Goal: Answer question/provide support: Share knowledge or assist other users

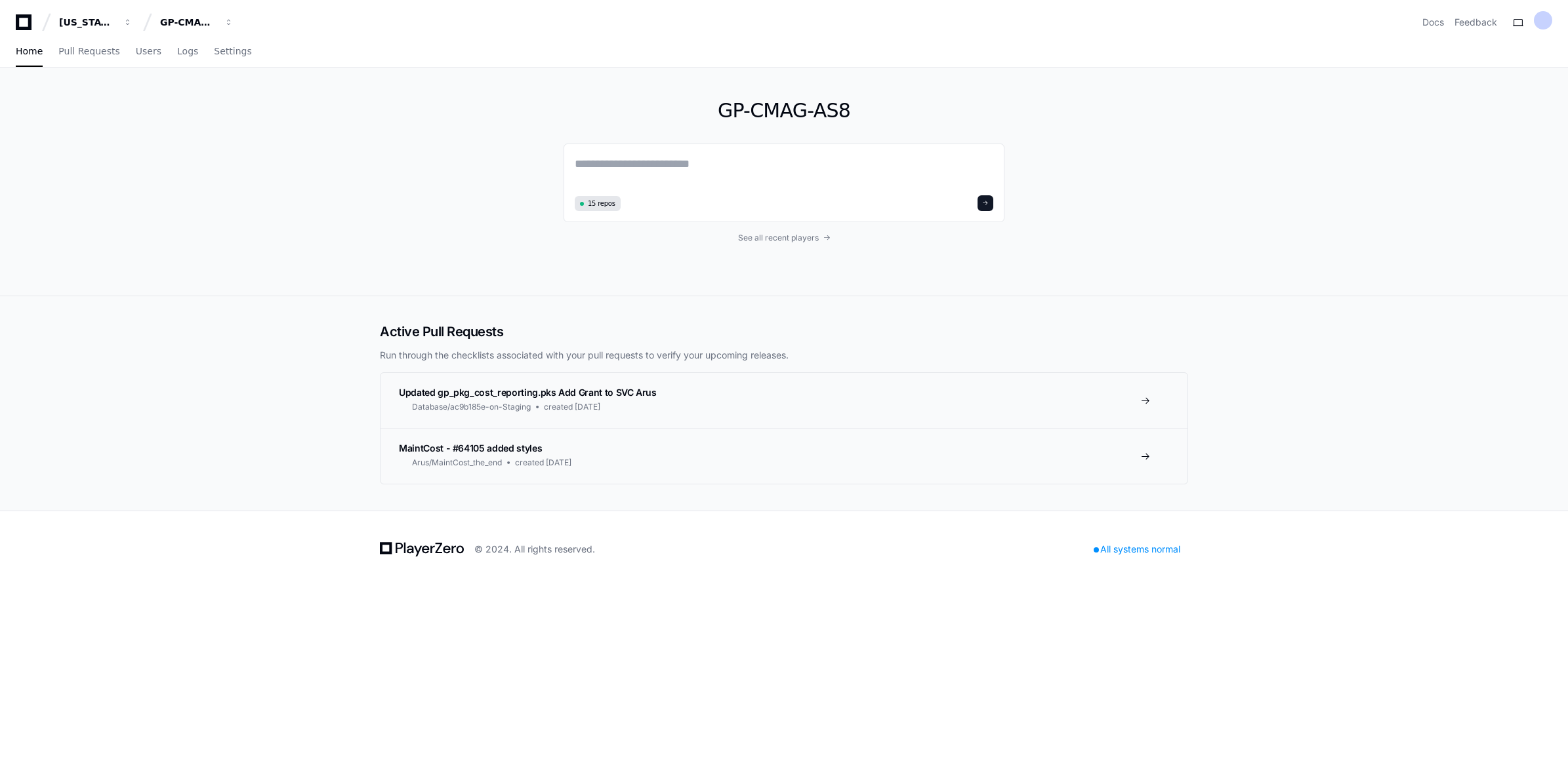
click at [784, 95] on div "GP-CMAG-AS8 15 repos See all recent players" at bounding box center [783, 181] width 441 height 228
click at [785, 95] on span "See all recent players" at bounding box center [778, 238] width 80 height 11
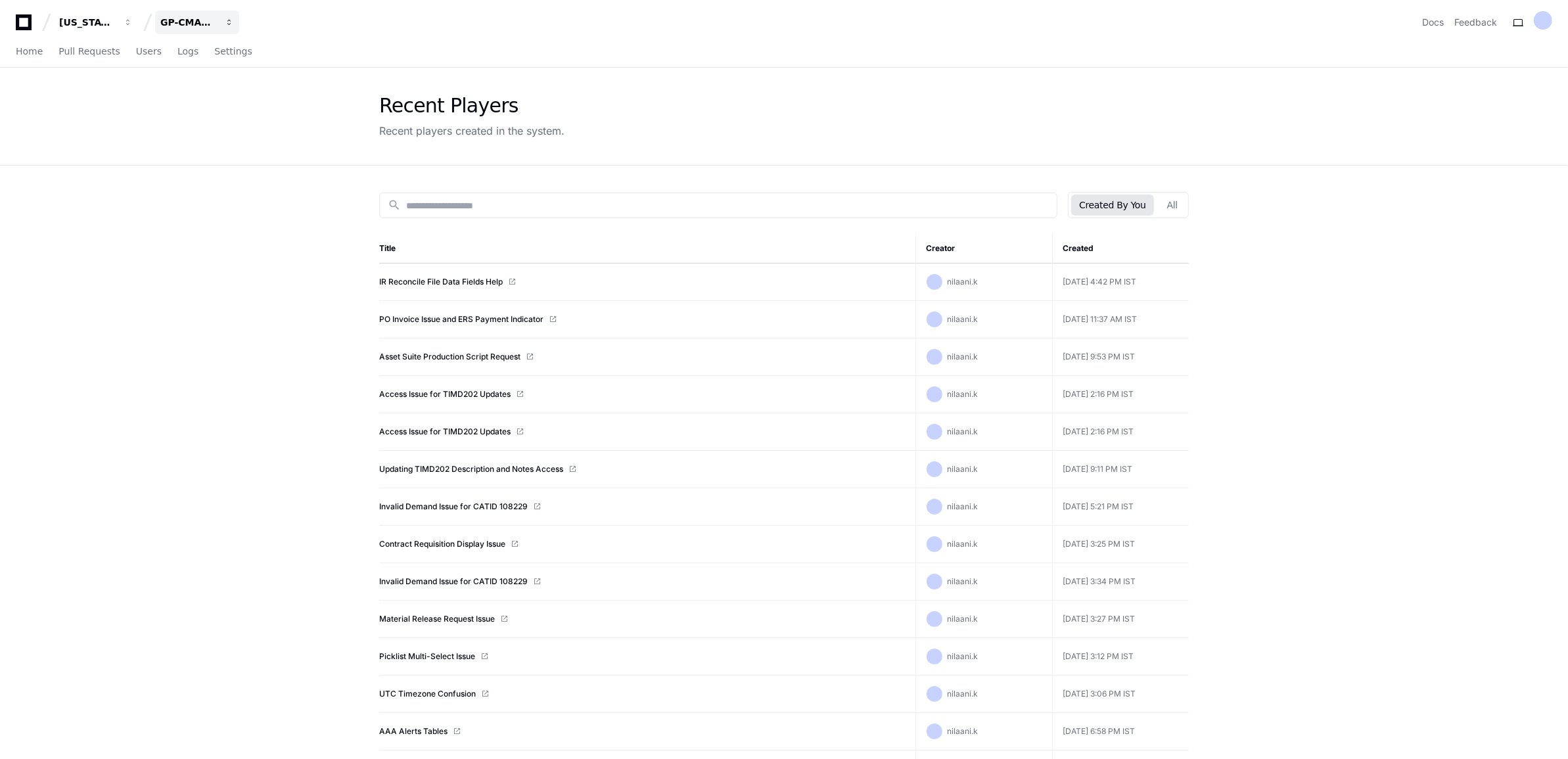
click at [221, 17] on button "GP-CMAG-AS8" at bounding box center [197, 22] width 84 height 24
click at [220, 95] on span "GP-CMAG-MP2" at bounding box center [220, 122] width 77 height 16
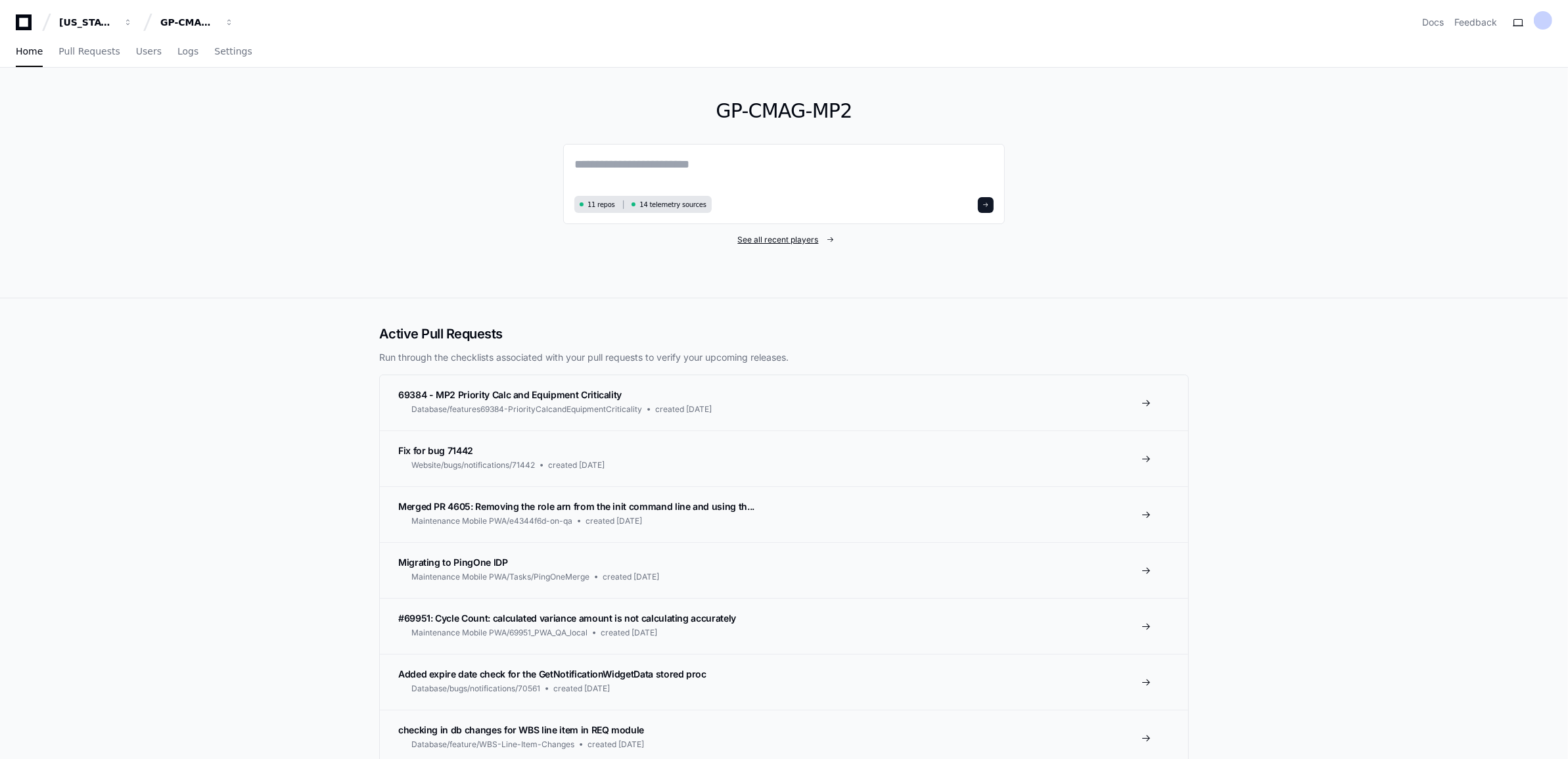
click at [800, 95] on span "See all recent players" at bounding box center [779, 240] width 81 height 11
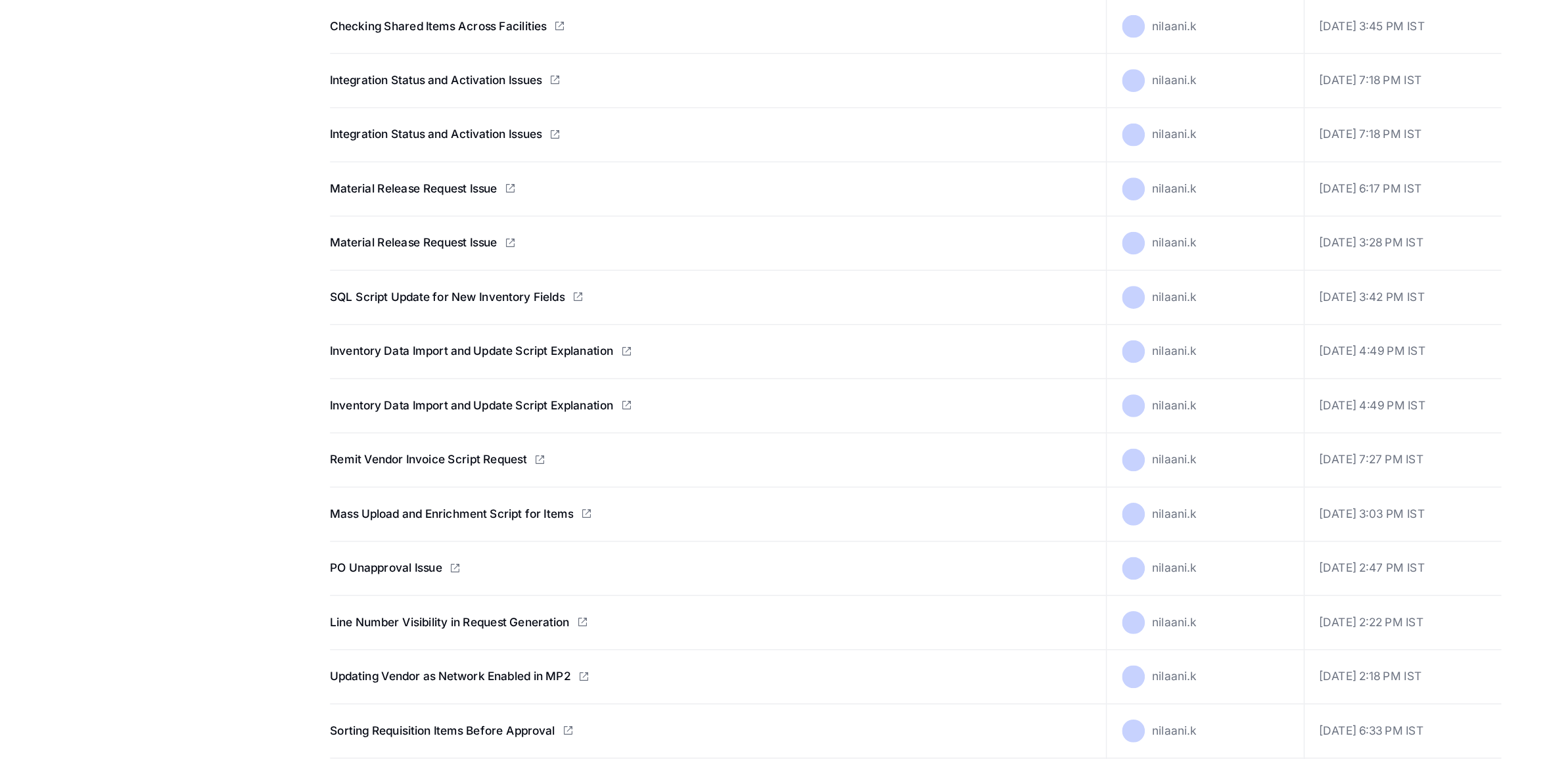
scroll to position [30, 0]
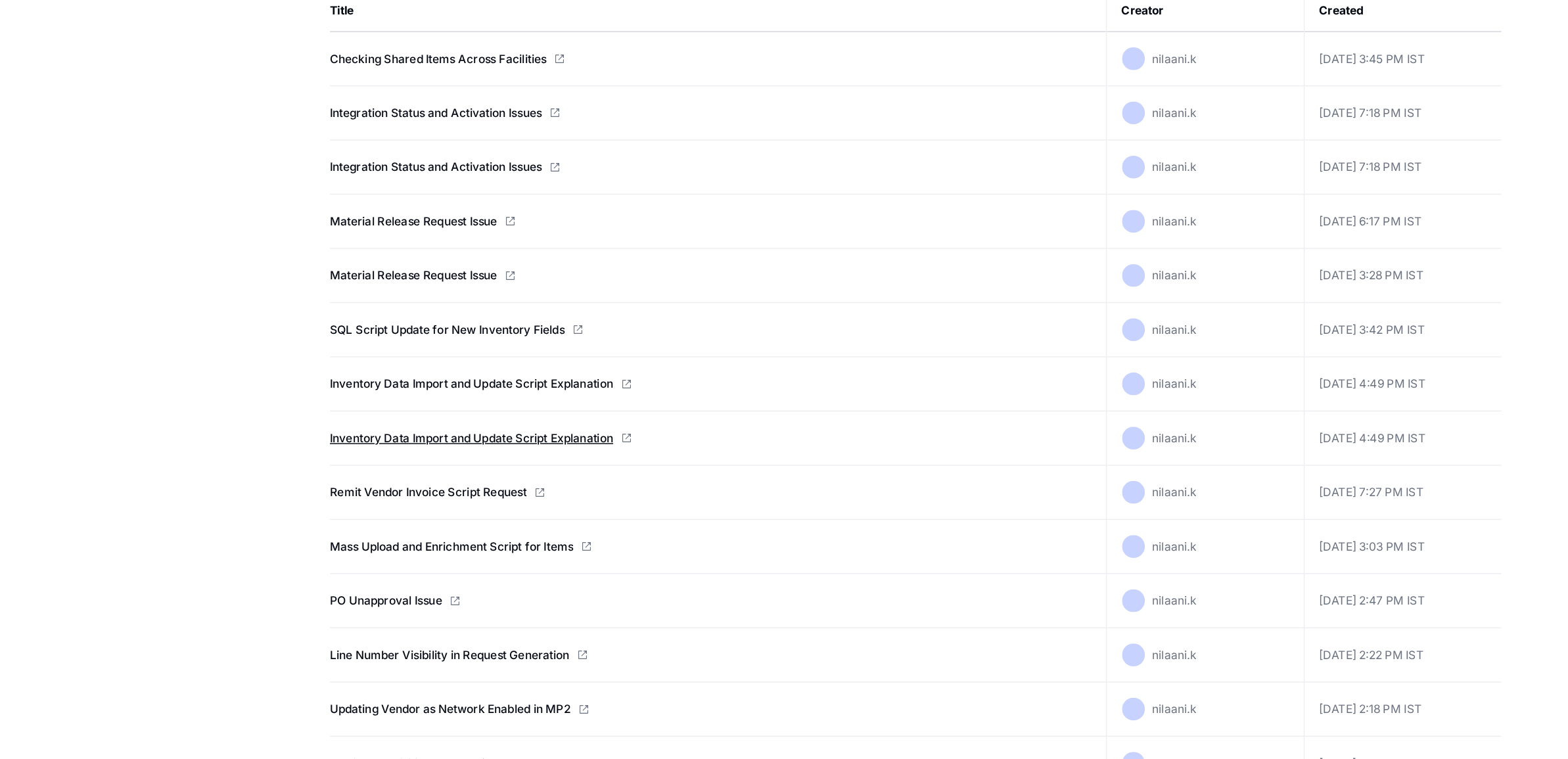
click at [510, 95] on link "Inventory Data Import and Update Script Explanation" at bounding box center [477, 514] width 196 height 11
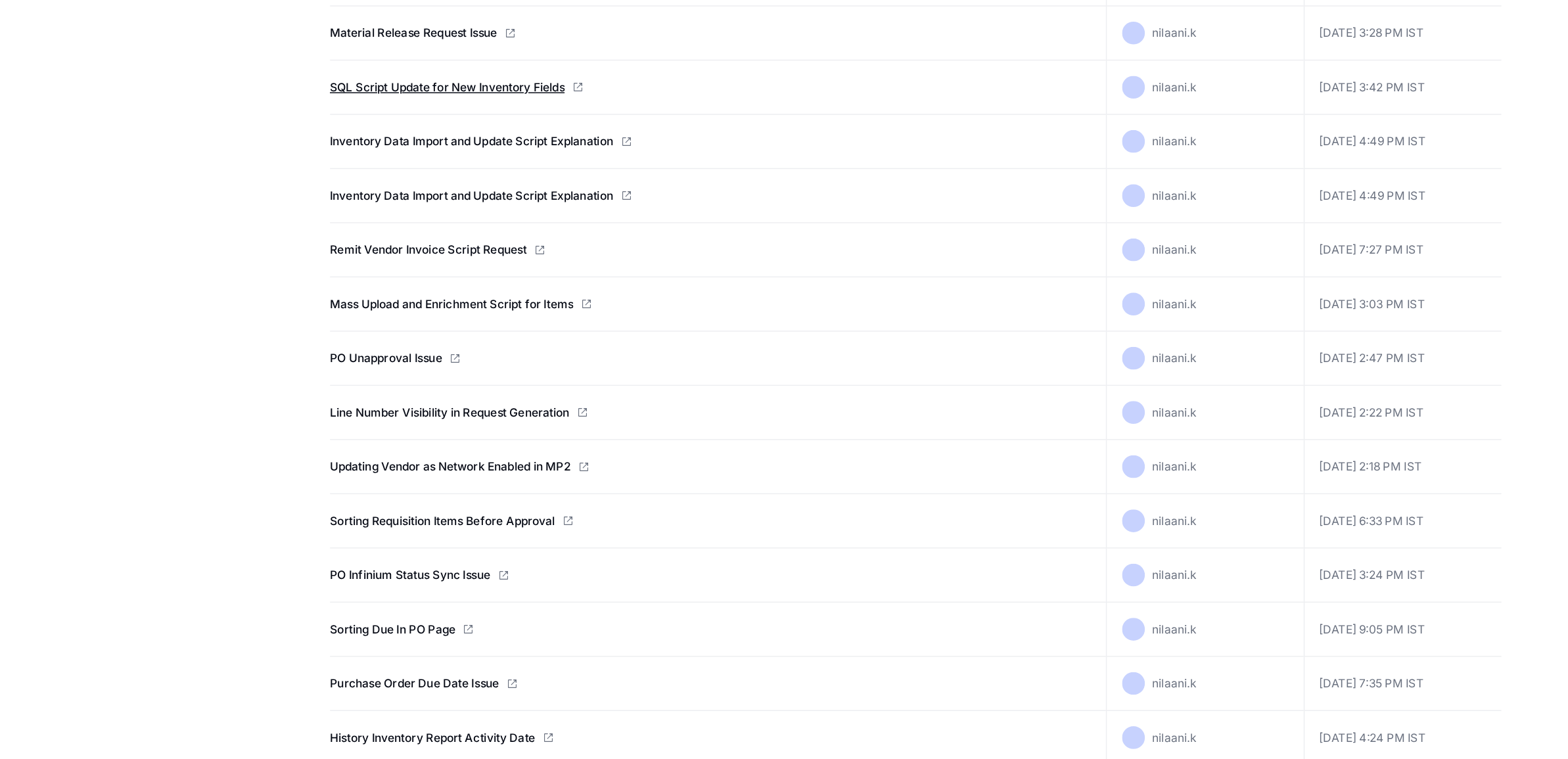
scroll to position [176, 0]
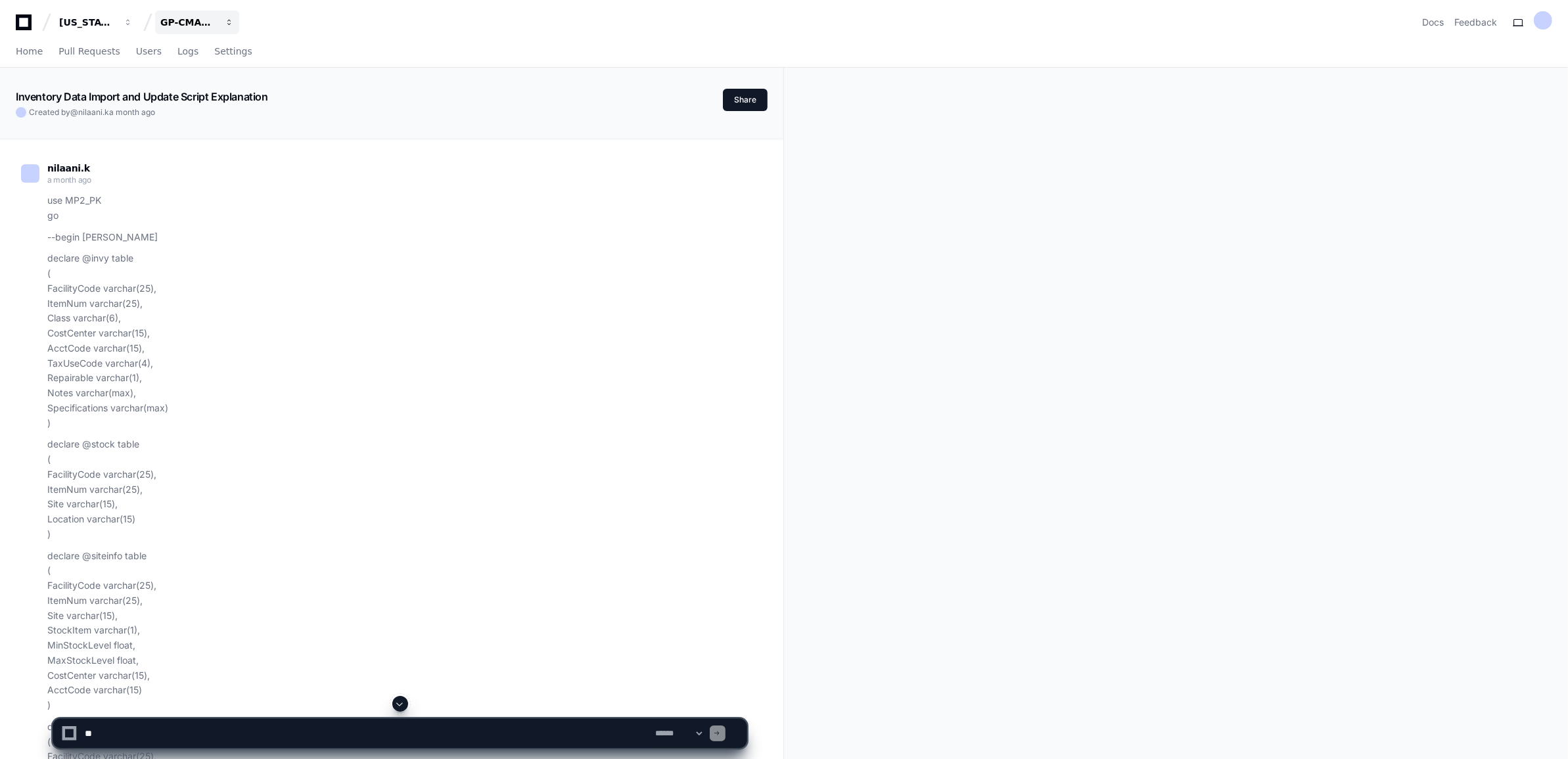
click at [191, 17] on div "GP-CMAG-MP2" at bounding box center [188, 22] width 56 height 13
click at [209, 94] on span "GP-CMAG-AS8" at bounding box center [219, 96] width 74 height 16
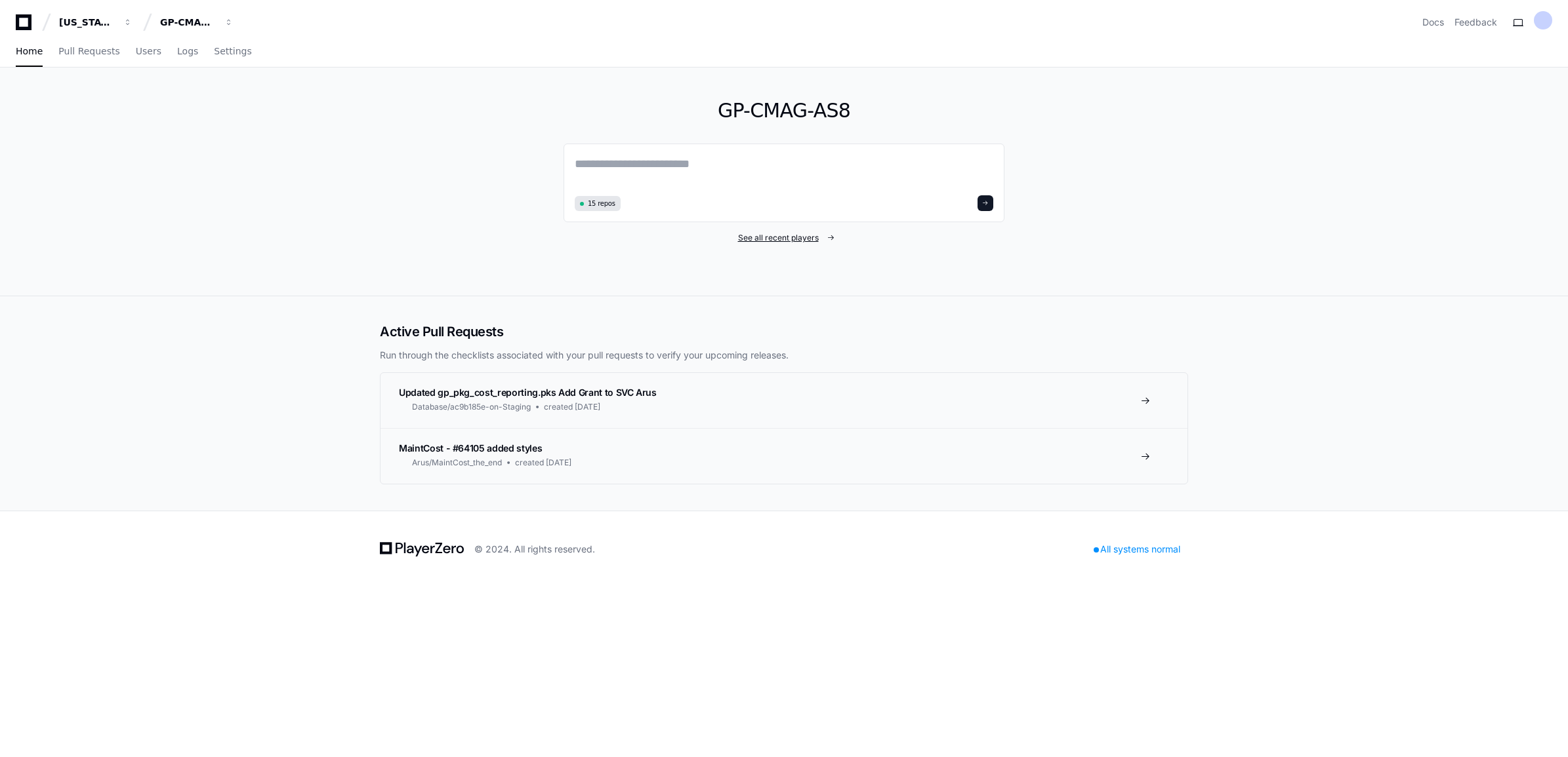
click at [789, 237] on span "See all recent players" at bounding box center [778, 238] width 80 height 11
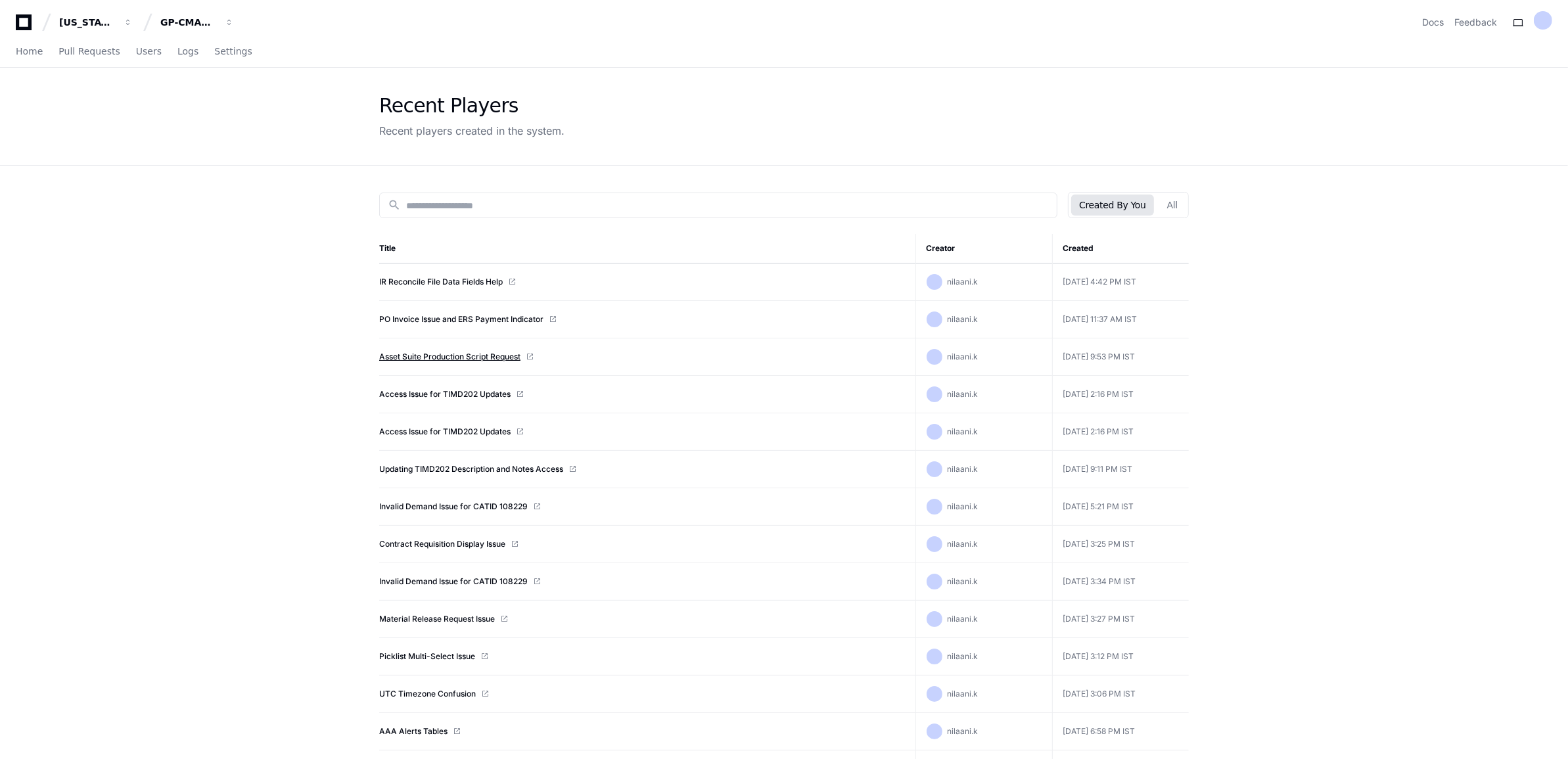
click at [501, 354] on link "Asset Suite Production Script Request" at bounding box center [450, 357] width 141 height 11
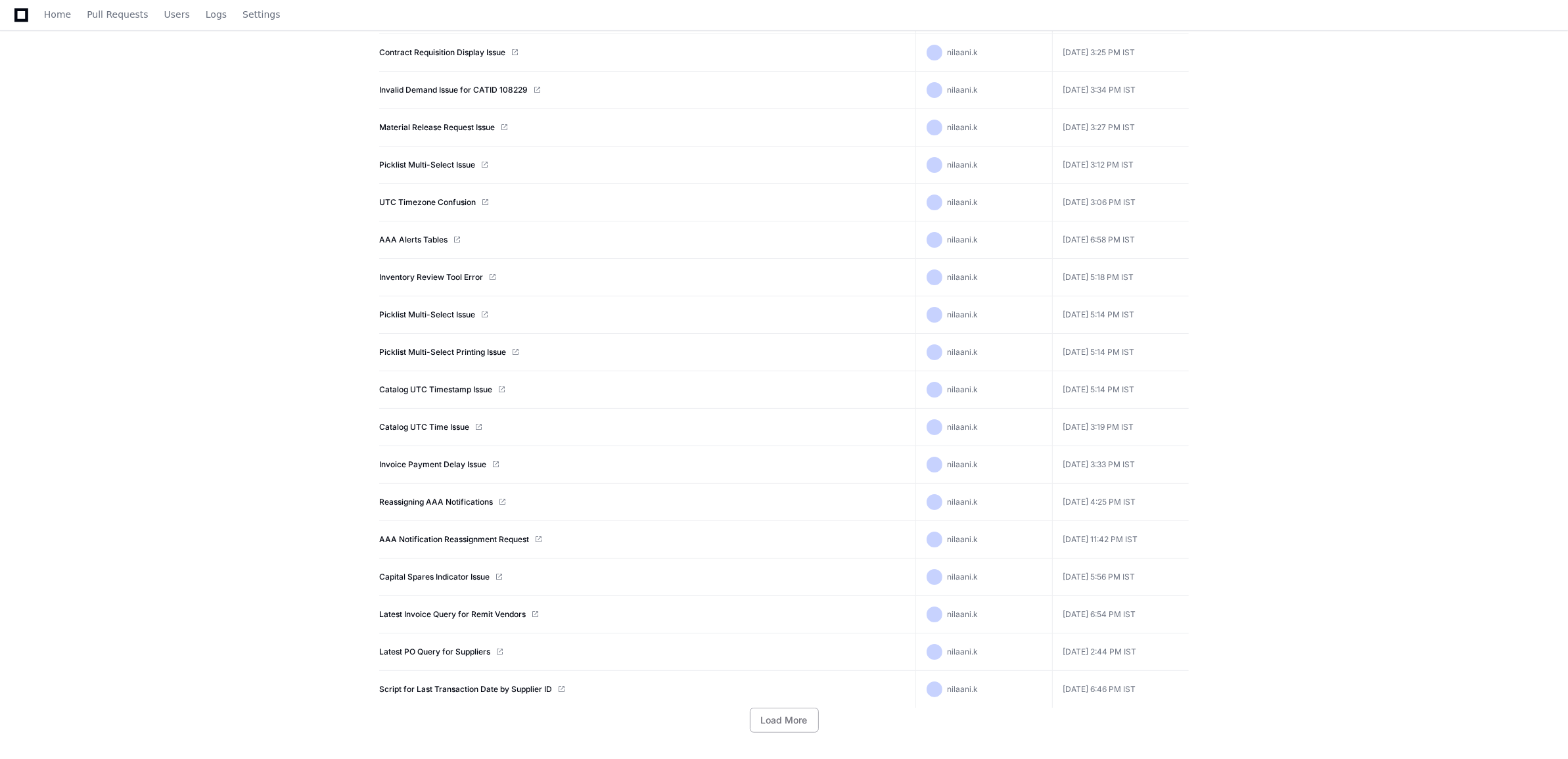
drag, startPoint x: 451, startPoint y: 485, endPoint x: -59, endPoint y: 786, distance: 592.2
click at [0, 758] on html "Georgia Pacific GP-CMAG-AS8 Docs Feedback Home Pull Requests Users Logs Setting…" at bounding box center [784, 134] width 1568 height 1251
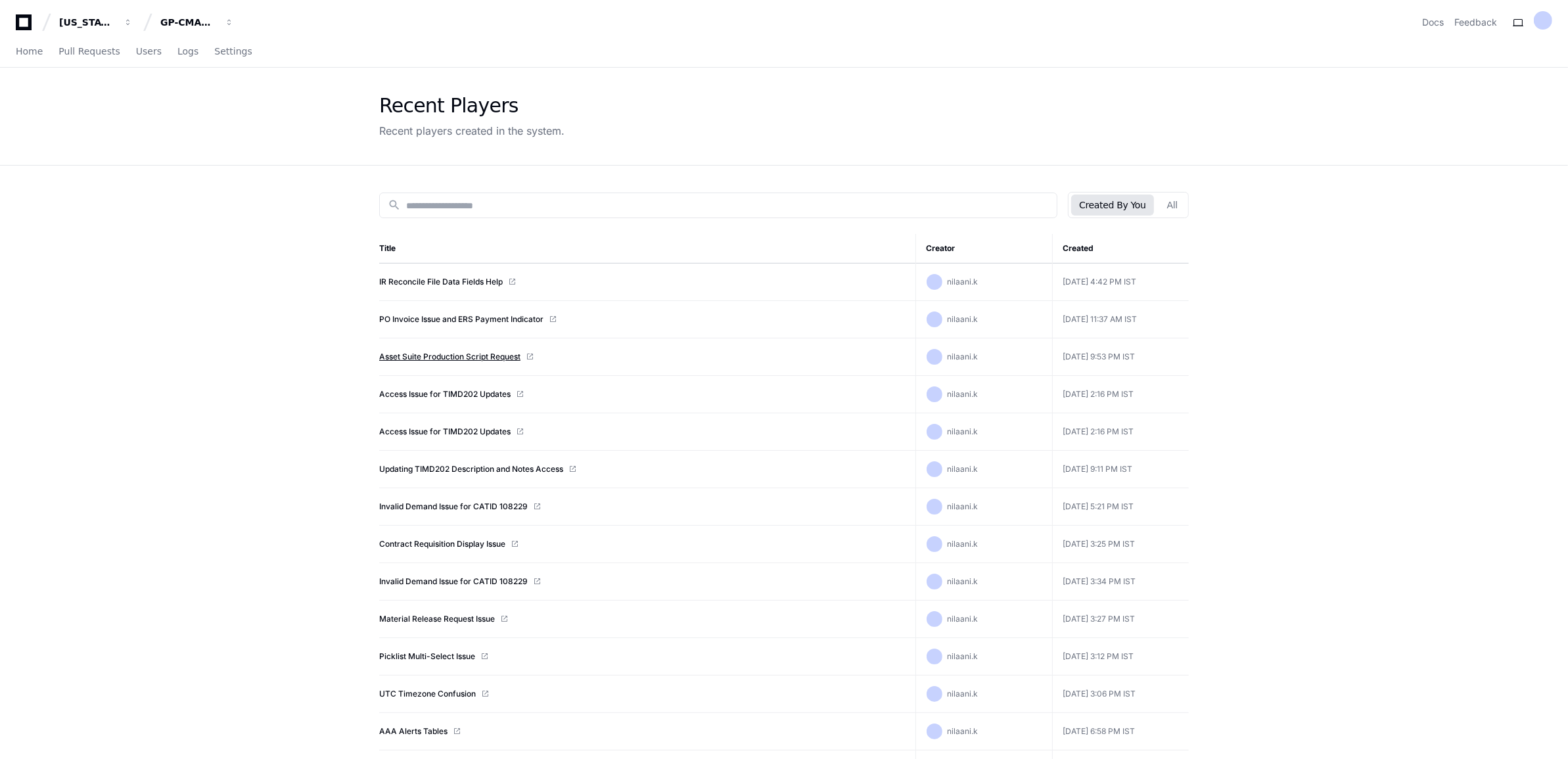
click at [484, 357] on link "Asset Suite Production Script Request" at bounding box center [450, 357] width 141 height 11
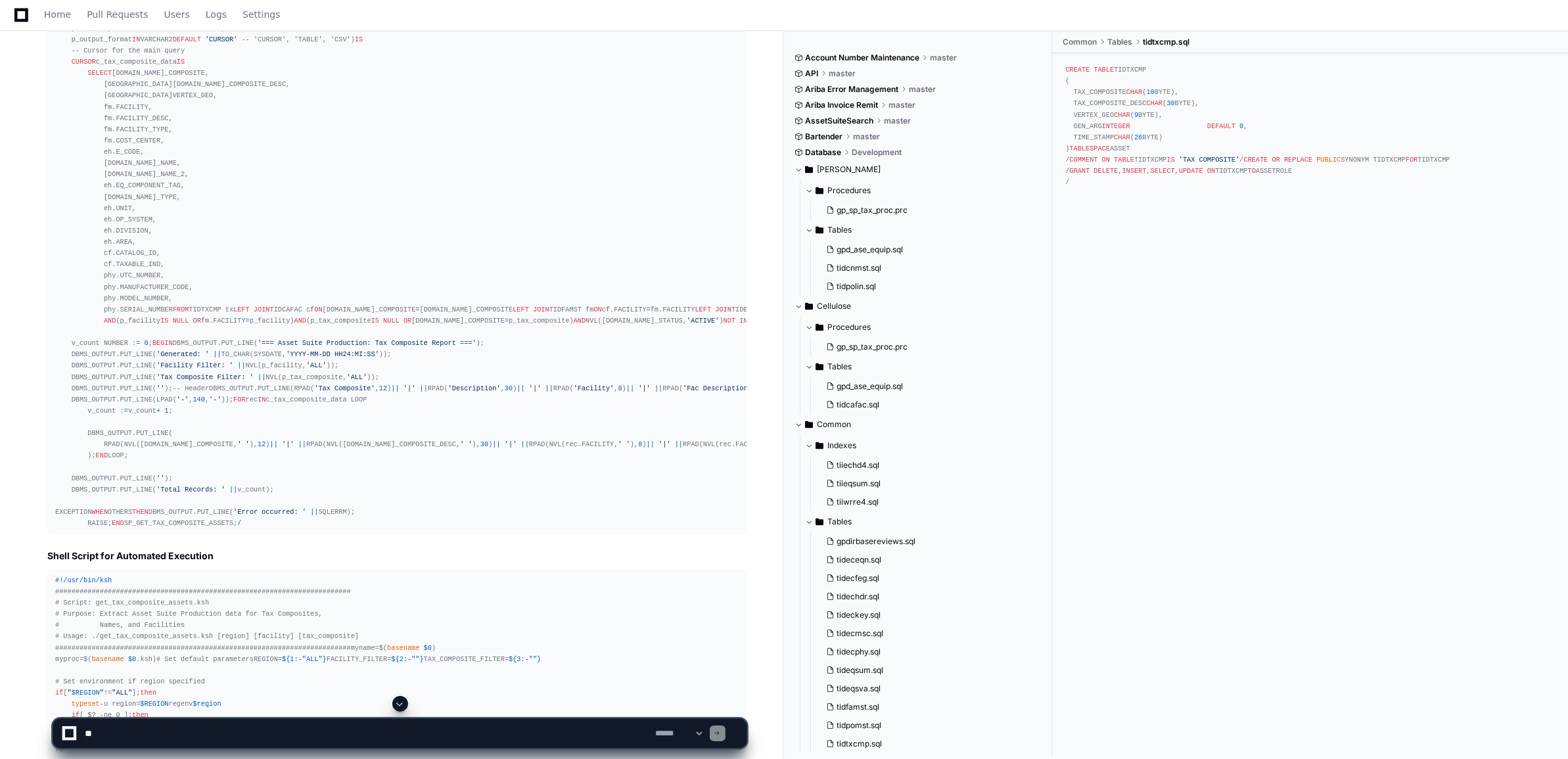
scroll to position [1592, 0]
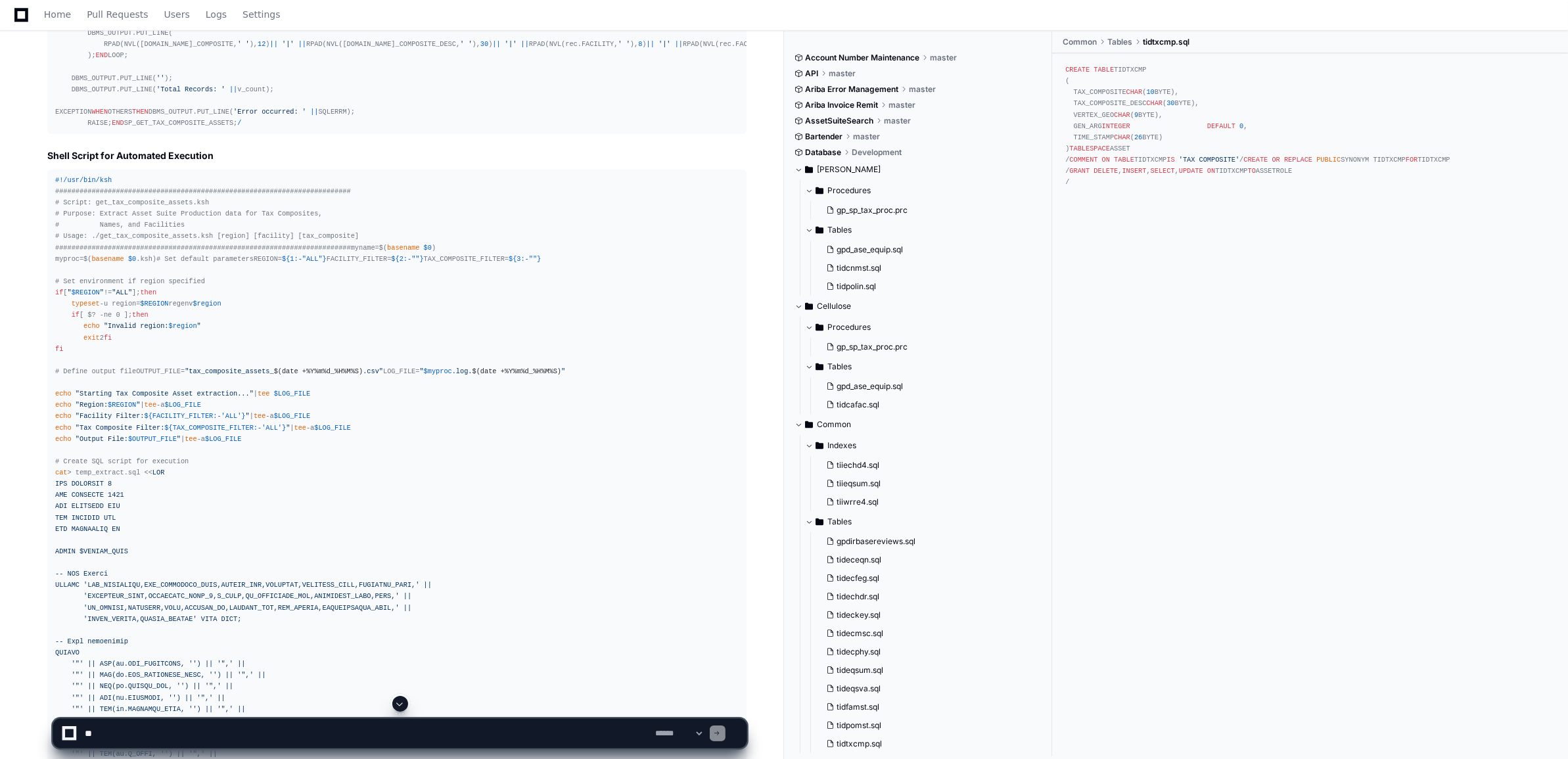
click at [396, 699] on span at bounding box center [400, 704] width 11 height 11
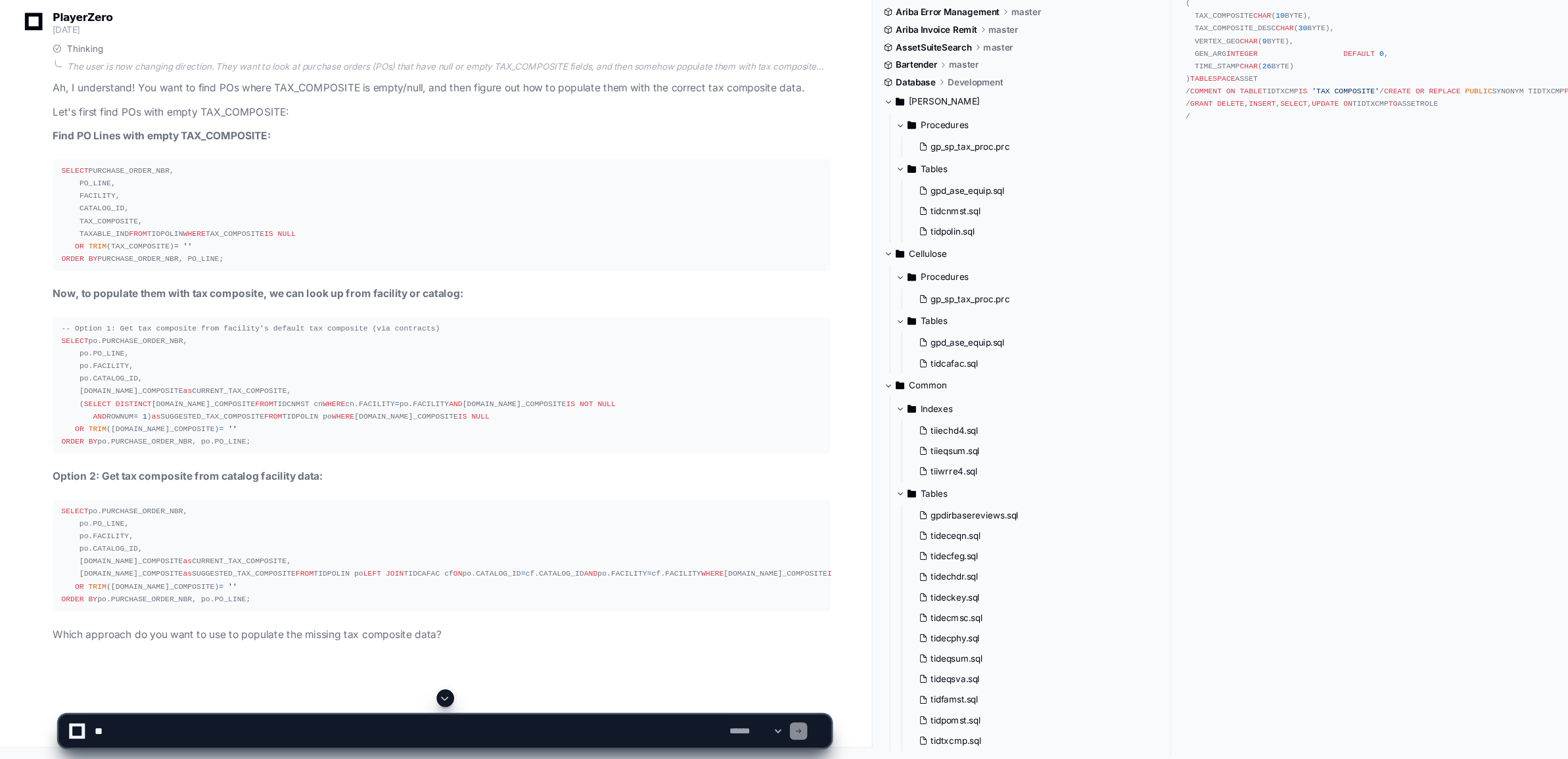
scroll to position [32567, 0]
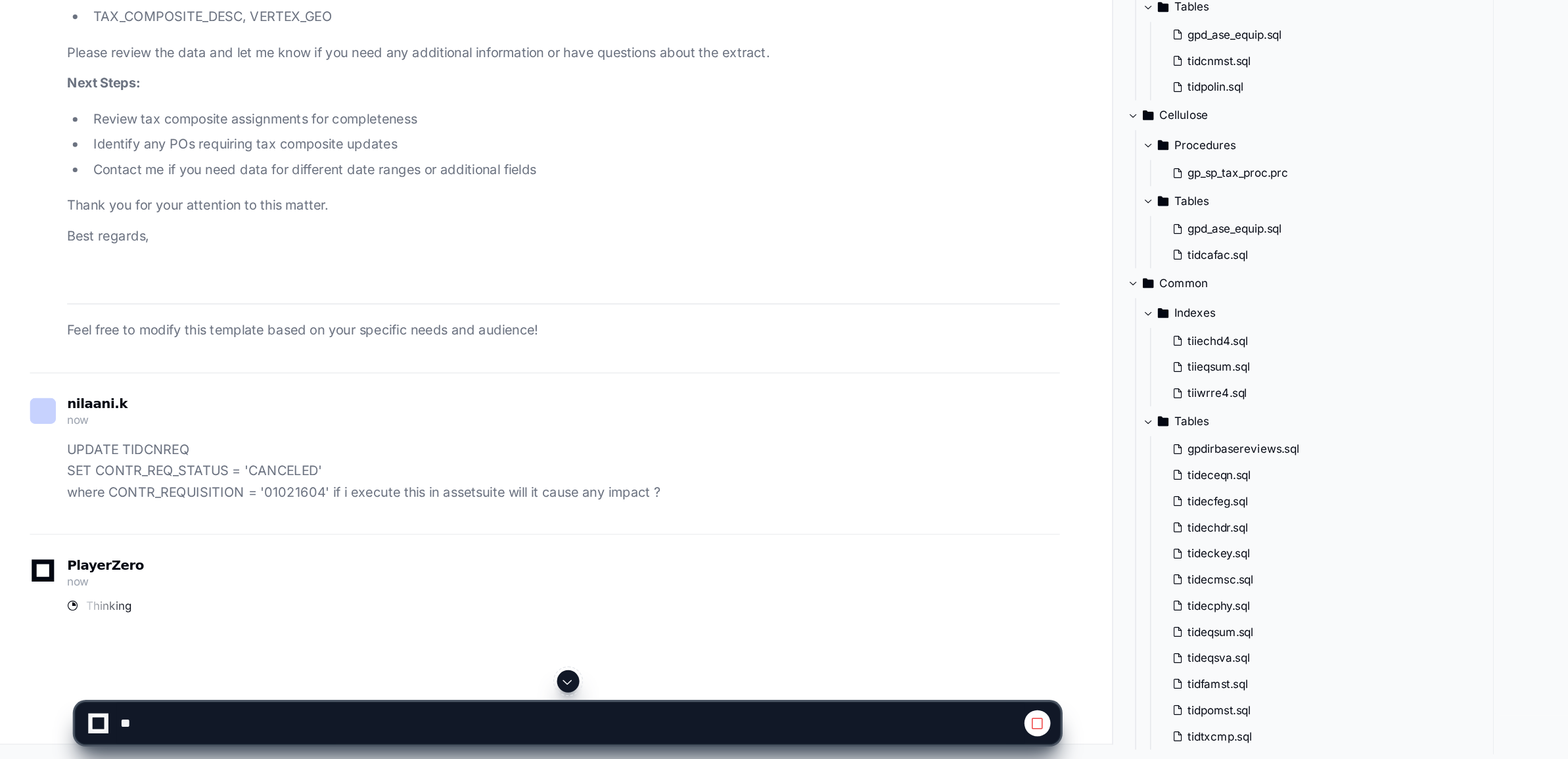
click at [403, 700] on span at bounding box center [400, 704] width 11 height 11
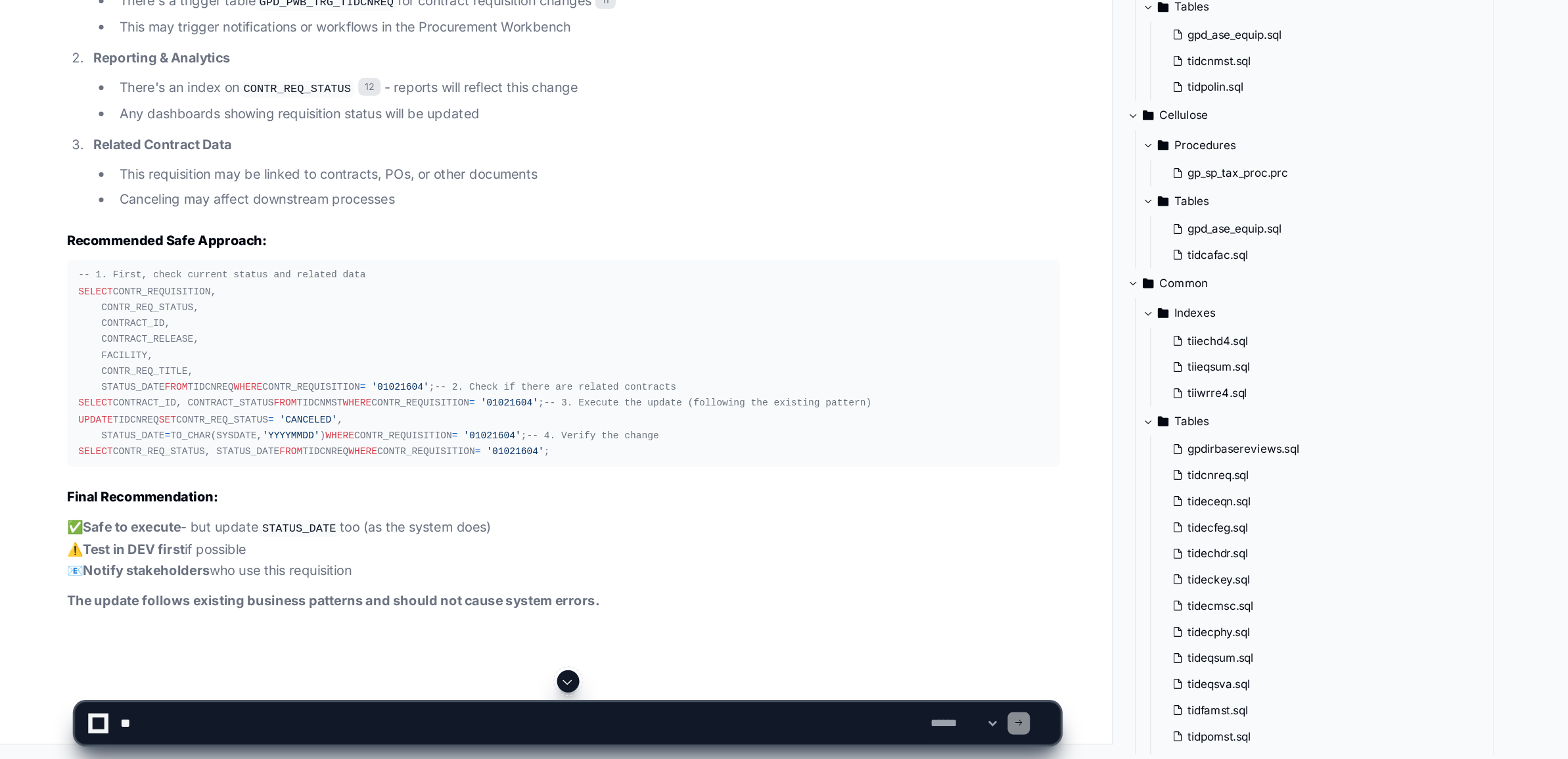
scroll to position [36474, 0]
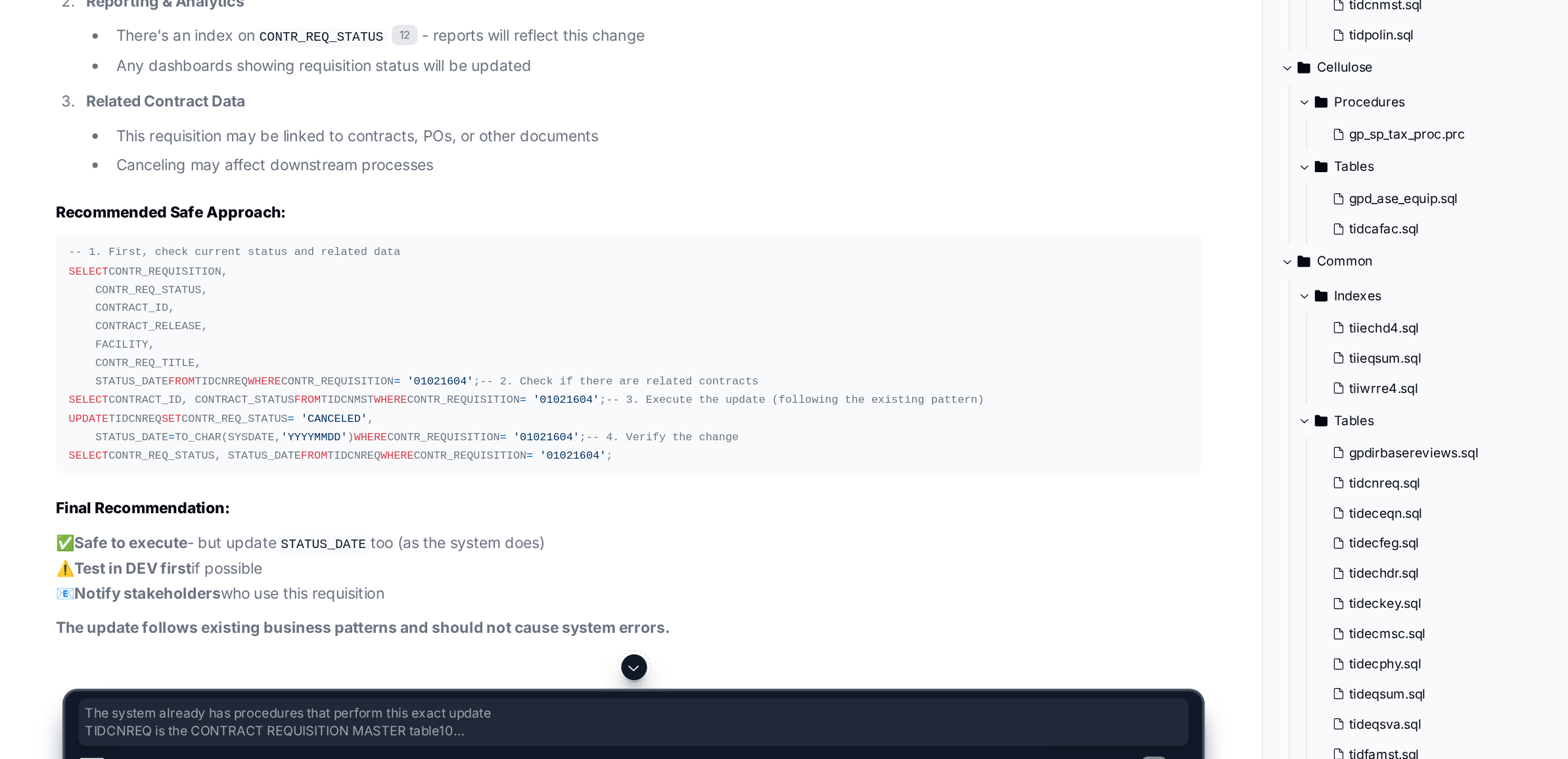
drag, startPoint x: 66, startPoint y: 552, endPoint x: 228, endPoint y: 579, distance: 164.2
click at [228, 579] on article "Based on my analysis of the Asset Suite codebase, here's what this UPDATE will …" at bounding box center [397, 349] width 700 height 612
click at [336, 160] on span "10" at bounding box center [330, 153] width 16 height 13
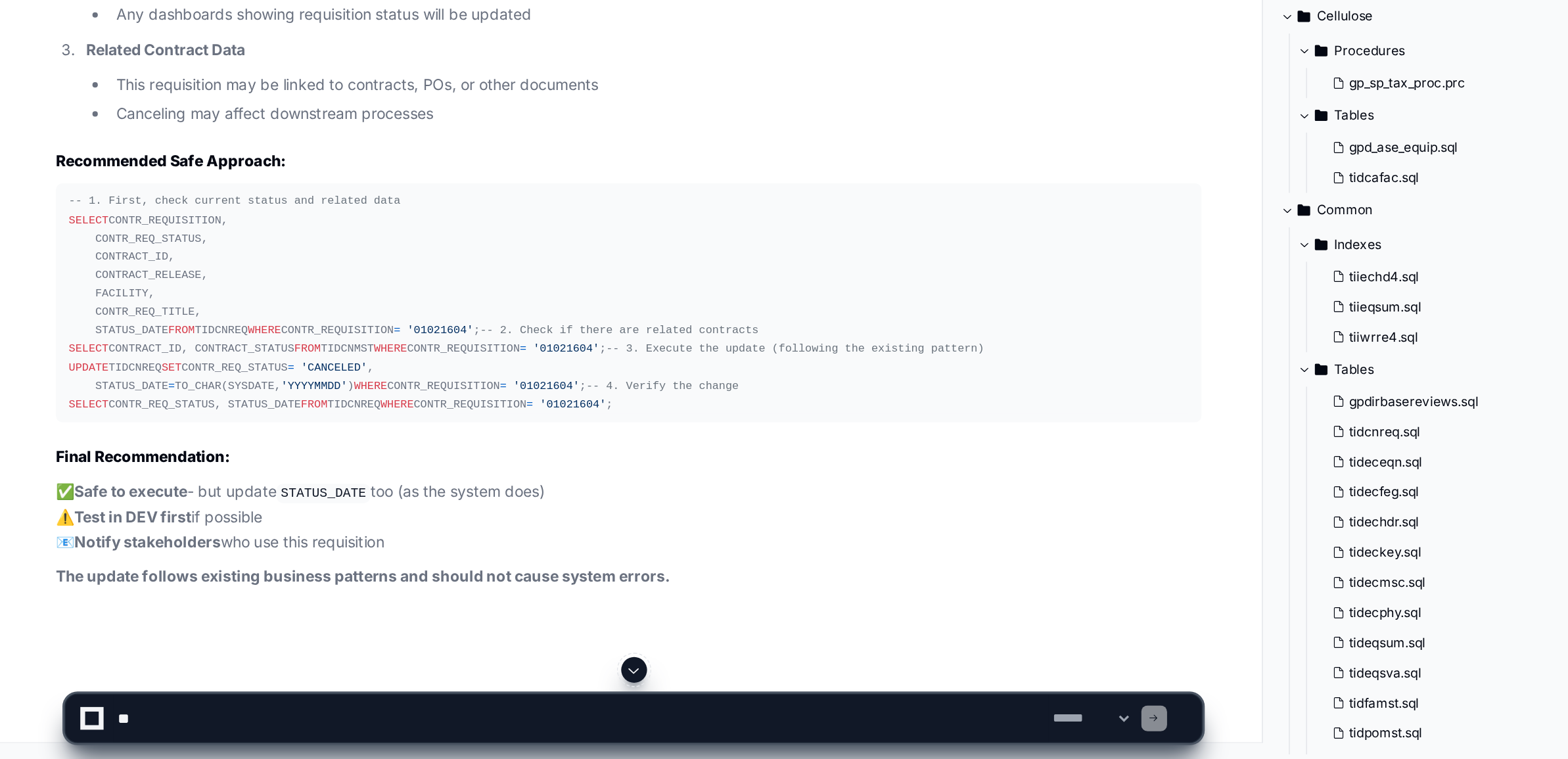
scroll to position [37050, 0]
click at [163, 740] on textarea at bounding box center [368, 734] width 571 height 29
type textarea "**********"
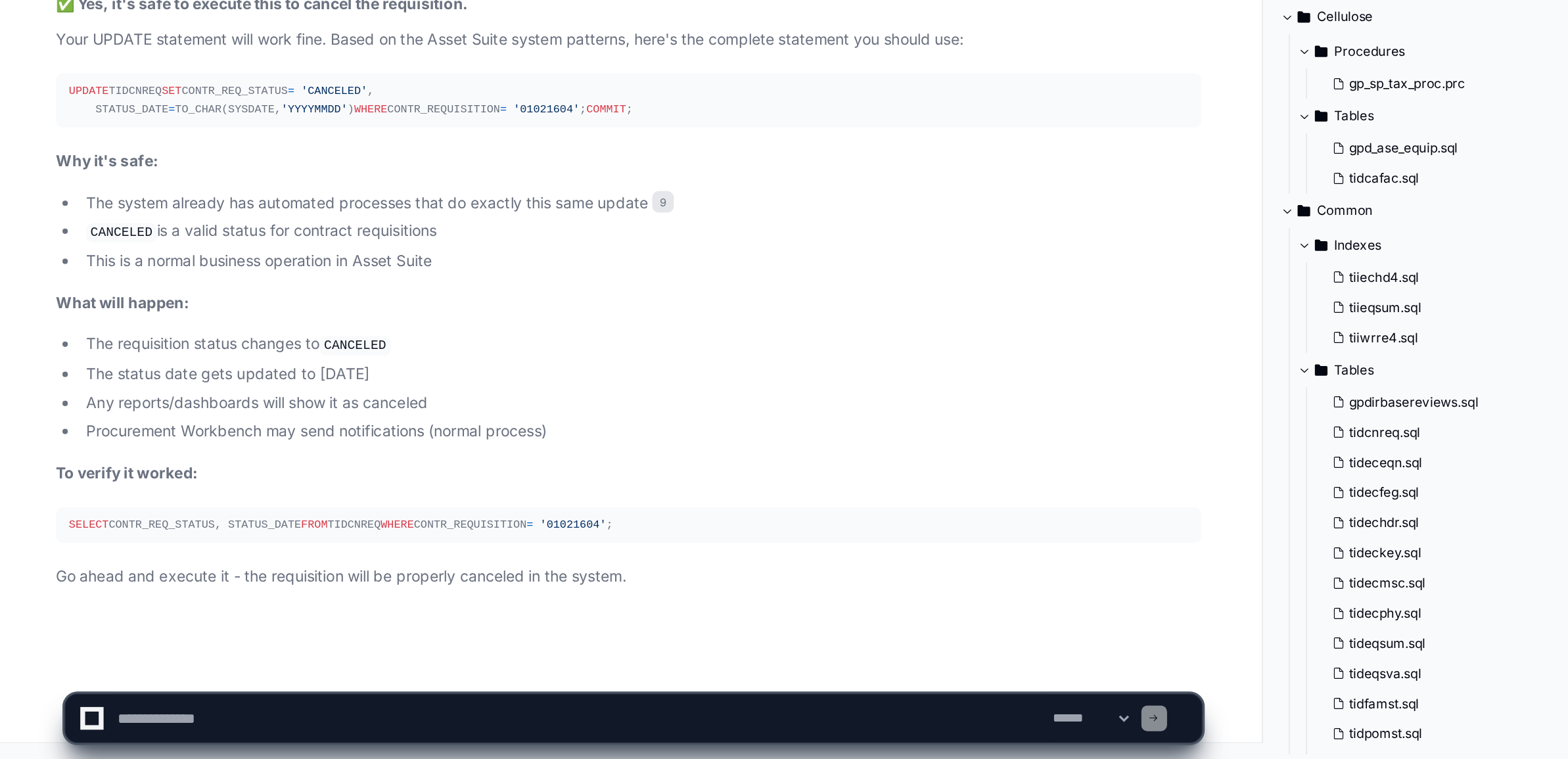
scroll to position [37711, 0]
click at [159, 734] on textarea at bounding box center [368, 734] width 571 height 29
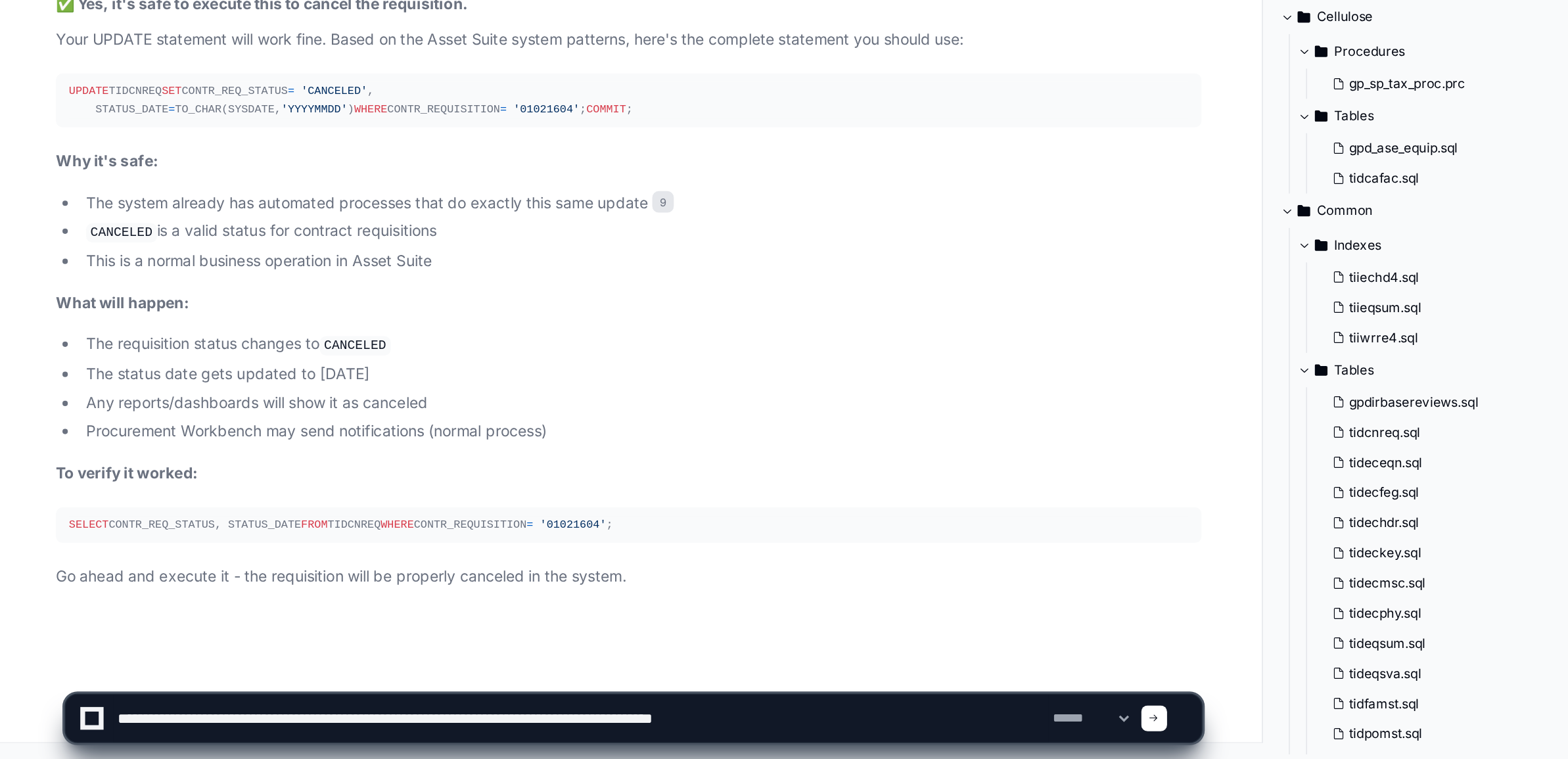
type textarea "**********"
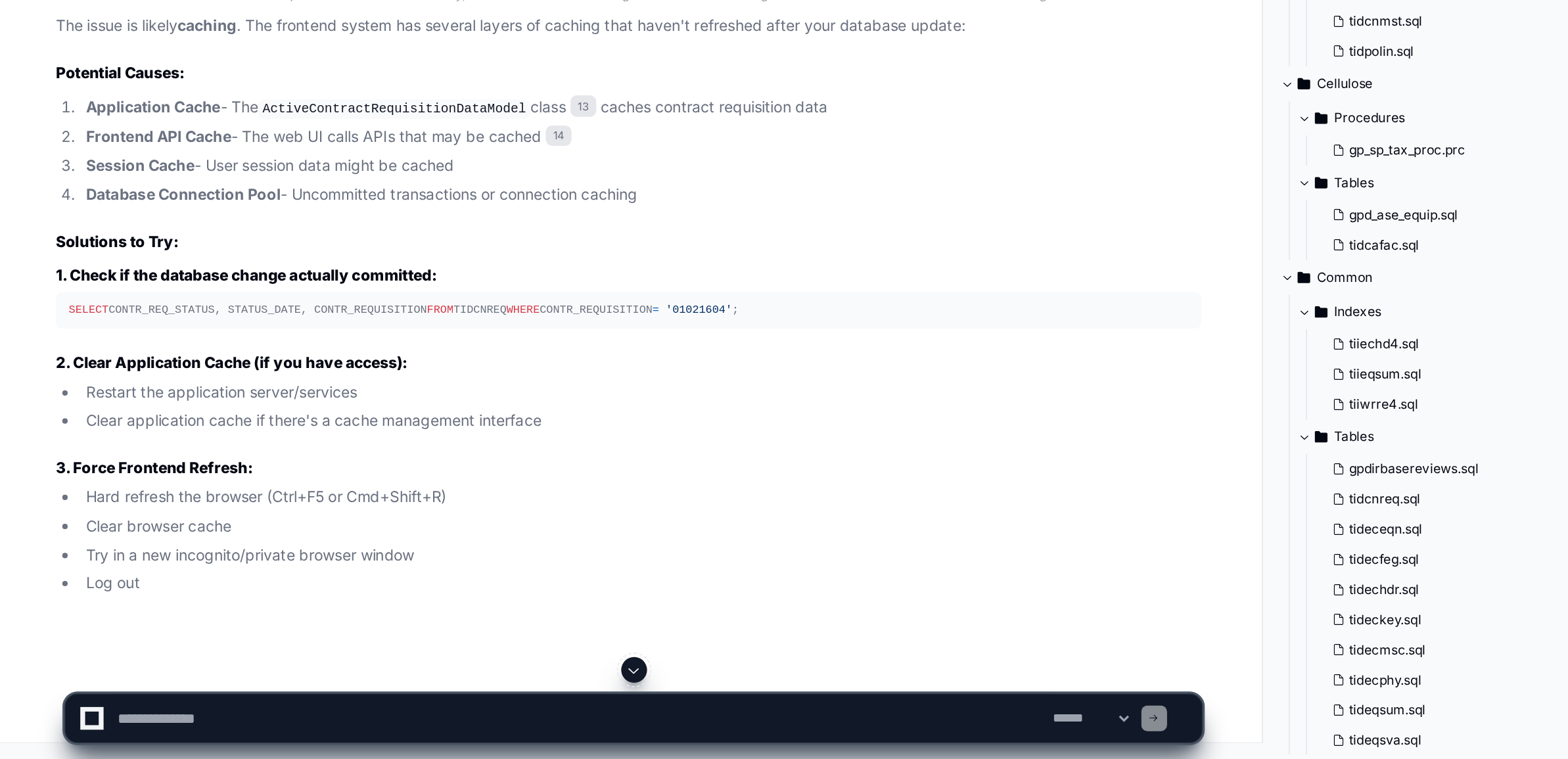
scroll to position [38290, 0]
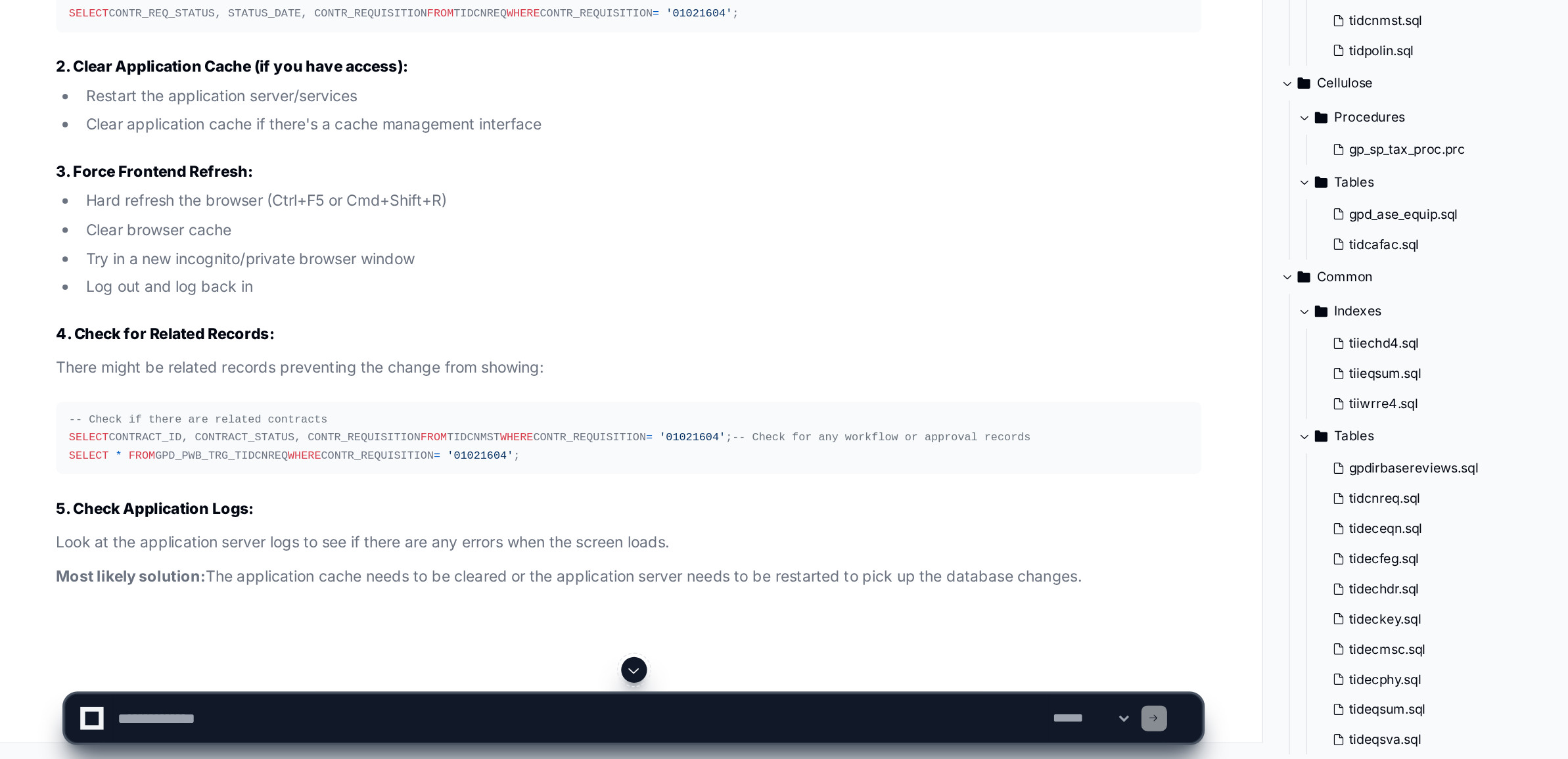
click at [210, 309] on div "SELECT CONTR_REQ_STATUS, STATUS_DATE, CONTR_REQUISITION FROM TIDCNREQ WHERE CON…" at bounding box center [397, 303] width 684 height 11
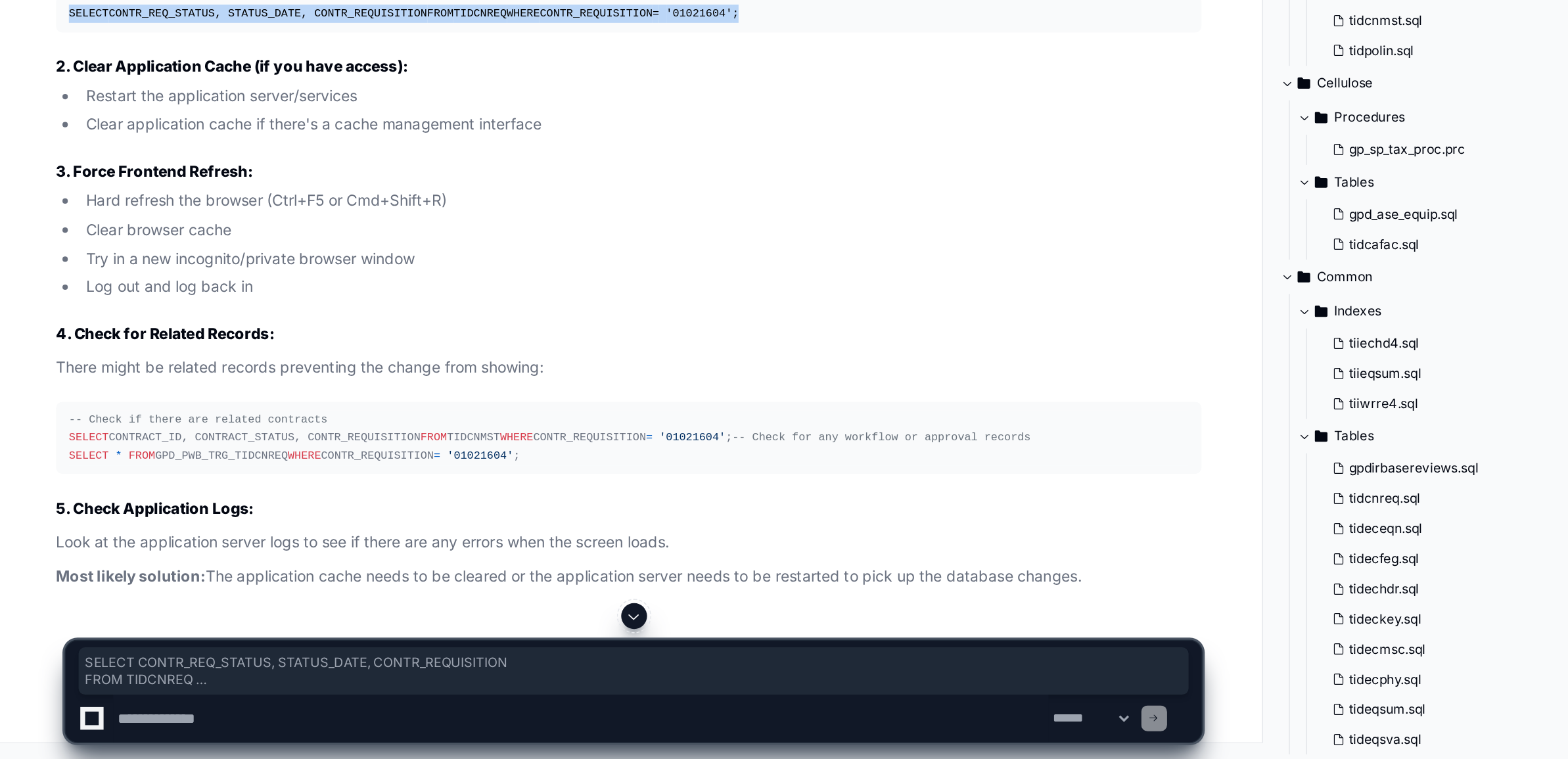
drag, startPoint x: 210, startPoint y: 631, endPoint x: 51, endPoint y: 599, distance: 162.2
click at [51, 315] on pre "SELECT CONTR_REQ_STATUS, STATUS_DATE, CONTR_REQUISITION FROM TIDCNREQ WHERE CON…" at bounding box center [397, 303] width 700 height 22
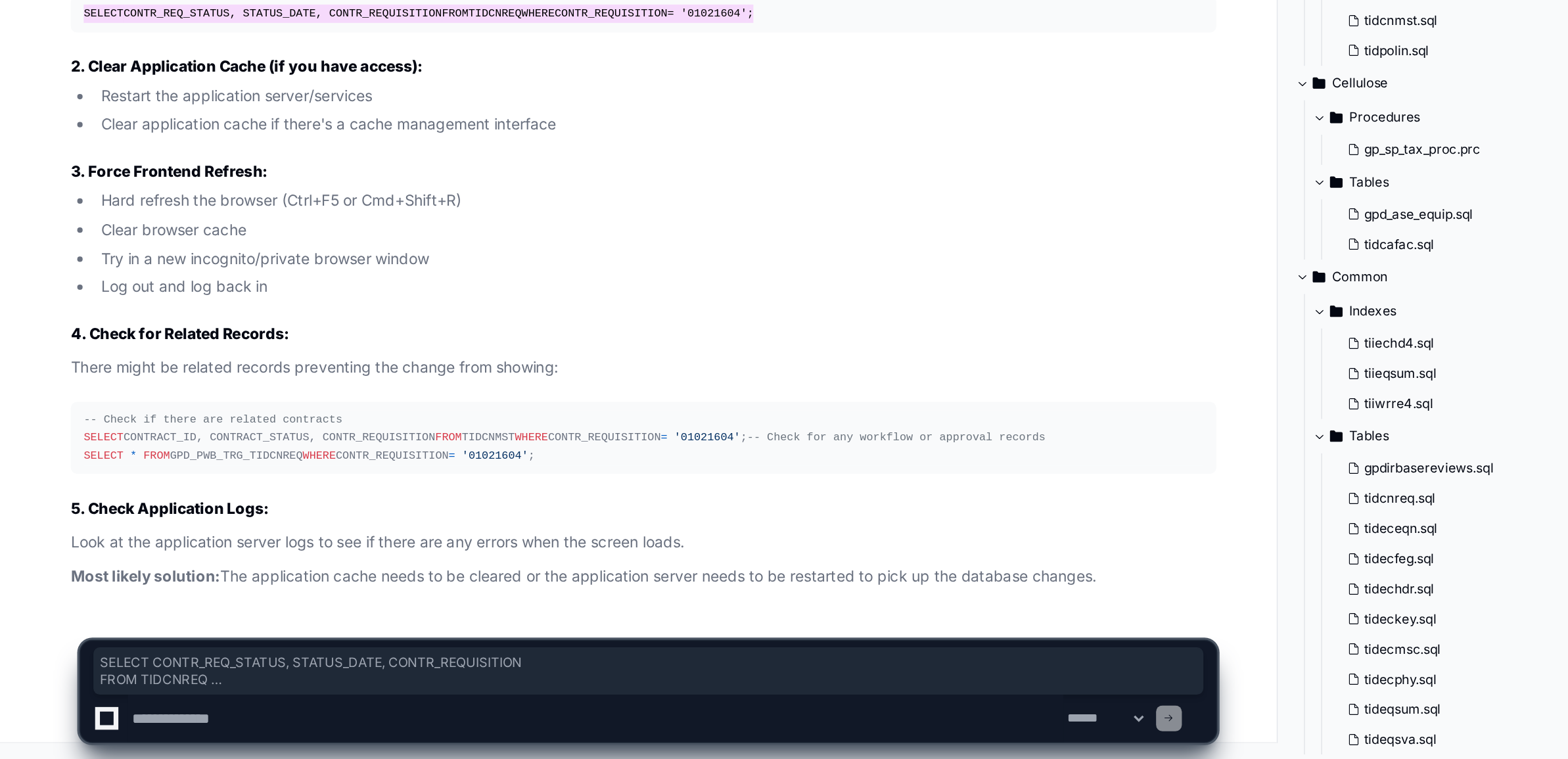
scroll to position [38662, 0]
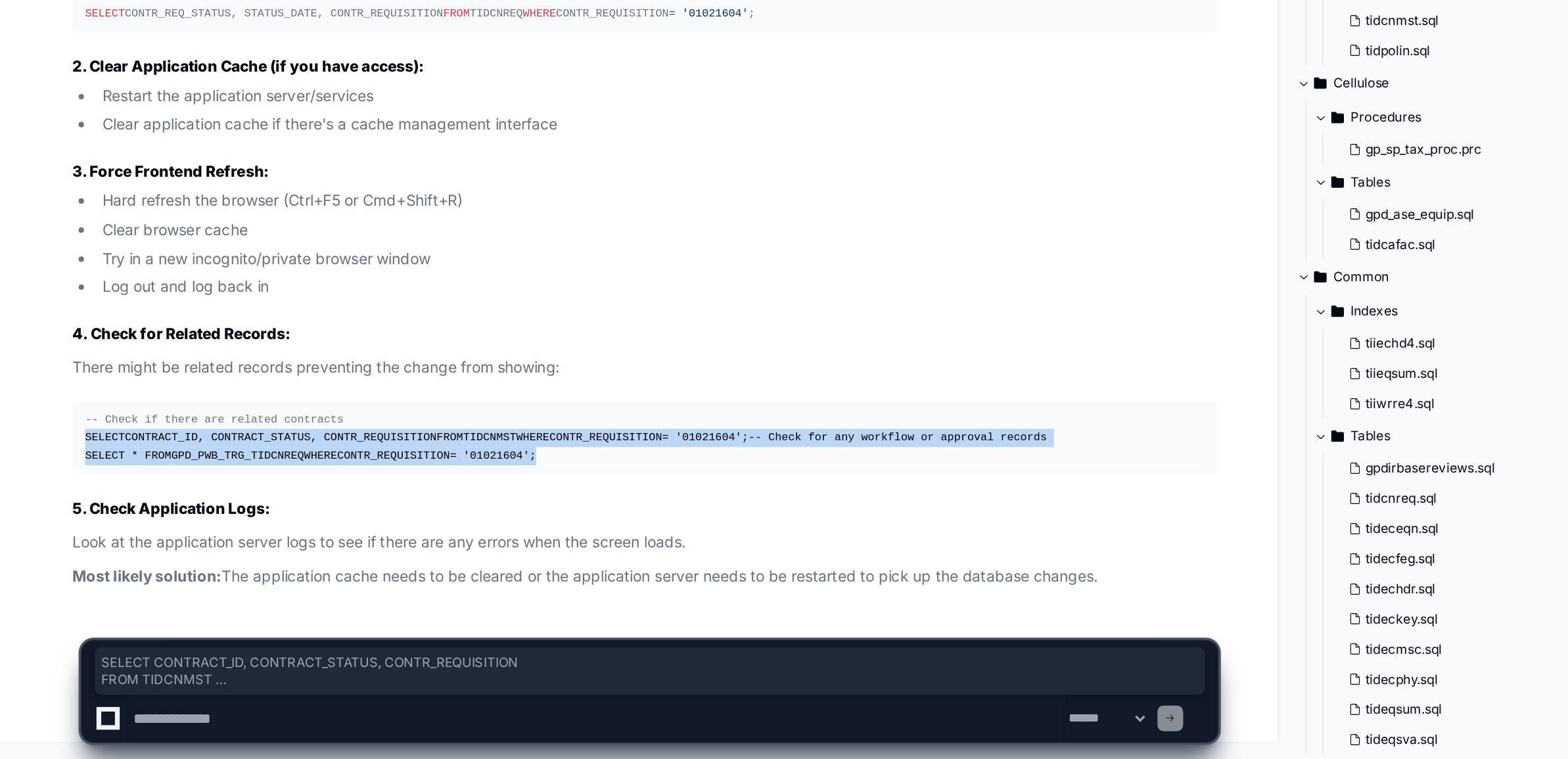
drag, startPoint x: 54, startPoint y: 514, endPoint x: 193, endPoint y: 583, distance: 155.2
click at [193, 583] on pre "-- Check if there are related contracts SELECT CONTRACT_ID, CONTRACT_STATUS, CO…" at bounding box center [397, 562] width 700 height 44
copy div "SELECT CONTRACT_ID, CONTRACT_STATUS, CONTR_REQUISITION FROM TIDCNMST WHERE CONT…"
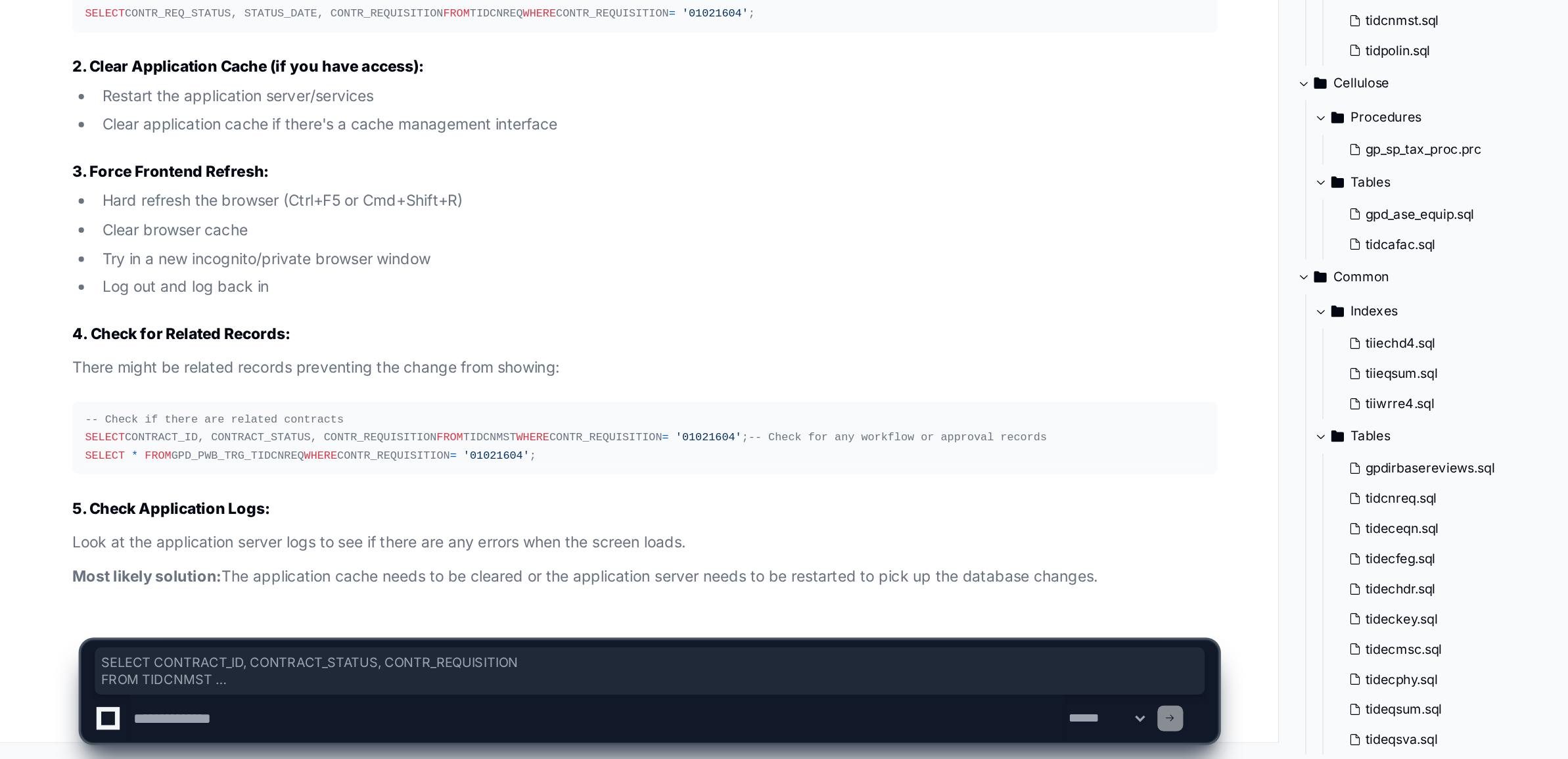
click at [103, 737] on textarea at bounding box center [368, 734] width 571 height 29
paste textarea "**********"
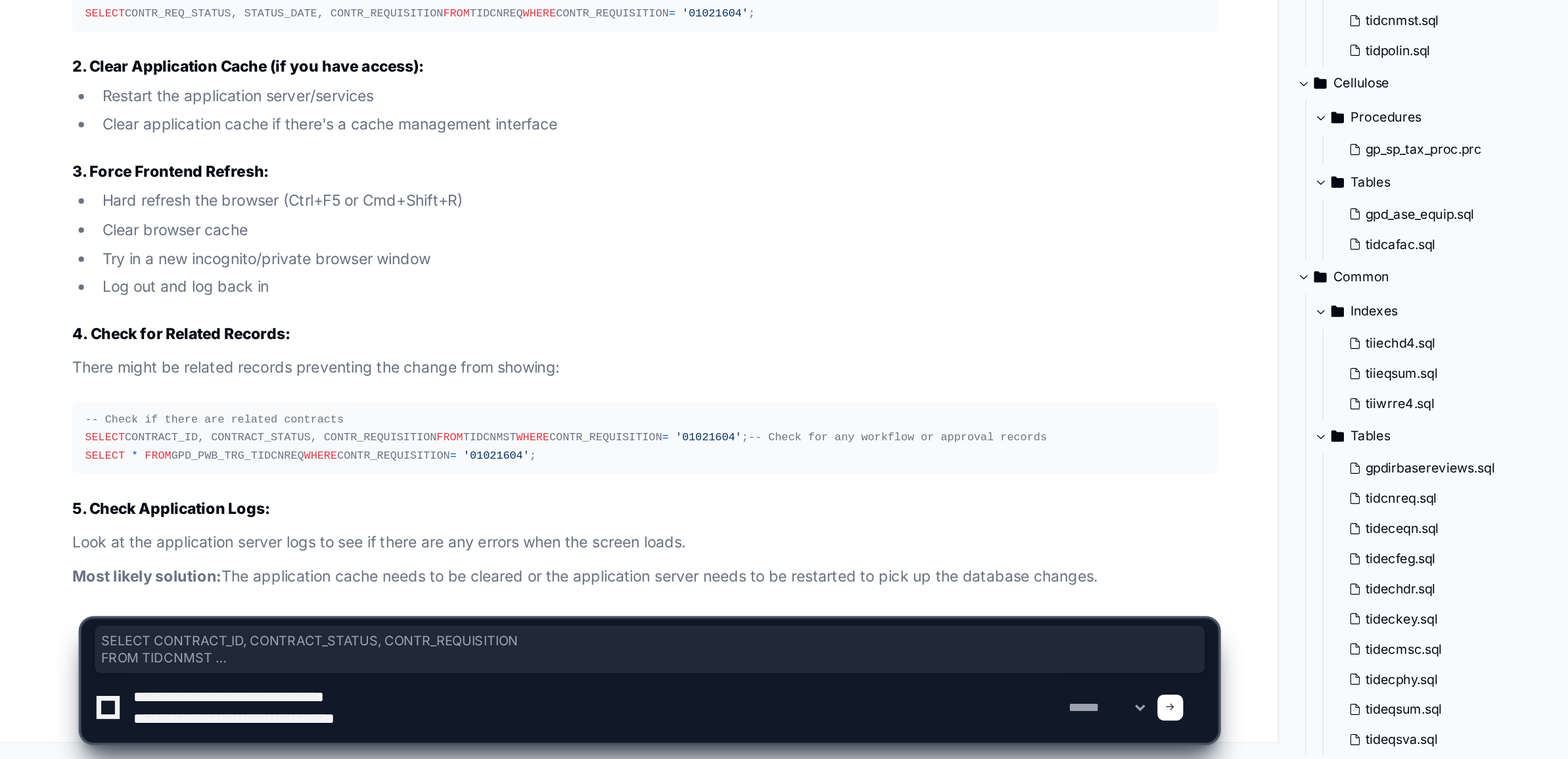
click at [303, 736] on textarea at bounding box center [368, 726] width 571 height 42
paste textarea "**********"
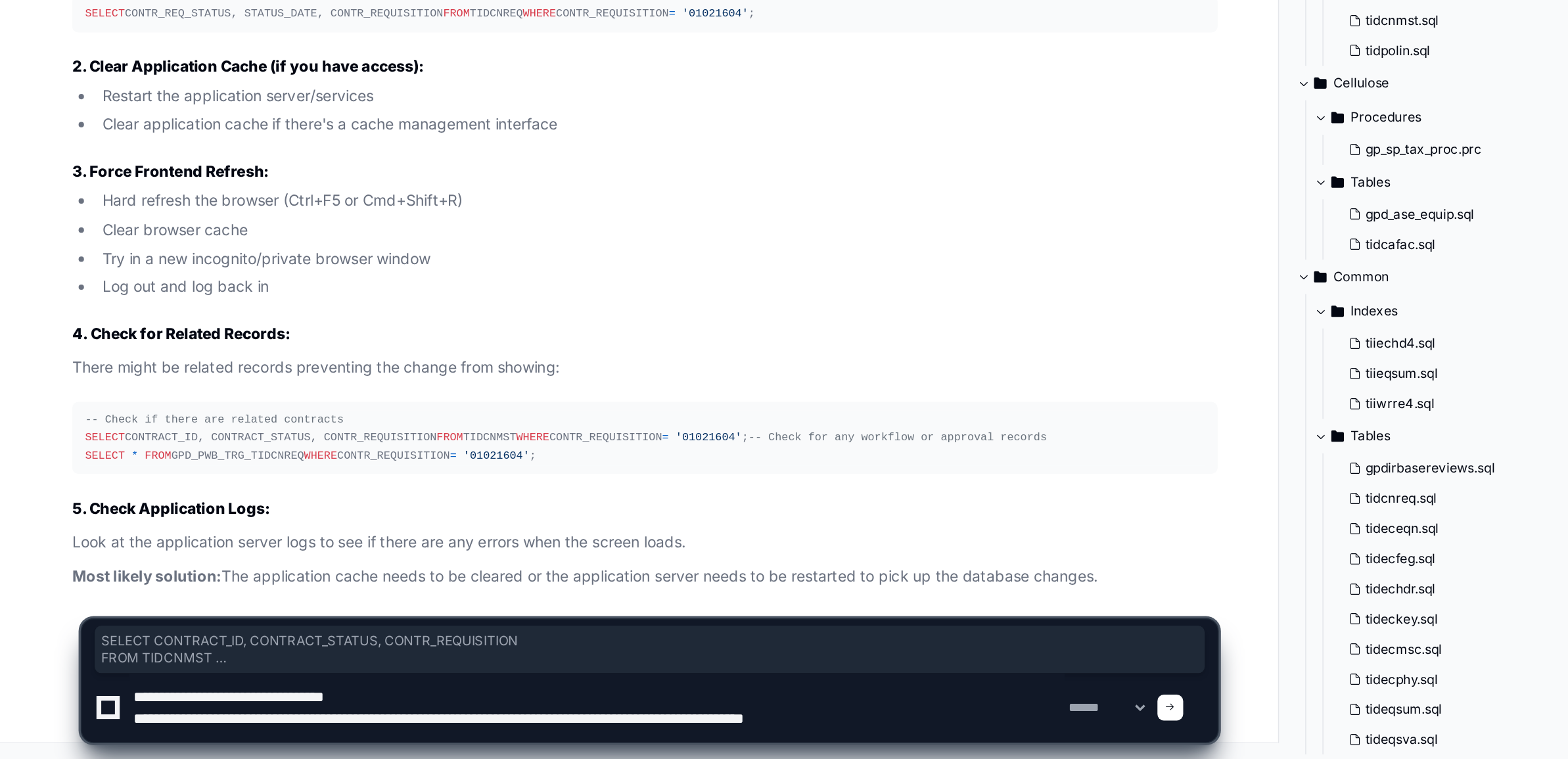
type textarea "**********"
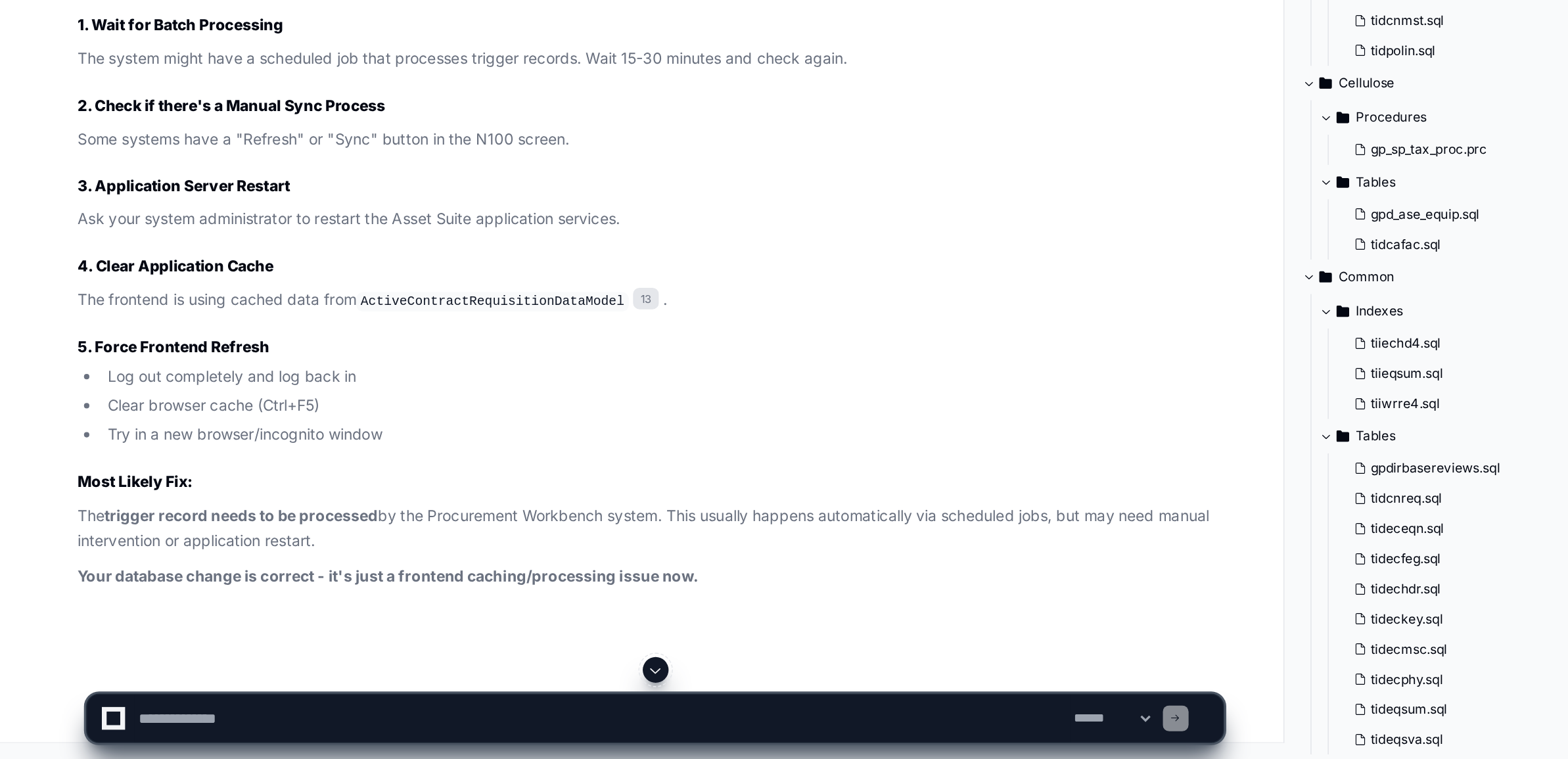
scroll to position [39400, 0]
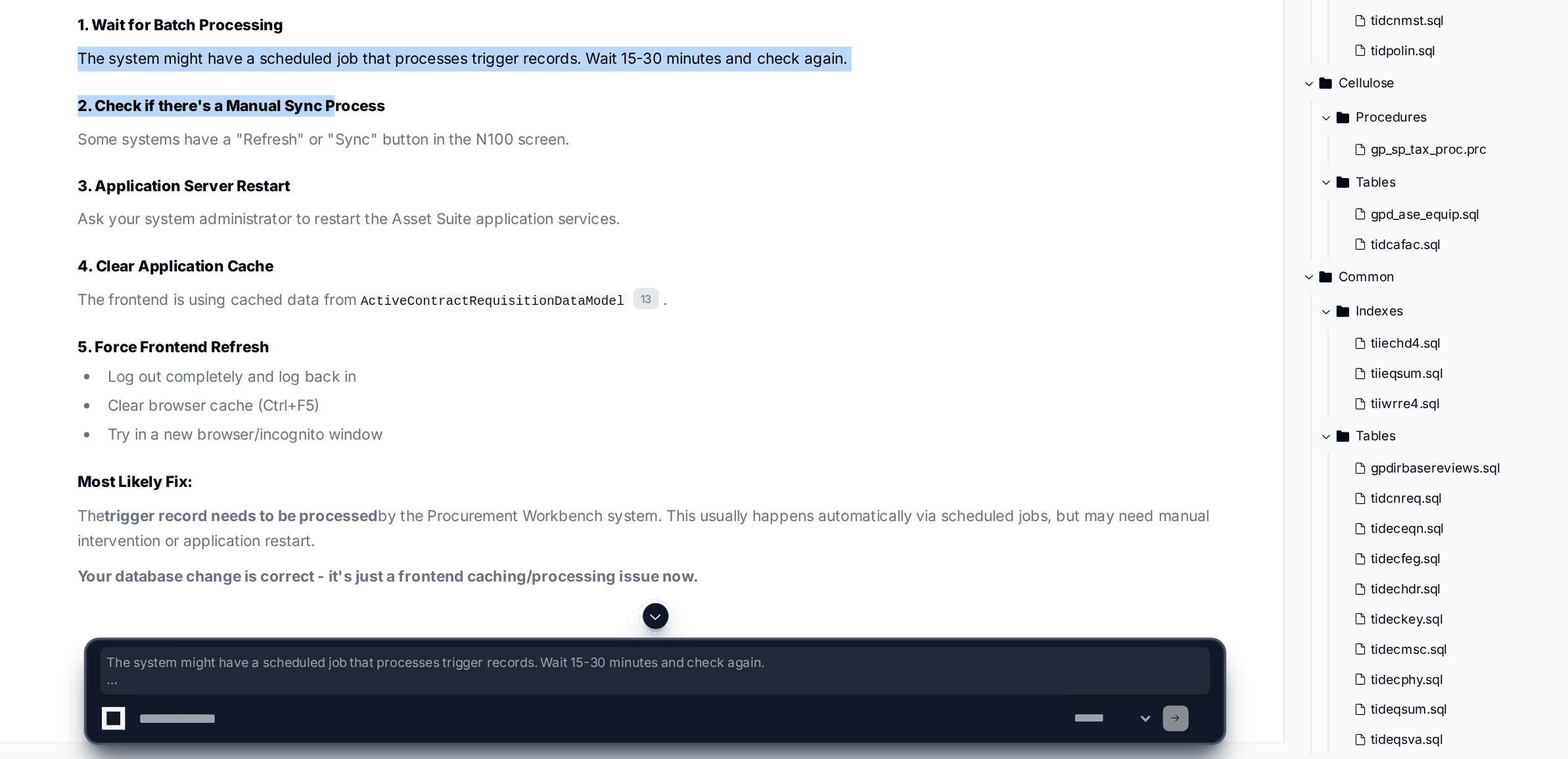
drag, startPoint x: 49, startPoint y: 528, endPoint x: 207, endPoint y: 551, distance: 159.7
click at [207, 551] on article "Perfect! This confirms the database update worked correctly. The issue is appli…" at bounding box center [397, 365] width 700 height 578
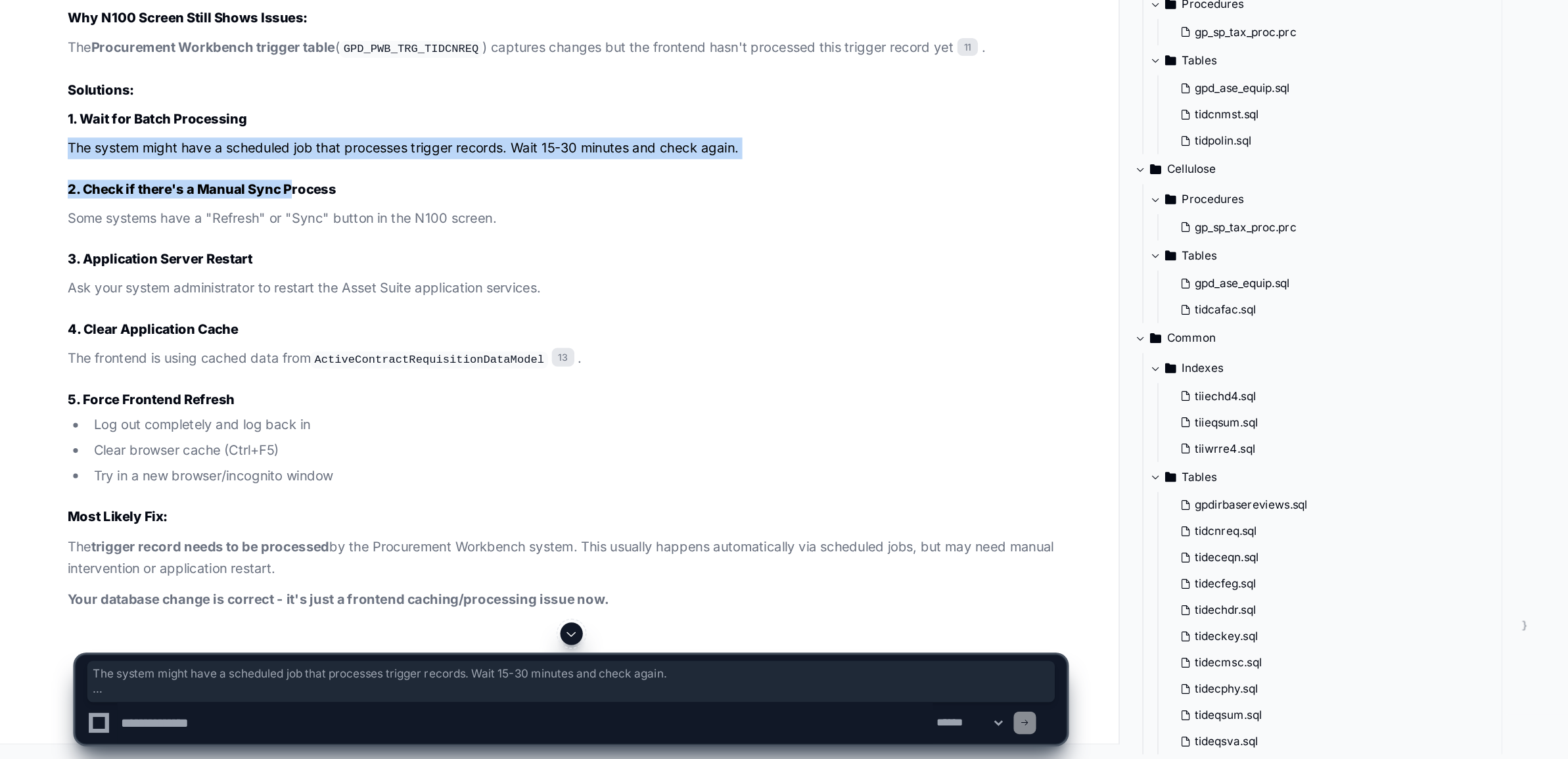
scroll to position [39600, 0]
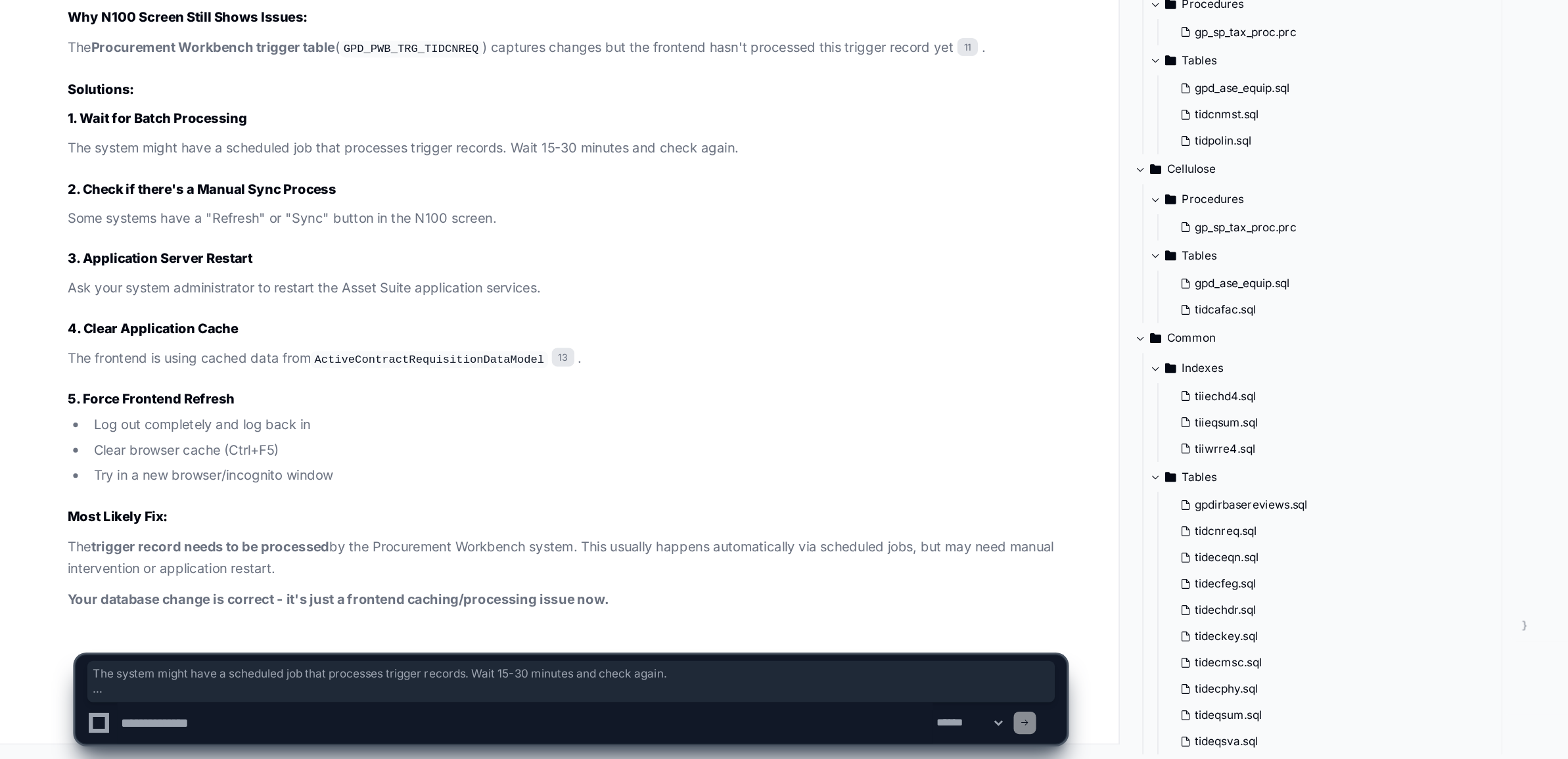
click at [183, 726] on textarea at bounding box center [368, 734] width 571 height 29
paste textarea "**********"
type textarea "**********"
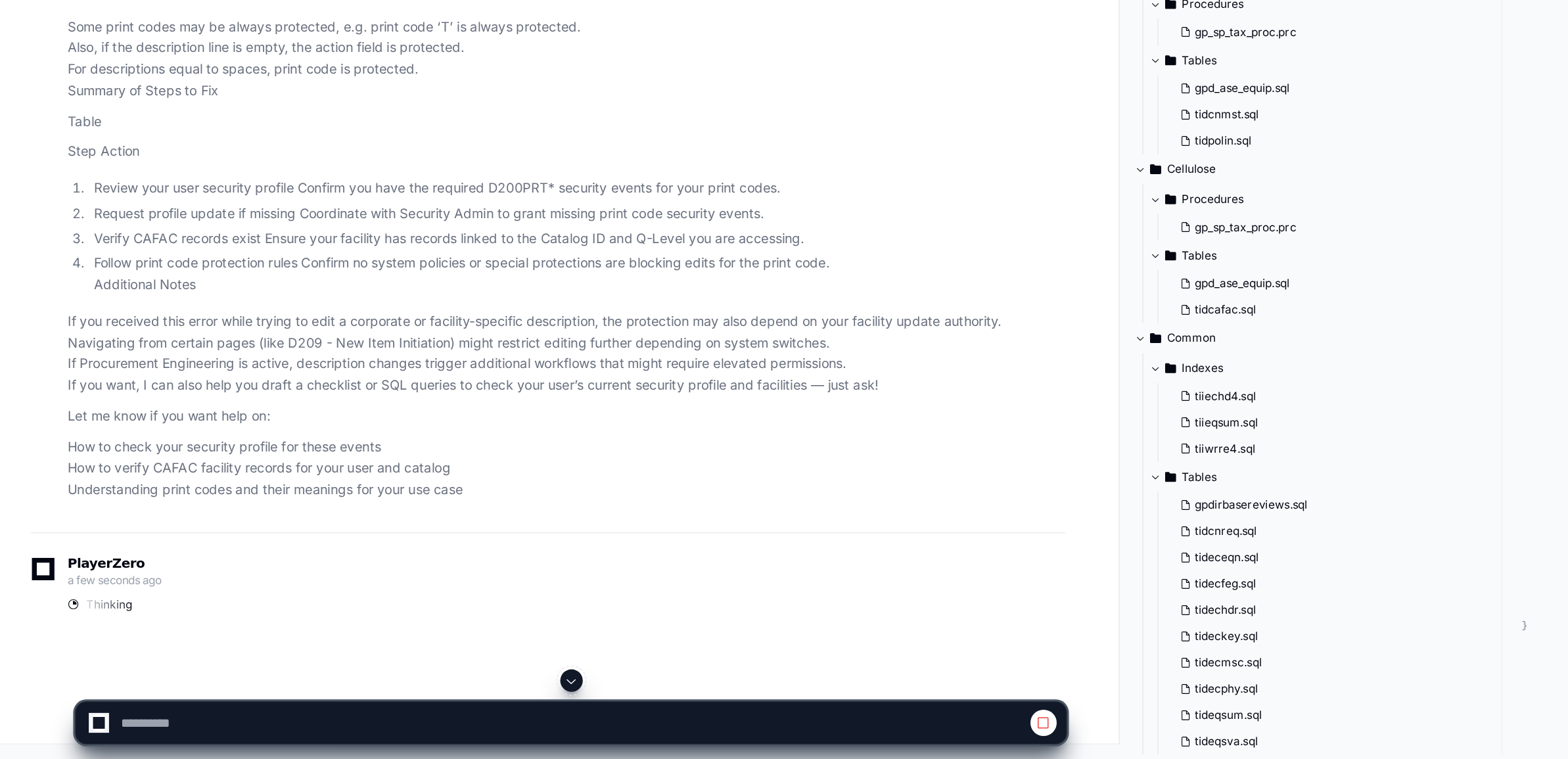
scroll to position [40133, 0]
click at [399, 703] on span at bounding box center [400, 704] width 11 height 11
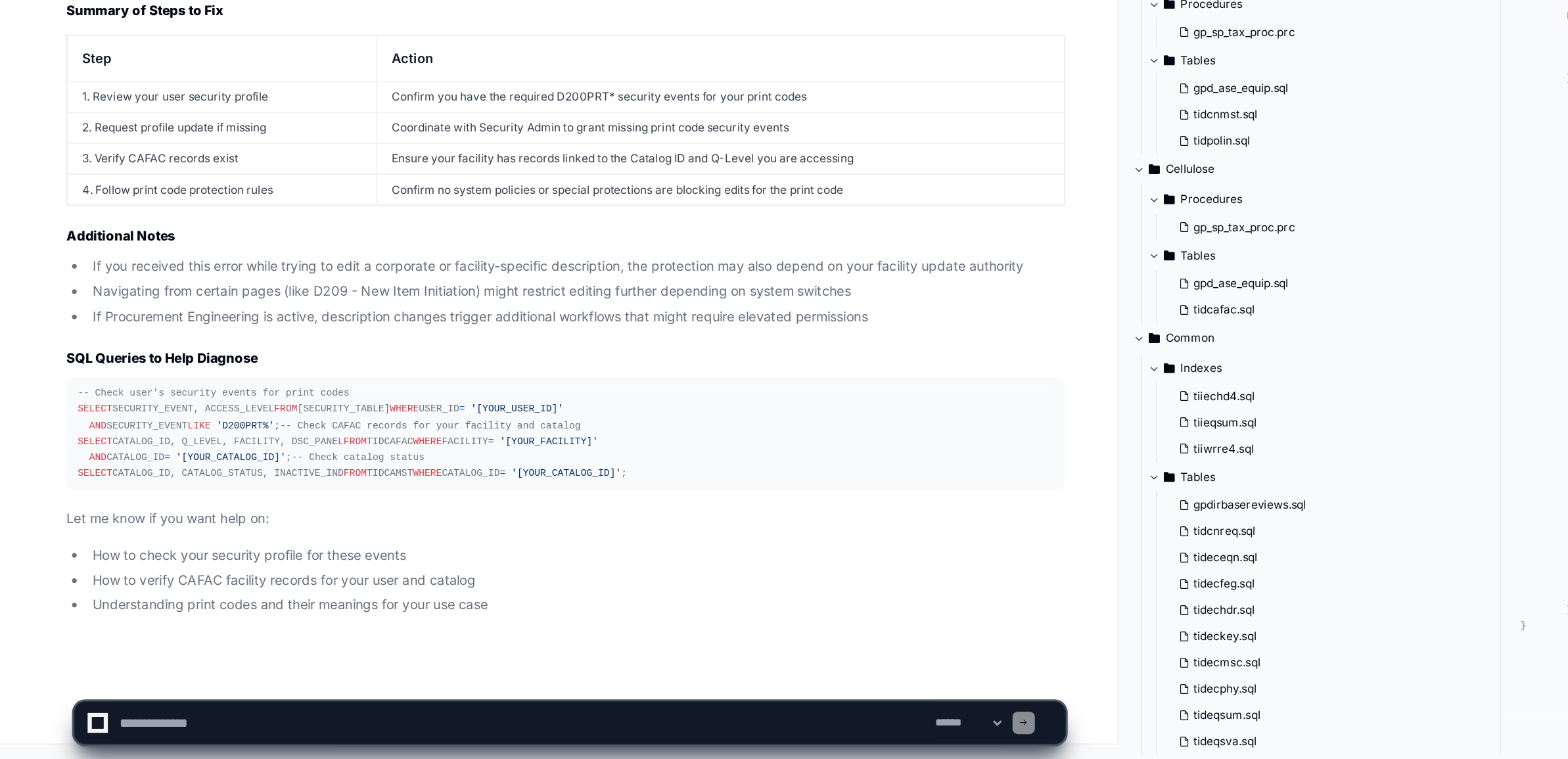
scroll to position [45567, 0]
click at [134, 736] on textarea at bounding box center [368, 734] width 571 height 29
type textarea "**********"
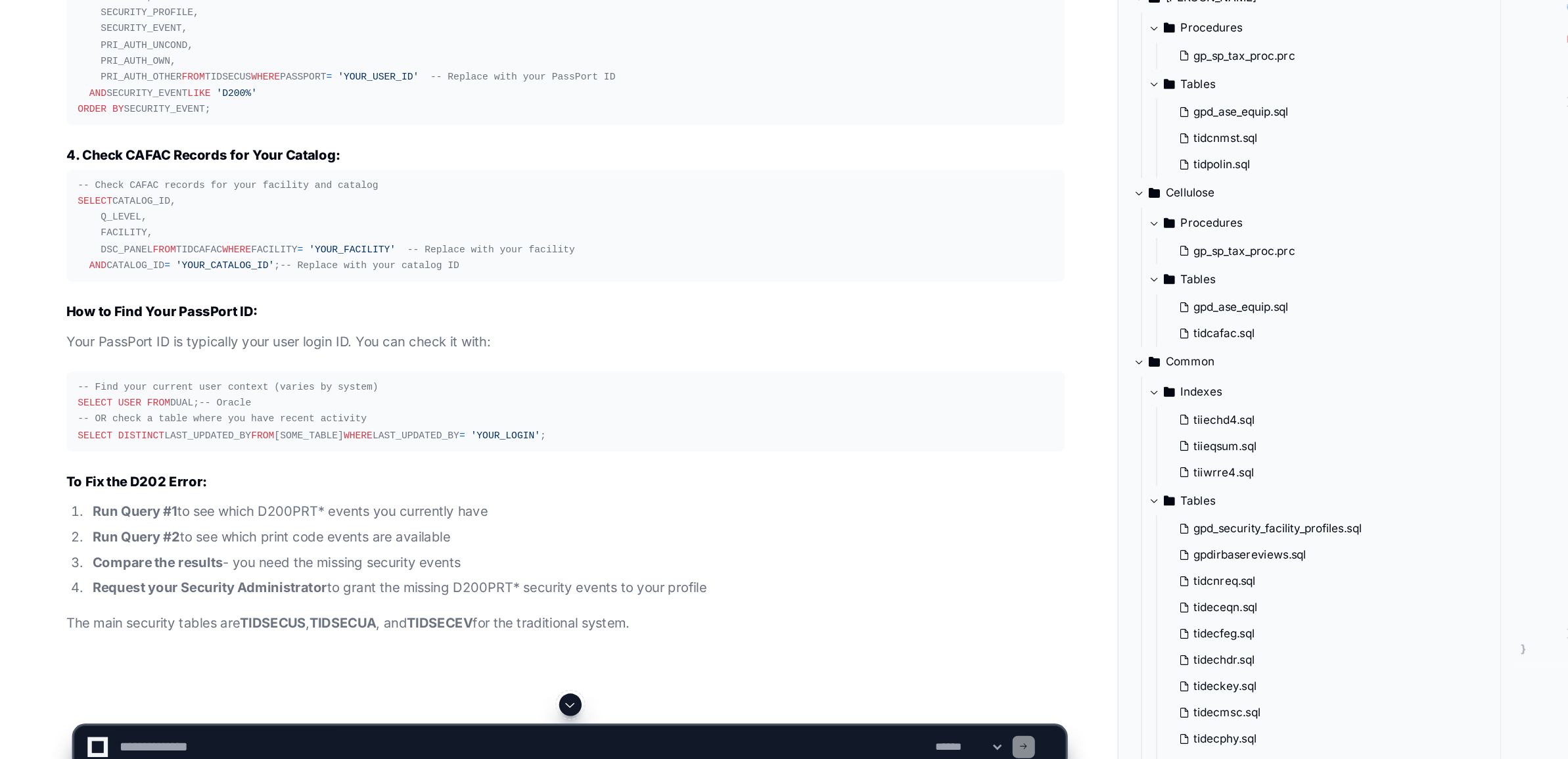
scroll to position [46673, 0]
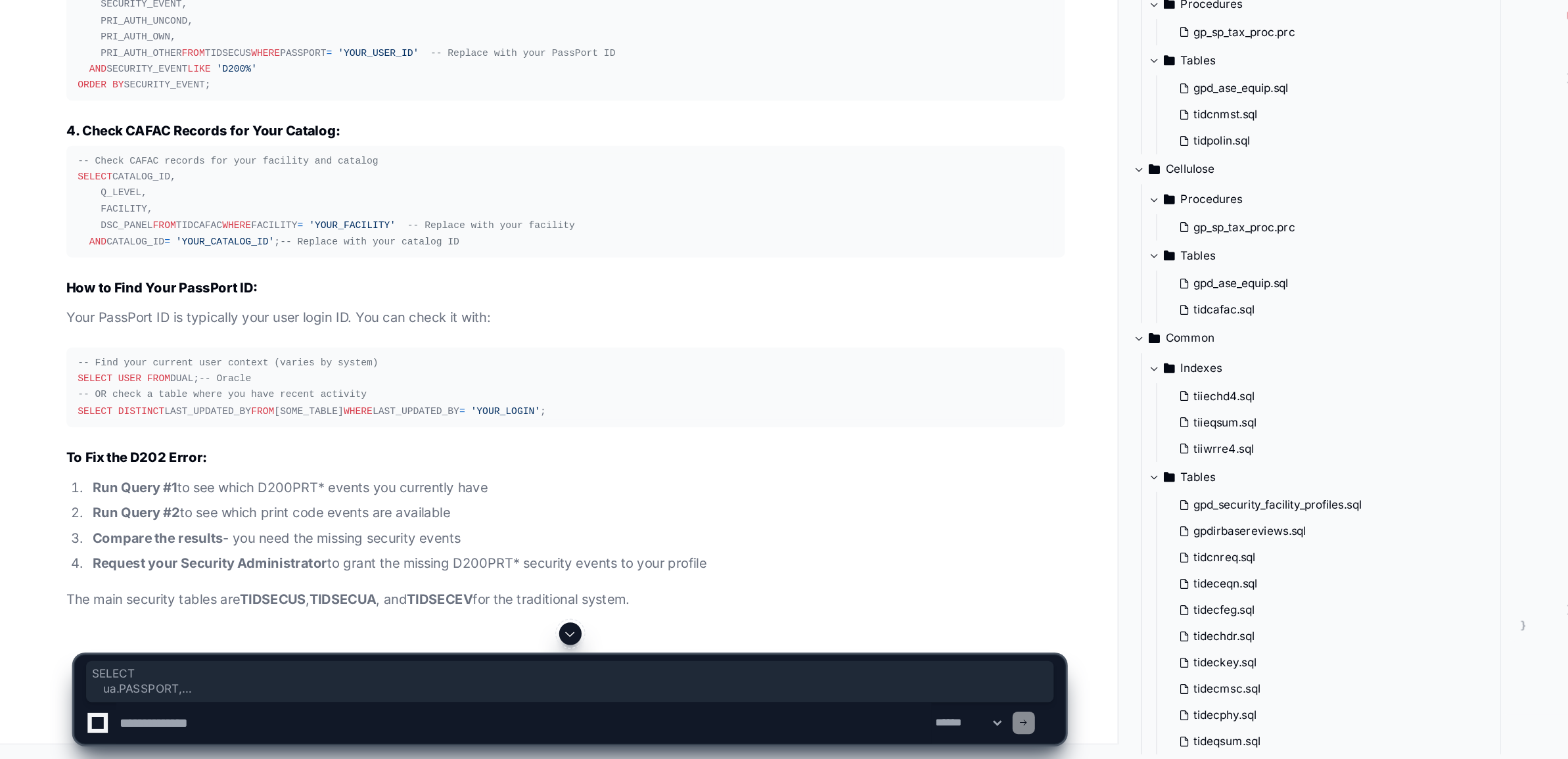
drag, startPoint x: 55, startPoint y: 374, endPoint x: 175, endPoint y: 503, distance: 176.2
copy div "SELECT ua.PASSPORT, ua.FACILITY, ua.SECURITY_EVENT, ua.PRIMARY_ACCESS, ua.SECON…"
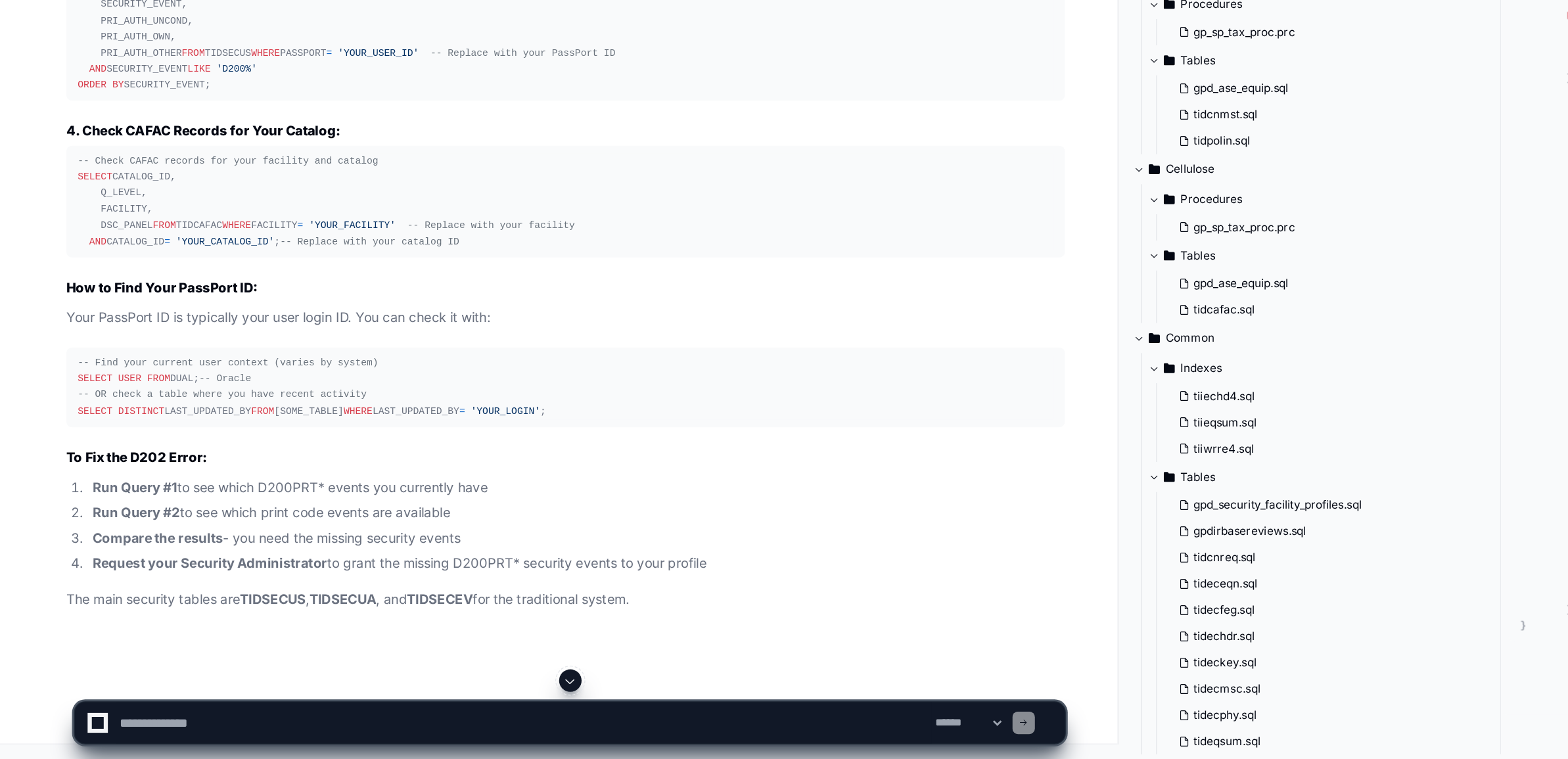
click at [90, 138] on div "-- See all D202 print code security events available SELECT SECURITY_EVENT, SEC…" at bounding box center [397, 109] width 684 height 56
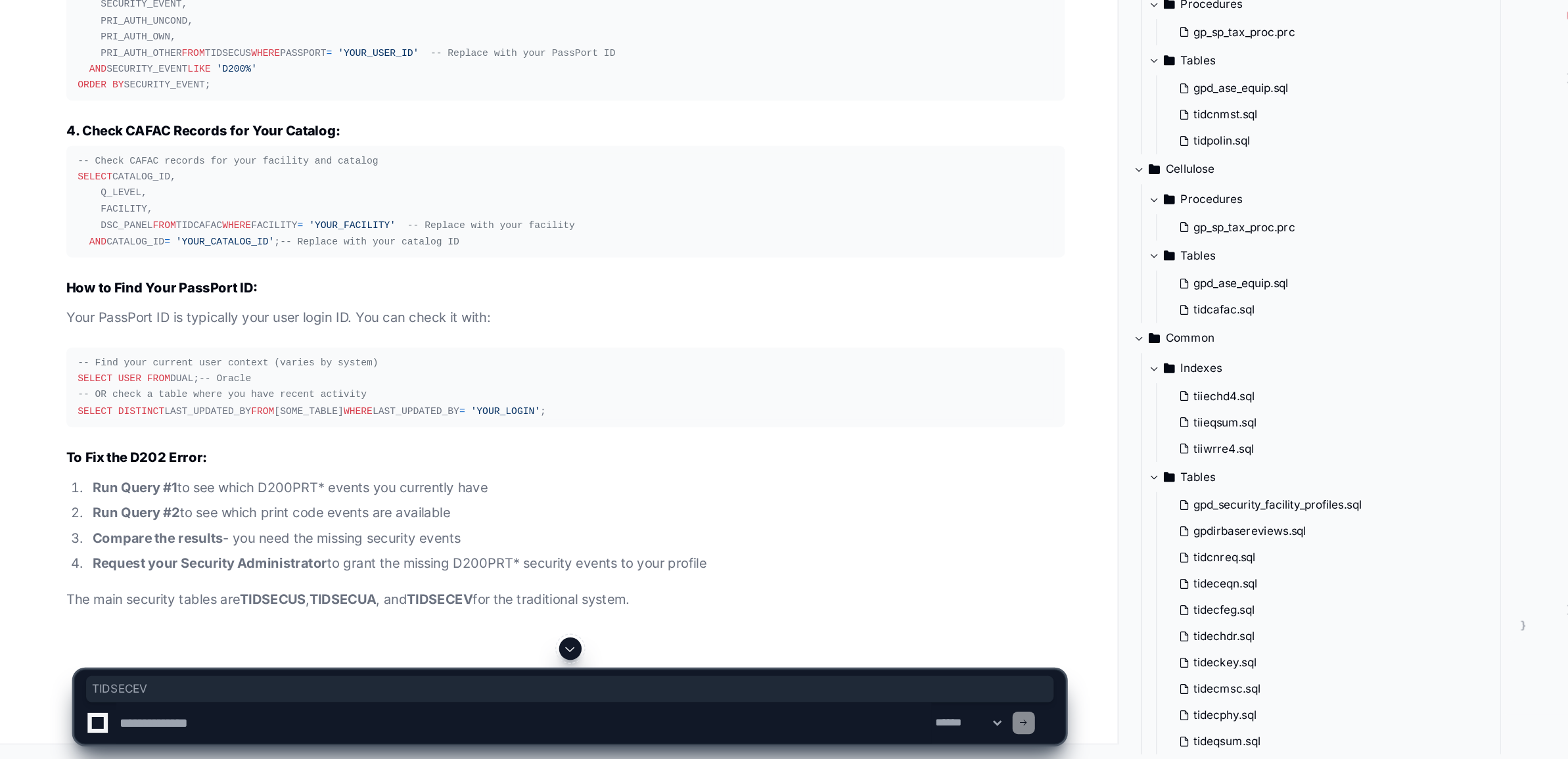
copy div "TIDSECEV"
click at [90, 138] on div "-- See all D202 print code security events available SELECT SECURITY_EVENT, SEC…" at bounding box center [397, 109] width 684 height 56
click at [253, 293] on div "-- Check user's overall security profile SELECT PASSPORT, FACILITY, SECURITY_PR…" at bounding box center [397, 236] width 684 height 112
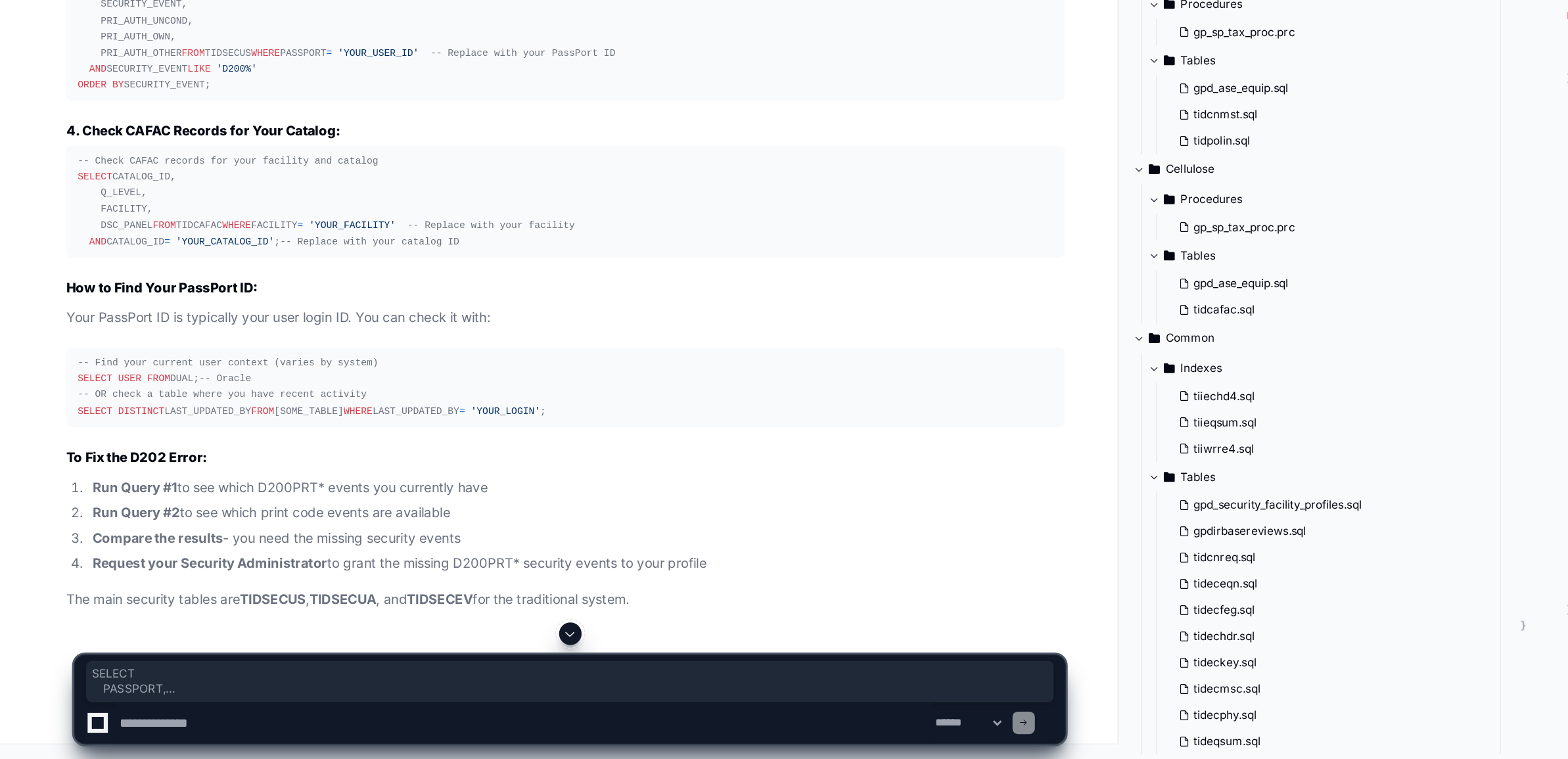
drag, startPoint x: 52, startPoint y: 428, endPoint x: 169, endPoint y: 549, distance: 168.3
click at [169, 298] on pre "-- Check user's overall security profile SELECT PASSPORT, FACILITY, SECURITY_PR…" at bounding box center [397, 236] width 700 height 123
copy div "SELECT PASSPORT, FACILITY, SECURITY_PROFILE, SECURITY_EVENT, PRI_AUTH_UNCOND, P…"
click at [121, 734] on textarea at bounding box center [368, 734] width 571 height 29
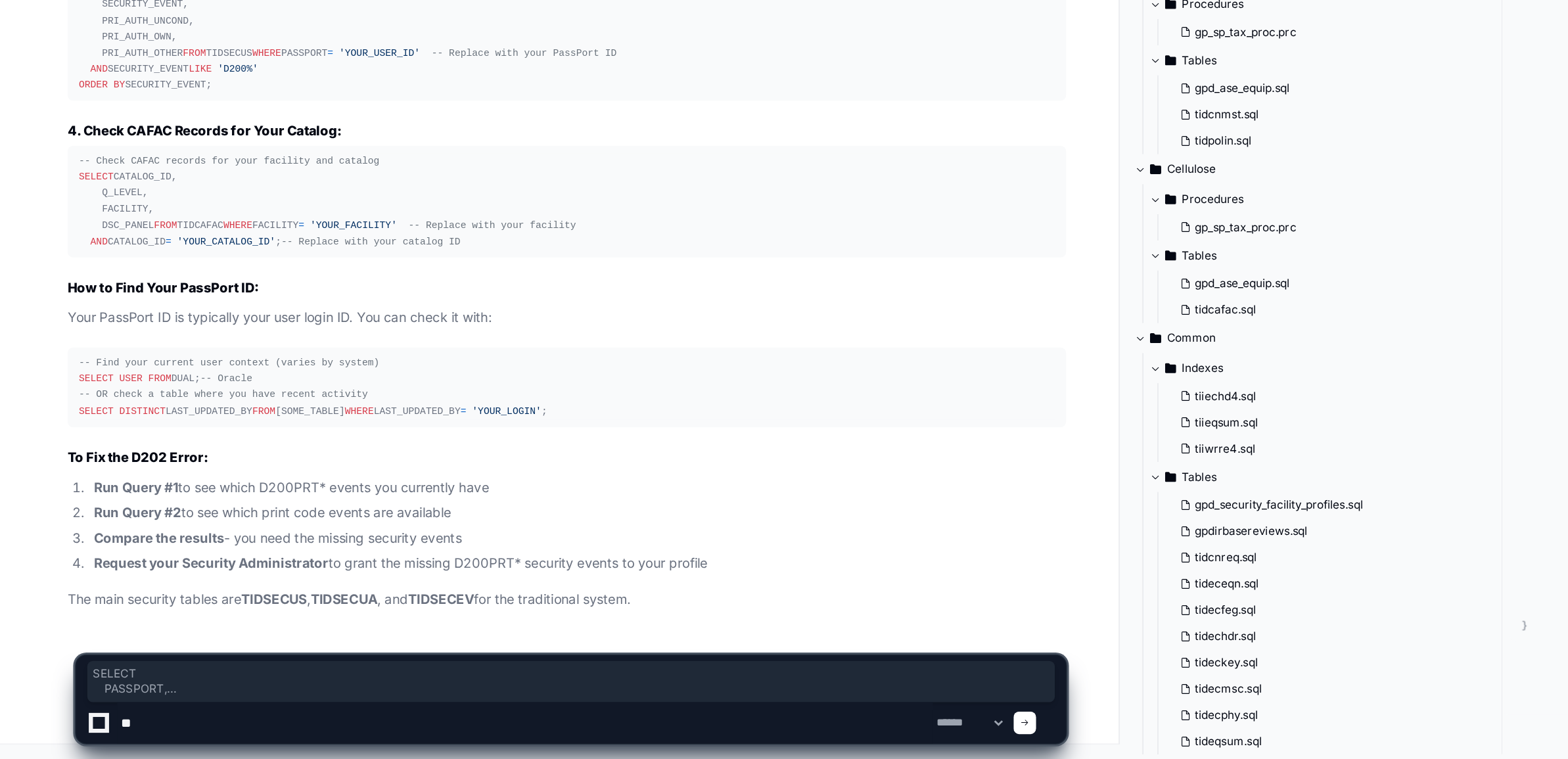
type textarea "***"
type textarea "**********"
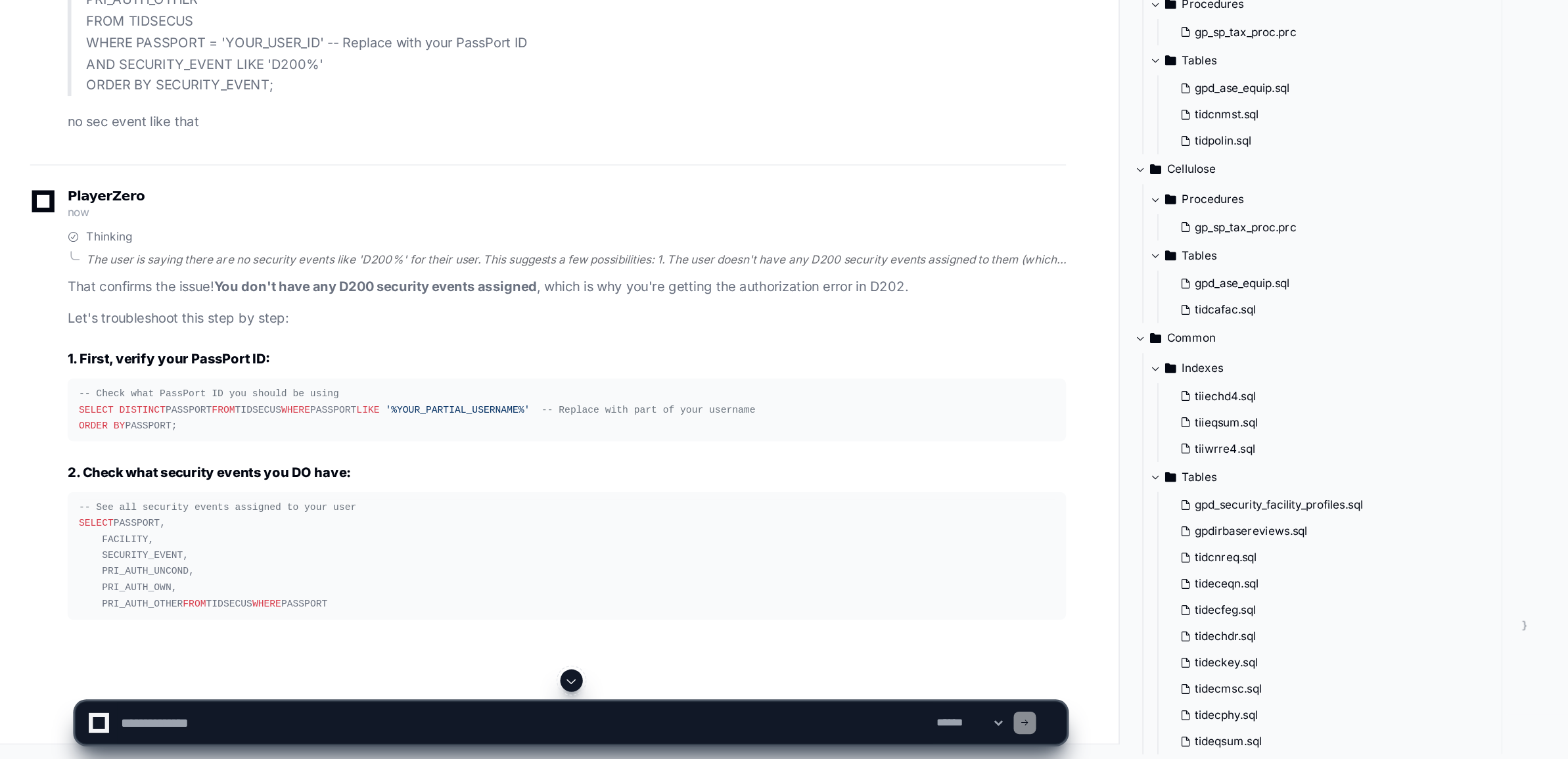
scroll to position [47855, 0]
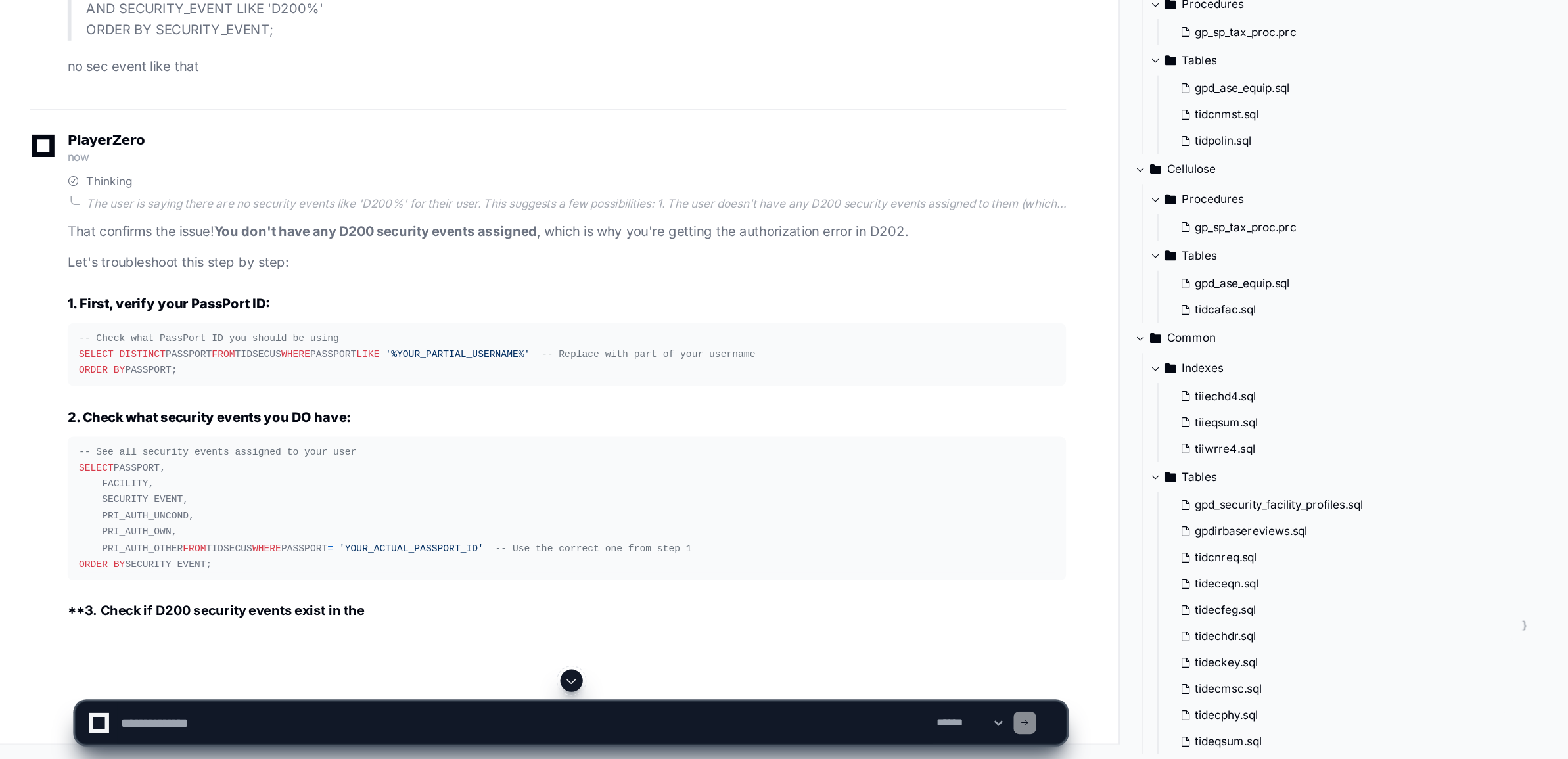
click at [233, 730] on textarea at bounding box center [368, 734] width 571 height 29
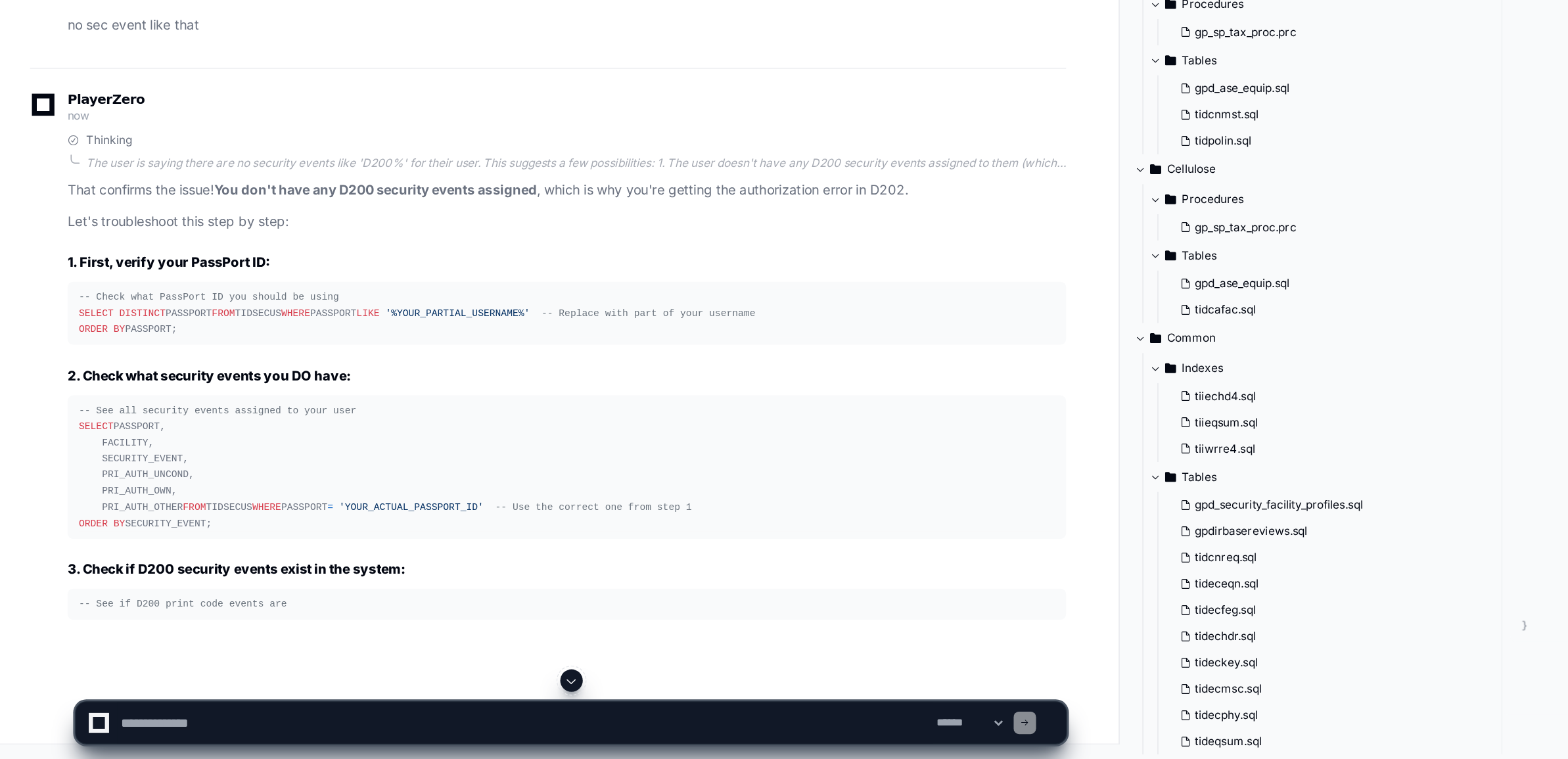
click at [233, 730] on textarea at bounding box center [368, 734] width 571 height 29
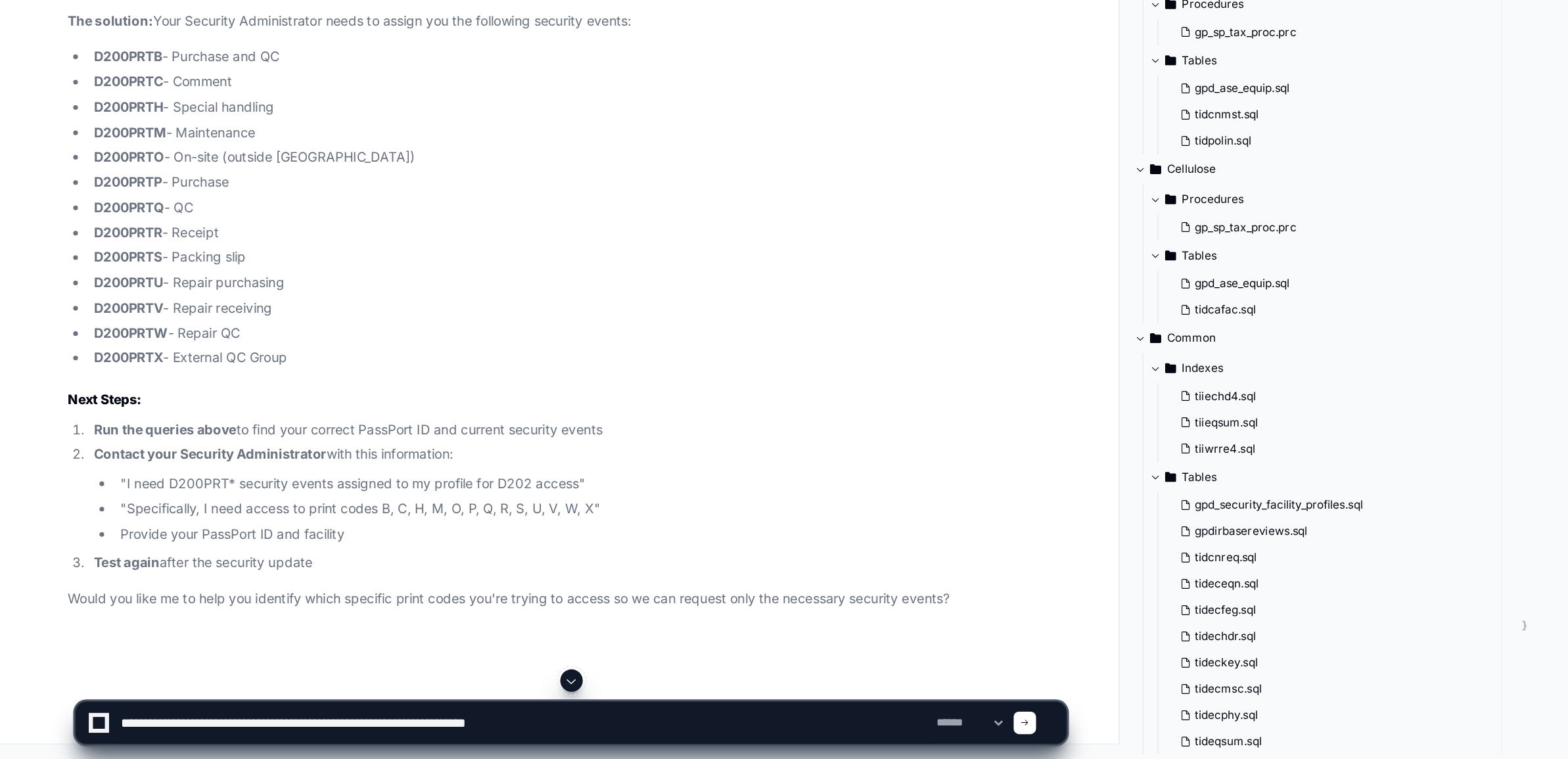
type textarea "**********"
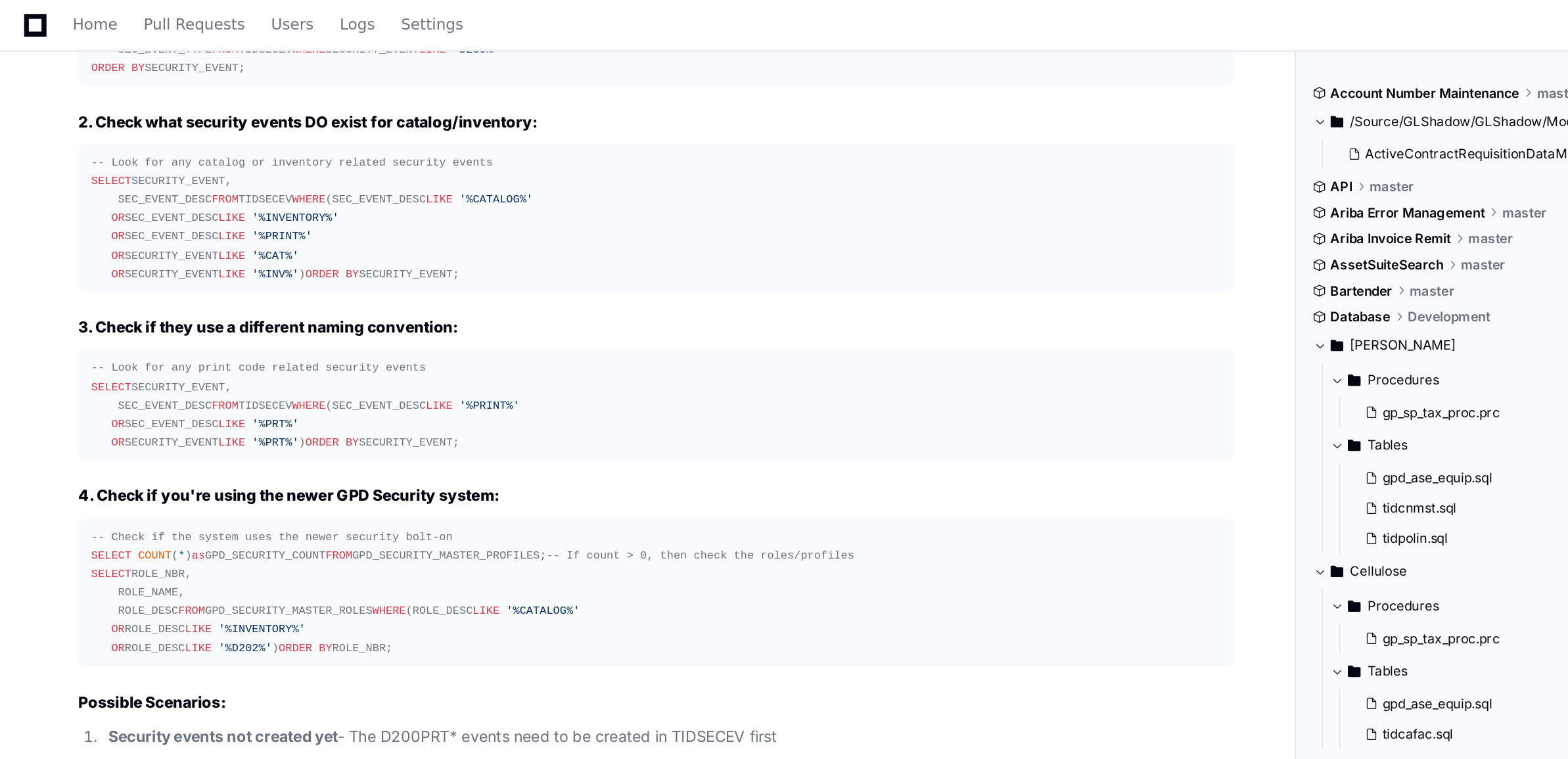
scroll to position [49422, 0]
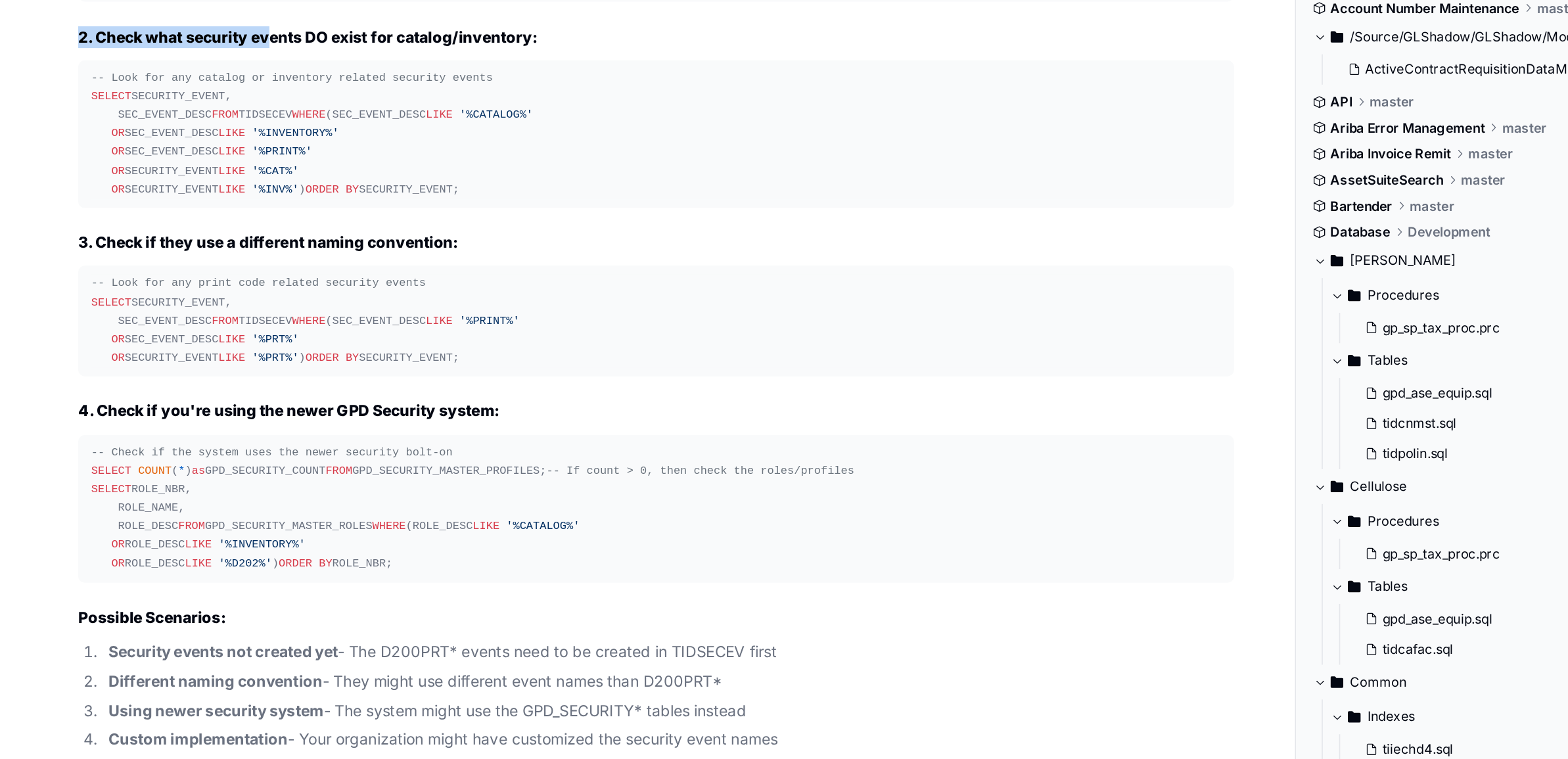
drag, startPoint x: 55, startPoint y: 212, endPoint x: 166, endPoint y: 292, distance: 136.8
click at [166, 292] on article "Ah, I see! You checked if any D200 security events exist in the system at all, …" at bounding box center [397, 284] width 700 height 741
copy article "SELECT SECURITY_EVENT, SEC_EVENT_DESC, SEC_EVENT_TYPE FROM TIDSECEV WHERE SECUR…"
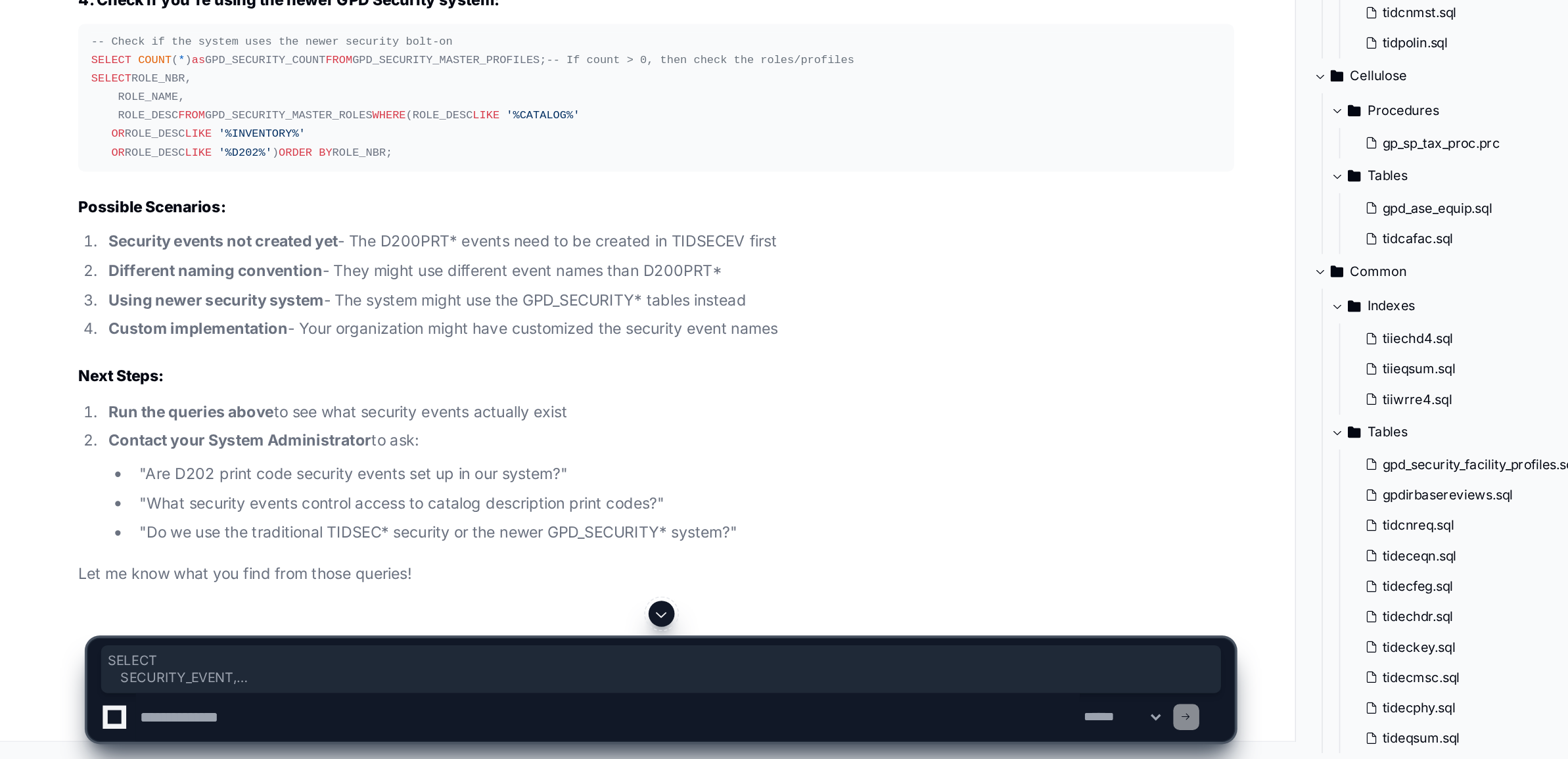
scroll to position [49449, 0]
click at [129, 731] on textarea at bounding box center [368, 734] width 571 height 29
click at [106, 735] on textarea at bounding box center [368, 734] width 571 height 29
paste textarea "**********"
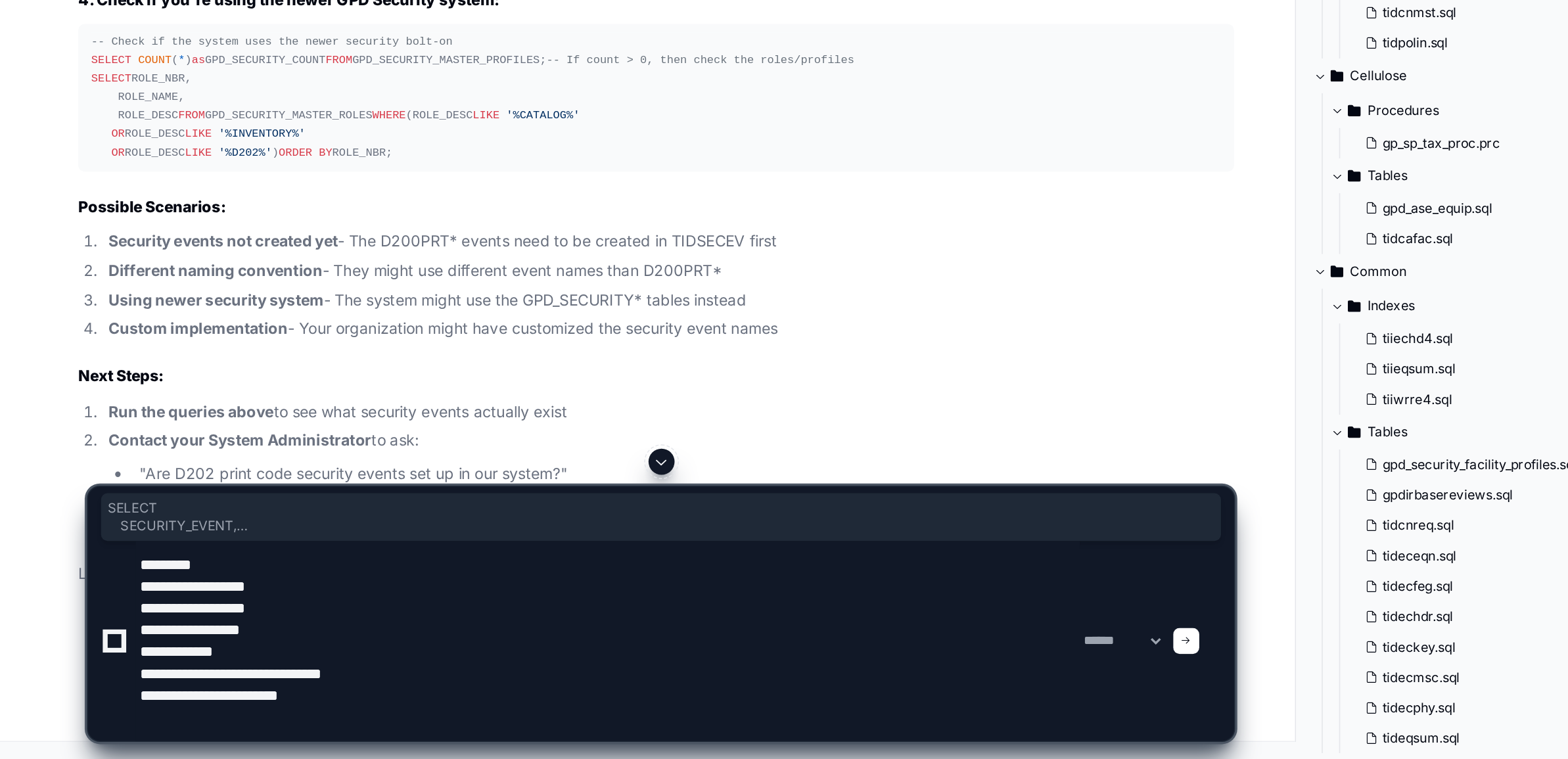
scroll to position [49448, 0]
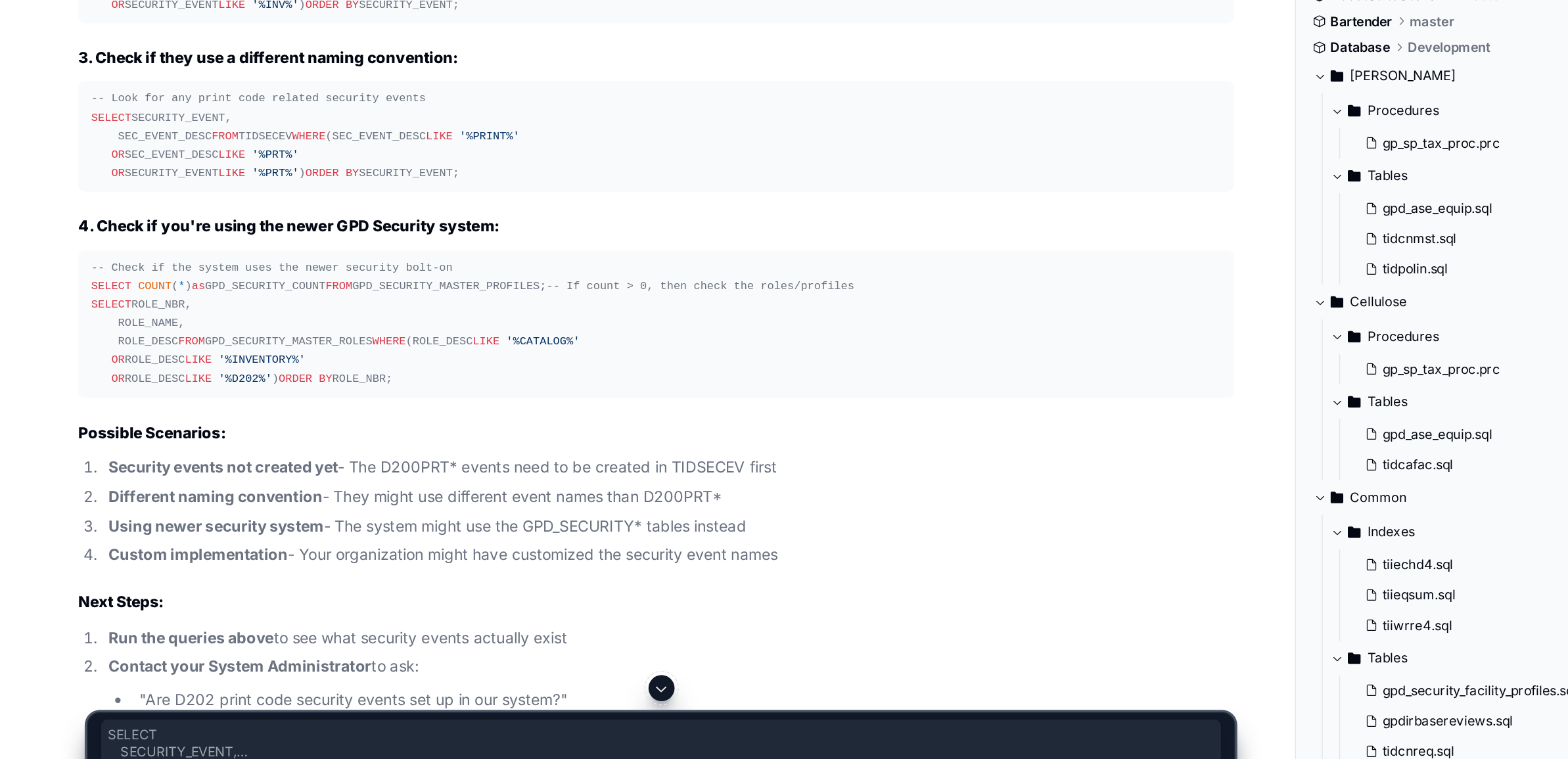
drag, startPoint x: 52, startPoint y: 321, endPoint x: 173, endPoint y: 429, distance: 162.2
click at [173, 177] on pre "-- Look for any catalog or inventory related security events SELECT SECURITY_EV…" at bounding box center [397, 132] width 700 height 90
copy div "SELECT SECURITY_EVENT, SEC_EVENT_DESC FROM TIDSECEV WHERE (SEC_EVENT_DESC LIKE …"
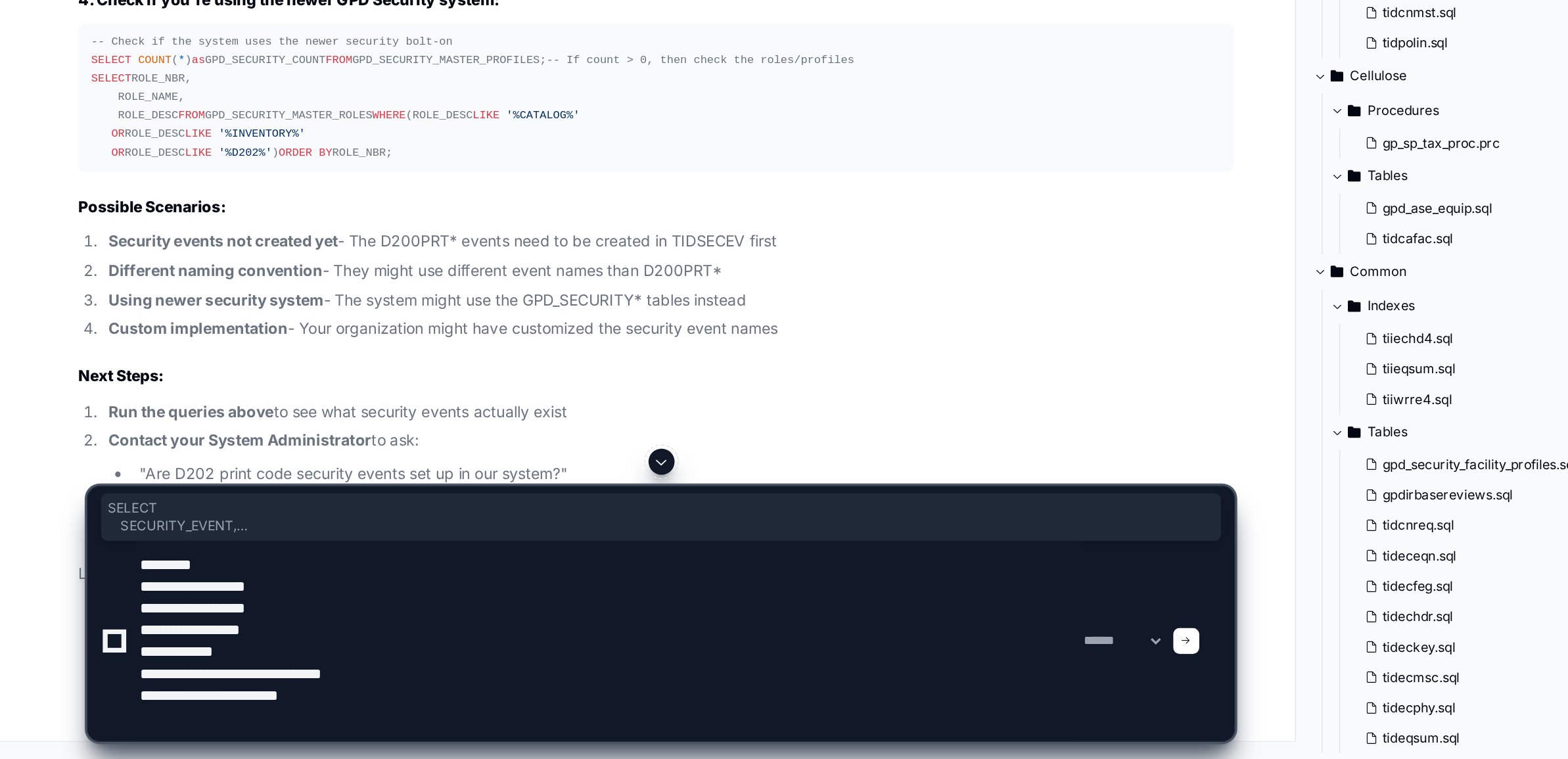
scroll to position [49590, 0]
click at [255, 719] on textarea at bounding box center [368, 687] width 571 height 121
paste textarea "**********"
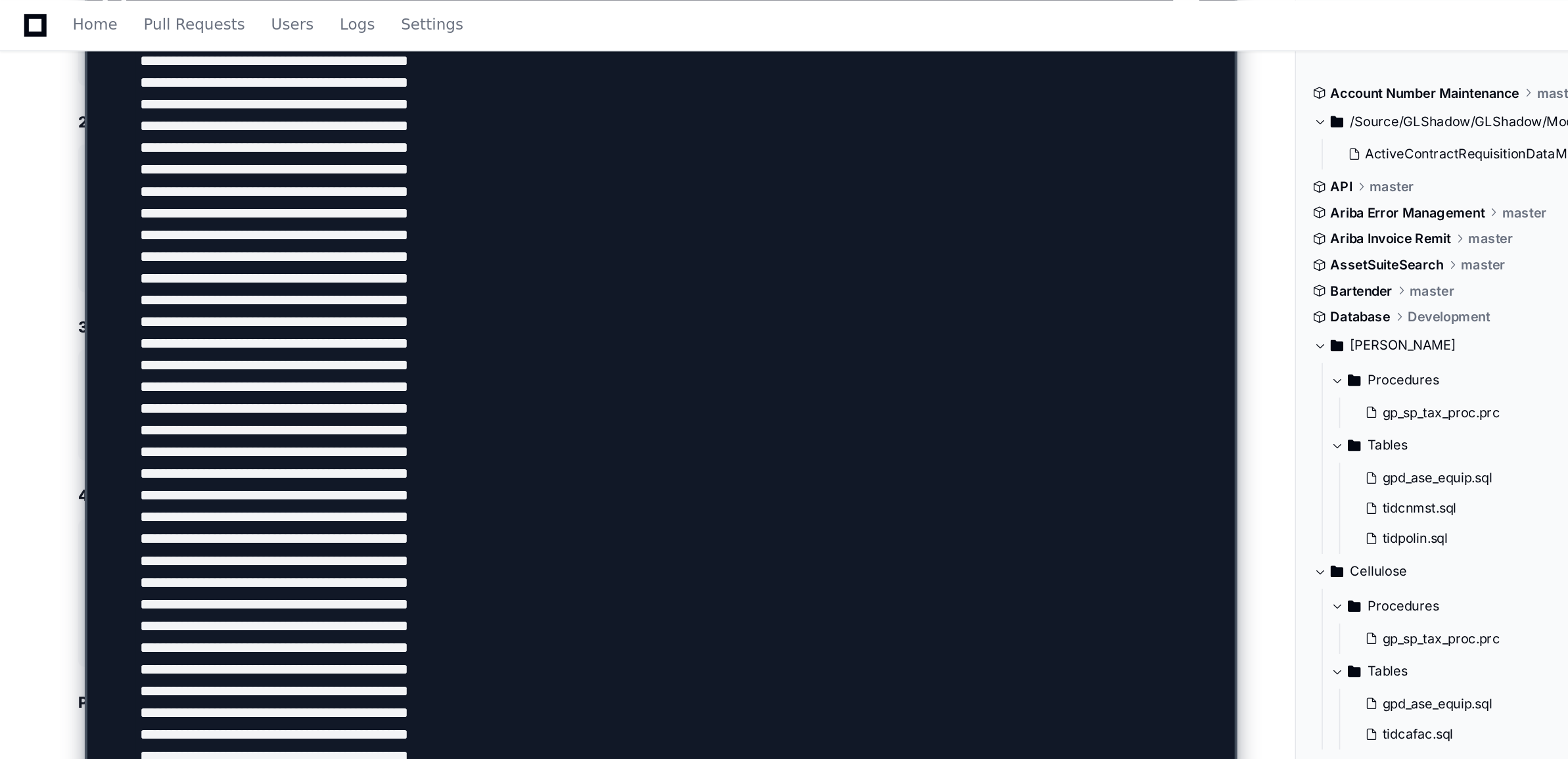
scroll to position [48523, 0]
type textarea "**********"
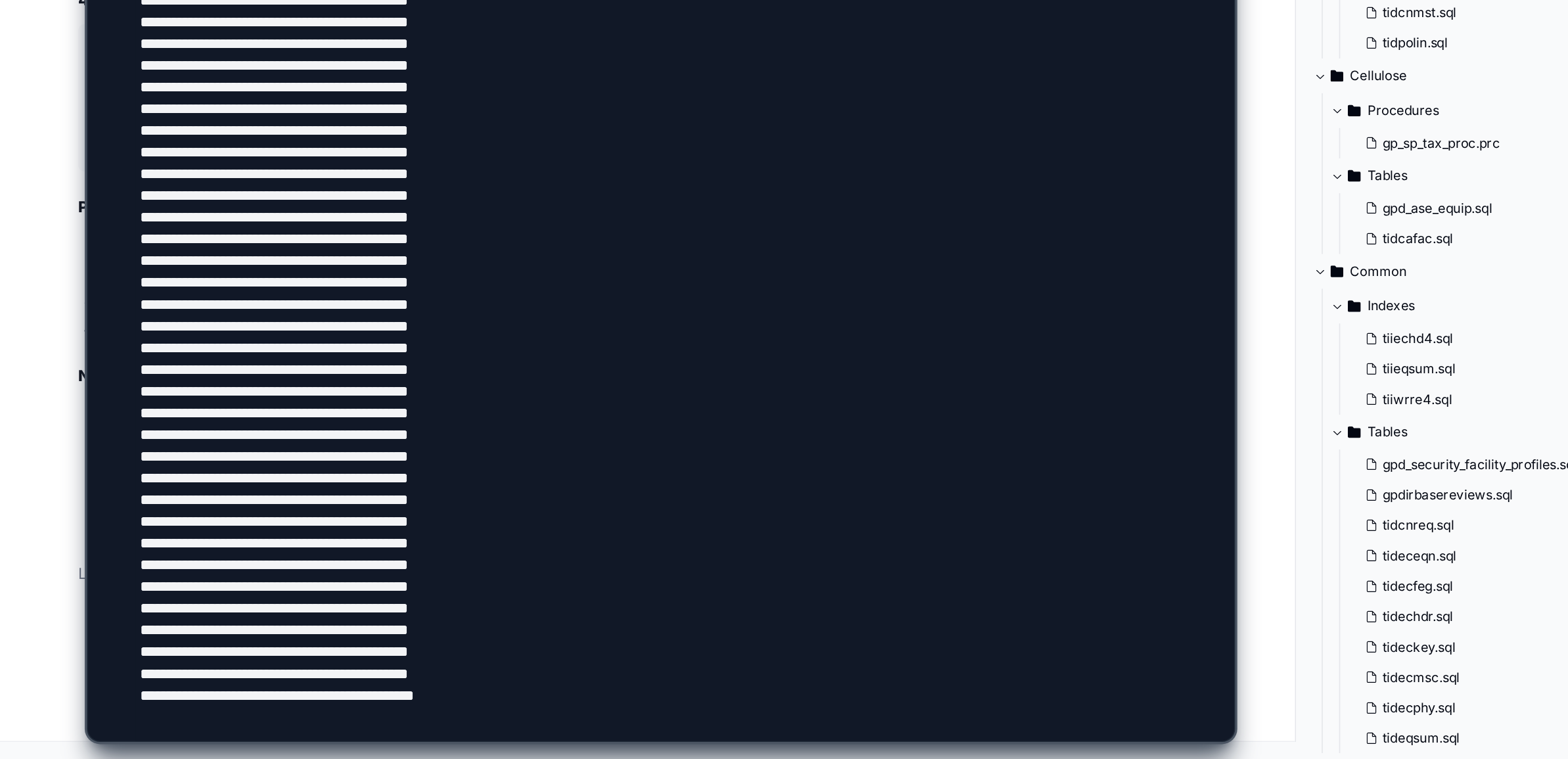
scroll to position [47534, 0]
click at [409, 723] on textarea at bounding box center [368, 4] width 571 height 1488
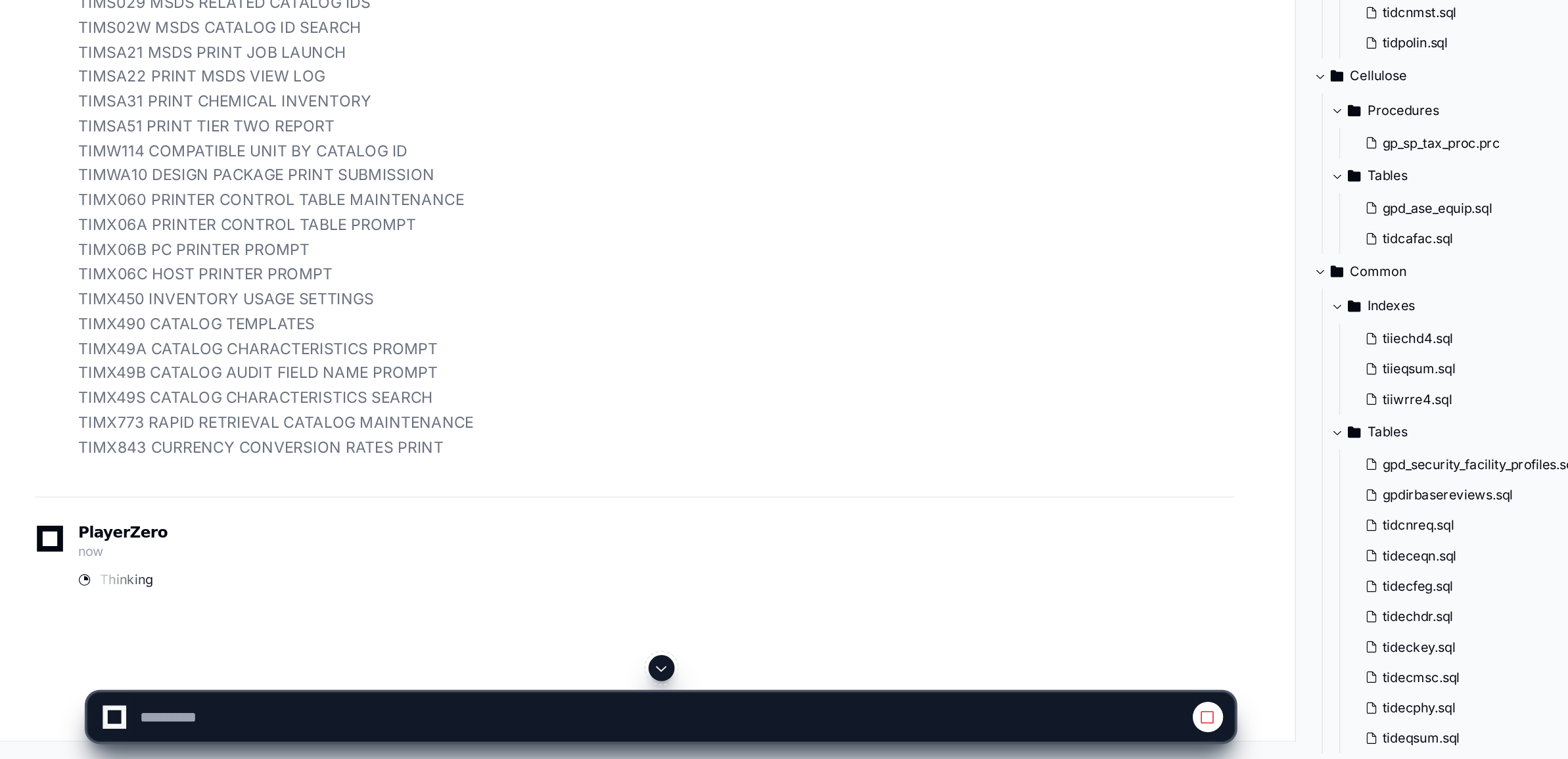
scroll to position [48309, 0]
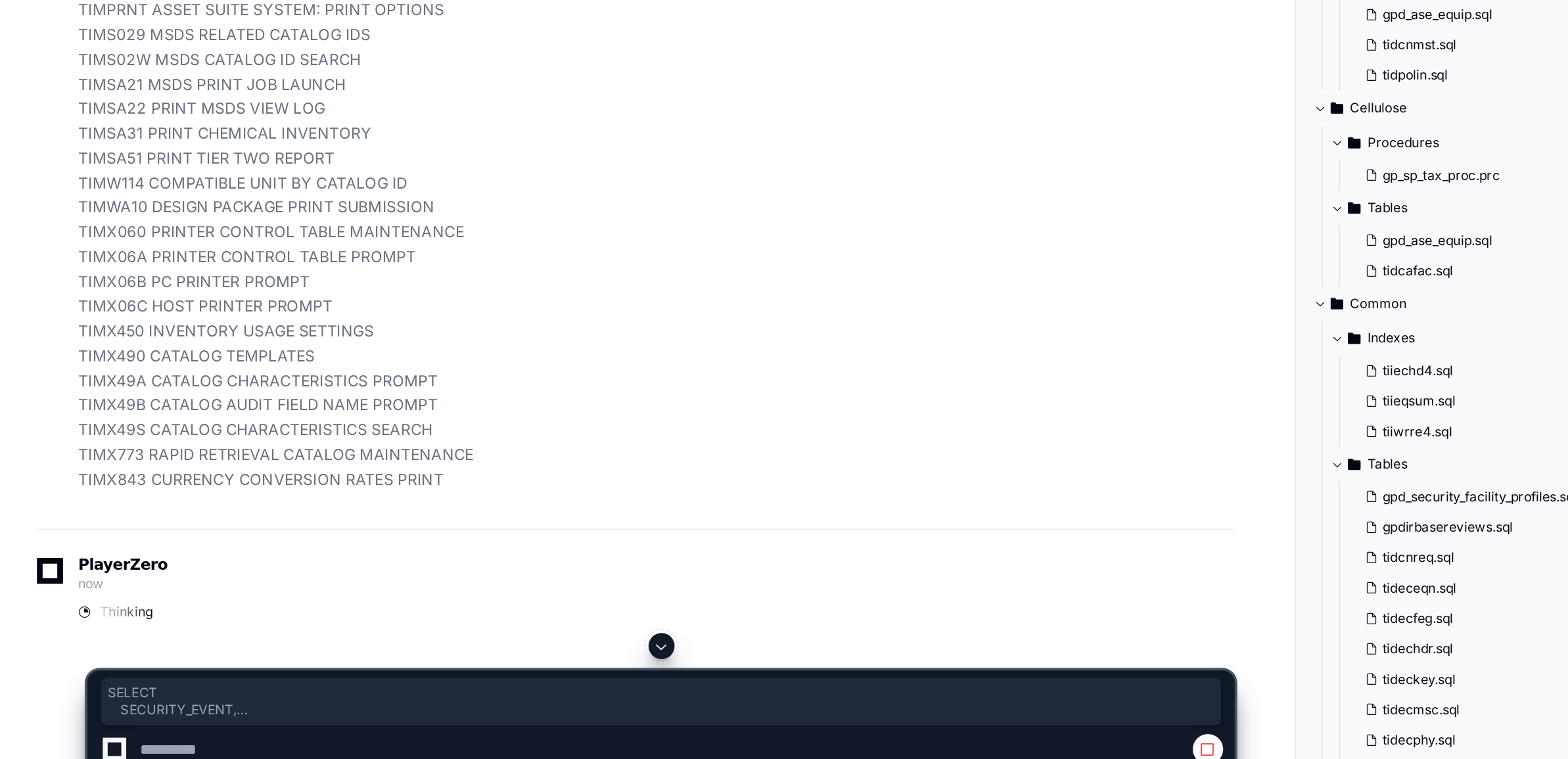
drag, startPoint x: 52, startPoint y: 329, endPoint x: 153, endPoint y: 404, distance: 125.8
copy div "SELECT SECURITY_EVENT, SEC_EVENT_DESC, SEC_EVENT_TYPE FROM TIDSECEV WHERE SECUR…"
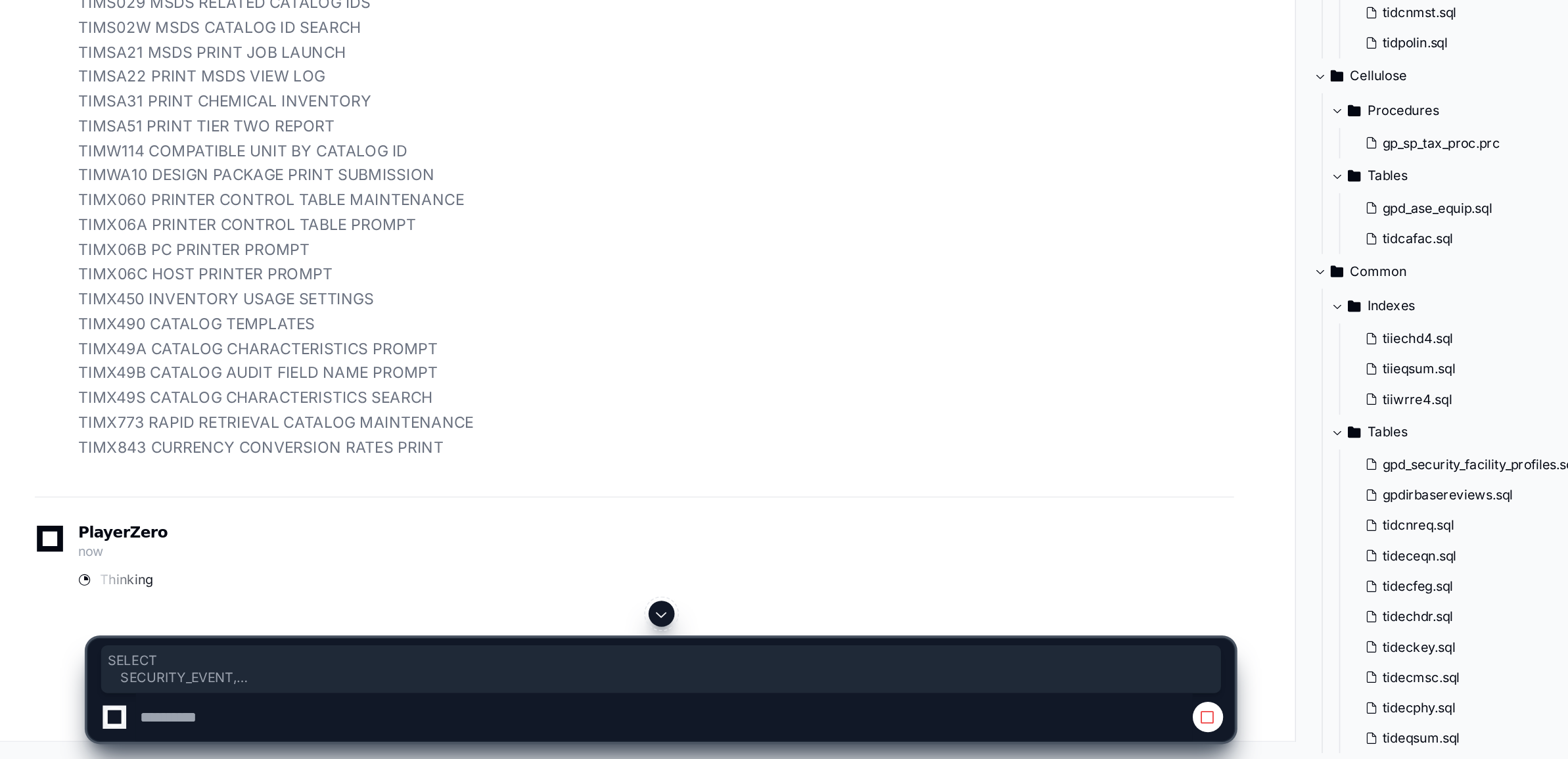
scroll to position [50286, 0]
click at [398, 667] on span at bounding box center [400, 671] width 11 height 11
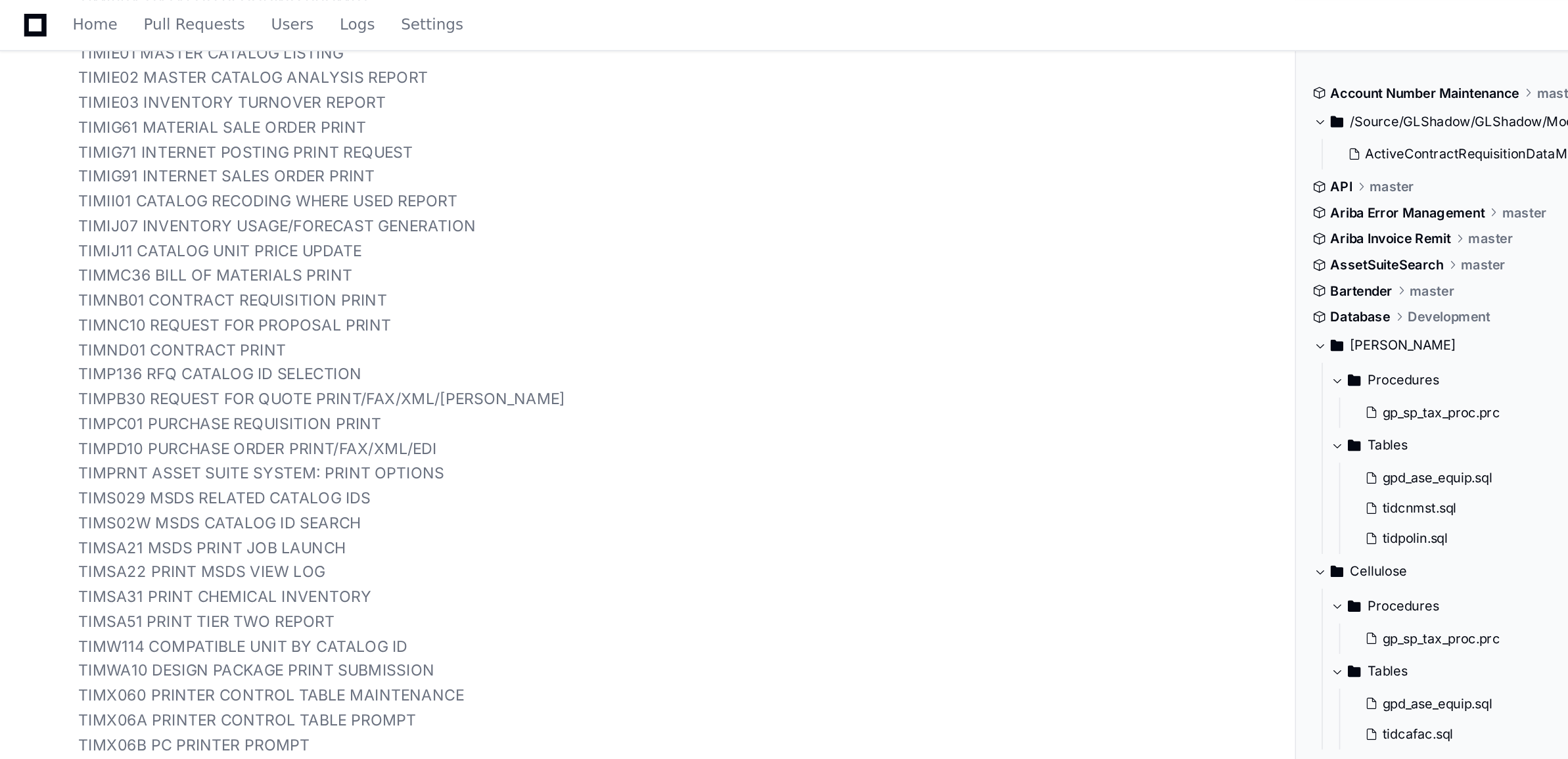
scroll to position [49644, 0]
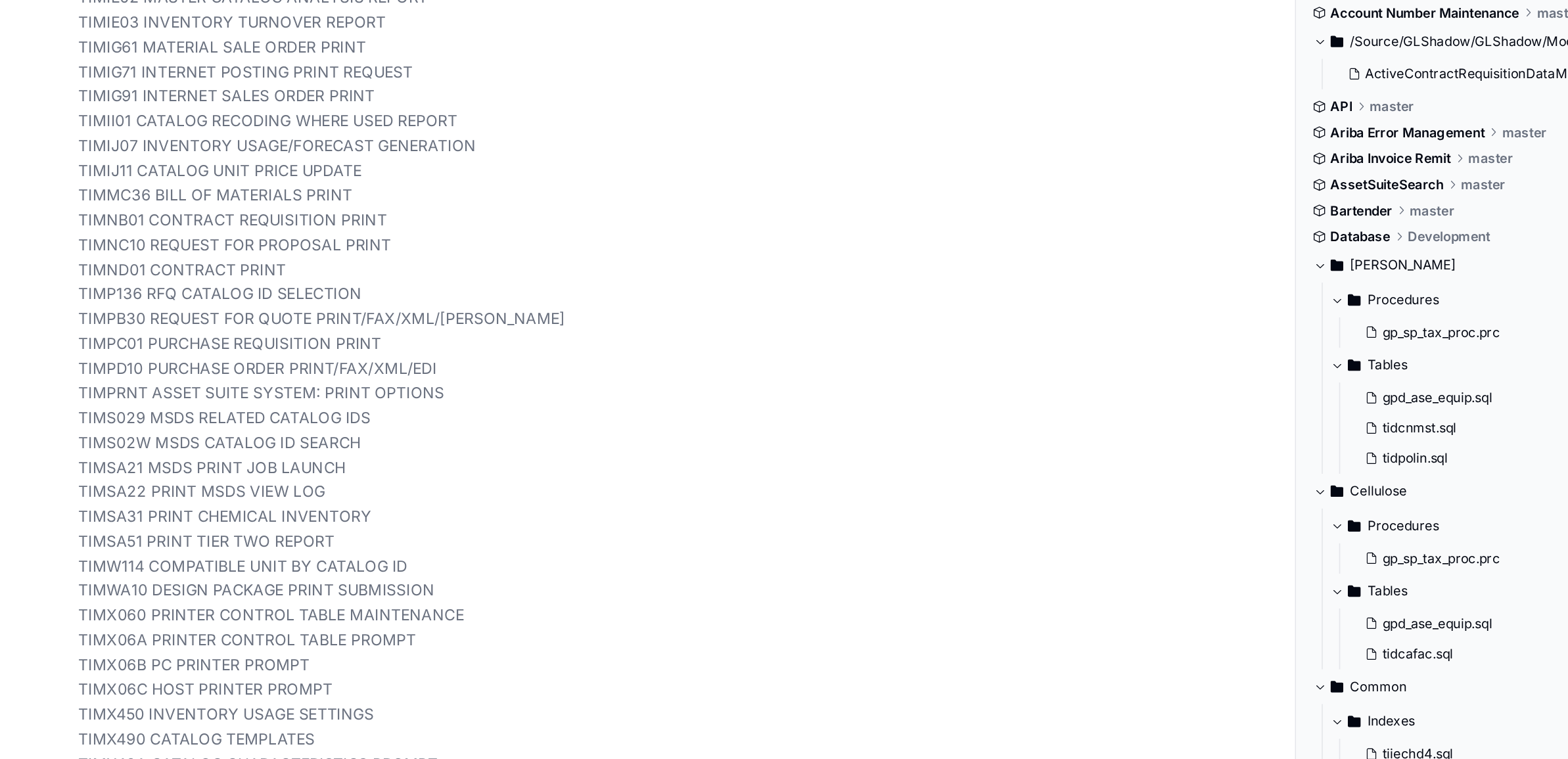
drag, startPoint x: 54, startPoint y: 295, endPoint x: 186, endPoint y: 384, distance: 159.2
copy div "SELECT SECURITY_EVENT, SEC_EVENT_DESC FROM TIDSECEV WHERE (SEC_EVENT_DESC LIKE …"
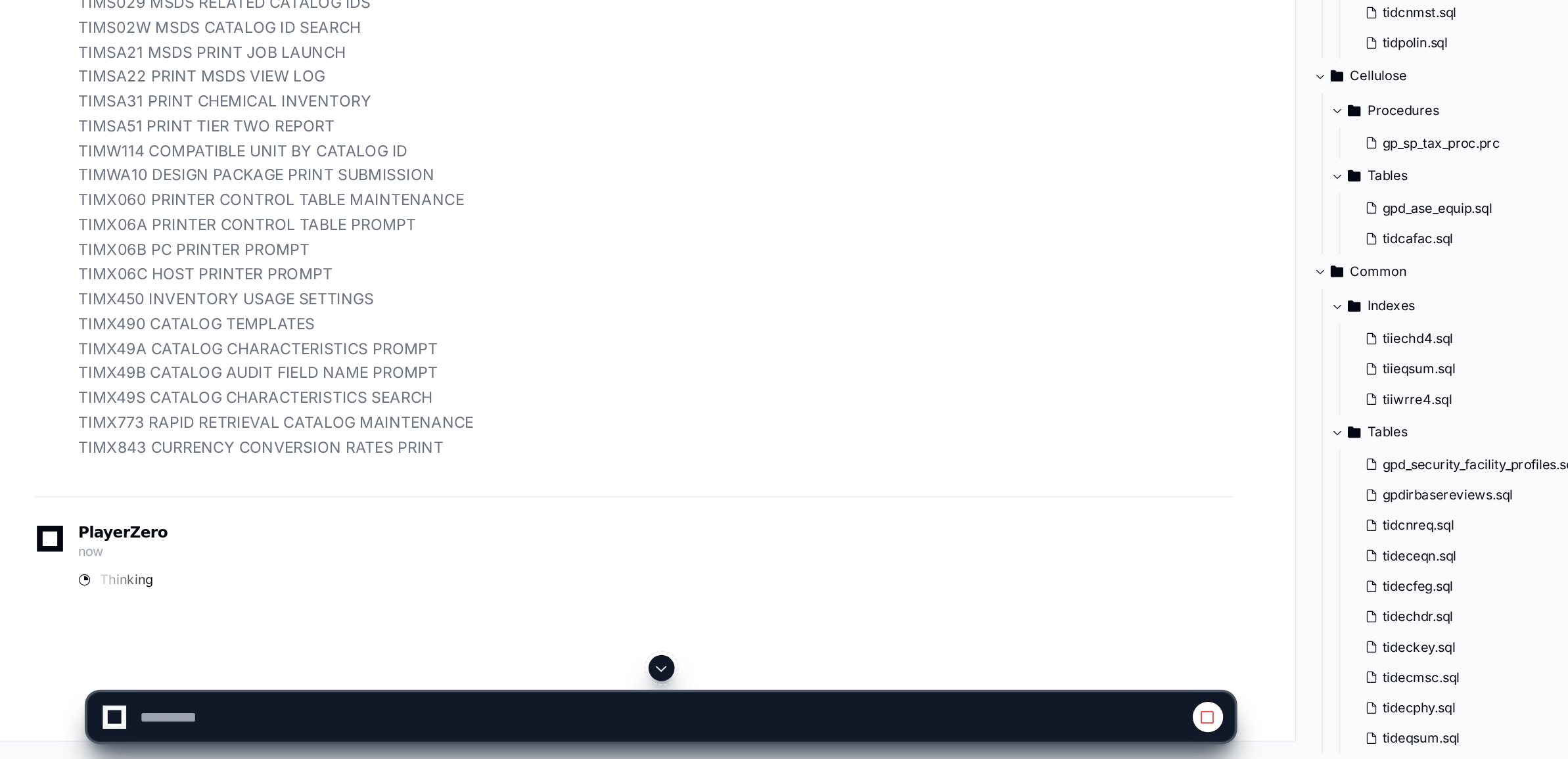
scroll to position [49732, 0]
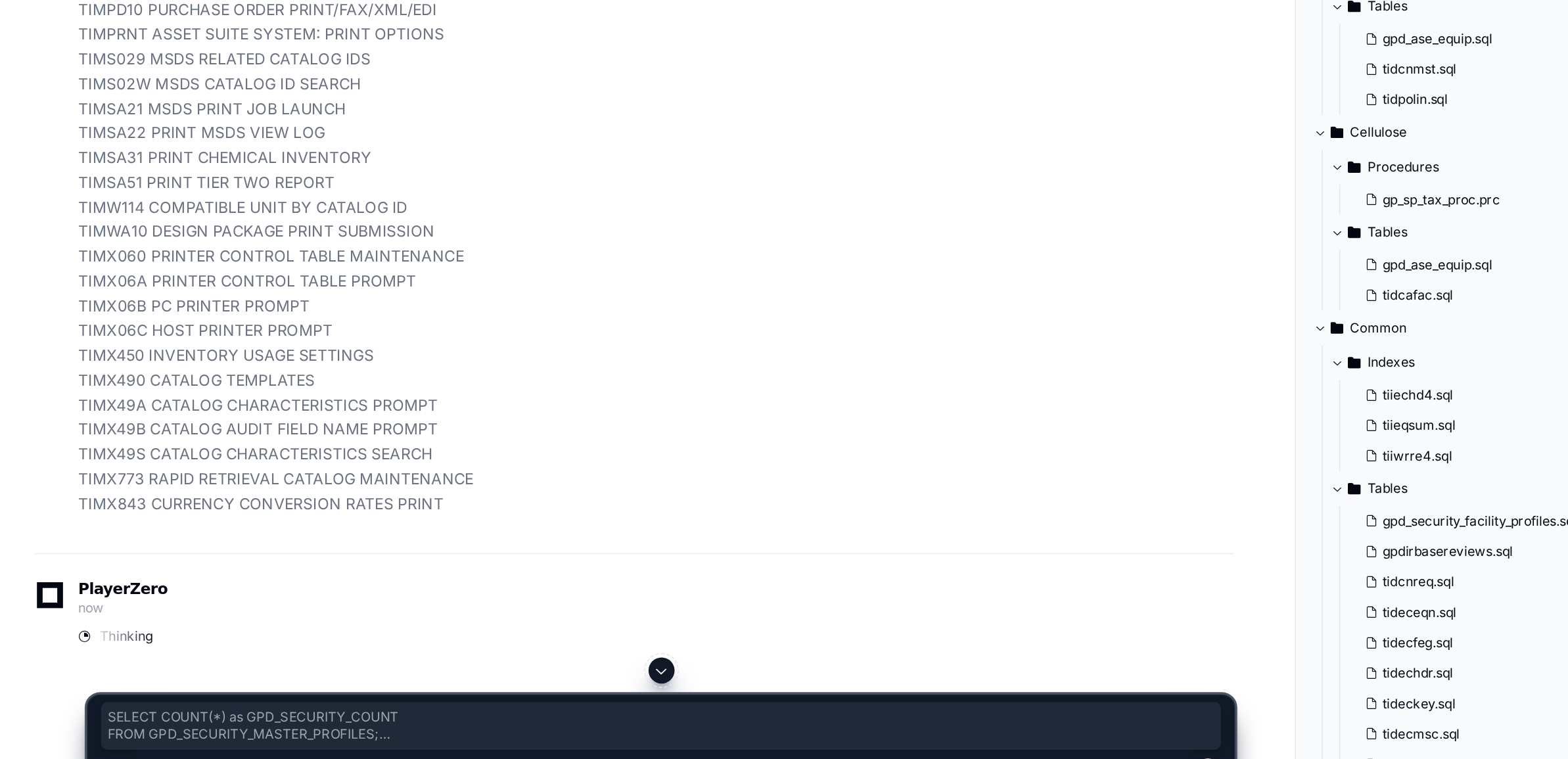
drag, startPoint x: 55, startPoint y: 355, endPoint x: 138, endPoint y: 489, distance: 157.6
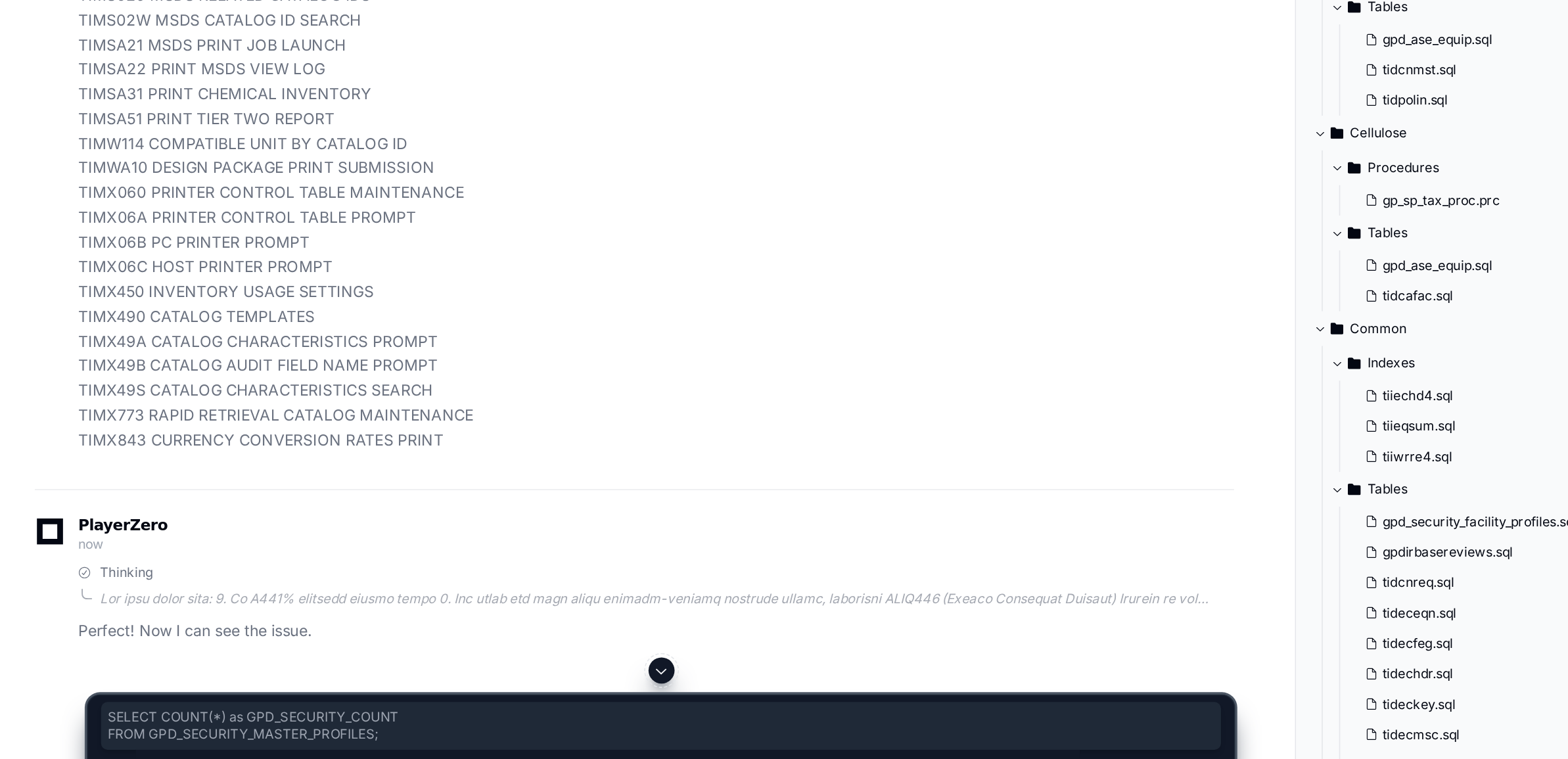
drag, startPoint x: 61, startPoint y: 381, endPoint x: 53, endPoint y: 353, distance: 29.1
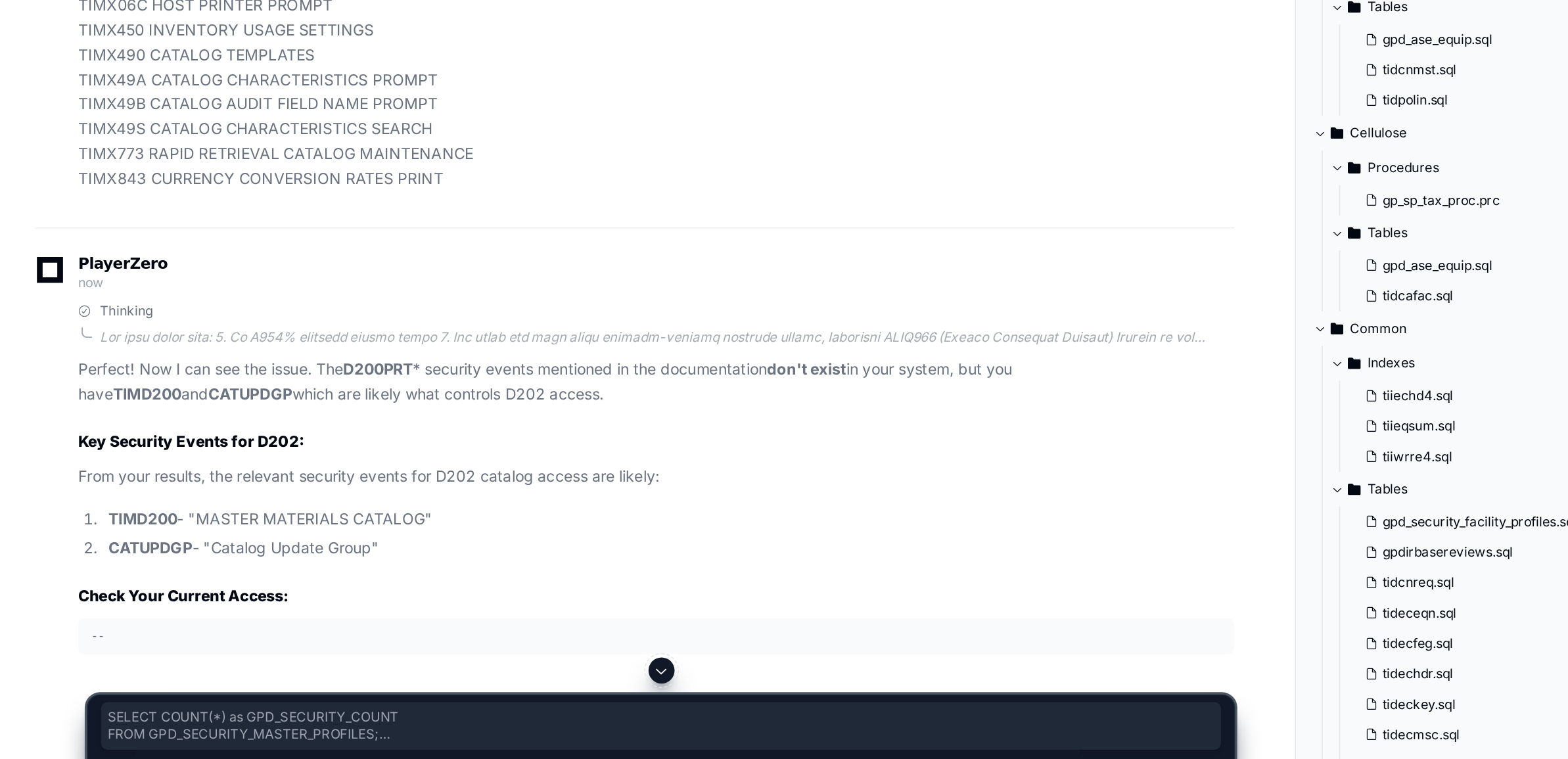
drag, startPoint x: 54, startPoint y: 354, endPoint x: 178, endPoint y: 493, distance: 186.3
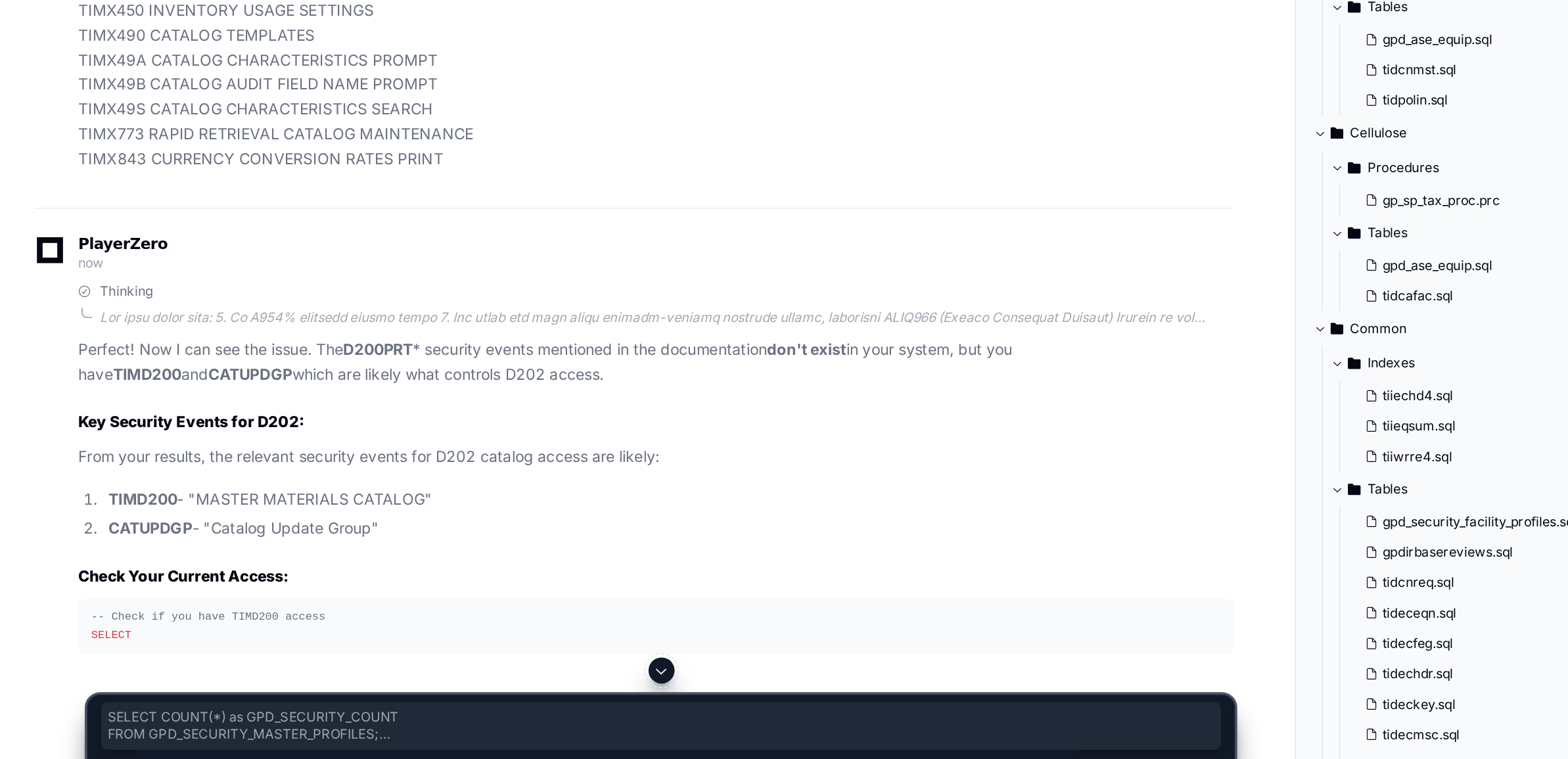
copy div "SELECT COUNT ( * ) as GPD_SECURITY_COUNT FROM GPD_SECURITY_MASTER_PROFILES; -- …"
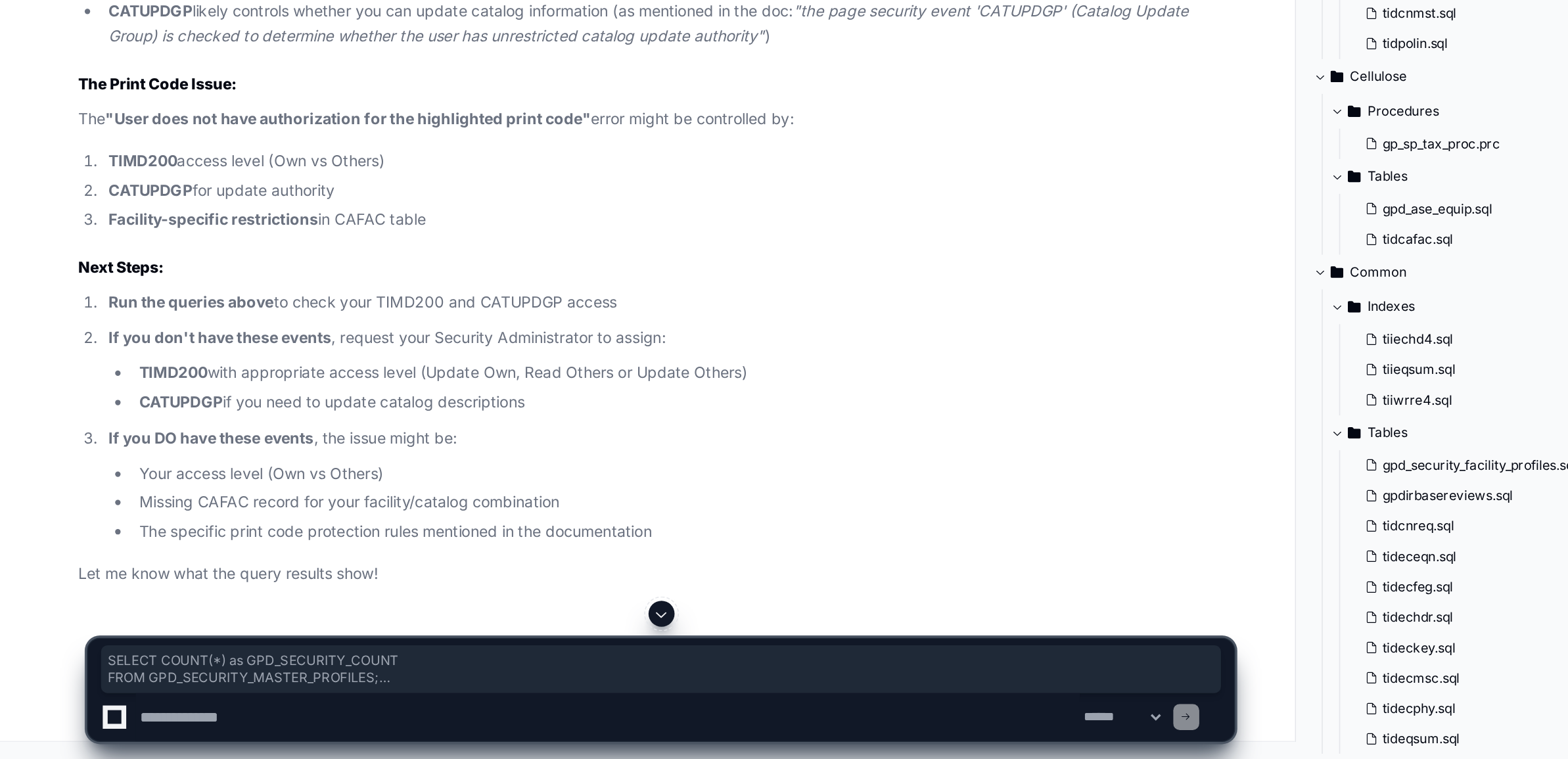
scroll to position [51341, 0]
click at [164, 735] on textarea at bounding box center [368, 734] width 571 height 29
paste textarea "**********"
type textarea "**********"
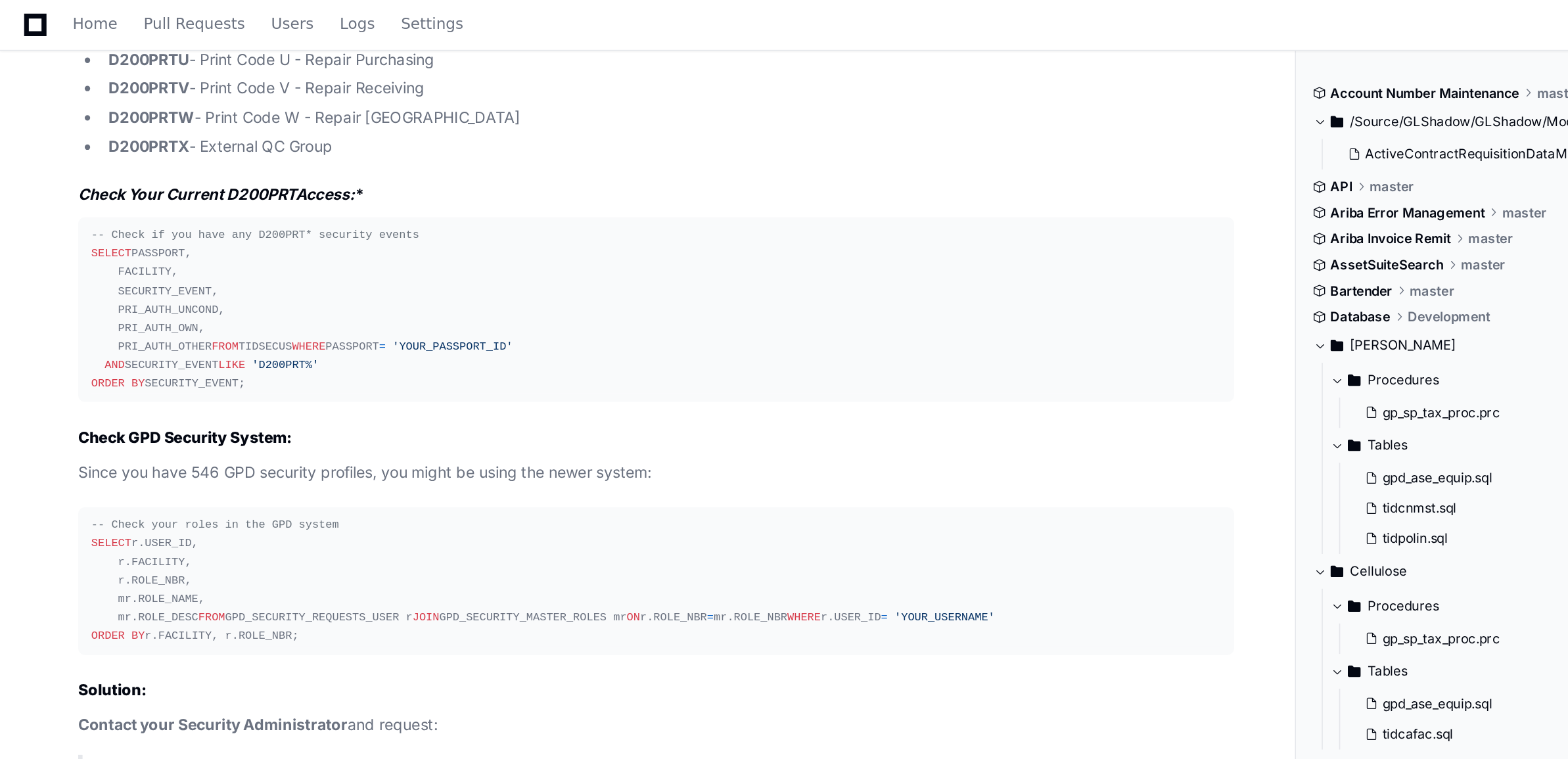
scroll to position [54320, 0]
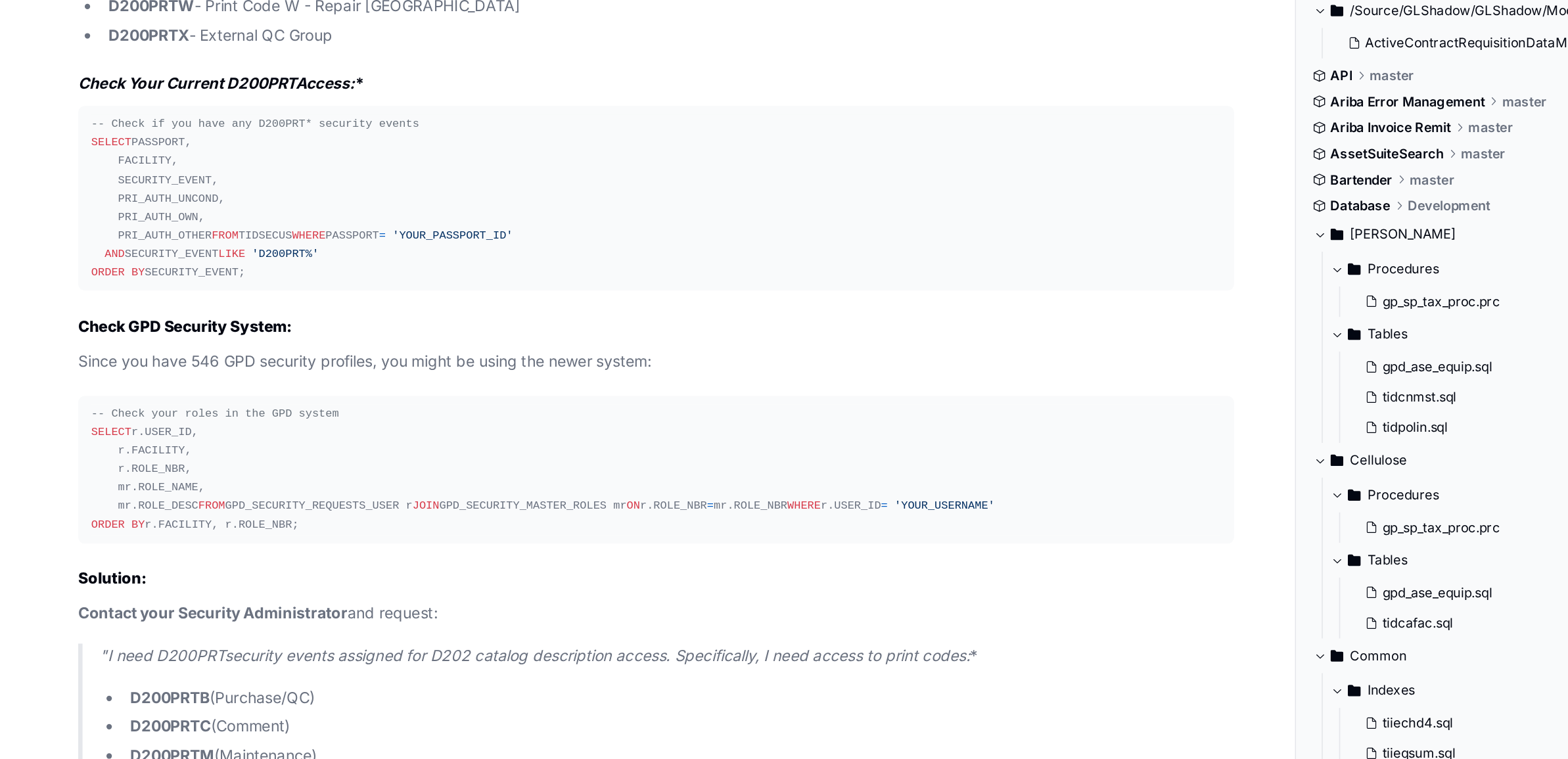
drag, startPoint x: 84, startPoint y: 304, endPoint x: 250, endPoint y: 299, distance: 166.1
drag, startPoint x: 84, startPoint y: 319, endPoint x: 305, endPoint y: 339, distance: 221.9
click at [179, 378] on article "Perfect! Now I can see the complete picture: ✅ The D200PRT security events DO e…" at bounding box center [397, 194] width 700 height 921
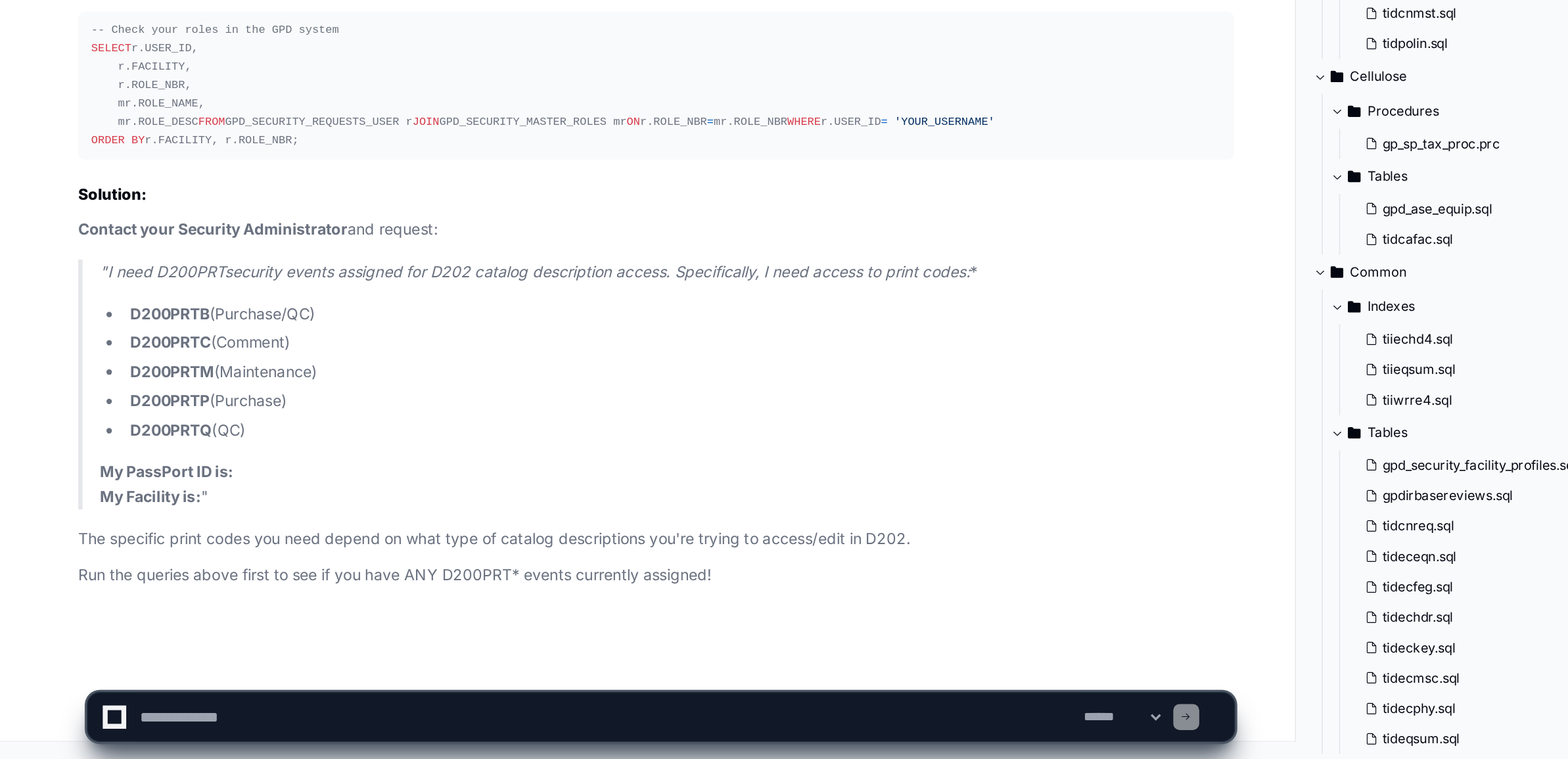
scroll to position [54934, 0]
click at [127, 734] on textarea at bounding box center [368, 734] width 571 height 29
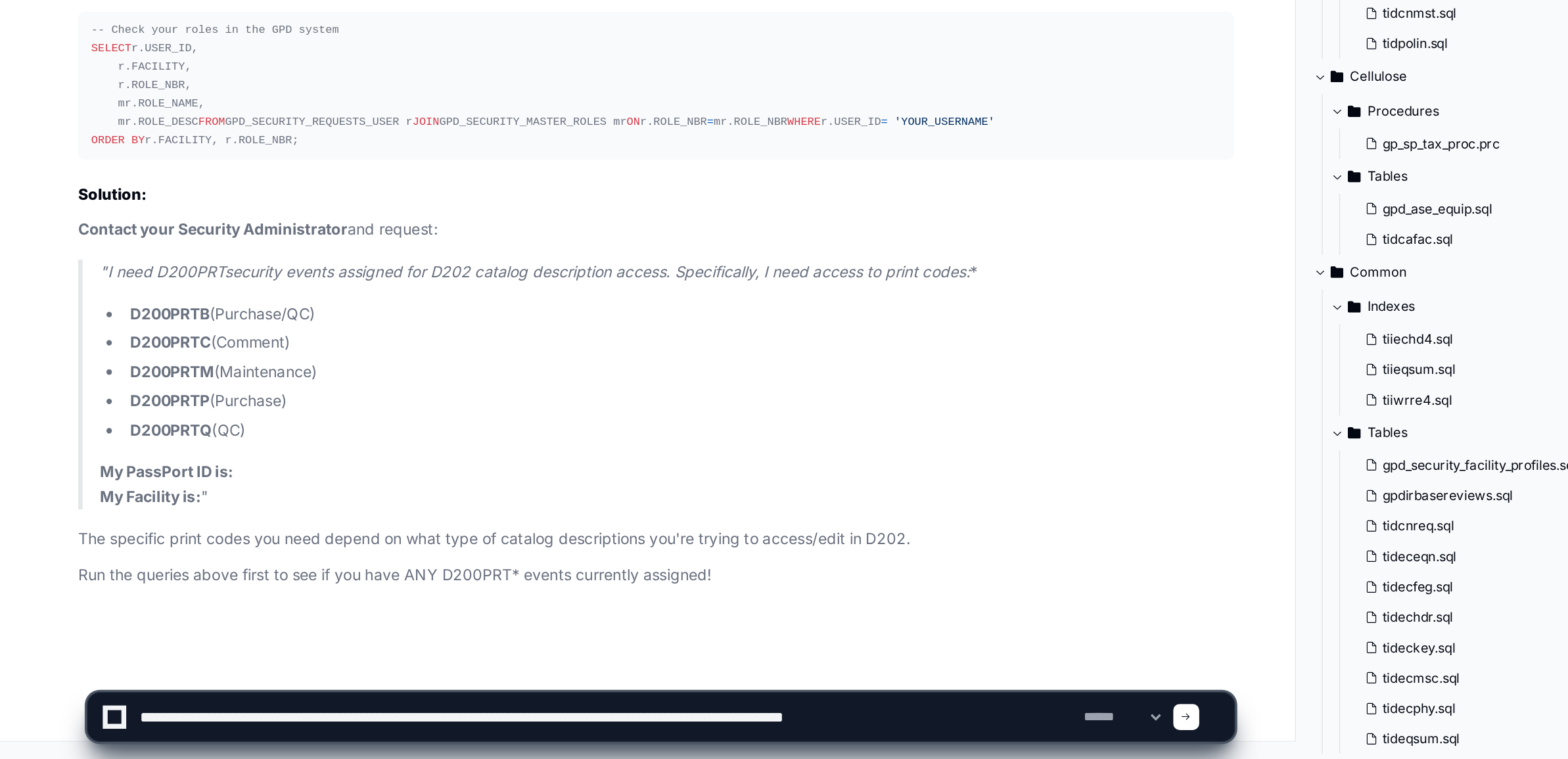
type textarea "**********"
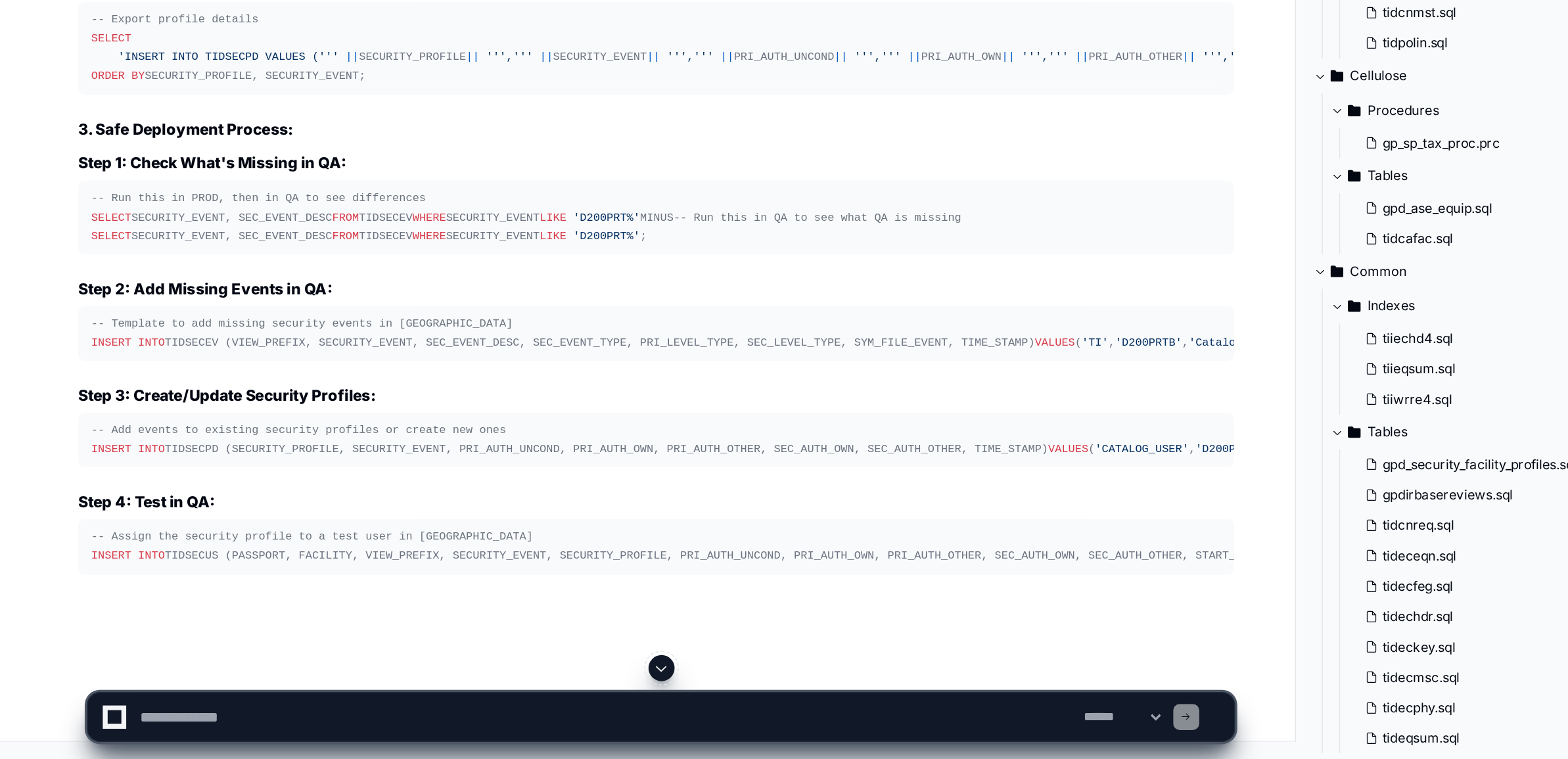
scroll to position [55416, 0]
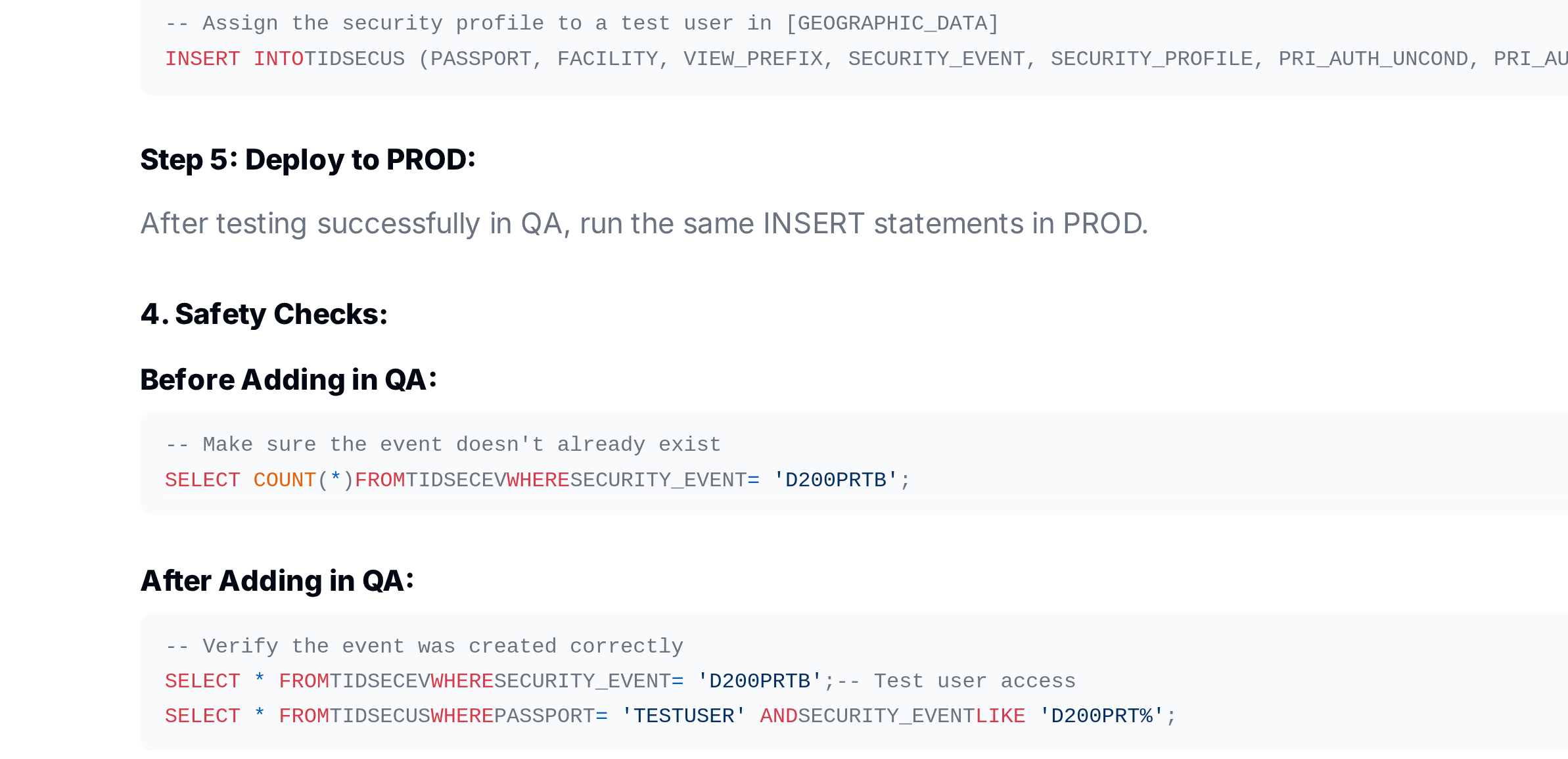
drag, startPoint x: 144, startPoint y: 535, endPoint x: 55, endPoint y: 432, distance: 136.1
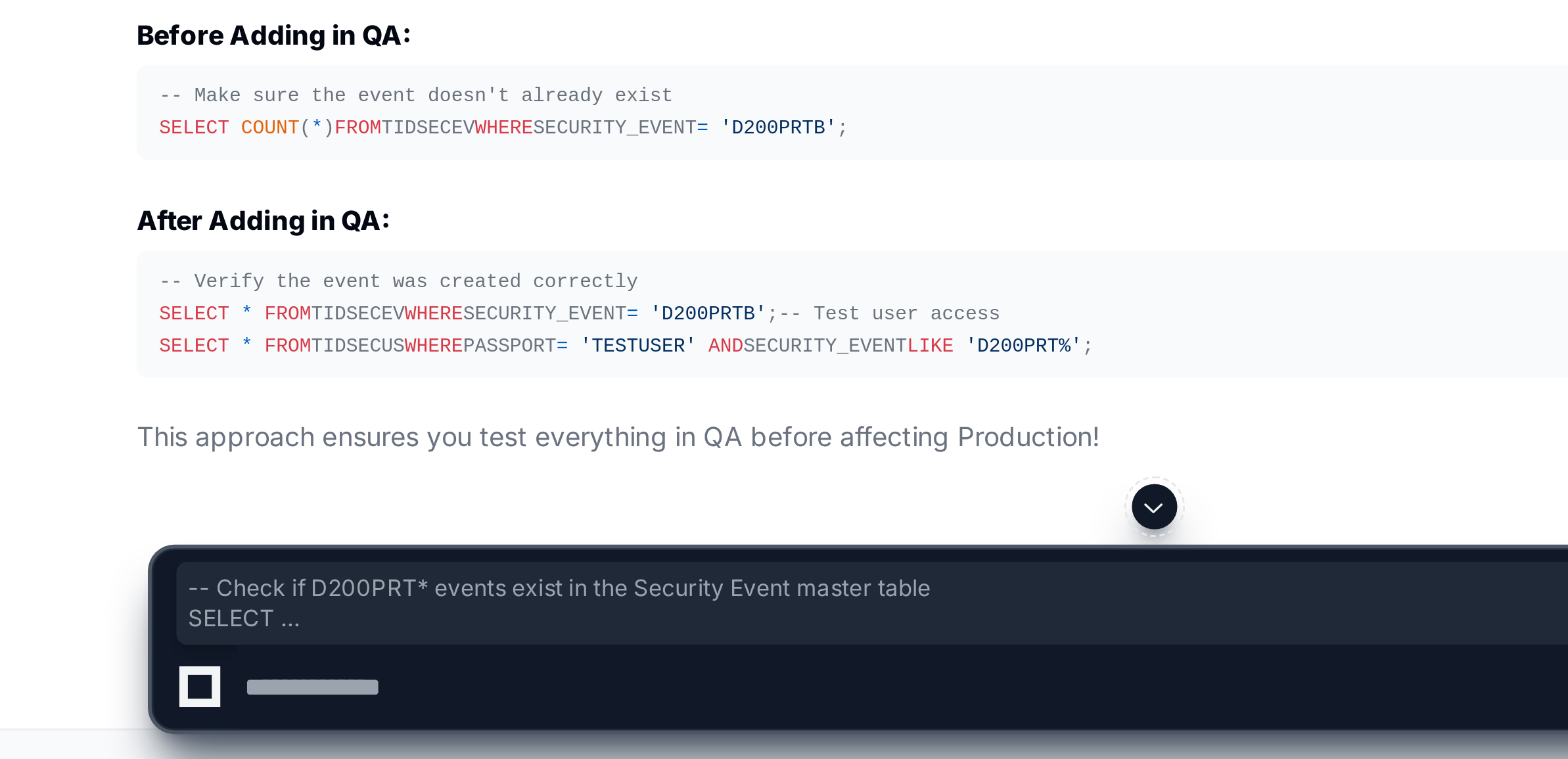
scroll to position [55513, 0]
click at [171, 734] on textarea at bounding box center [368, 734] width 571 height 29
paste textarea "**********"
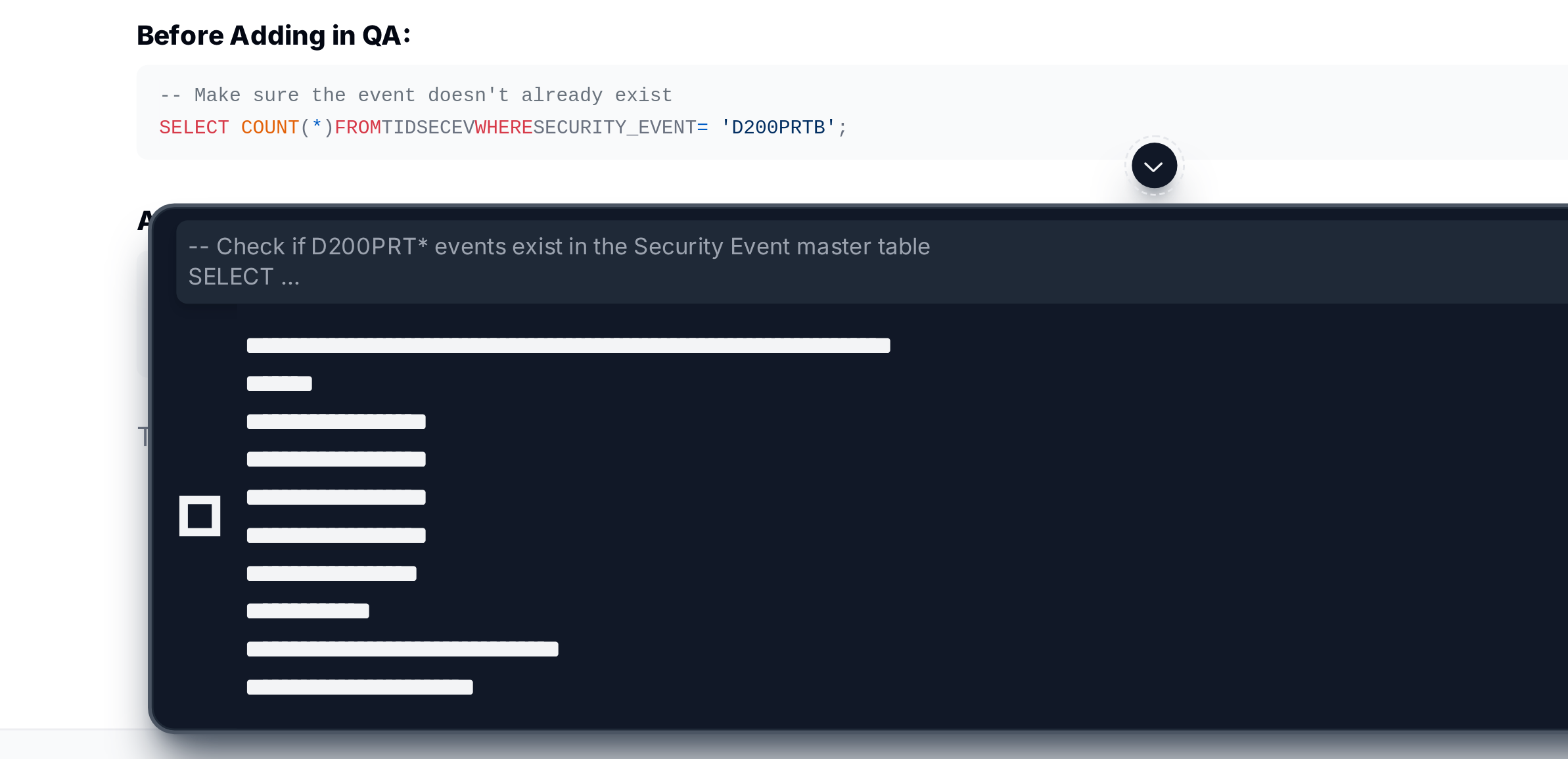
click at [243, 737] on textarea at bounding box center [368, 675] width 571 height 147
paste textarea "**********"
type textarea "**********"
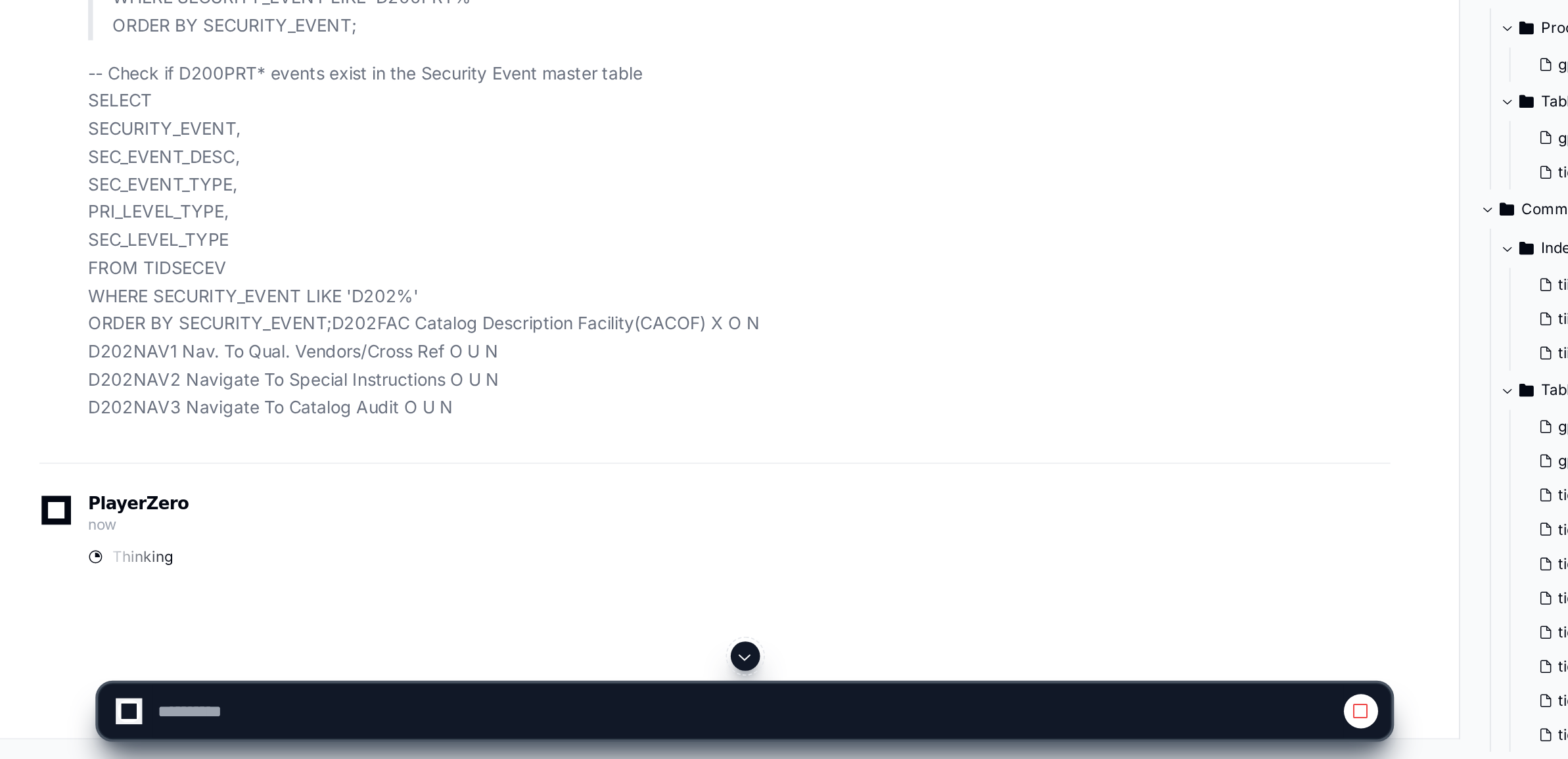
scroll to position [55593, 0]
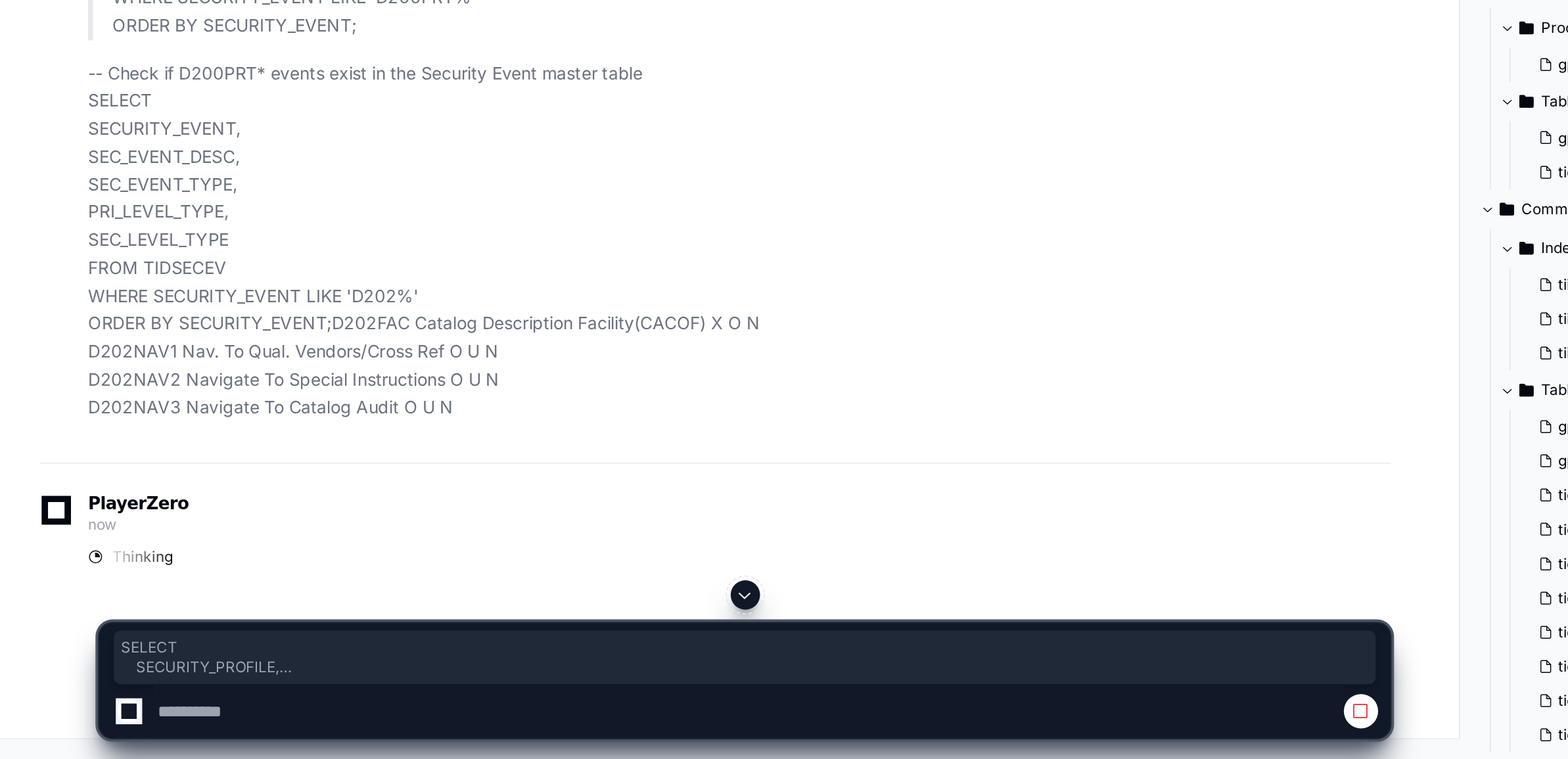
drag, startPoint x: 53, startPoint y: 422, endPoint x: 235, endPoint y: 627, distance: 274.1
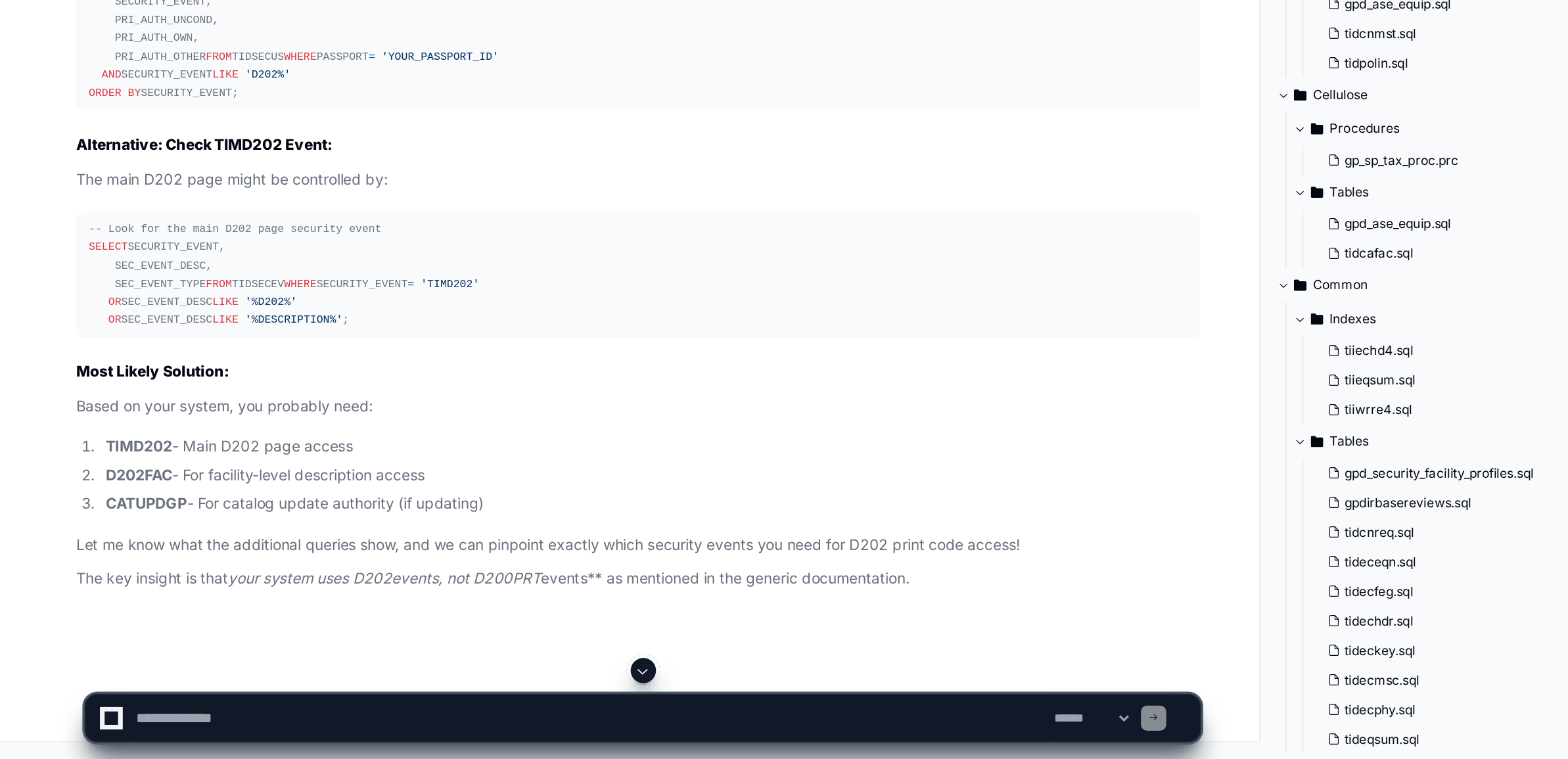
scroll to position [58166, 0]
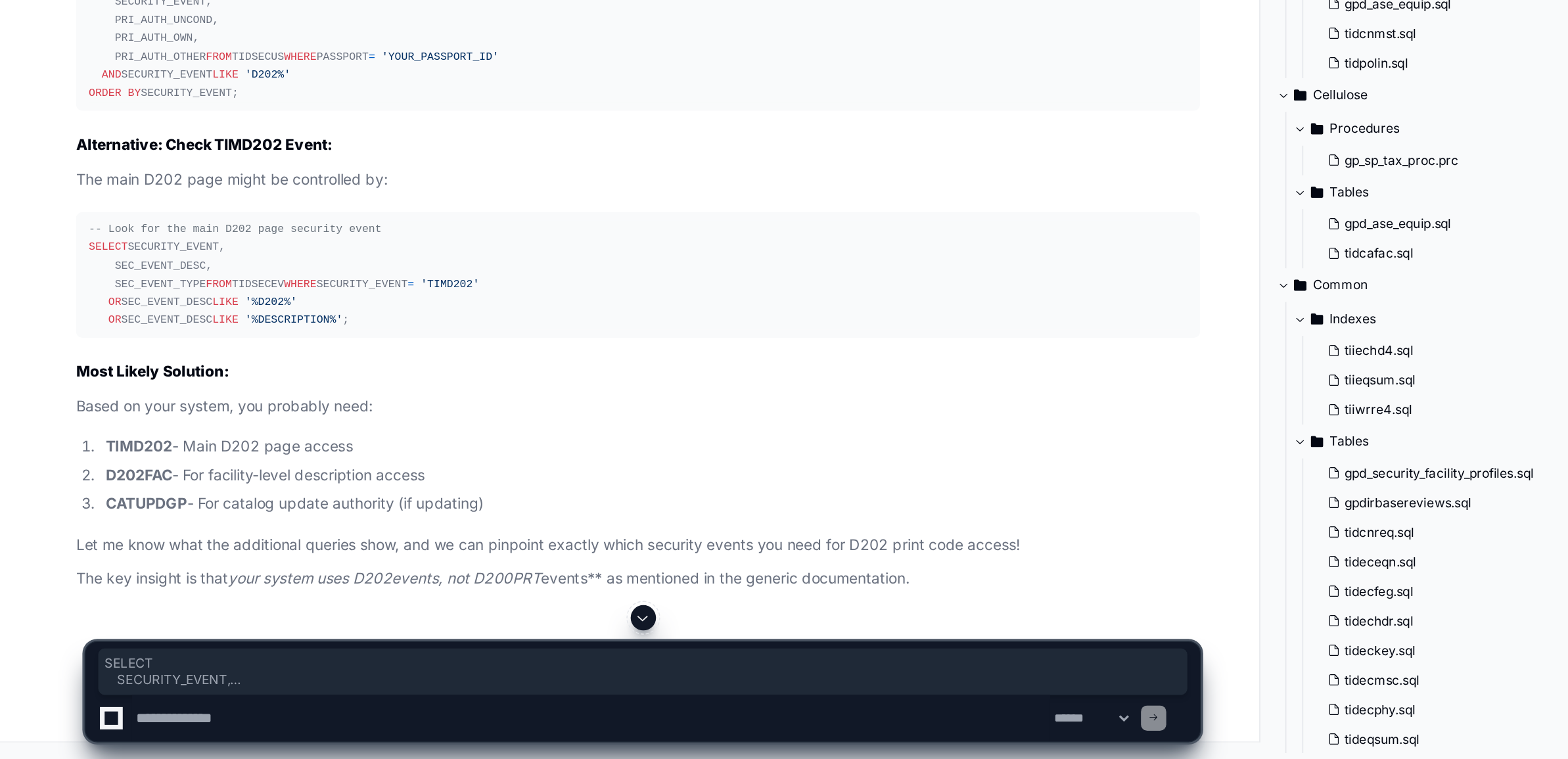
drag, startPoint x: 52, startPoint y: 487, endPoint x: 163, endPoint y: 615, distance: 169.4
click at [163, 208] on pre "-- Look for any security events with "PRT" in the name or description SELECT SE…" at bounding box center [397, 158] width 700 height 100
copy div "SELECT SECURITY_EVENT, SEC_EVENT_DESC, SEC_EVENT_TYPE FROM TIDSECEV WHERE (SECU…"
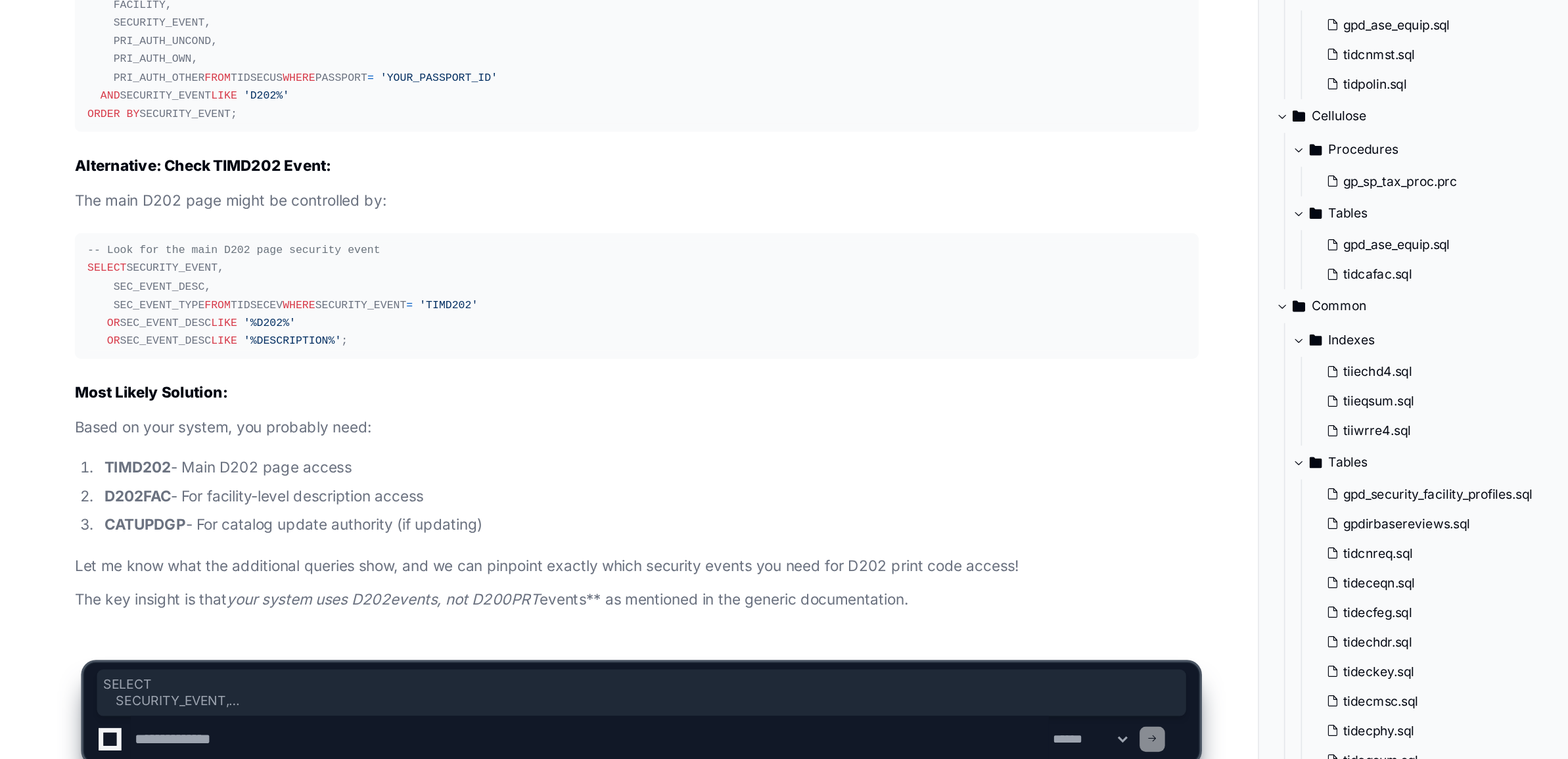
click at [153, 735] on textarea at bounding box center [368, 734] width 571 height 29
paste textarea "**********"
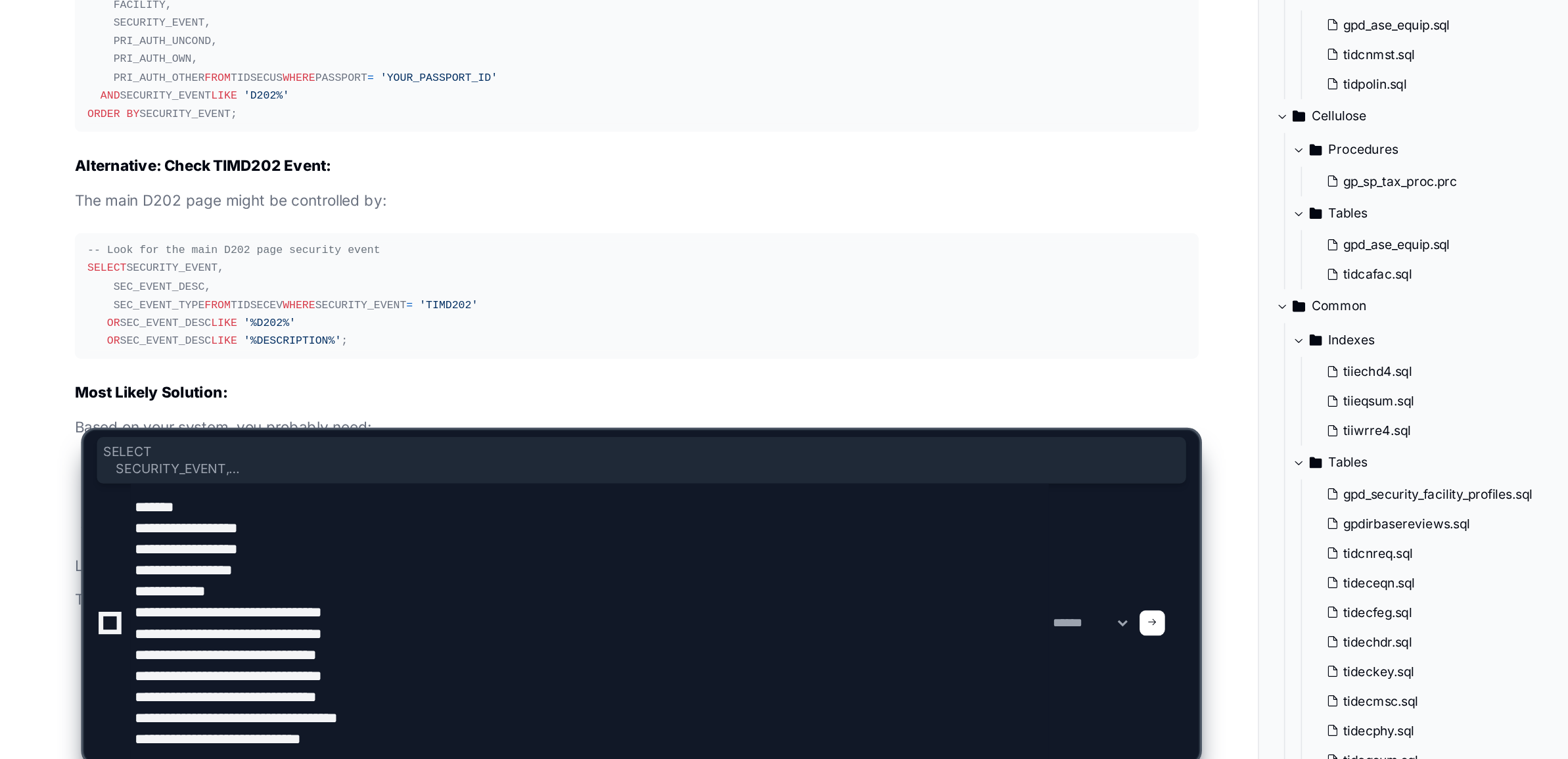
type textarea "**********"
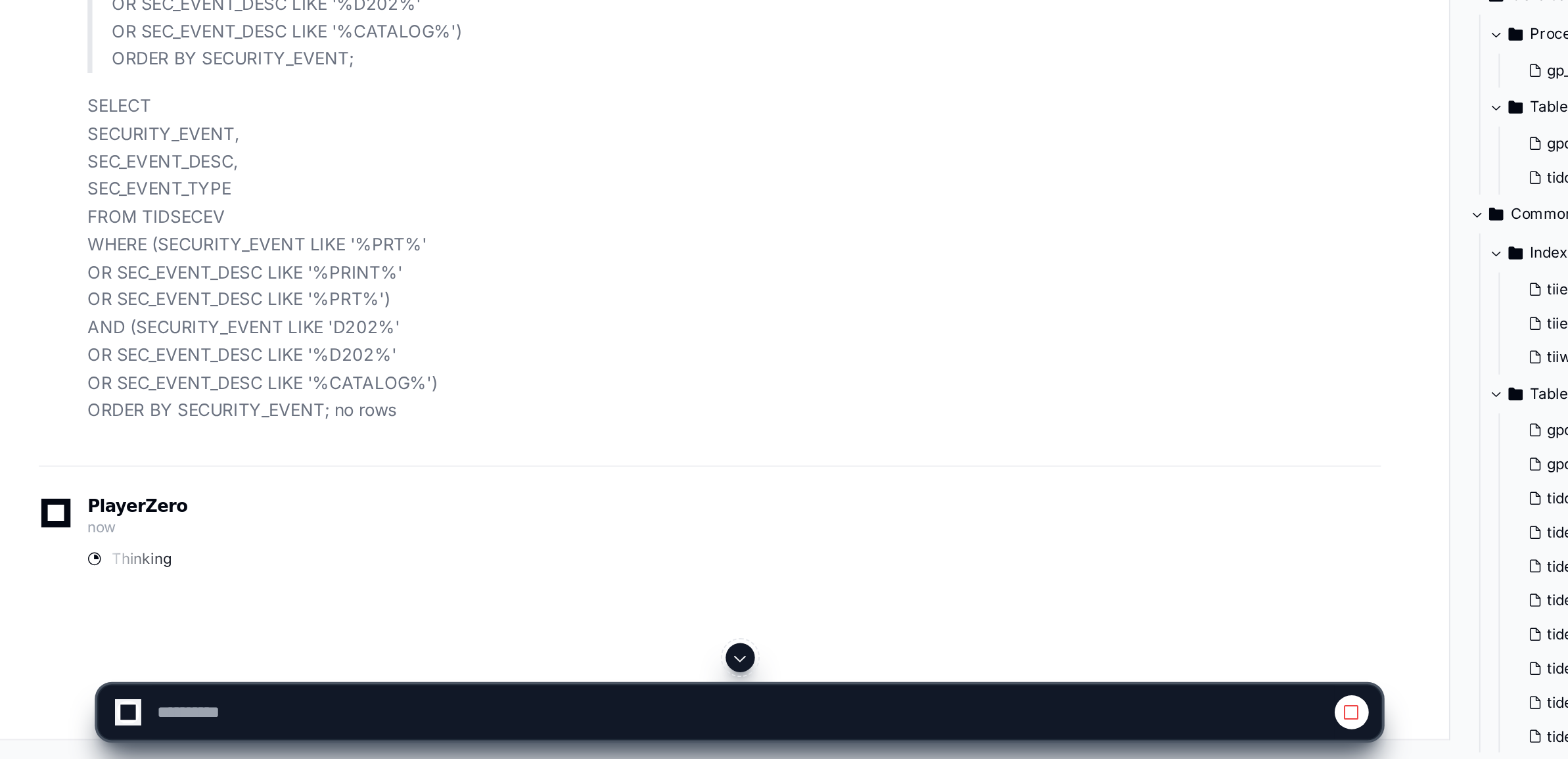
scroll to position [58599, 0]
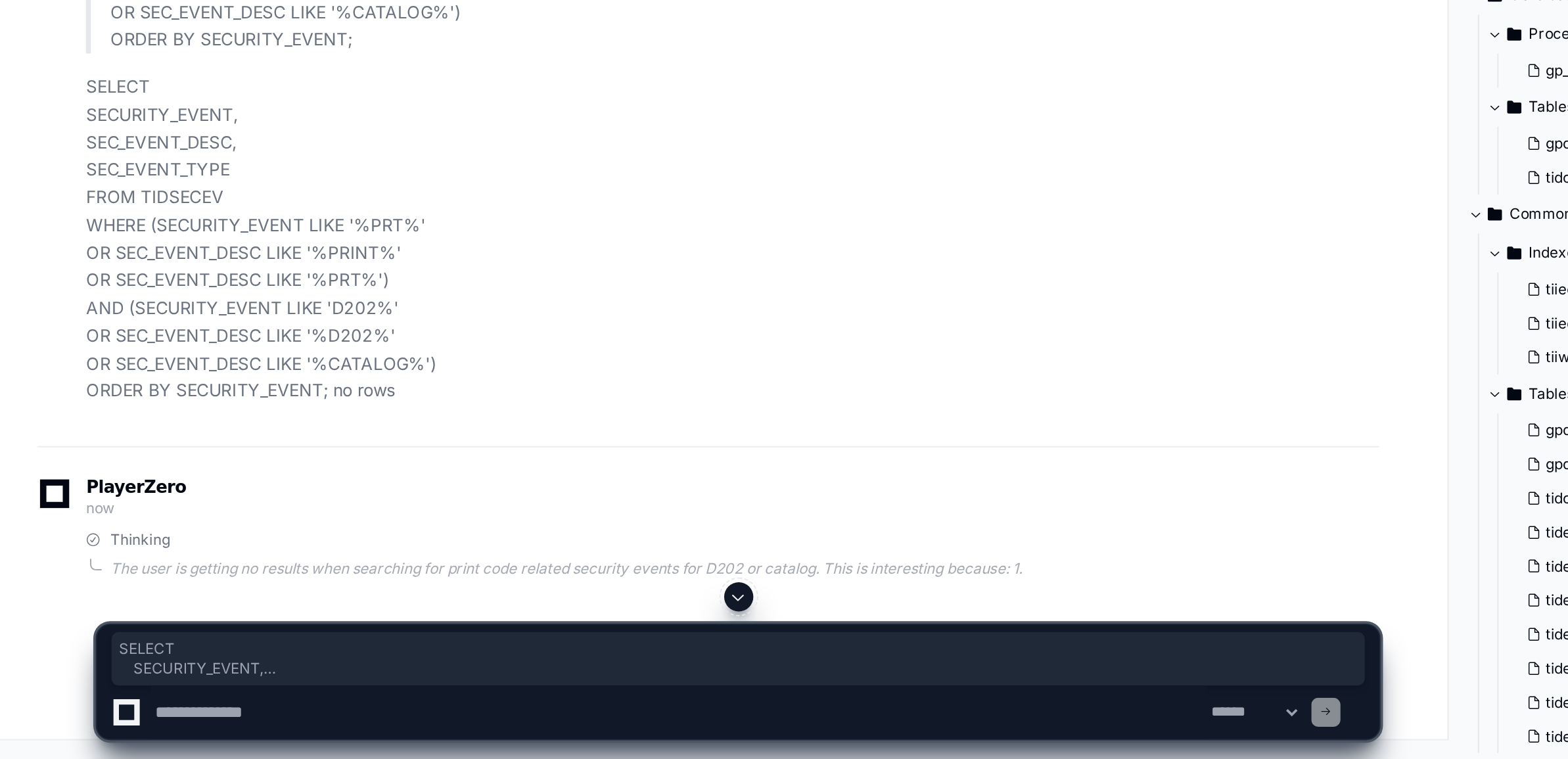
drag, startPoint x: 54, startPoint y: 459, endPoint x: 223, endPoint y: 539, distance: 187.0
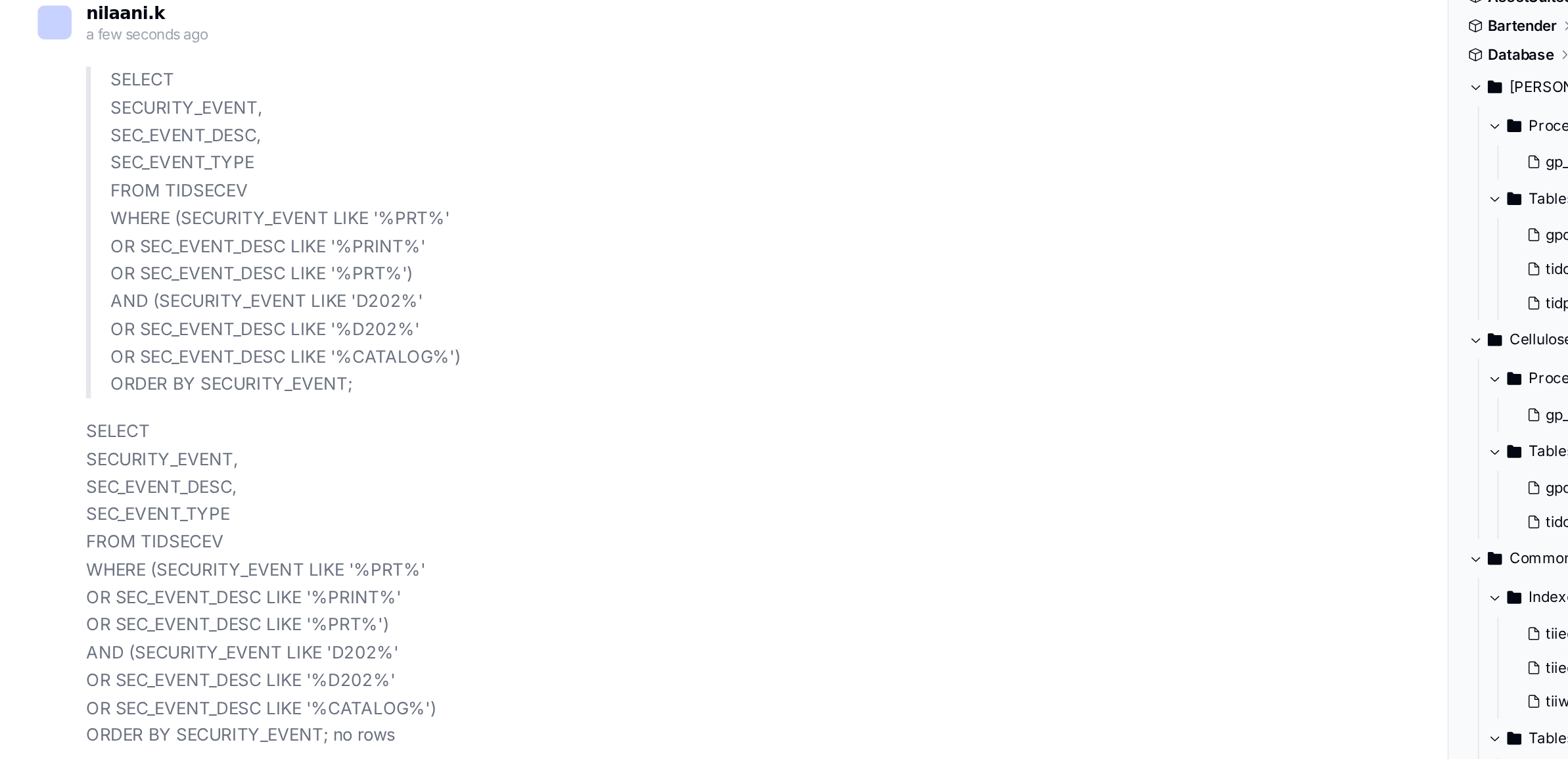
drag, startPoint x: 54, startPoint y: 250, endPoint x: 180, endPoint y: 363, distance: 169.2
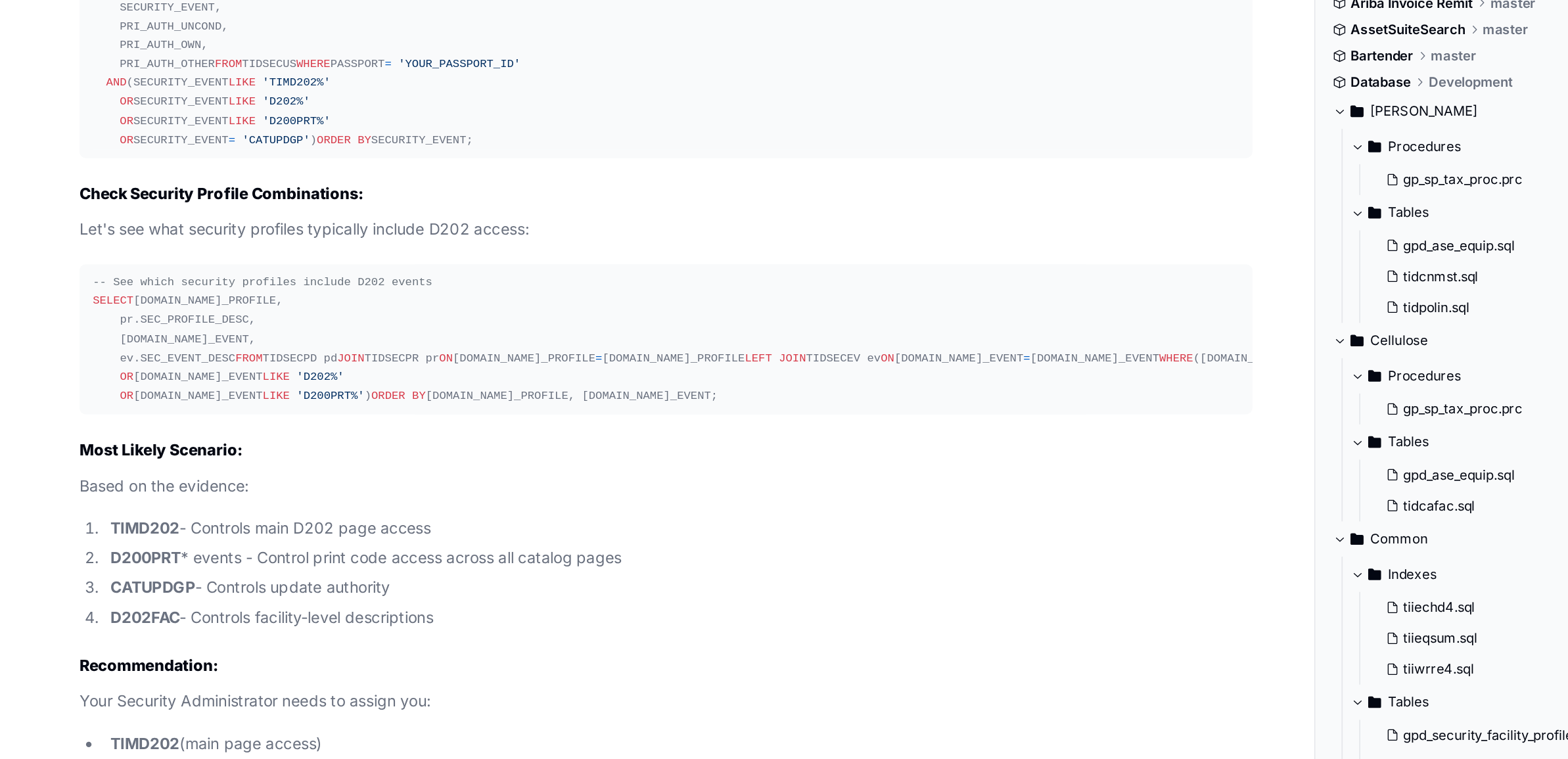
scroll to position [59686, 0]
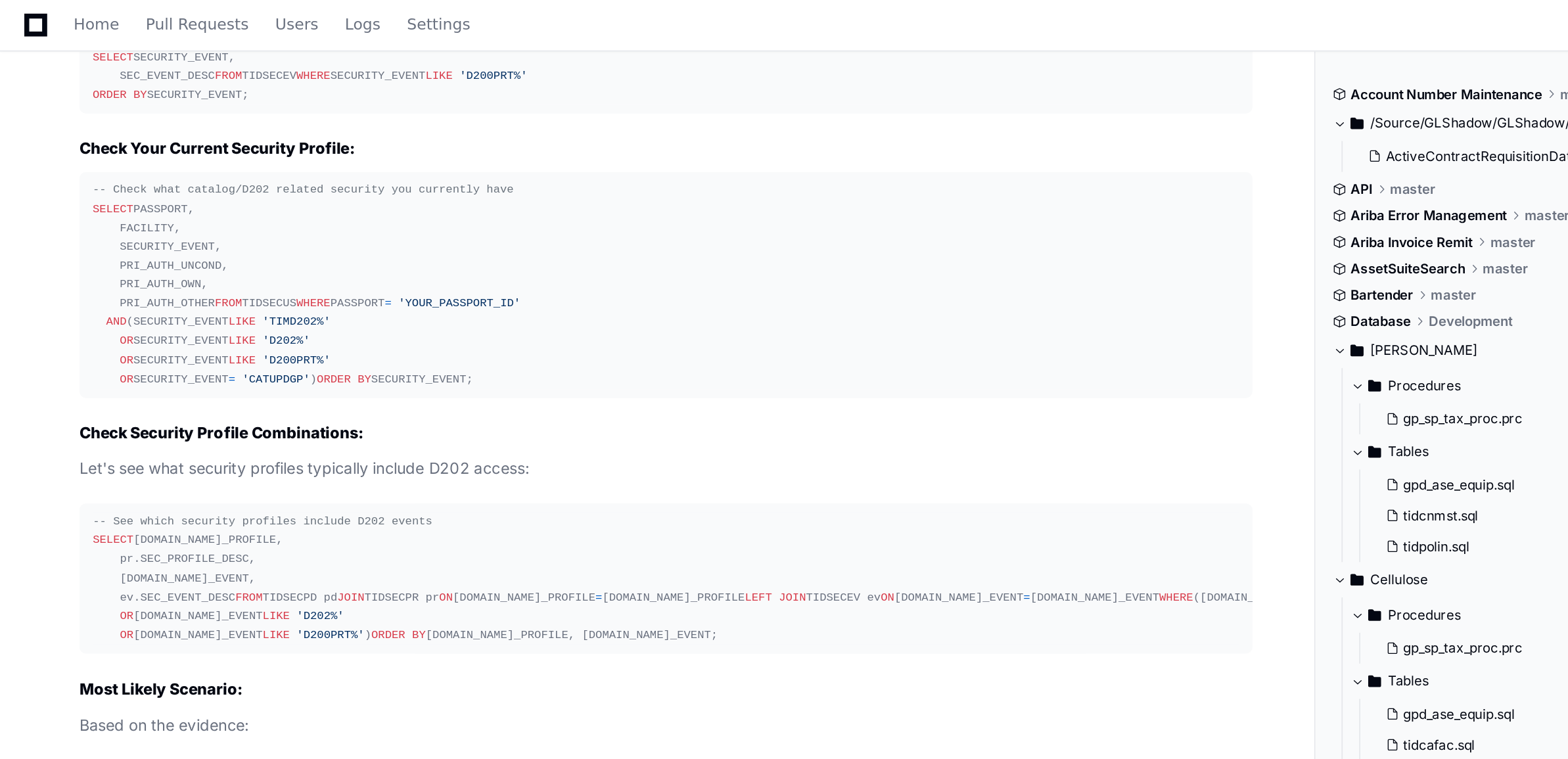
drag, startPoint x: 92, startPoint y: 270, endPoint x: 158, endPoint y: 345, distance: 99.9
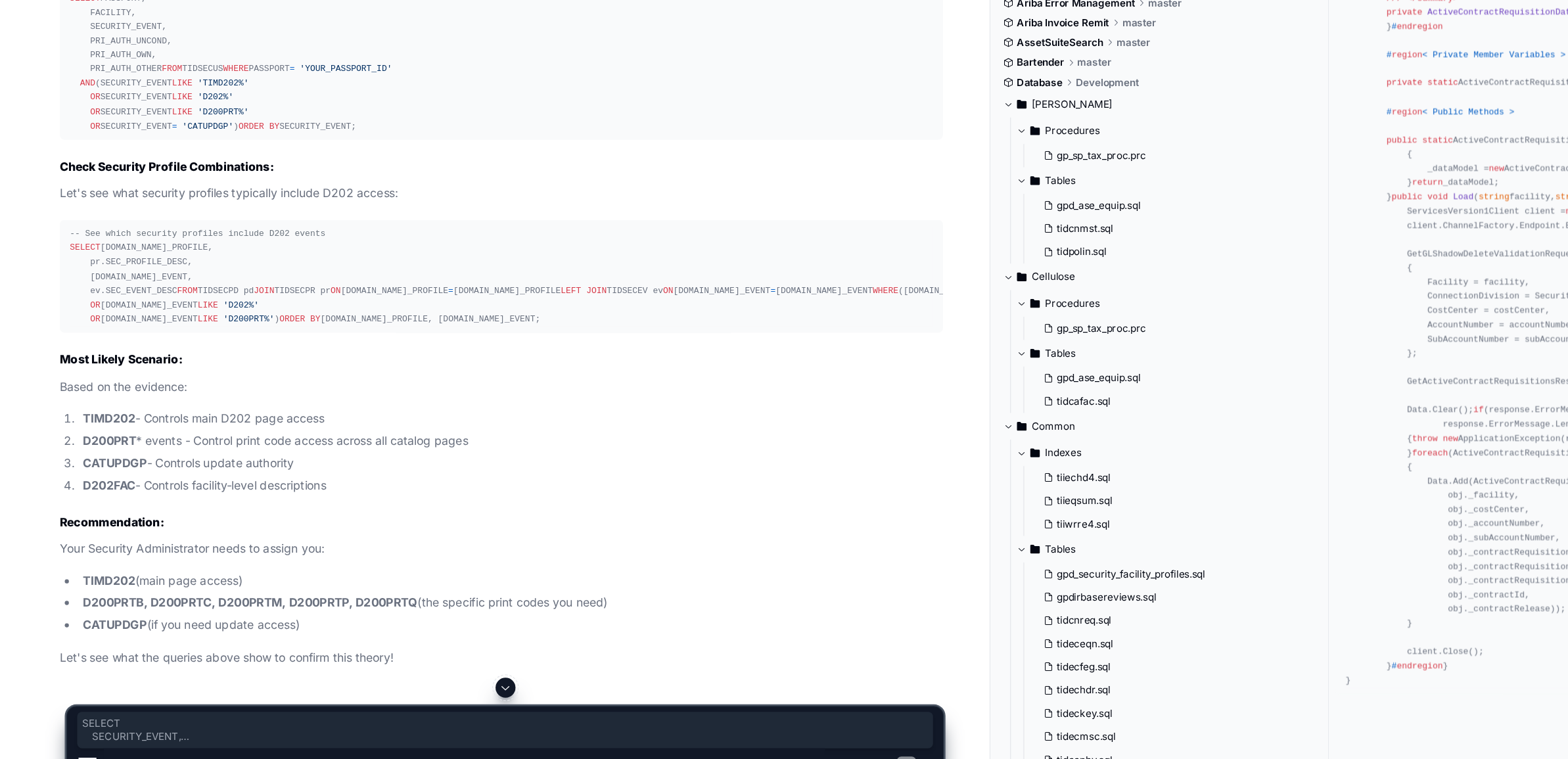
scroll to position [59960, 0]
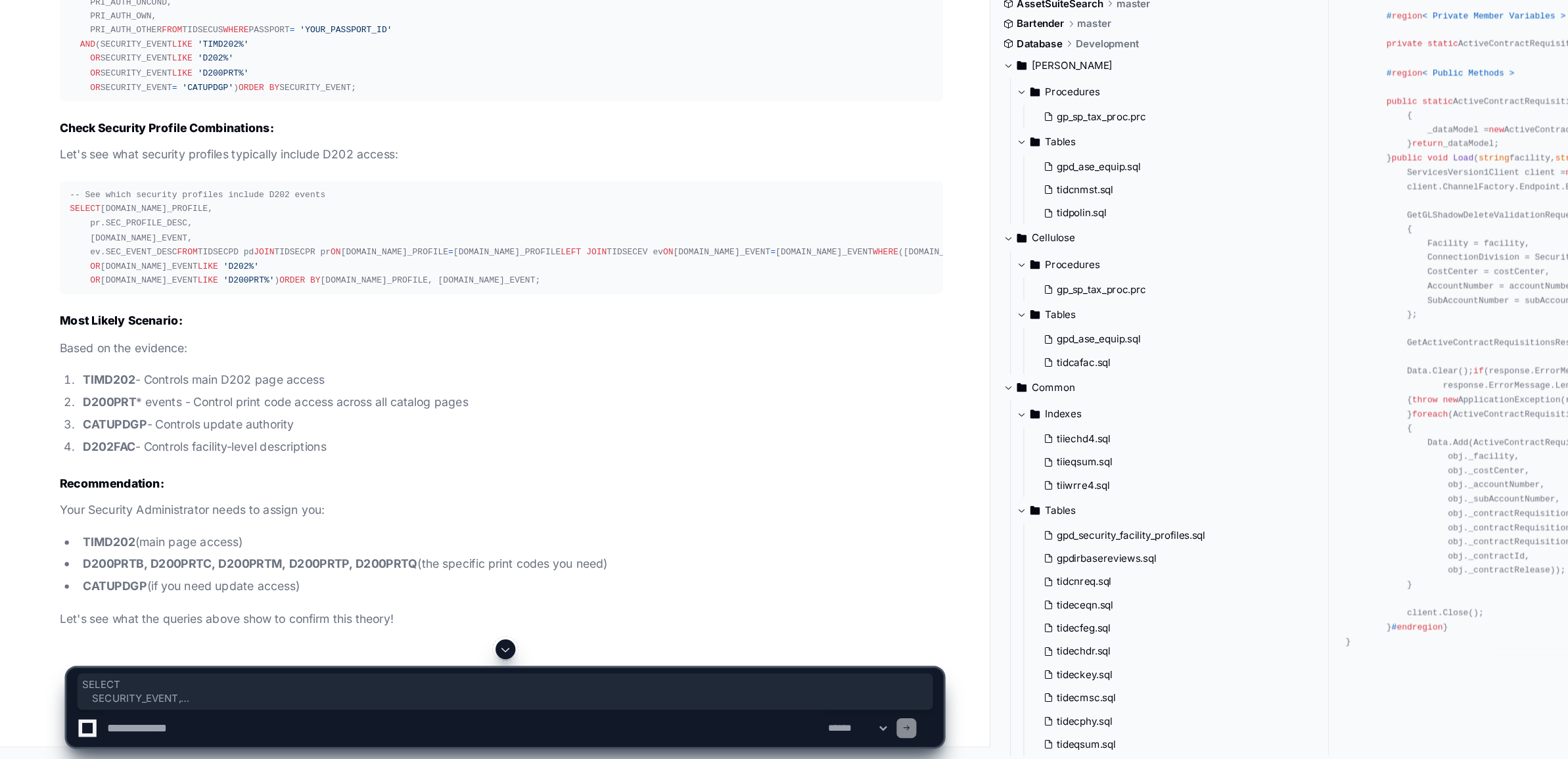
click at [144, 735] on textarea at bounding box center [368, 734] width 571 height 29
paste textarea "**********"
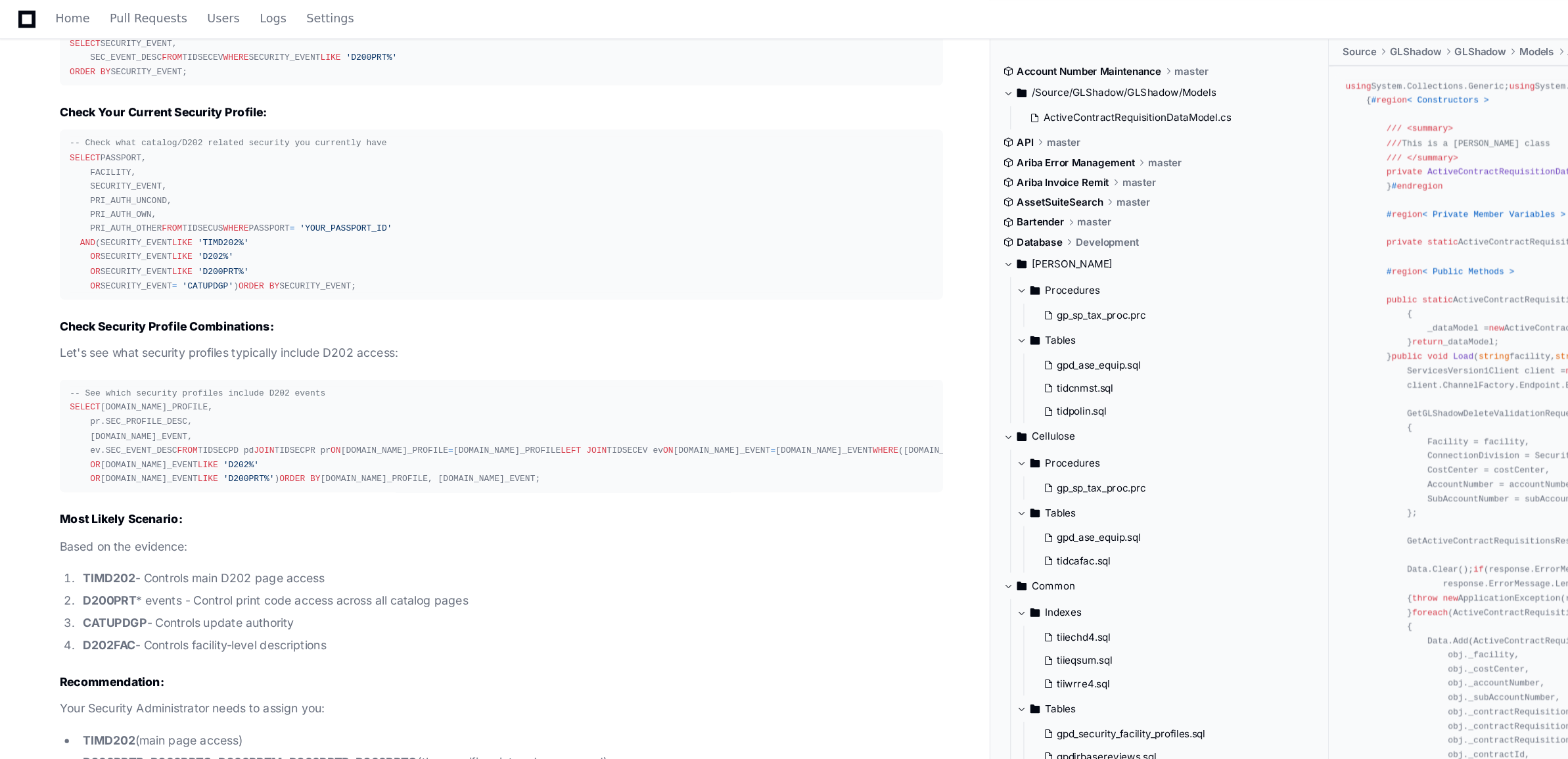
scroll to position [59735, 0]
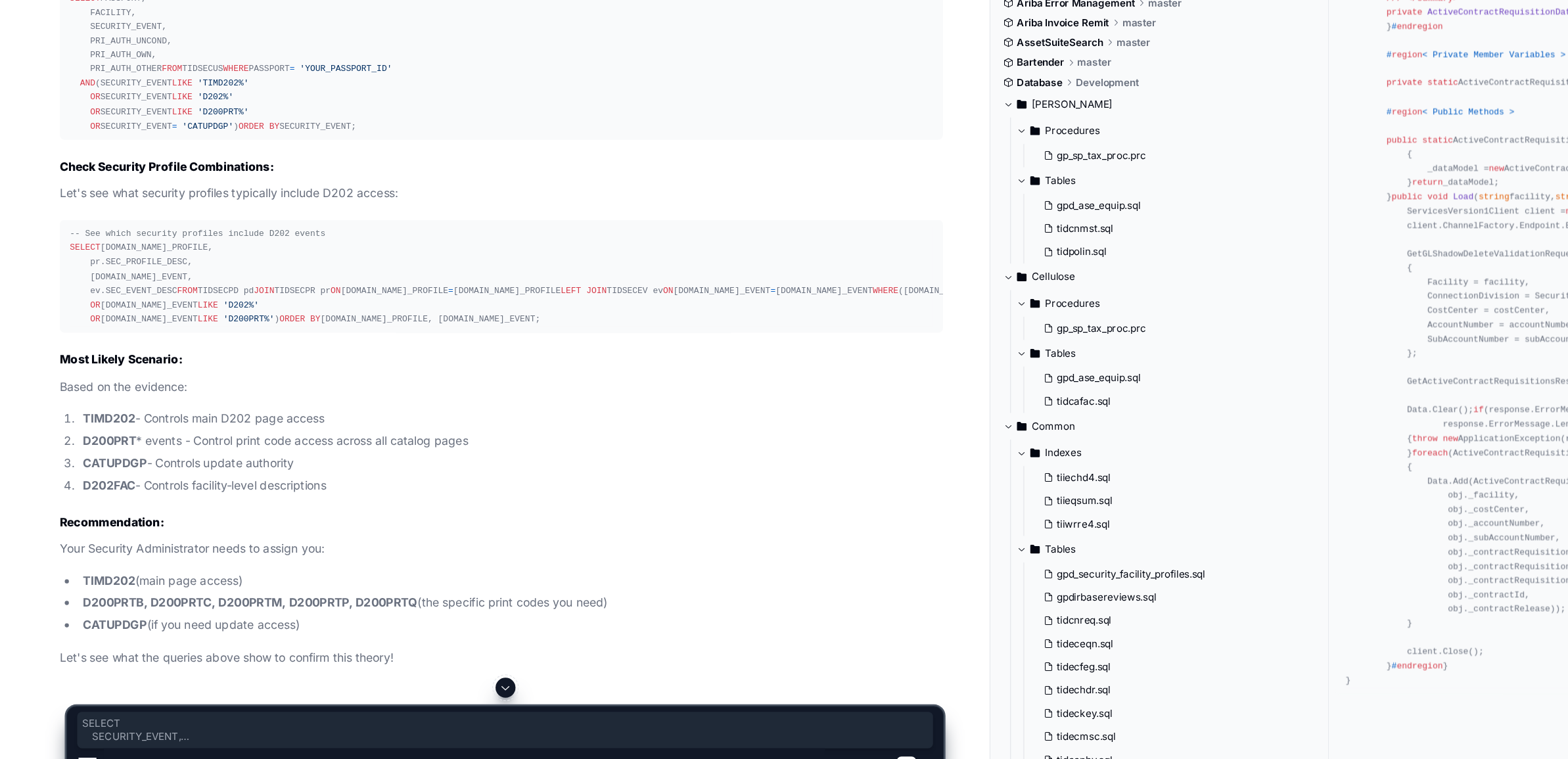
drag, startPoint x: 53, startPoint y: 386, endPoint x: 179, endPoint y: 447, distance: 140.0
click at [179, 68] on pre "-- Verify D200PRT* events exist (we found these earlier) SELECT SECURITY_EVENT,…" at bounding box center [397, 40] width 700 height 56
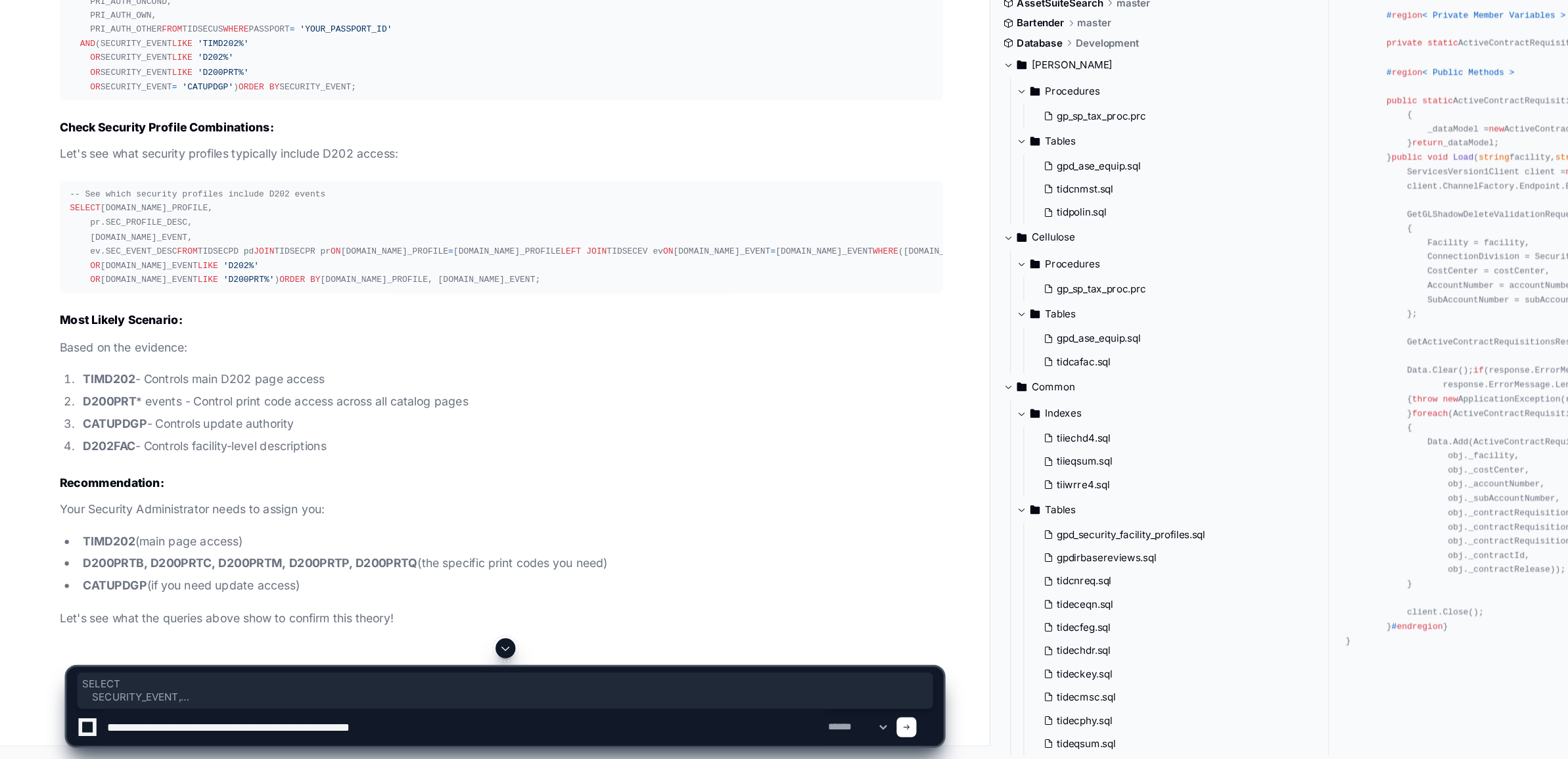
scroll to position [59965, 0]
click at [328, 735] on textarea at bounding box center [368, 734] width 571 height 29
paste textarea "**********"
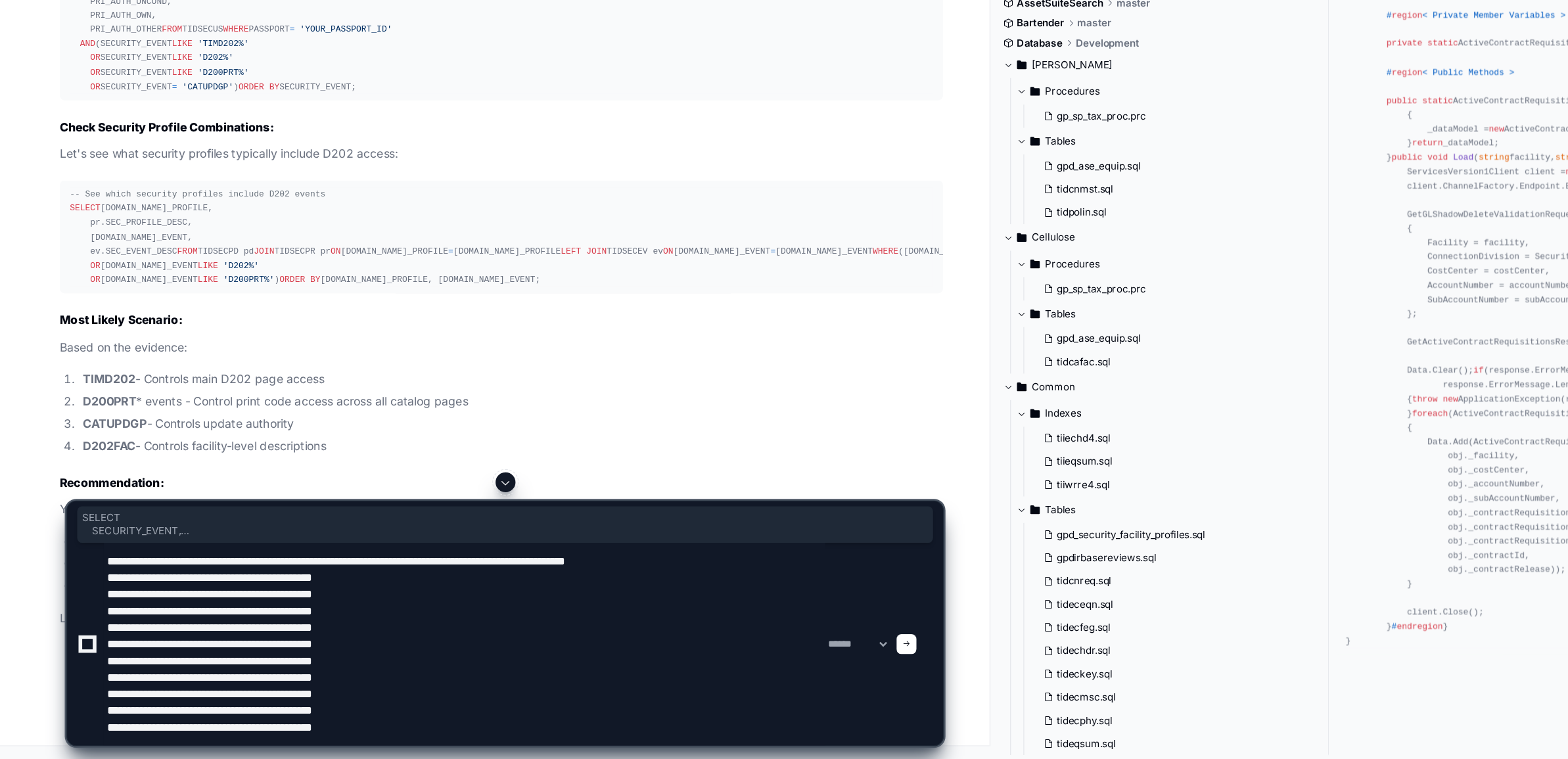
scroll to position [60004, 0]
drag, startPoint x: 53, startPoint y: 242, endPoint x: 159, endPoint y: 394, distance: 185.3
click at [159, 236] on pre "-- Check what catalog/D202 related security you currently have SELECT PASSPORT,…" at bounding box center [397, 169] width 700 height 134
click at [298, 736] on textarea at bounding box center [368, 668] width 571 height 160
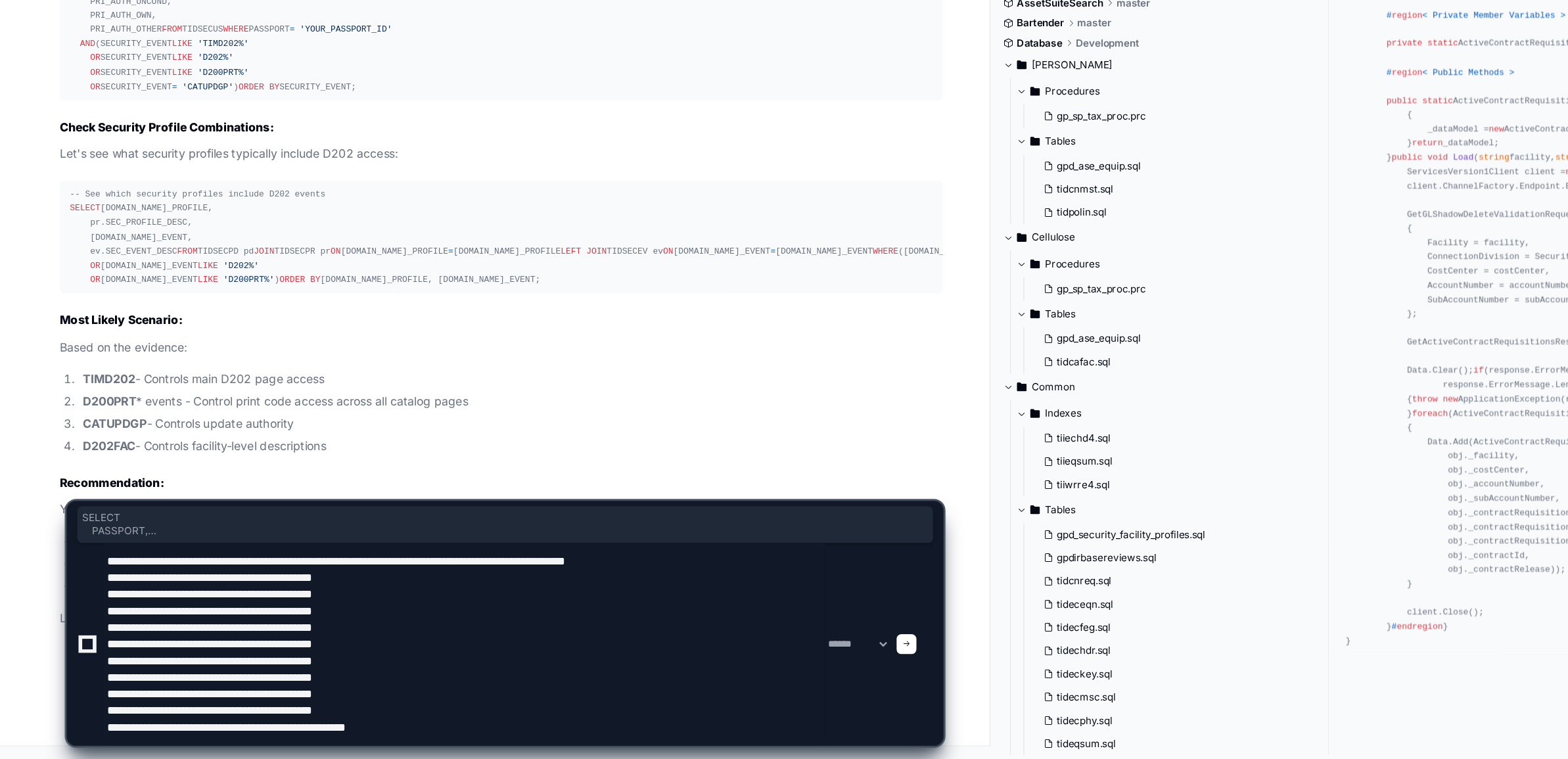
scroll to position [60234, 0]
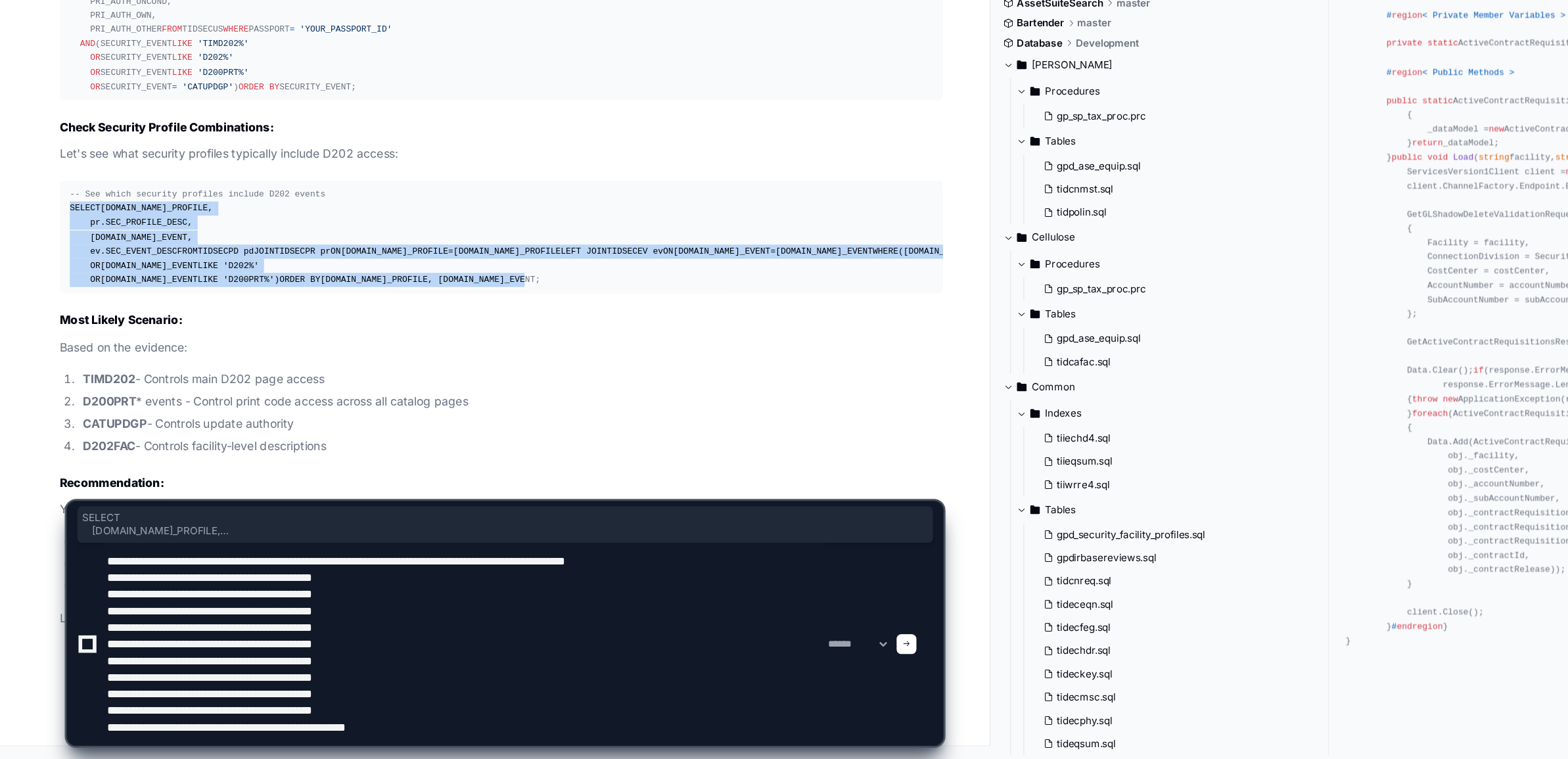
drag, startPoint x: 56, startPoint y: 256, endPoint x: 253, endPoint y: 378, distance: 231.7
click at [253, 378] on div "-- See which security profiles include D202 events SELECT pd.SECURITY_PROFILE, …" at bounding box center [397, 345] width 684 height 79
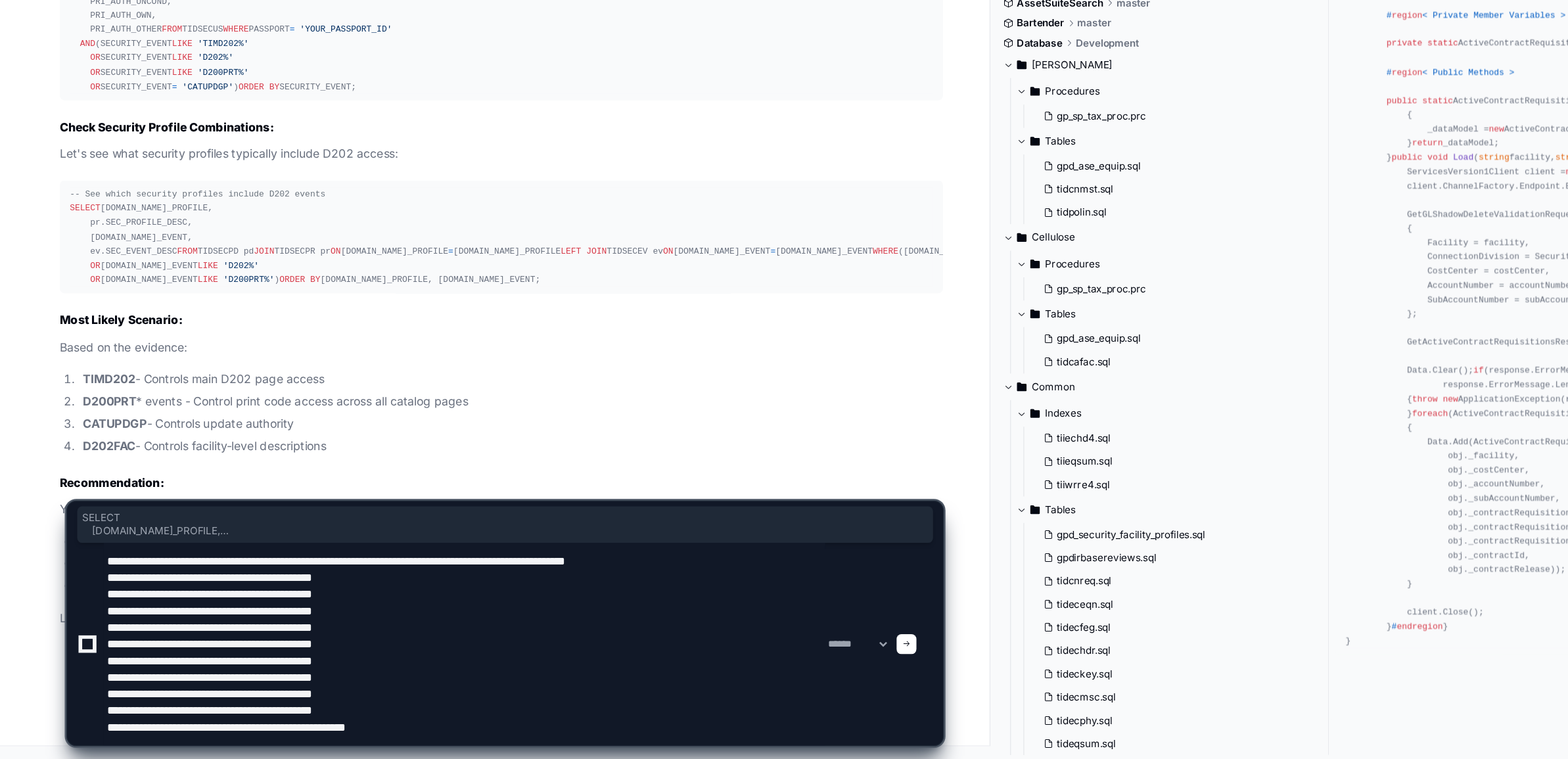
click at [368, 742] on textarea at bounding box center [368, 668] width 571 height 160
type textarea "**********"
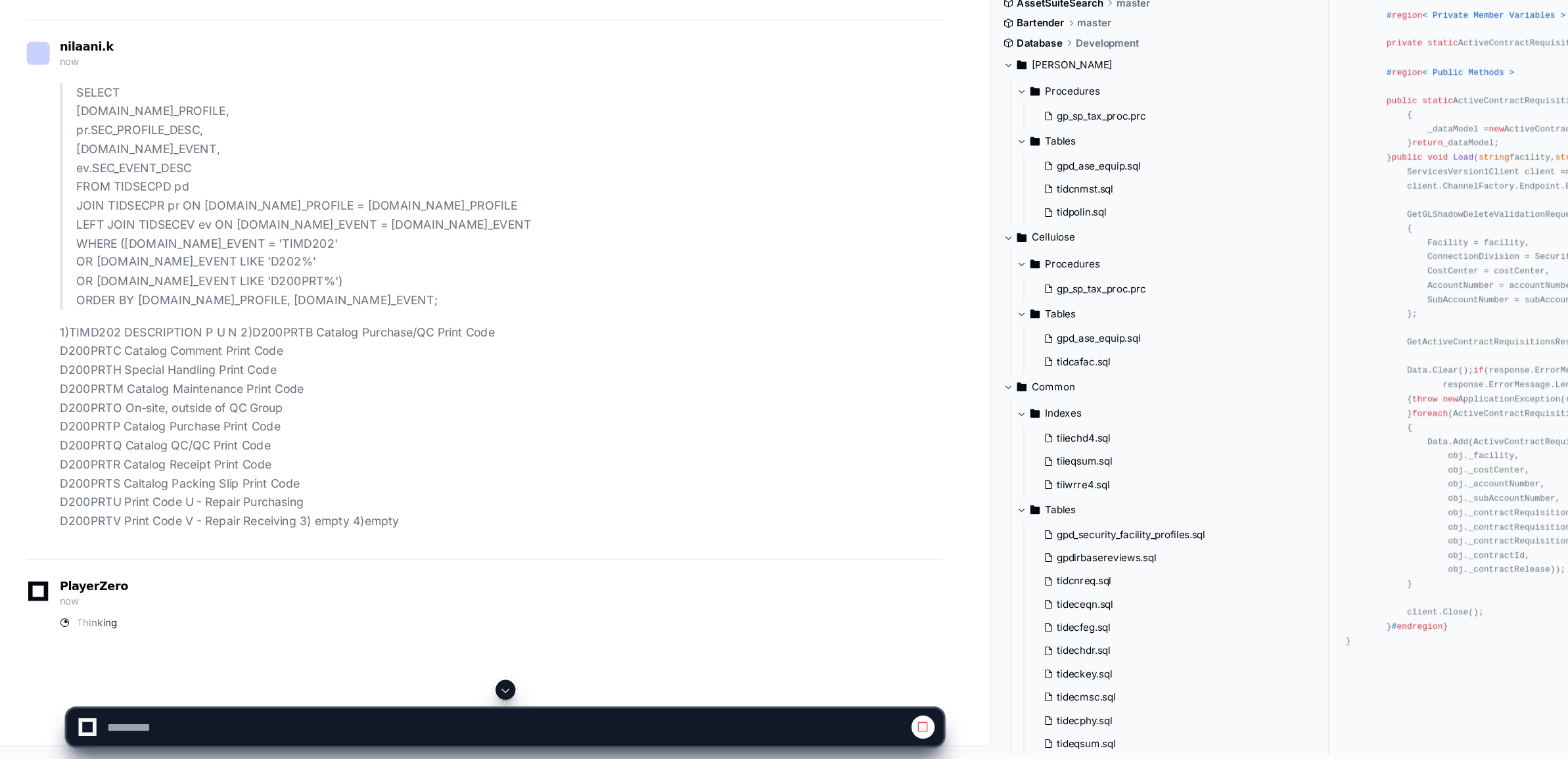
scroll to position [60355, 0]
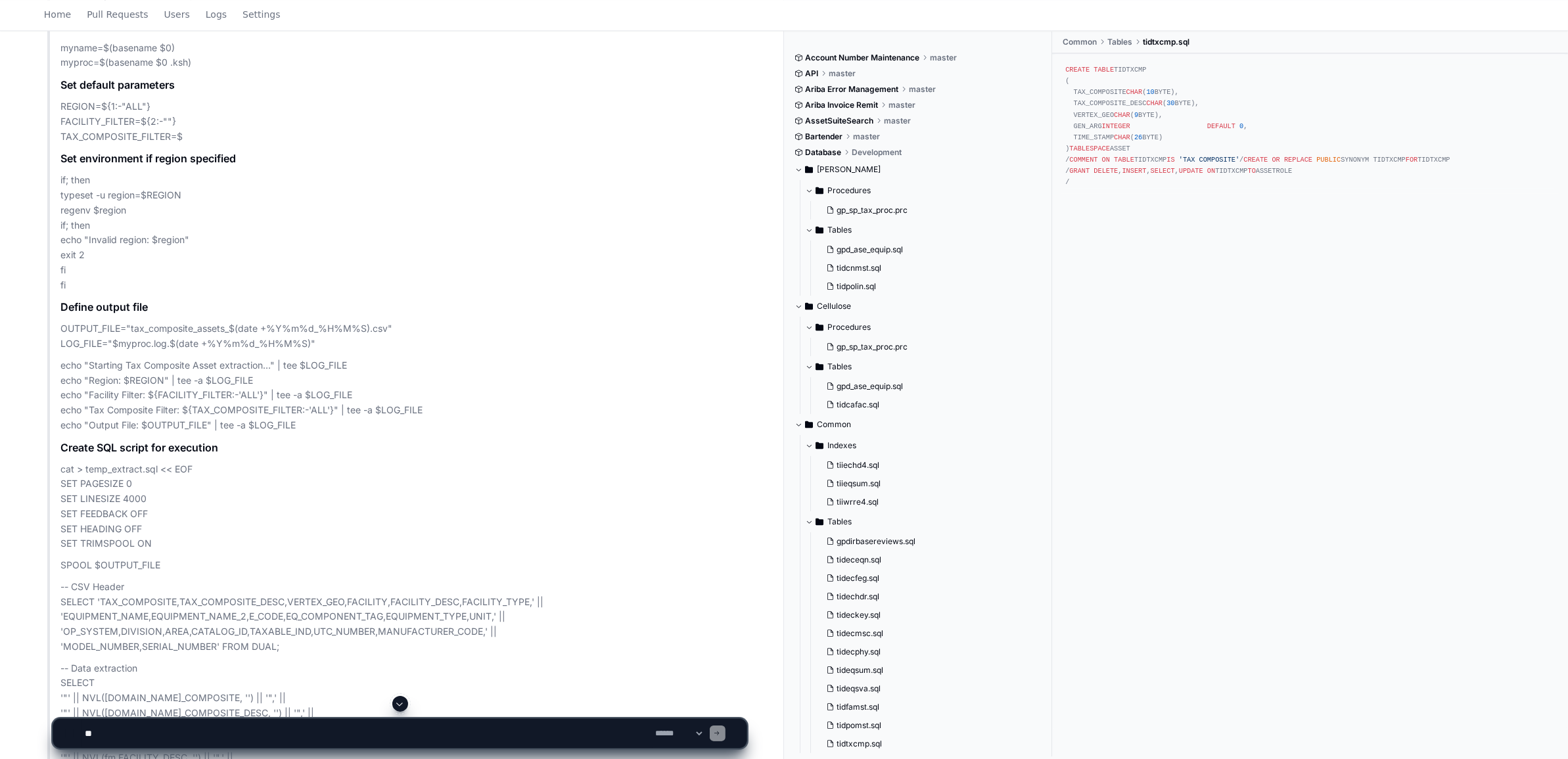
scroll to position [16636, 0]
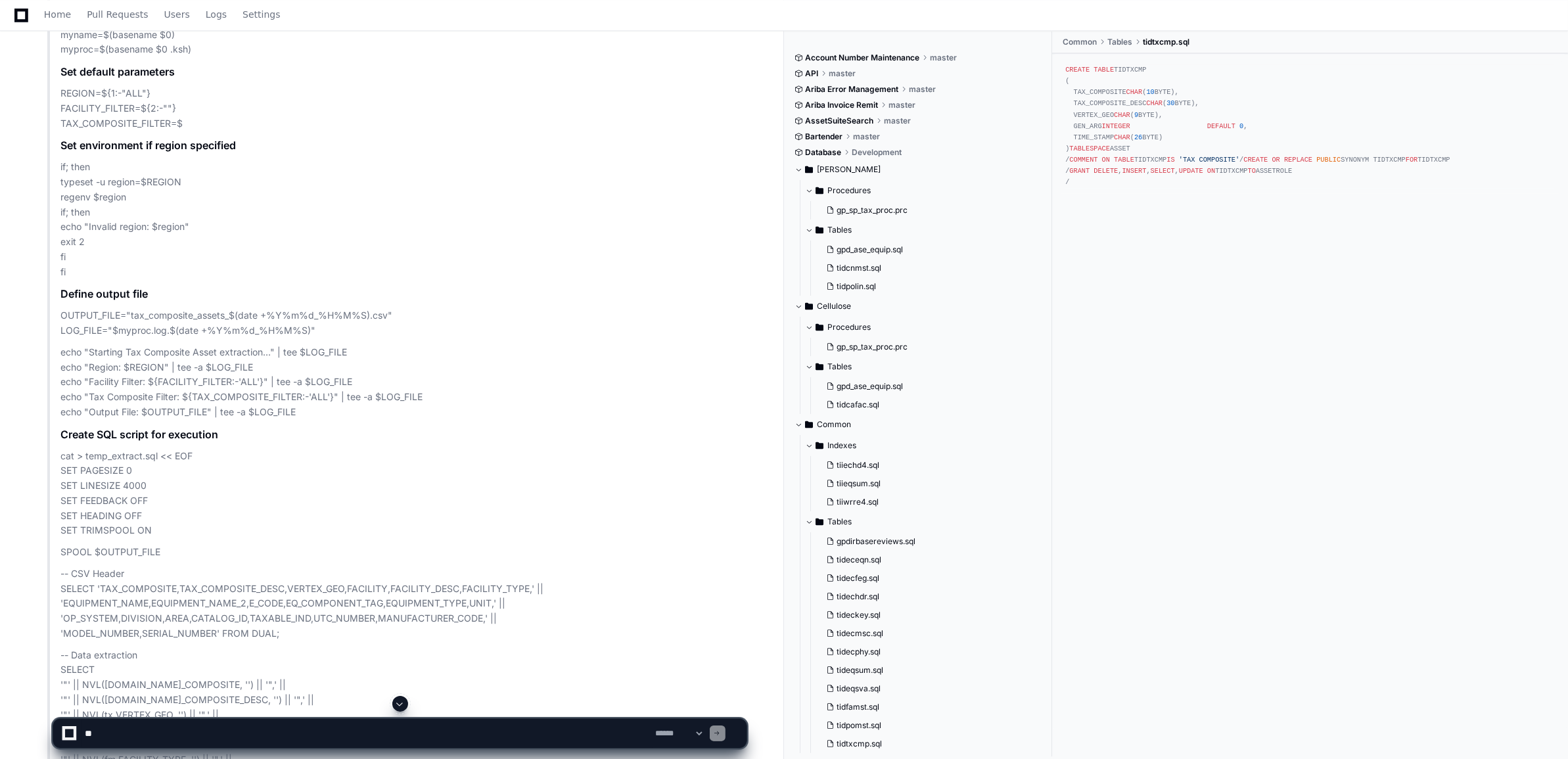
click at [397, 705] on span at bounding box center [400, 704] width 11 height 11
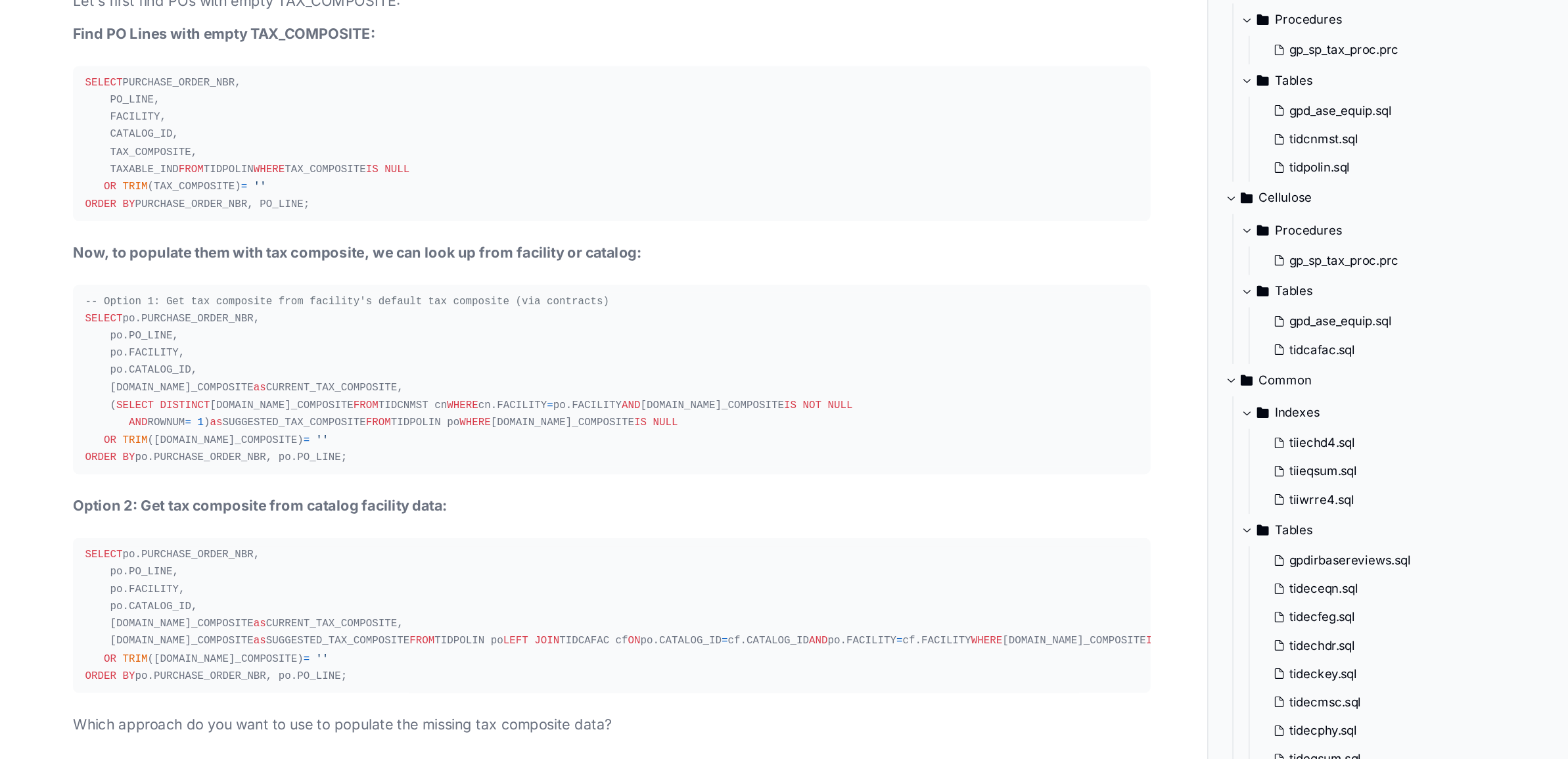
scroll to position [32140, 0]
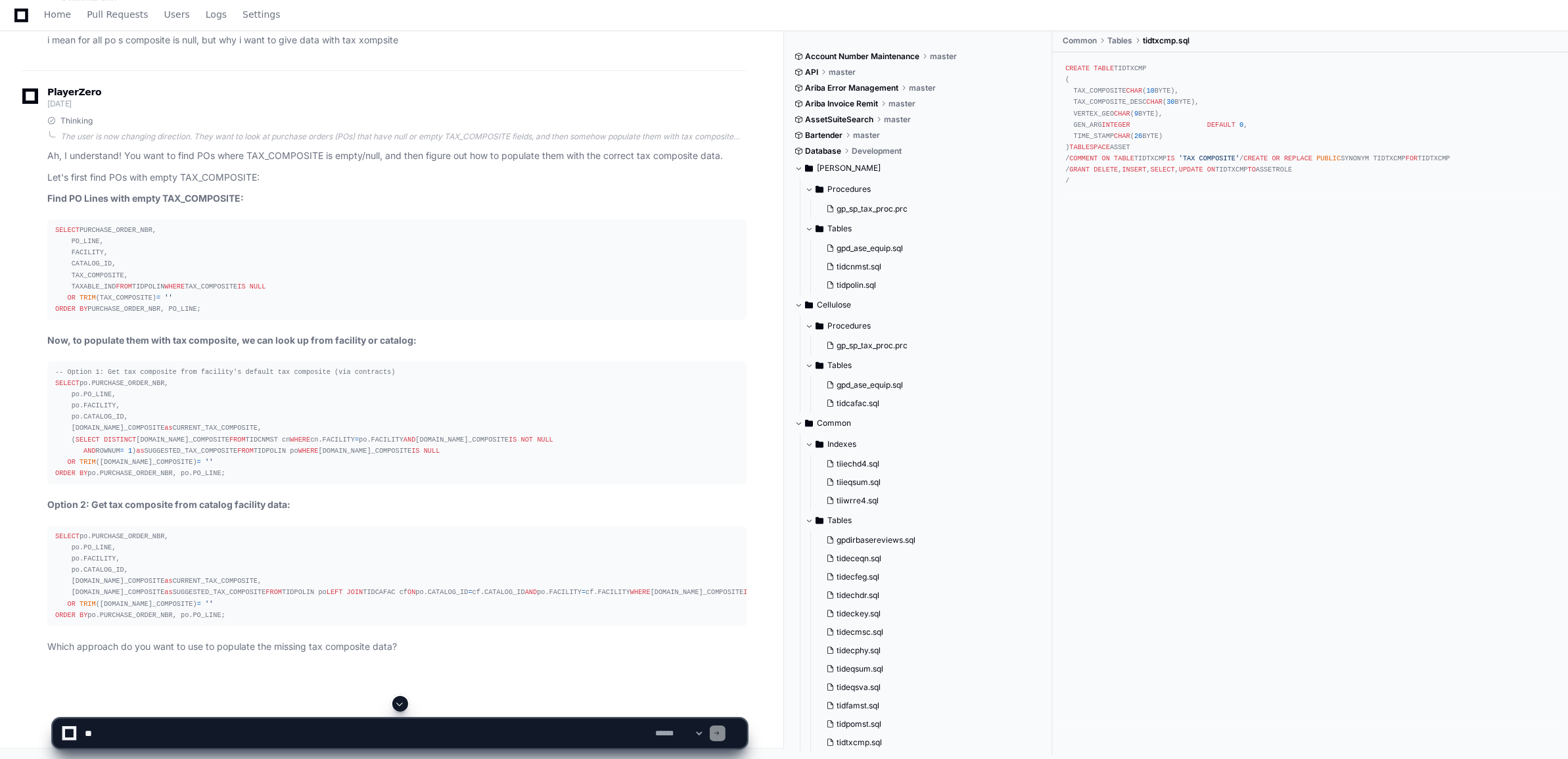
click at [220, 731] on textarea at bounding box center [368, 734] width 571 height 29
click at [495, 741] on textarea at bounding box center [368, 734] width 571 height 29
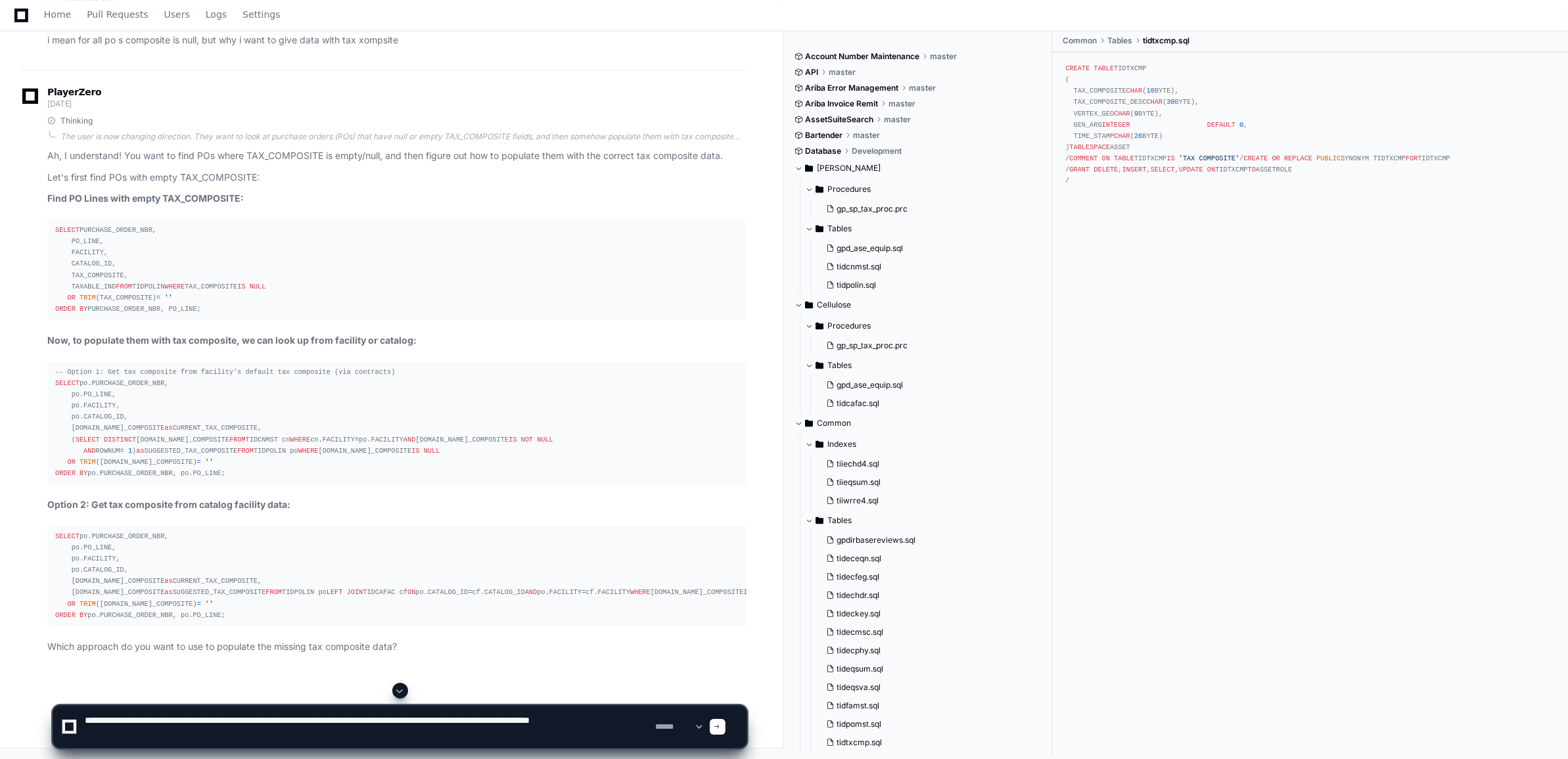
type textarea "**********"
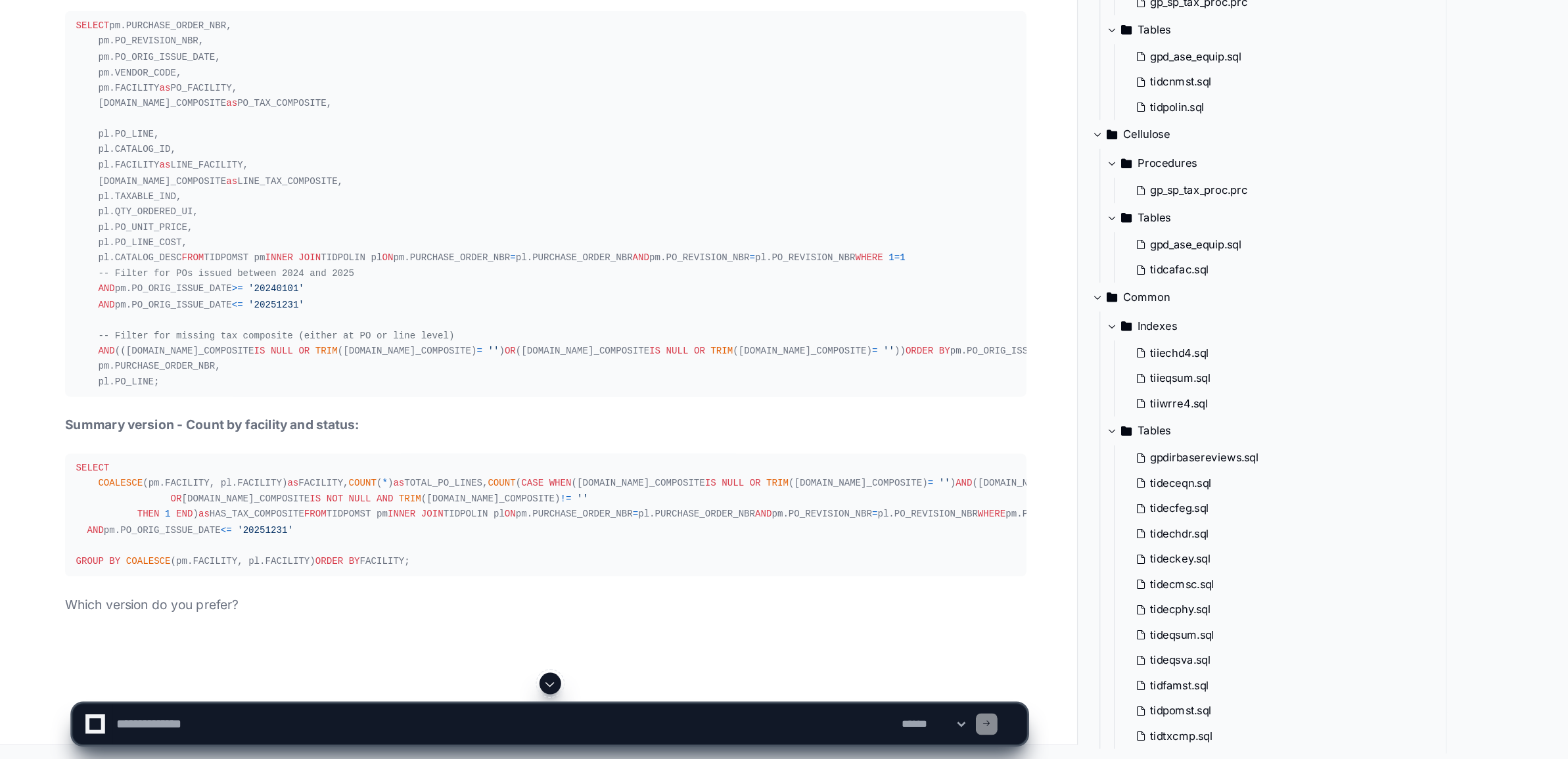
scroll to position [33410, 0]
click at [118, 728] on textarea at bounding box center [368, 734] width 571 height 29
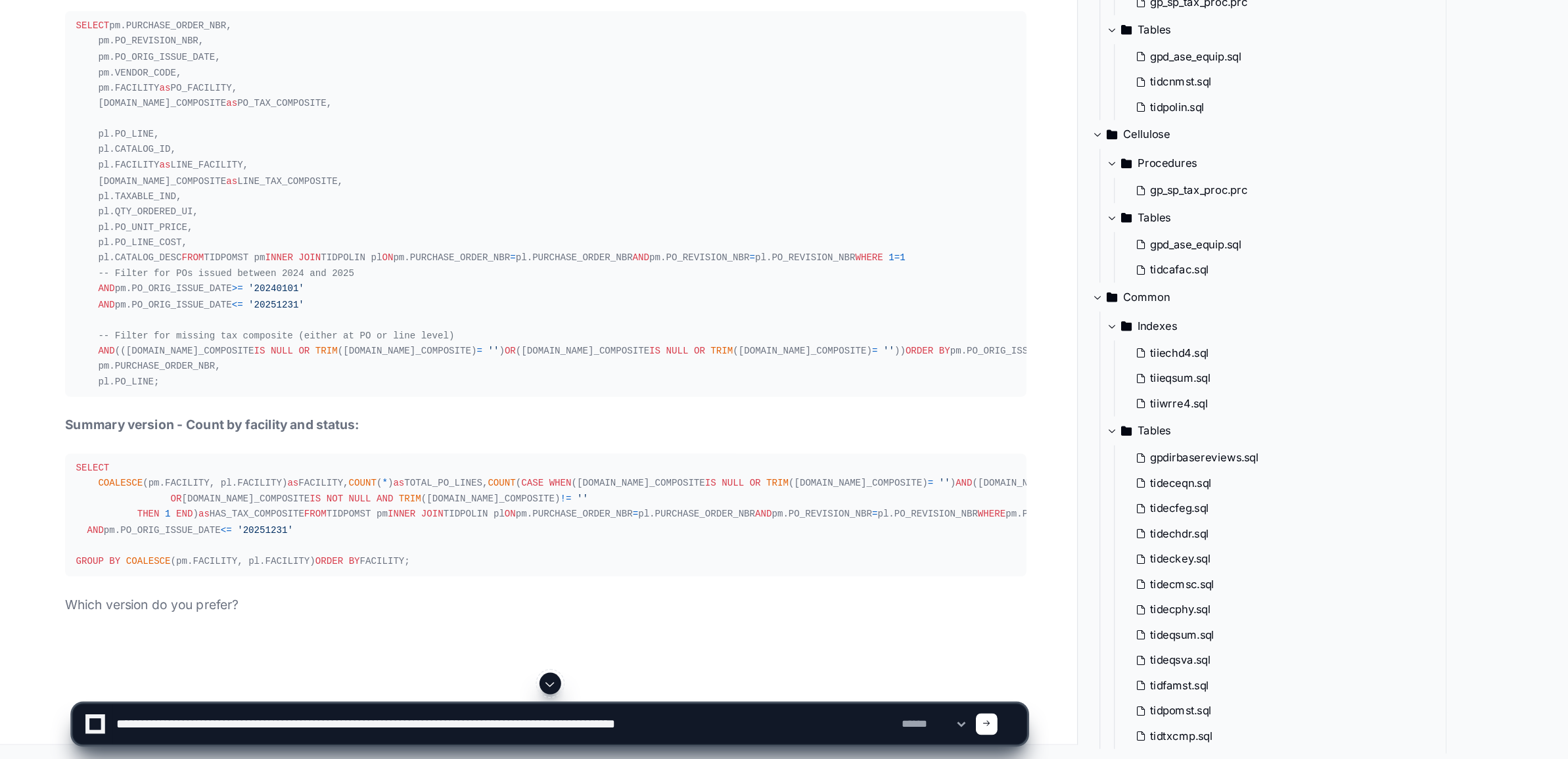
type textarea "**********"
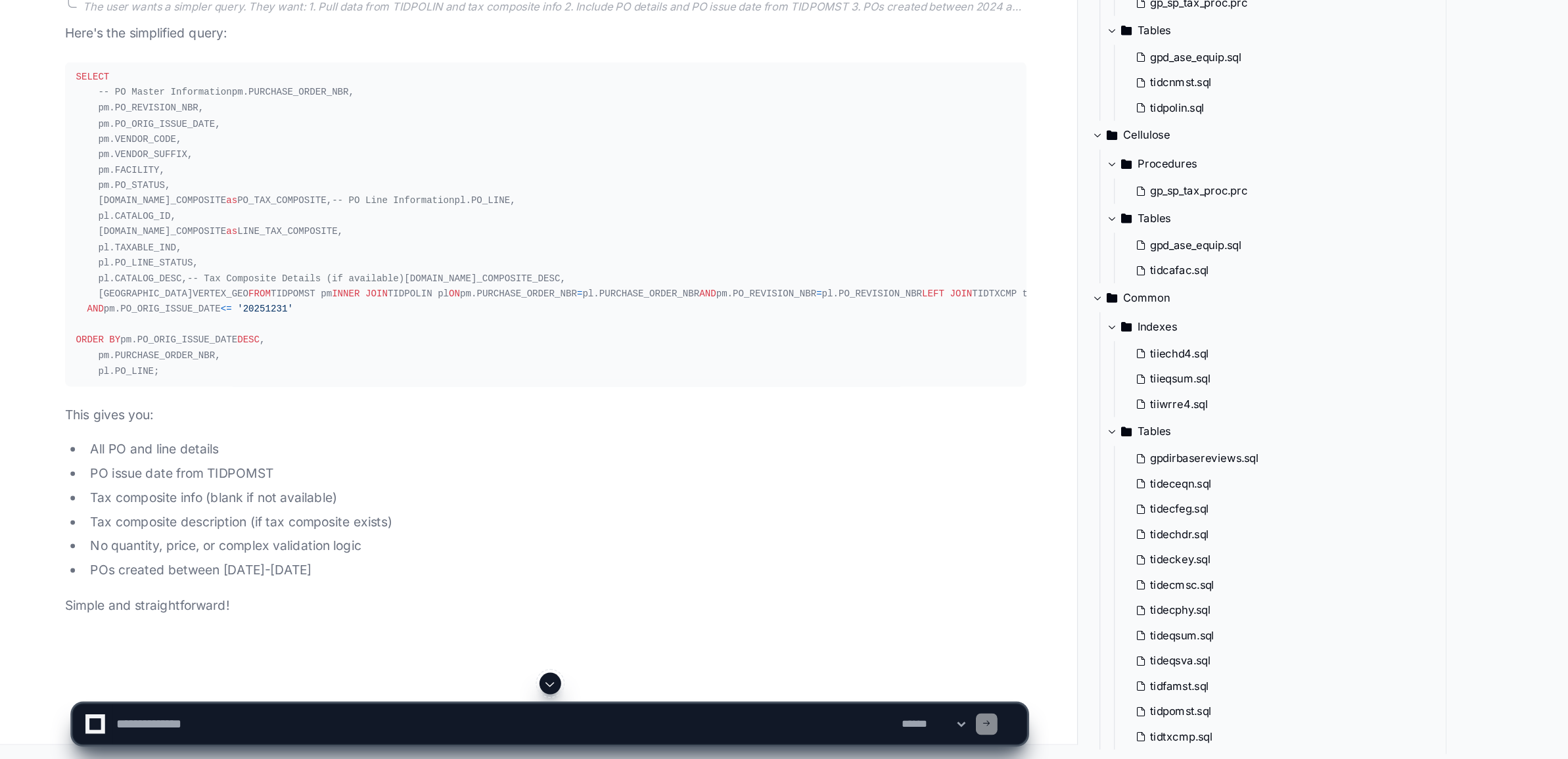
click at [398, 704] on span at bounding box center [400, 704] width 11 height 11
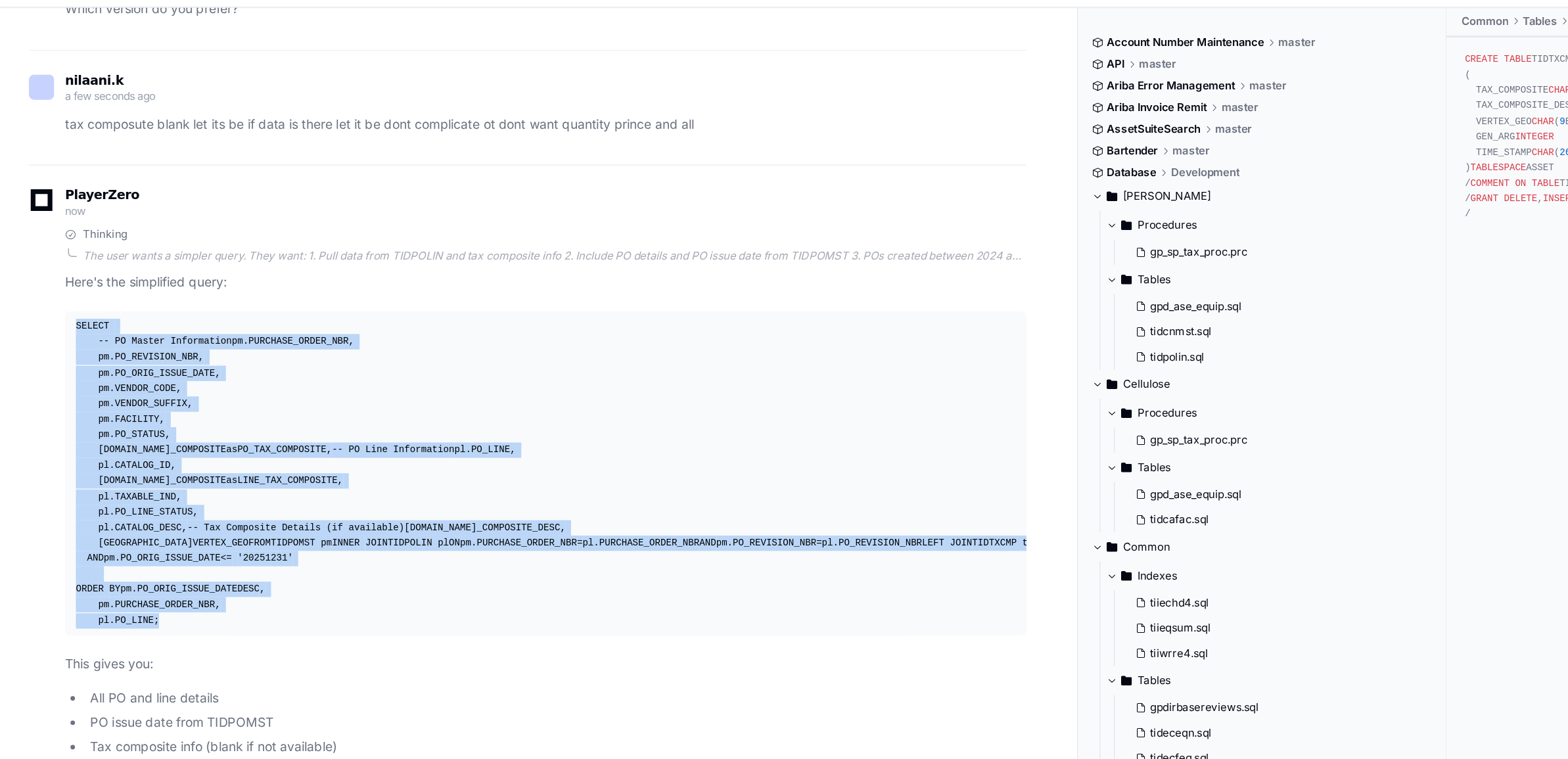
drag, startPoint x: 54, startPoint y: 93, endPoint x: 131, endPoint y: 477, distance: 391.6
click at [131, 477] on div "SELECT -- PO Master Information pm.PURCHASE_ORDER_NBR, pm.PO_REVISION_NBR, pm.P…" at bounding box center [397, 369] width 684 height 226
copy div "SELECT -- PO Master Information pm.PURCHASE_ORDER_NBR, pm.PO_REVISION_NBR, pm.P…"
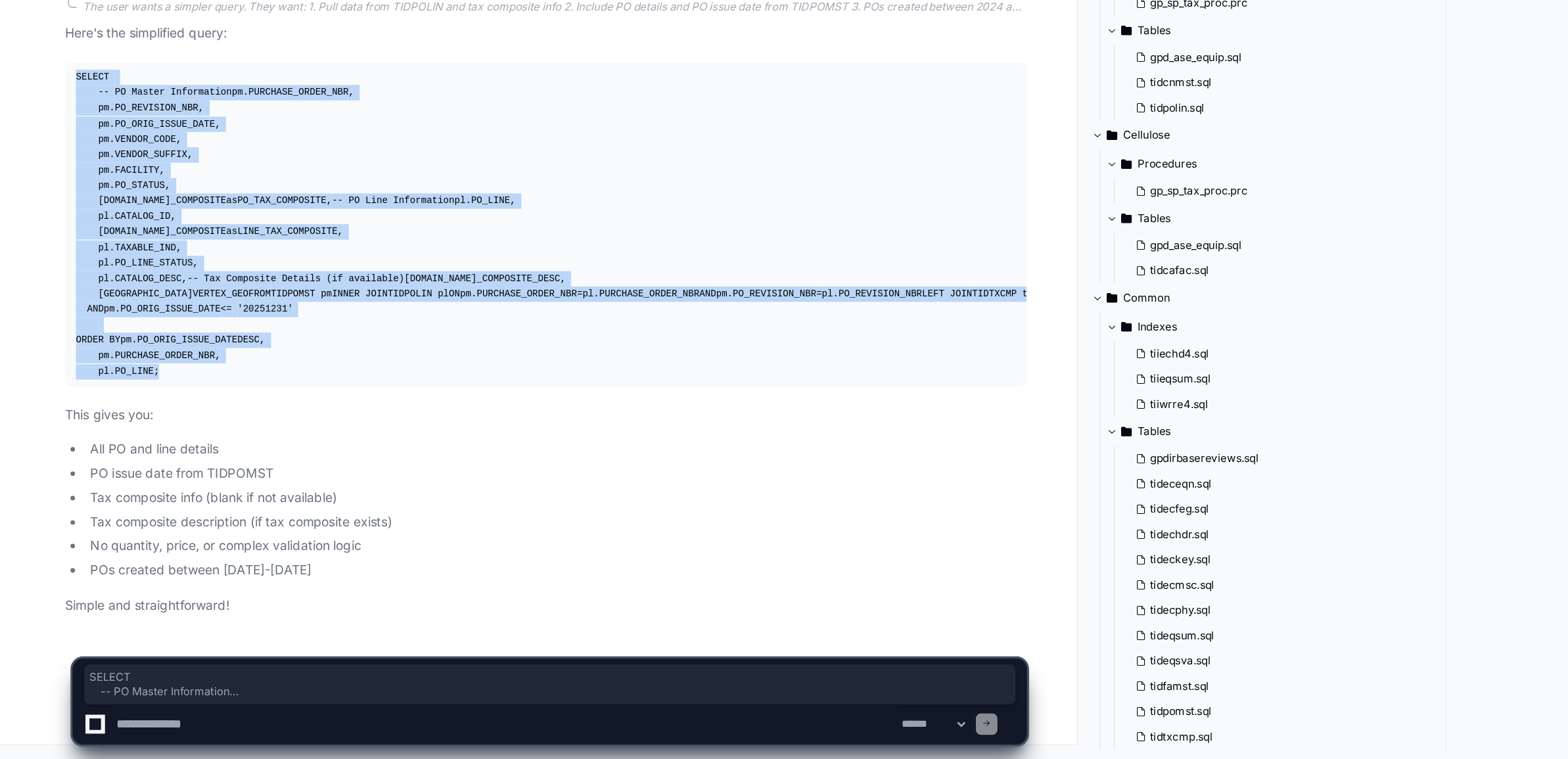
scroll to position [34913, 0]
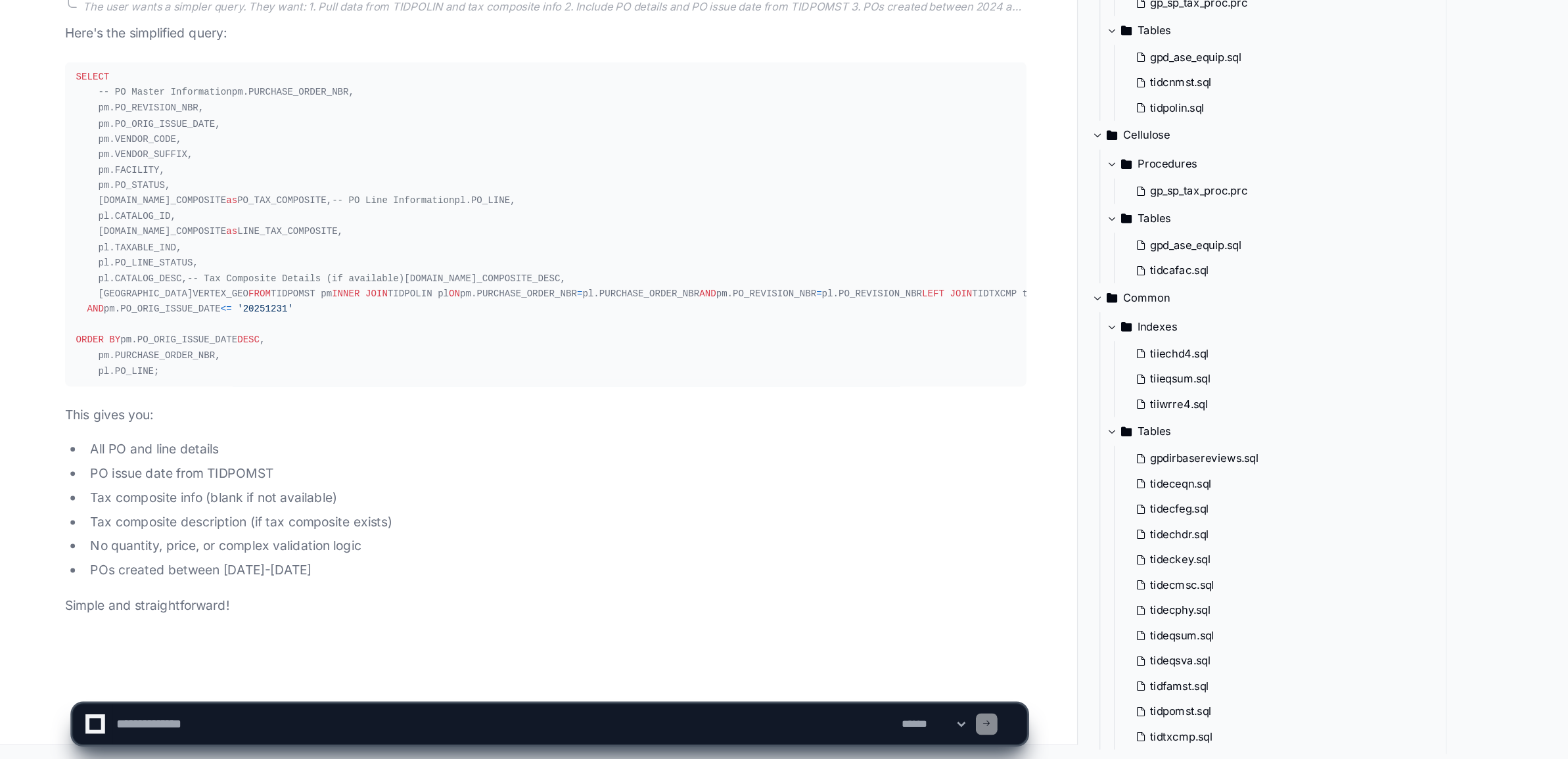
click at [71, 553] on li "PO issue date from TIDPOMST" at bounding box center [404, 552] width 685 height 15
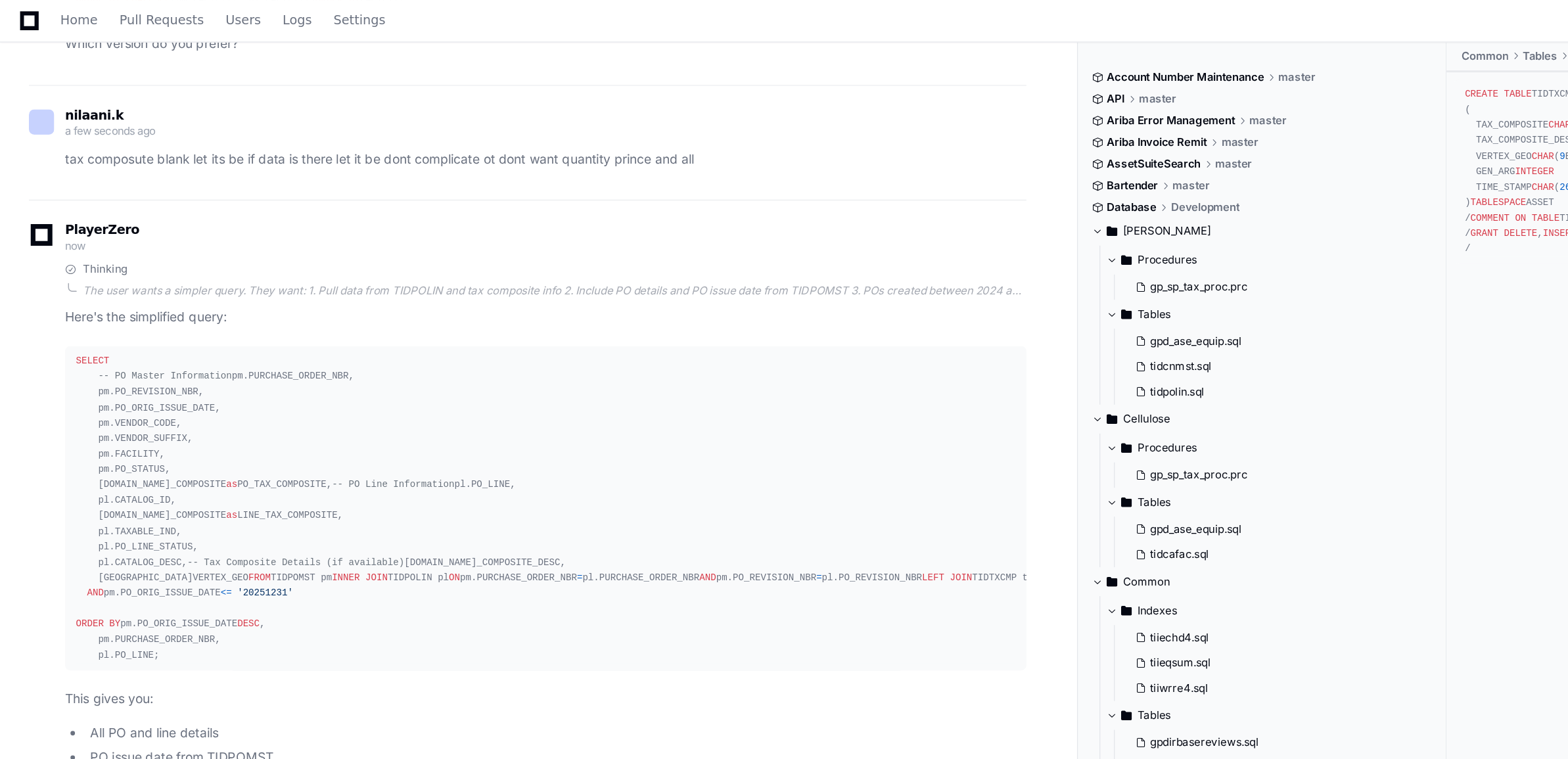
scroll to position [34874, 0]
drag, startPoint x: 69, startPoint y: 153, endPoint x: 236, endPoint y: 327, distance: 241.2
click at [236, 327] on div "SELECT -- PO Master Information pm.PURCHASE_ORDER_NBR, pm.PO_REVISION_NBR, pm.P…" at bounding box center [397, 369] width 684 height 226
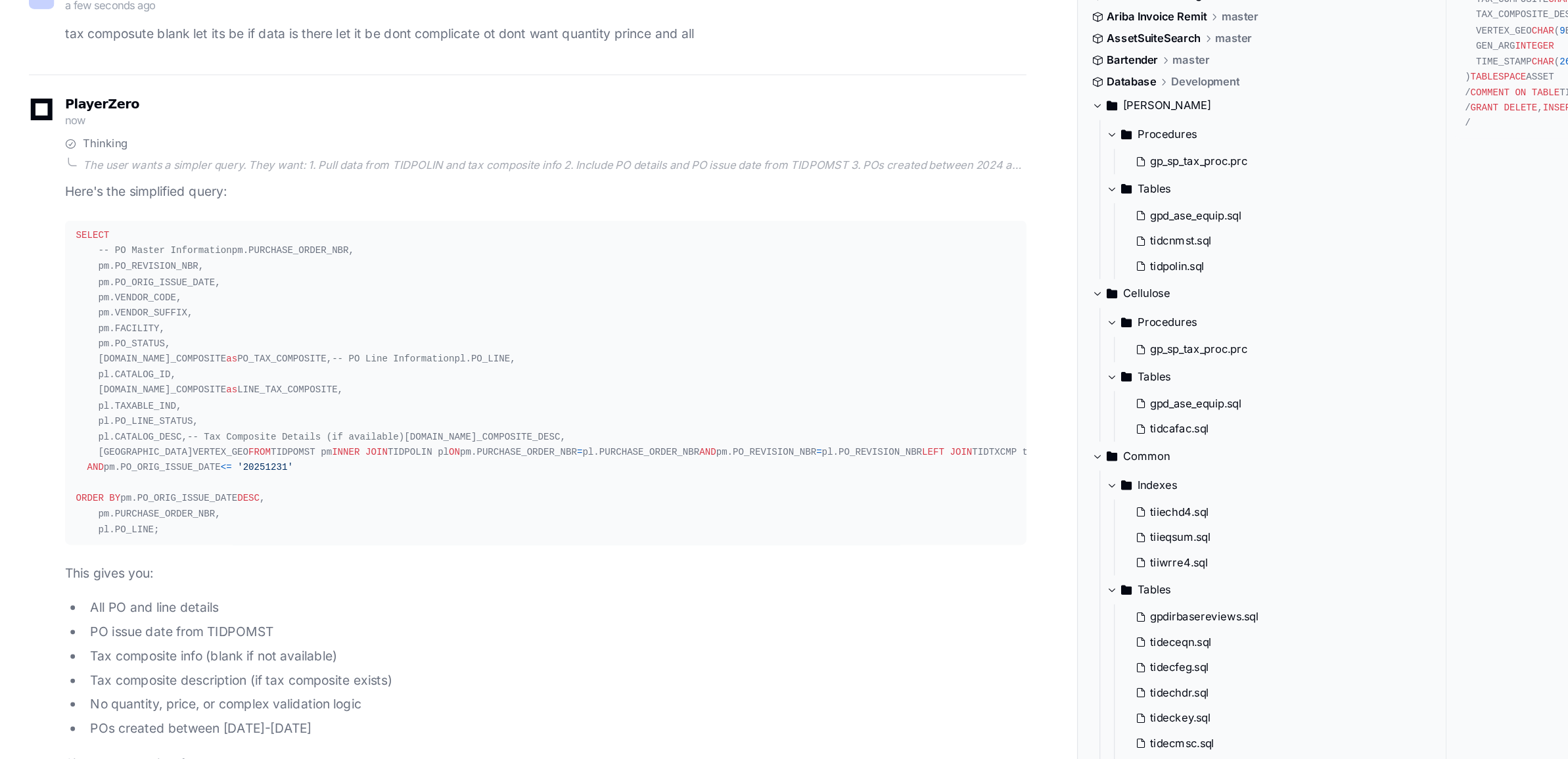
drag, startPoint x: 236, startPoint y: 327, endPoint x: 312, endPoint y: 427, distance: 125.6
click at [312, 427] on div "SELECT -- PO Master Information pm.PURCHASE_ORDER_NBR, pm.PO_REVISION_NBR, pm.P…" at bounding box center [397, 369] width 684 height 226
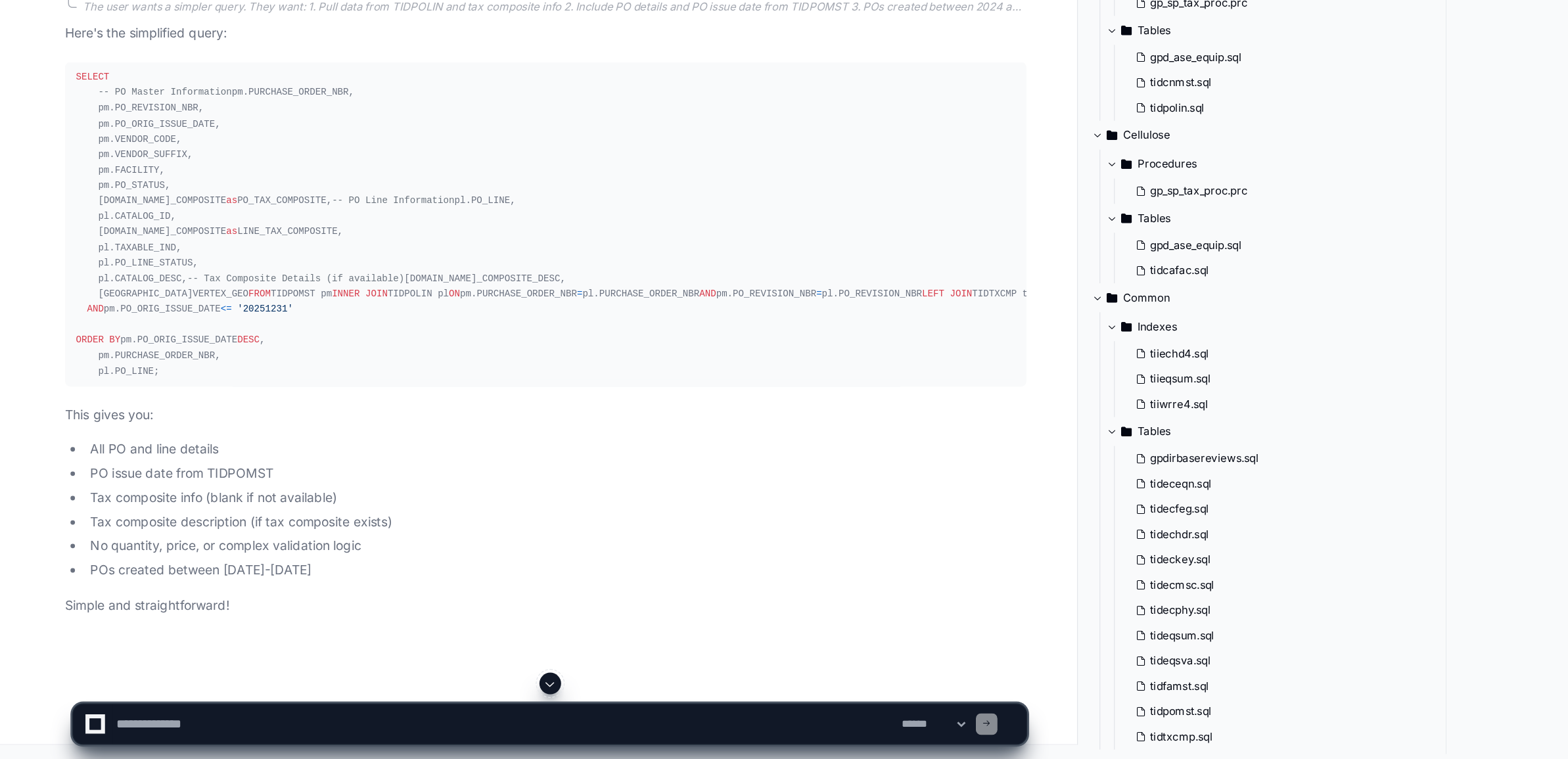
scroll to position [34913, 0]
click at [198, 725] on textarea at bounding box center [368, 734] width 571 height 29
type textarea "**********"
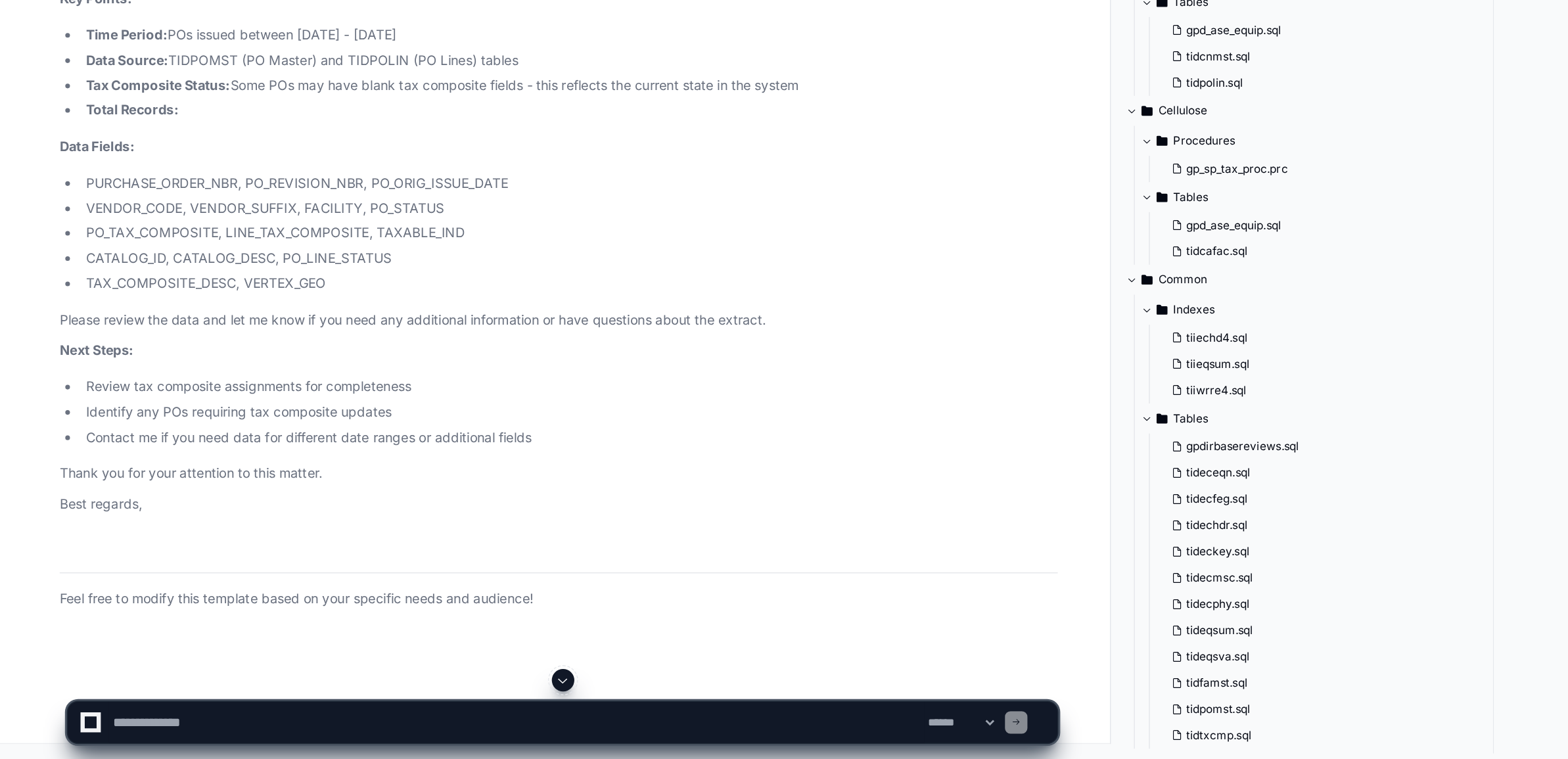
scroll to position [35453, 0]
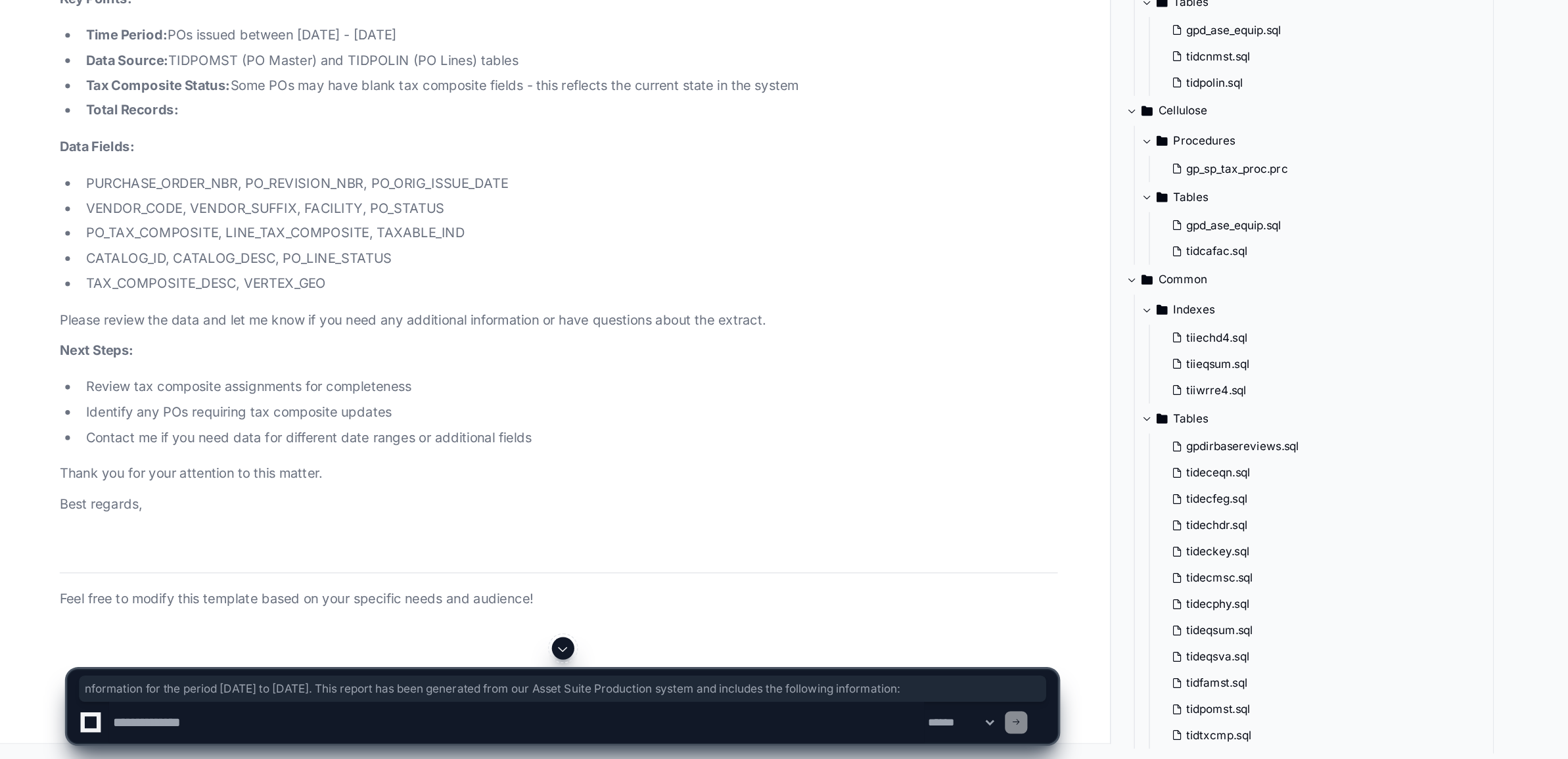
drag, startPoint x: 395, startPoint y: 410, endPoint x: 452, endPoint y: 427, distance: 59.5
click at [452, 91] on p "Please find attached the Purchase Order data extract containing tax composite i…" at bounding box center [397, 76] width 700 height 30
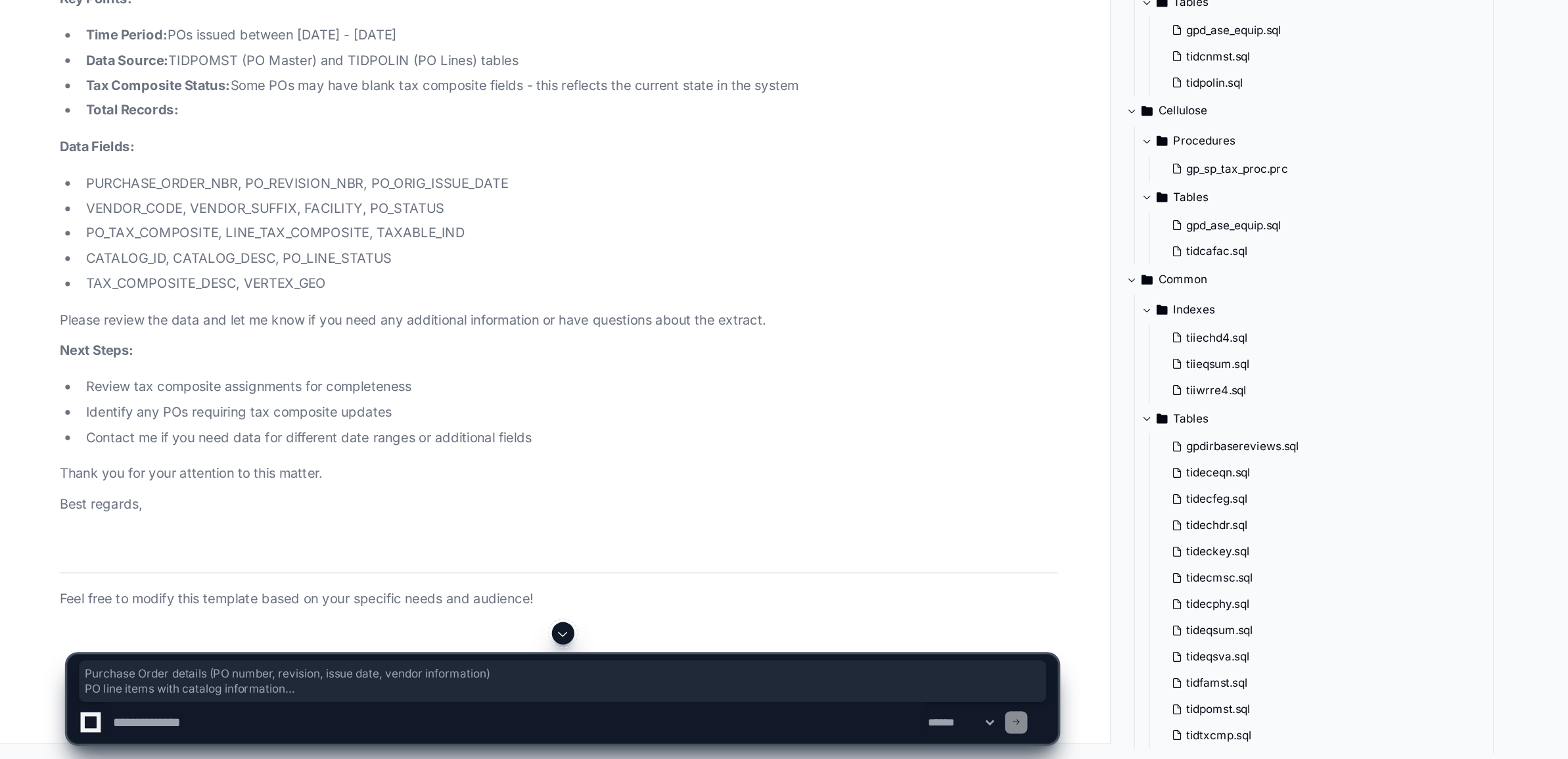
drag, startPoint x: 68, startPoint y: 472, endPoint x: 309, endPoint y: 543, distance: 251.2
click at [309, 209] on ul "Purchase Order details (PO number, revision, issue date, vendor information) PO…" at bounding box center [397, 166] width 700 height 85
drag, startPoint x: 309, startPoint y: 543, endPoint x: 185, endPoint y: 591, distance: 133.0
click at [185, 260] on li "Time Period: POs issued between January 1, 2024 - December 31, 2025" at bounding box center [404, 252] width 685 height 15
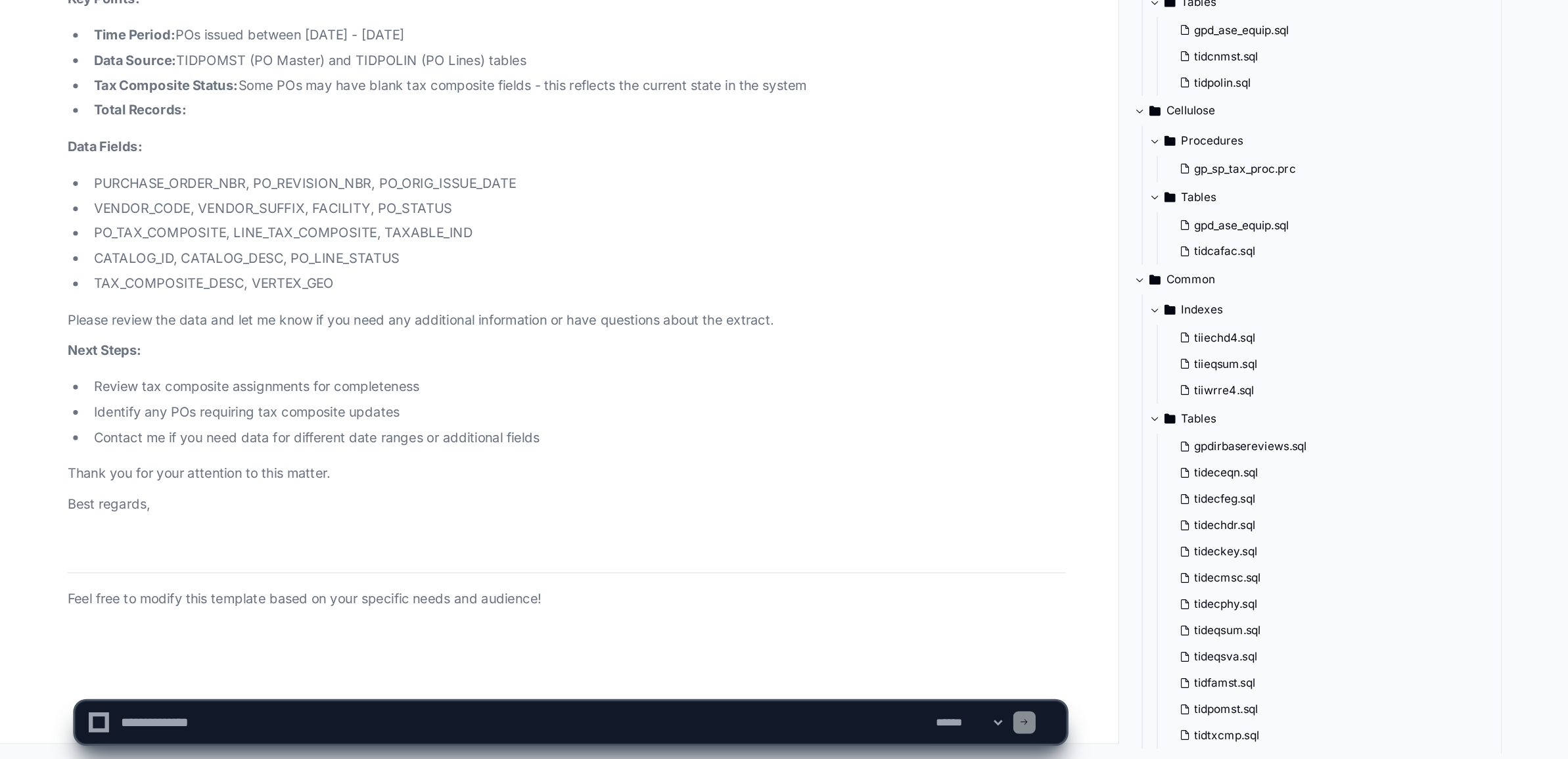
scroll to position [35794, 0]
click at [194, 734] on textarea at bounding box center [368, 734] width 571 height 29
paste textarea "**********"
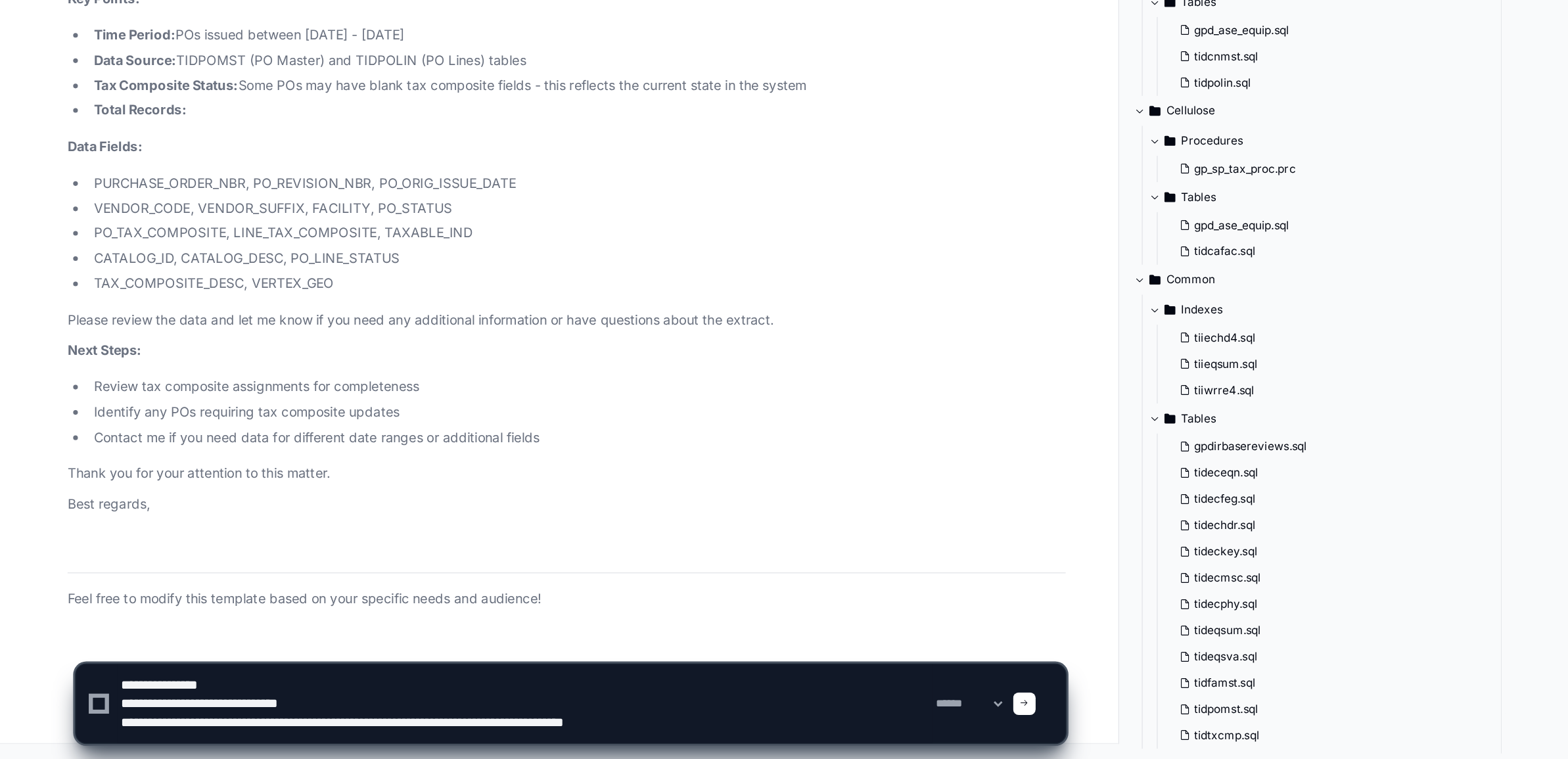
type textarea "**********"
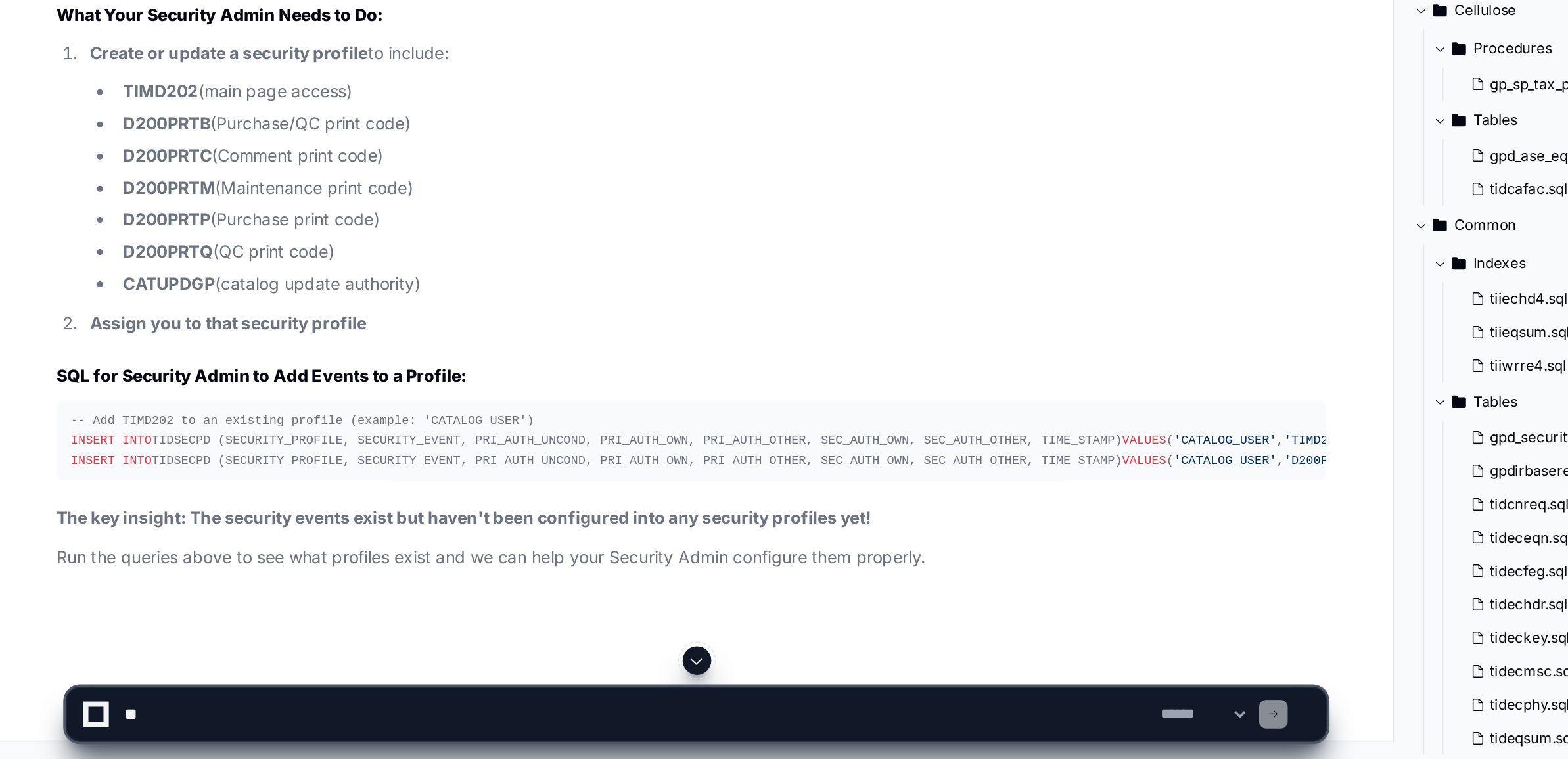
scroll to position [61134, 0]
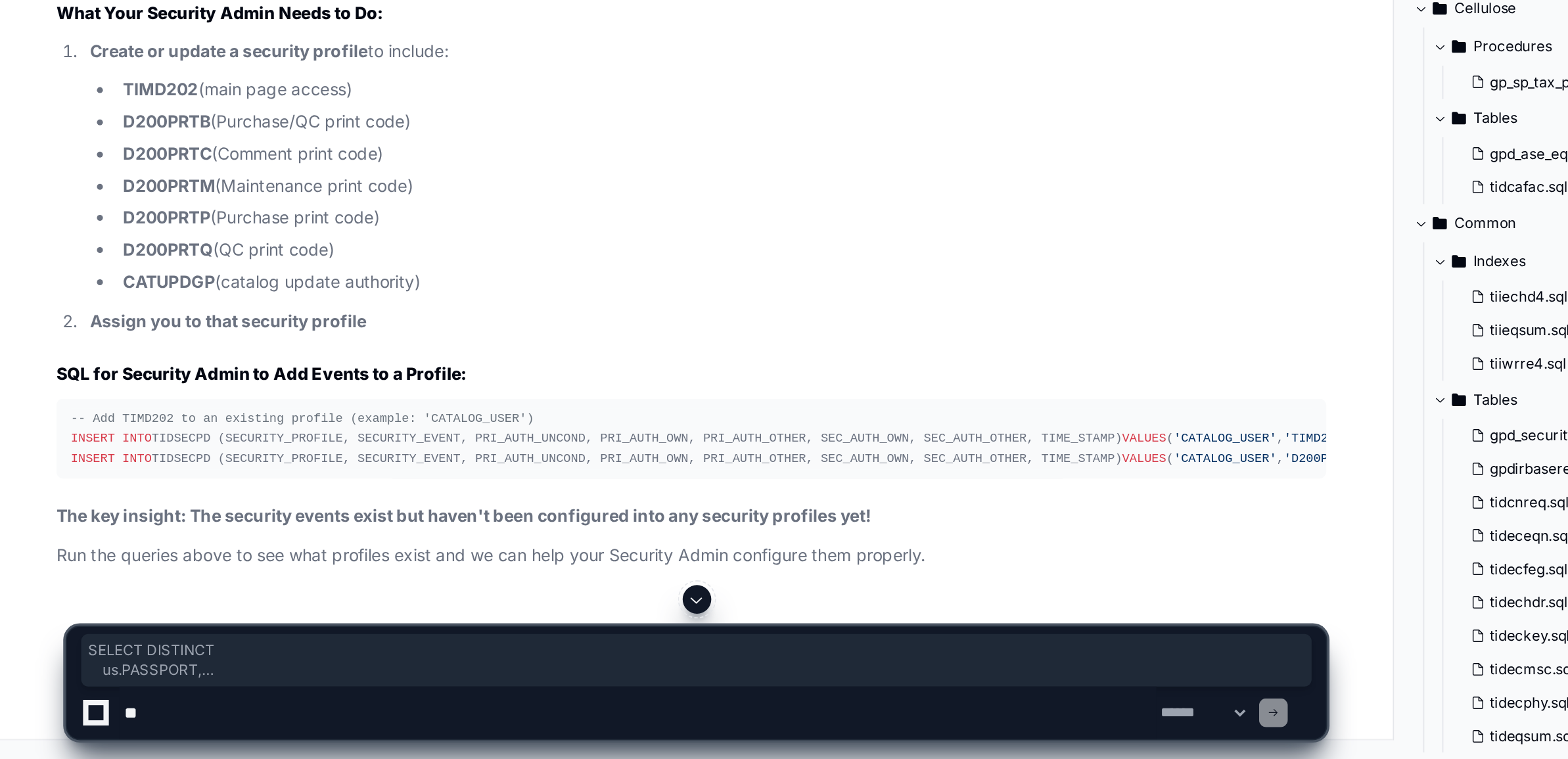
drag, startPoint x: 52, startPoint y: 511, endPoint x: 182, endPoint y: 593, distance: 153.7
click at [182, 153] on pre "-- See what security profiles you currently have SELECT DISTINCT us.PASSPORT, […" at bounding box center [397, 119] width 700 height 67
copy div "SELECT DISTINCT us.PASSPORT, us.SECURITY_PROFILE, pr.SEC_PROFILE_DESC FROM TIDS…"
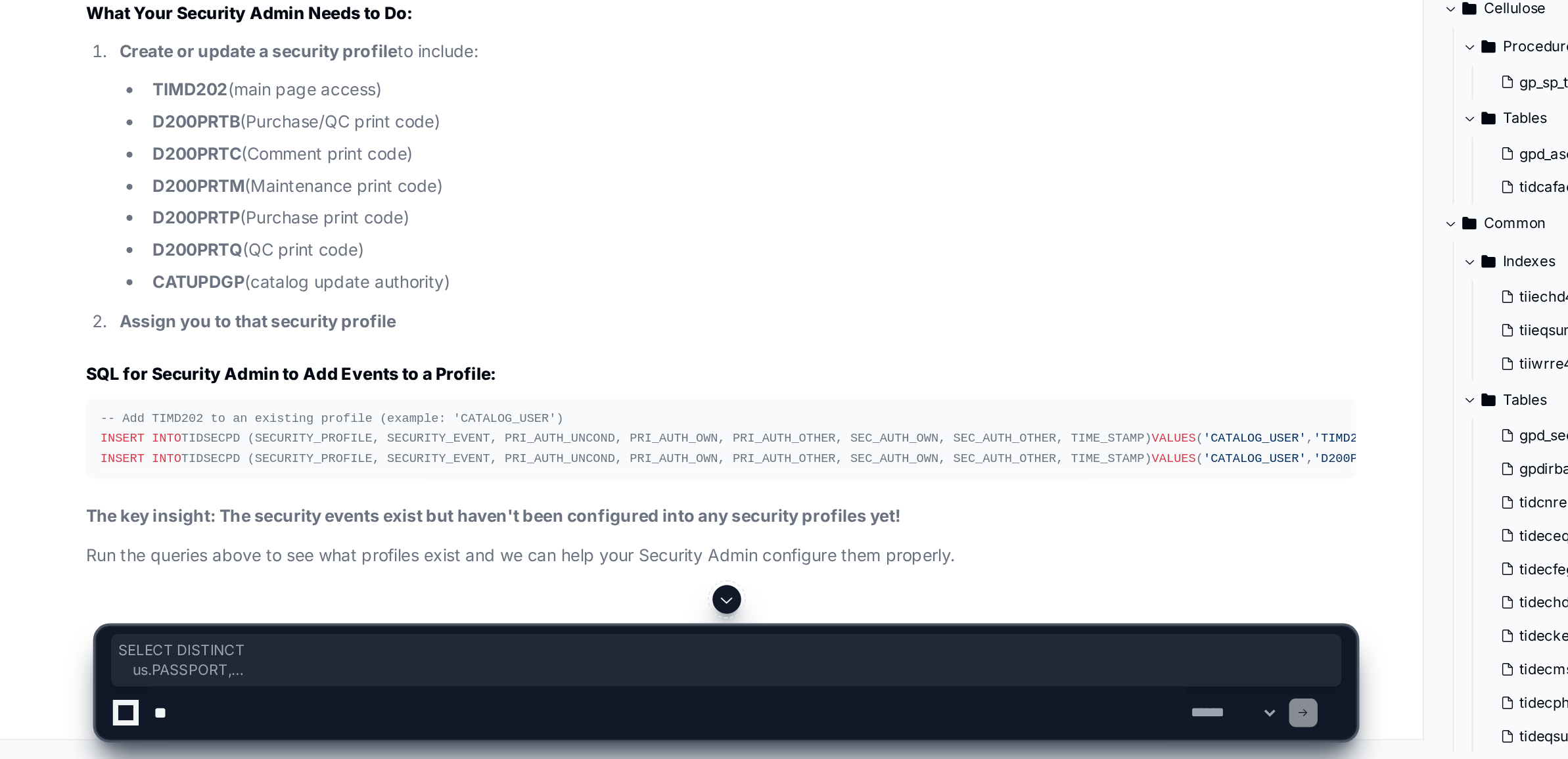
scroll to position [61228, 0]
click at [354, 734] on textarea at bounding box center [368, 734] width 571 height 29
paste textarea "**********"
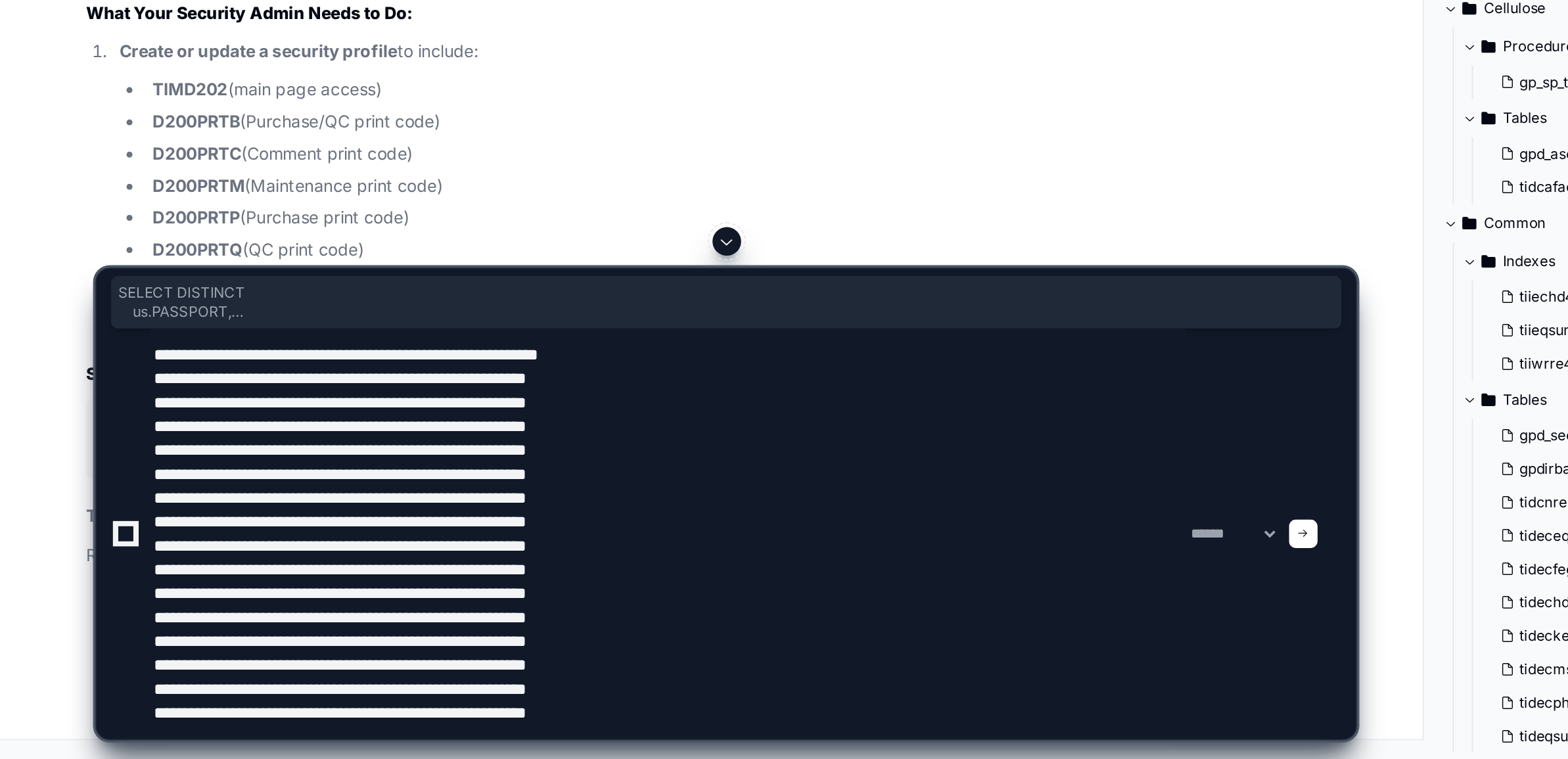
scroll to position [61433, 0]
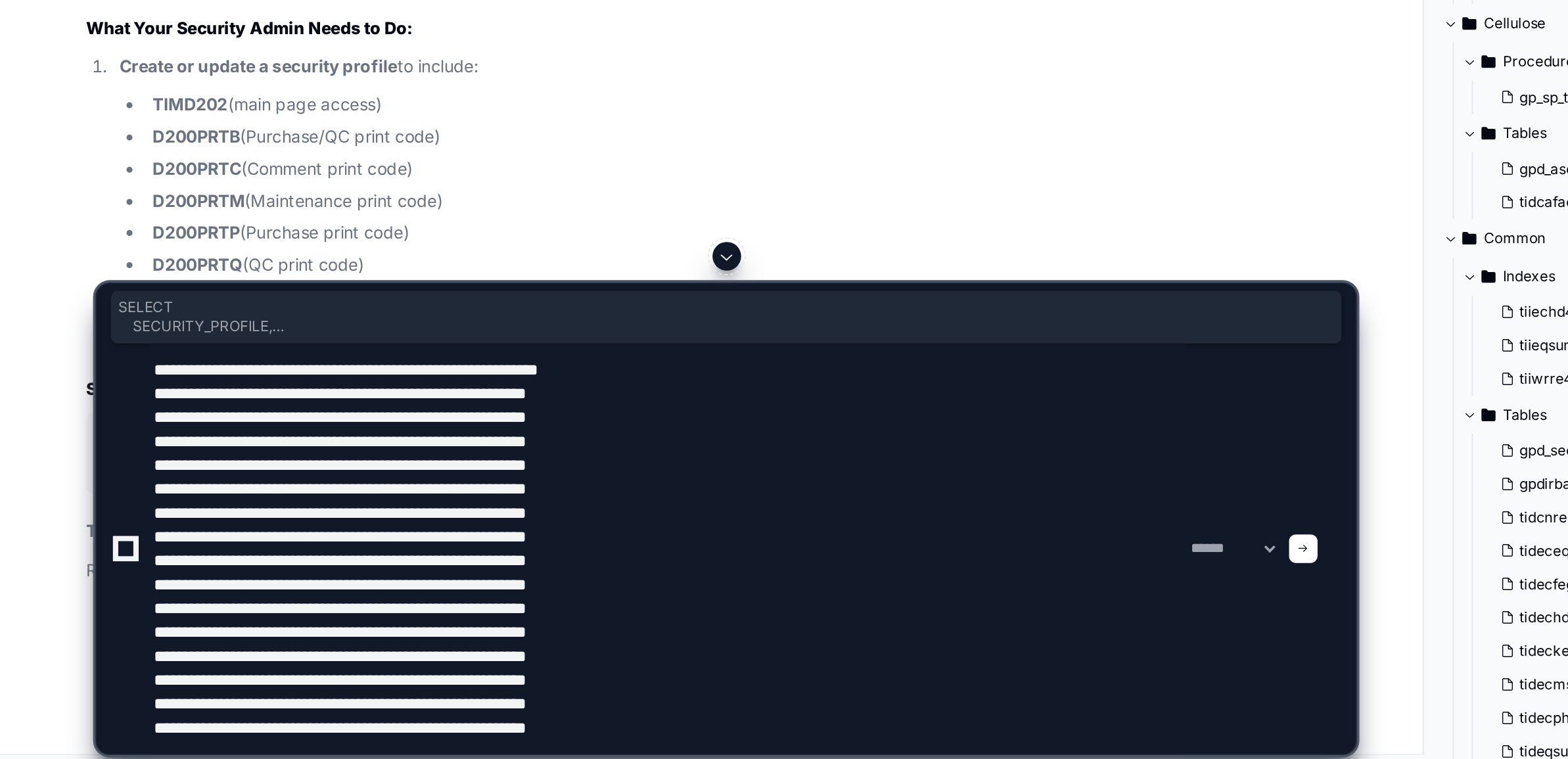
drag, startPoint x: 55, startPoint y: 358, endPoint x: 164, endPoint y: 441, distance: 137.0
click at [164, 246] on div "-- Find existing catalog-related security profiles SELECT SECURITY_PROFILE, SEC…" at bounding box center [397, 217] width 684 height 56
copy div "SELECT SECURITY_PROFILE, SEC_PROFILE_DESC FROM TIDSECPR WHERE (SEC_PROFILE_DESC…"
click at [334, 735] on textarea at bounding box center [368, 635] width 571 height 226
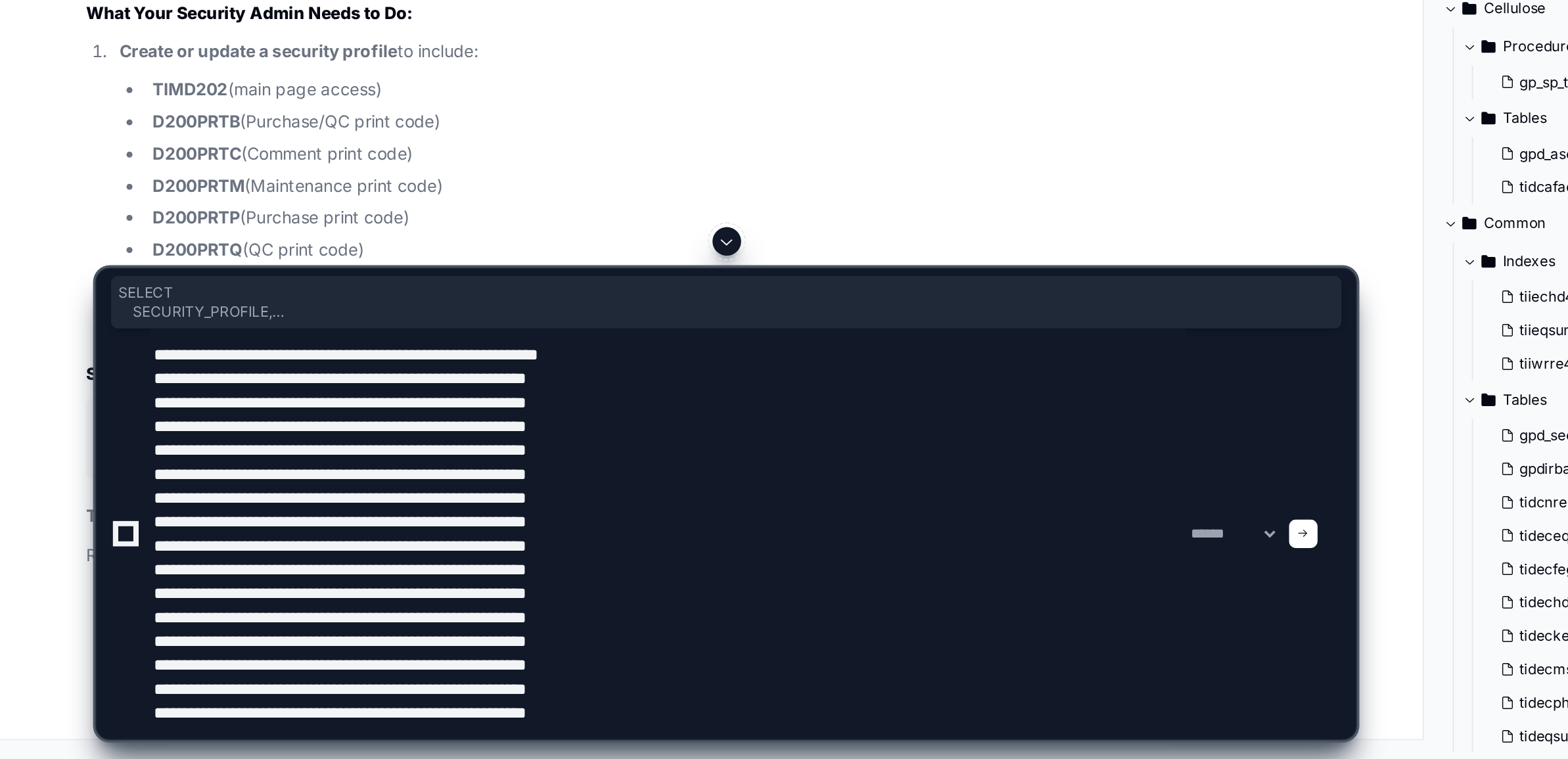
scroll to position [61500, 0]
paste textarea "**********"
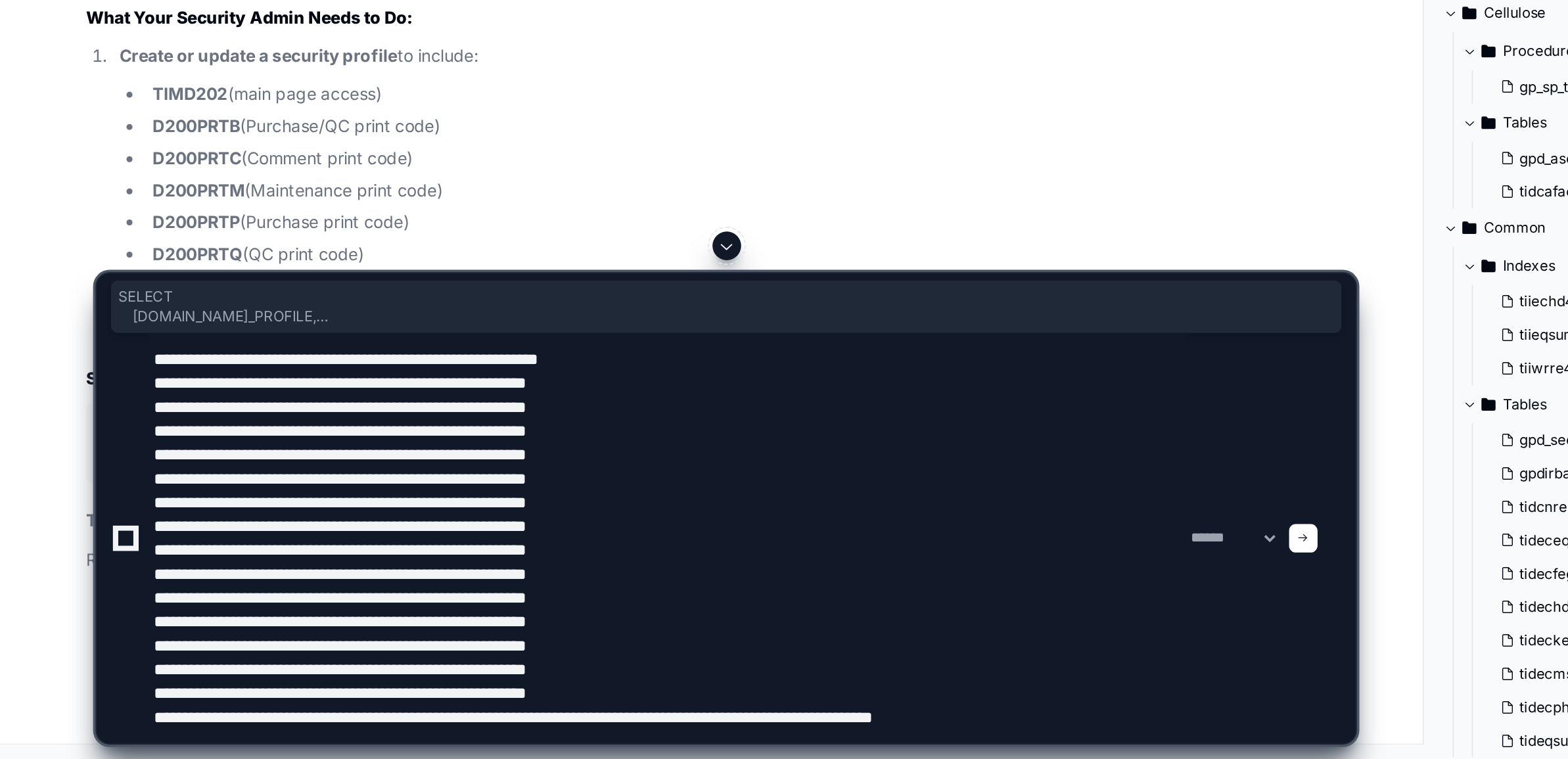
drag, startPoint x: 56, startPoint y: 358, endPoint x: 160, endPoint y: 441, distance: 133.1
click at [160, 327] on pre "-- See what security events are in existing profiles SELECT pd.SECURITY_PROFILE…" at bounding box center [397, 305] width 700 height 44
copy div "SELECT pd.SECURITY_PROFILE, pr.SEC_PROFILE_DESC, COUNT (pd.SECURITY_EVENT) as E…"
click at [116, 741] on textarea at bounding box center [368, 635] width 571 height 226
paste textarea "**********"
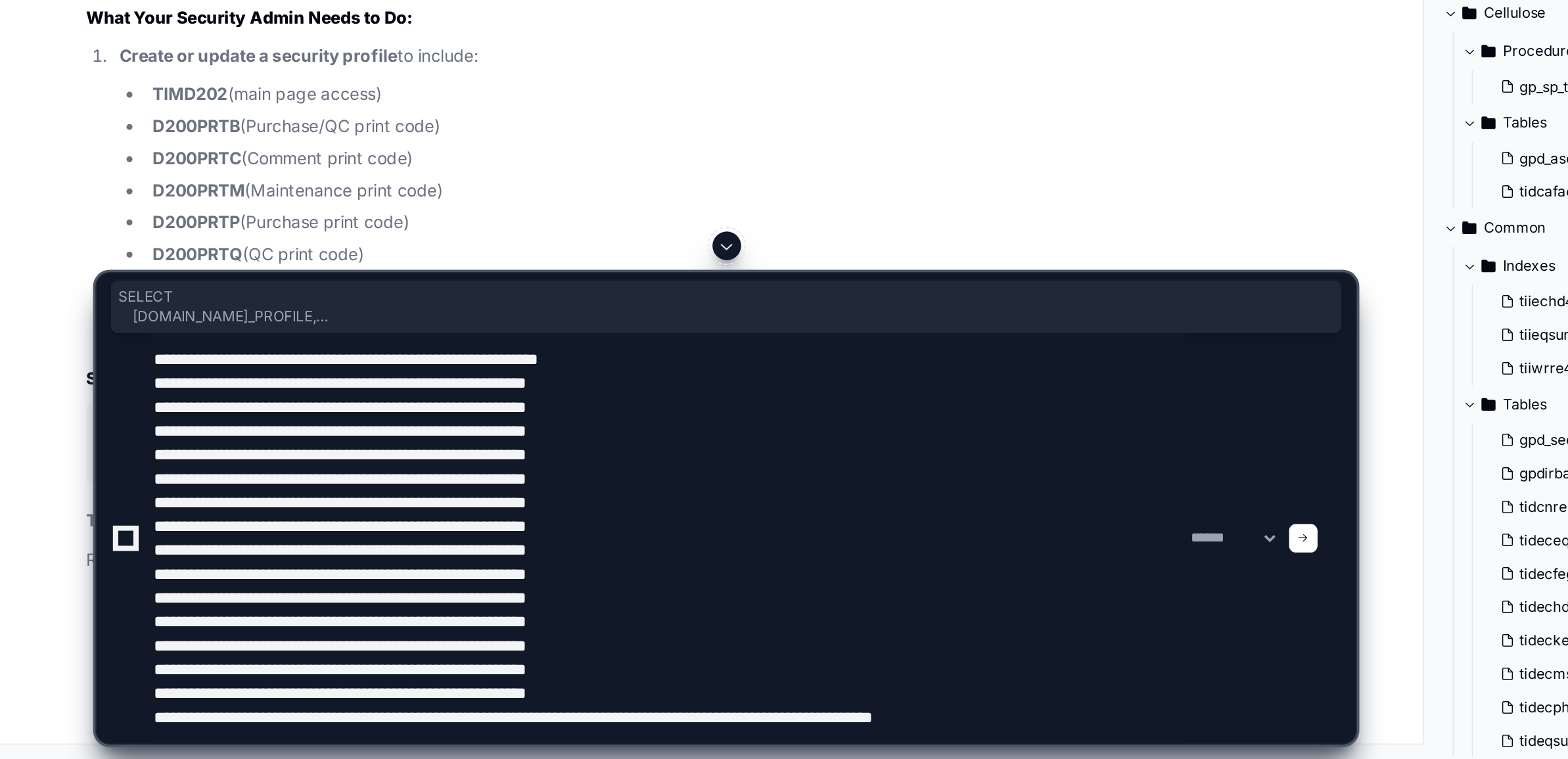
type textarea "**********"
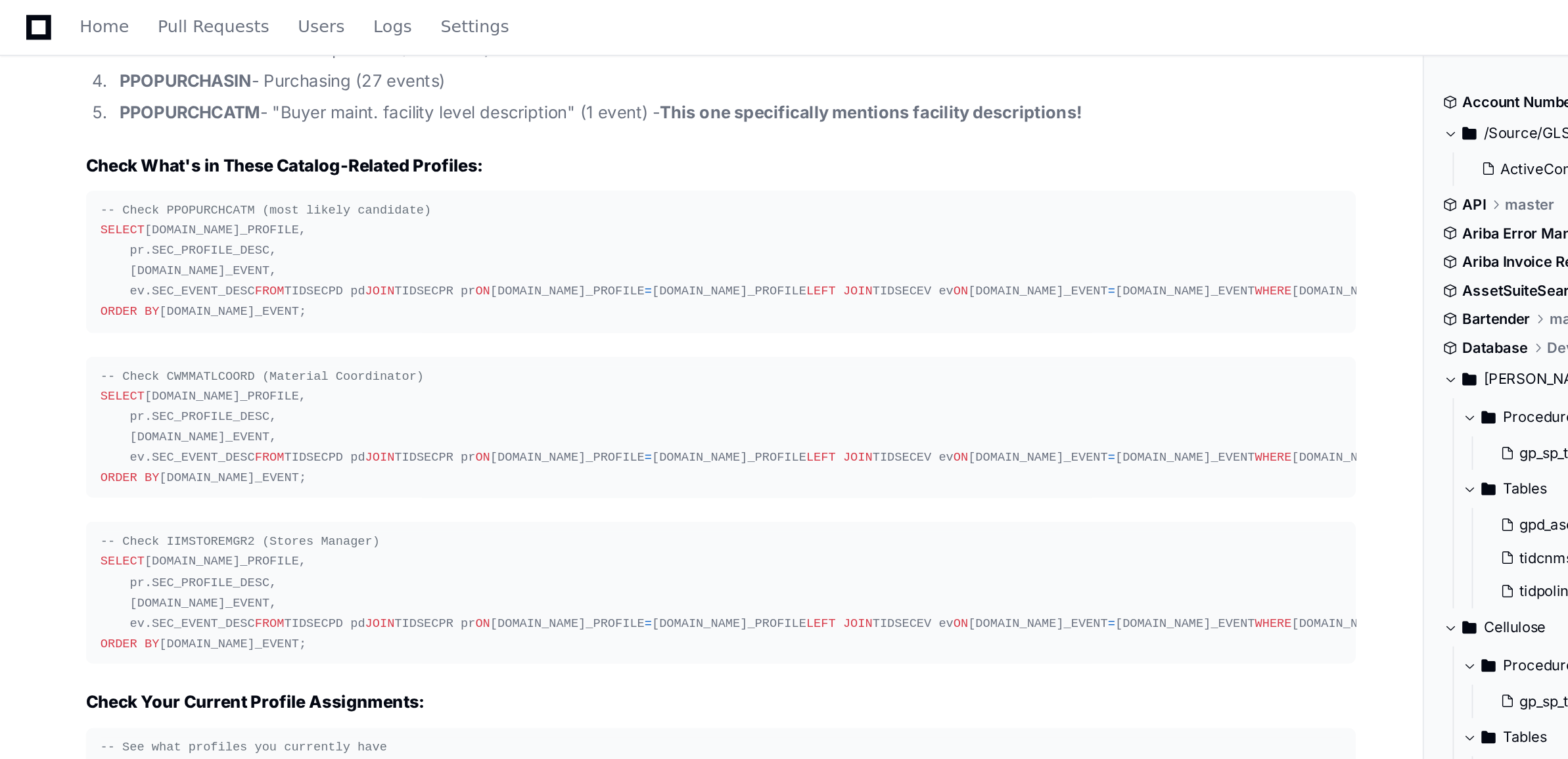
scroll to position [64144, 0]
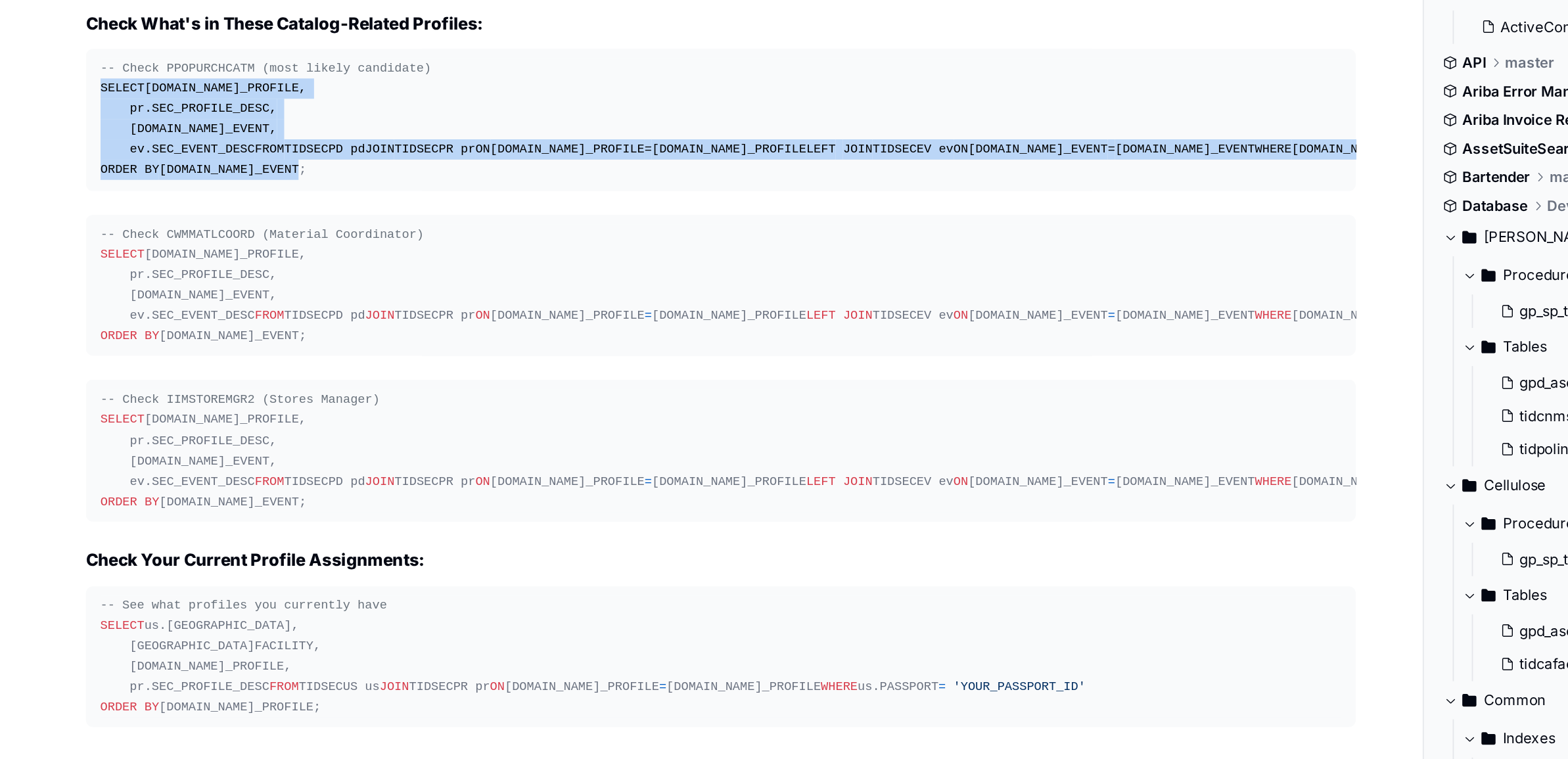
drag, startPoint x: 105, startPoint y: 337, endPoint x: 166, endPoint y: 403, distance: 89.9
click at [166, 178] on div "-- Check PPOPURCHCATM (most likely candidate) SELECT pd.SECURITY_PROFILE, pr.SE…" at bounding box center [397, 144] width 684 height 68
copy div "SELECT pd.SECURITY_PROFILE, pr.SEC_PROFILE_DESC, pd.SECURITY_EVENT, ev.SEC_EVEN…"
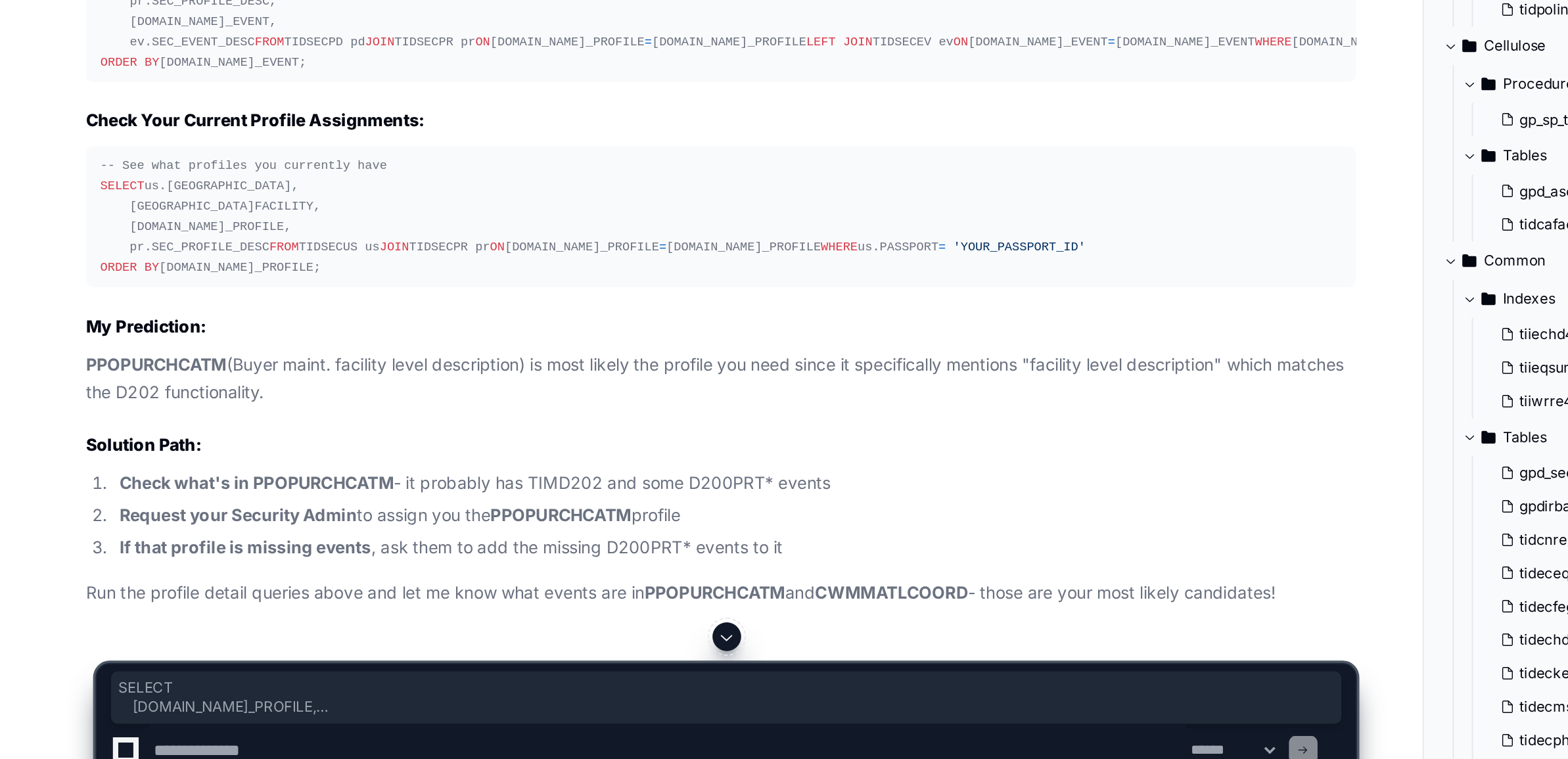
drag, startPoint x: 53, startPoint y: 448, endPoint x: 173, endPoint y: 553, distance: 159.5
click at [173, 275] on pre "-- Check CWMMATLCOORD (Material Coordinator) SELECT pd.SECURITY_PROFILE, pr.SEC…" at bounding box center [397, 236] width 700 height 78
copy div "SELECT pd.SECURITY_PROFILE, pr.SEC_PROFILE_DESC, pd.SECURITY_EVENT, ev.SEC_EVEN…"
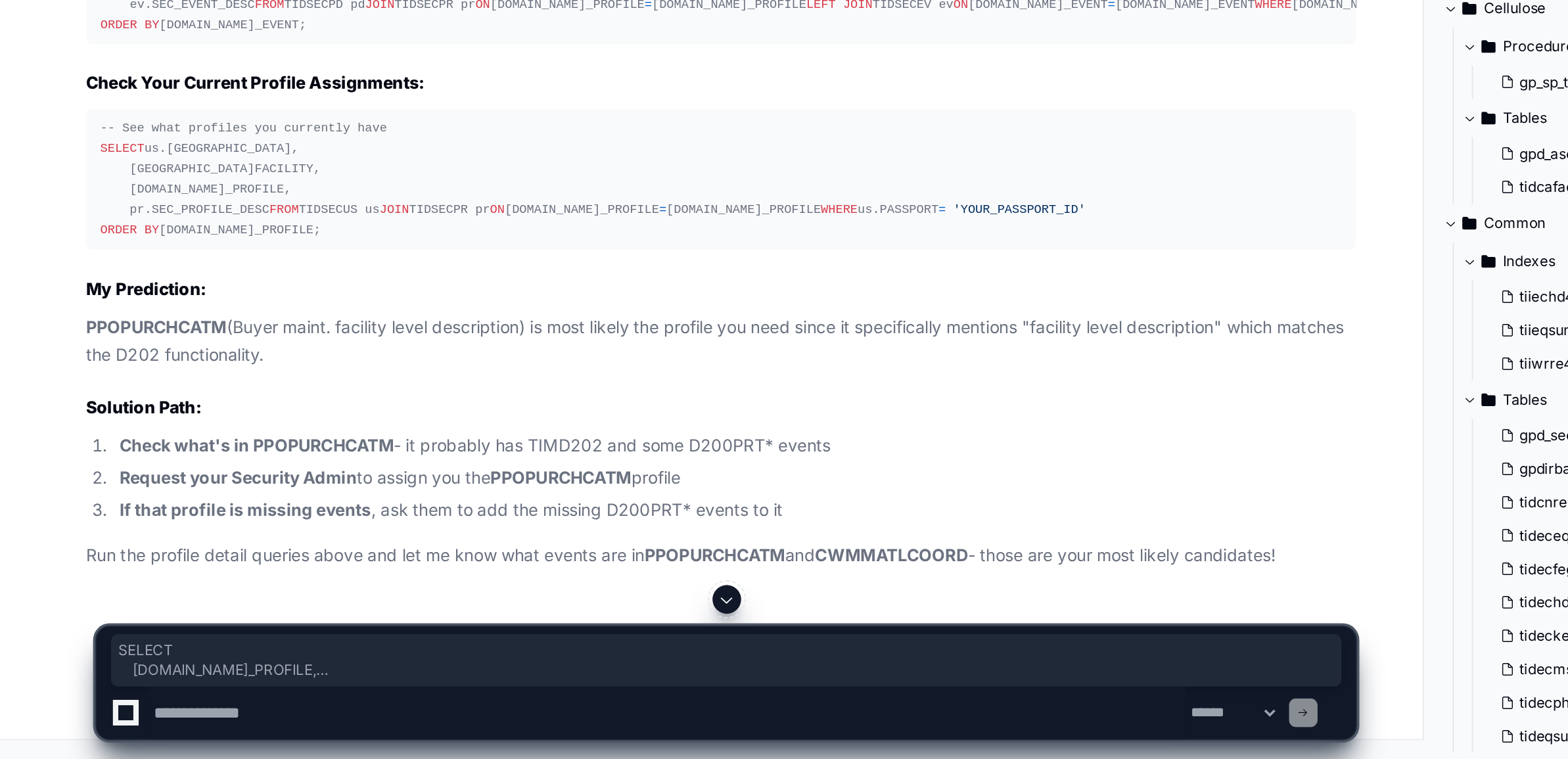
scroll to position [64352, 0]
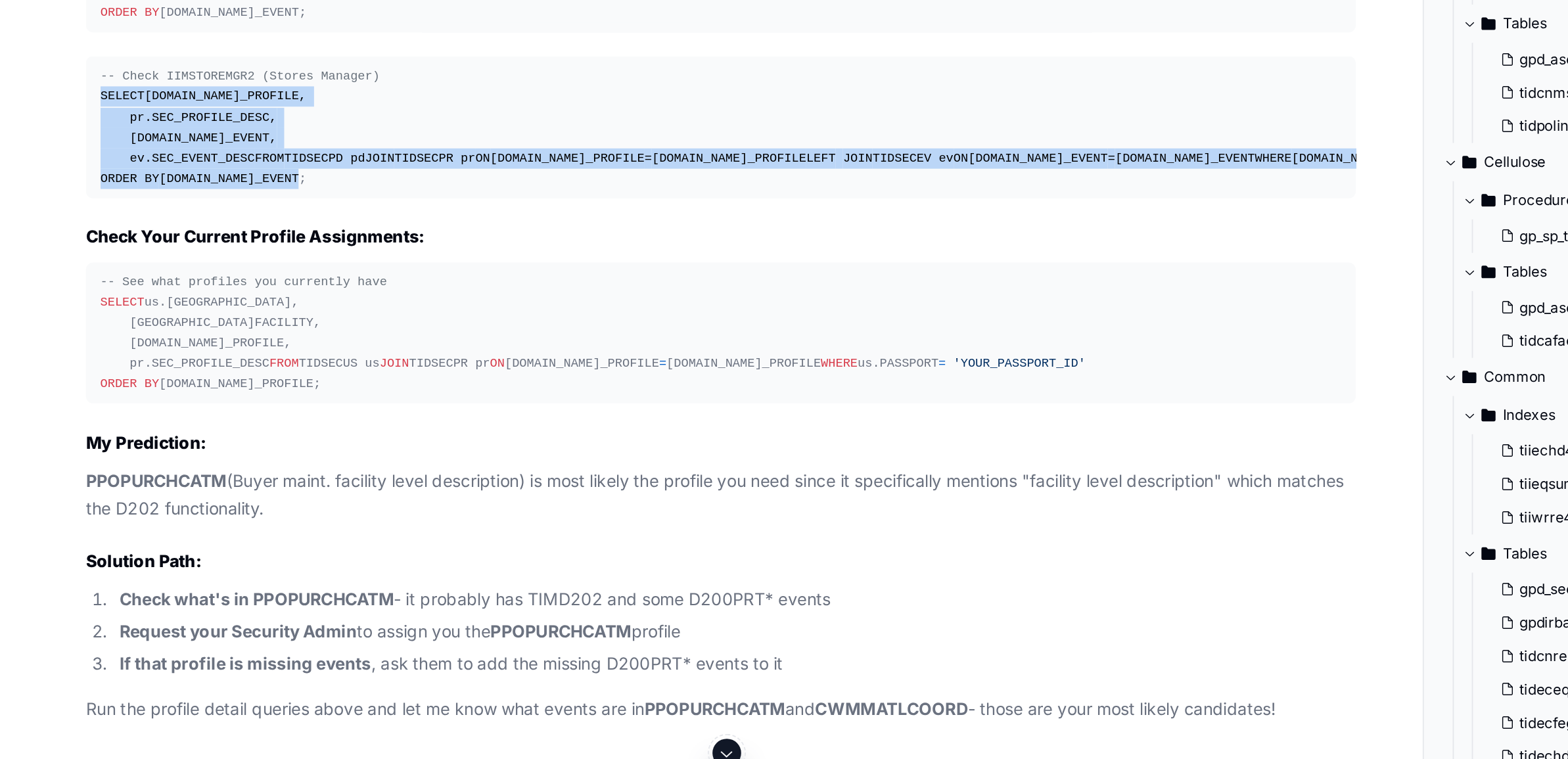
drag, startPoint x: 107, startPoint y: 407, endPoint x: 194, endPoint y: 485, distance: 116.8
click at [194, 360] on div "-- Check IIMSTOREMGR2 (Stores Manager) SELECT pd.SECURITY_PROFILE, pr.SEC_PROFI…" at bounding box center [397, 326] width 684 height 68
copy div "SELECT pd.SECURITY_PROFILE, pr.SEC_PROFILE_DESC, pd.SECURITY_EVENT, ev.SEC_EVEN…"
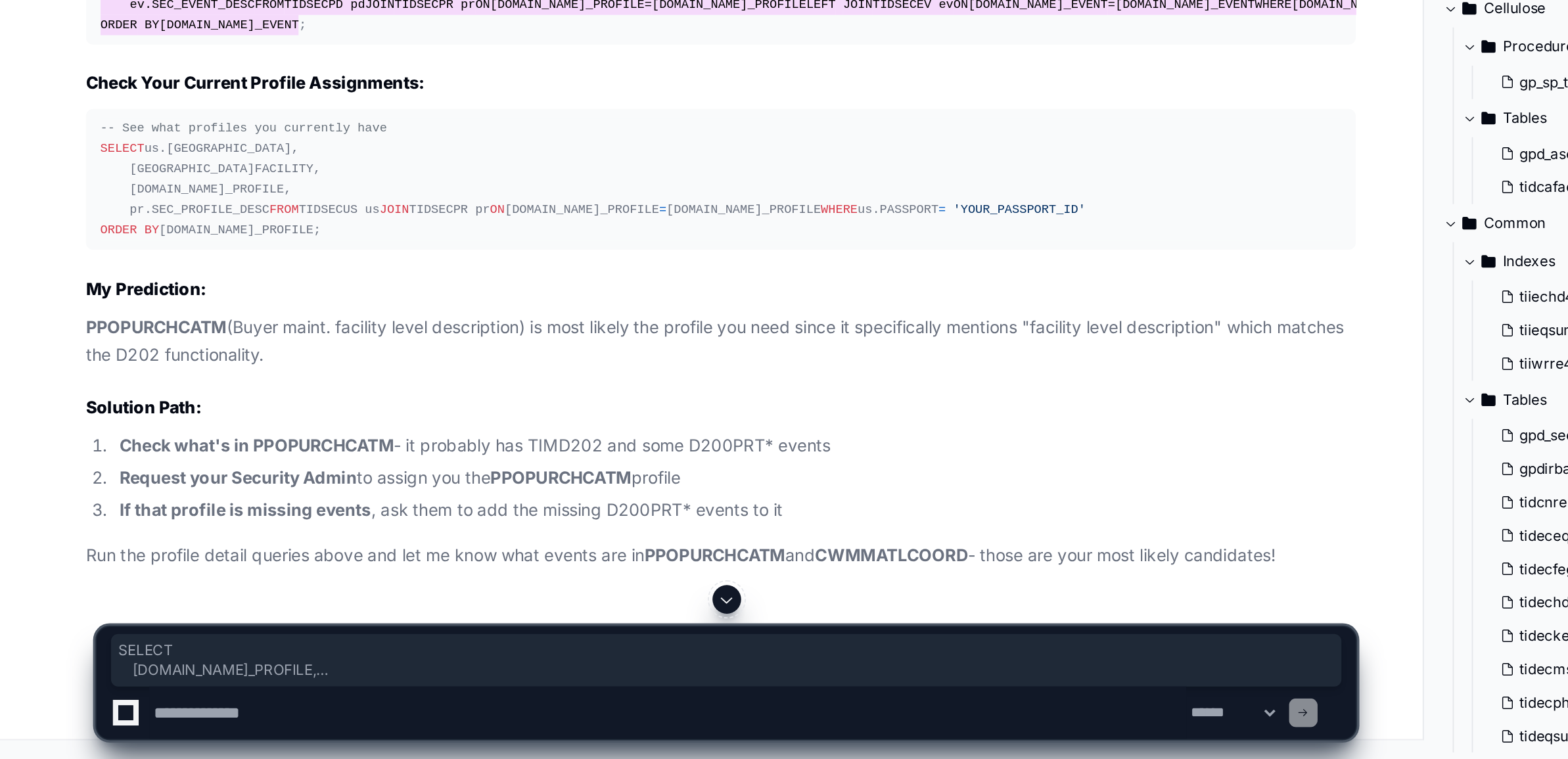
scroll to position [64457, 0]
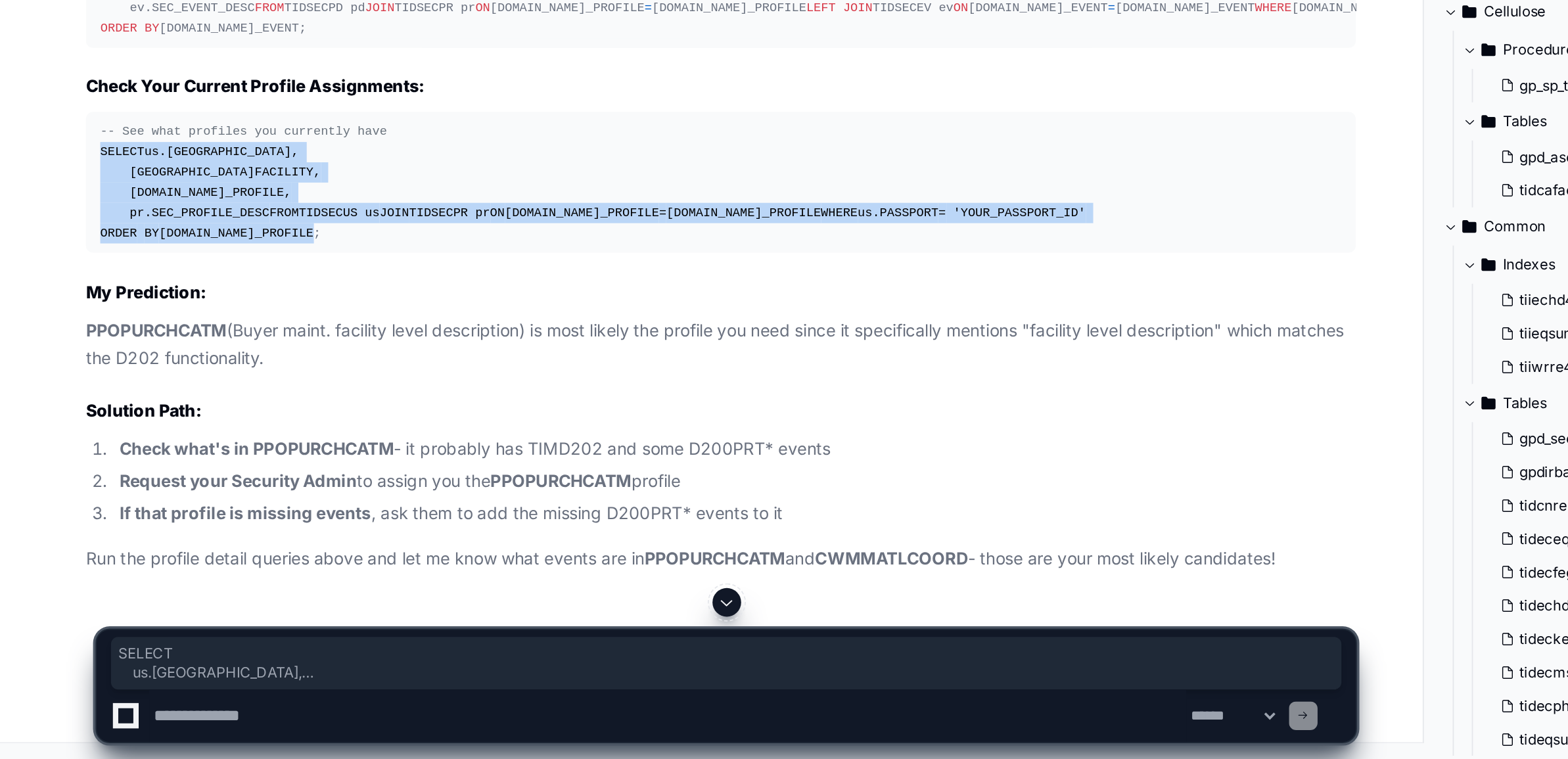
drag, startPoint x: 62, startPoint y: 453, endPoint x: 172, endPoint y: 545, distance: 143.4
click at [172, 479] on pre "-- See what profiles you currently have SELECT us.PASSPORT, us.FACILITY, us.SEC…" at bounding box center [397, 440] width 700 height 78
copy div "SELECT us.PASSPORT, us.FACILITY, us.SECURITY_PROFILE, pr.SEC_PROFILE_DESC FROM …"
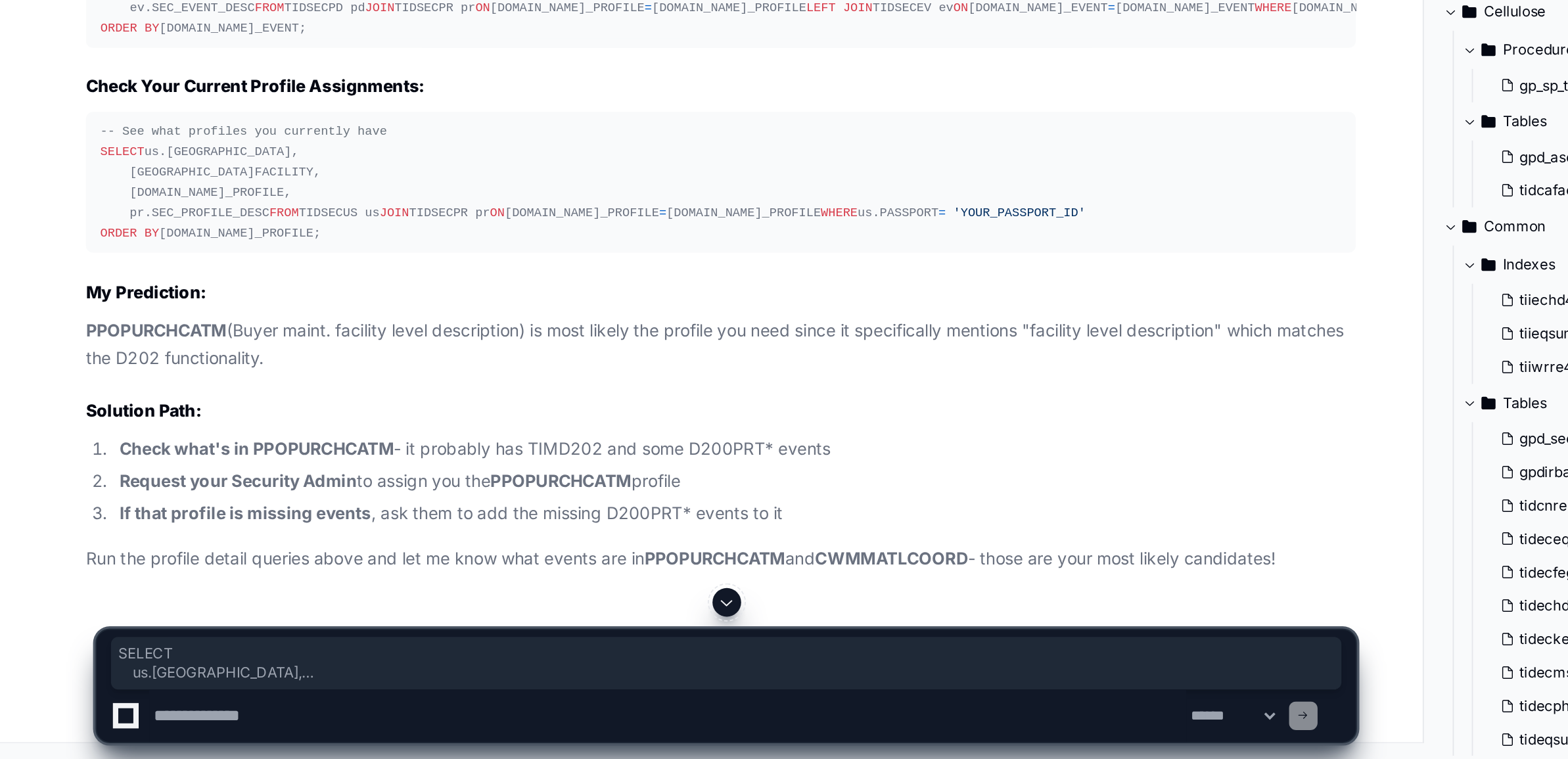
click at [127, 737] on textarea at bounding box center [368, 734] width 571 height 29
paste textarea "**********"
type textarea "**********"
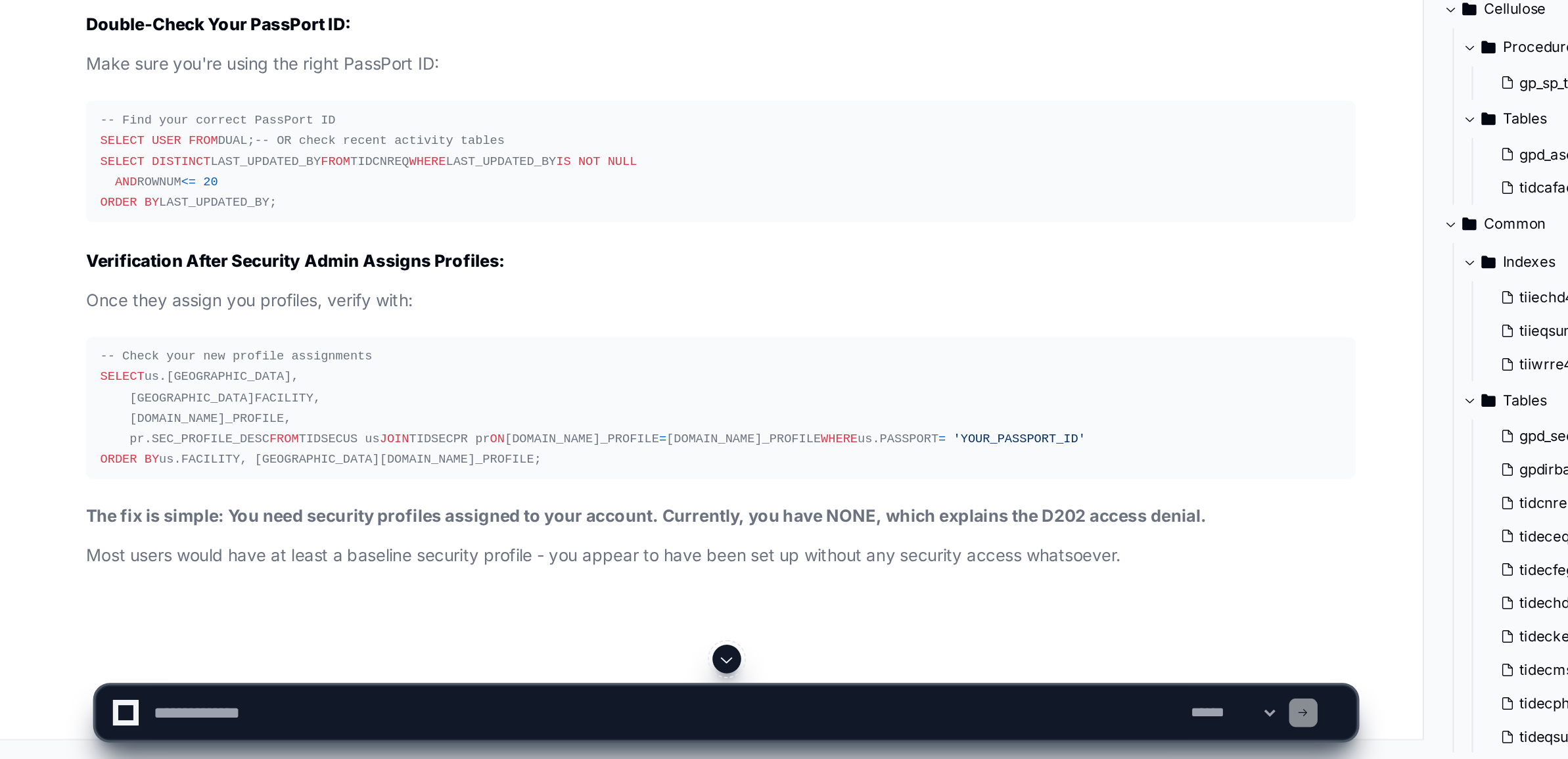
scroll to position [65667, 0]
click at [535, 729] on textarea at bounding box center [368, 734] width 571 height 29
paste textarea "**********"
type textarea "**********"
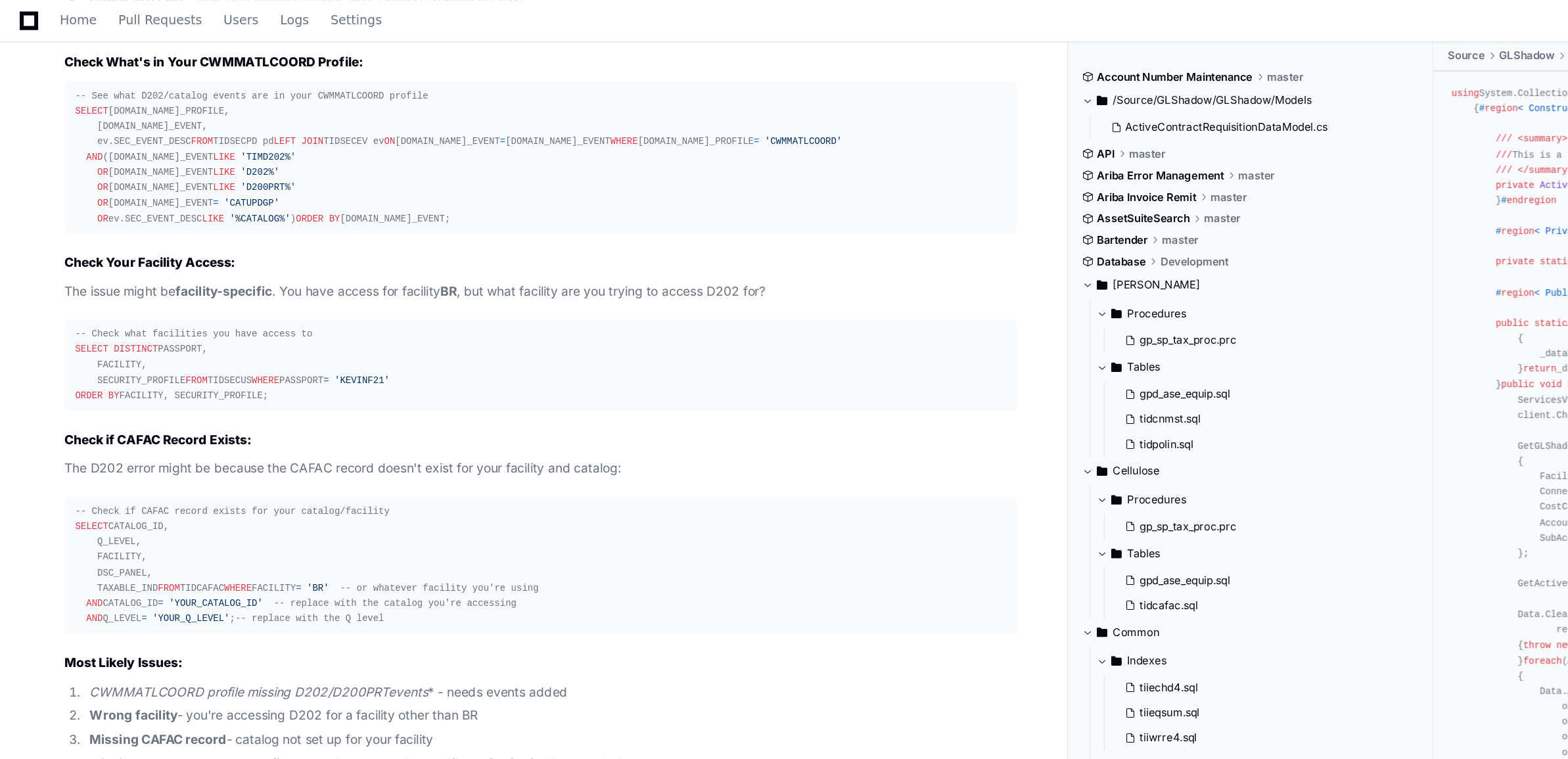
scroll to position [67304, 0]
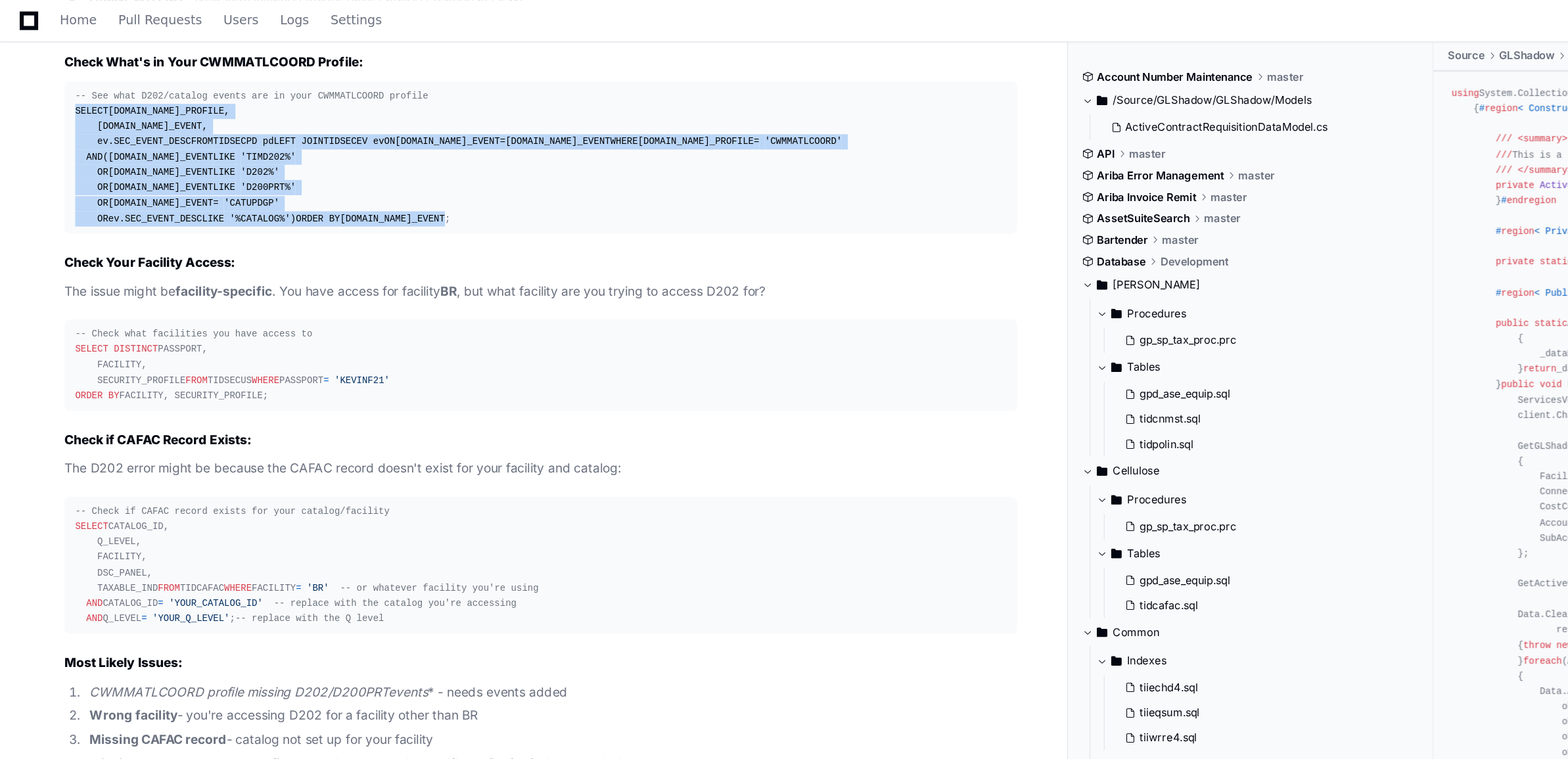
drag, startPoint x: 53, startPoint y: 141, endPoint x: 213, endPoint y: 272, distance: 206.8
click at [213, 172] on pre "-- See what D202/catalog events are in your CWMMATLCOORD profile SELECT pd.SECU…" at bounding box center [397, 115] width 700 height 112
copy div "SELECT pd.SECURITY_PROFILE, pd.SECURITY_EVENT, ev.SEC_EVENT_DESC FROM TIDSECPD …"
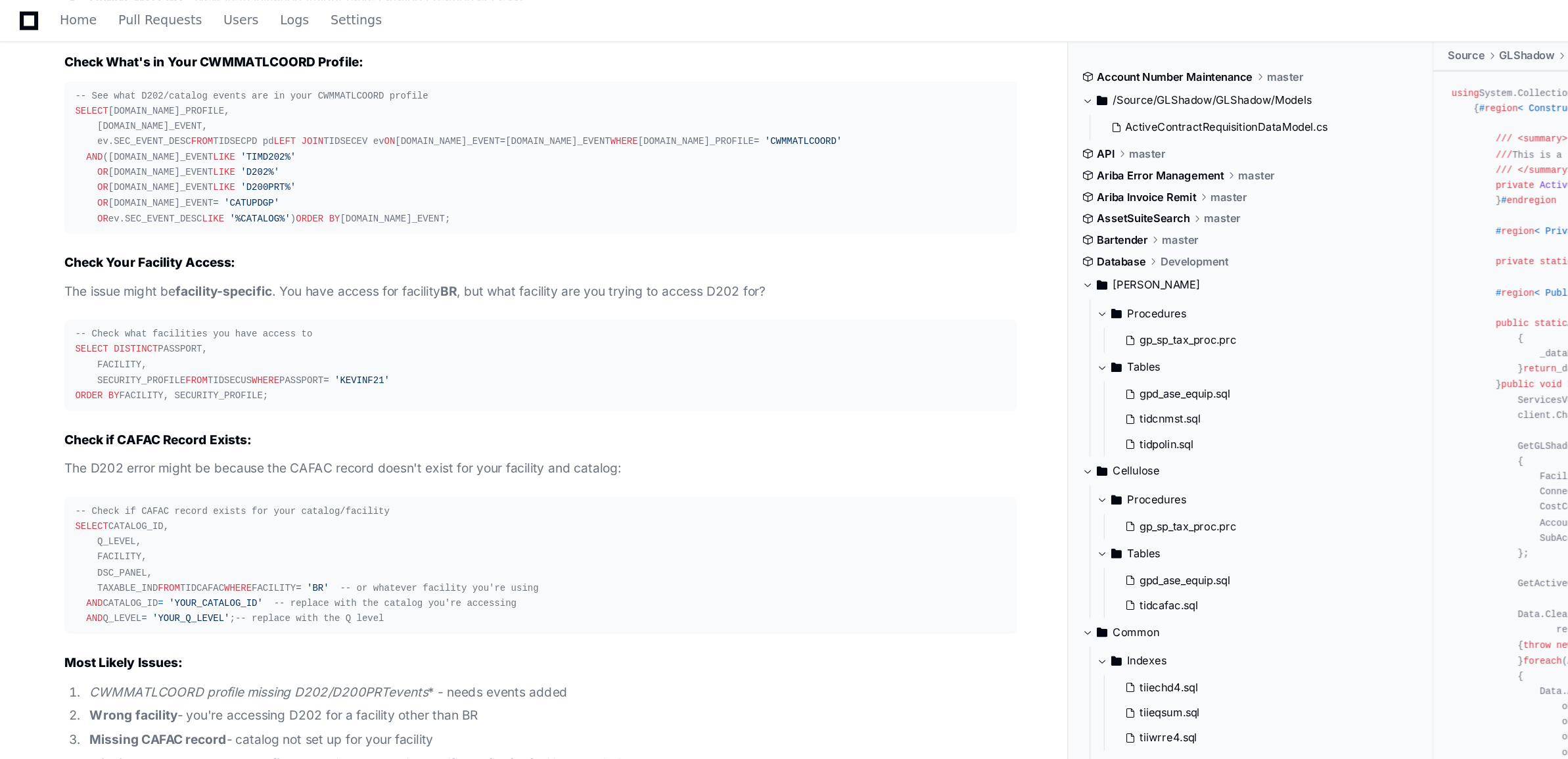
click at [196, 51] on strong "Check What's in Your CWMMATLCOORD Profile:" at bounding box center [156, 45] width 220 height 11
copy strong "CWMMATLCOORD"
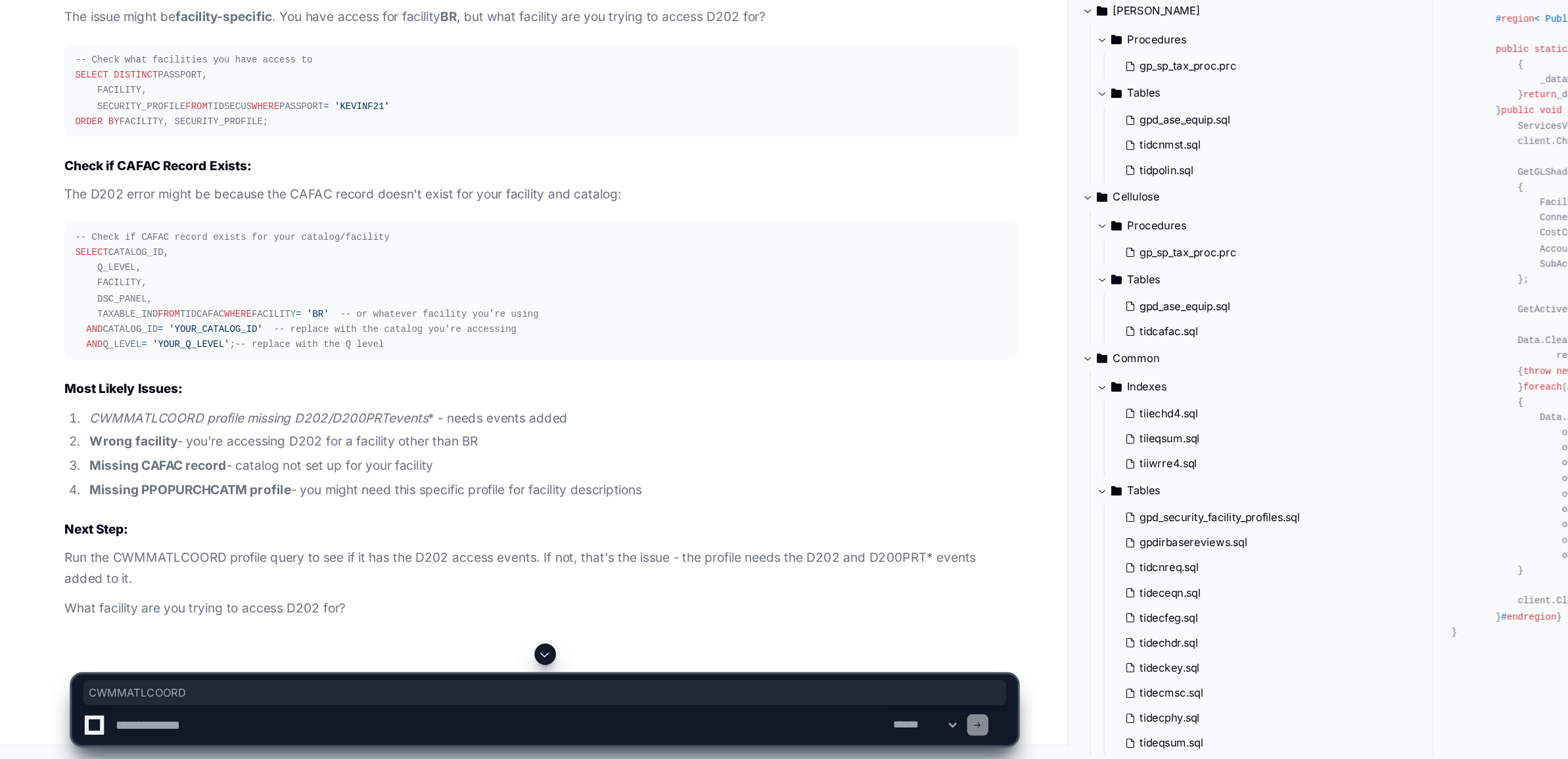
scroll to position [67363, 0]
click at [207, 723] on textarea at bounding box center [368, 734] width 571 height 29
paste textarea "**********"
drag, startPoint x: 79, startPoint y: 729, endPoint x: 42, endPoint y: 726, distance: 37.1
click at [42, 726] on div "**********" at bounding box center [400, 716] width 768 height 85
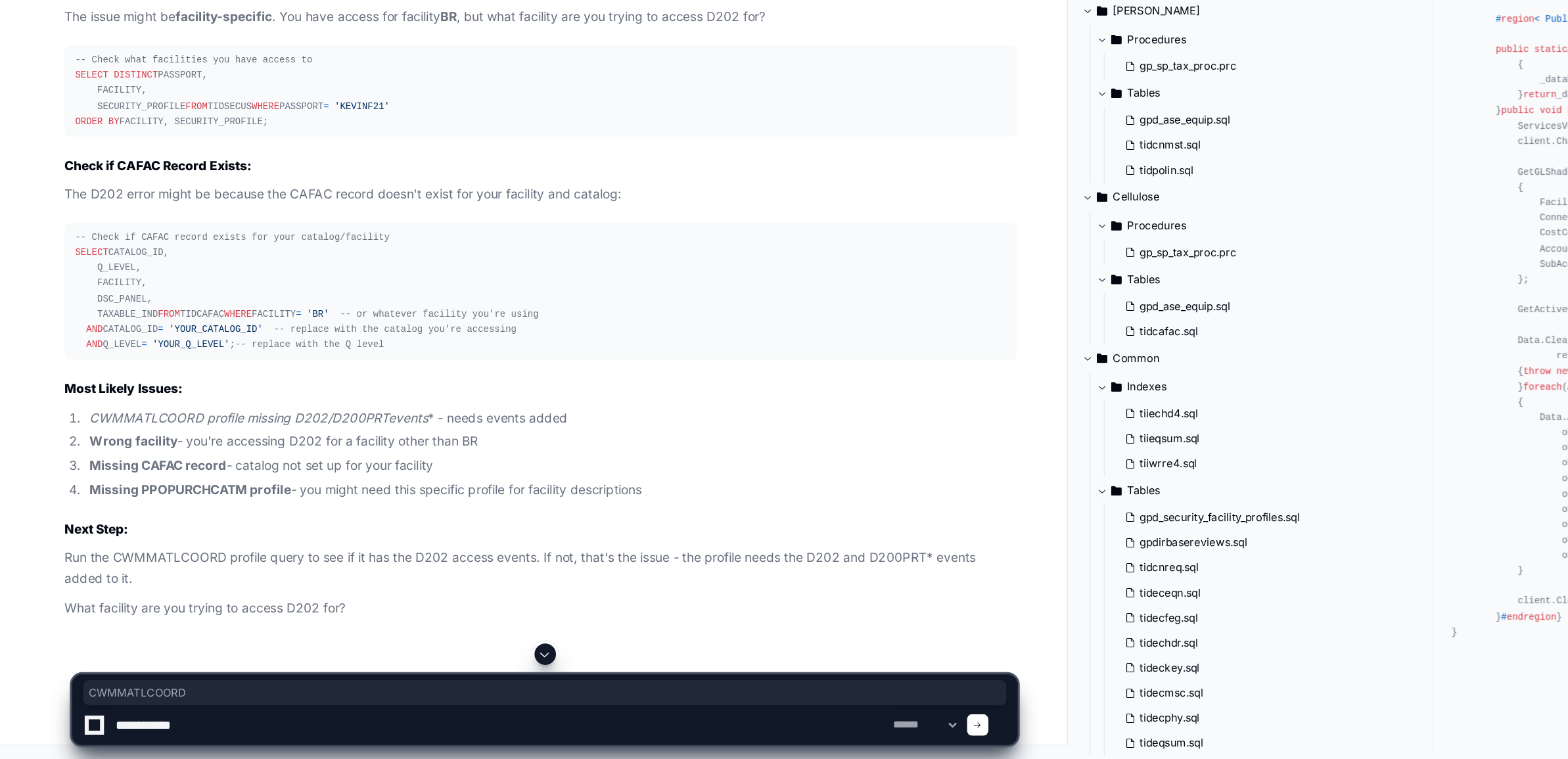
paste textarea "**********"
type textarea "**********"
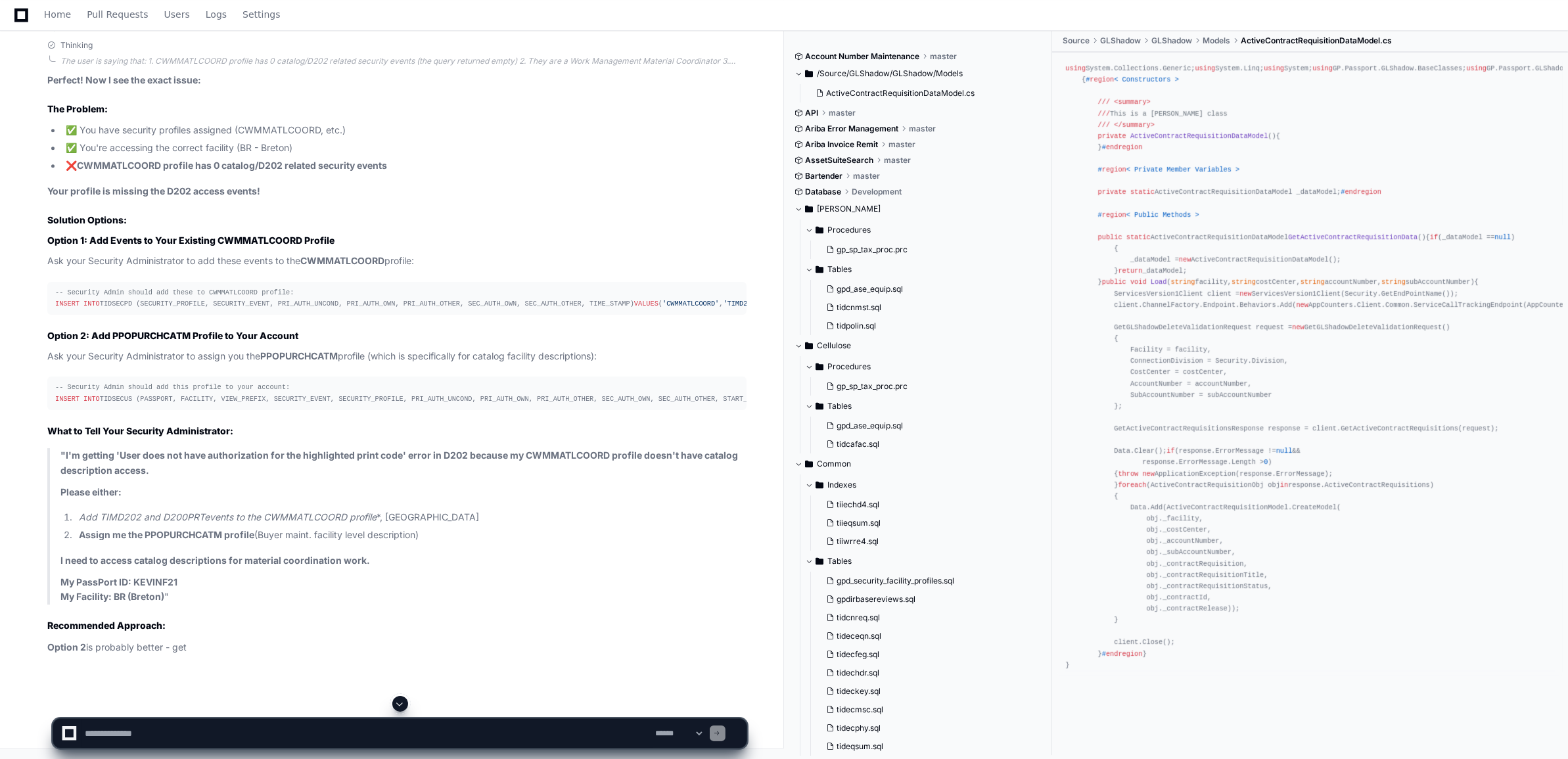
scroll to position [67755, 0]
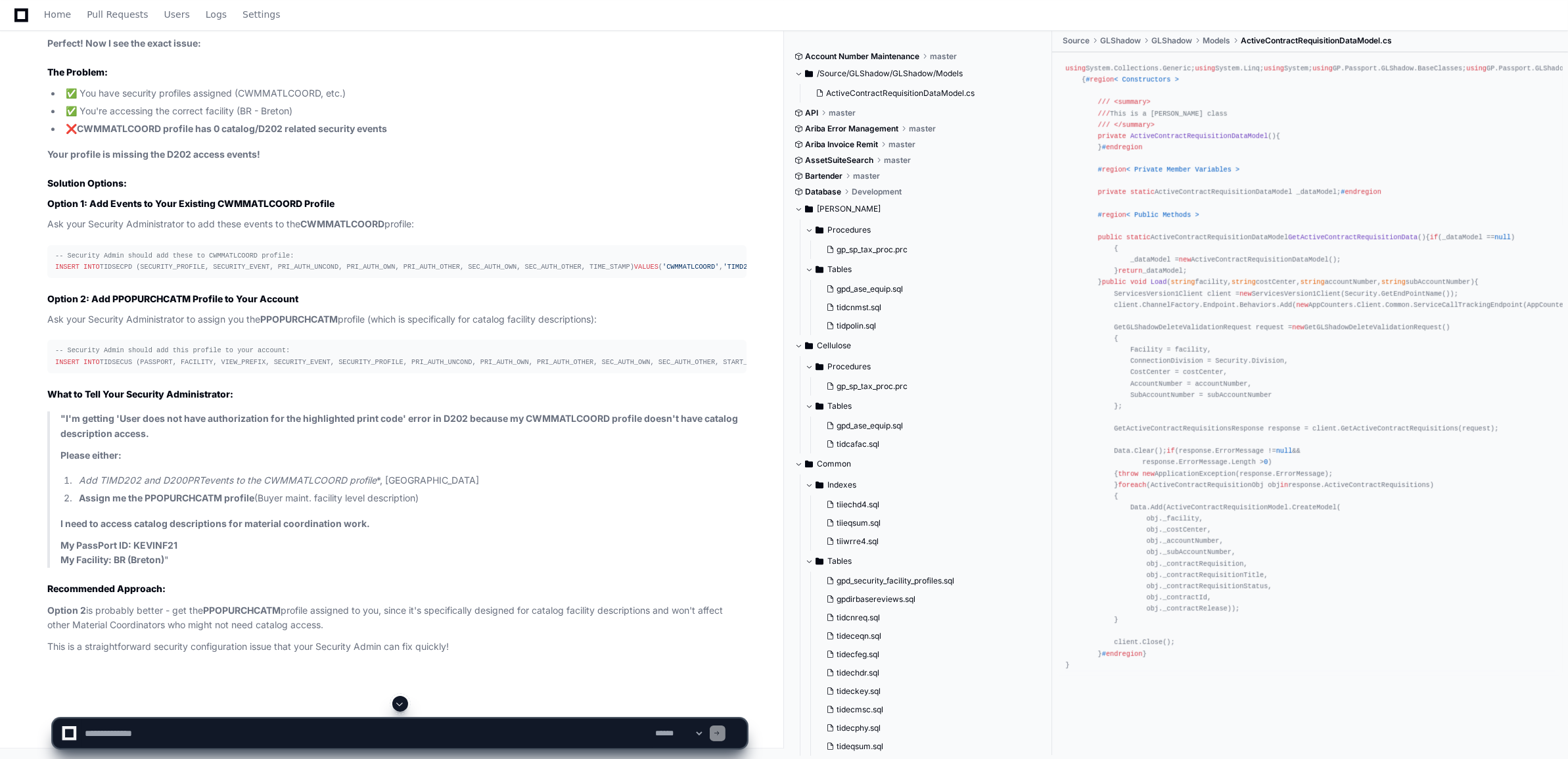
click at [422, 719] on textarea at bounding box center [368, 734] width 571 height 29
paste textarea "**********"
type textarea "**********"
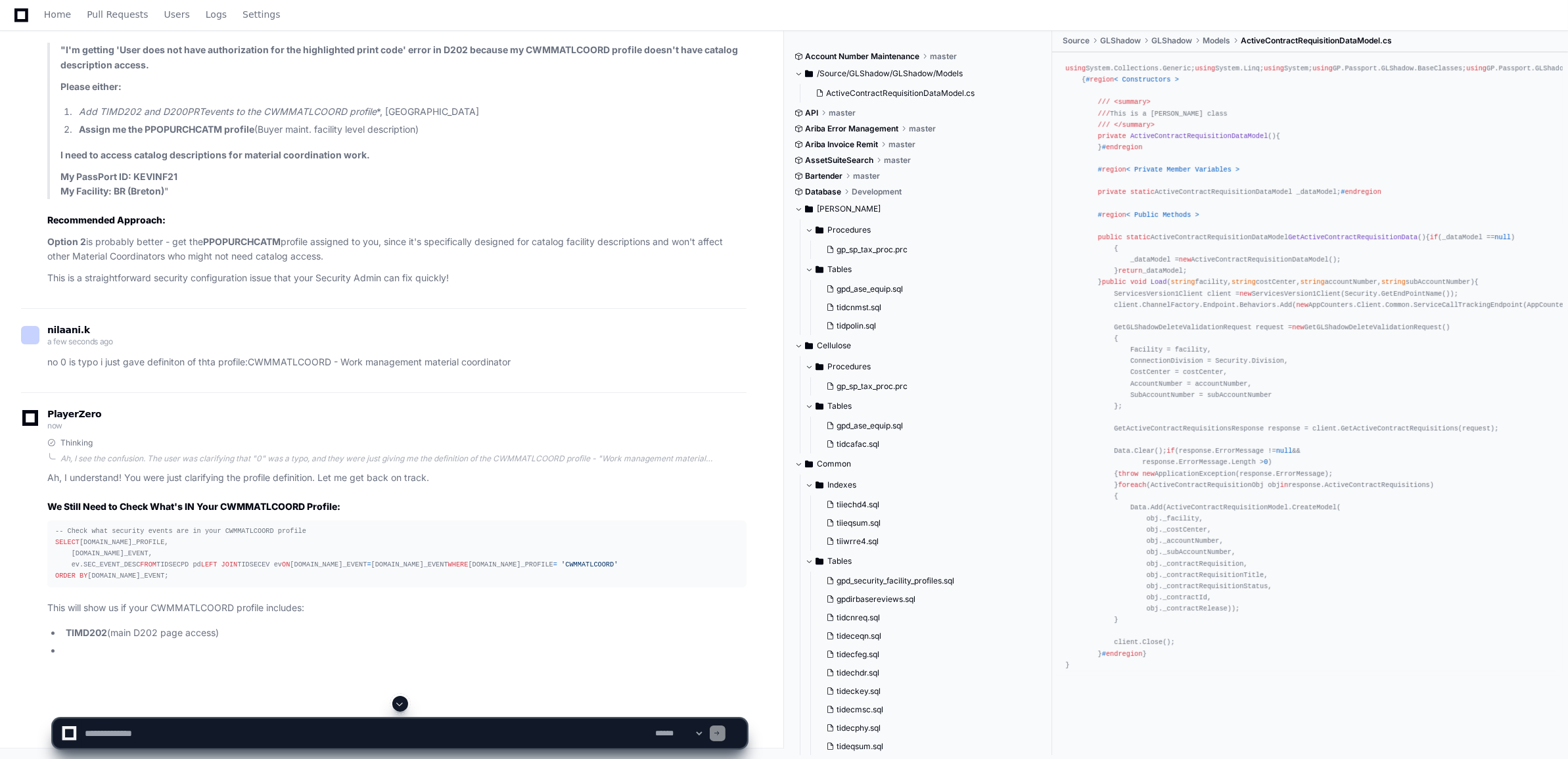
scroll to position [68871, 0]
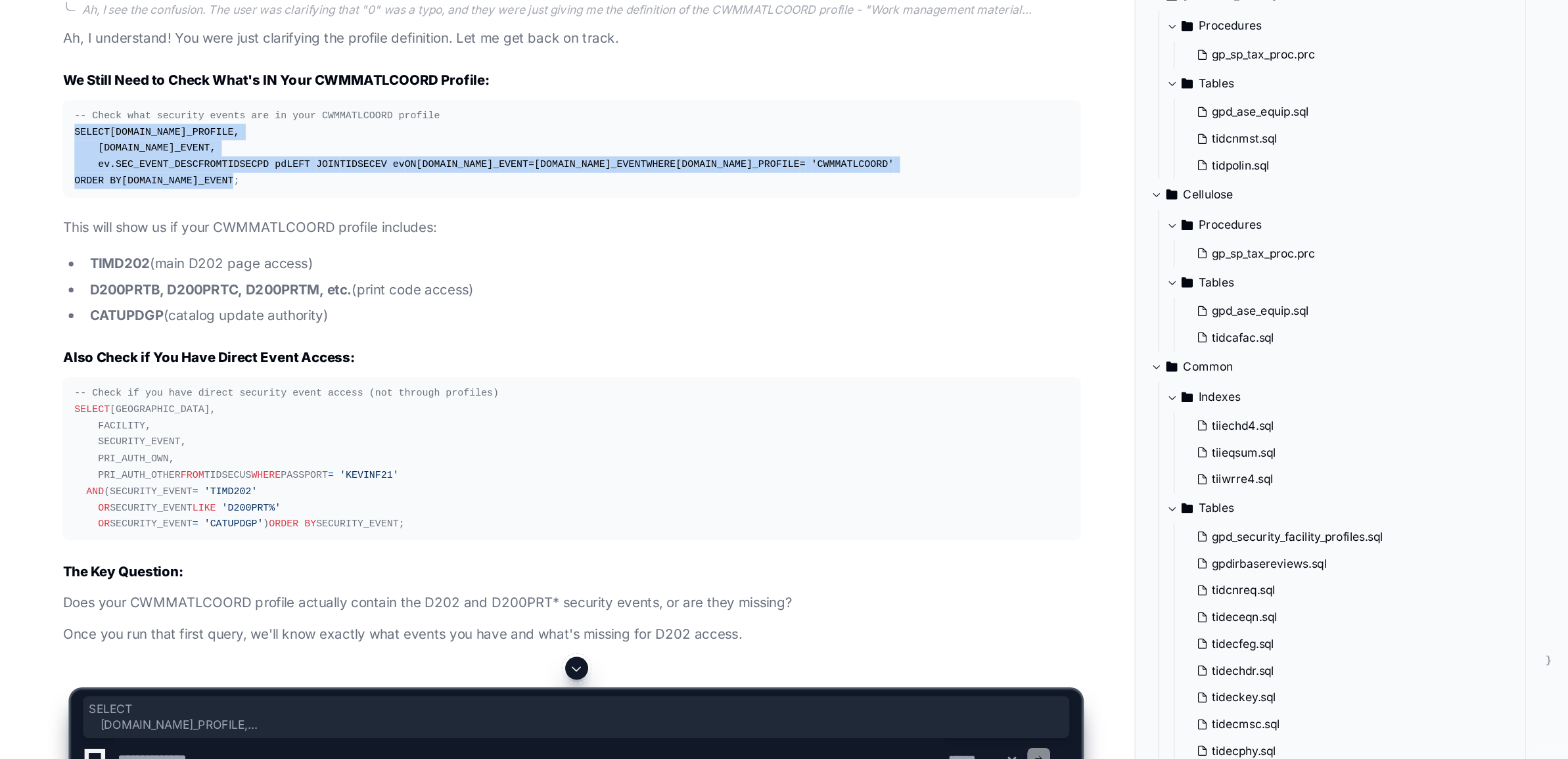
drag, startPoint x: 166, startPoint y: 576, endPoint x: 52, endPoint y: 494, distance: 140.4
click at [52, 348] on pre "-- Check what security events are in your CWMMATLCOORD profile SELECT pd.SECURI…" at bounding box center [397, 314] width 700 height 67
copy div "SELECT pd.SECURITY_PROFILE, pd.SECURITY_EVENT, ev.SEC_EVENT_DESC FROM TIDSECPD …"
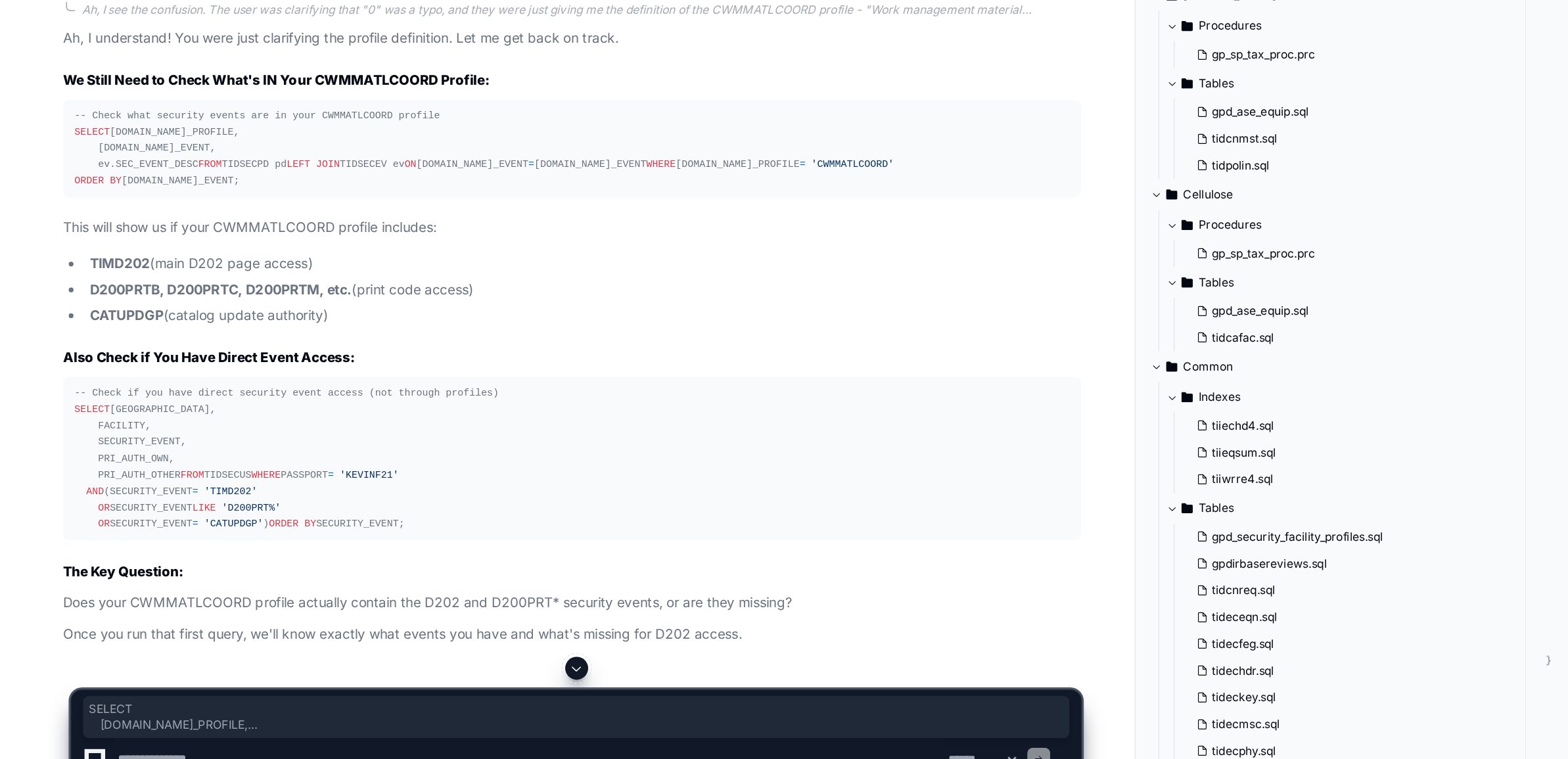
click at [138, 729] on textarea at bounding box center [368, 734] width 571 height 29
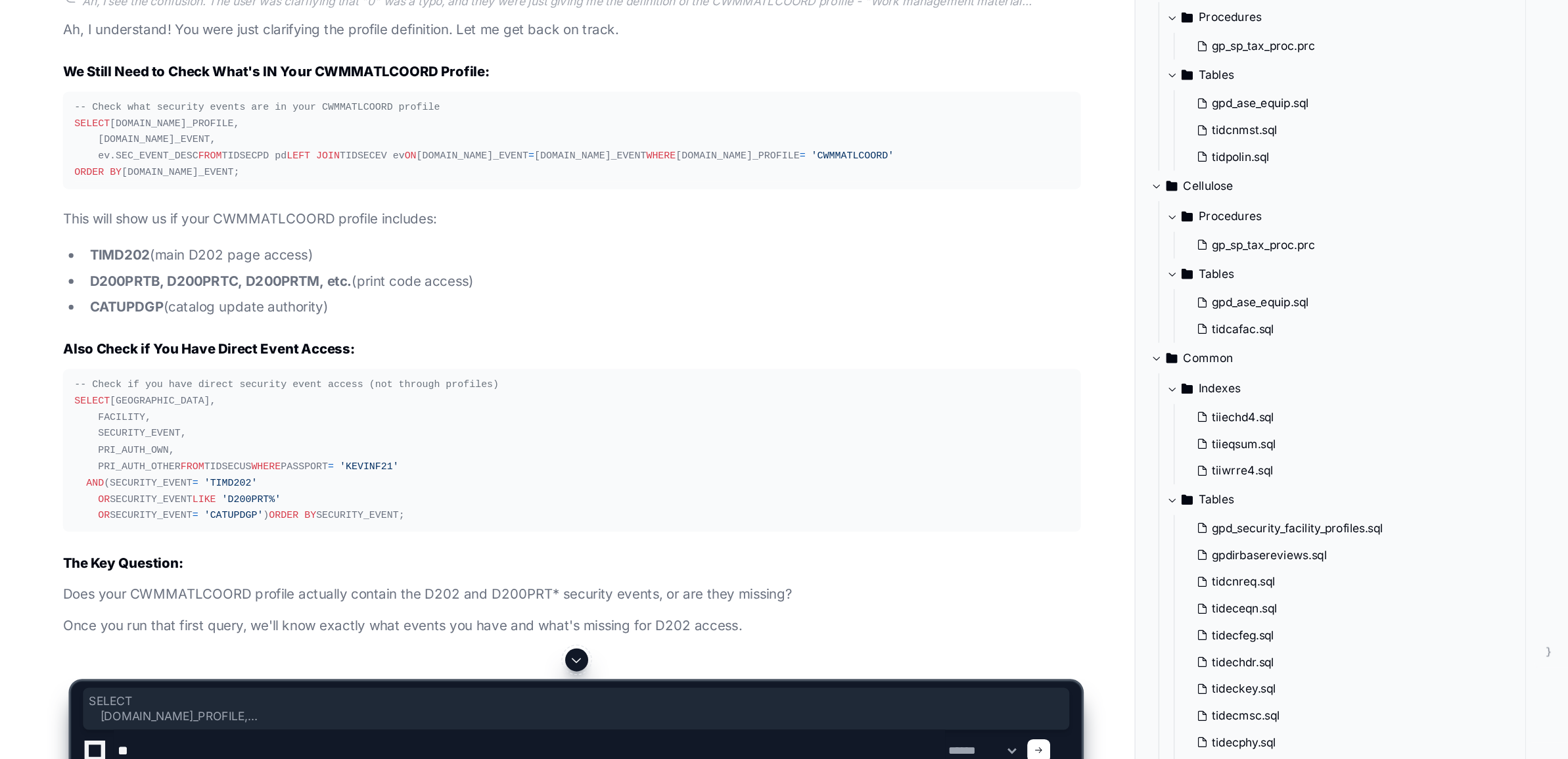
paste textarea "**********"
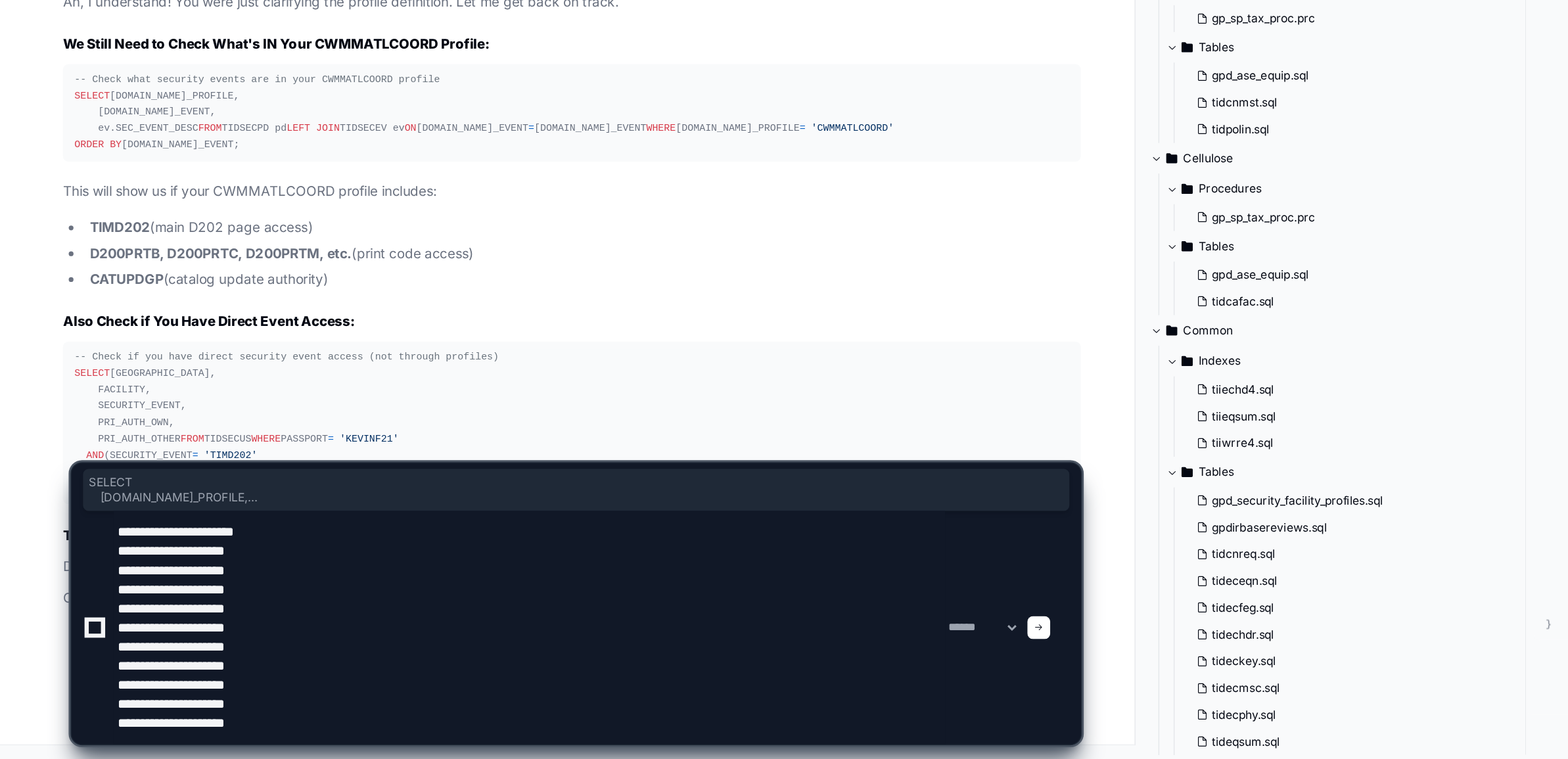
scroll to position [69157, 0]
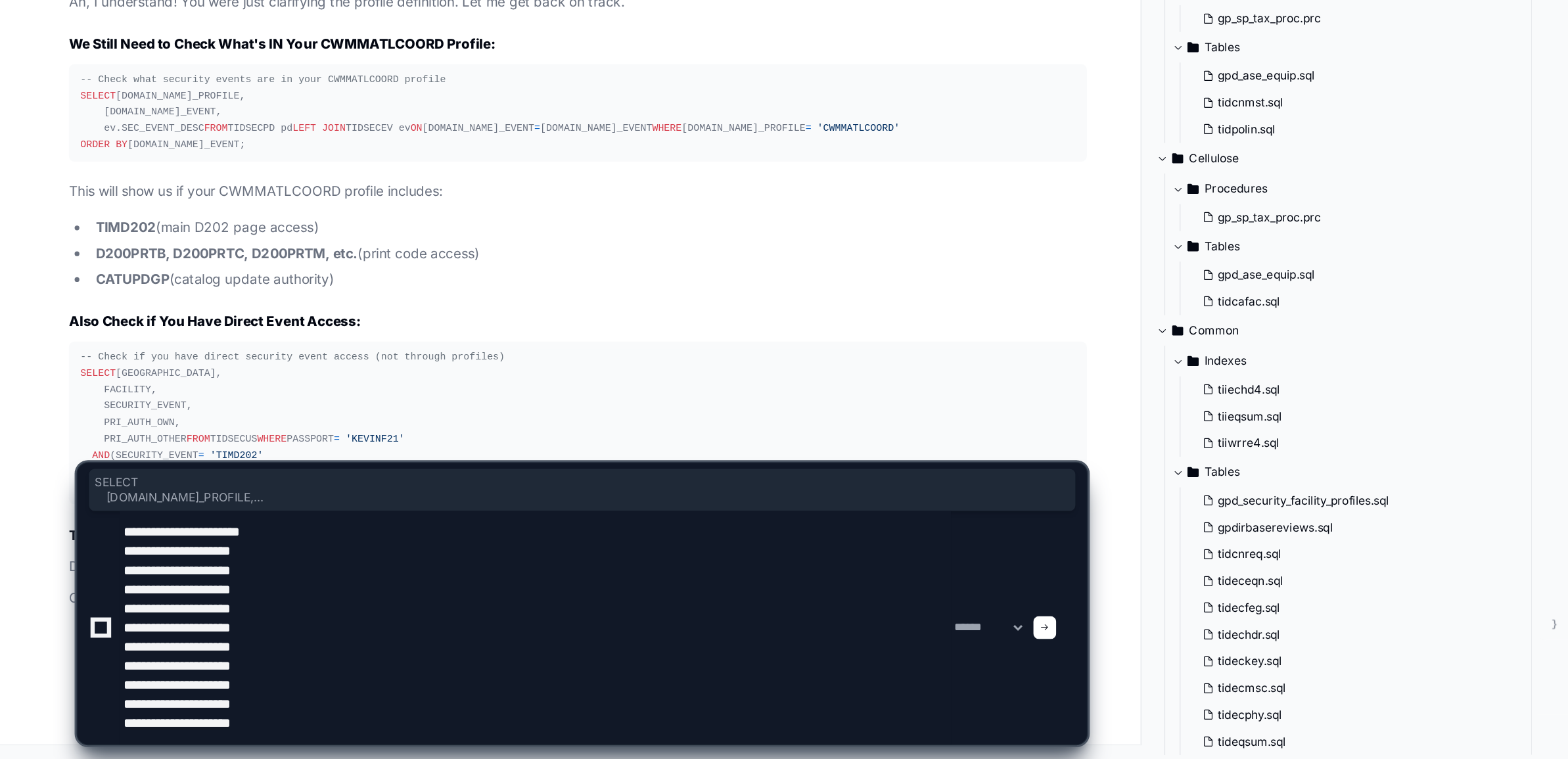
type textarea "**********"
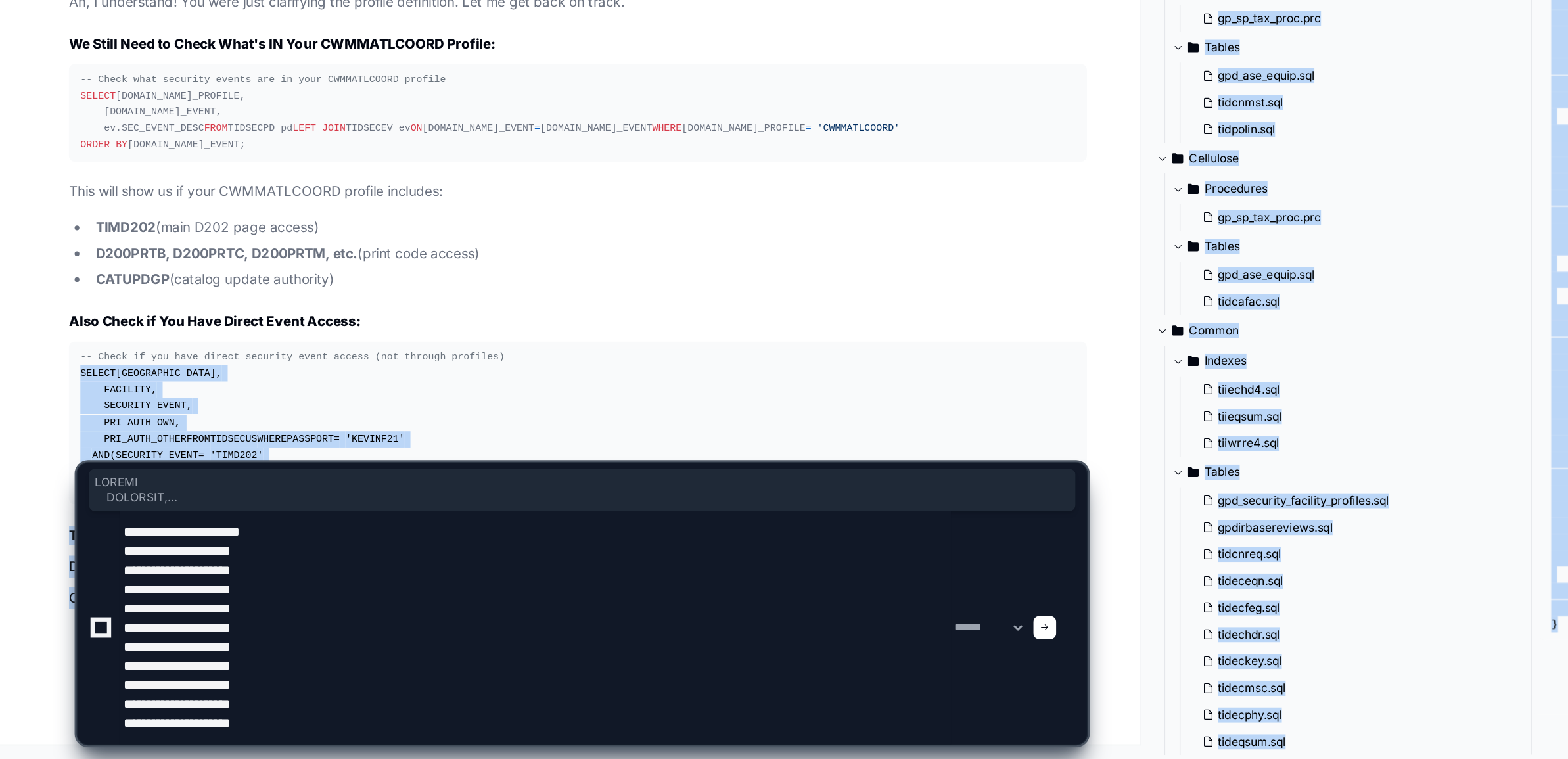
drag, startPoint x: 70, startPoint y: 456, endPoint x: 191, endPoint y: 539, distance: 146.7
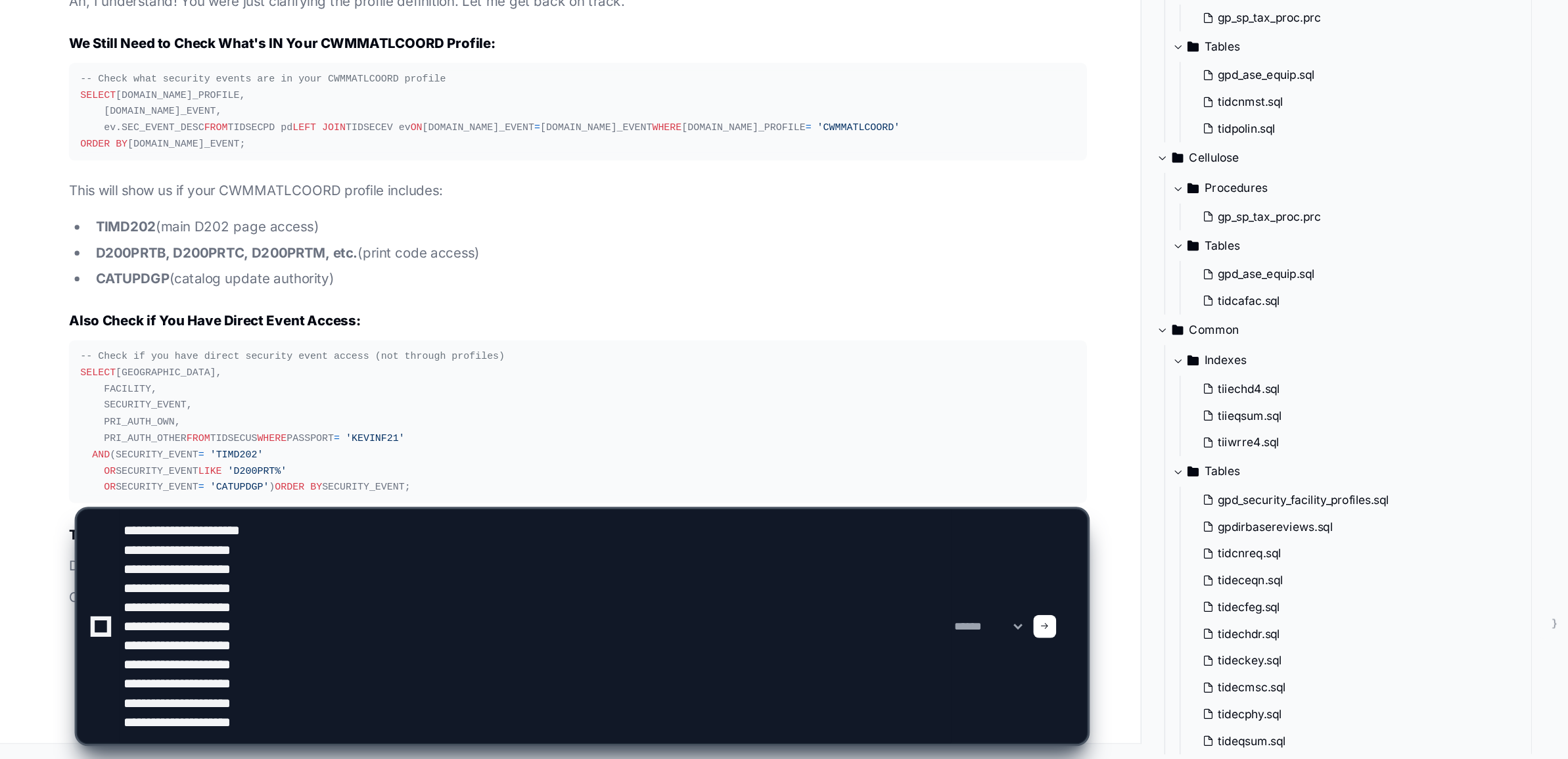
click at [726, 666] on div at bounding box center [717, 668] width 16 height 16
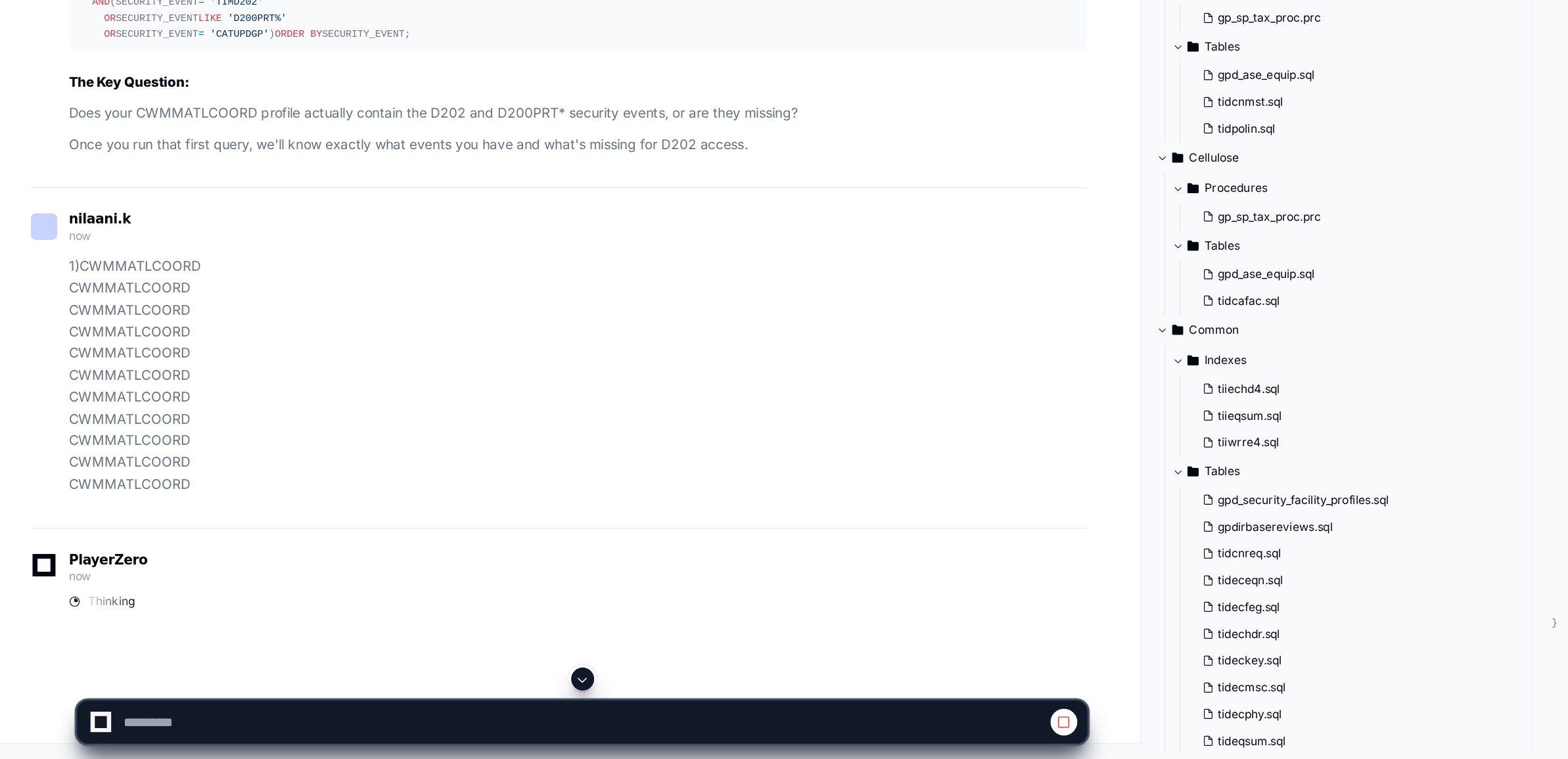
drag, startPoint x: 55, startPoint y: 441, endPoint x: 144, endPoint y: 577, distance: 162.5
click at [144, 272] on pre "-- Check if you have direct security event access (not through profiles) SELECT…" at bounding box center [397, 216] width 700 height 112
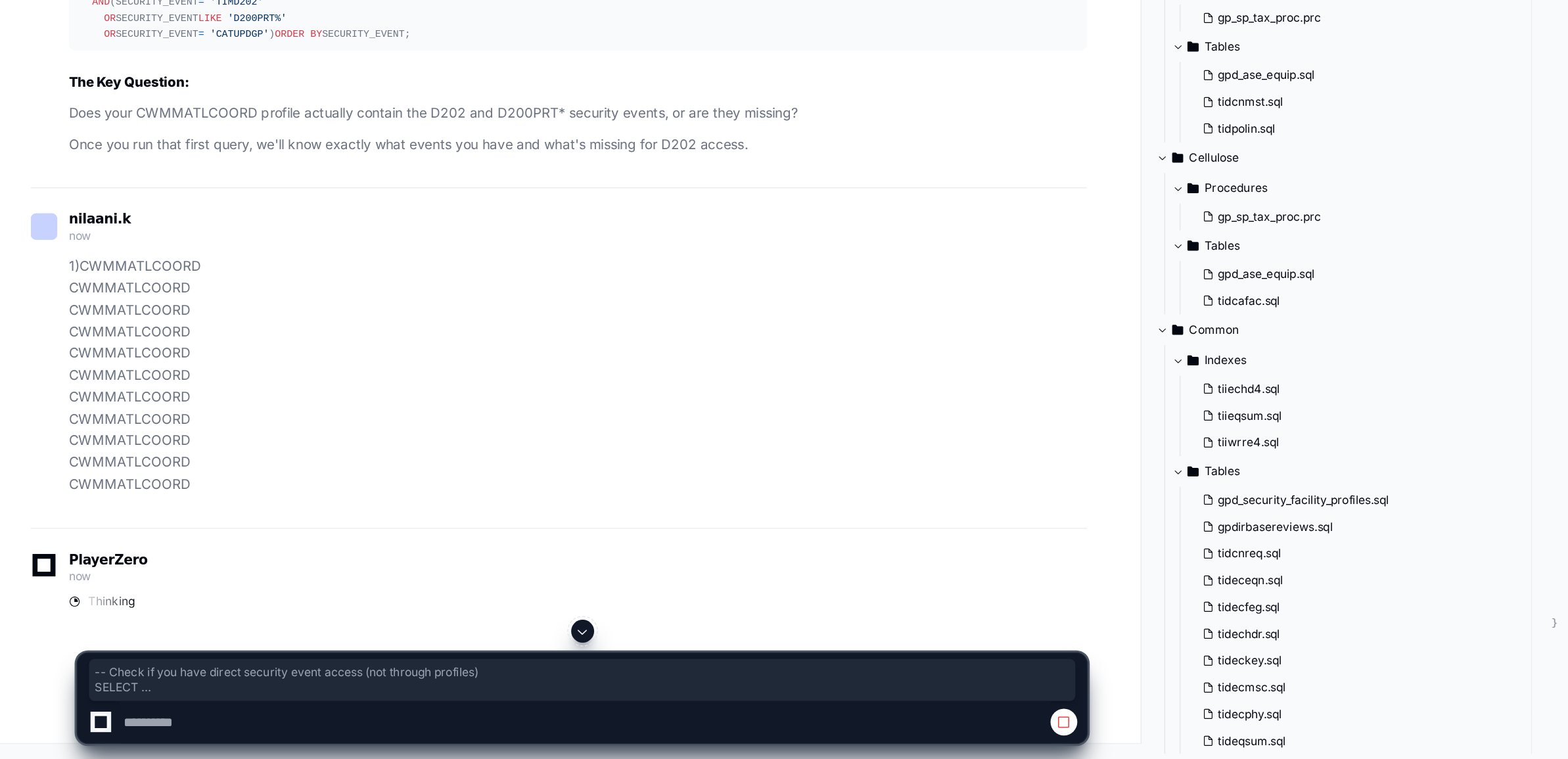
drag, startPoint x: 119, startPoint y: 549, endPoint x: 55, endPoint y: 438, distance: 128.1
click at [55, 267] on div "-- Check if you have direct security event access (not through profiles) SELECT…" at bounding box center [397, 216] width 684 height 101
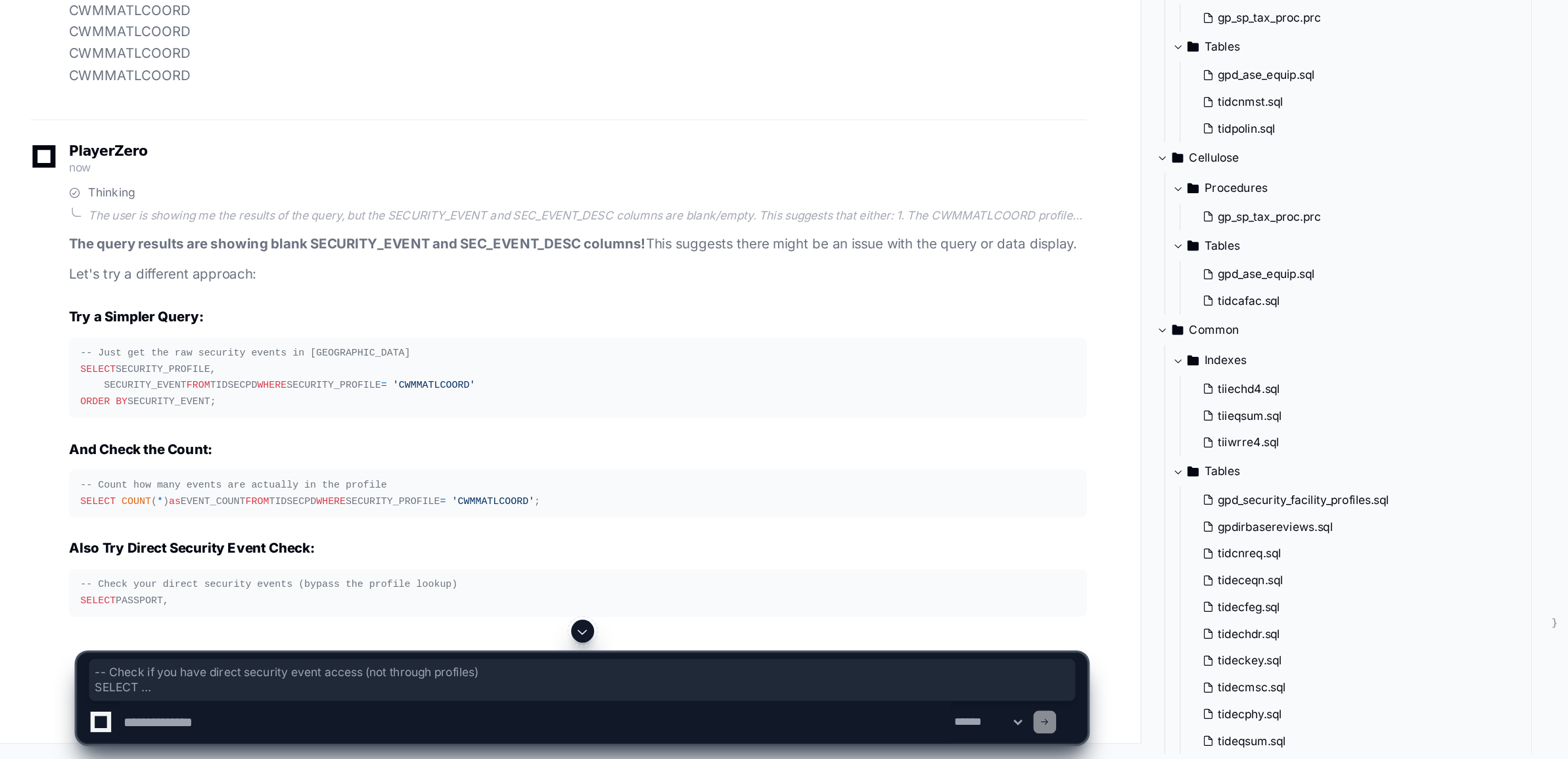
scroll to position [69789, 0]
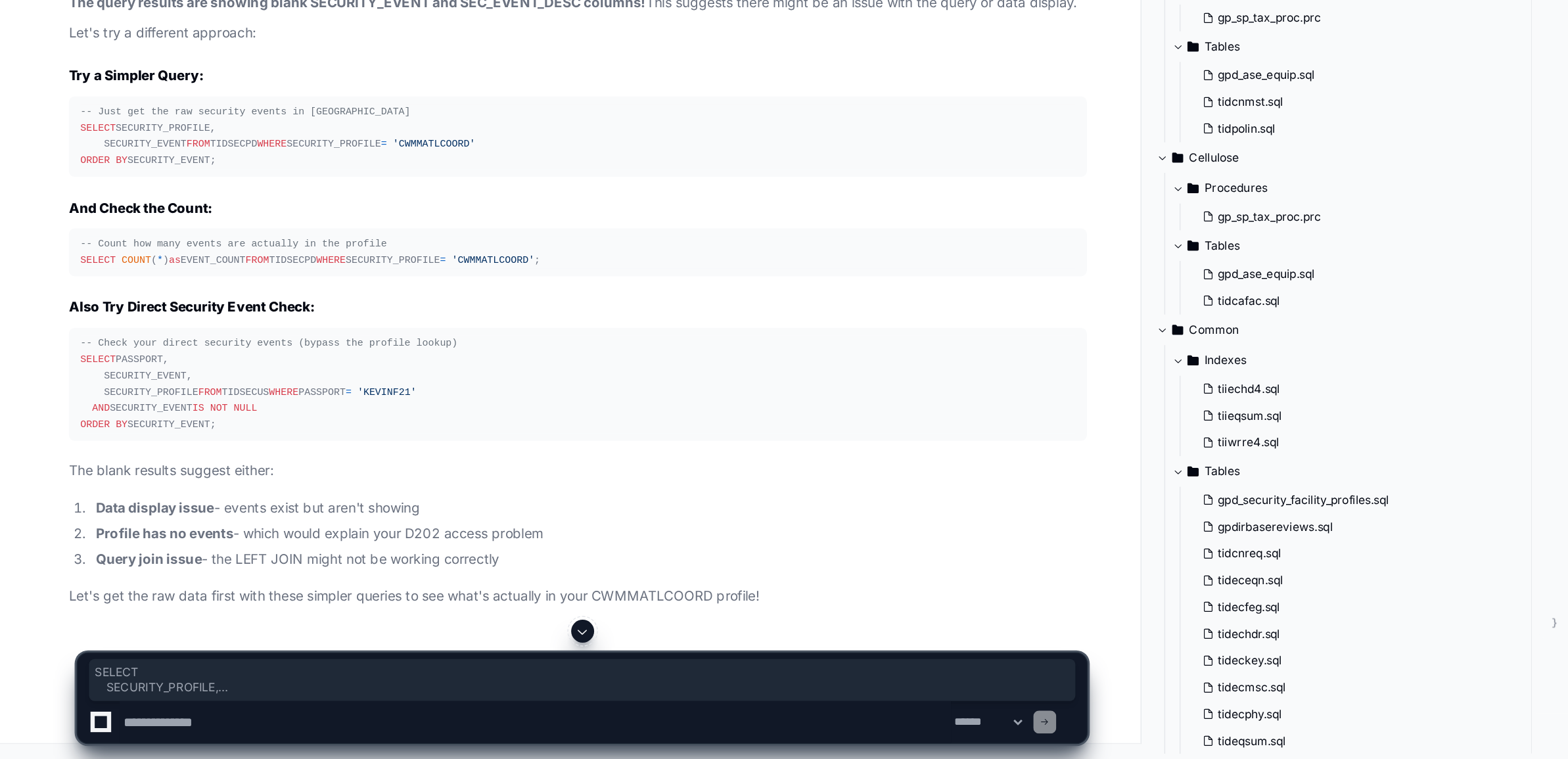
drag, startPoint x: 139, startPoint y: 504, endPoint x: 53, endPoint y: 451, distance: 101.0
click at [53, 359] on pre "-- Just get the raw security events in CWMMATLCOORD SELECT SECURITY_PROFILE, SE…" at bounding box center [397, 332] width 700 height 56
click at [253, 738] on textarea at bounding box center [368, 734] width 571 height 29
paste textarea "**********"
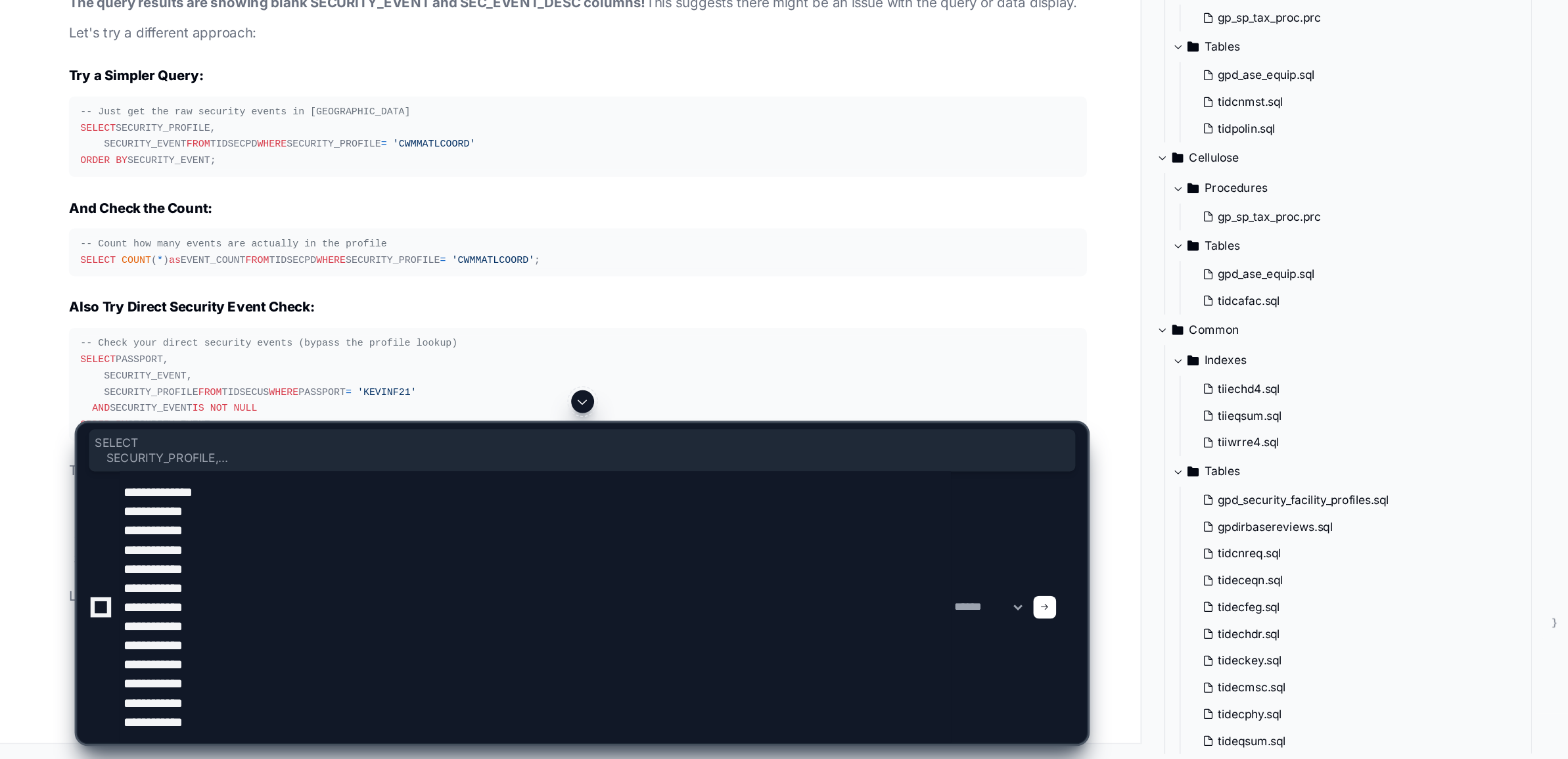
scroll to position [69954, 0]
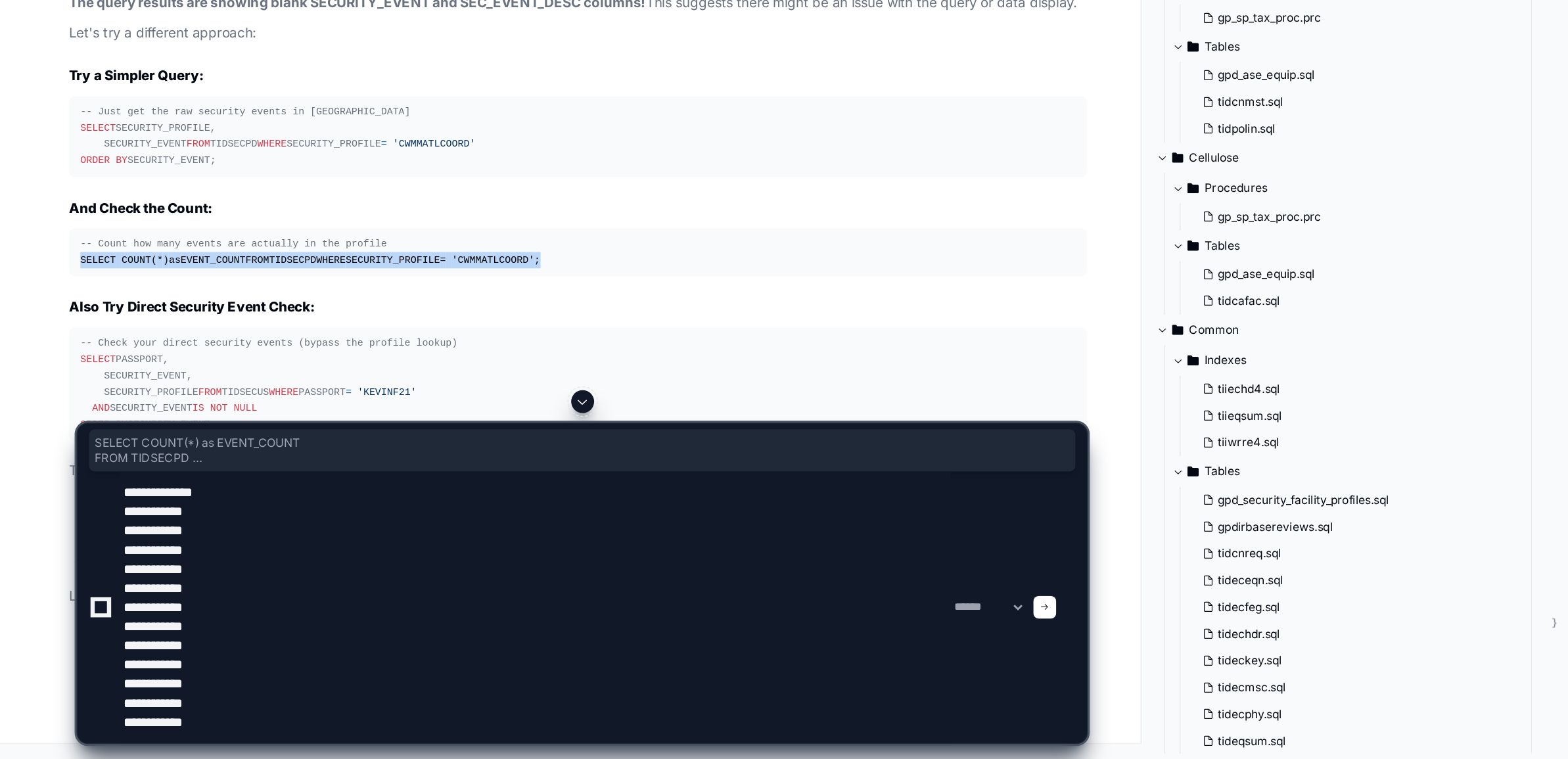
drag, startPoint x: 127, startPoint y: 422, endPoint x: 207, endPoint y: 441, distance: 82.2
click at [207, 427] on pre "-- Count how many events are actually in the profile SELECT COUNT ( * ) as EVEN…" at bounding box center [397, 410] width 700 height 33
click at [179, 742] on textarea at bounding box center [368, 655] width 571 height 187
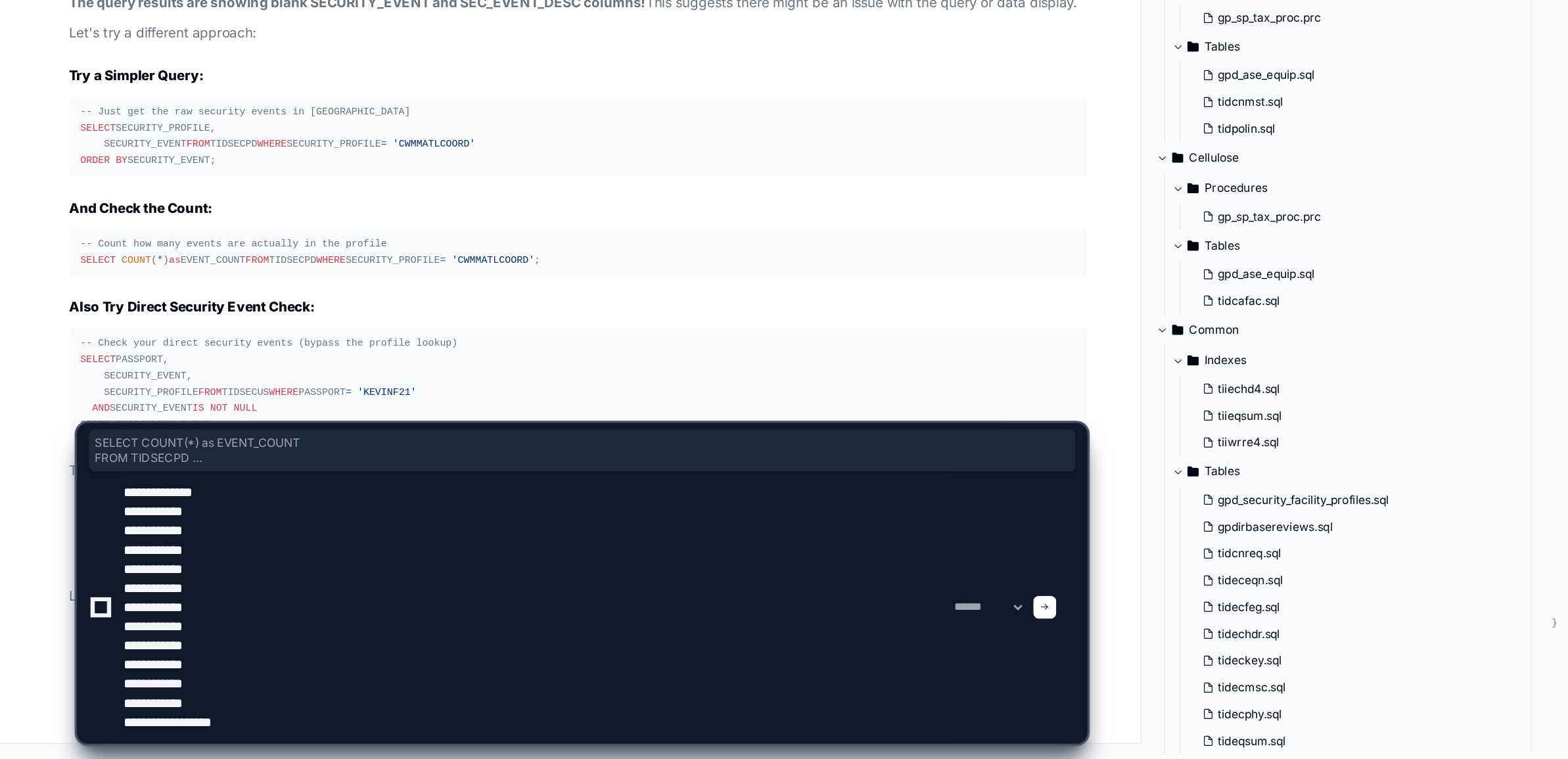
scroll to position [70005, 0]
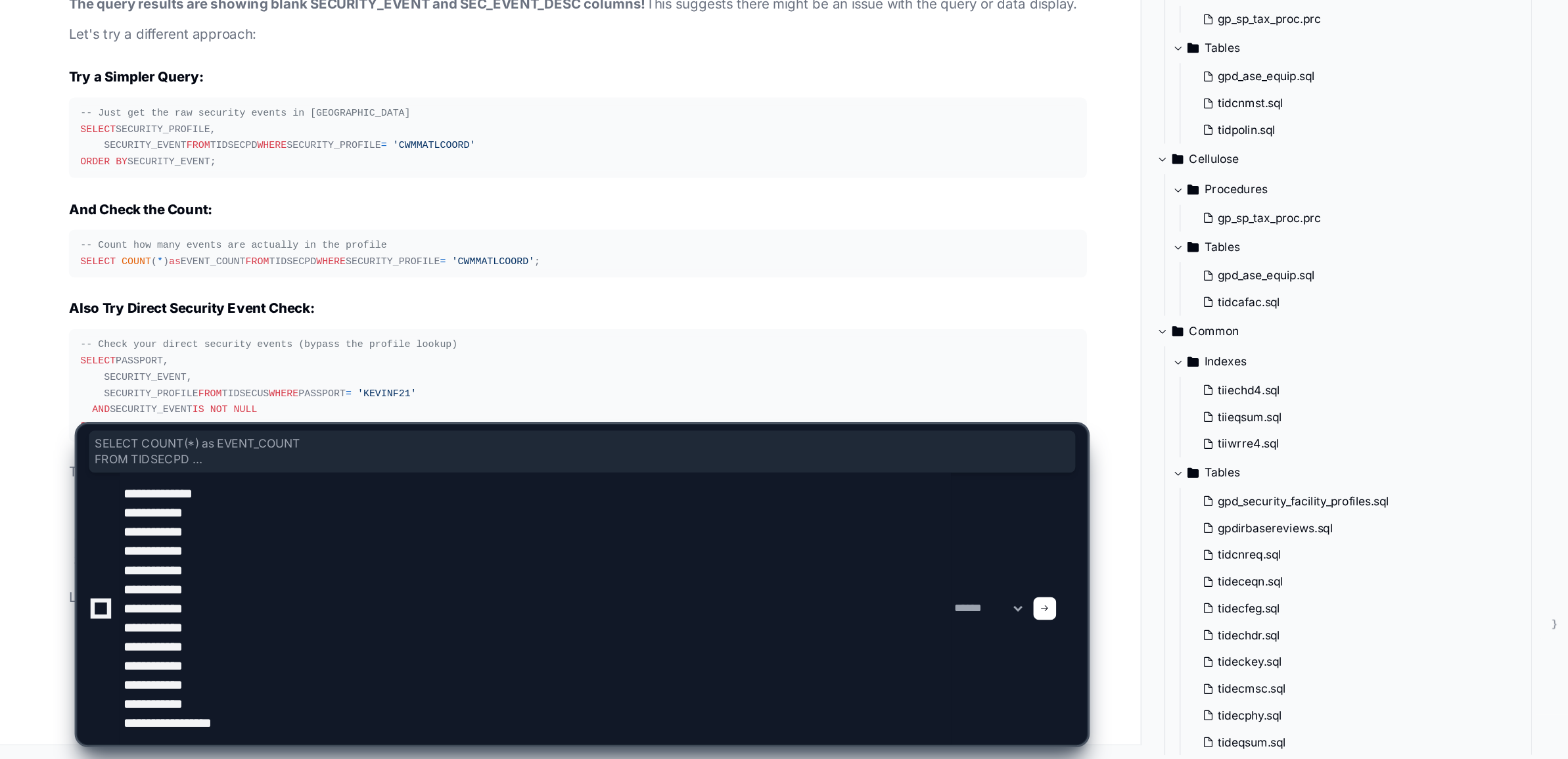
type textarea "**********"
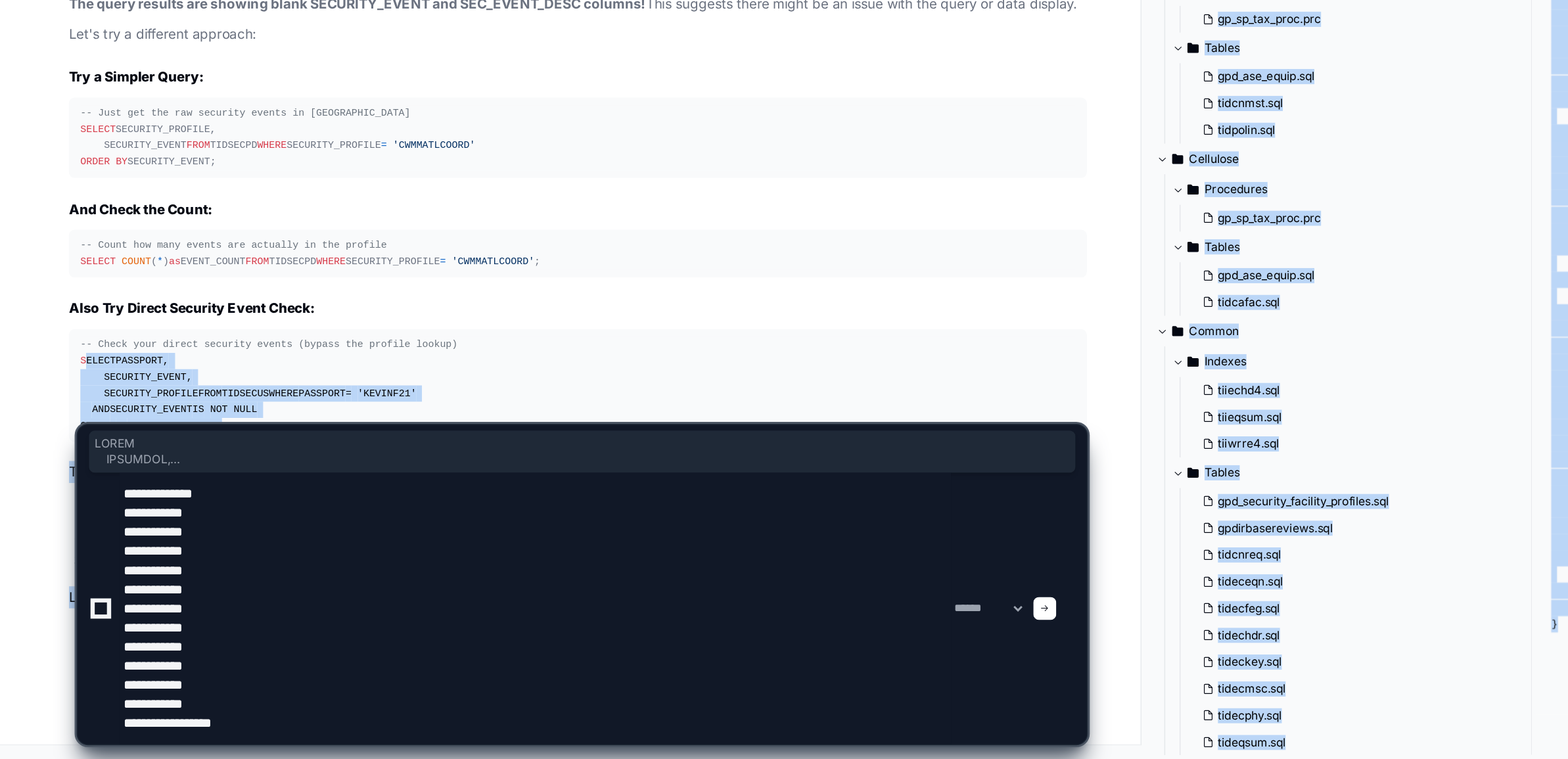
drag, startPoint x: 57, startPoint y: 448, endPoint x: 184, endPoint y: 517, distance: 144.5
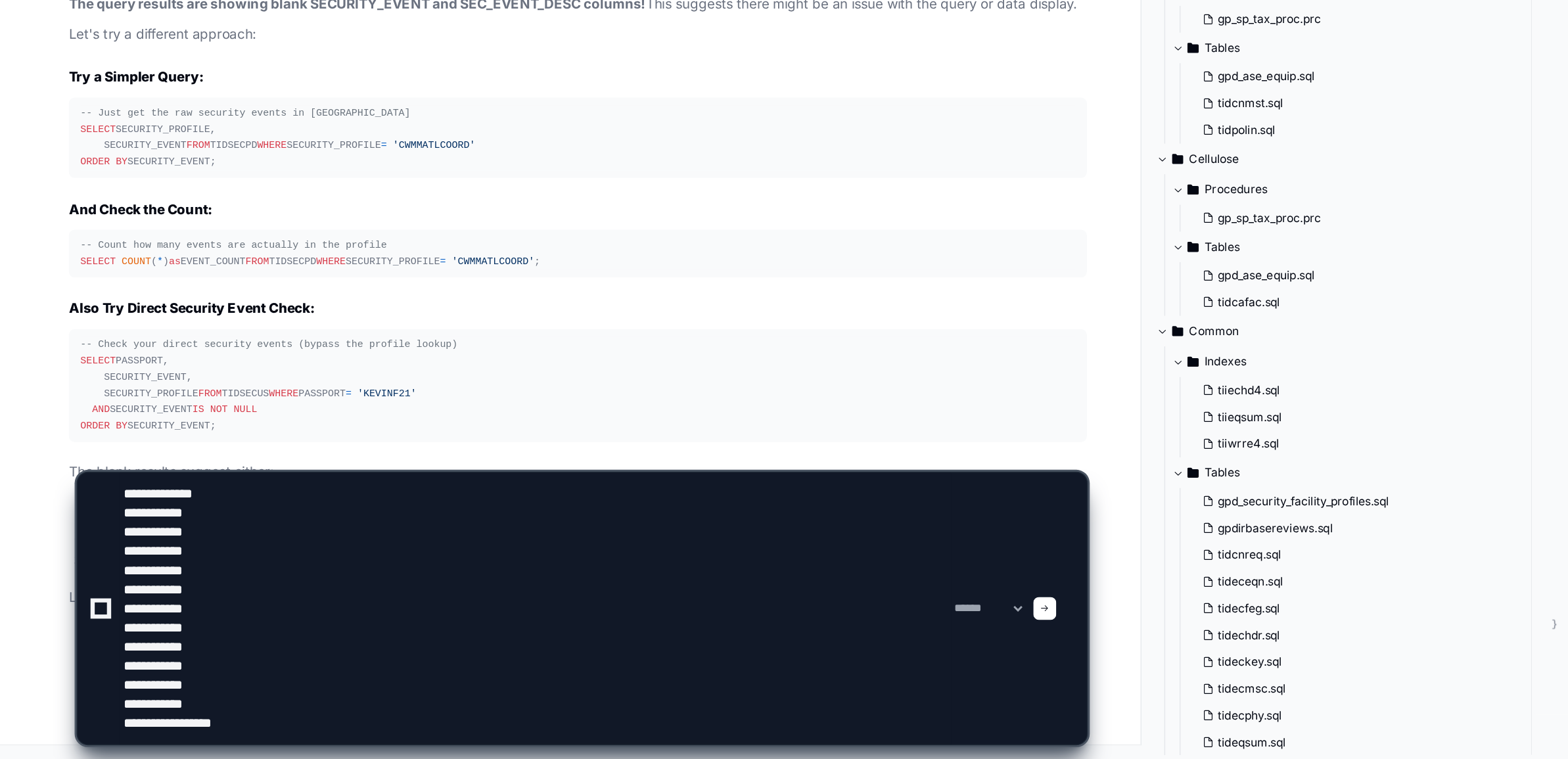
click at [721, 655] on span at bounding box center [718, 654] width 7 height 7
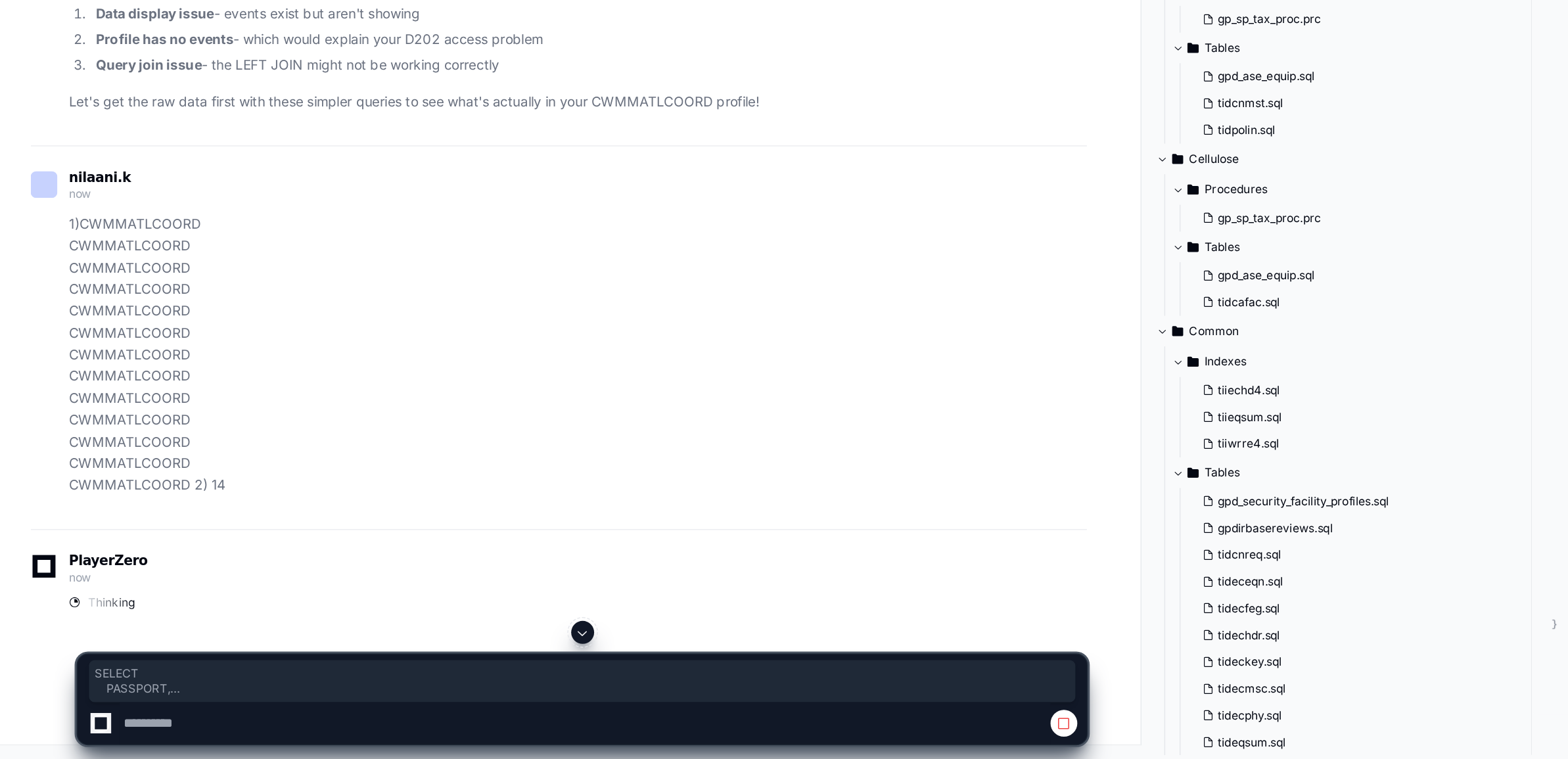
drag, startPoint x: 53, startPoint y: 448, endPoint x: 175, endPoint y: 534, distance: 149.3
click at [175, 201] on pre "-- Check your direct security events (bypass the profile lookup) SELECT PASSPOR…" at bounding box center [397, 161] width 700 height 78
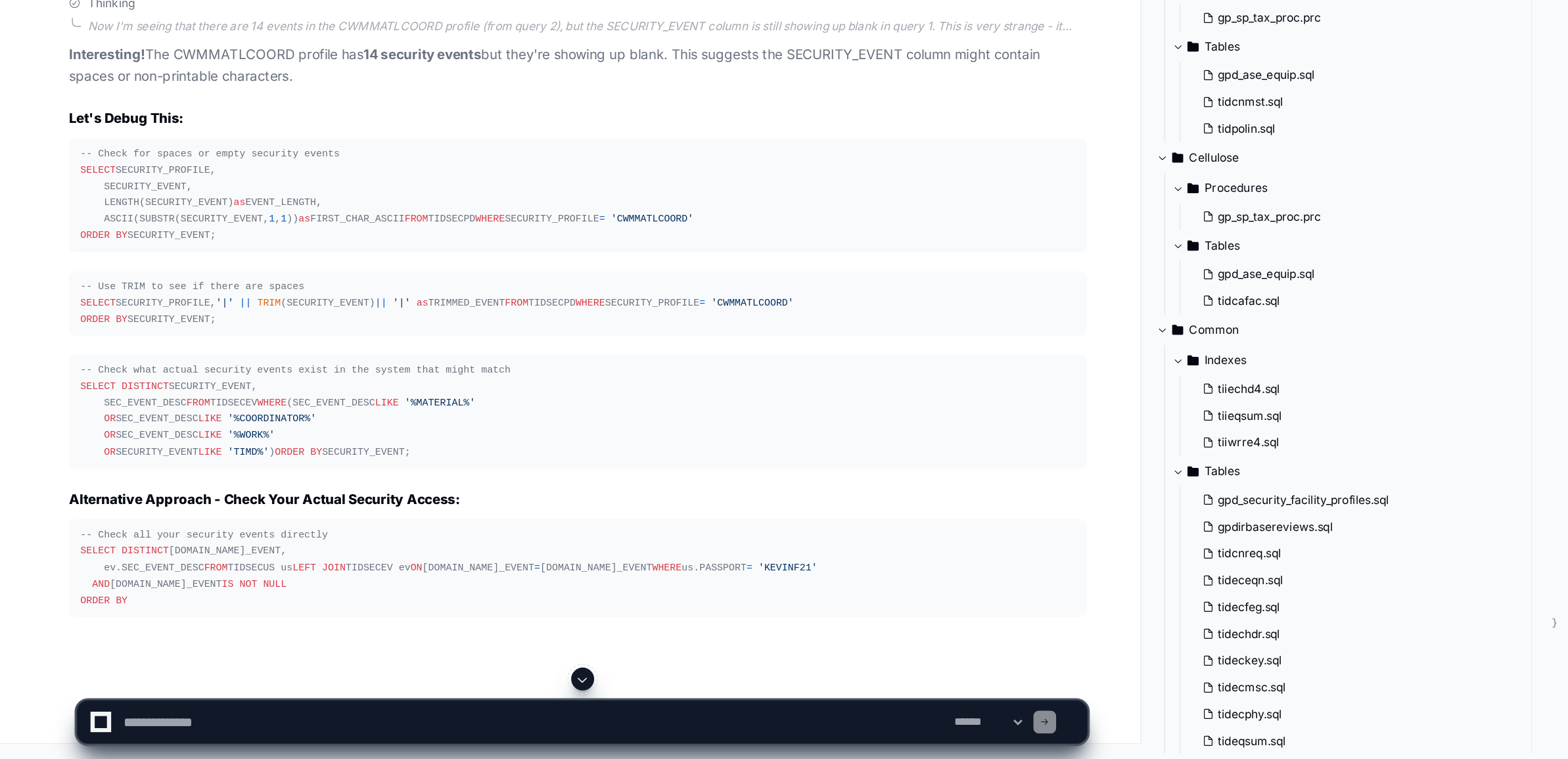
scroll to position [70679, 0]
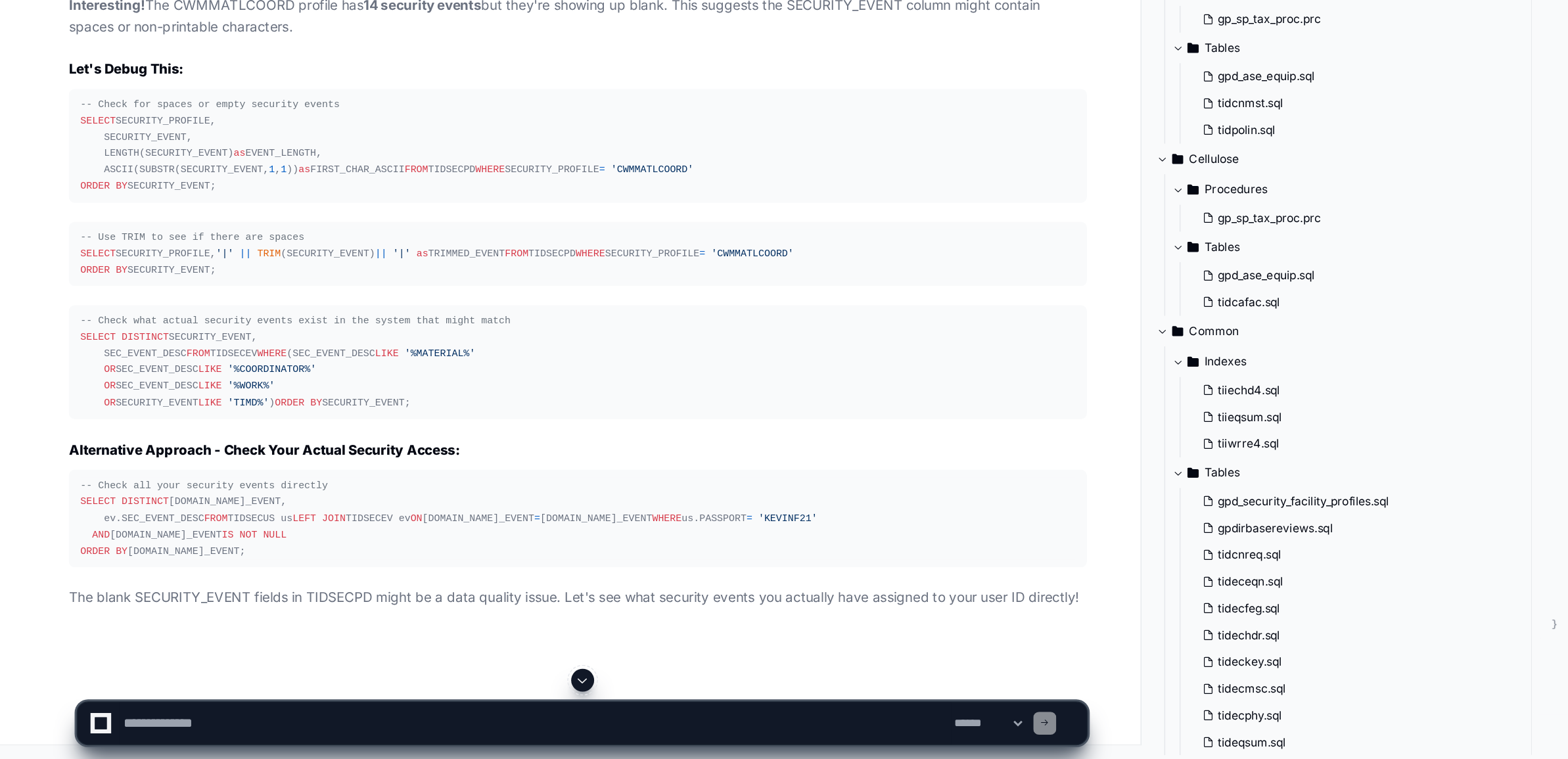
click at [204, 371] on div "-- Check for spaces or empty security events SELECT SECURITY_PROFILE, SECURITY_…" at bounding box center [397, 337] width 684 height 68
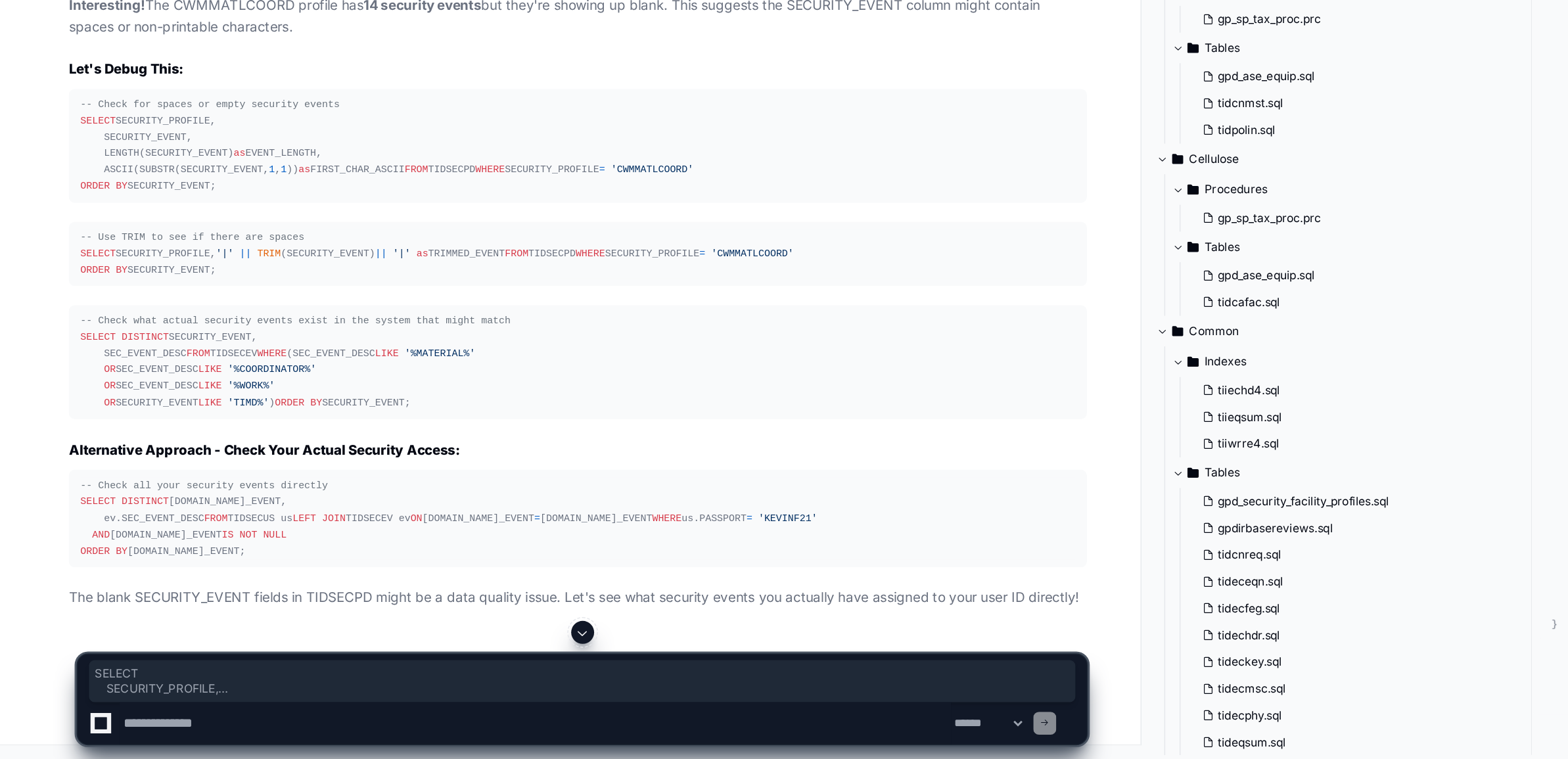
drag, startPoint x: 87, startPoint y: 484, endPoint x: 52, endPoint y: 430, distance: 64.4
click at [52, 376] on pre "-- Check for spaces or empty security events SELECT SECURITY_PROFILE, SECURITY_…" at bounding box center [397, 337] width 700 height 78
click at [128, 735] on textarea at bounding box center [368, 734] width 571 height 29
paste textarea "**********"
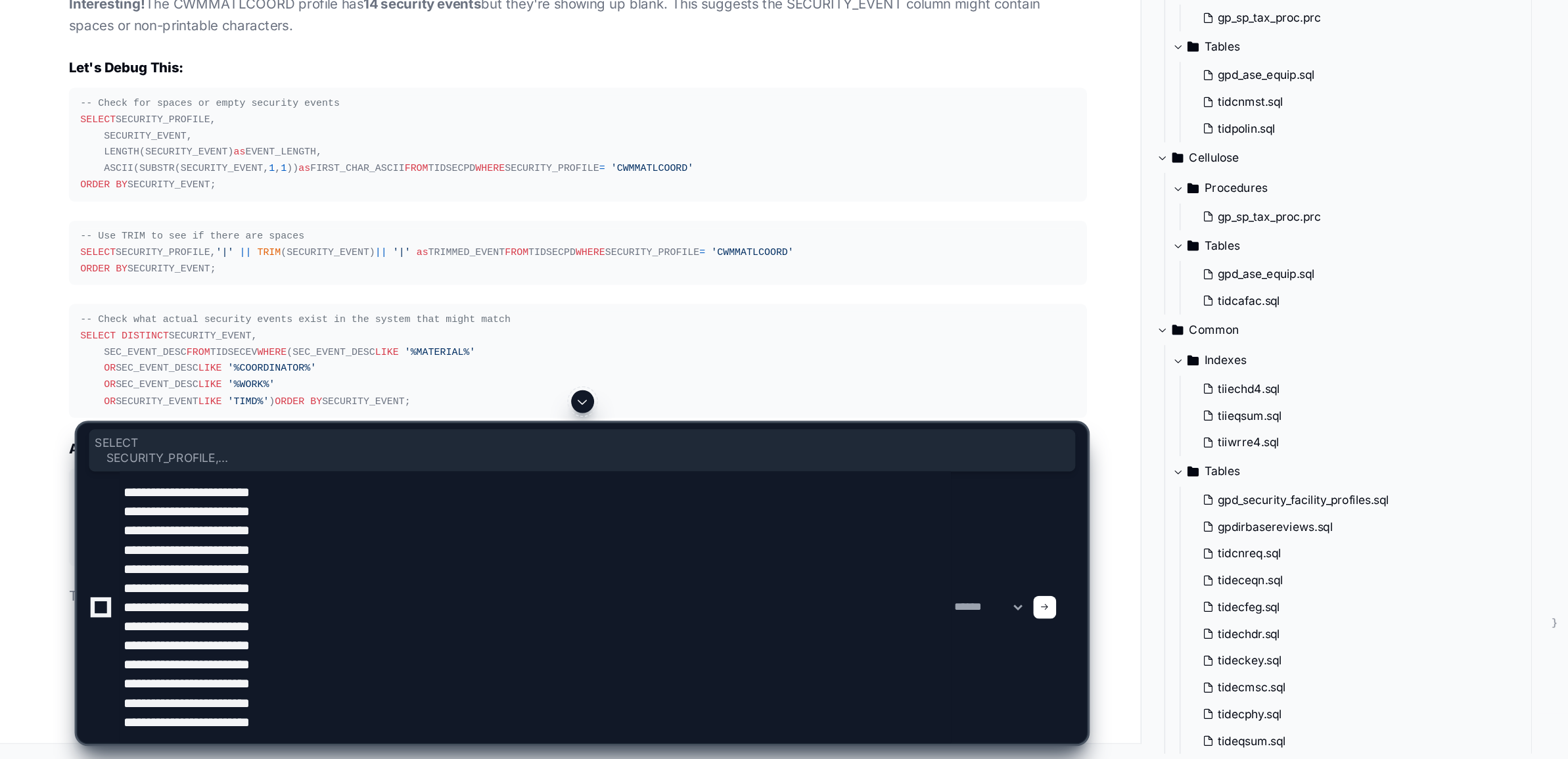
scroll to position [70848, 0]
drag, startPoint x: 147, startPoint y: 444, endPoint x: 55, endPoint y: 385, distance: 109.3
click at [55, 394] on div "-- Use TRIM to see if there are spaces SELECT SECURITY_PROFILE, '|' || TRIM (SE…" at bounding box center [397, 411] width 684 height 33
click at [275, 736] on textarea at bounding box center [368, 655] width 571 height 187
paste textarea "**********"
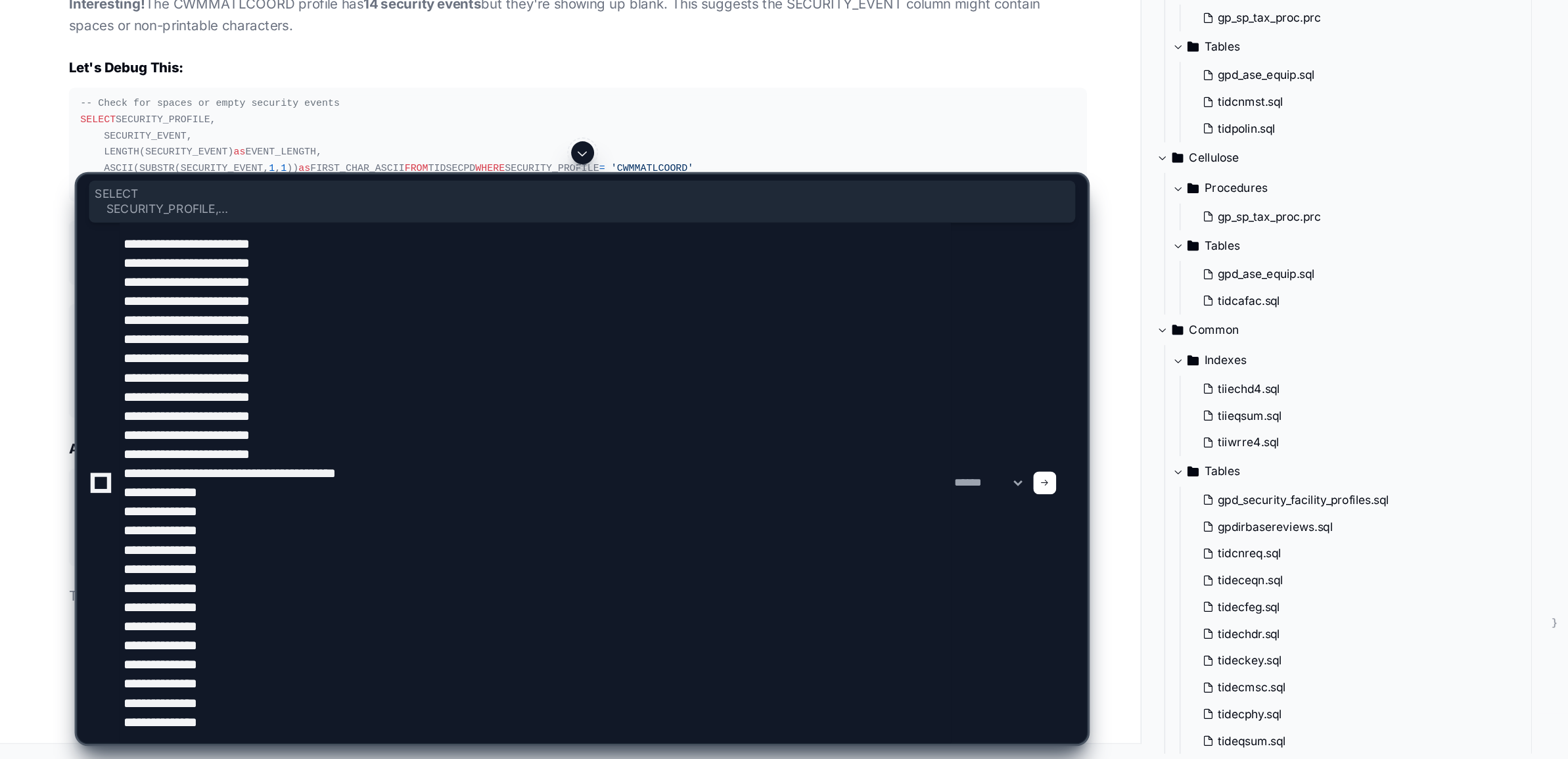
type textarea "**********"
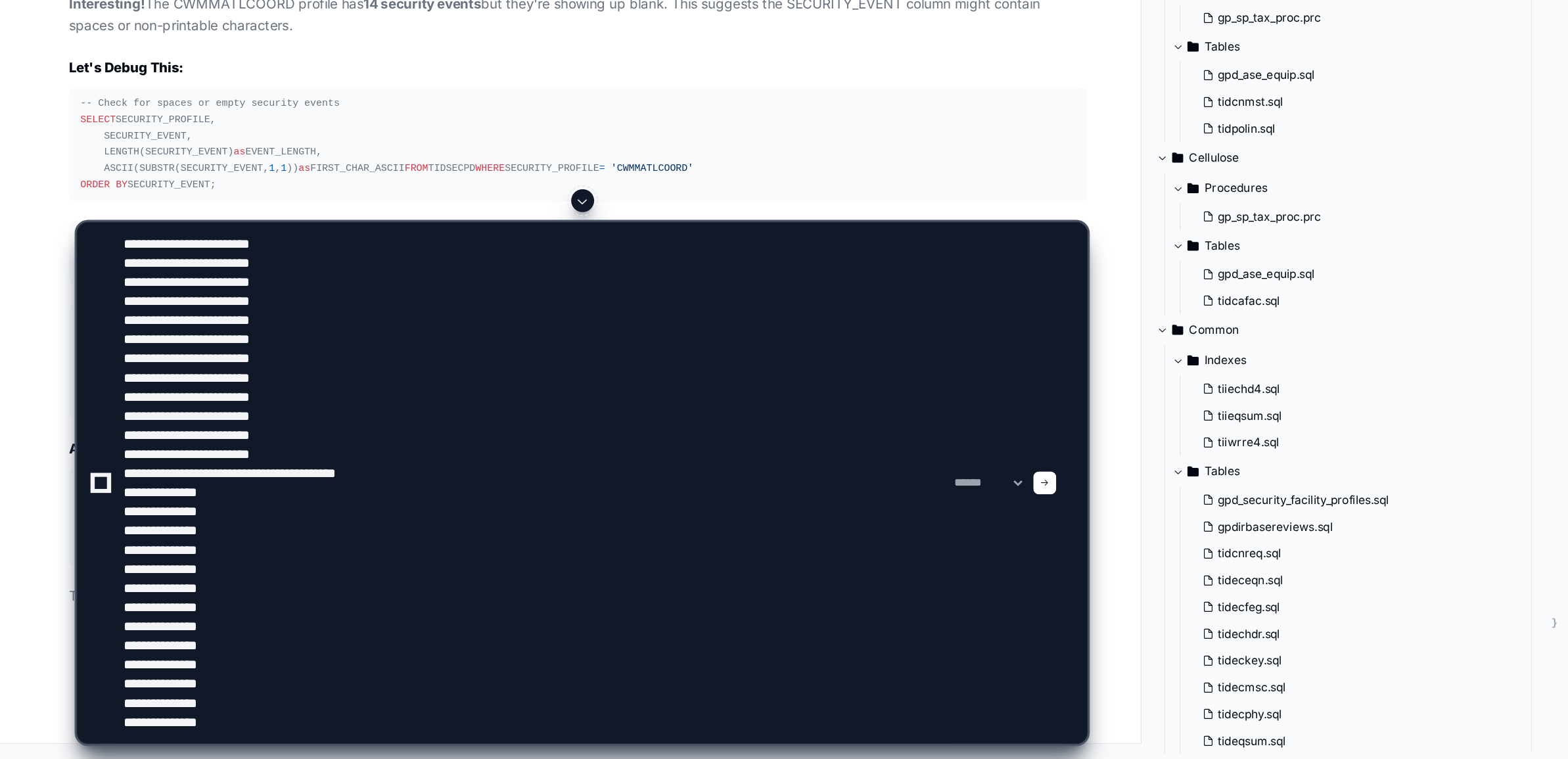
click at [721, 572] on span at bounding box center [718, 569] width 7 height 7
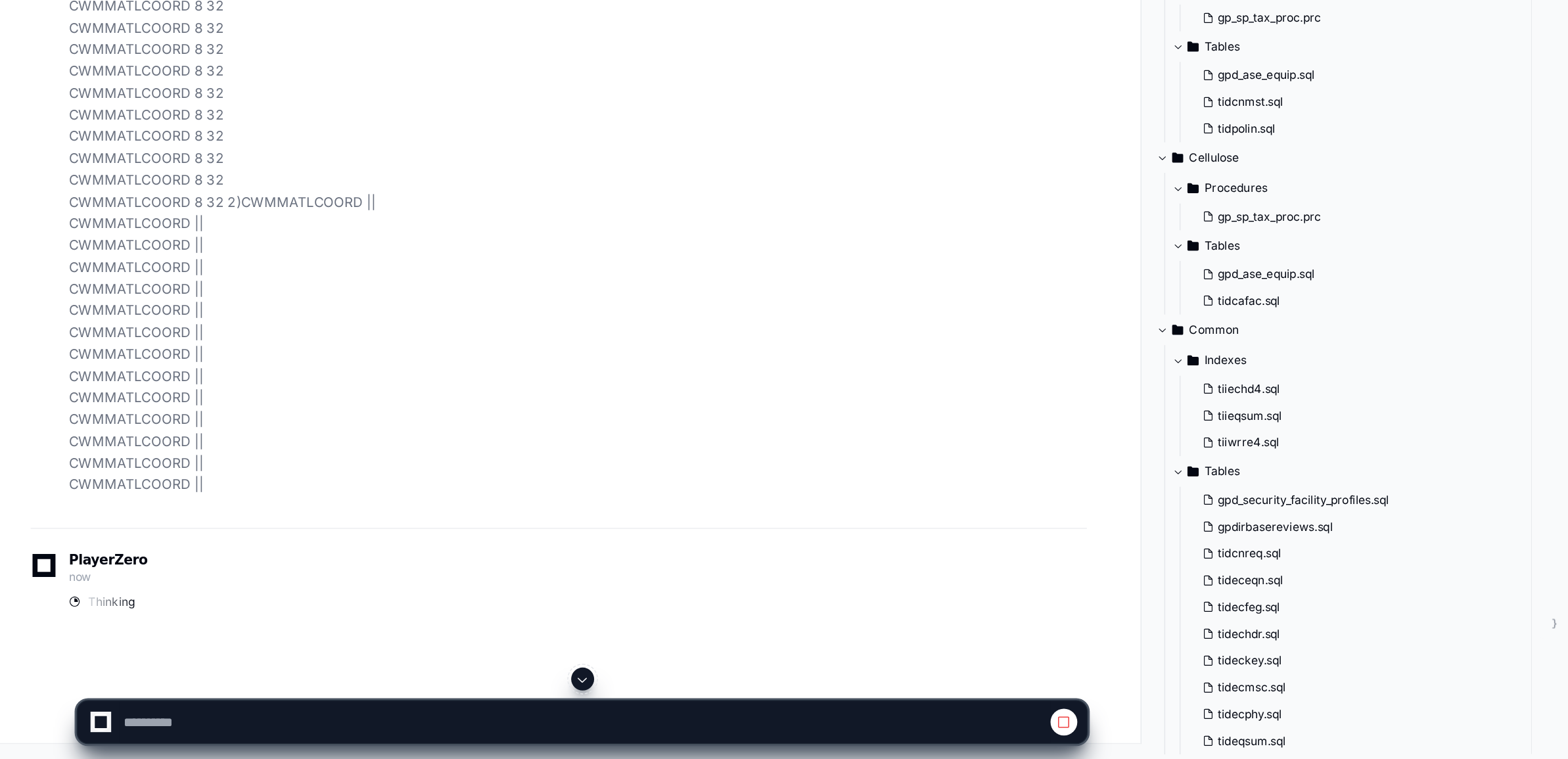
scroll to position [70889, 0]
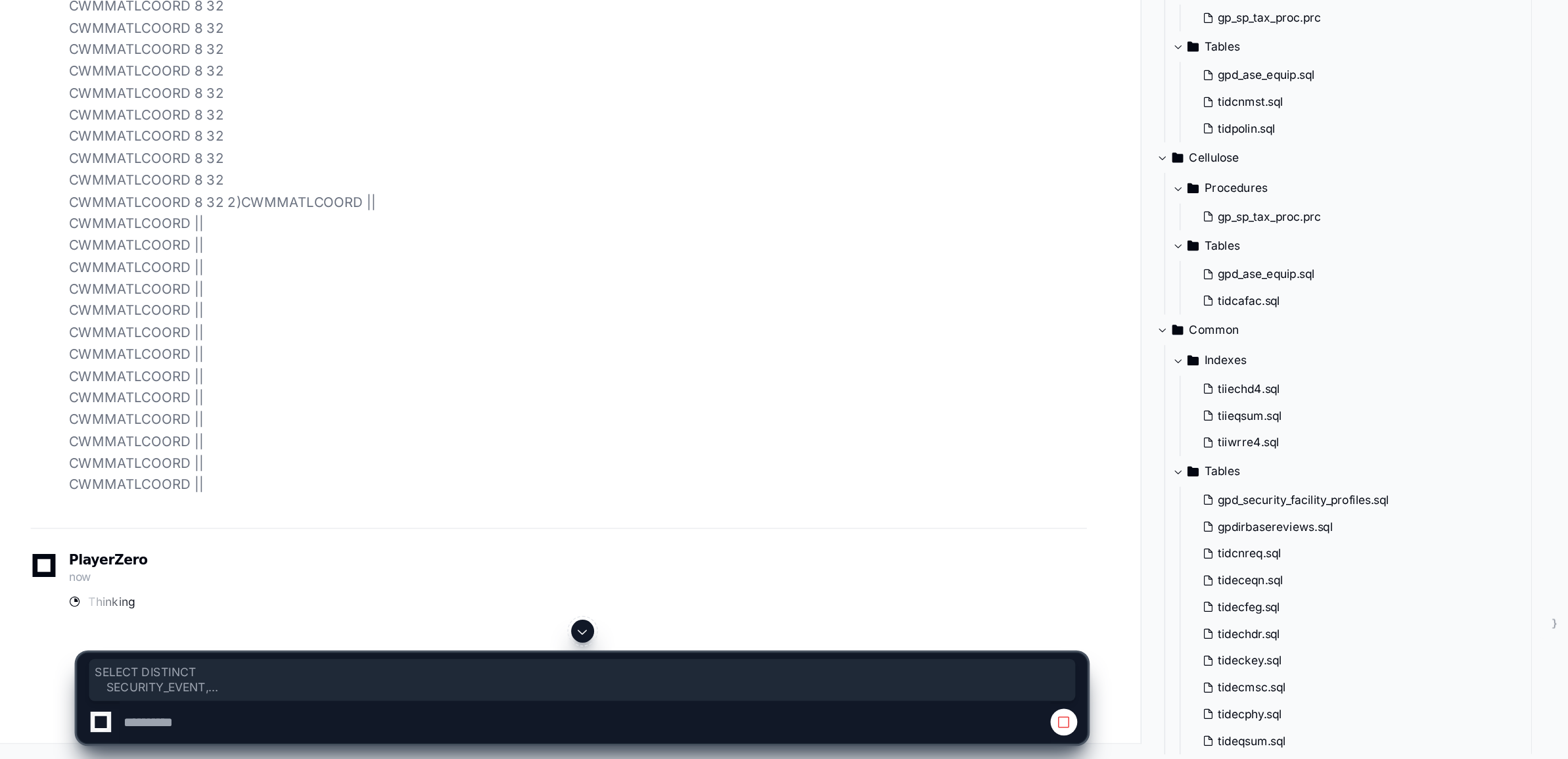
drag, startPoint x: 92, startPoint y: 466, endPoint x: 147, endPoint y: 538, distance: 90.6
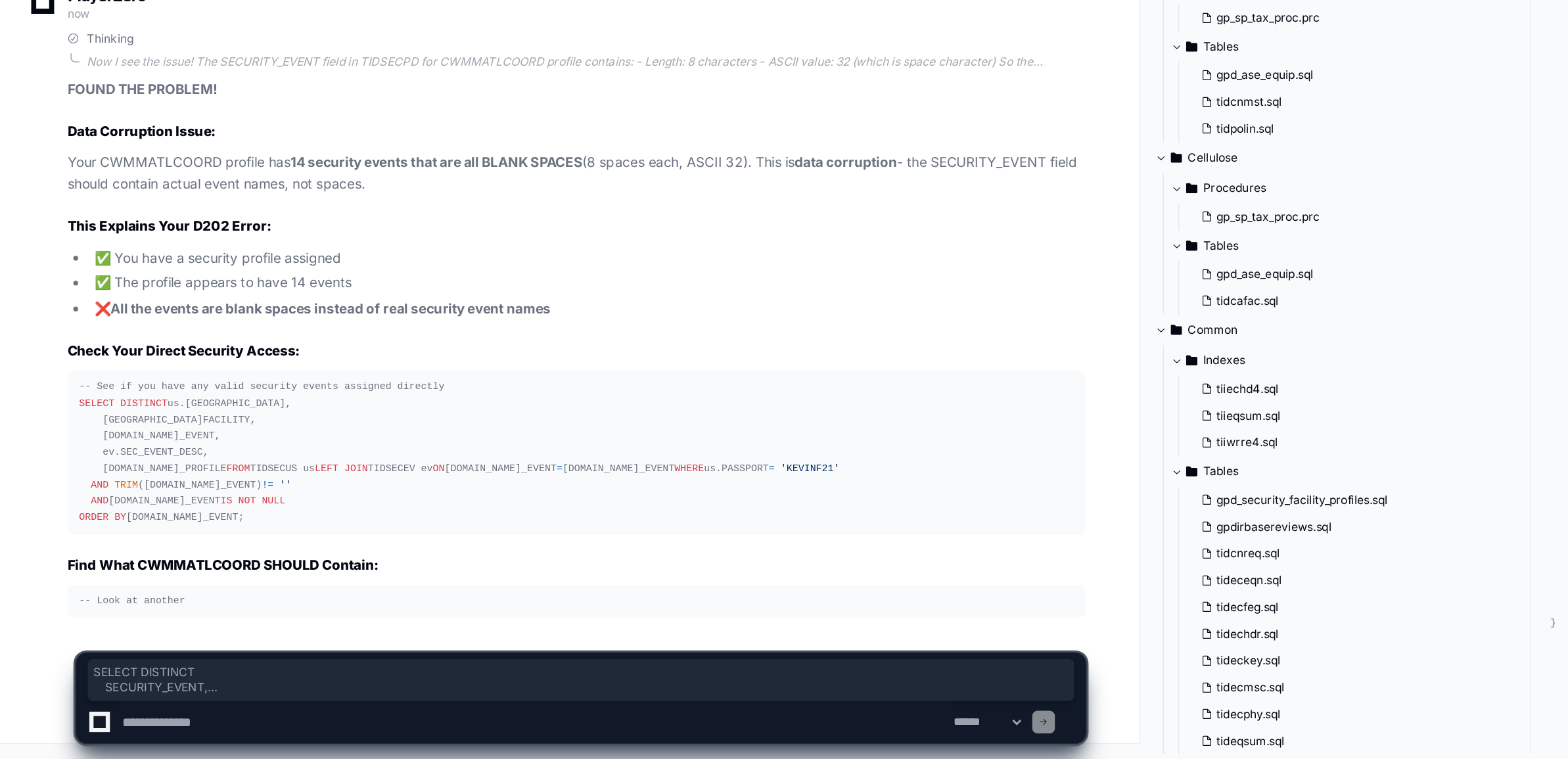
scroll to position [71927, 0]
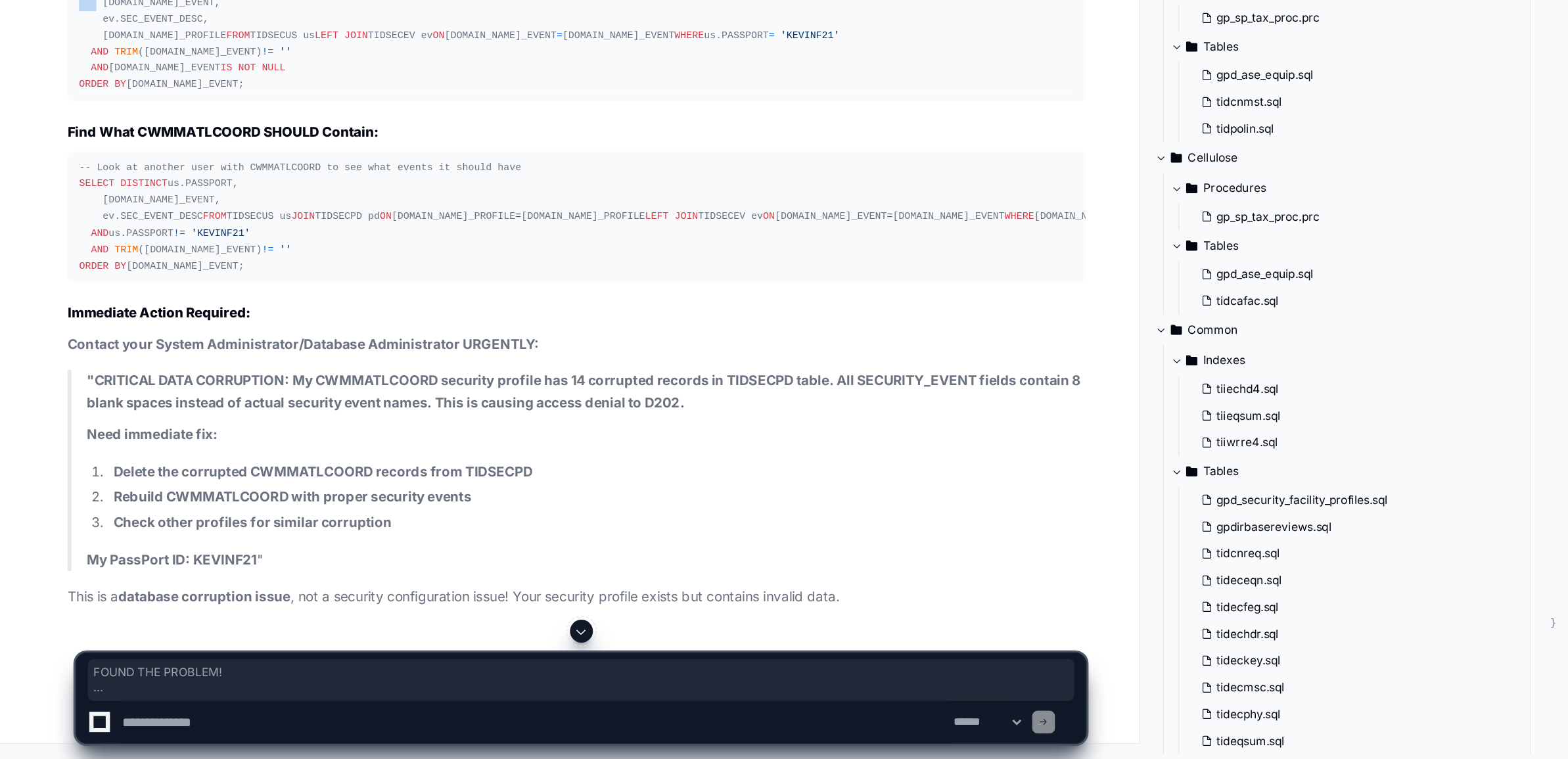
drag, startPoint x: 161, startPoint y: 593, endPoint x: 131, endPoint y: 500, distance: 97.7
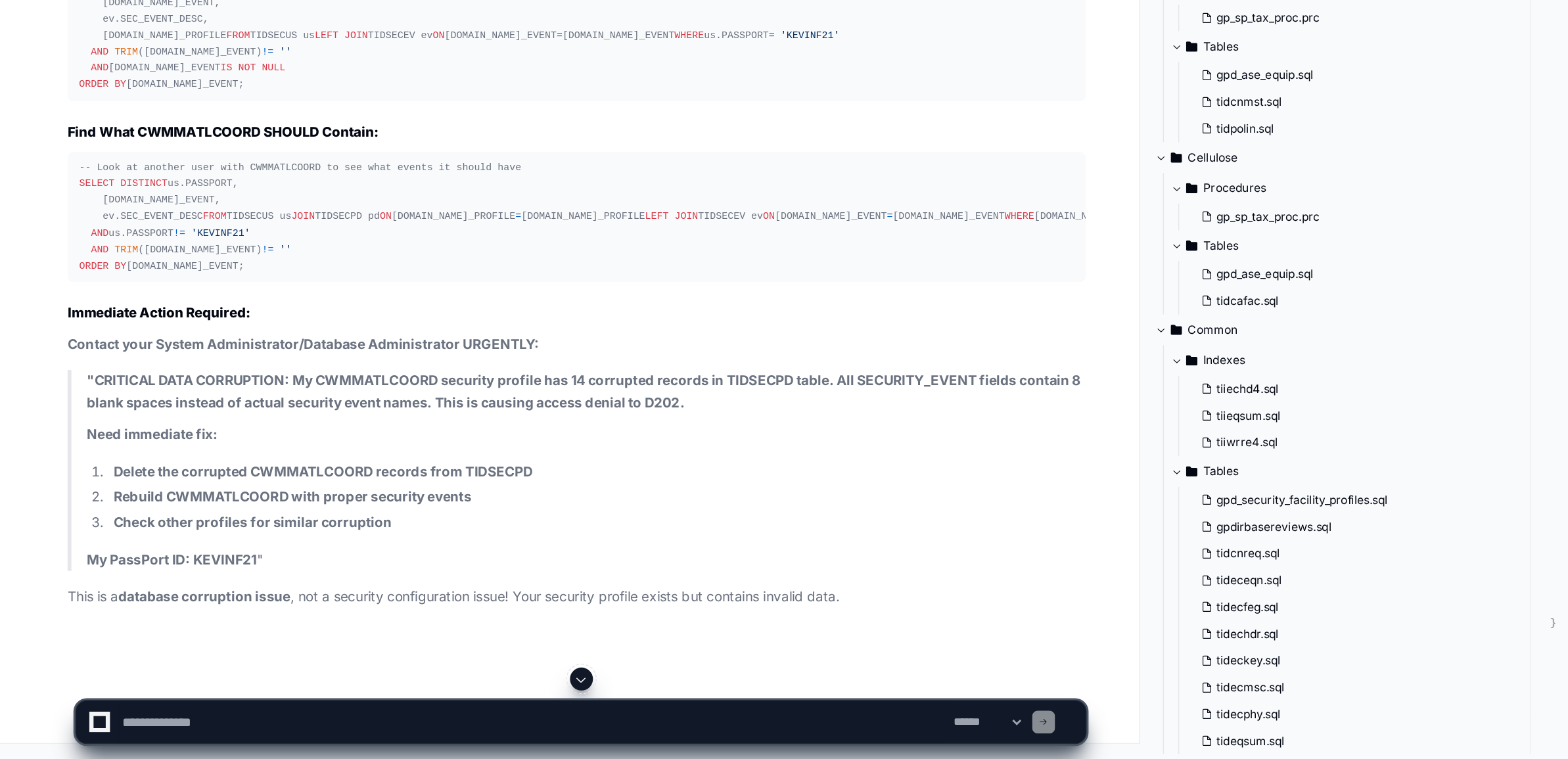
drag, startPoint x: 131, startPoint y: 500, endPoint x: 159, endPoint y: 594, distance: 98.1
click at [159, 301] on div "-- See if you have any valid security events assigned directly SELECT DISTINCT …" at bounding box center [397, 250] width 684 height 101
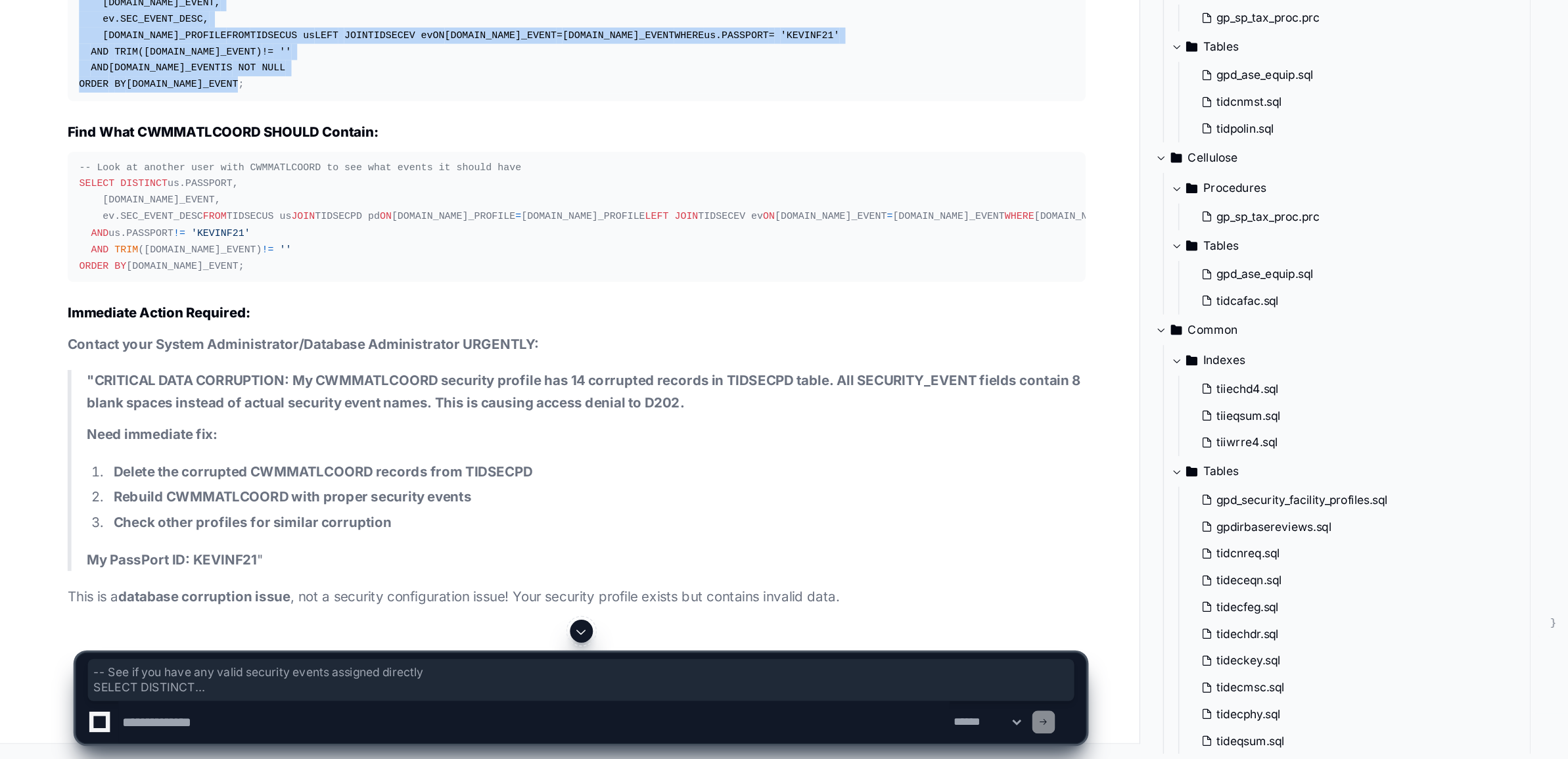
drag, startPoint x: 156, startPoint y: 593, endPoint x: 55, endPoint y: 463, distance: 164.6
click at [55, 301] on div "-- See if you have any valid security events assigned directly SELECT DISTINCT …" at bounding box center [397, 250] width 684 height 101
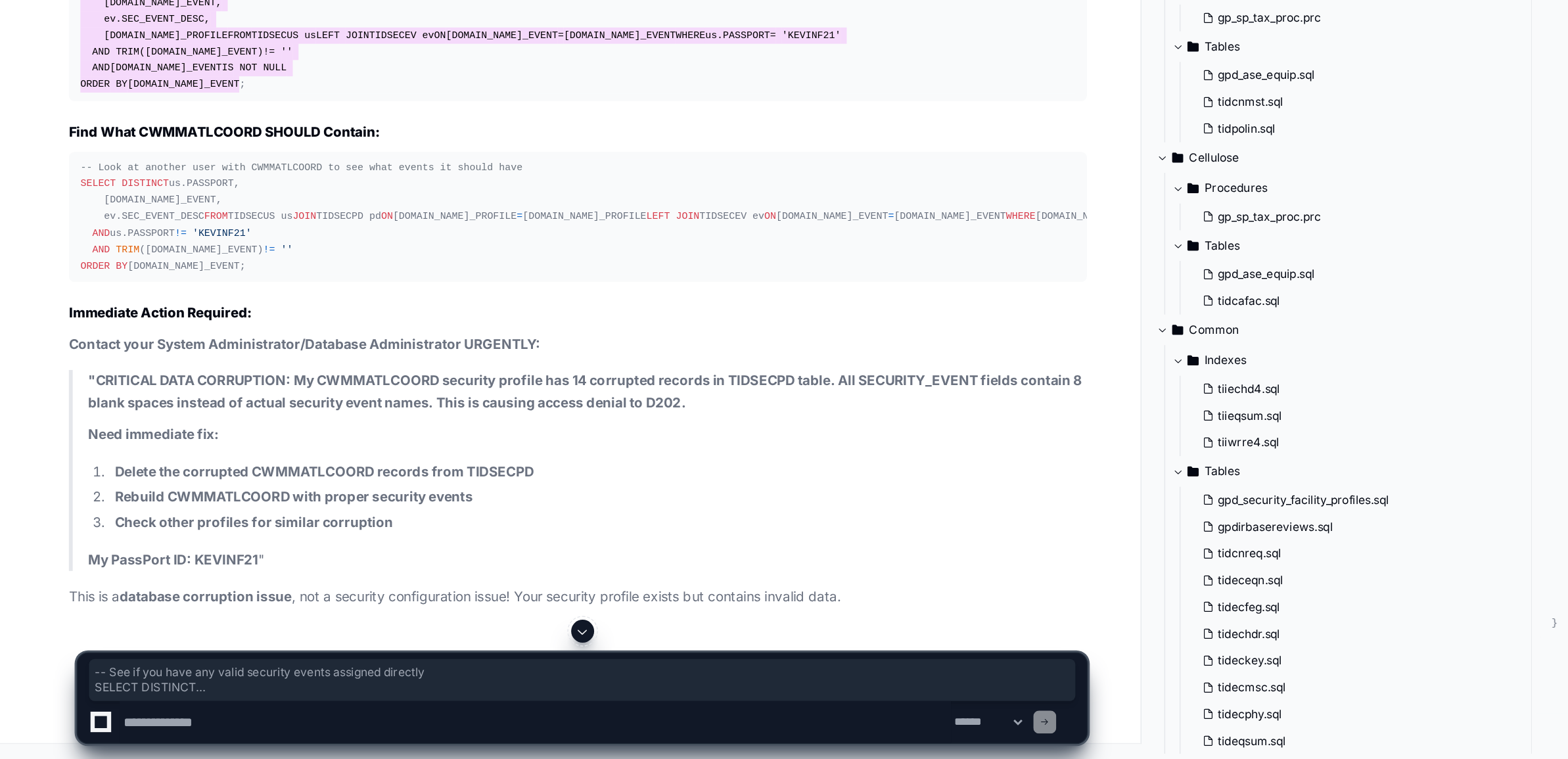
scroll to position [72065, 0]
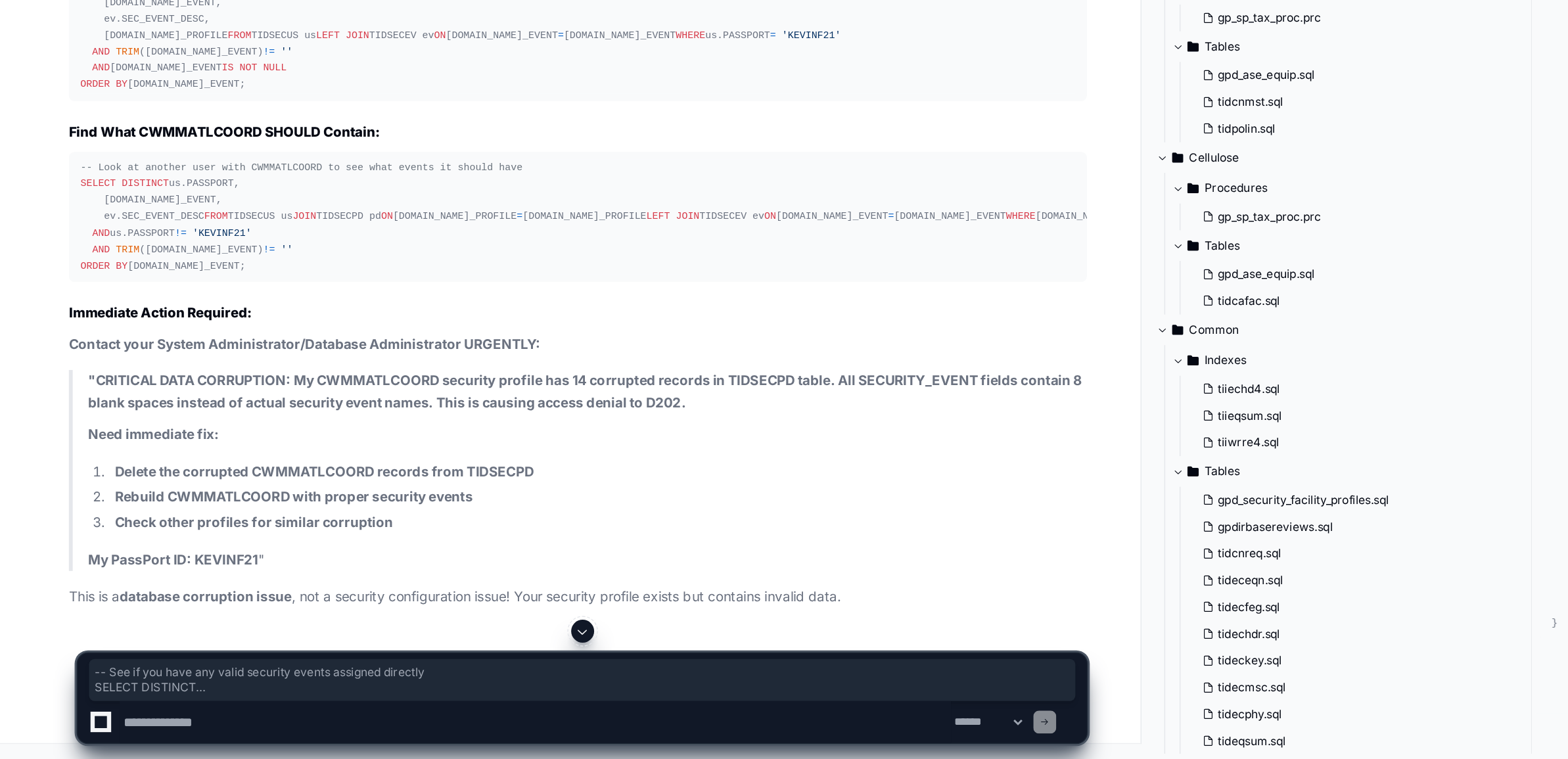
click at [135, 734] on textarea at bounding box center [368, 734] width 571 height 29
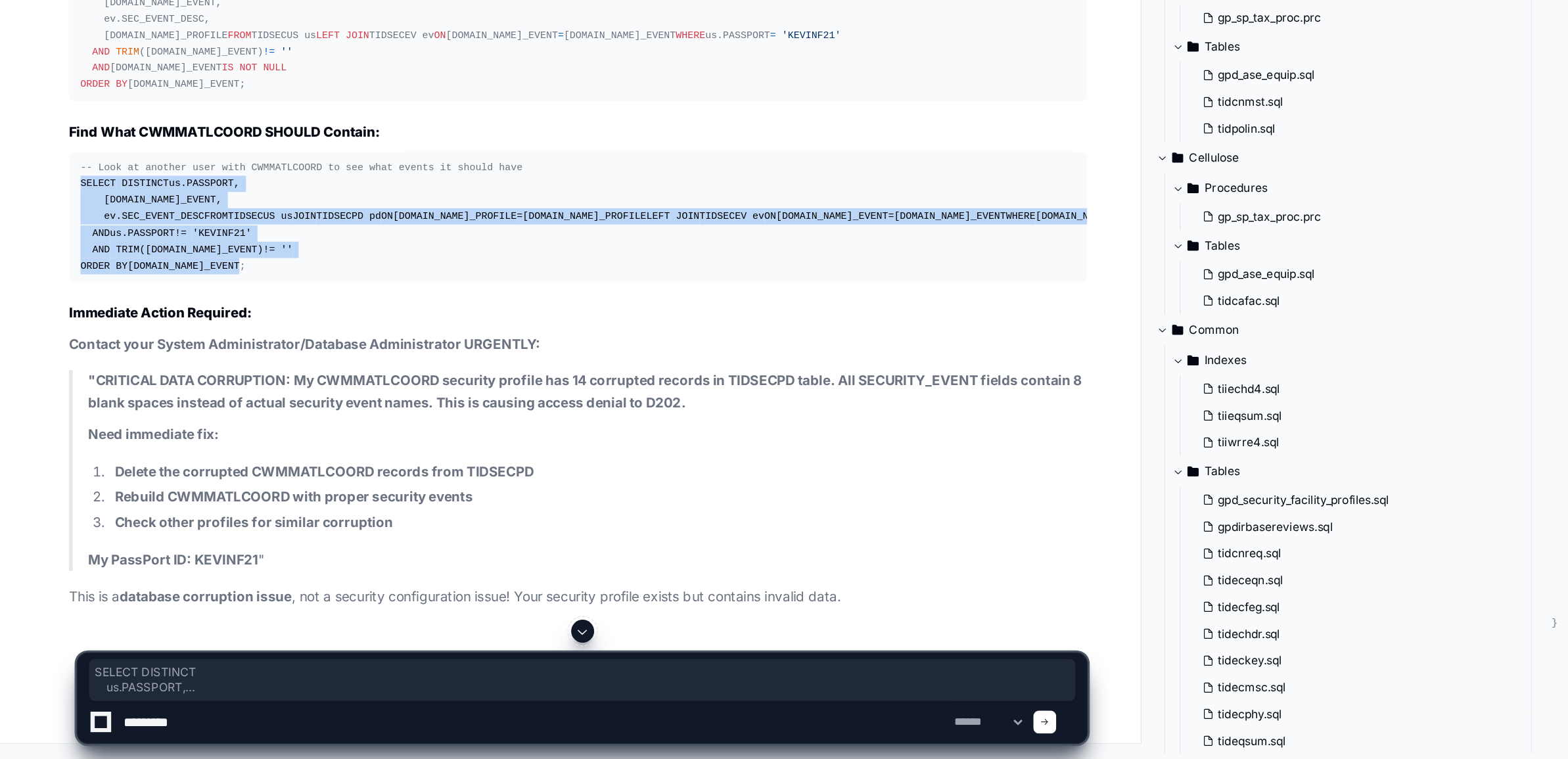
drag, startPoint x: 55, startPoint y: 520, endPoint x: 169, endPoint y: 638, distance: 164.1
click at [169, 432] on pre "-- Look at another user with CWMMATLCOORD to see what events it should have SEL…" at bounding box center [397, 387] width 700 height 90
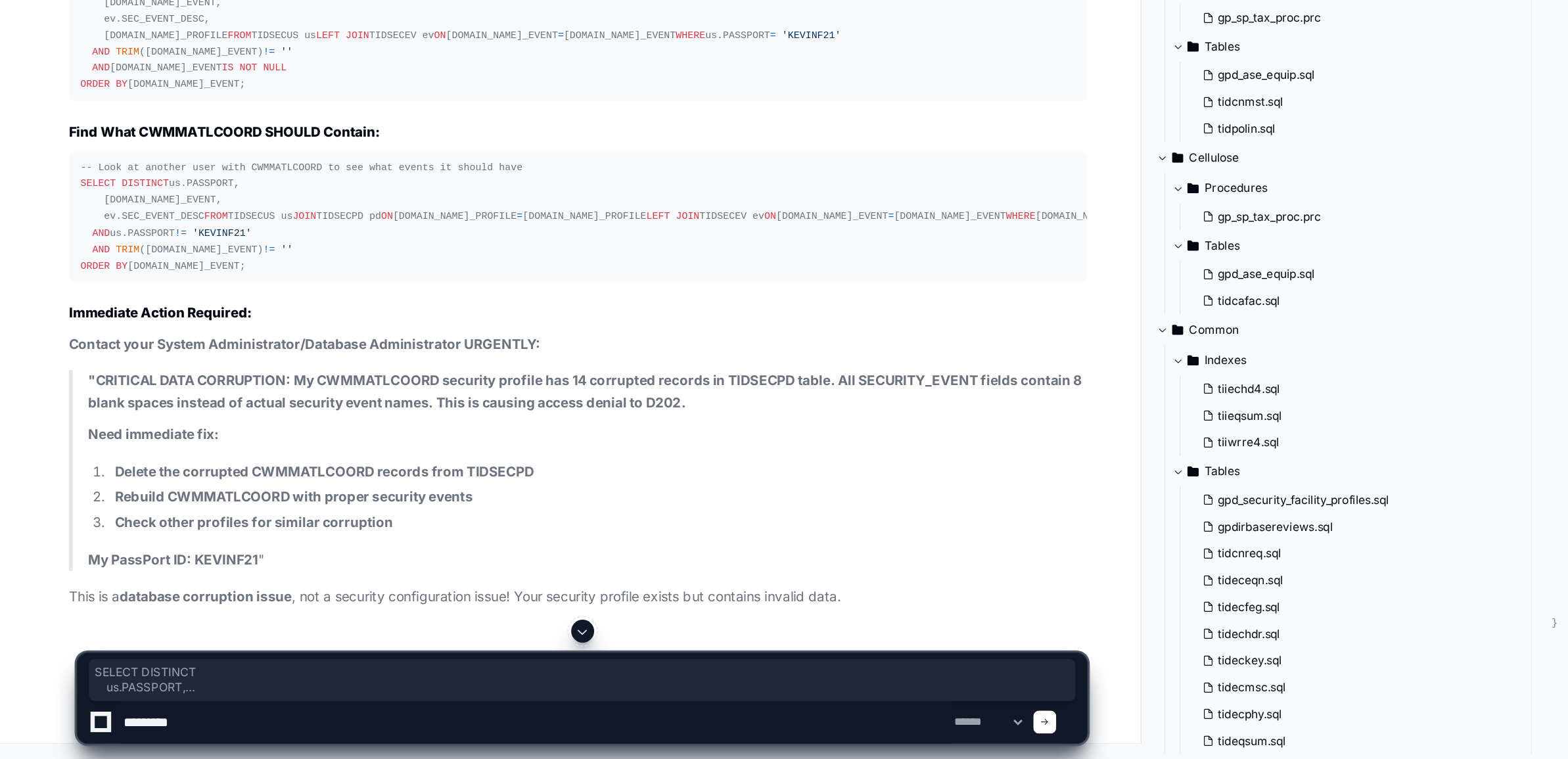
click at [386, 733] on textarea at bounding box center [368, 734] width 571 height 29
type textarea "**********"
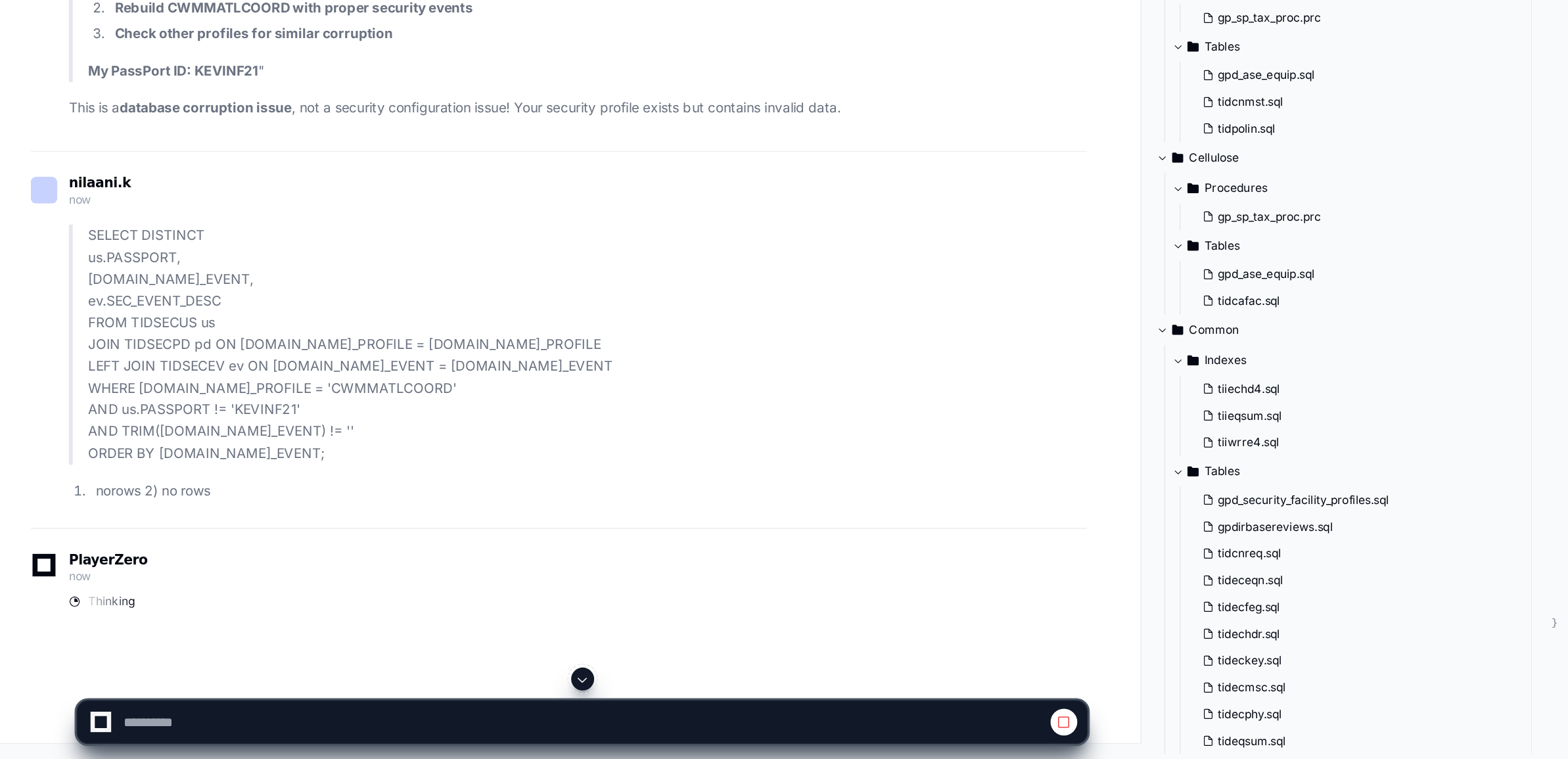
click at [323, 186] on p ""CRITICAL DATA CORRUPTION: My CWMMATLCOORD security profile has 14 corrupted re…" at bounding box center [403, 171] width 686 height 30
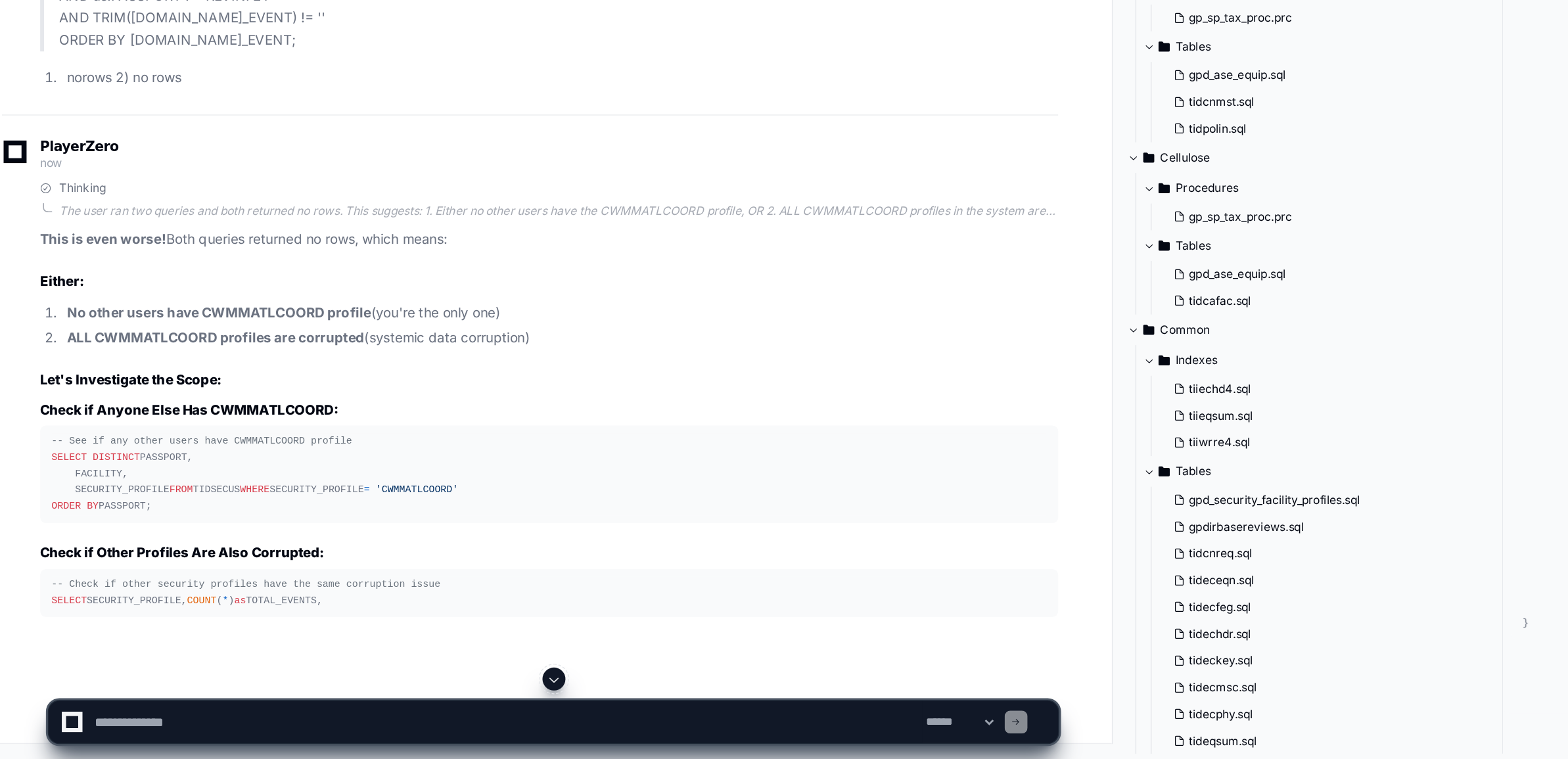
scroll to position [72892, 0]
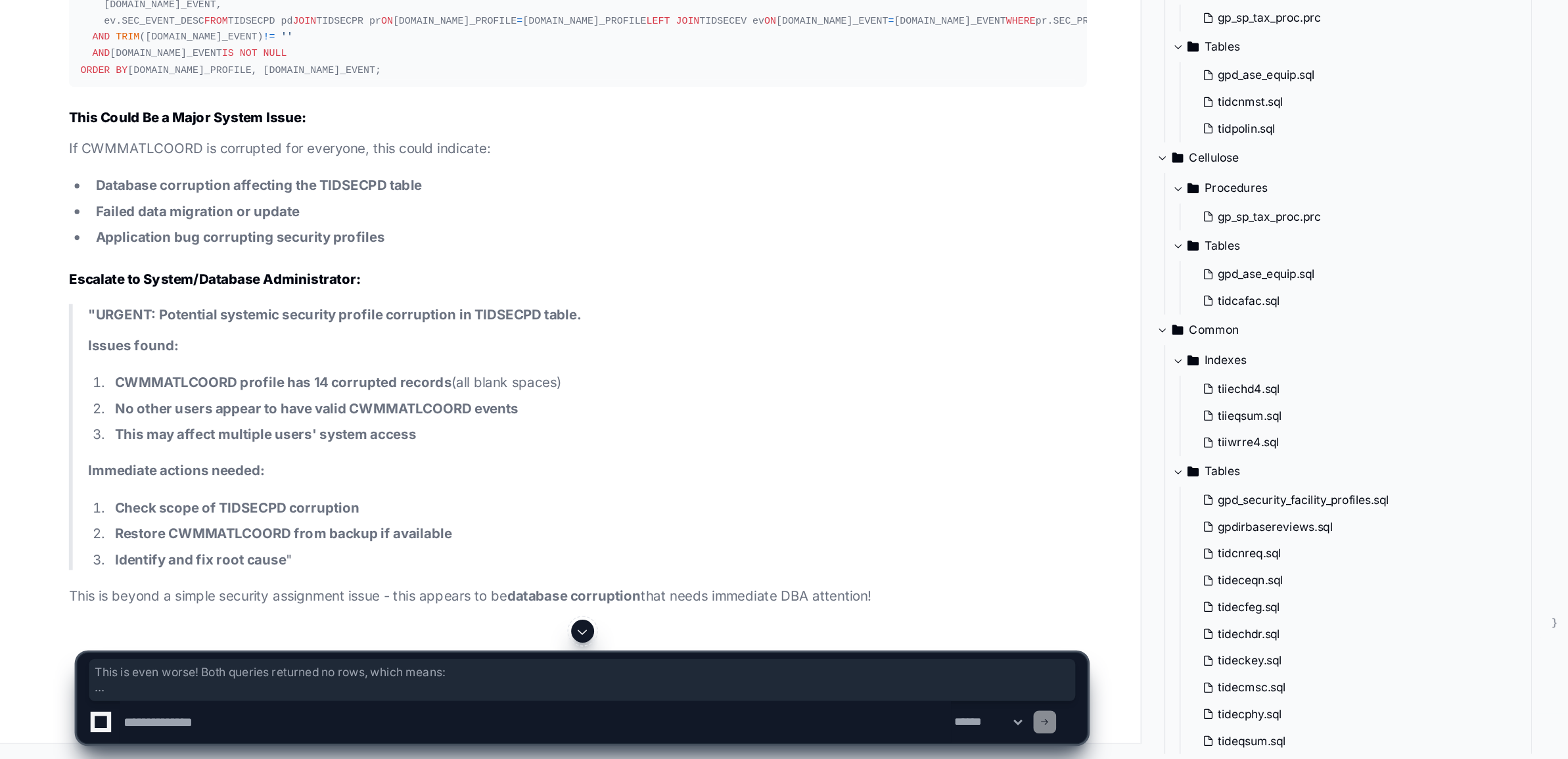
click at [273, 738] on textarea at bounding box center [368, 734] width 571 height 29
paste textarea "**********"
type textarea "**********"
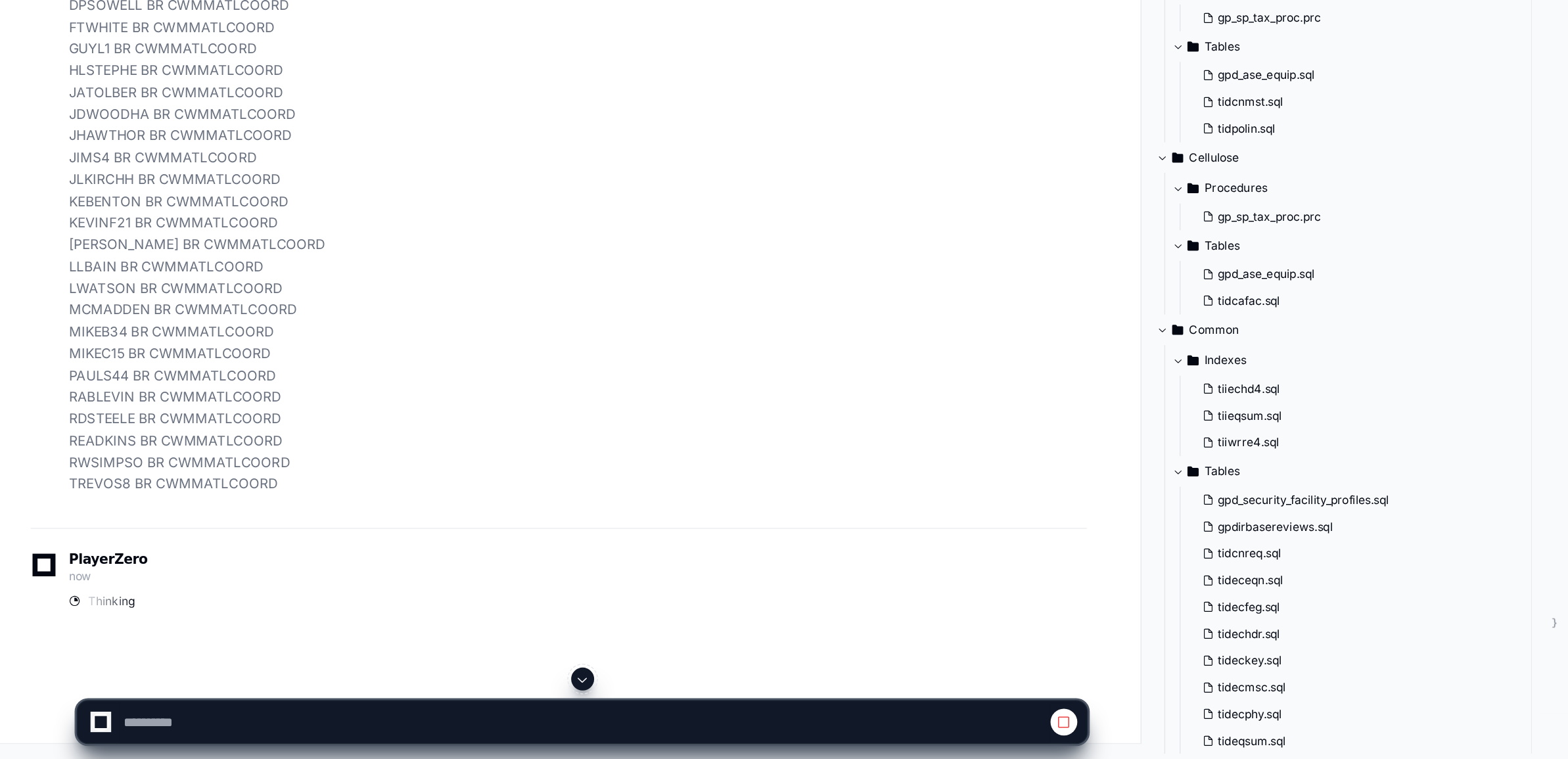
scroll to position [73098, 0]
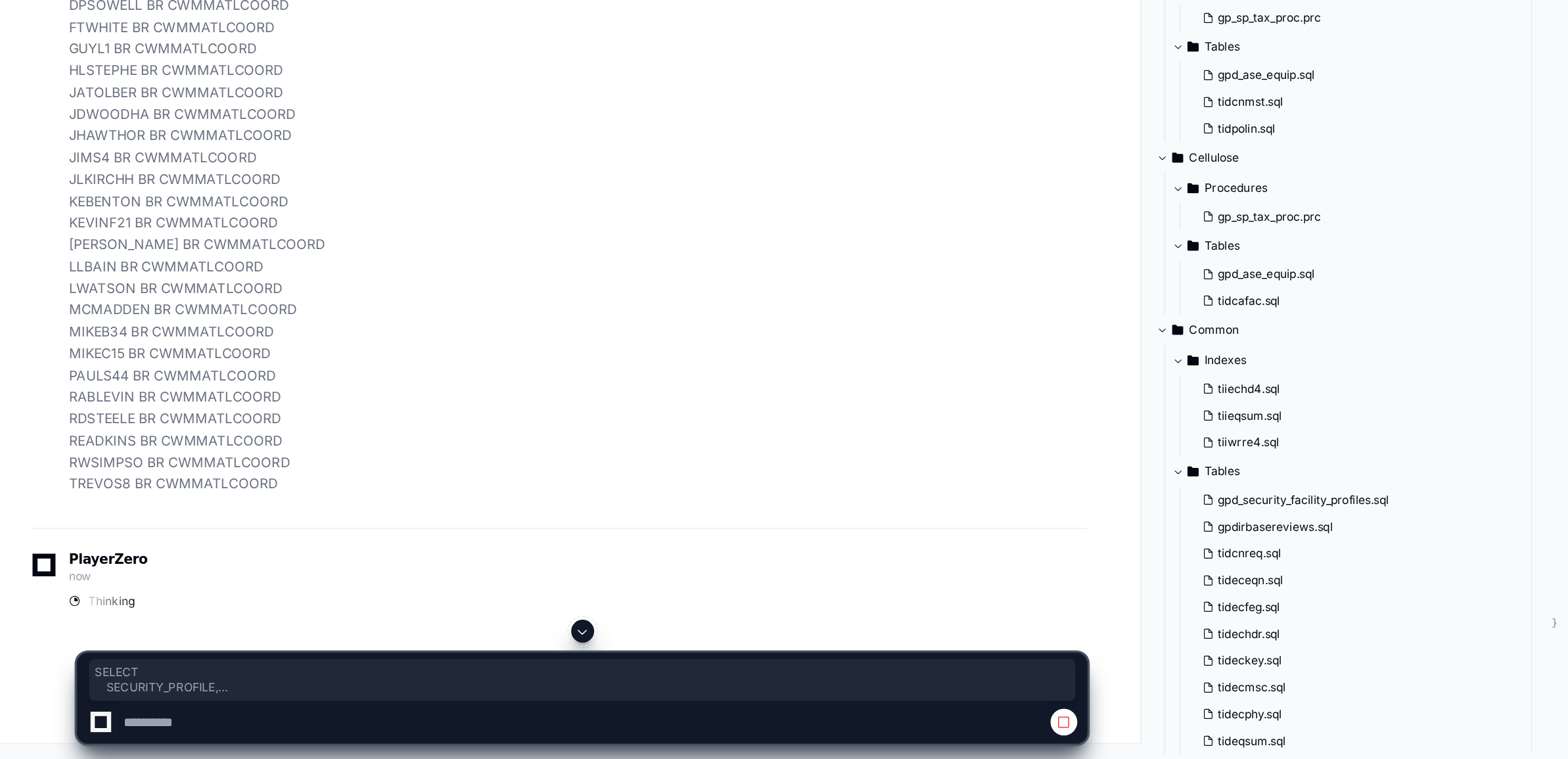
drag, startPoint x: 53, startPoint y: 485, endPoint x: 166, endPoint y: 565, distance: 138.5
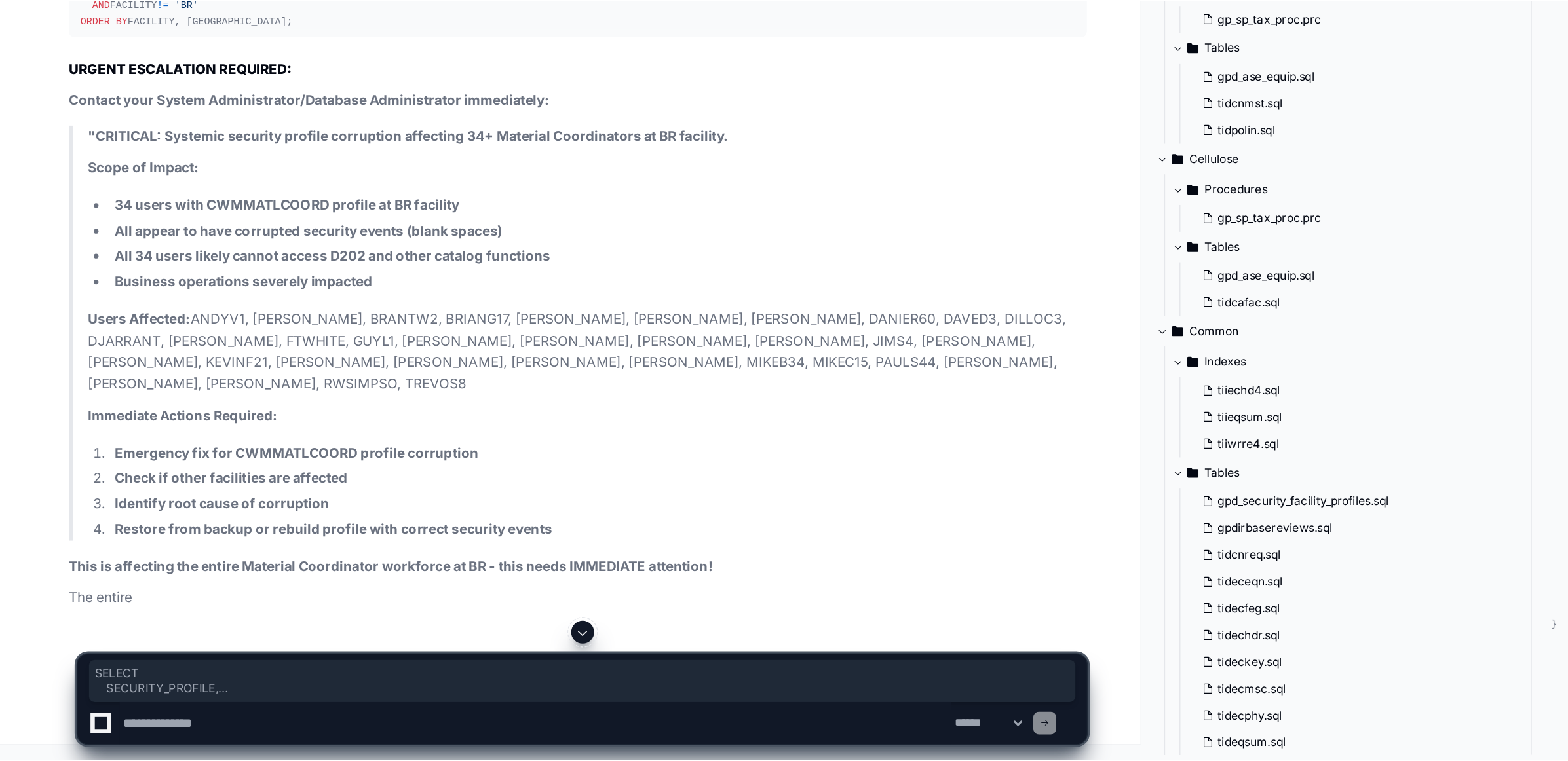
scroll to position [74923, 0]
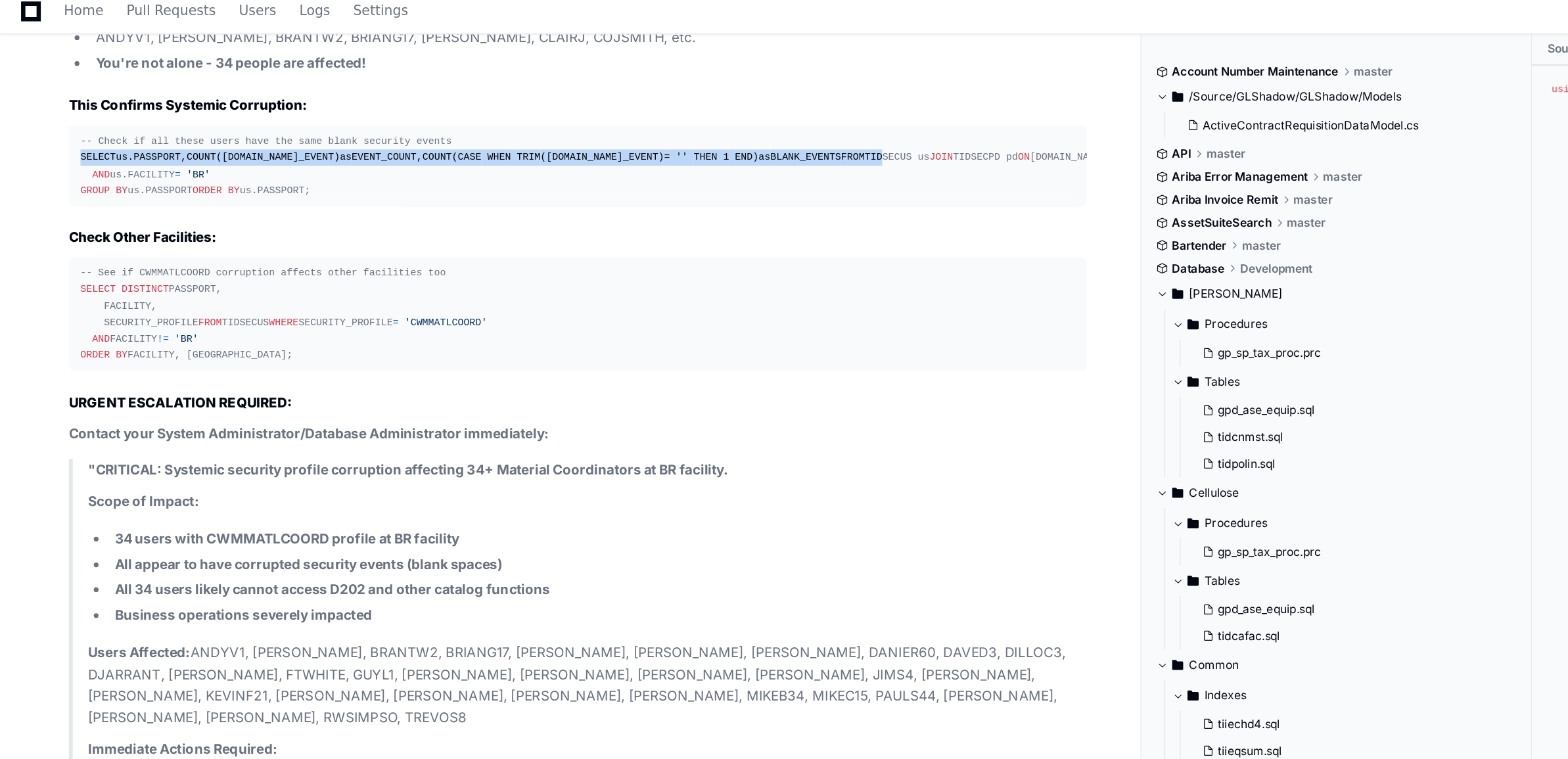
drag, startPoint x: 54, startPoint y: 125, endPoint x: 81, endPoint y: 165, distance: 48.3
click at [81, 149] on pre "-- Check if all these users have the same blank security events SELECT us.PASSP…" at bounding box center [397, 122] width 700 height 56
drag, startPoint x: 138, startPoint y: 223, endPoint x: 52, endPoint y: 117, distance: 136.5
click at [52, 117] on pre "-- Check if all these users have the same blank security events SELECT us.PASSP…" at bounding box center [397, 122] width 700 height 56
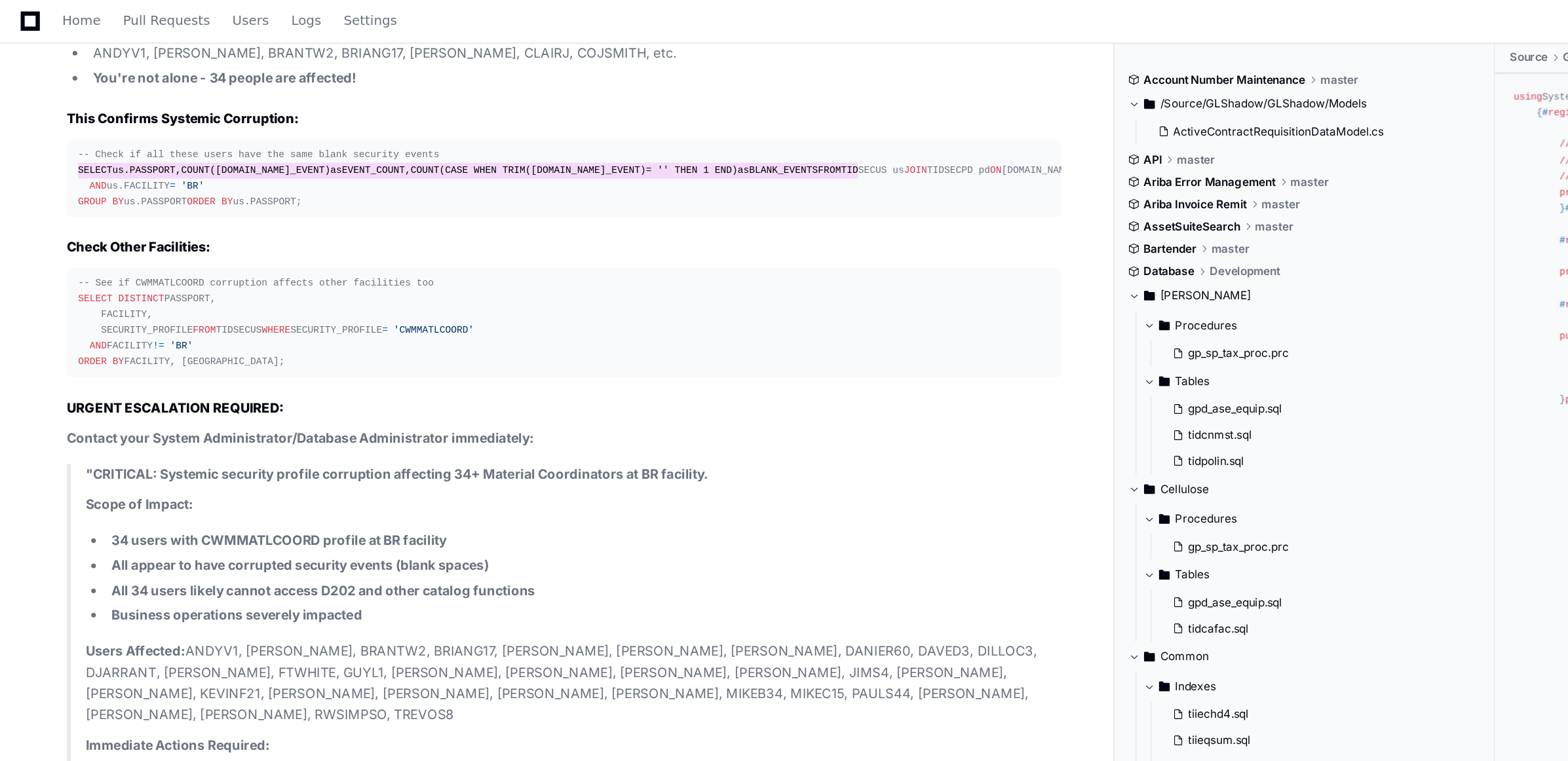
scroll to position [74774, 0]
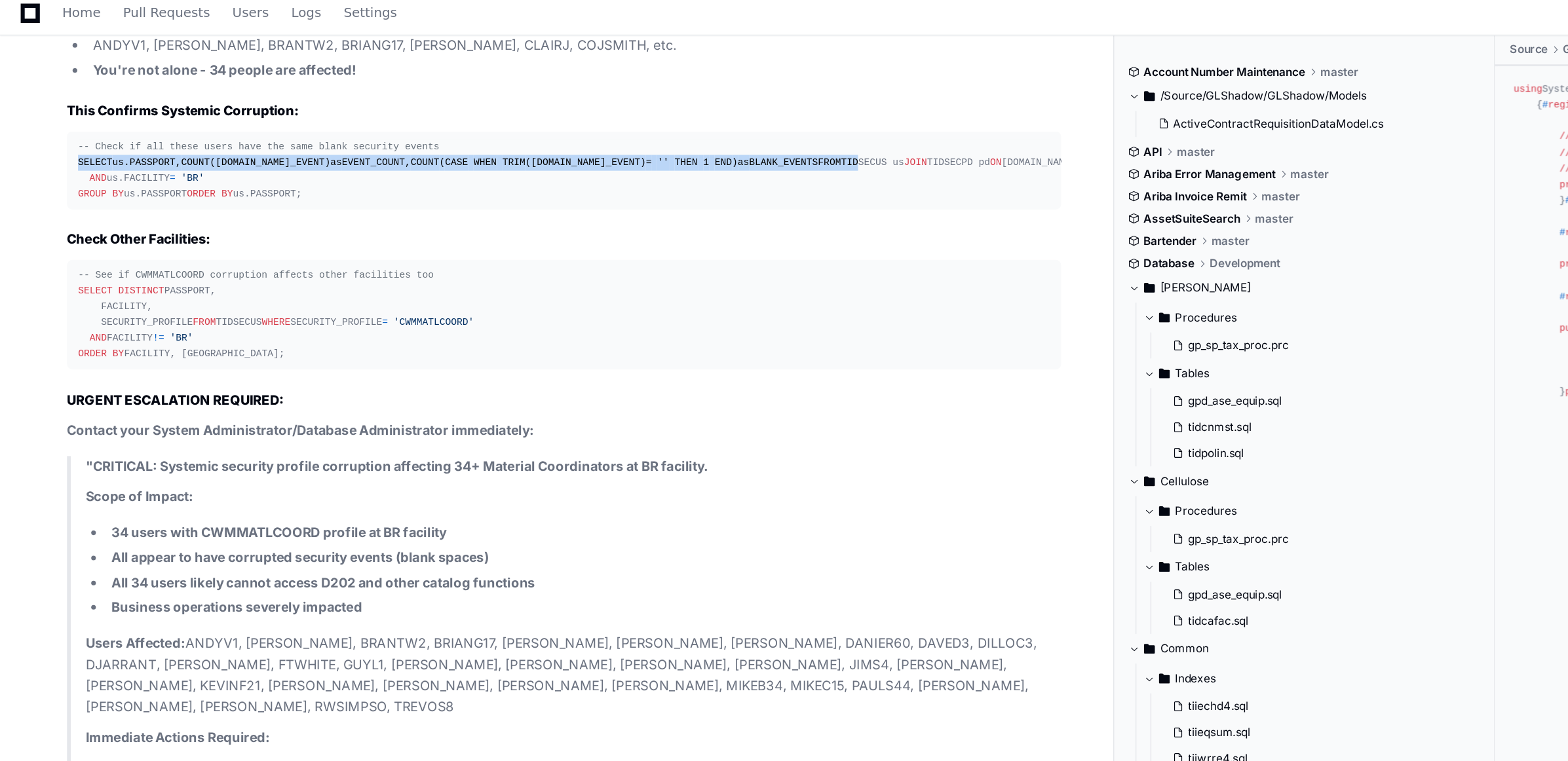
click at [151, 148] on div "-- Check if all these users have the same blank security events SELECT us.PASSP…" at bounding box center [397, 126] width 684 height 45
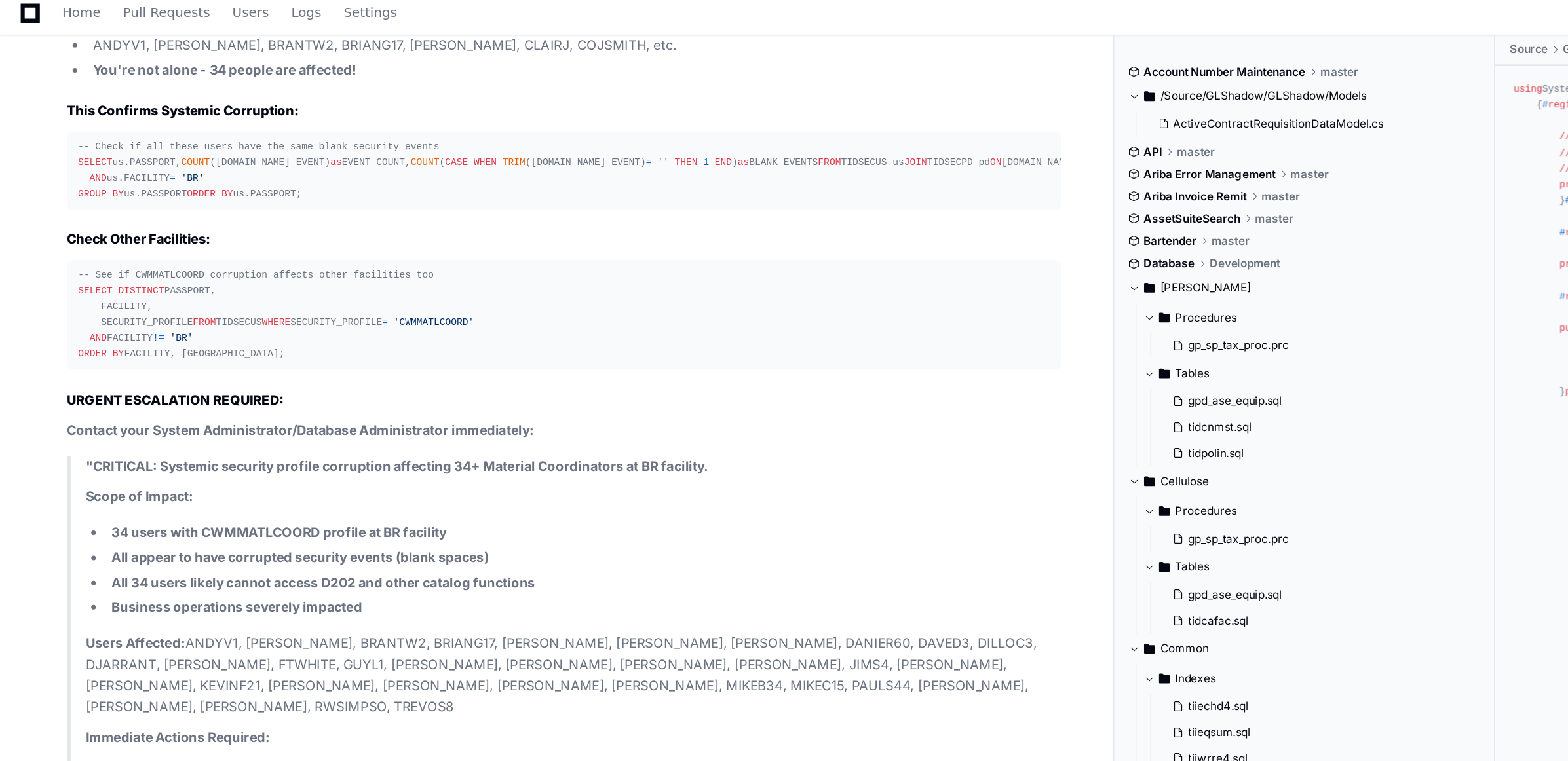
drag, startPoint x: 101, startPoint y: 324, endPoint x: 46, endPoint y: 238, distance: 102.1
click at [46, 238] on div "Thinking Wow, so there are actually 34 users with the CWMMATLCOORD profile at t…" at bounding box center [384, 289] width 726 height 735
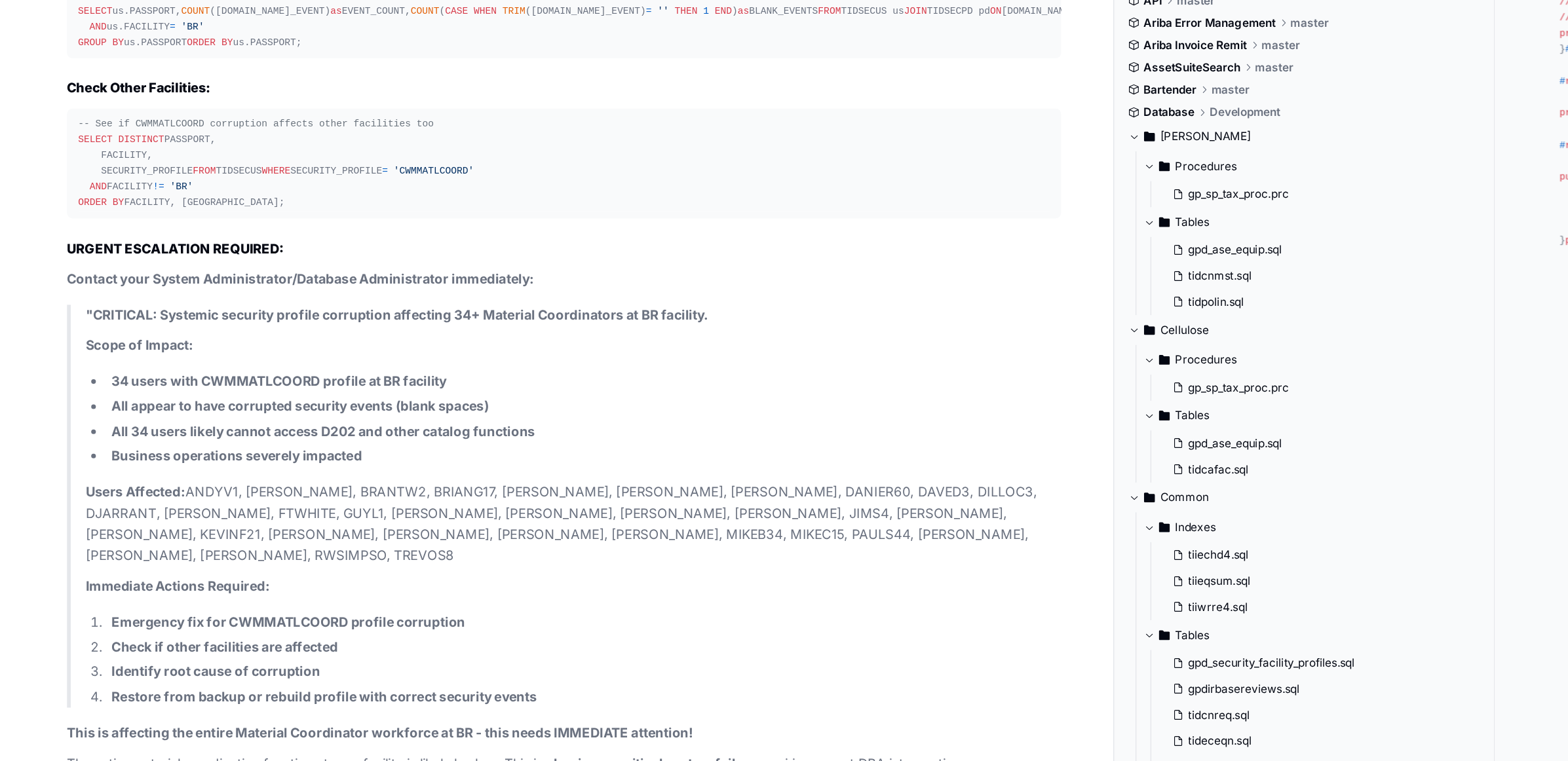
scroll to position [74990, 0]
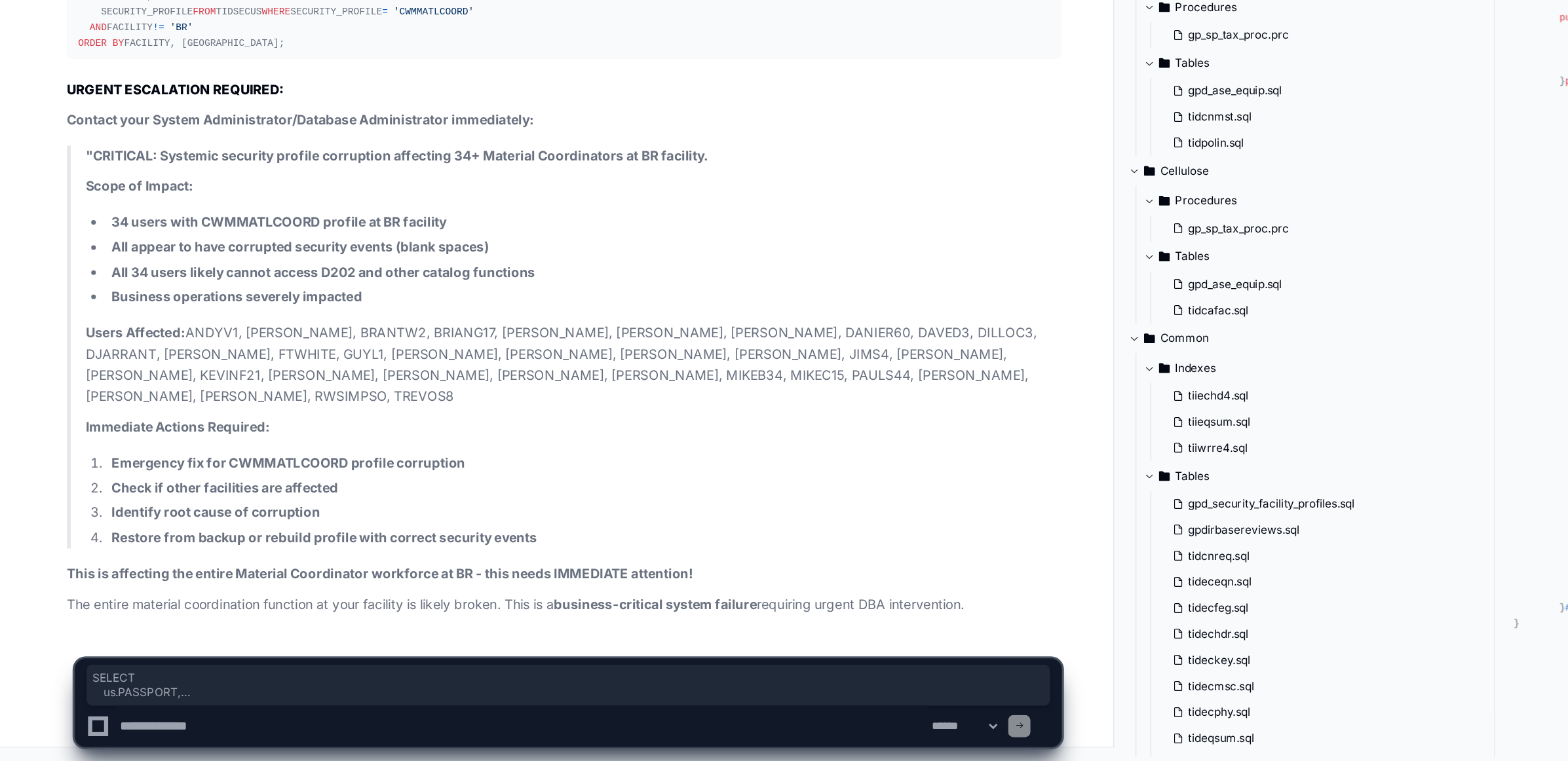
click at [210, 741] on textarea at bounding box center [367, 736] width 571 height 29
paste textarea "**********"
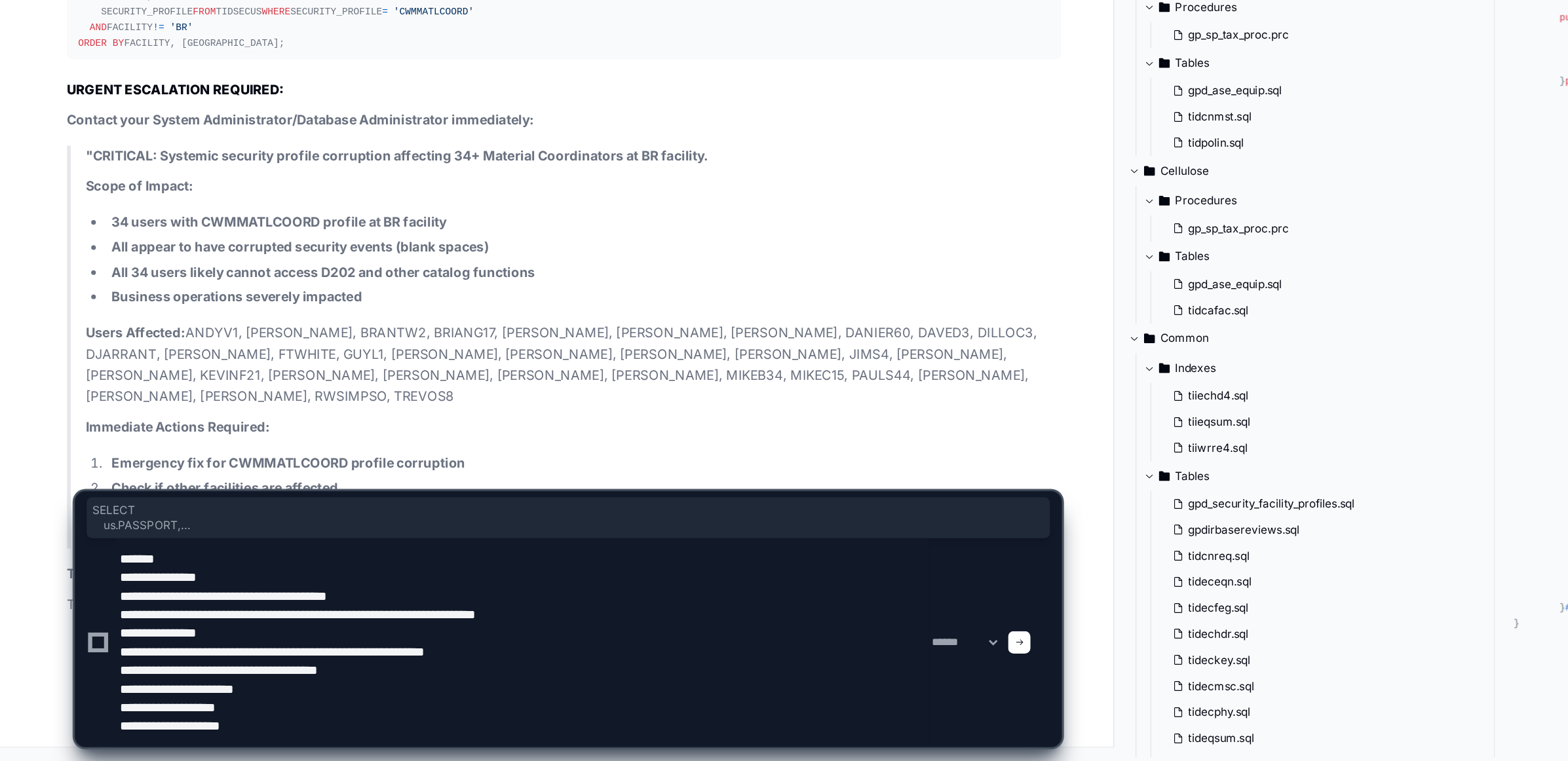
click at [334, 744] on textarea at bounding box center [367, 677] width 571 height 147
paste textarea "**********"
type textarea "**********"
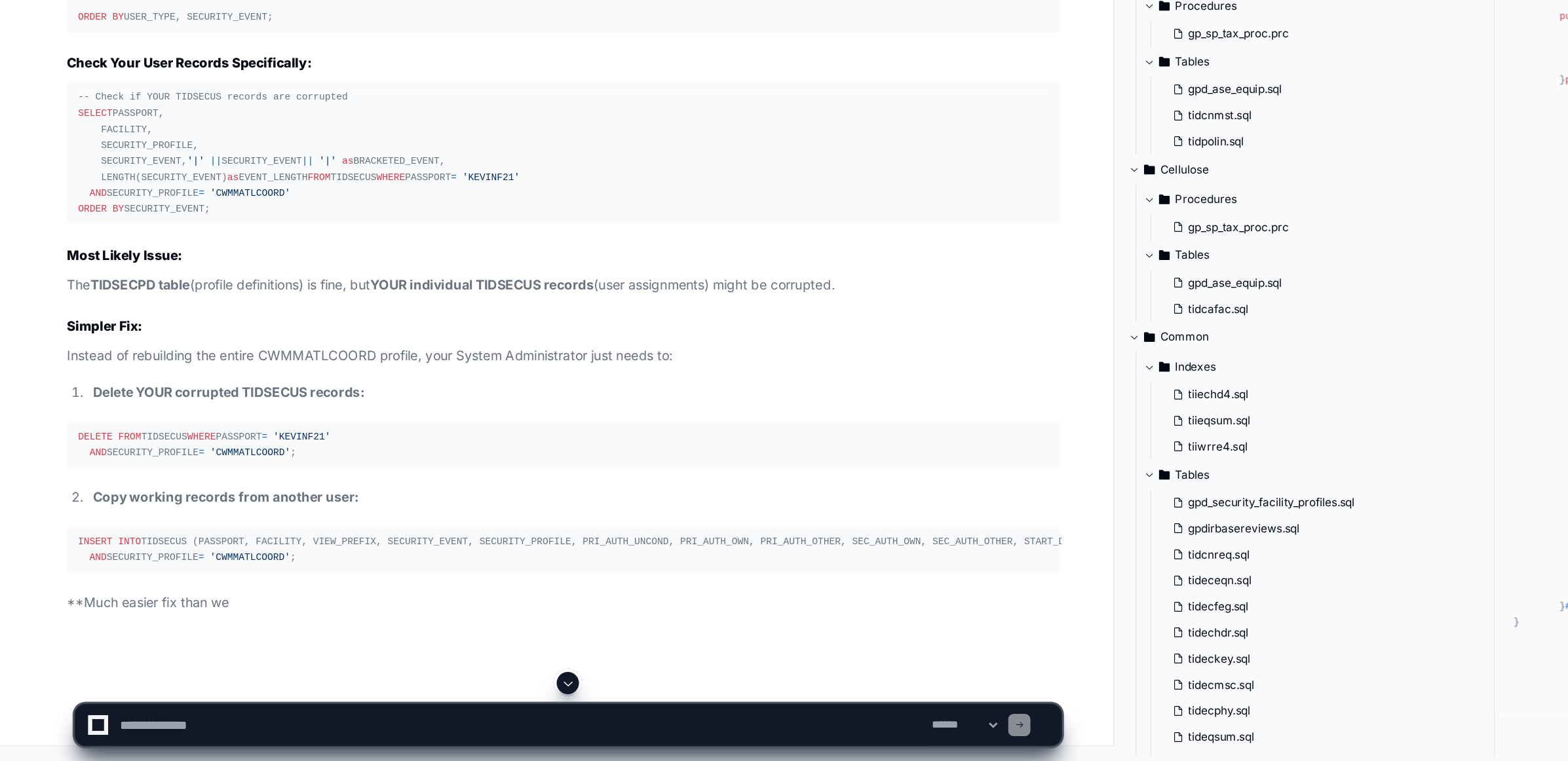
scroll to position [76090, 0]
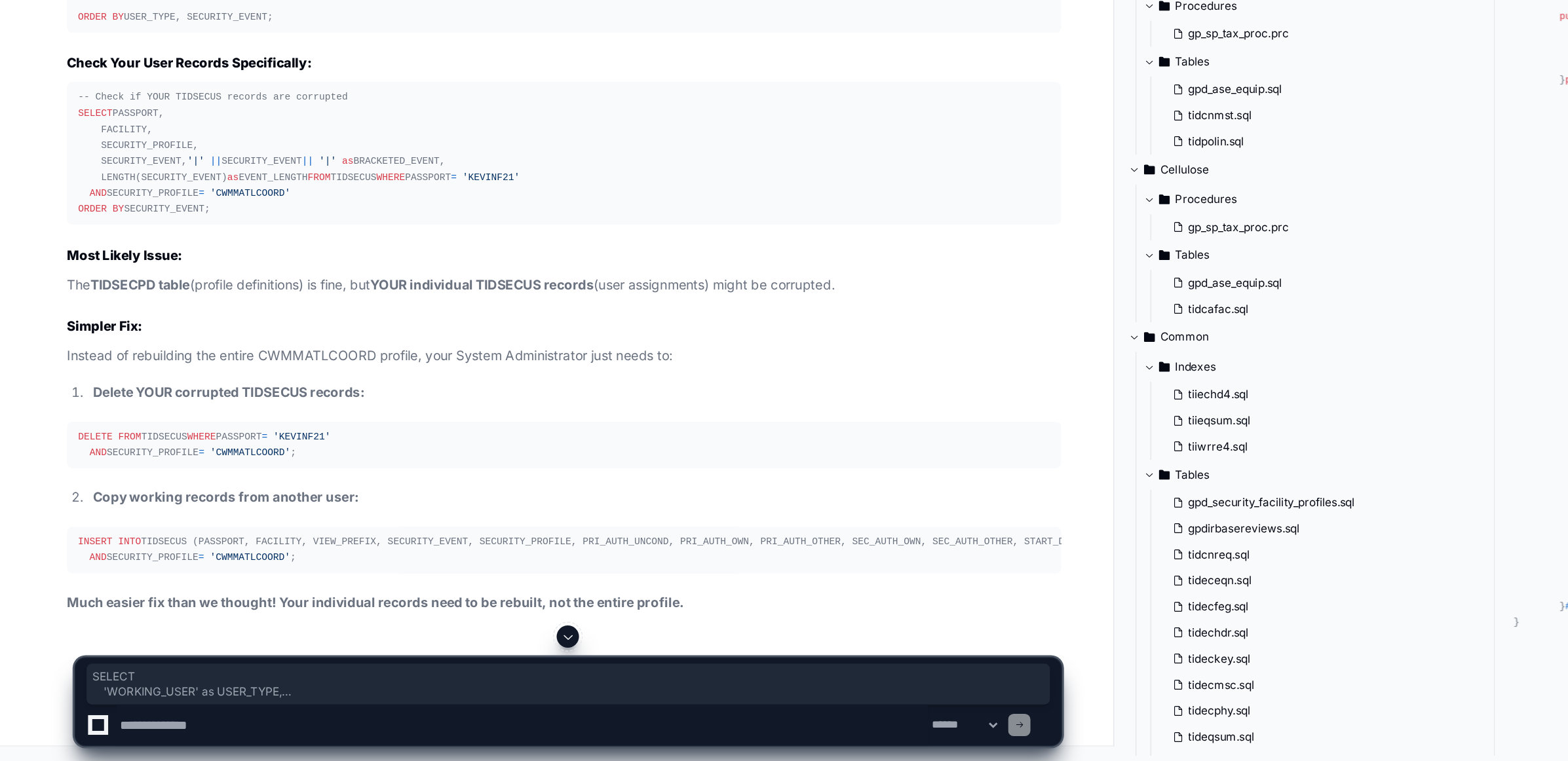
drag, startPoint x: 55, startPoint y: 349, endPoint x: 197, endPoint y: 646, distance: 329.2
click at [197, 243] on div "-- Compare your security events to a working user (e.g., MIKEC15) SELECT 'WORKI…" at bounding box center [397, 130] width 684 height 225
click at [235, 739] on textarea at bounding box center [367, 736] width 571 height 29
paste textarea "**********"
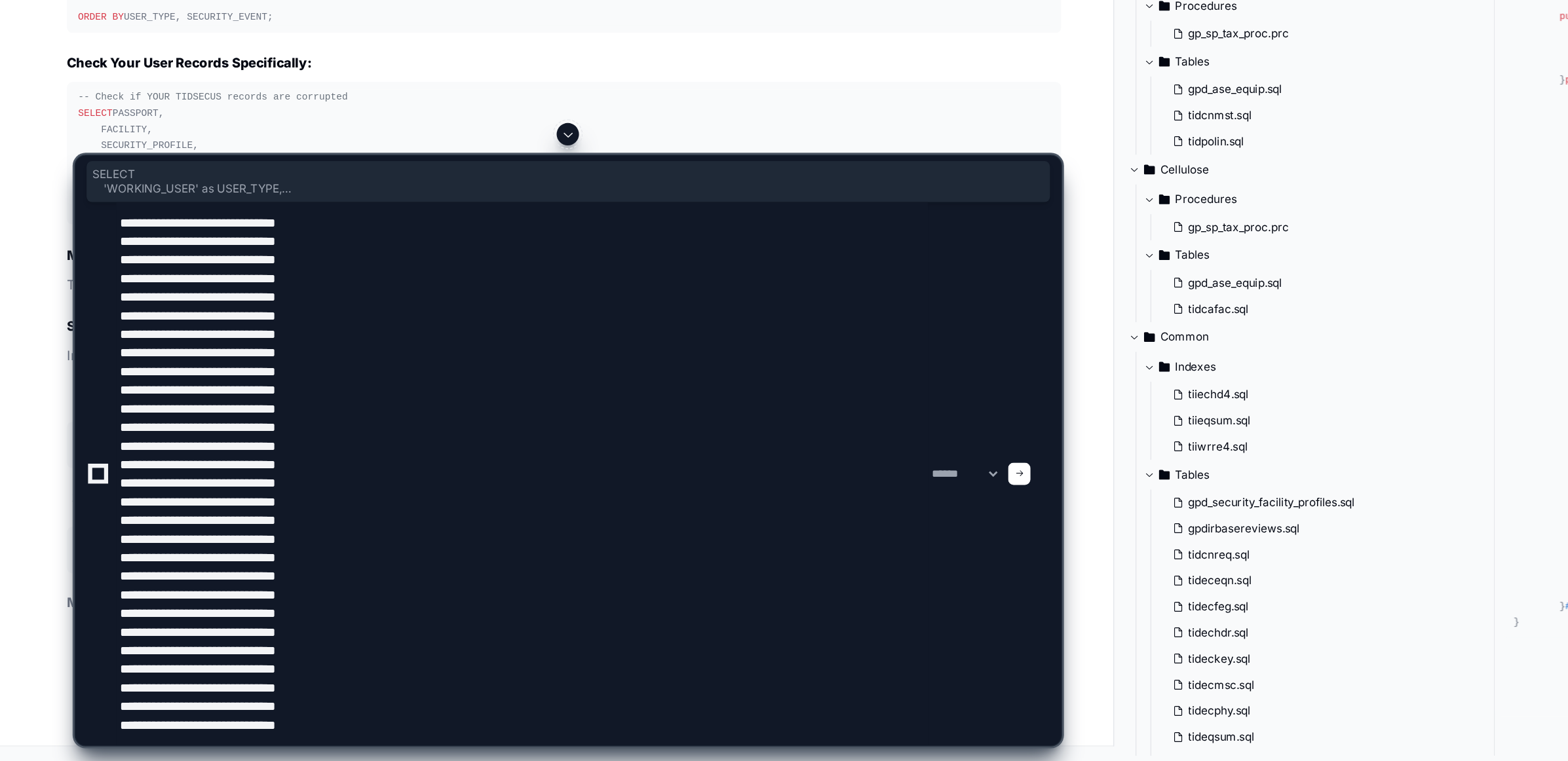
type textarea "**********"
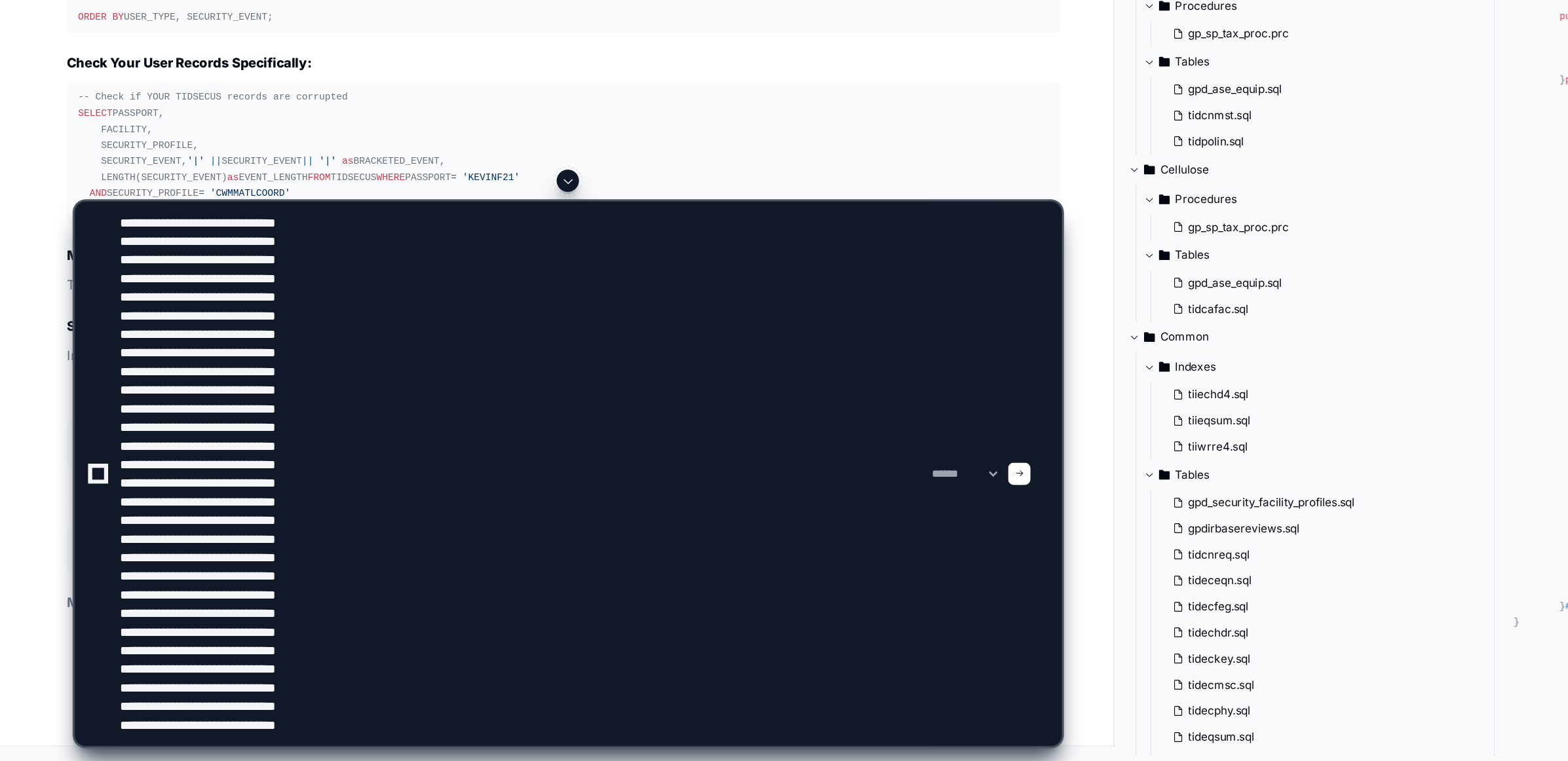
click at [725, 557] on div at bounding box center [717, 559] width 16 height 16
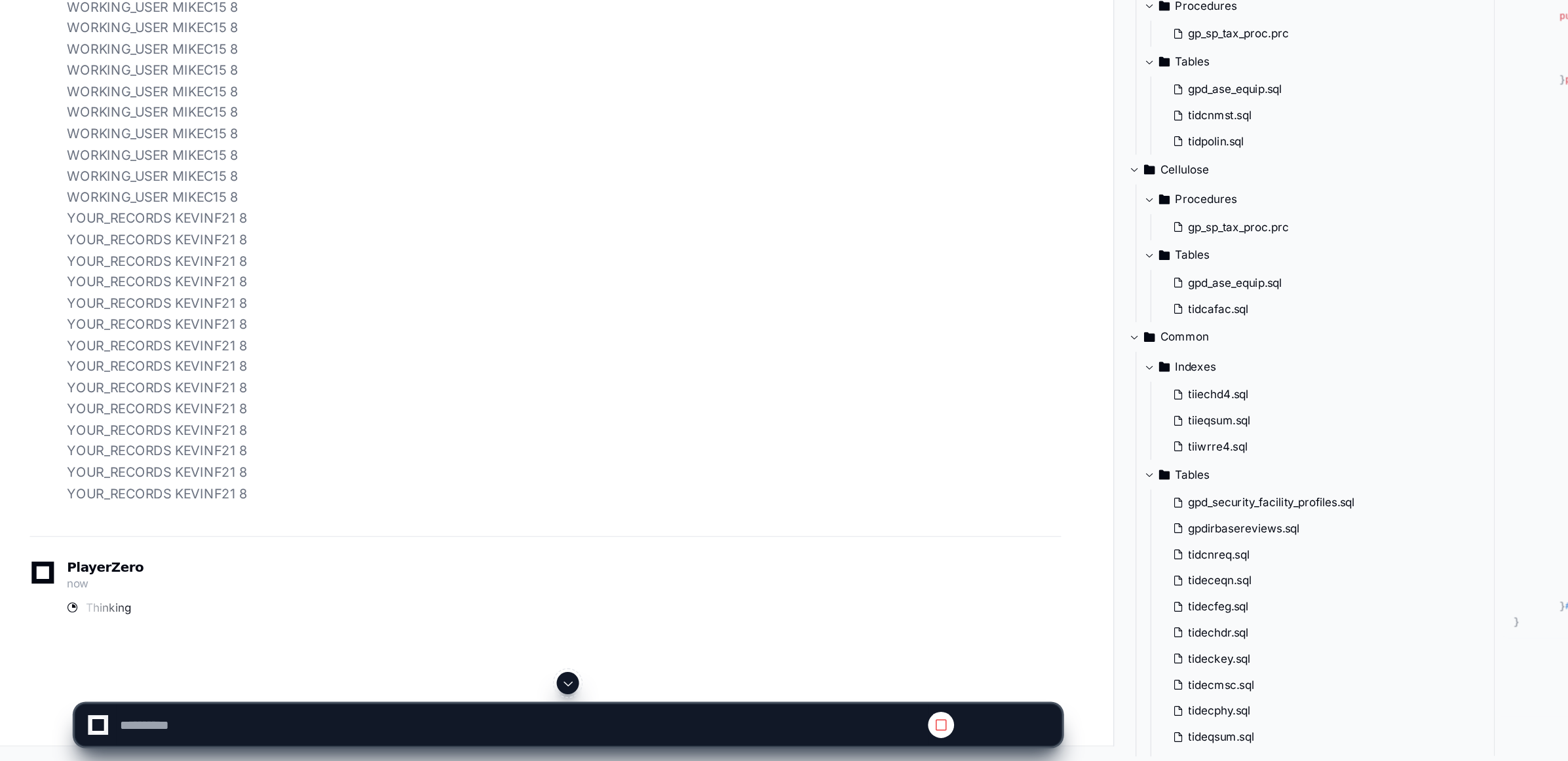
scroll to position [76409, 0]
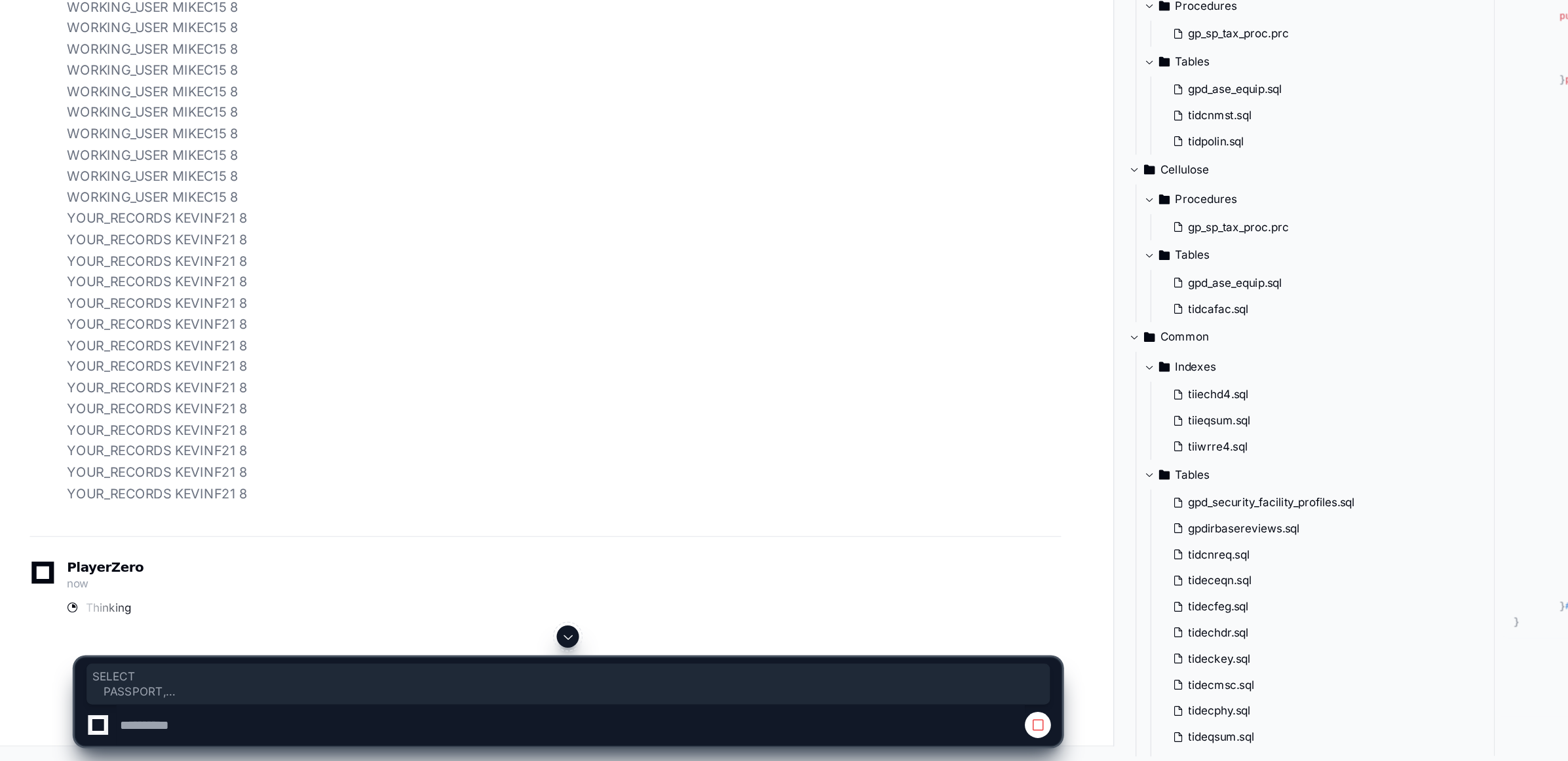
drag, startPoint x: 55, startPoint y: 391, endPoint x: 155, endPoint y: 507, distance: 153.2
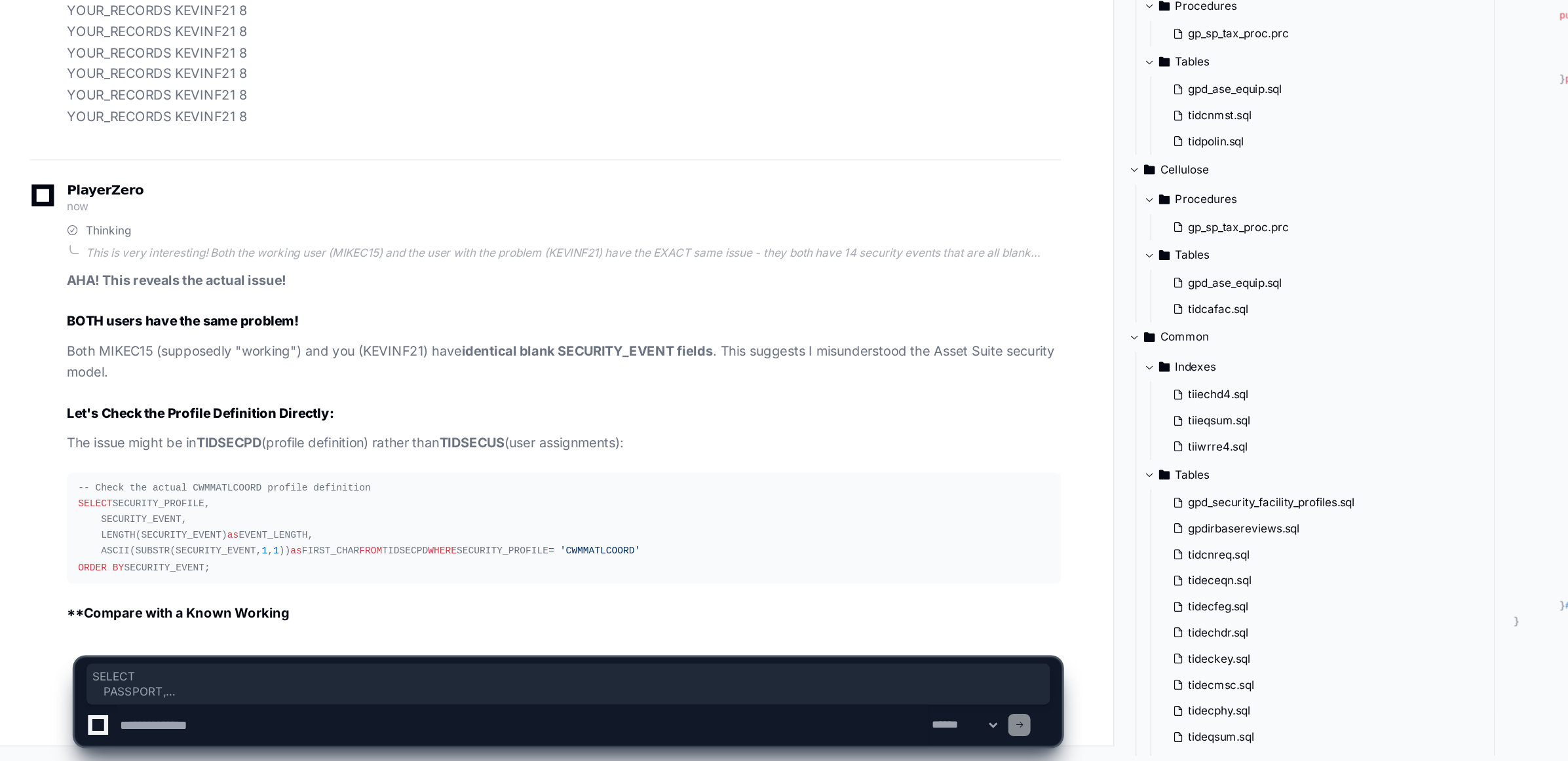
scroll to position [77455, 0]
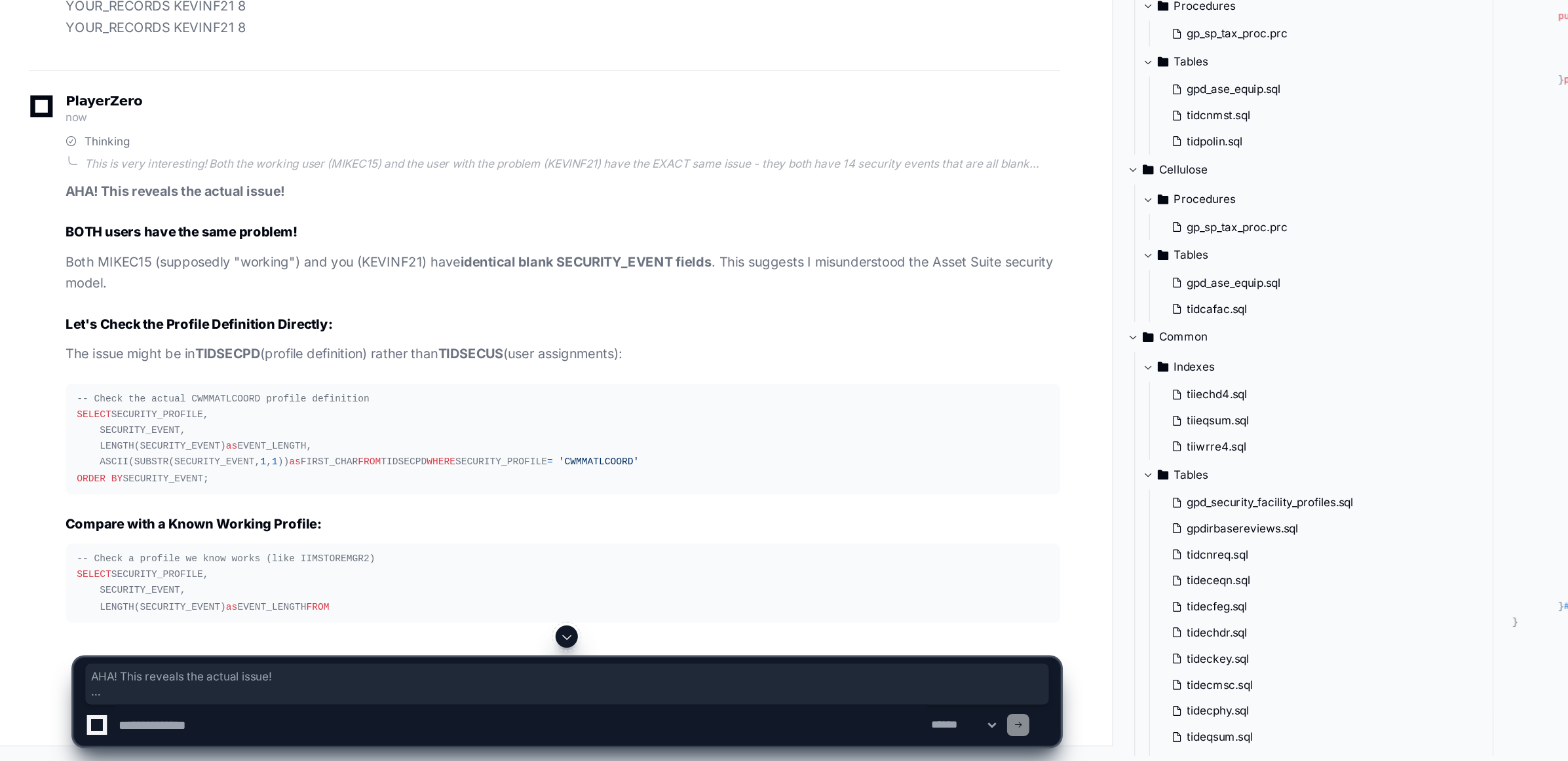
drag, startPoint x: 55, startPoint y: 538, endPoint x: 96, endPoint y: 539, distance: 41.0
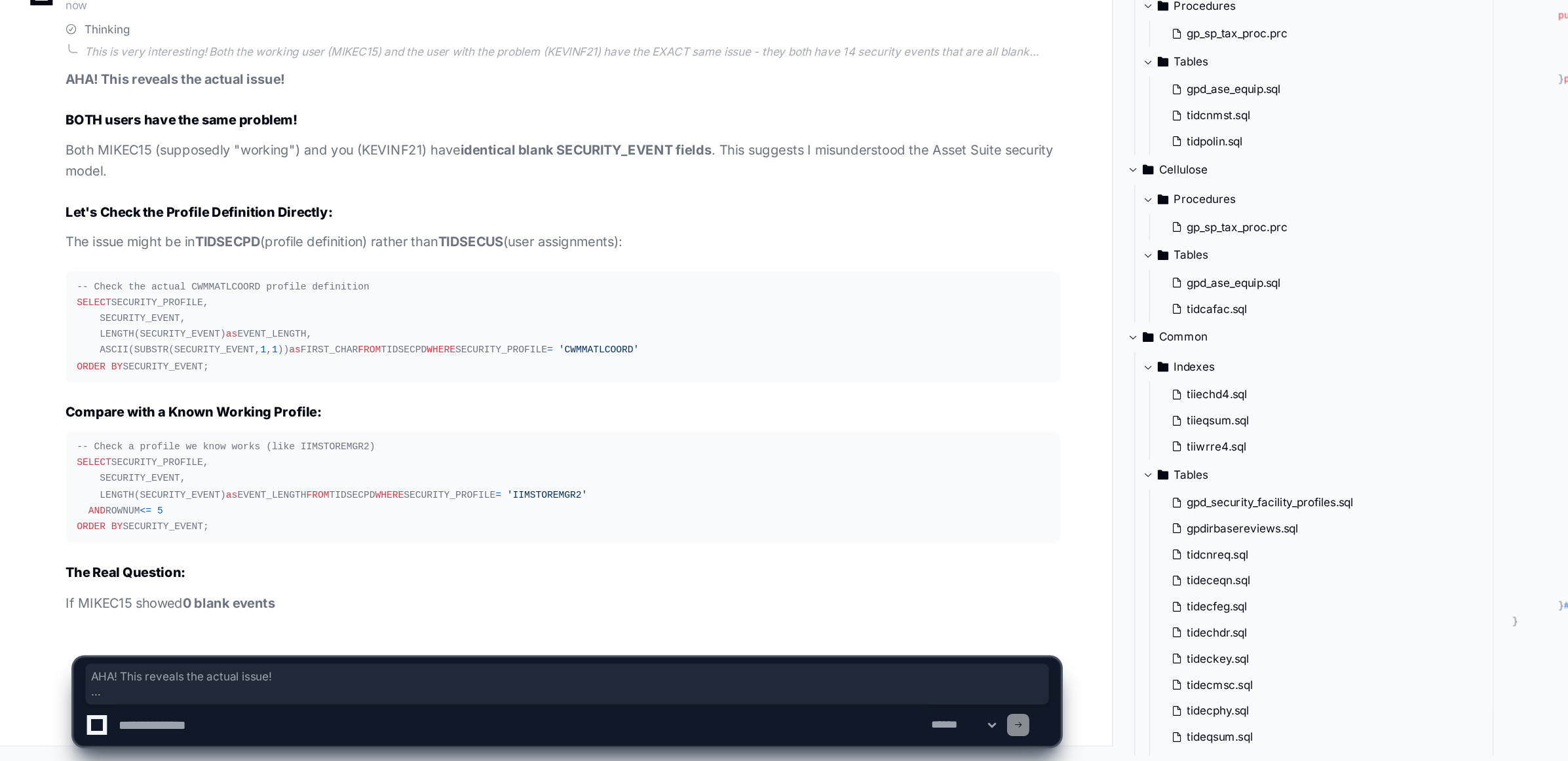
scroll to position [77623, 0]
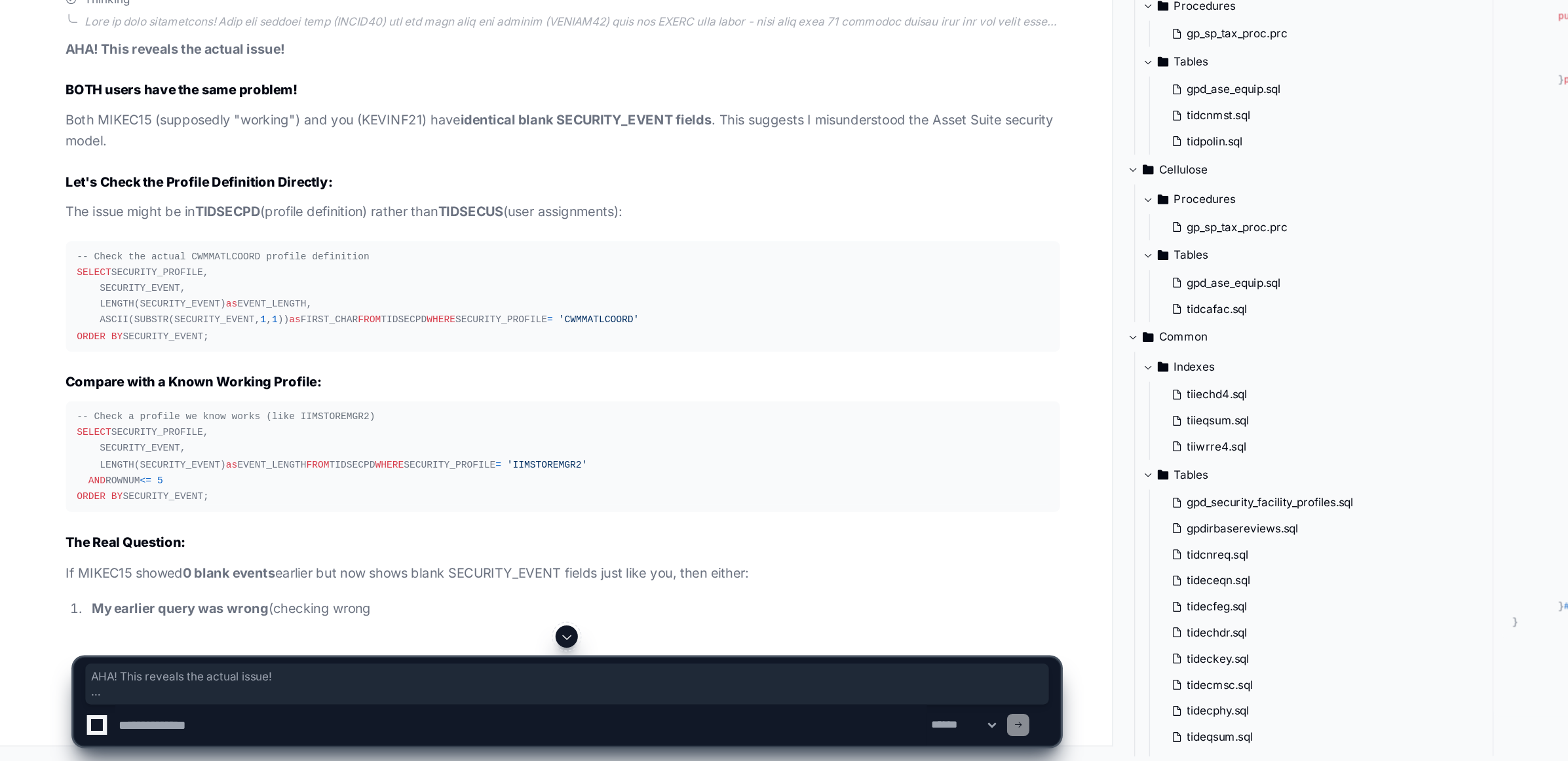
click at [157, 723] on textarea at bounding box center [367, 736] width 571 height 29
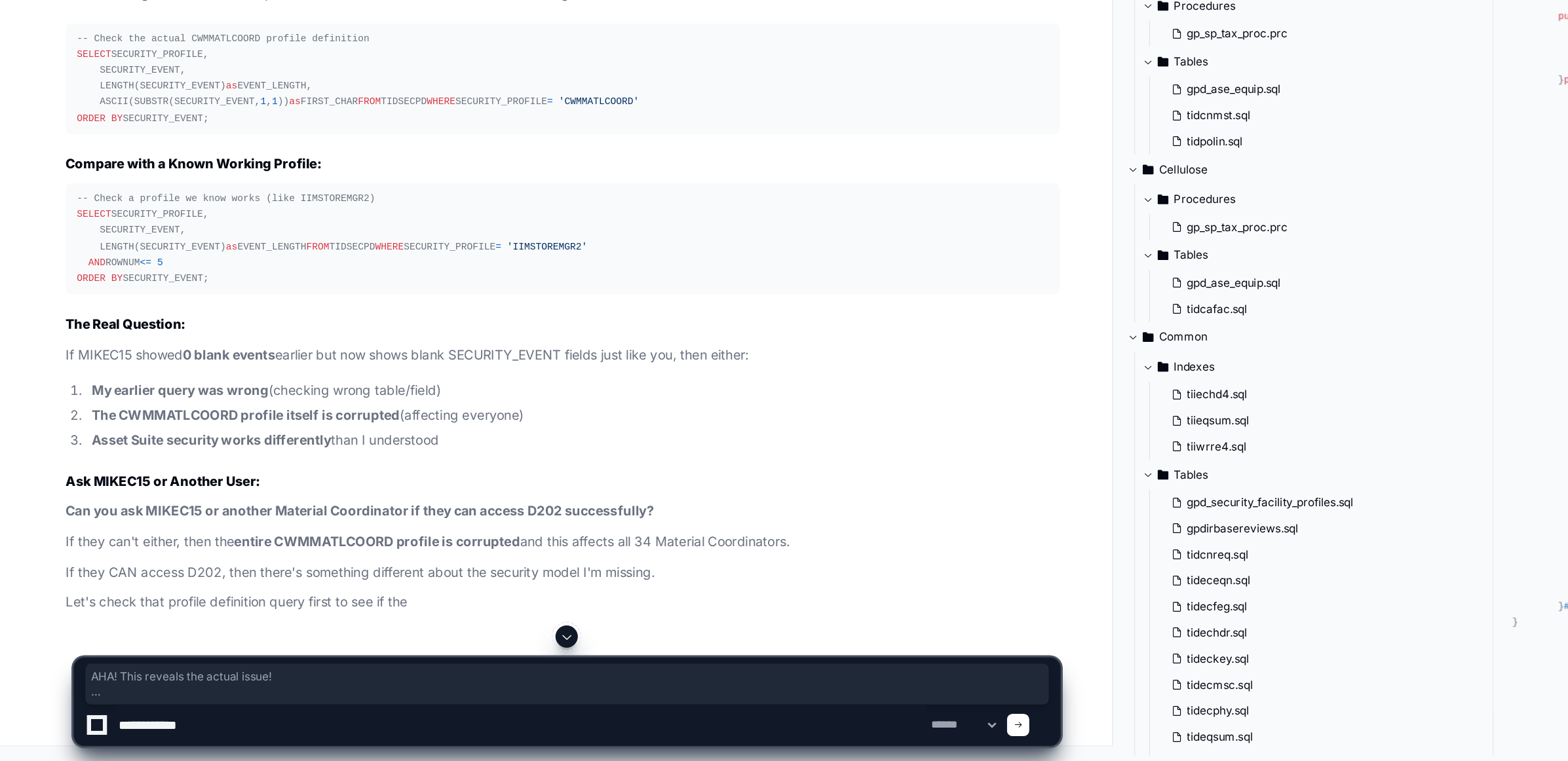
type textarea "*"
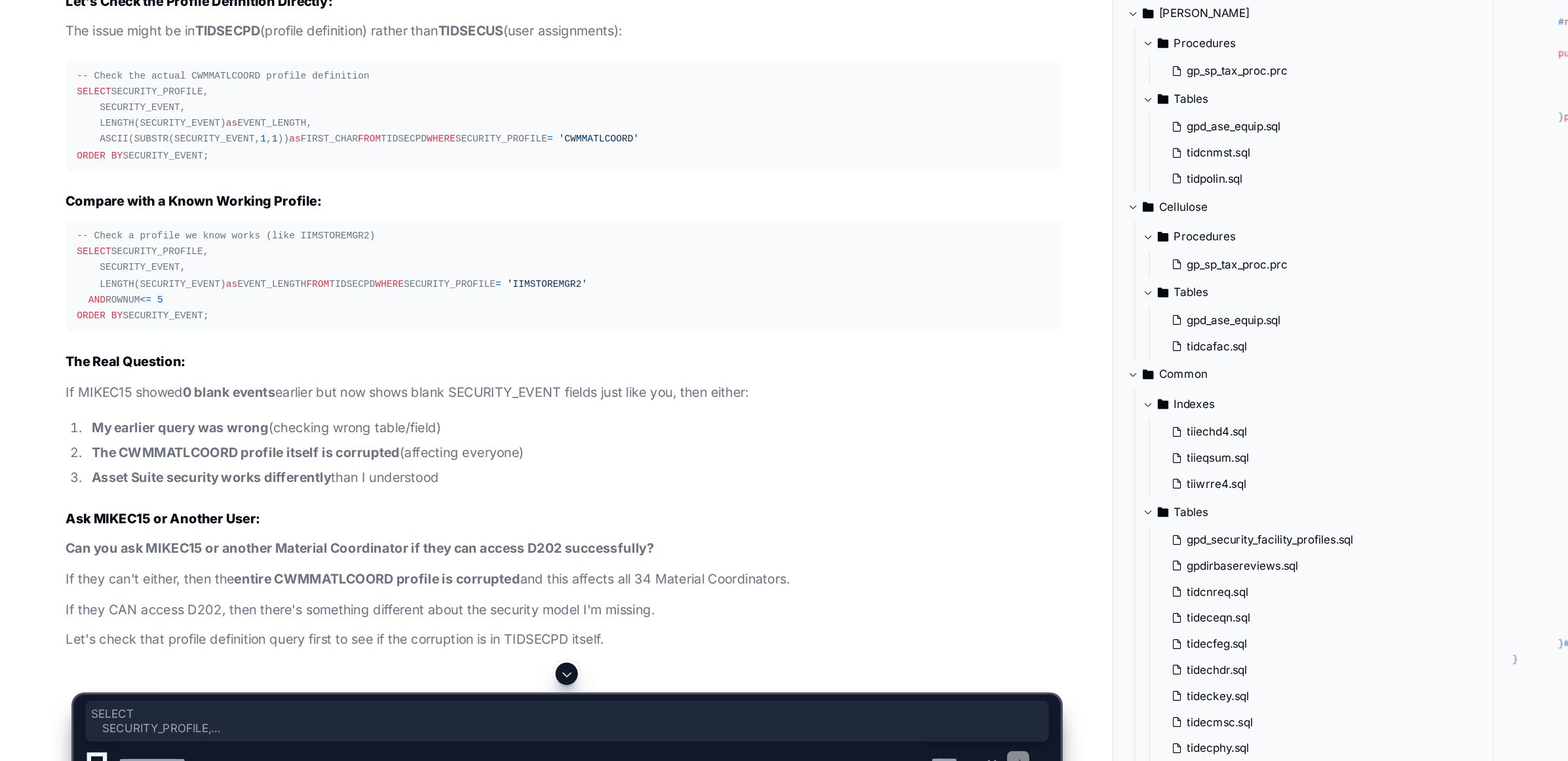
drag, startPoint x: 55, startPoint y: 372, endPoint x: 179, endPoint y: 450, distance: 146.5
click at [179, 314] on div "-- Check the actual CWMMATLCOORD profile definition SELECT SECURITY_PROFILE, SE…" at bounding box center [397, 280] width 684 height 67
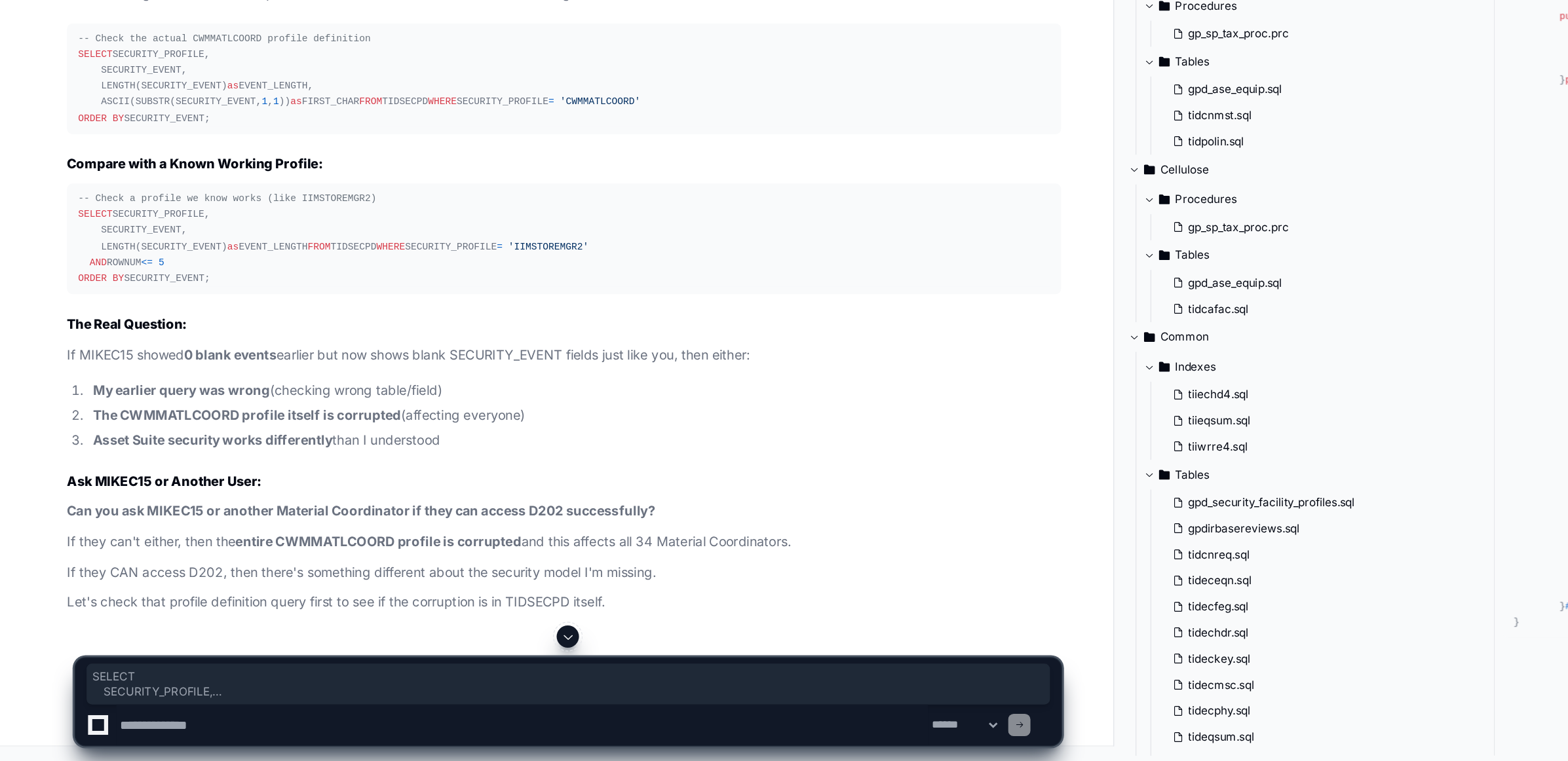
scroll to position [77770, 0]
click at [221, 741] on textarea at bounding box center [367, 736] width 571 height 29
paste textarea "**********"
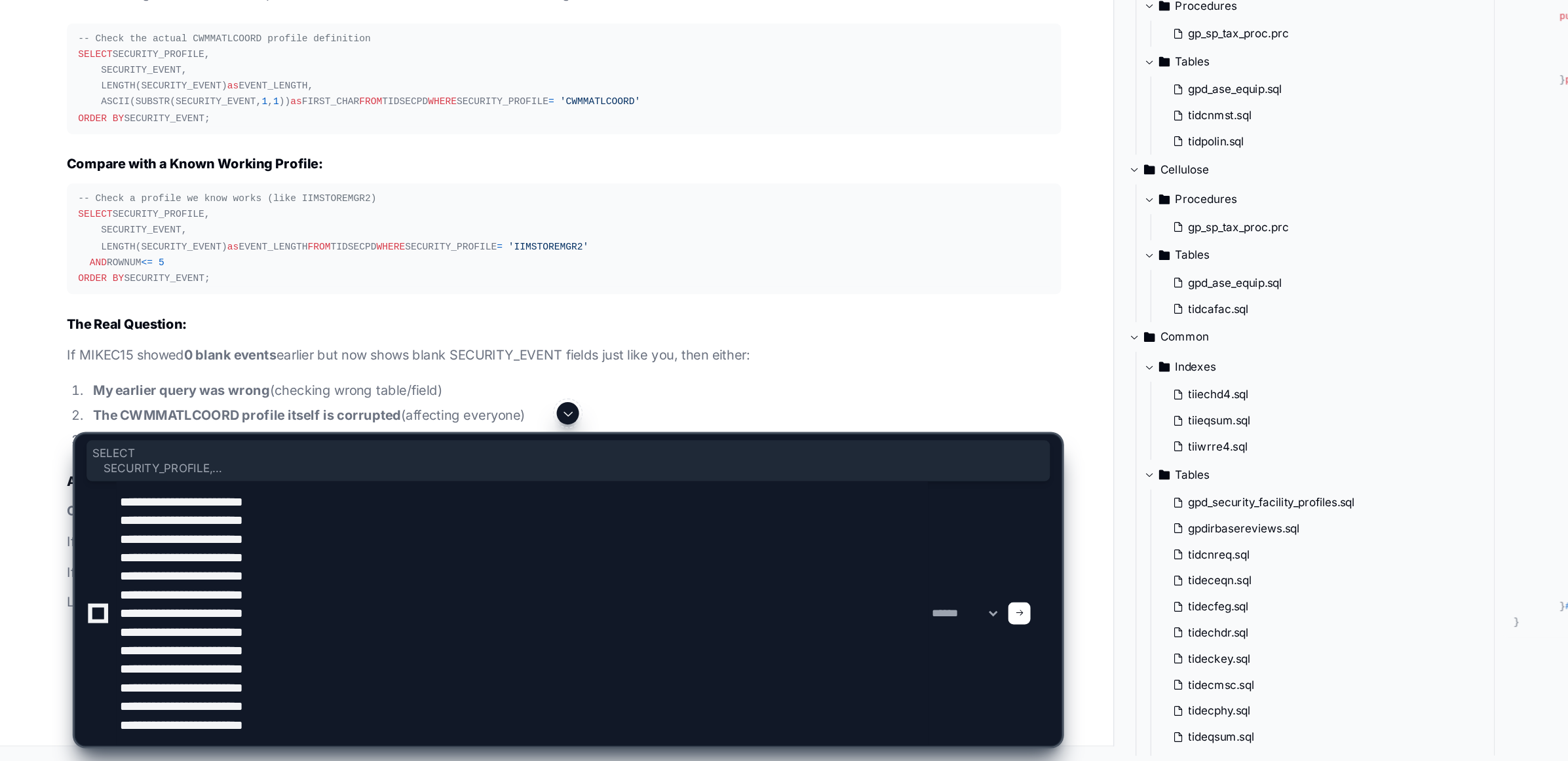
drag, startPoint x: 55, startPoint y: 370, endPoint x: 160, endPoint y: 449, distance: 131.4
click at [160, 427] on div "-- Check a profile we know works (like IIMSTOREMGR2) SELECT SECURITY_PROFILE, S…" at bounding box center [397, 393] width 684 height 67
click at [295, 737] on textarea at bounding box center [367, 657] width 571 height 186
paste textarea "**********"
type textarea "**********"
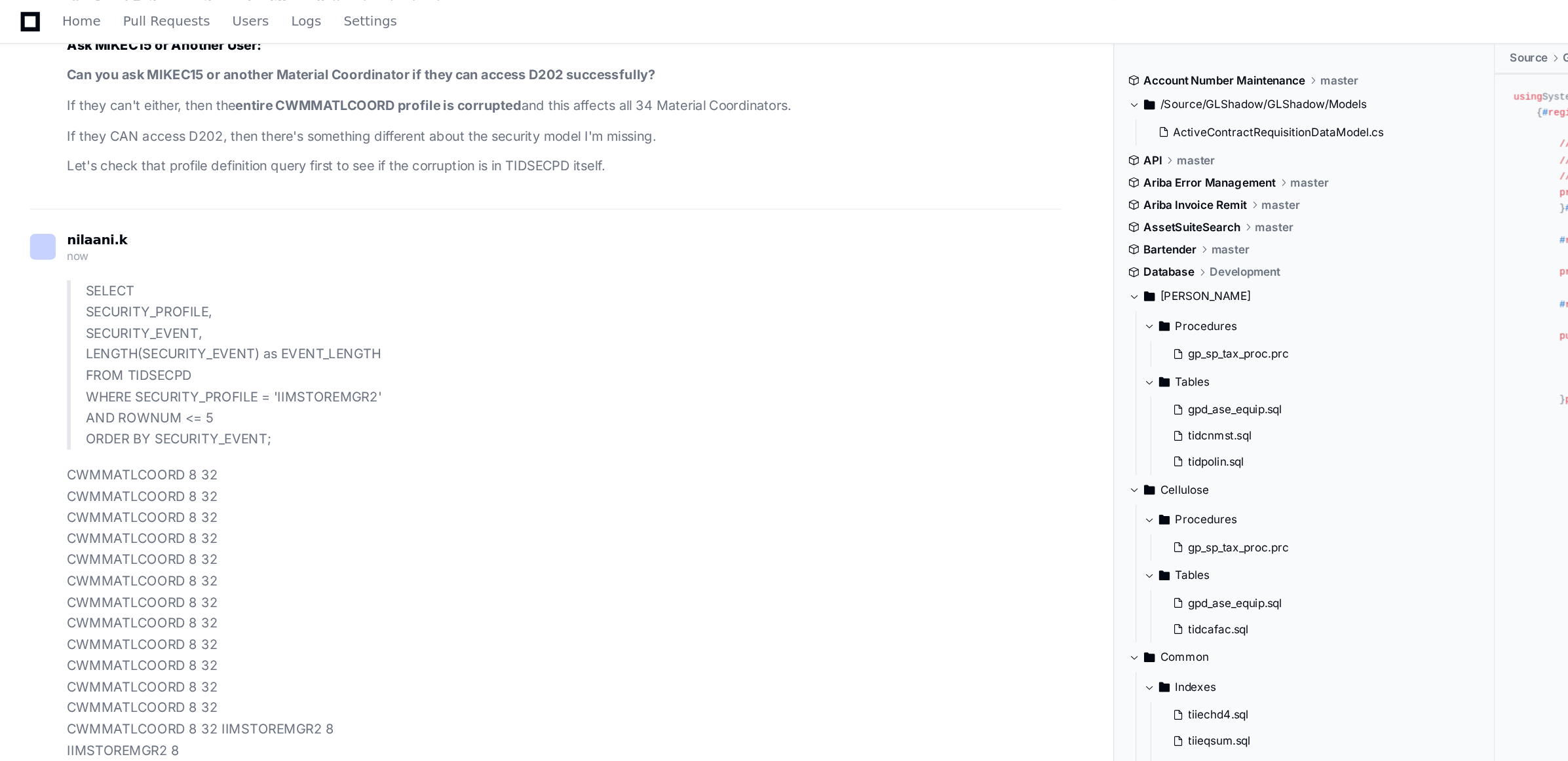
scroll to position [78075, 0]
click at [118, 58] on strong "Can you ask MIKEC15 or another Material Coordinator if they can access D202 suc…" at bounding box center [254, 51] width 414 height 11
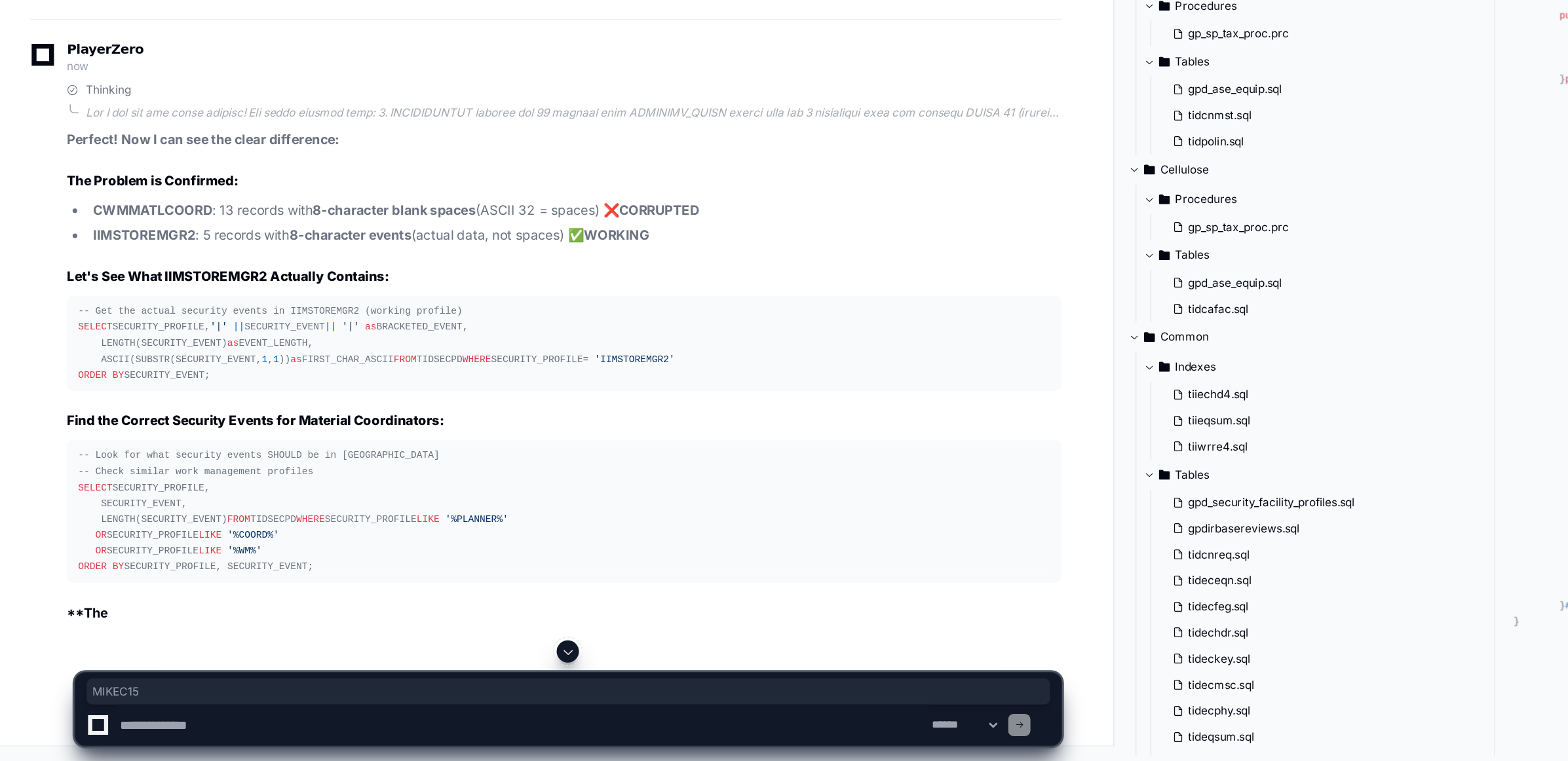
scroll to position [78774, 0]
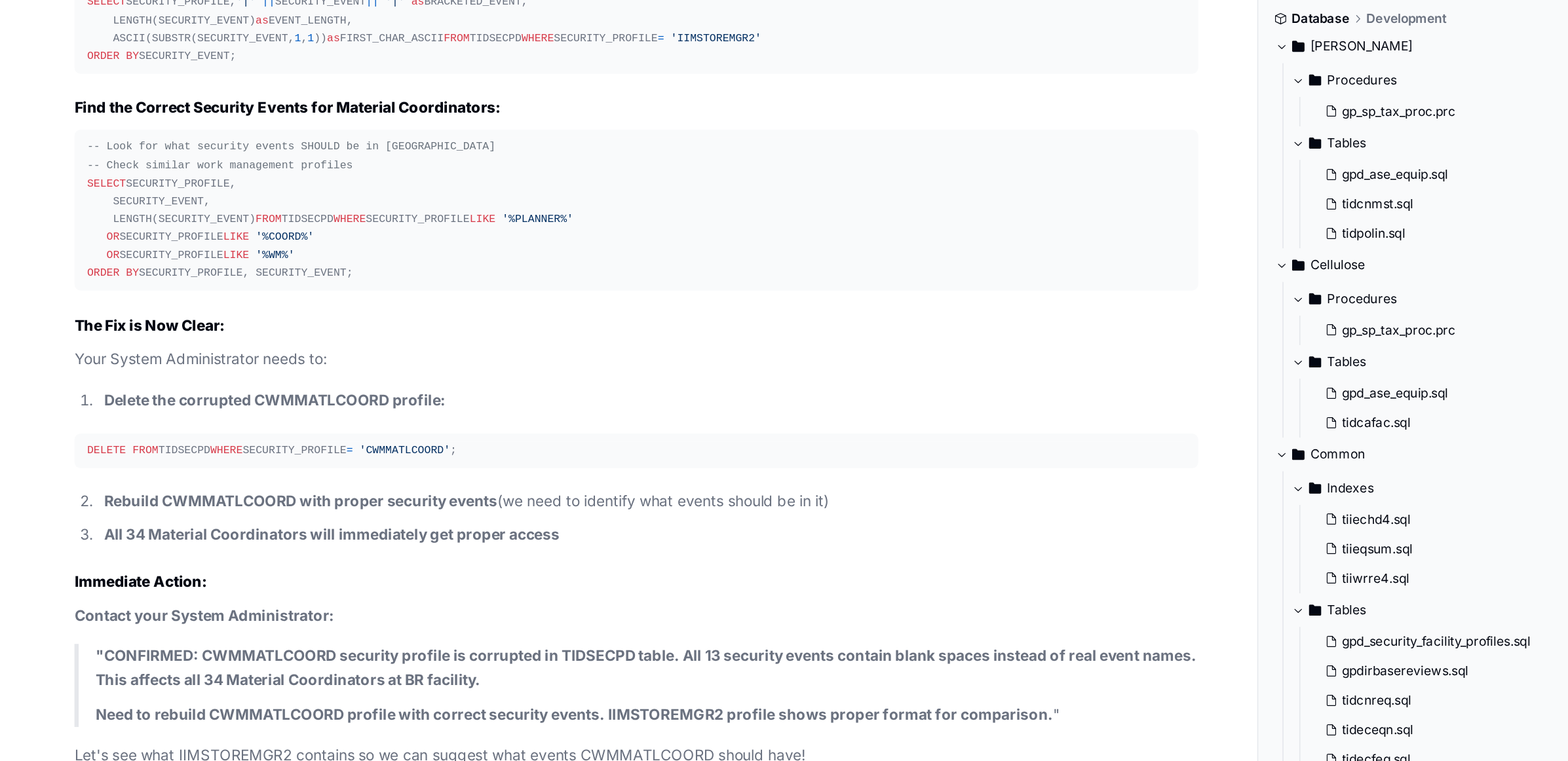
drag, startPoint x: 149, startPoint y: 452, endPoint x: 158, endPoint y: 455, distance: 9.5
click at [158, 220] on div "-- Get the actual security events in IIMSTOREMGR2 (working profile) SELECT SECU…" at bounding box center [397, 192] width 684 height 56
drag, startPoint x: 151, startPoint y: 454, endPoint x: 54, endPoint y: 377, distance: 123.8
click at [55, 220] on div "-- Get the actual security events in IIMSTOREMGR2 (working profile) SELECT SECU…" at bounding box center [397, 192] width 684 height 56
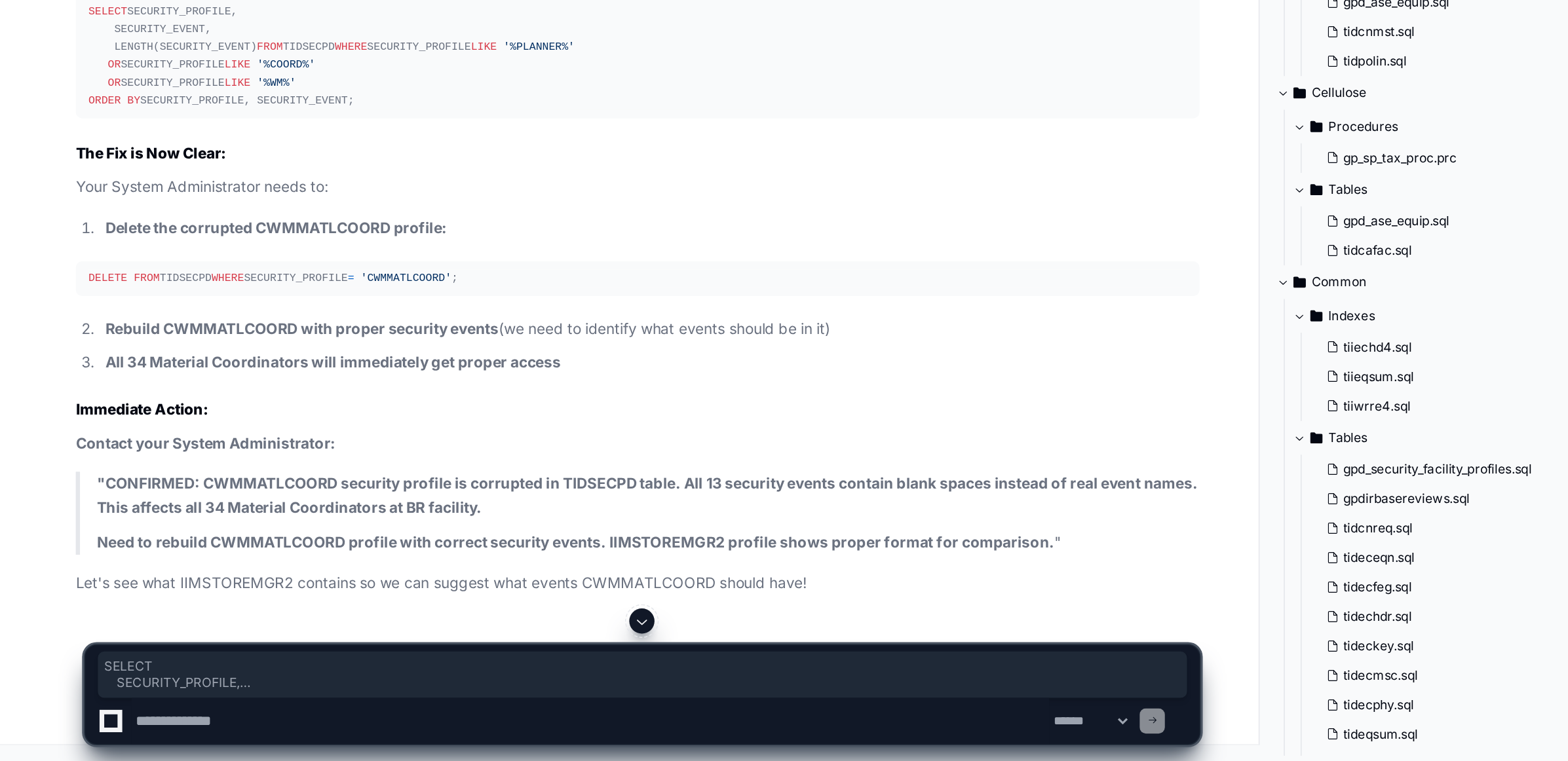
scroll to position [78933, 0]
click at [189, 733] on textarea at bounding box center [367, 736] width 571 height 29
paste textarea "**********"
type textarea "**********"
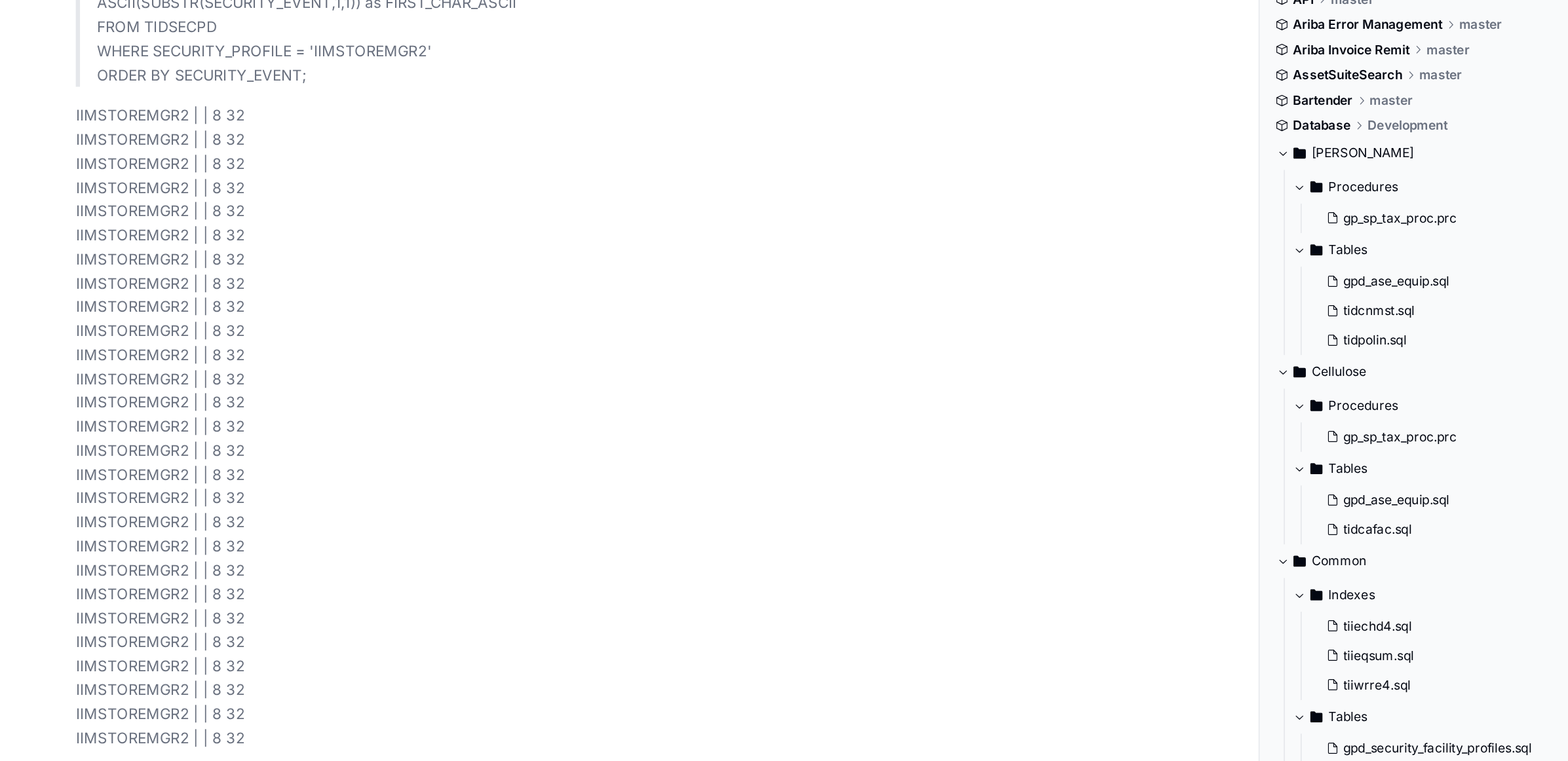
scroll to position [78897, 0]
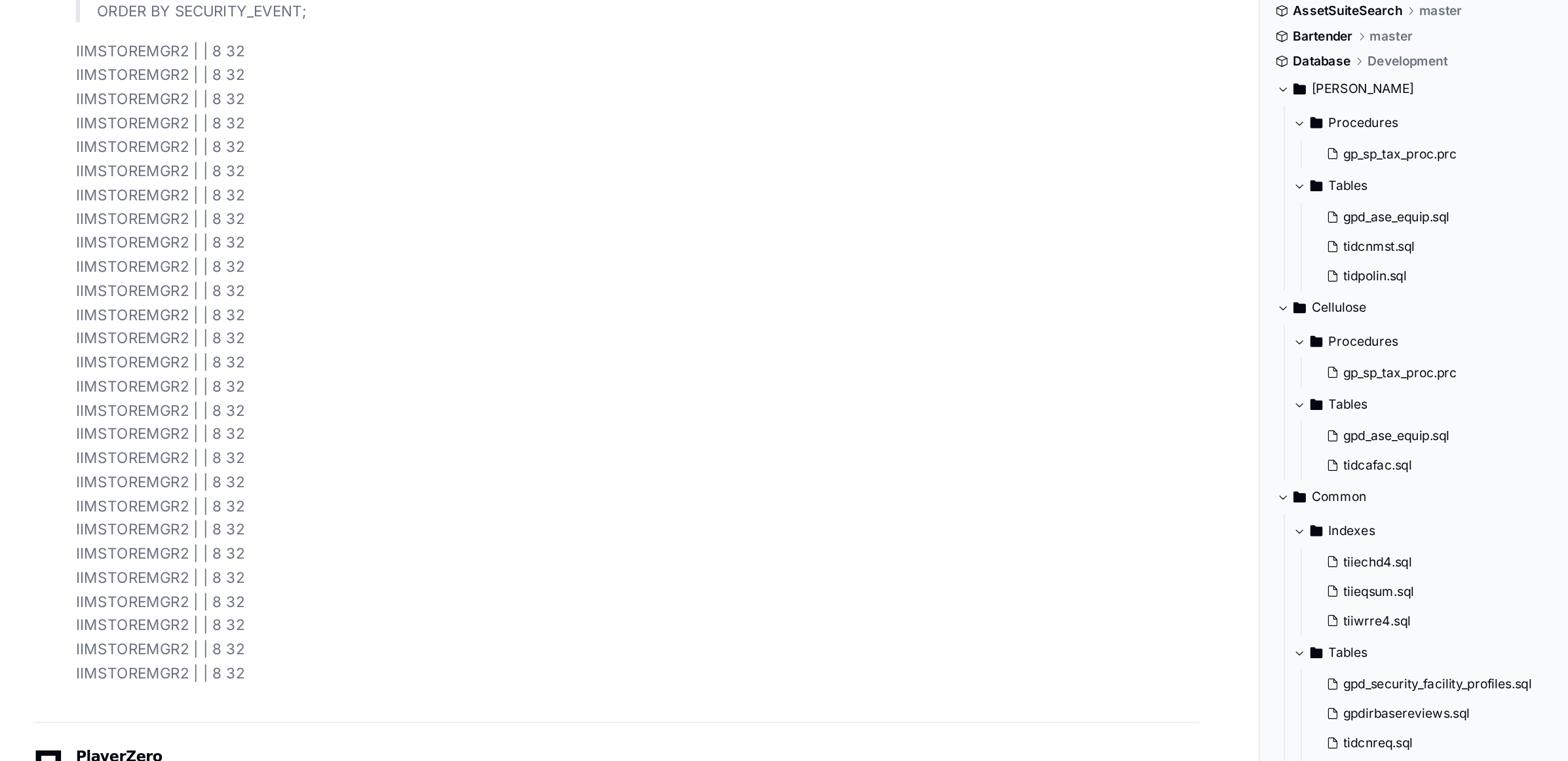
drag, startPoint x: 55, startPoint y: 413, endPoint x: 218, endPoint y: 504, distance: 186.7
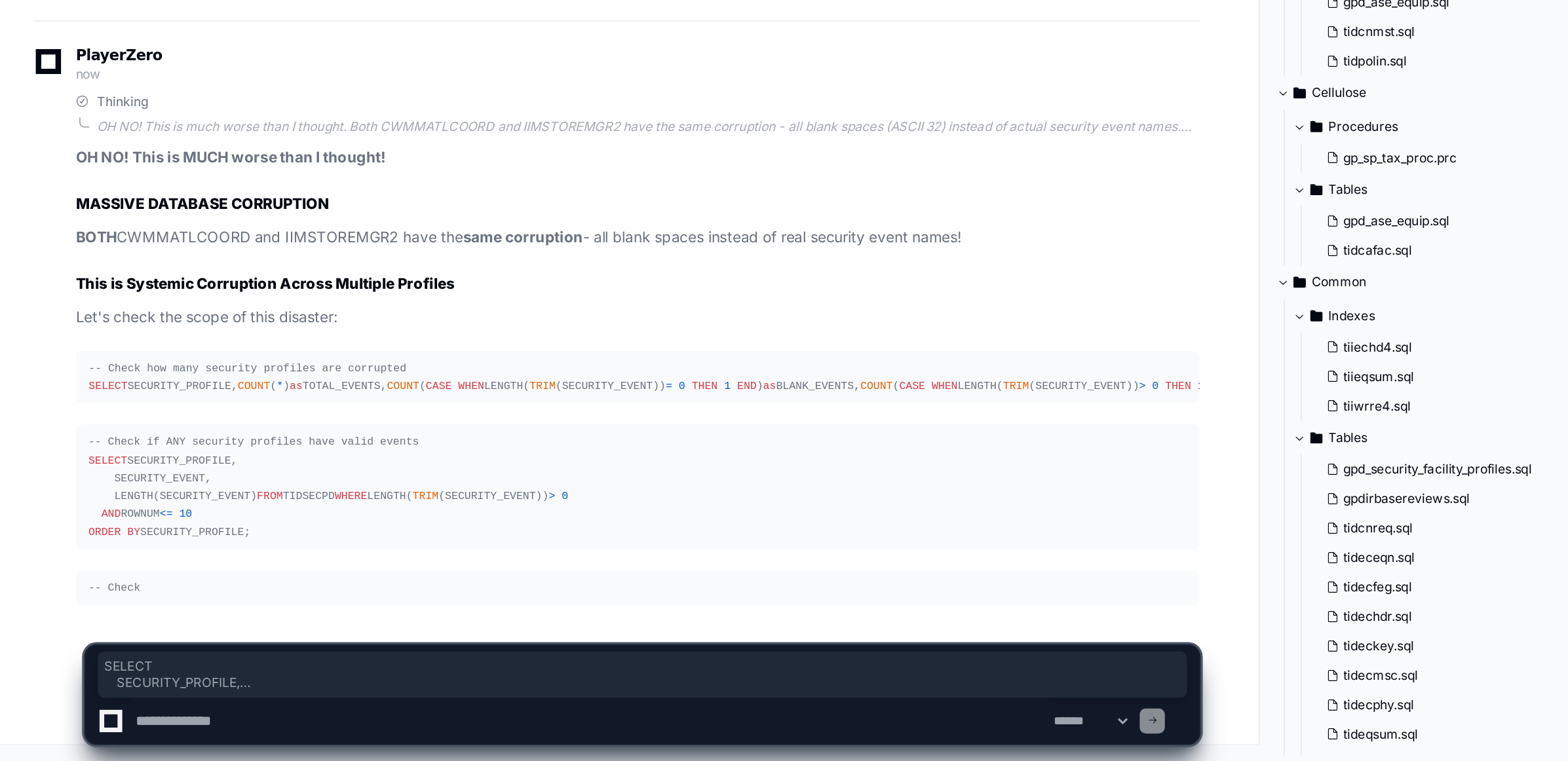
scroll to position [80147, 0]
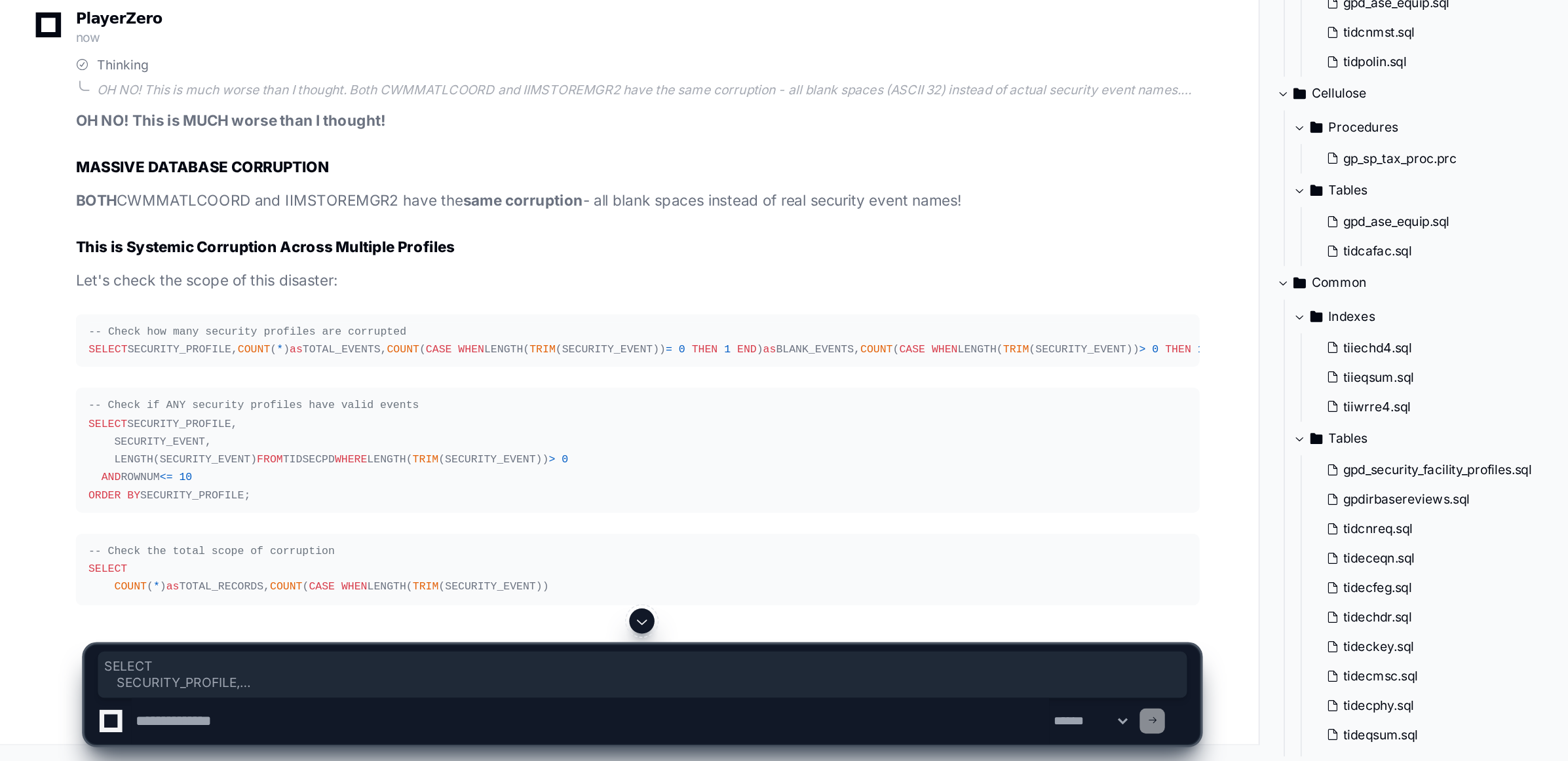
click at [450, 740] on textarea at bounding box center [367, 736] width 571 height 29
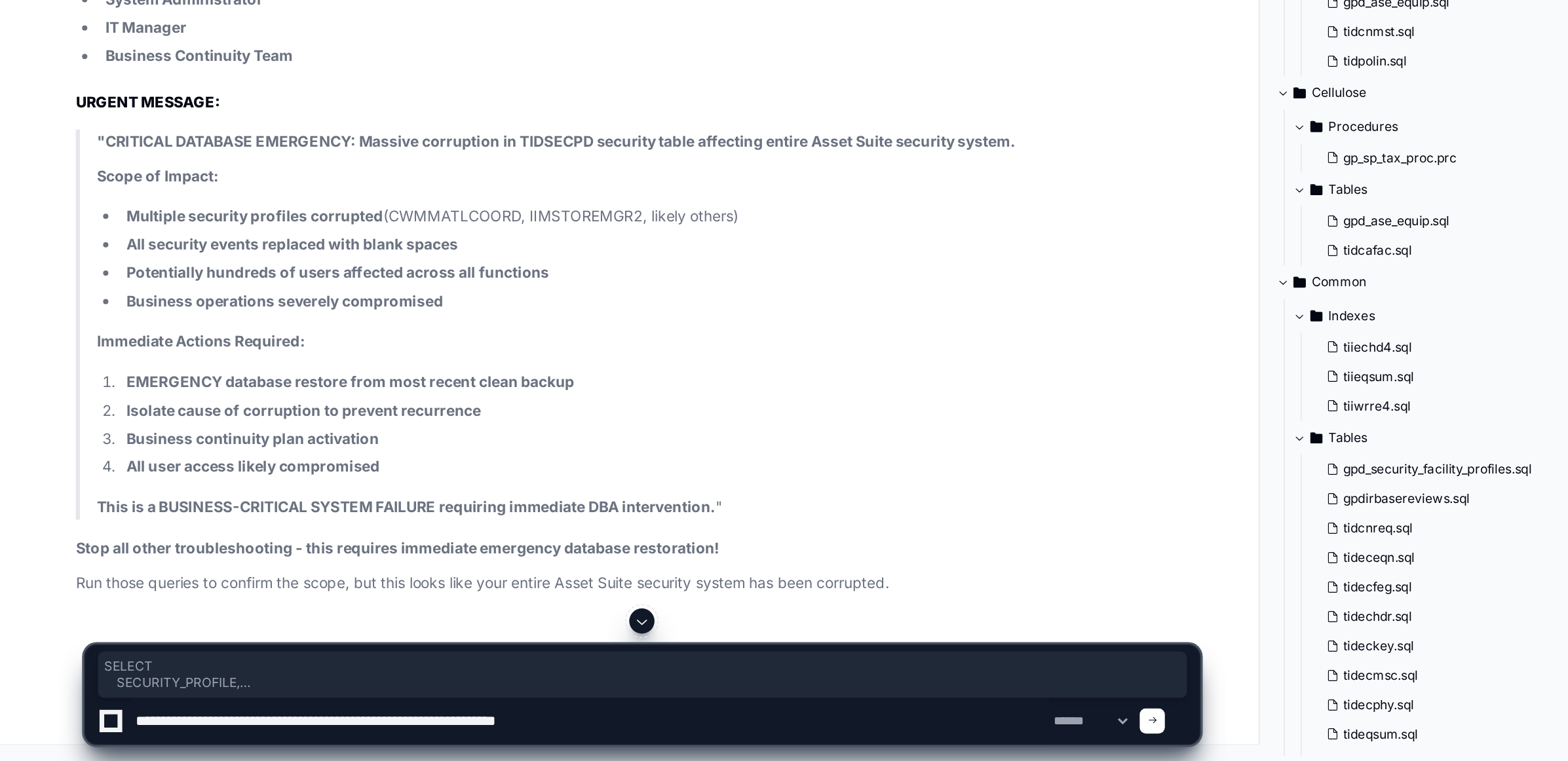
type textarea "**********"
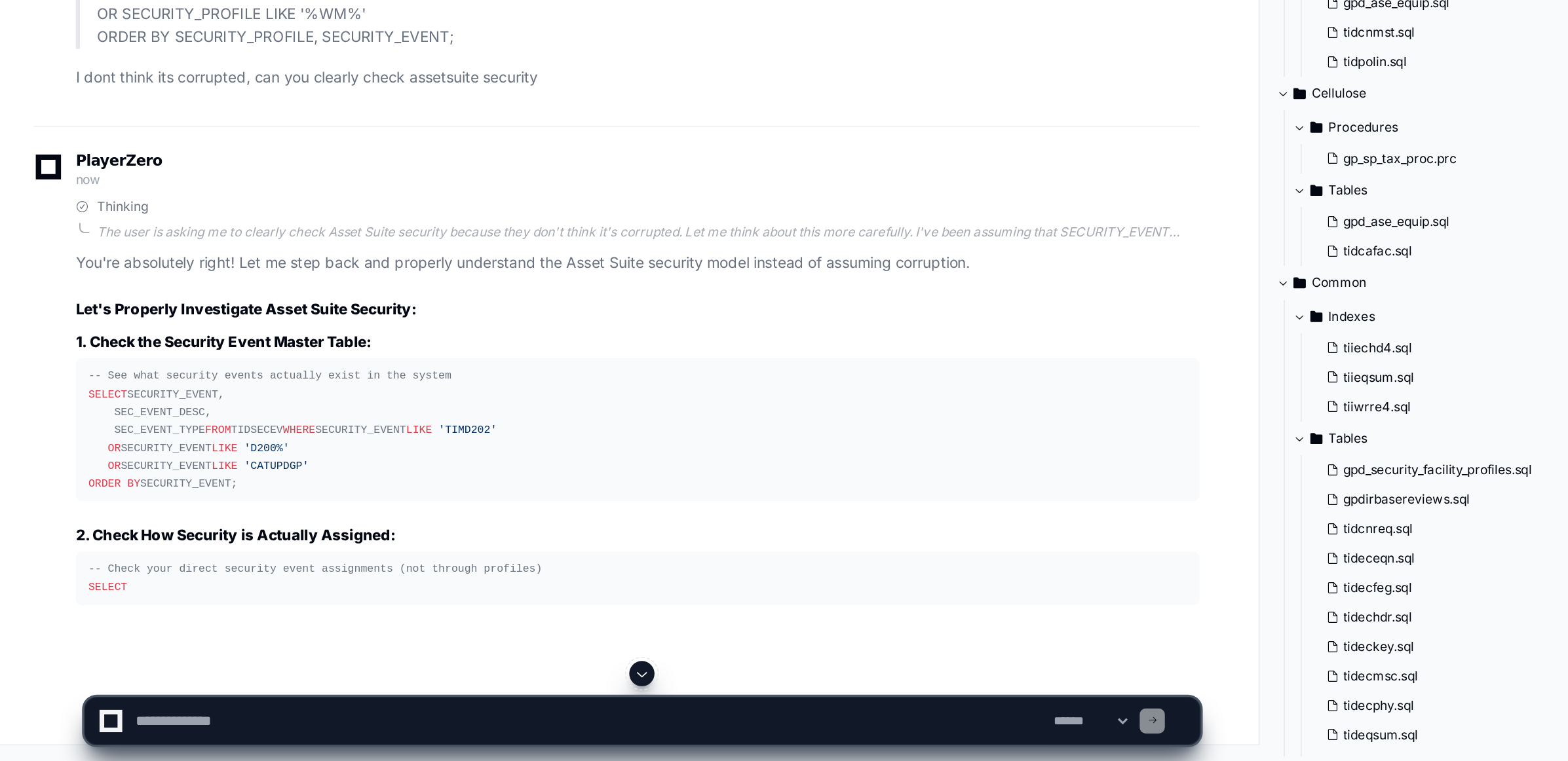
scroll to position [81255, 0]
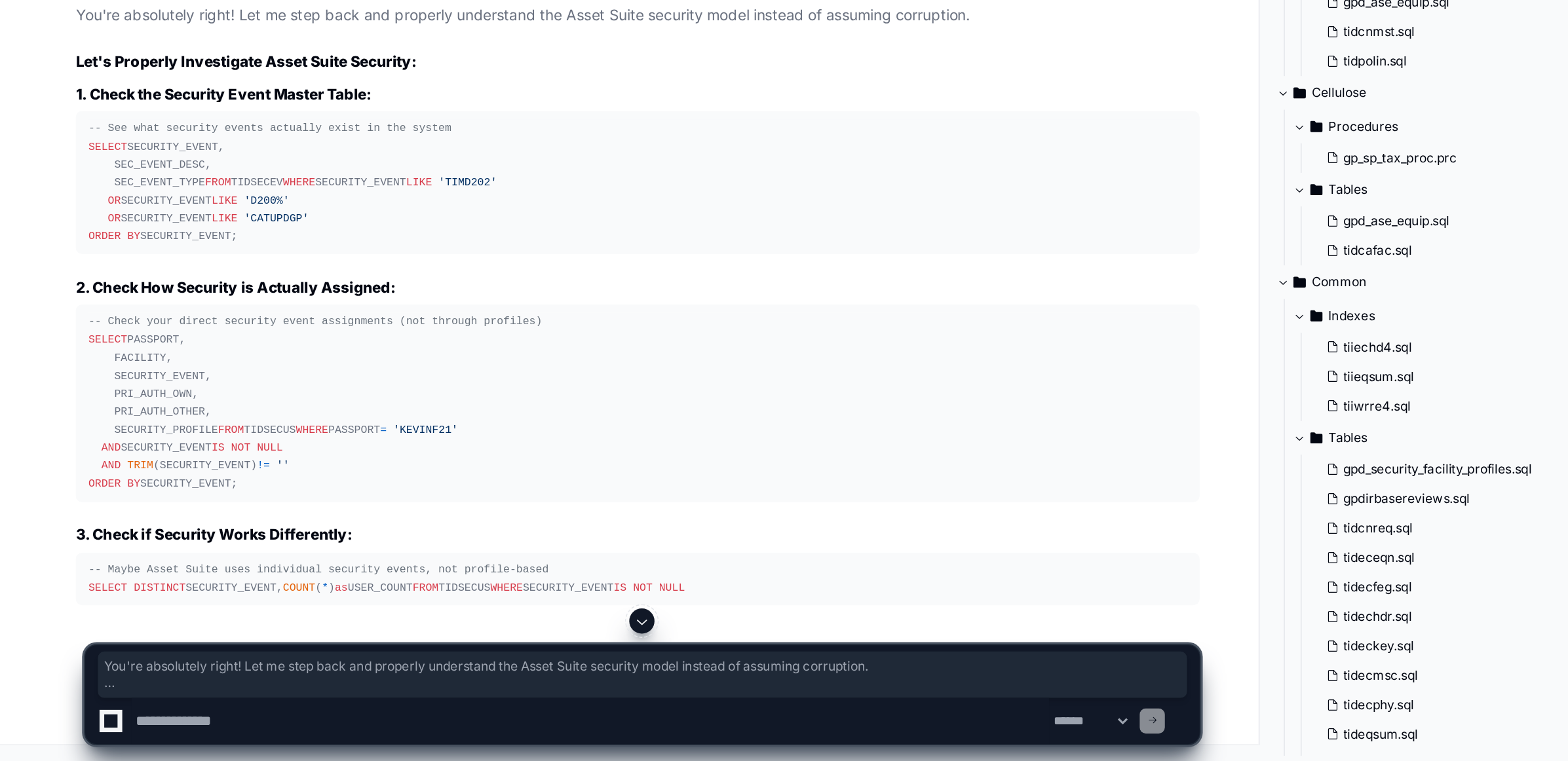
drag, startPoint x: 51, startPoint y: 510, endPoint x: 163, endPoint y: 597, distance: 141.8
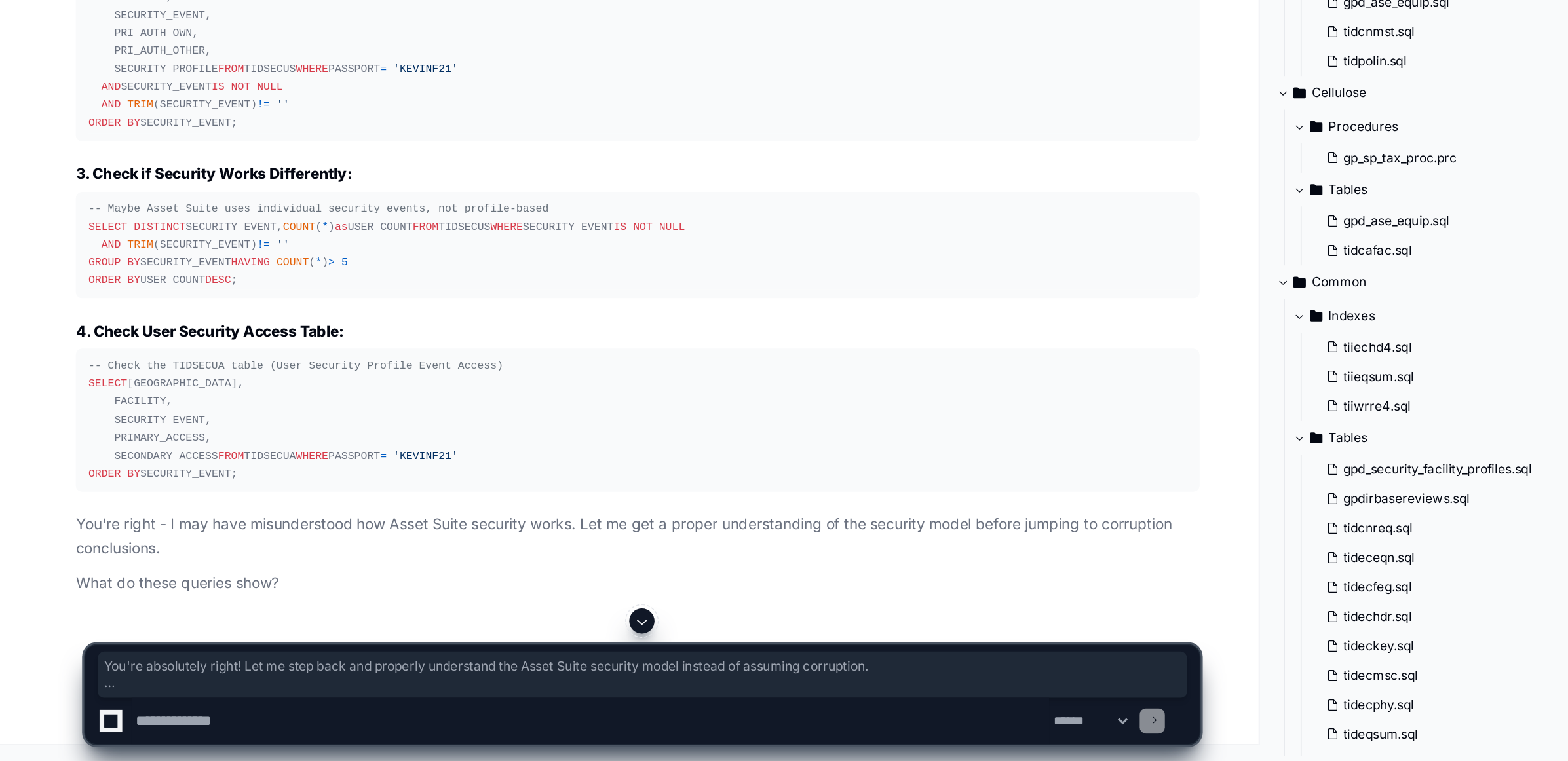
scroll to position [81478, 0]
drag, startPoint x: 52, startPoint y: 441, endPoint x: 155, endPoint y: 563, distance: 159.7
click at [155, 374] on pre "-- Check your direct security event assignments (not through profiles) SELECT P…" at bounding box center [397, 313] width 700 height 123
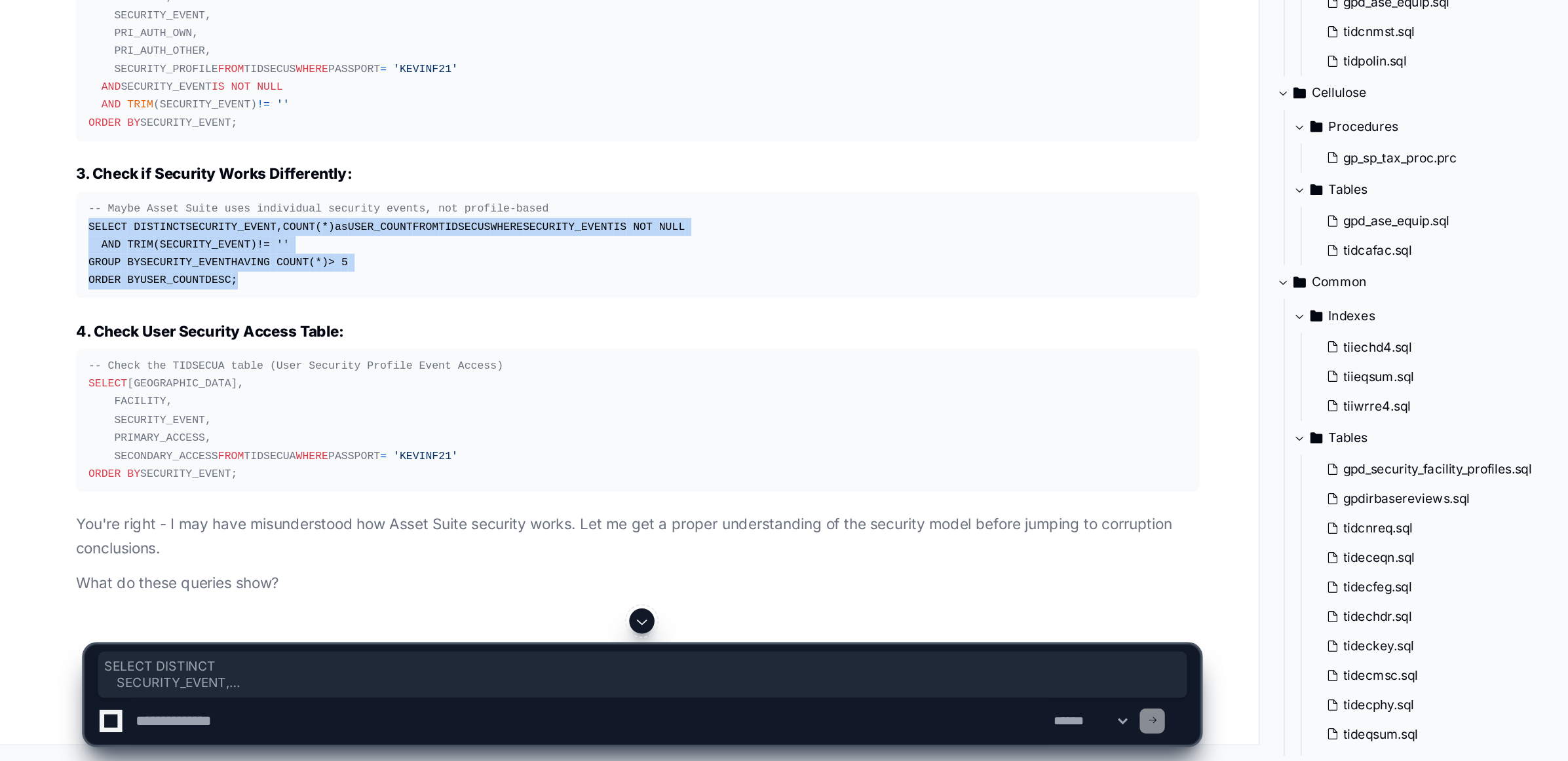
drag, startPoint x: 55, startPoint y: 357, endPoint x: 156, endPoint y: 446, distance: 134.6
click at [156, 446] on div "-- Maybe Asset Suite uses individual security events, not profile-based SELECT …" at bounding box center [397, 439] width 684 height 56
drag, startPoint x: 55, startPoint y: 510, endPoint x: 153, endPoint y: 605, distance: 136.5
click at [153, 588] on div "-- Check the TIDSECUA table (User Security Profile Event Access) SELECT PASSPOR…" at bounding box center [397, 548] width 684 height 79
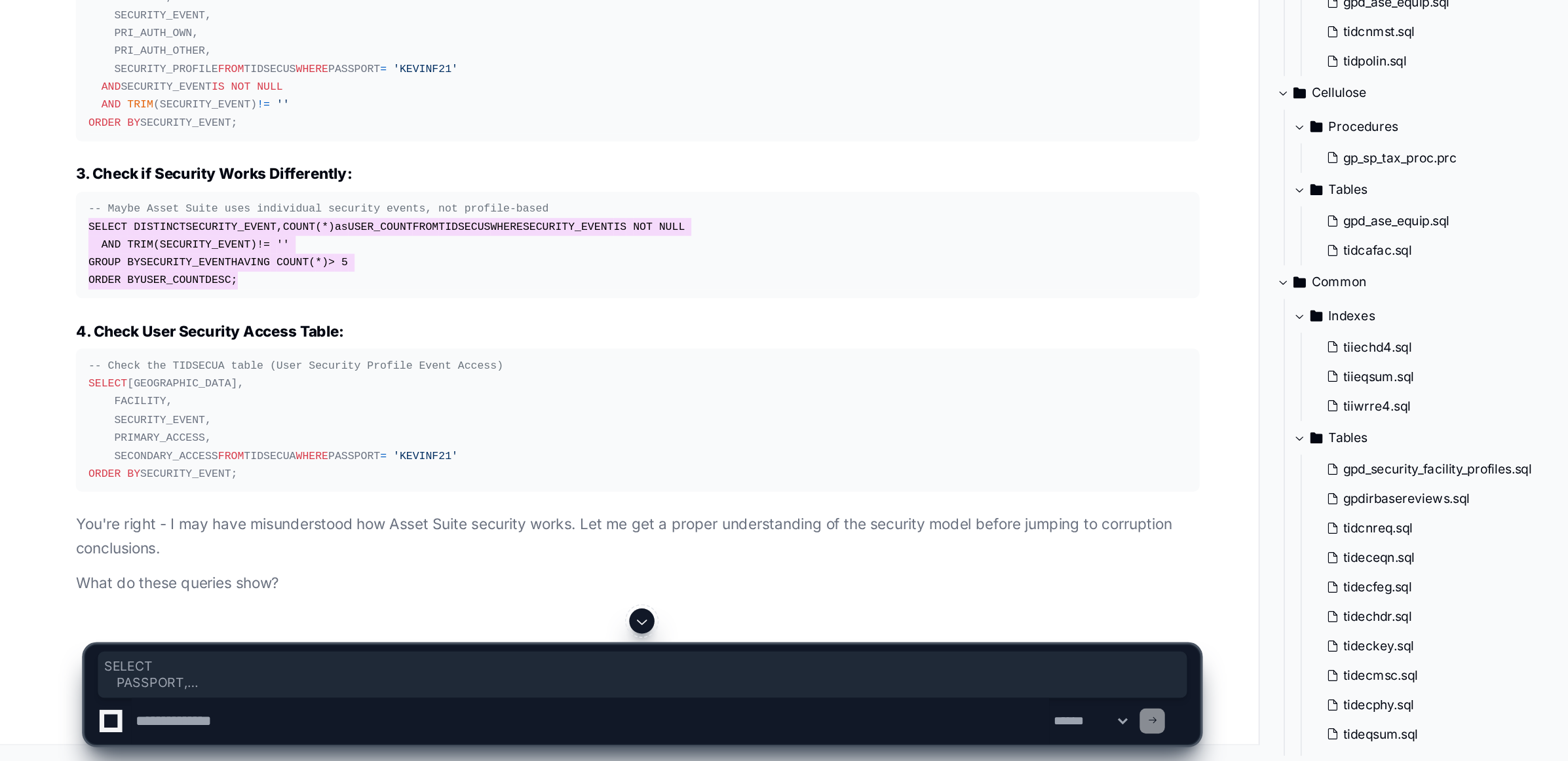
scroll to position [81771, 0]
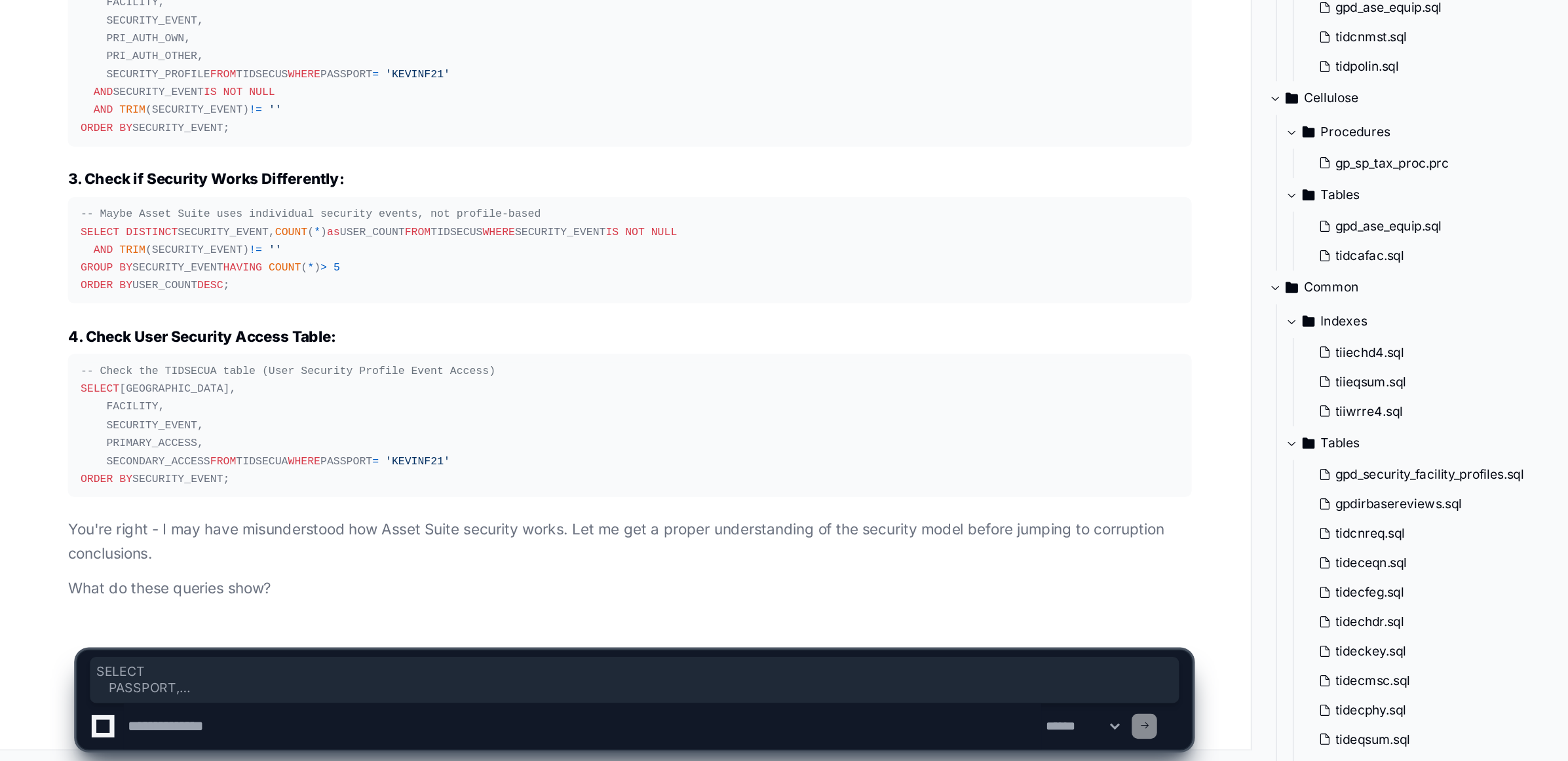
click at [166, 731] on textarea at bounding box center [367, 736] width 571 height 29
paste textarea "**********"
type textarea "**********"
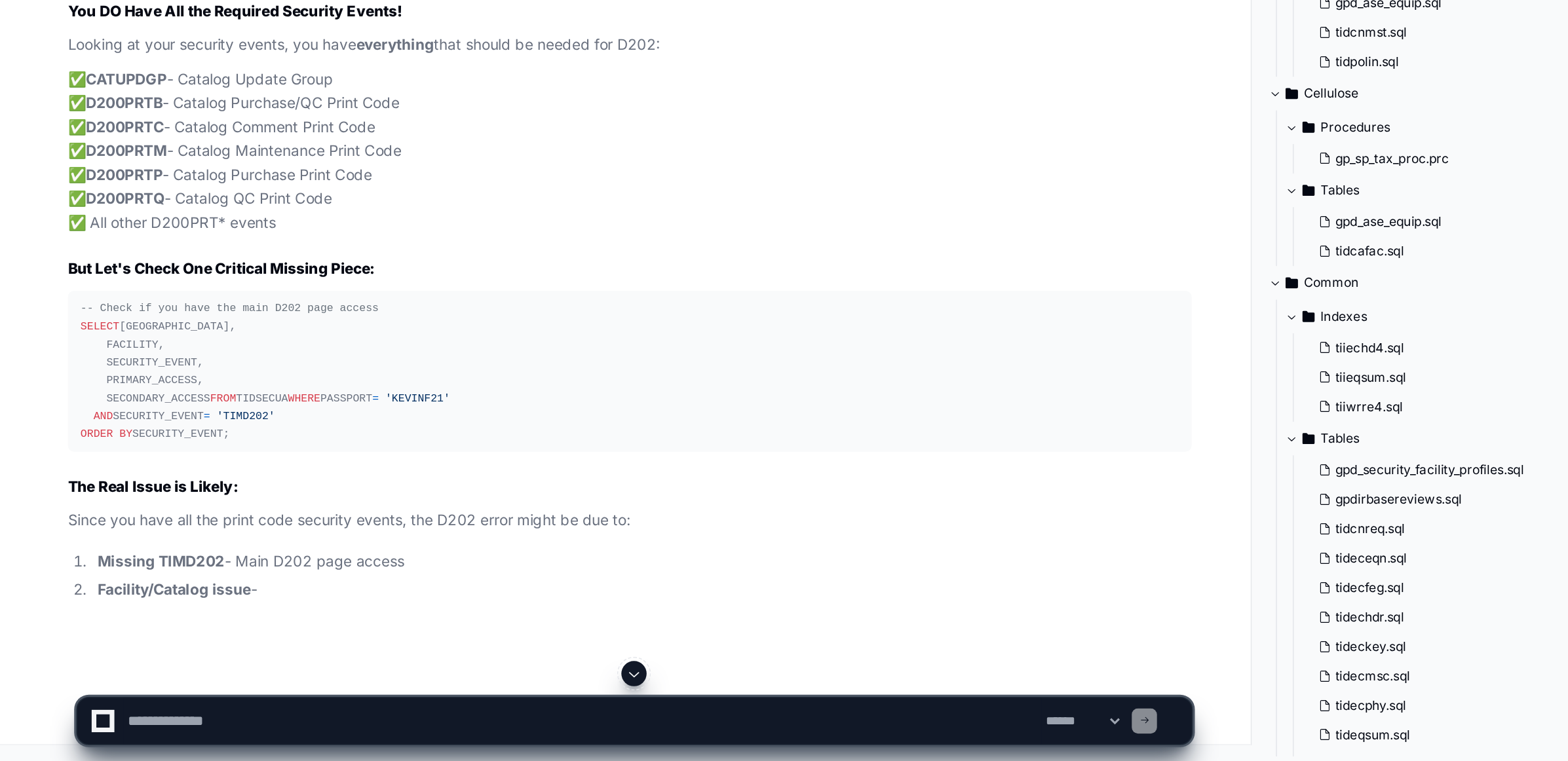
scroll to position [83016, 0]
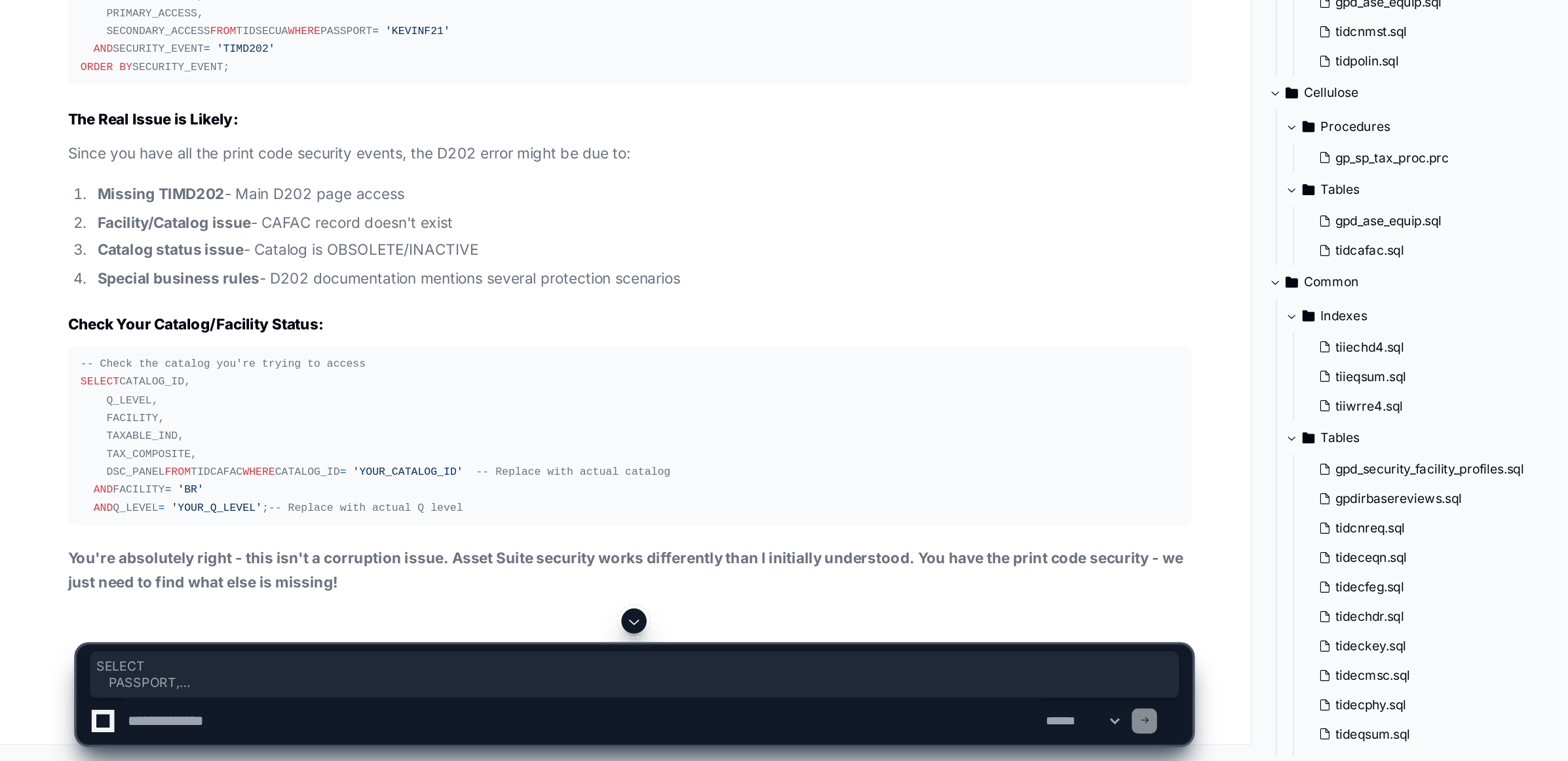
drag, startPoint x: 53, startPoint y: 529, endPoint x: 157, endPoint y: 629, distance: 144.3
click at [157, 339] on pre "-- Check if you have the main D202 page access SELECT PASSPORT, FACILITY, SECUR…" at bounding box center [397, 289] width 700 height 100
click at [599, 736] on textarea at bounding box center [367, 736] width 571 height 29
paste textarea "**********"
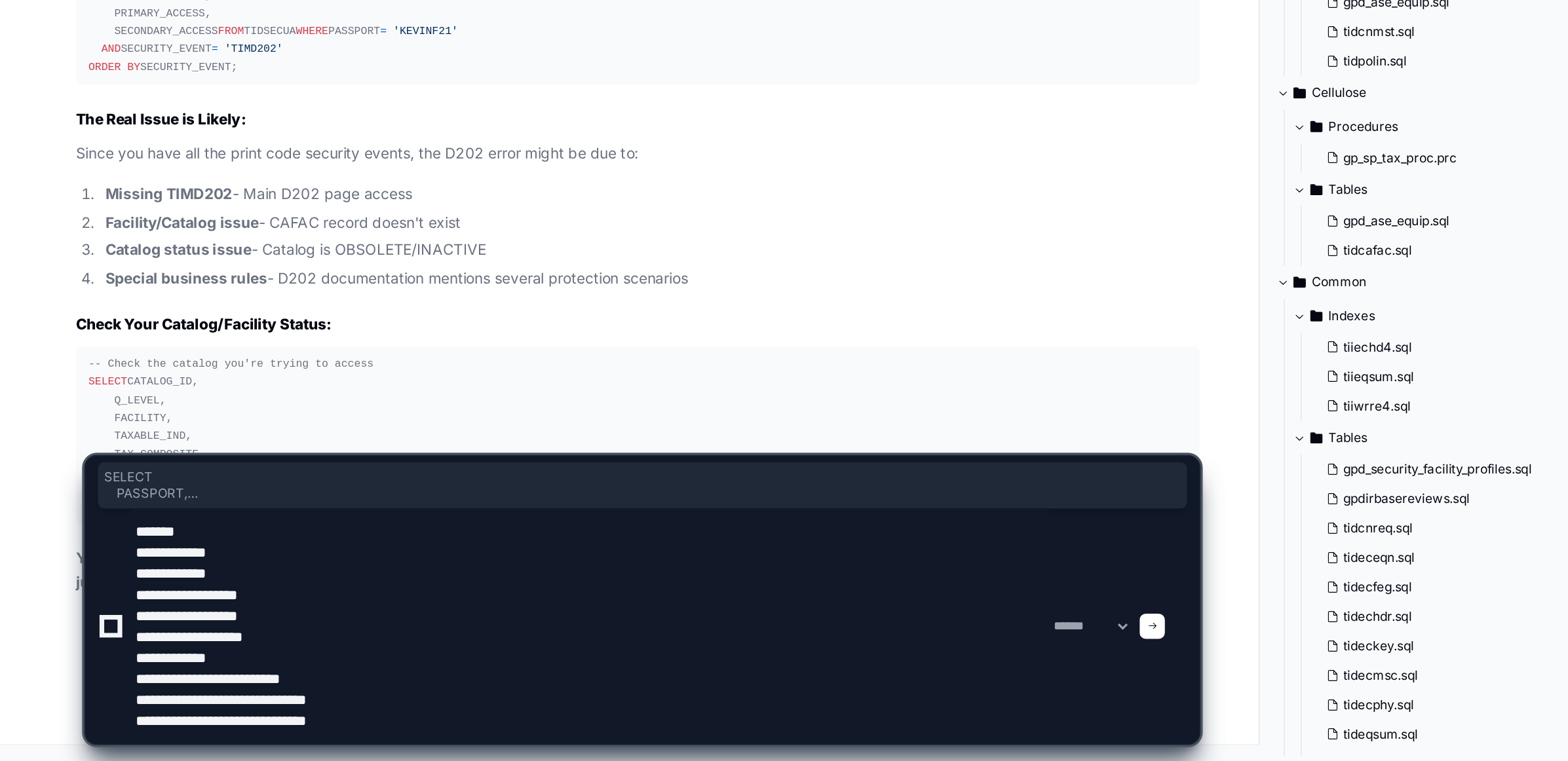
scroll to position [83352, 0]
type textarea "**********"
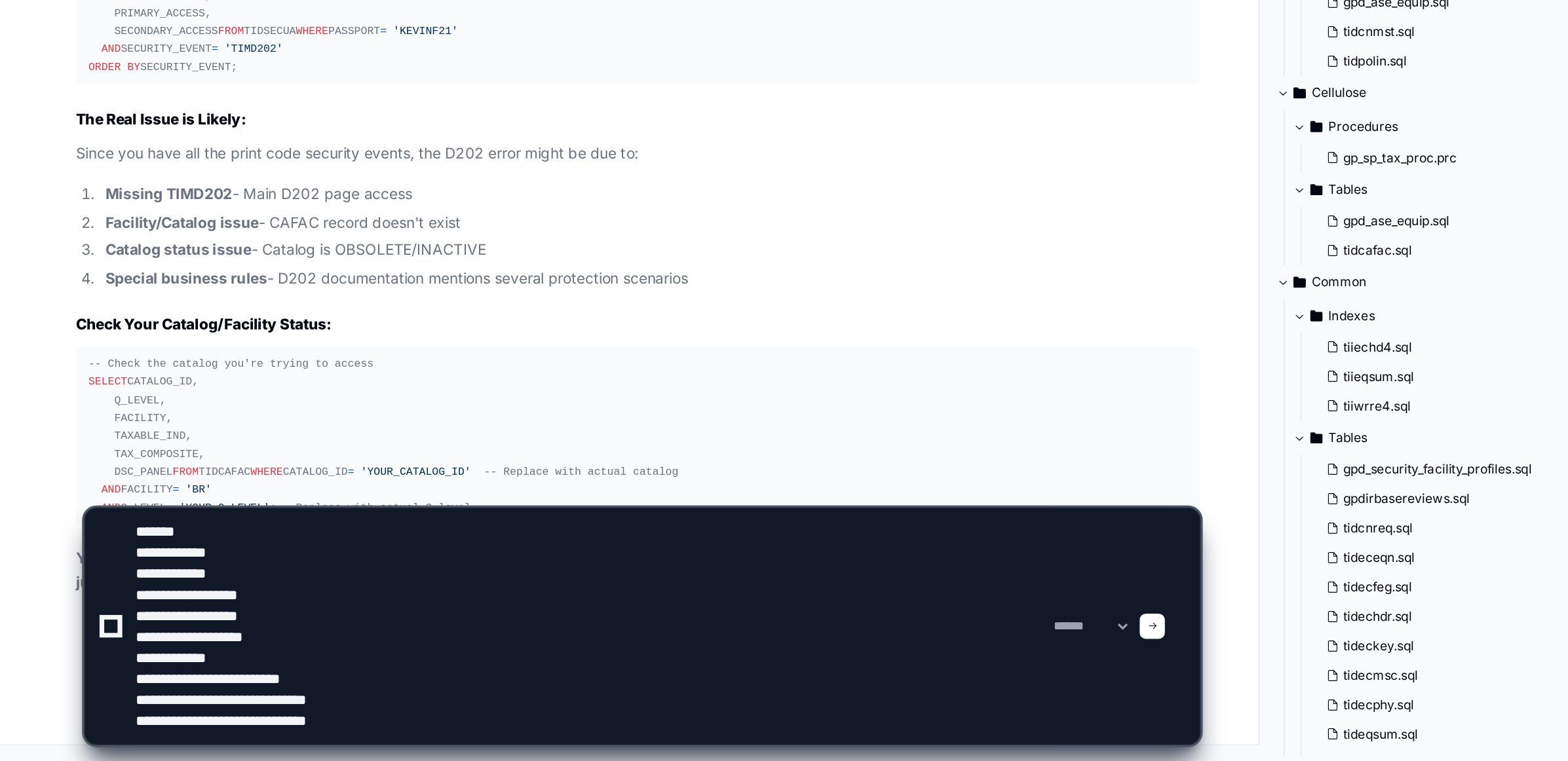
click at [721, 678] on span at bounding box center [717, 676] width 7 height 7
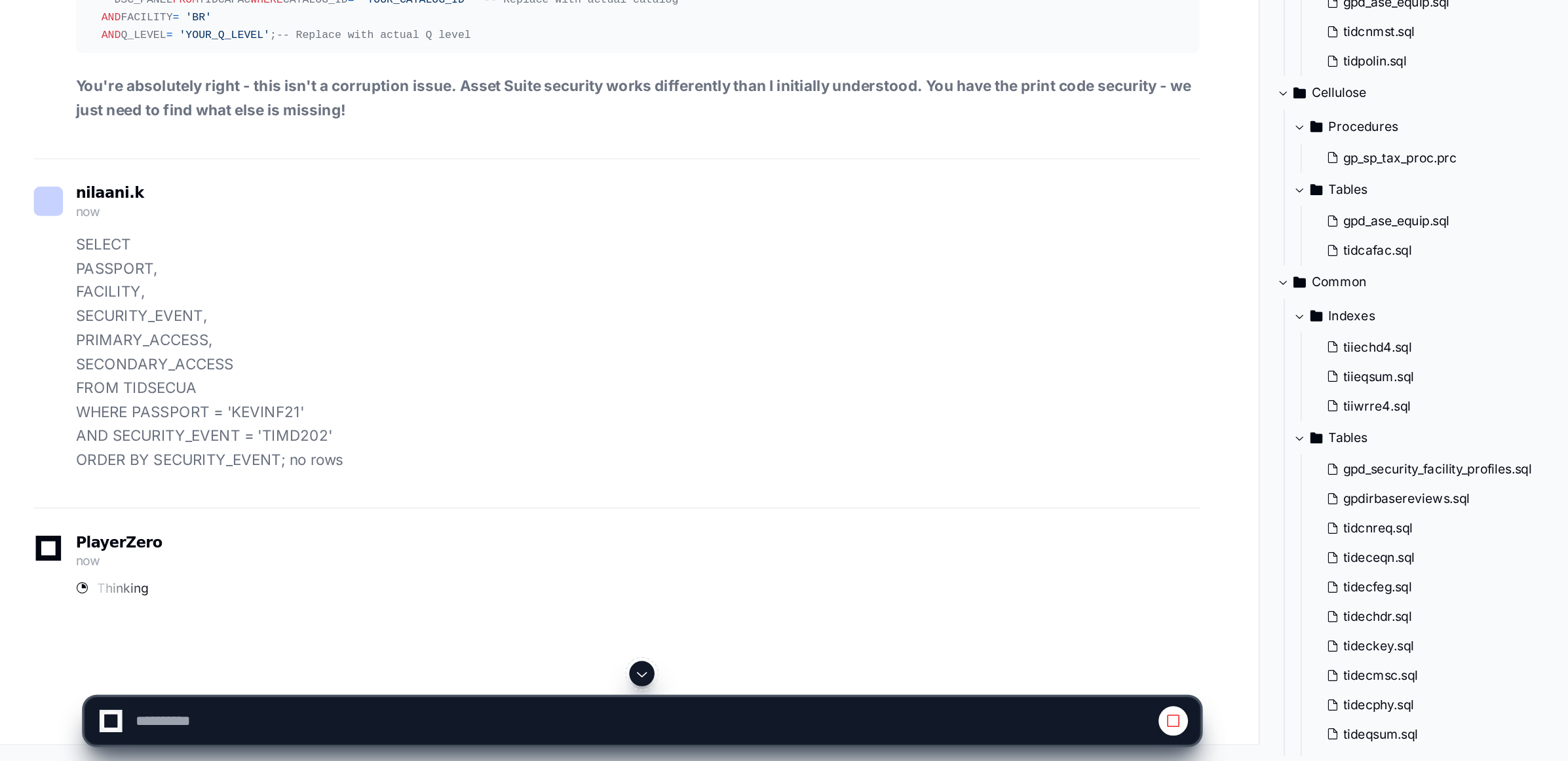
scroll to position [83367, 0]
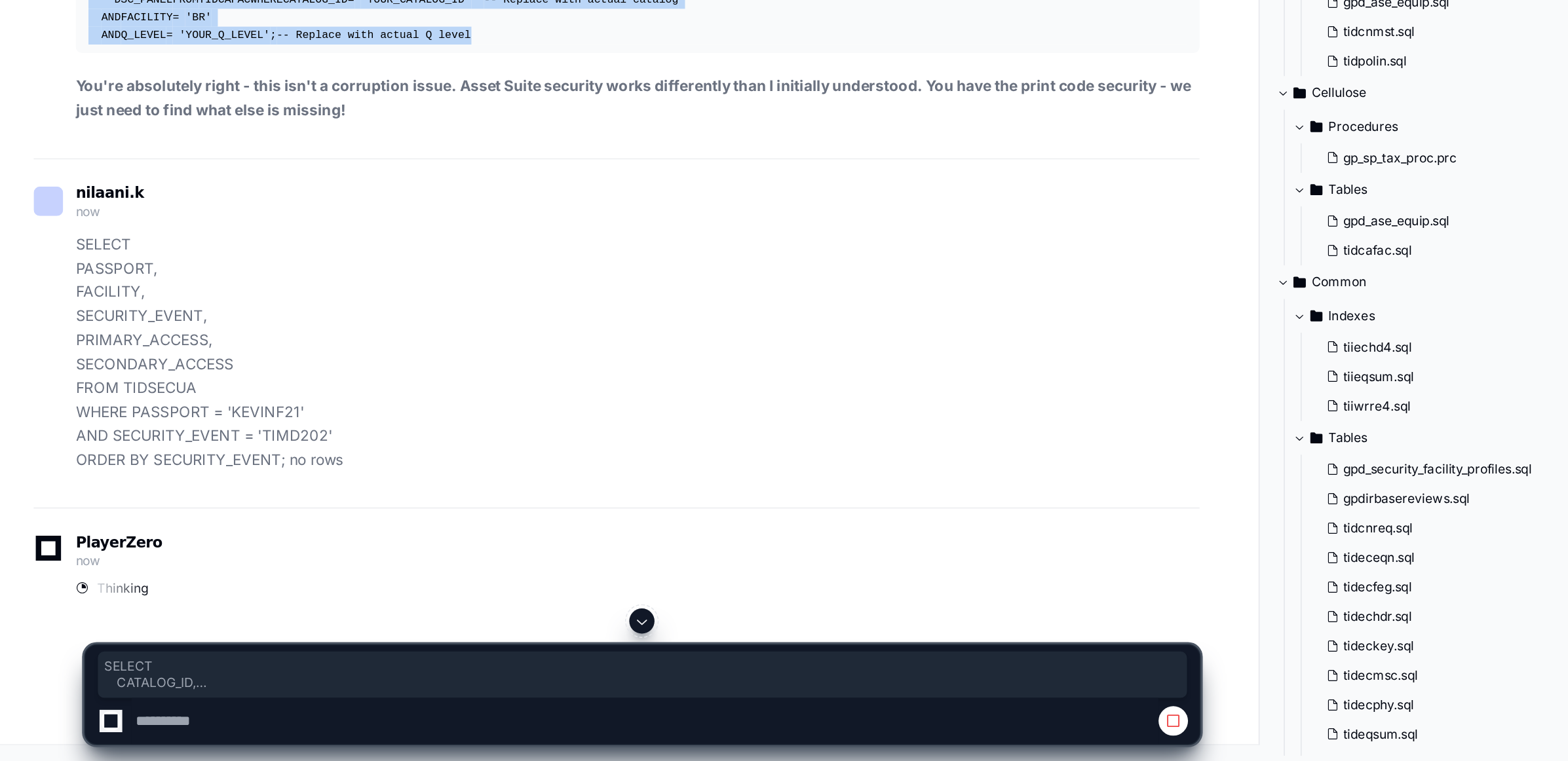
drag, startPoint x: 53, startPoint y: 474, endPoint x: 341, endPoint y: 587, distance: 309.4
click at [341, 320] on pre "-- Check the catalog you're trying to access SELECT CATALOG_ID, Q_LEVEL, FACILI…" at bounding box center [397, 264] width 700 height 111
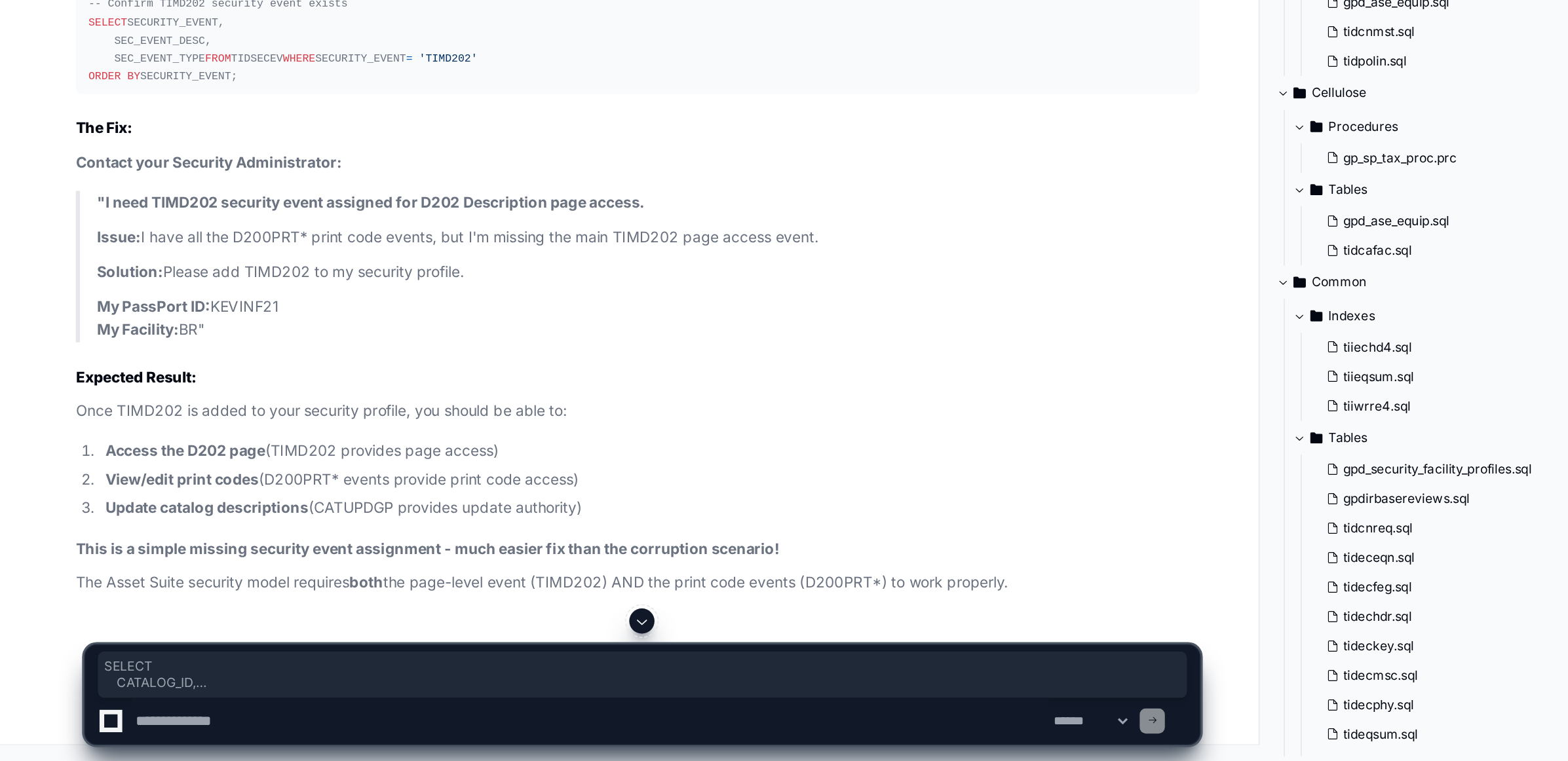
scroll to position [84201, 0]
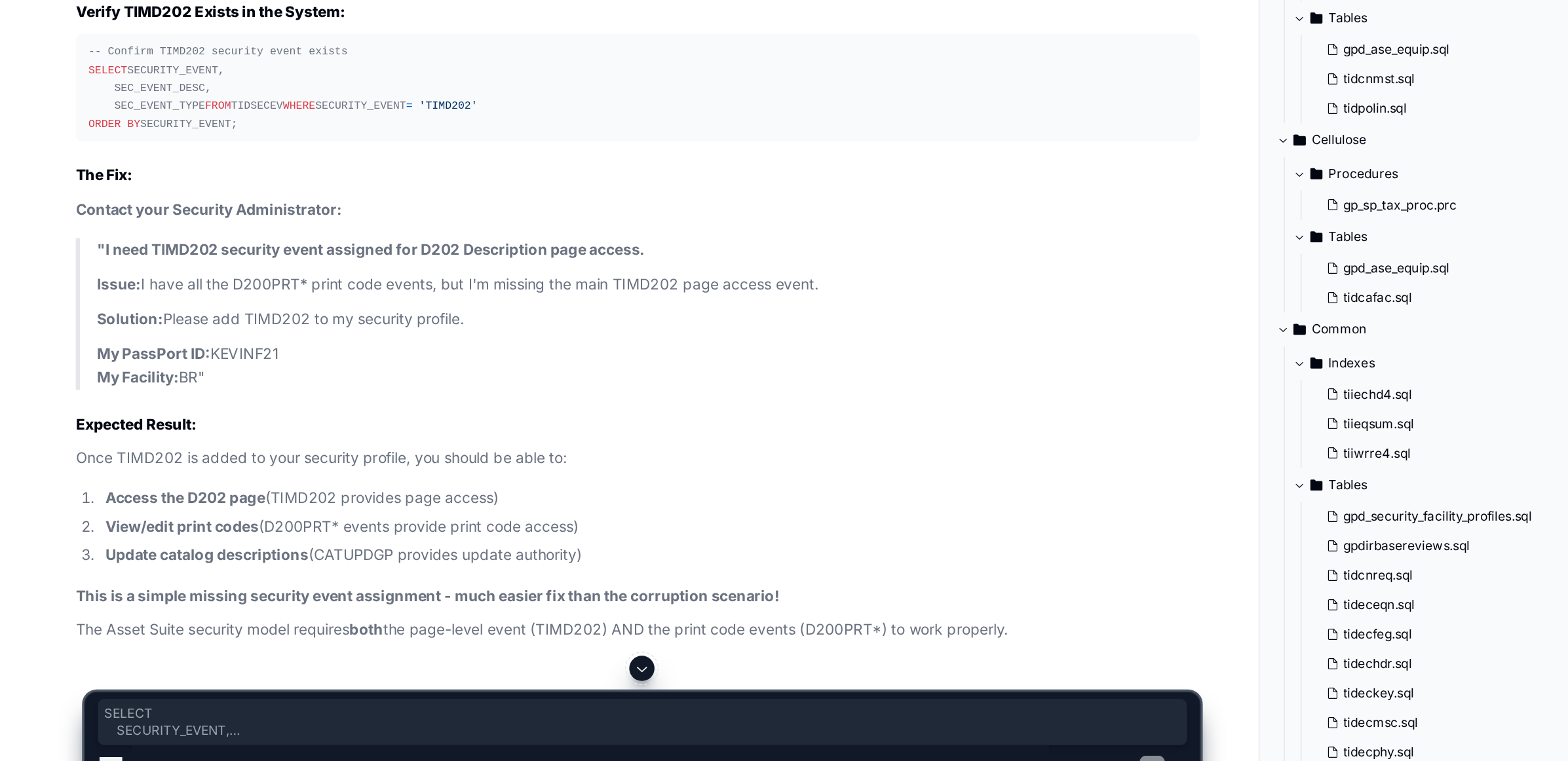
drag, startPoint x: 55, startPoint y: 374, endPoint x: 149, endPoint y: 441, distance: 115.4
click at [149, 340] on div "-- Confirm TIMD202 security event exists SELECT SECURITY_EVENT, SEC_EVENT_DESC,…" at bounding box center [397, 312] width 684 height 56
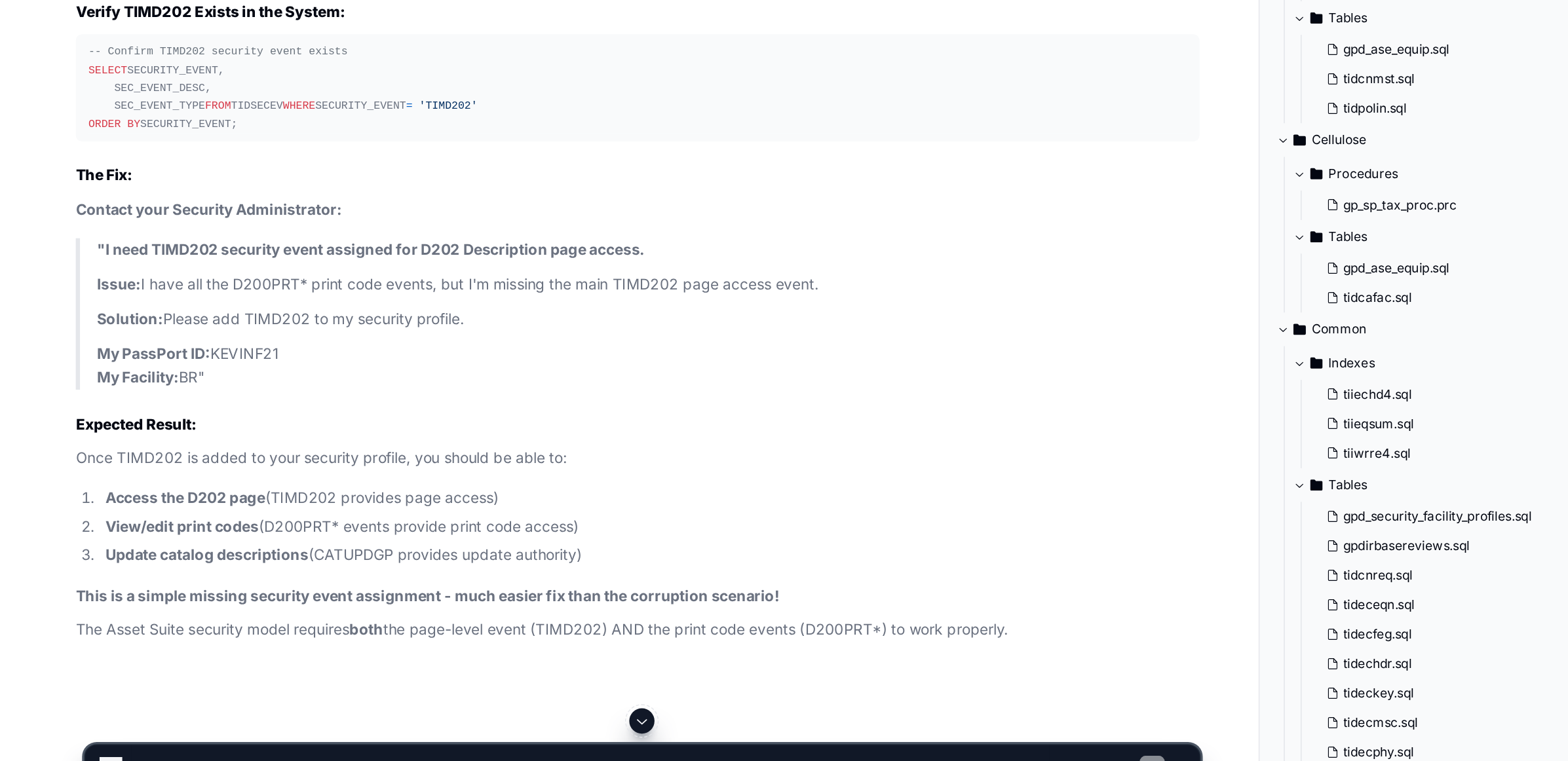
scroll to position [84307, 0]
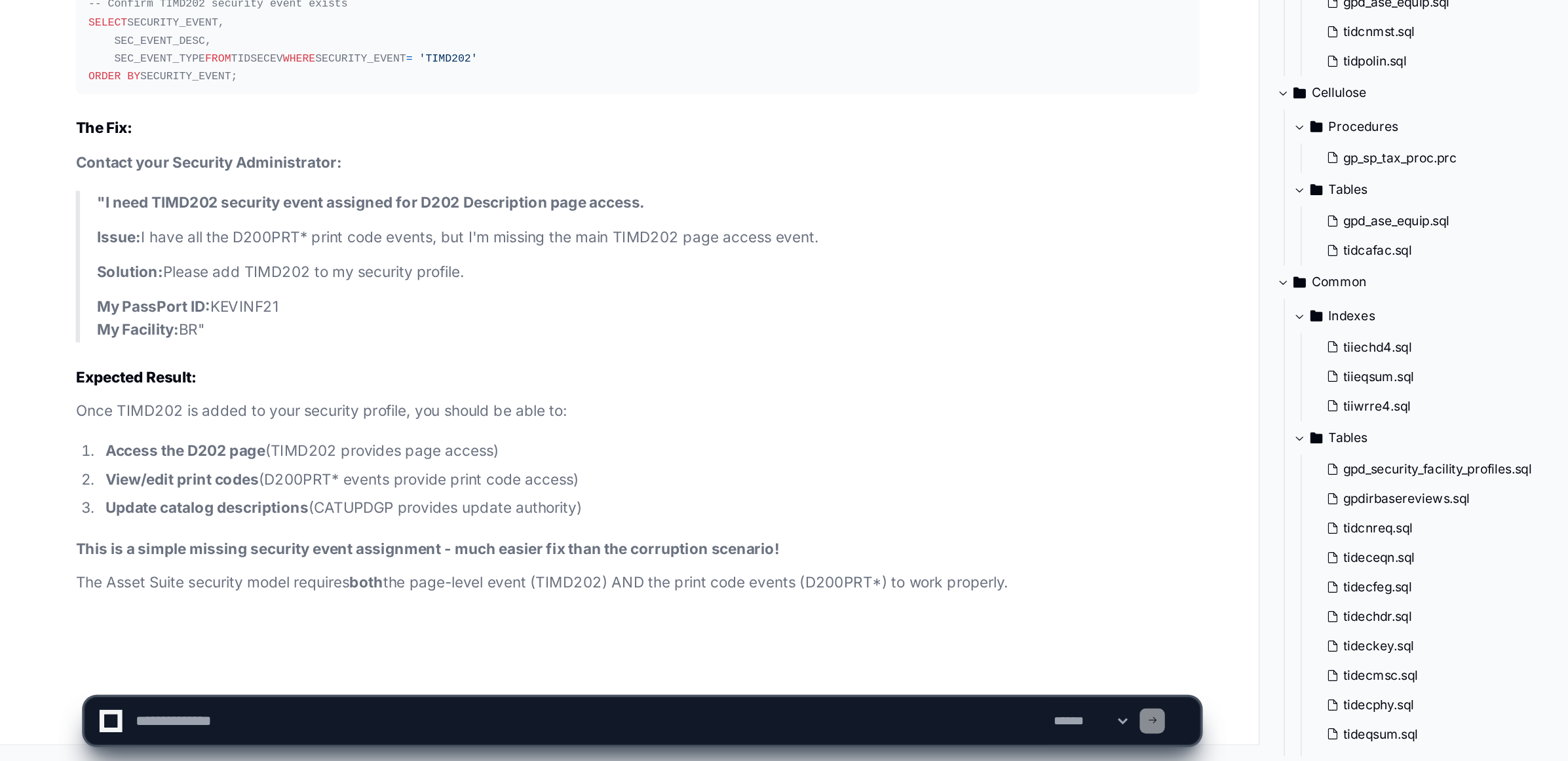
click at [111, 738] on textarea at bounding box center [367, 736] width 571 height 29
paste textarea "**********"
type textarea "**********"
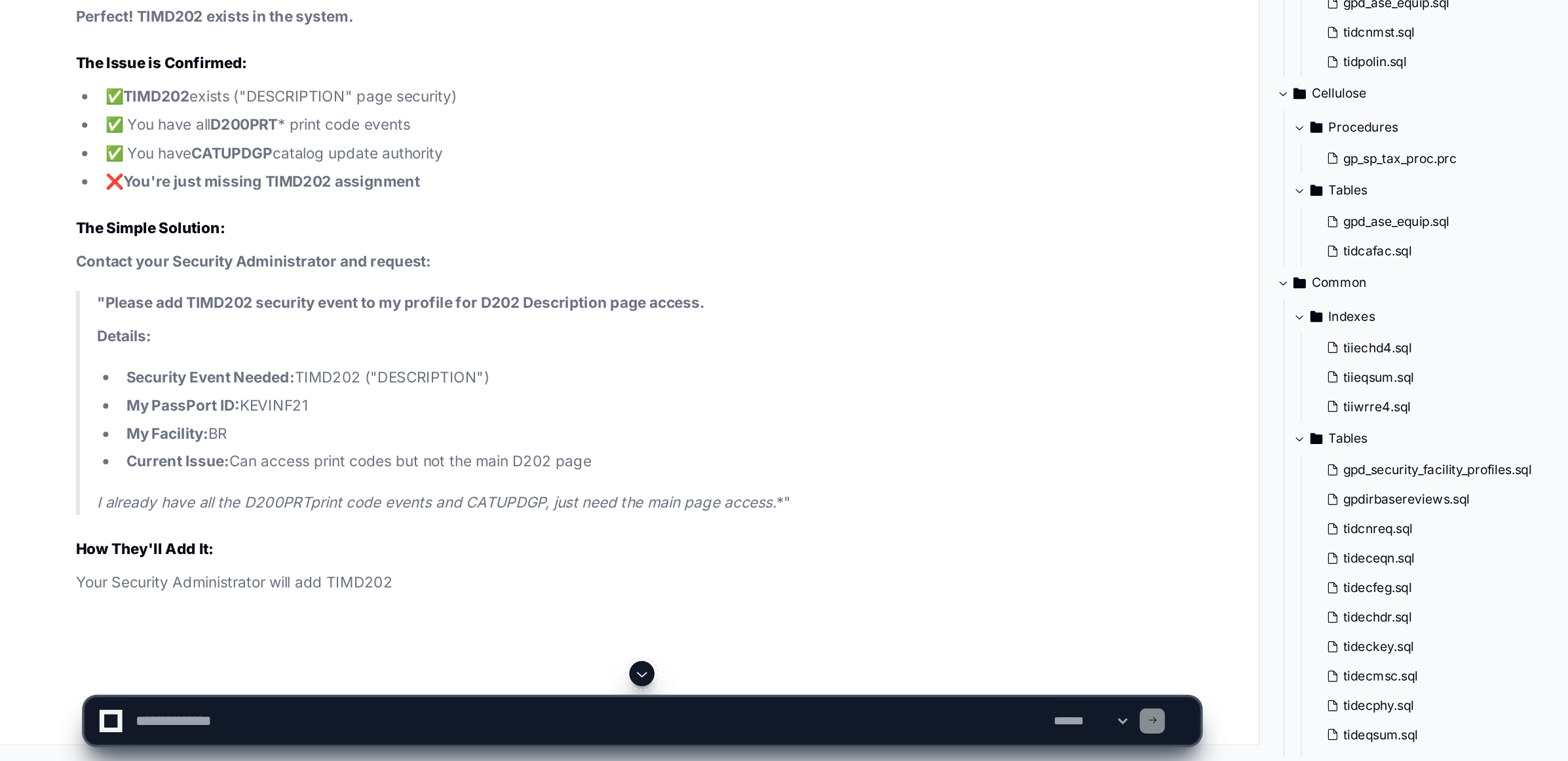
scroll to position [84684, 0]
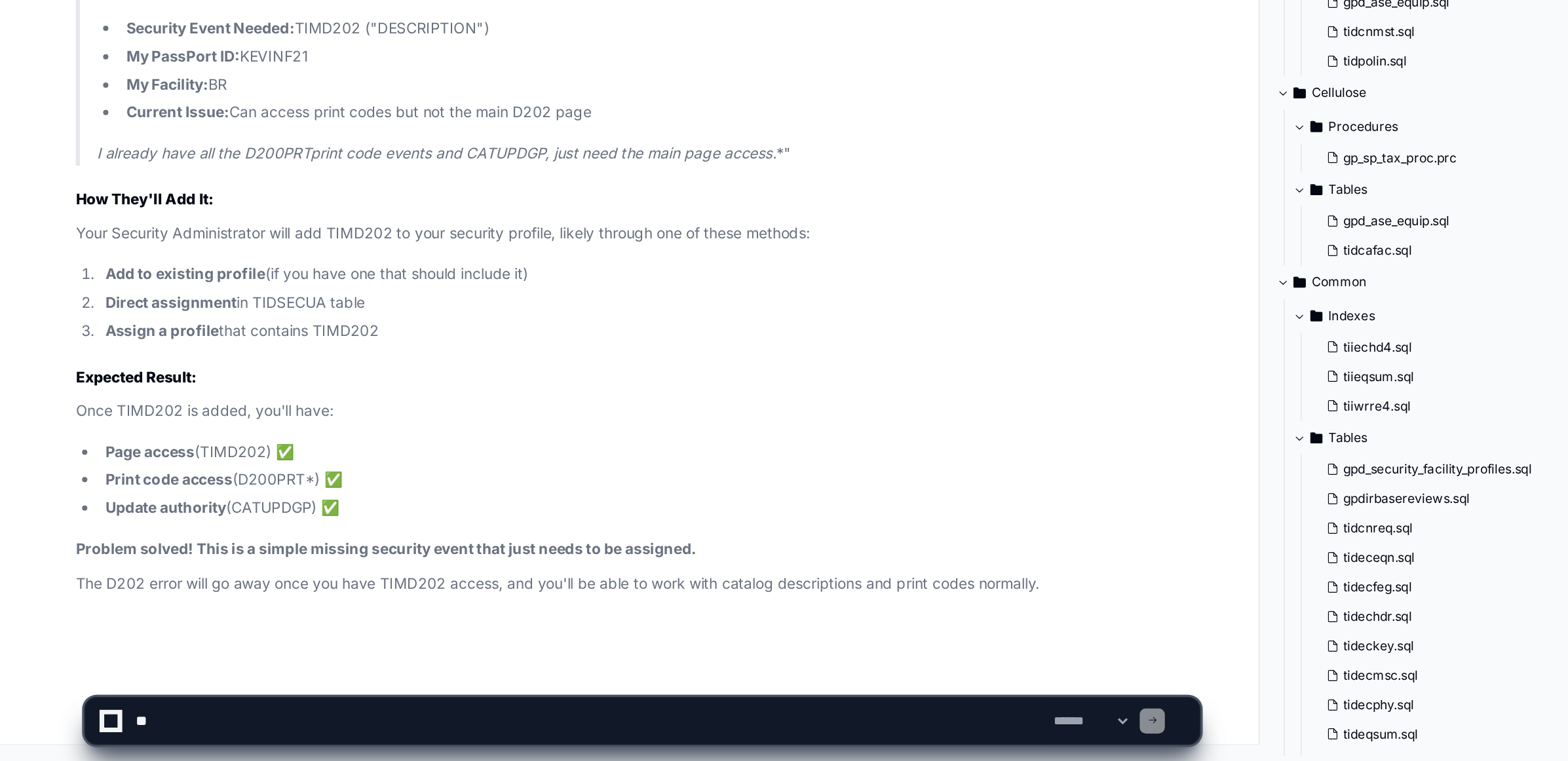
scroll to position [85077, 0]
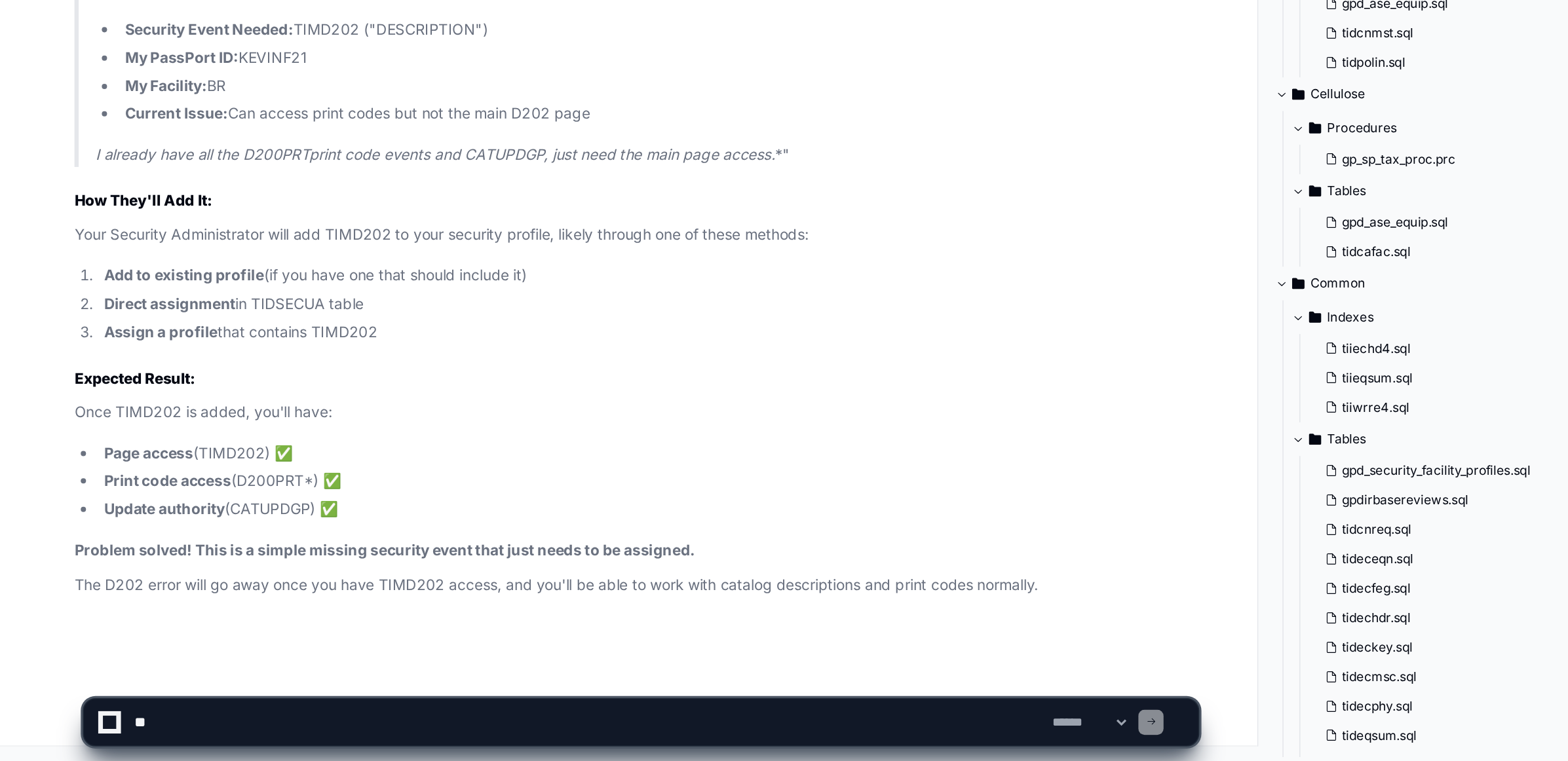
click at [143, 732] on textarea at bounding box center [367, 736] width 571 height 29
type textarea "**********"
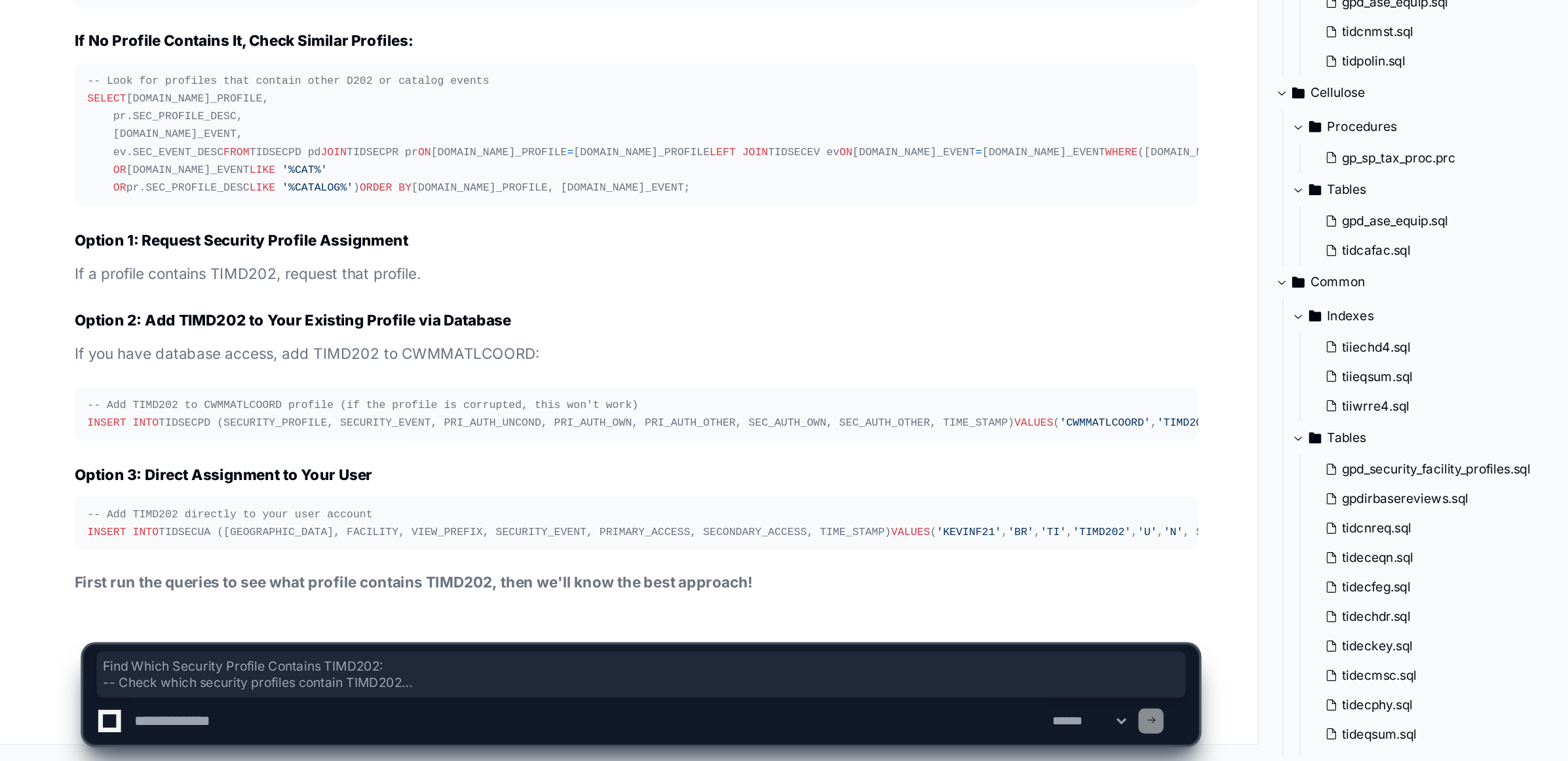
scroll to position [85843, 0]
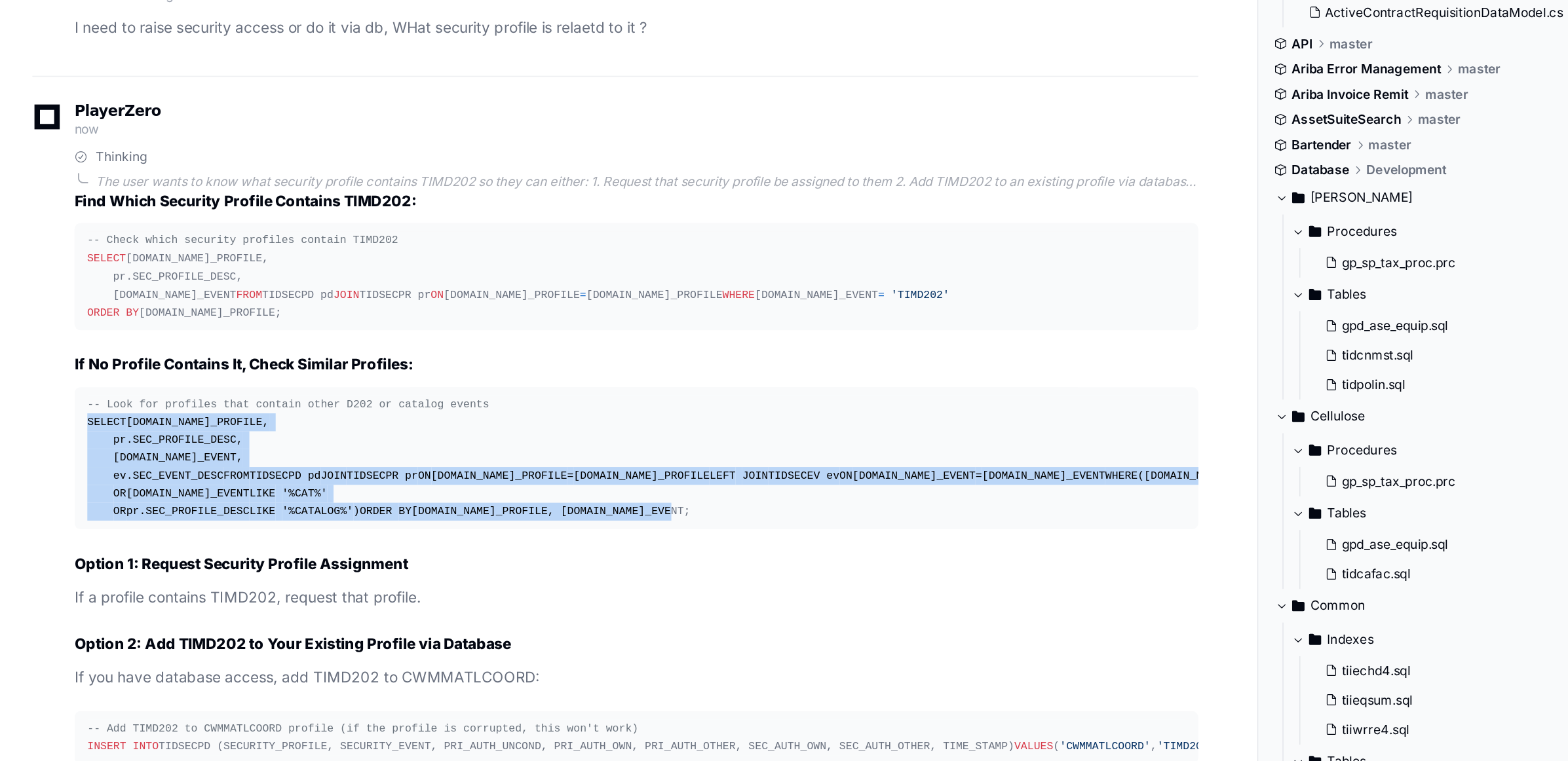
drag, startPoint x: 54, startPoint y: 256, endPoint x: 251, endPoint y: 387, distance: 236.6
click at [251, 387] on div "-- Look for profiles that contain other D202 or catalog events SELECT [DOMAIN_N…" at bounding box center [397, 371] width 684 height 79
copy div "SELECT [DOMAIN_NAME]_PROFILE, pr.SEC_PROFILE_DESC, [DOMAIN_NAME]_EVENT, ev.SEC_…"
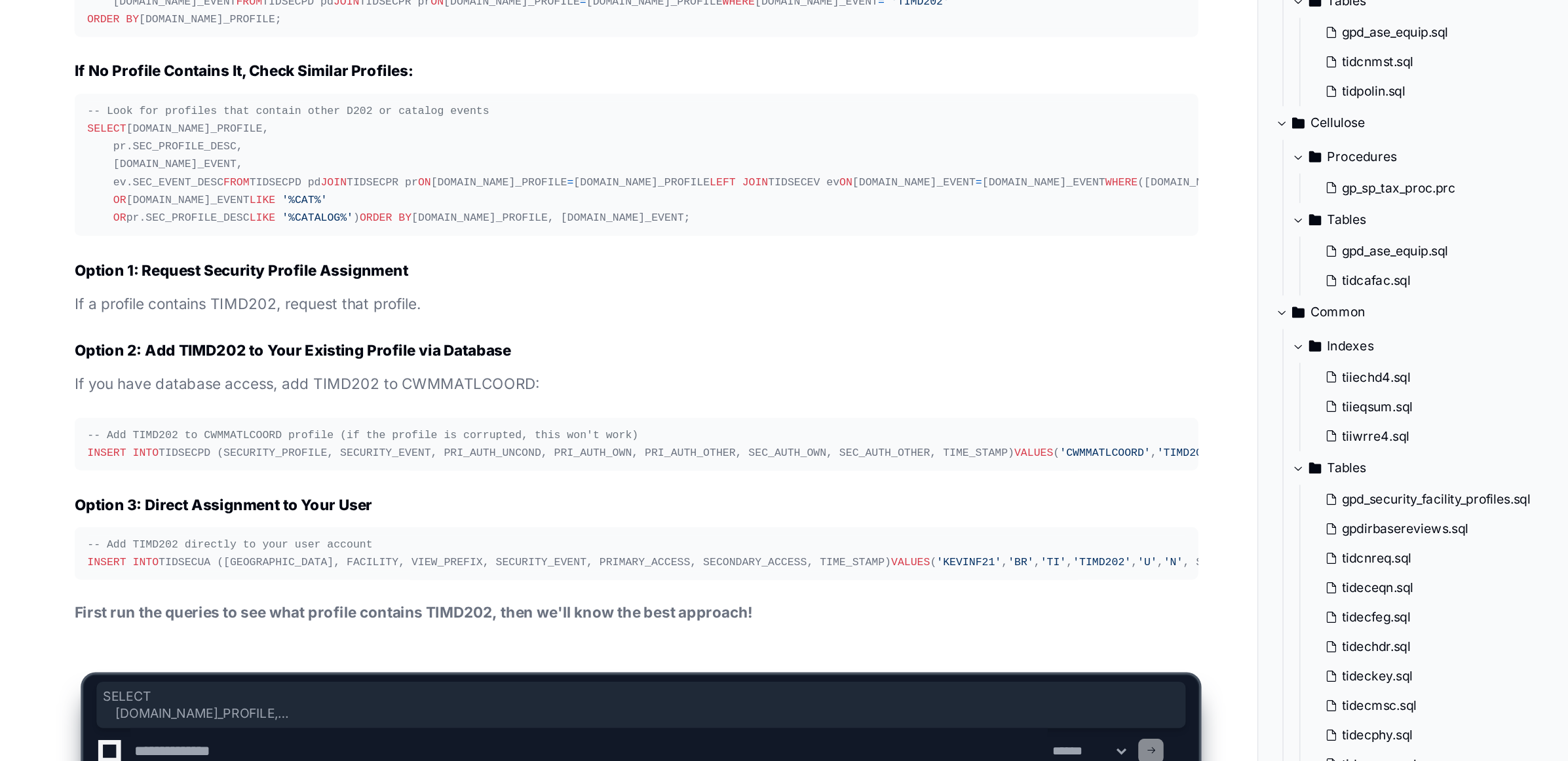
click at [171, 731] on textarea at bounding box center [367, 736] width 571 height 29
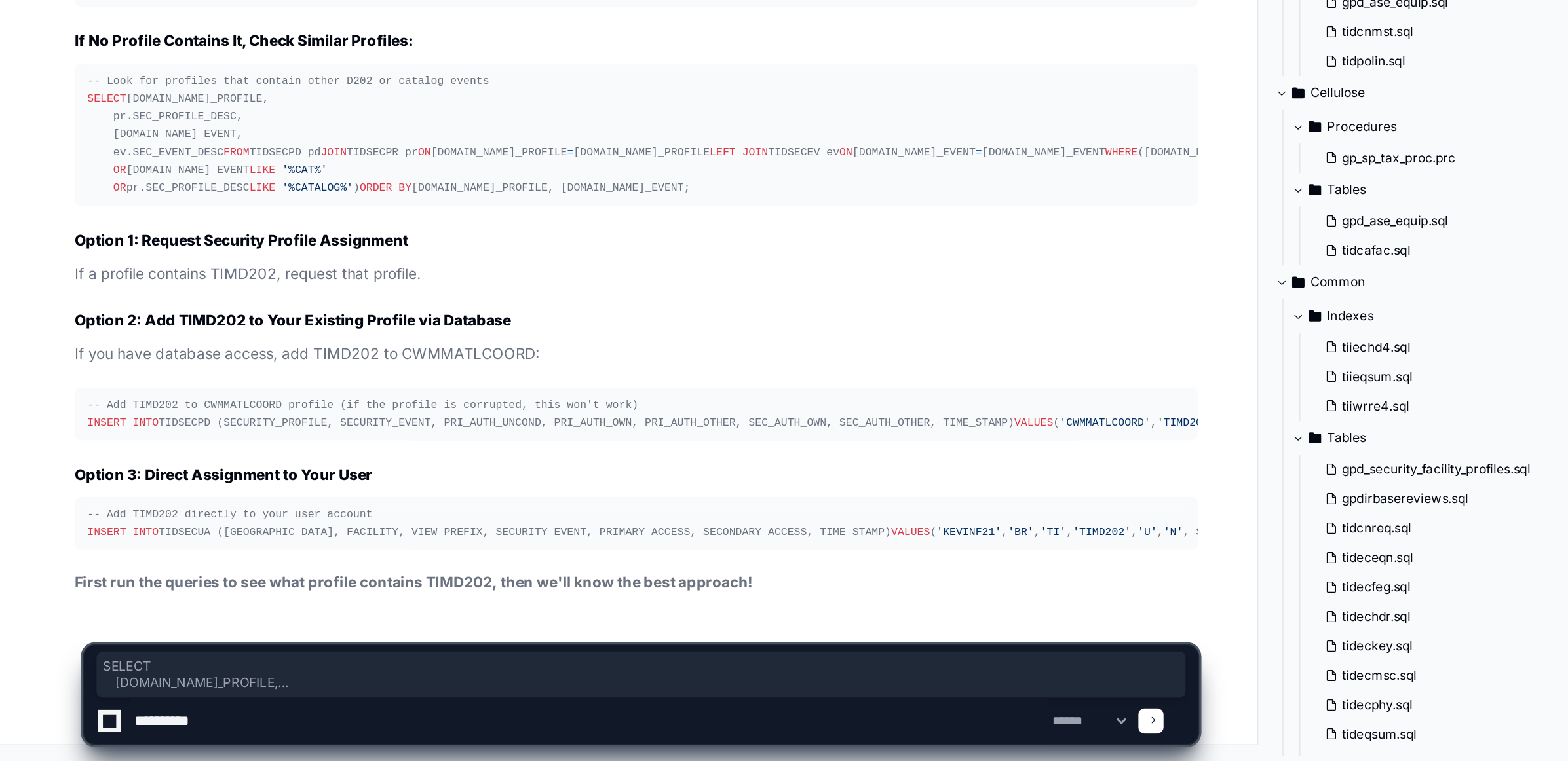
click at [173, 739] on textarea at bounding box center [367, 736] width 571 height 29
type textarea "**********"
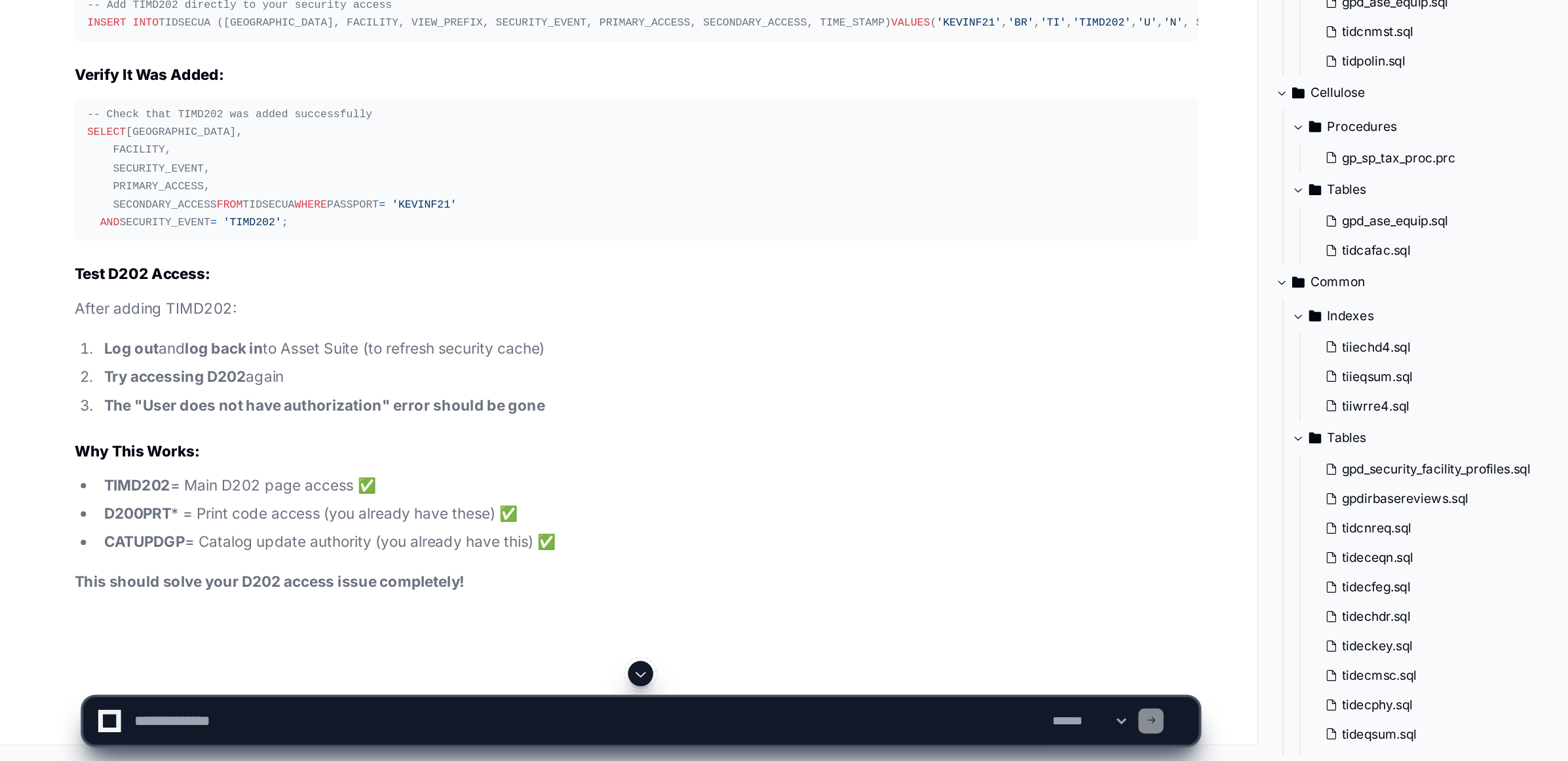
scroll to position [86855, 0]
click at [445, 739] on textarea at bounding box center [367, 736] width 571 height 29
type textarea "**********"
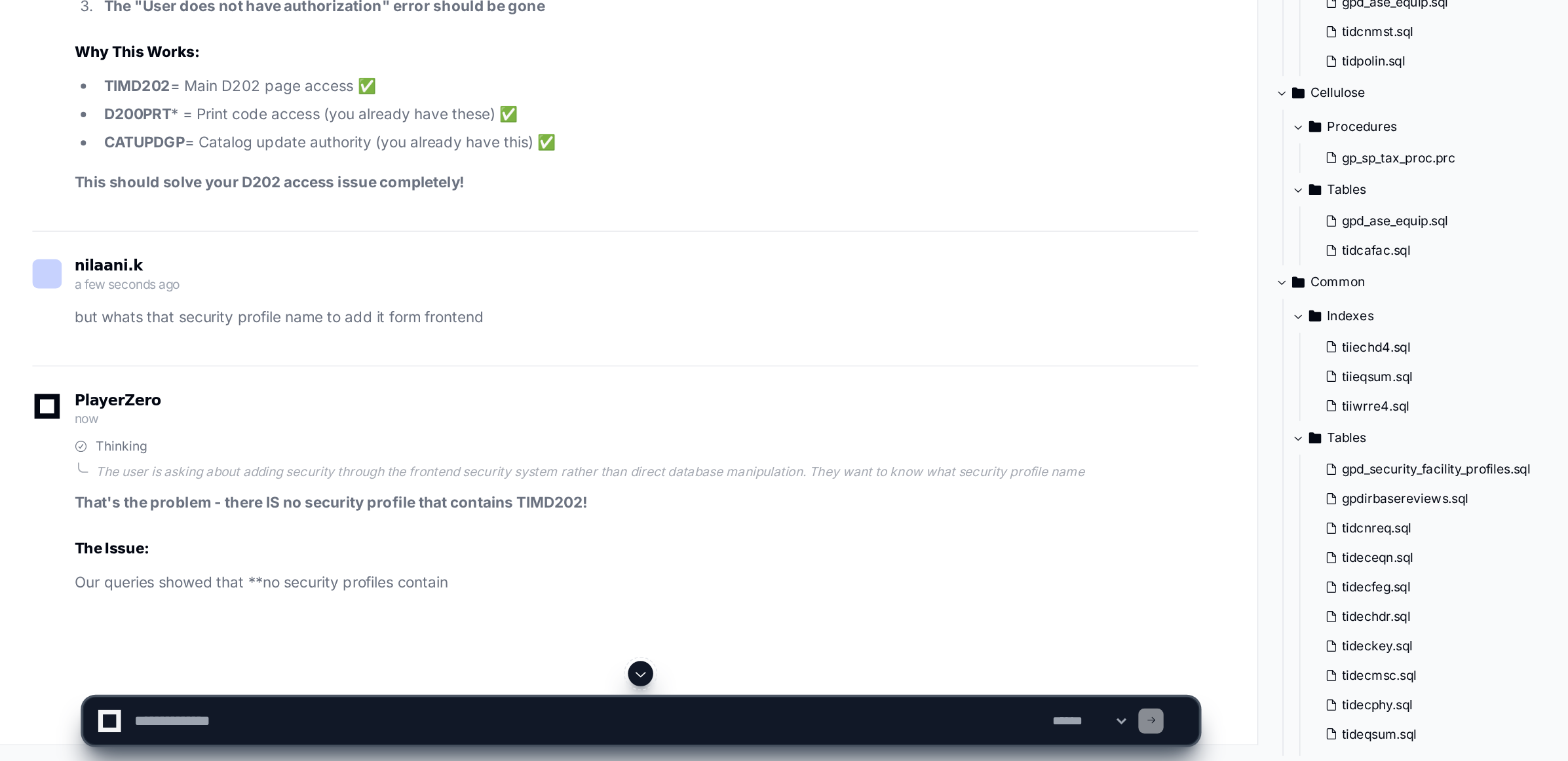
click at [420, 408] on article "This confirms it! Asset Suite Security Model Clarification: Your system uses di…" at bounding box center [397, 123] width 700 height 570
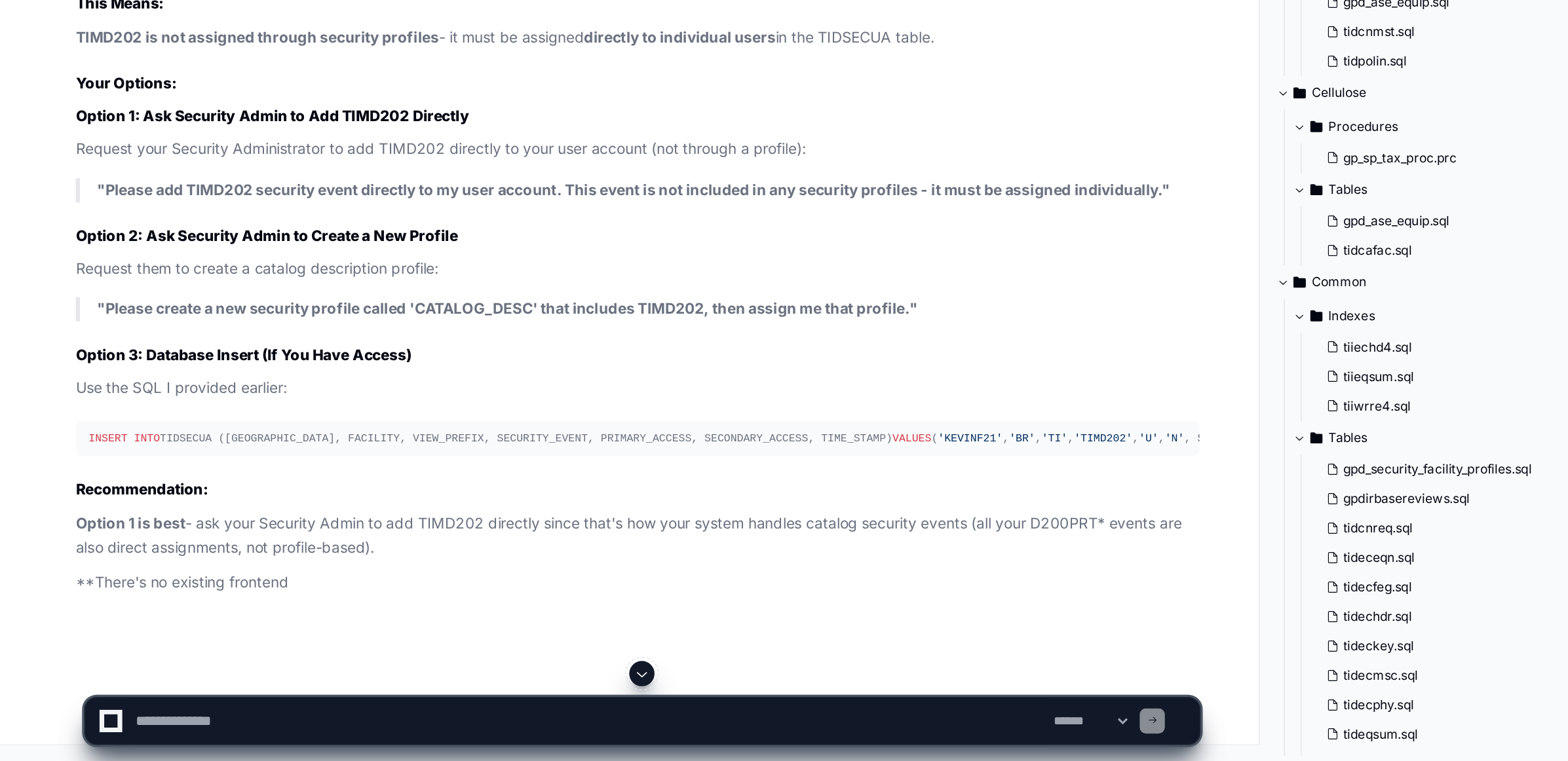
scroll to position [87547, 0]
click at [183, 734] on textarea at bounding box center [367, 736] width 571 height 29
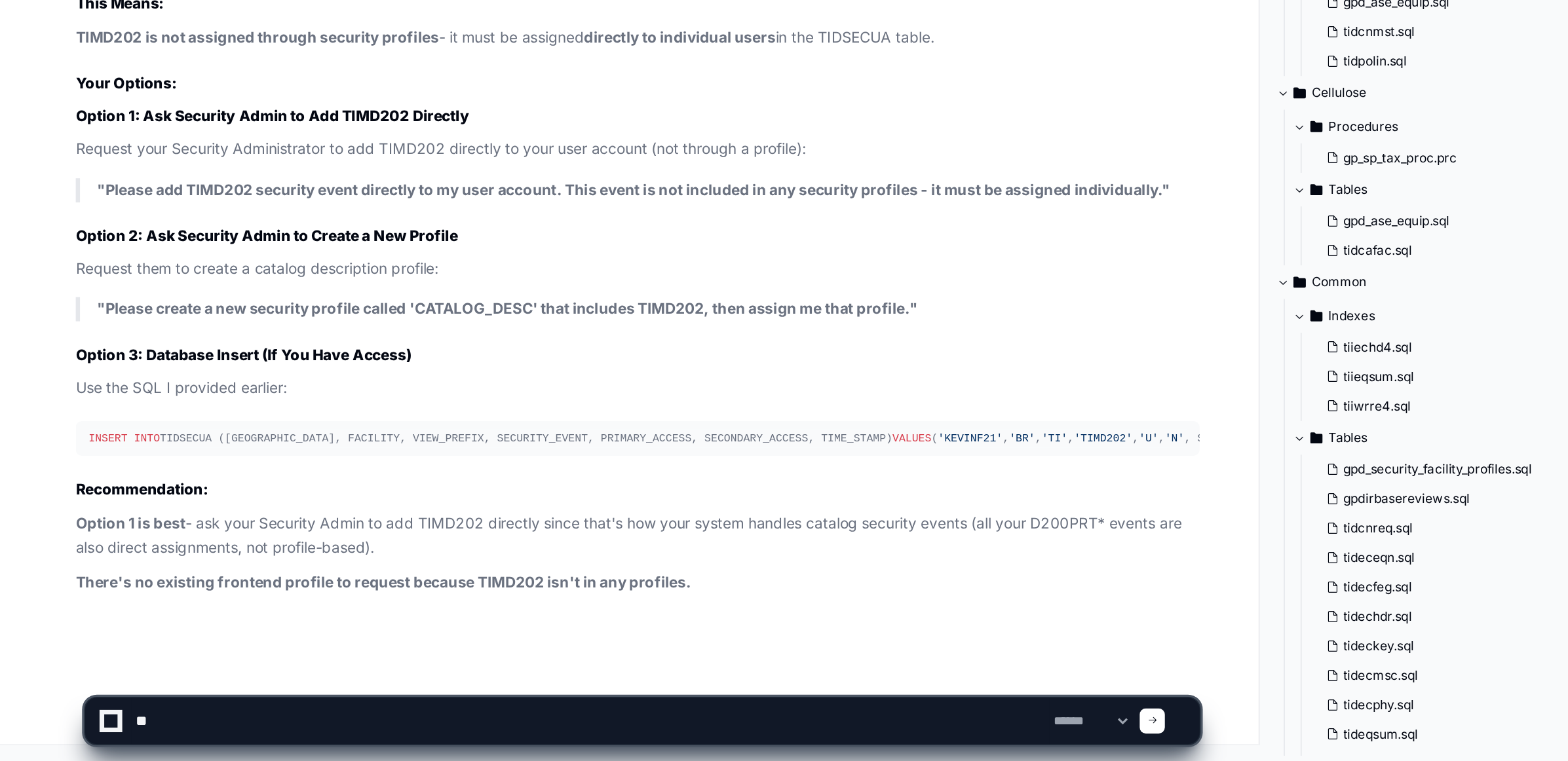
type textarea "*"
paste textarea "**********"
type textarea "**********"
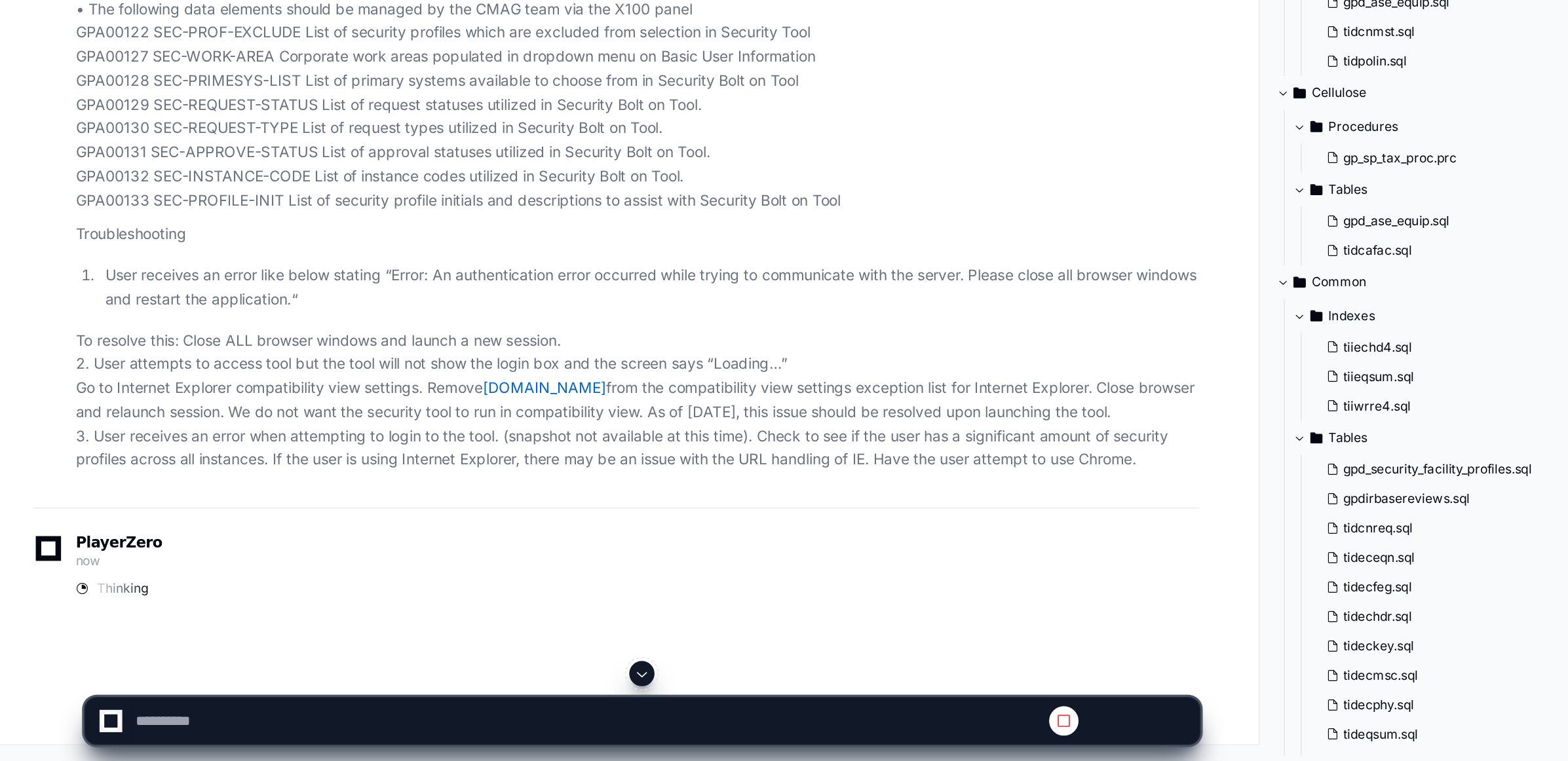
scroll to position [87558, 0]
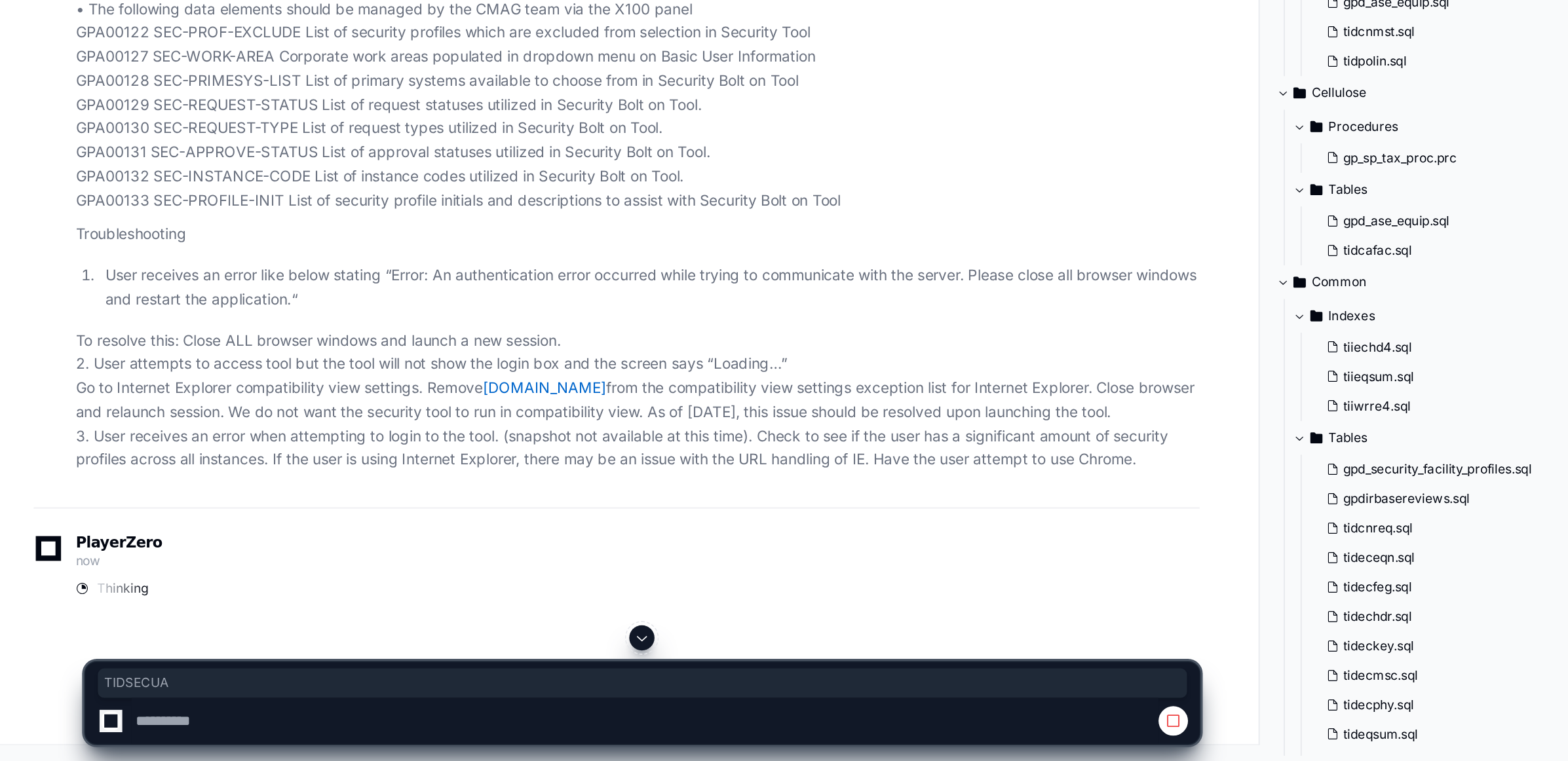
copy div "TIDSECUA"
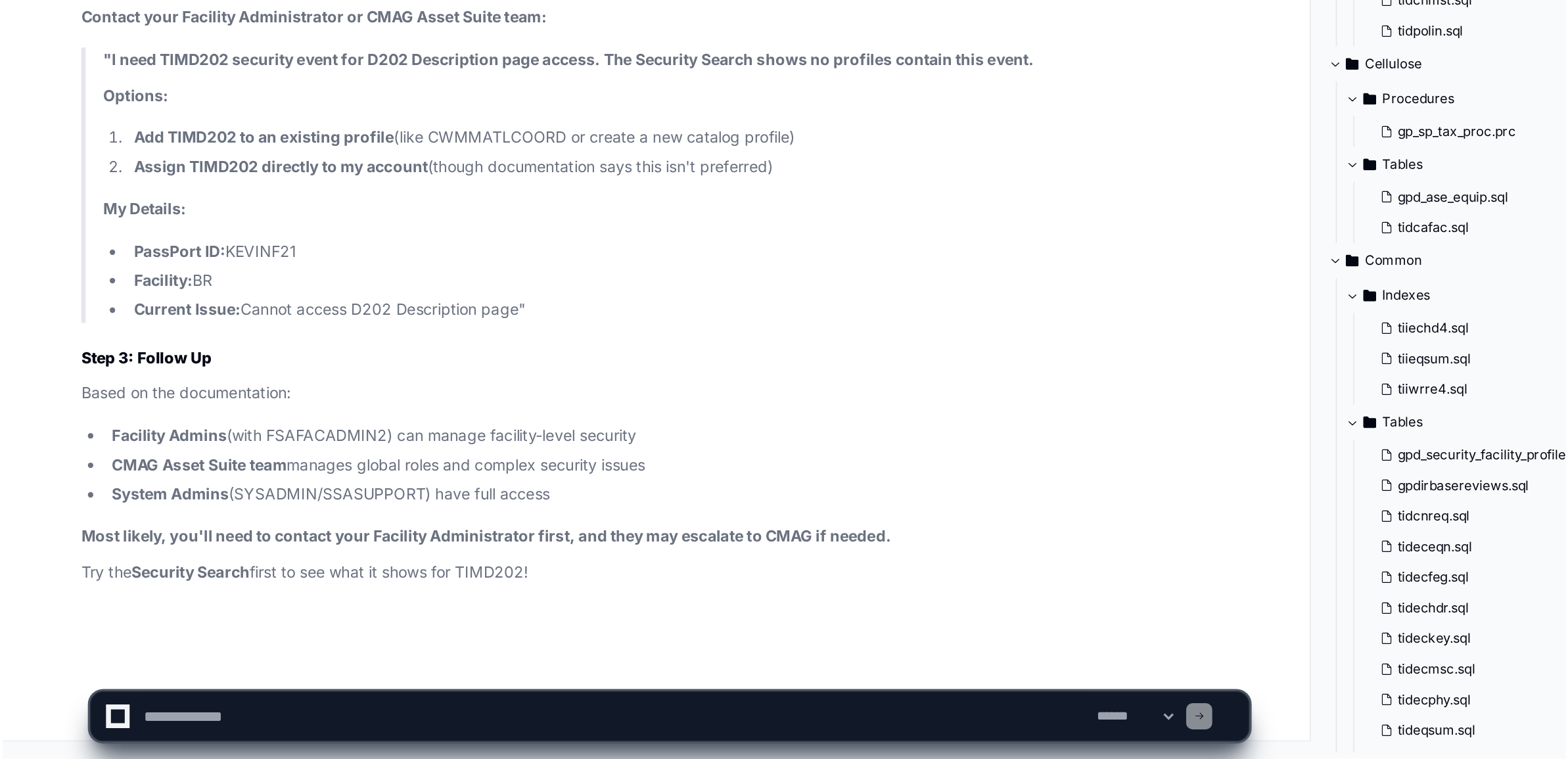
scroll to position [95890, 0]
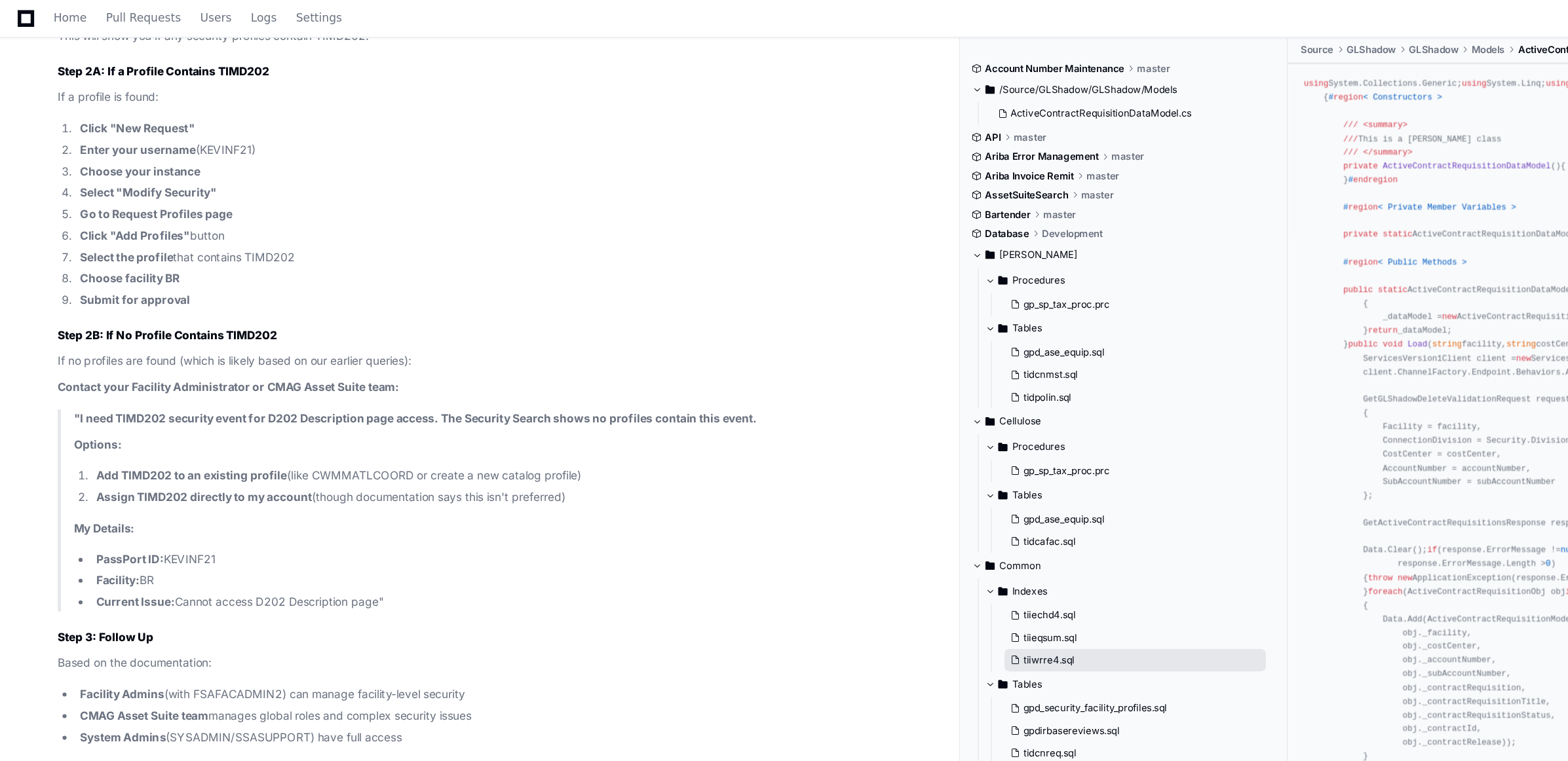
click at [1006, 541] on button "tiiwrre4.sql" at bounding box center [927, 540] width 214 height 18
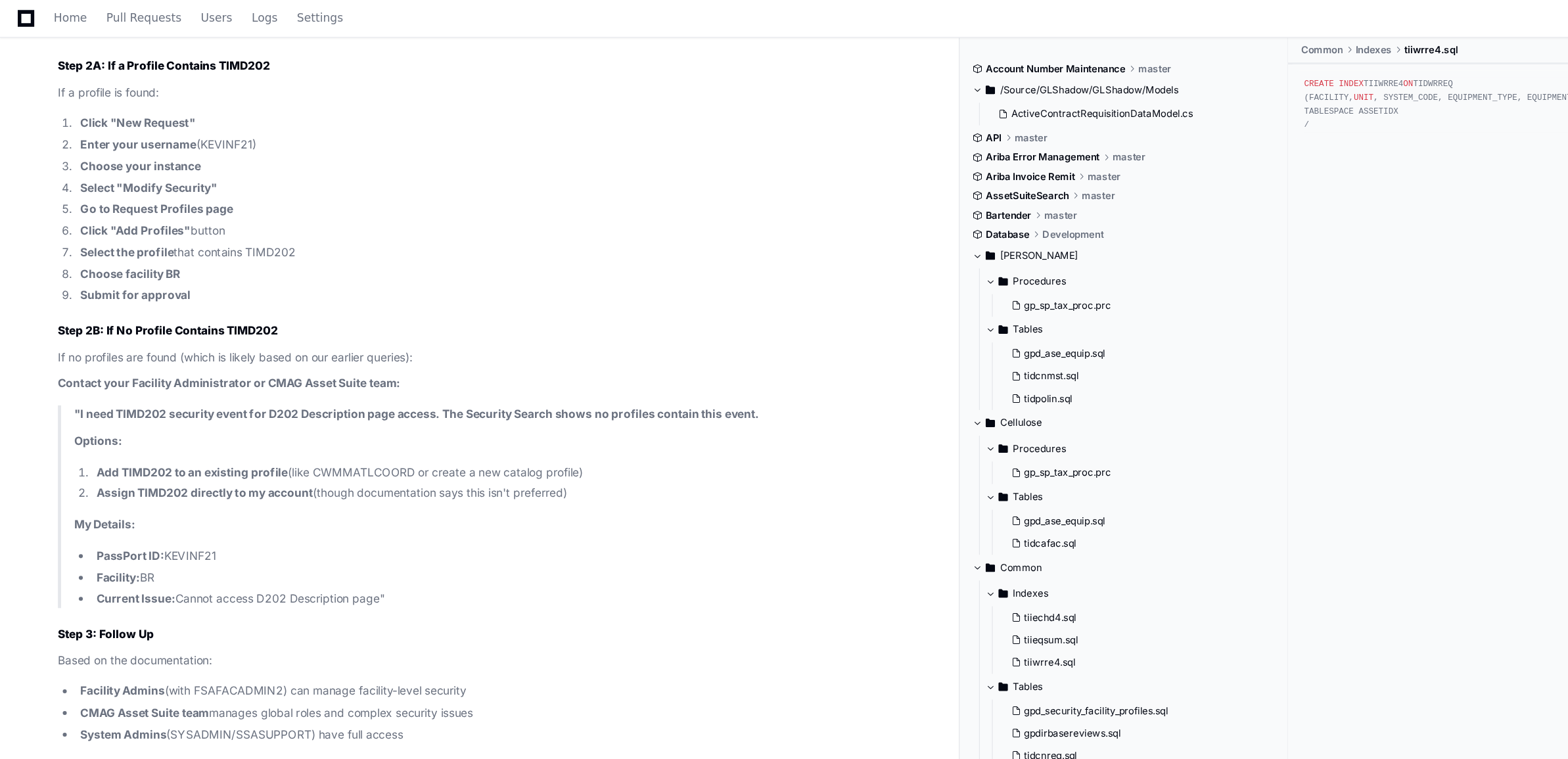
scroll to position [95943, 0]
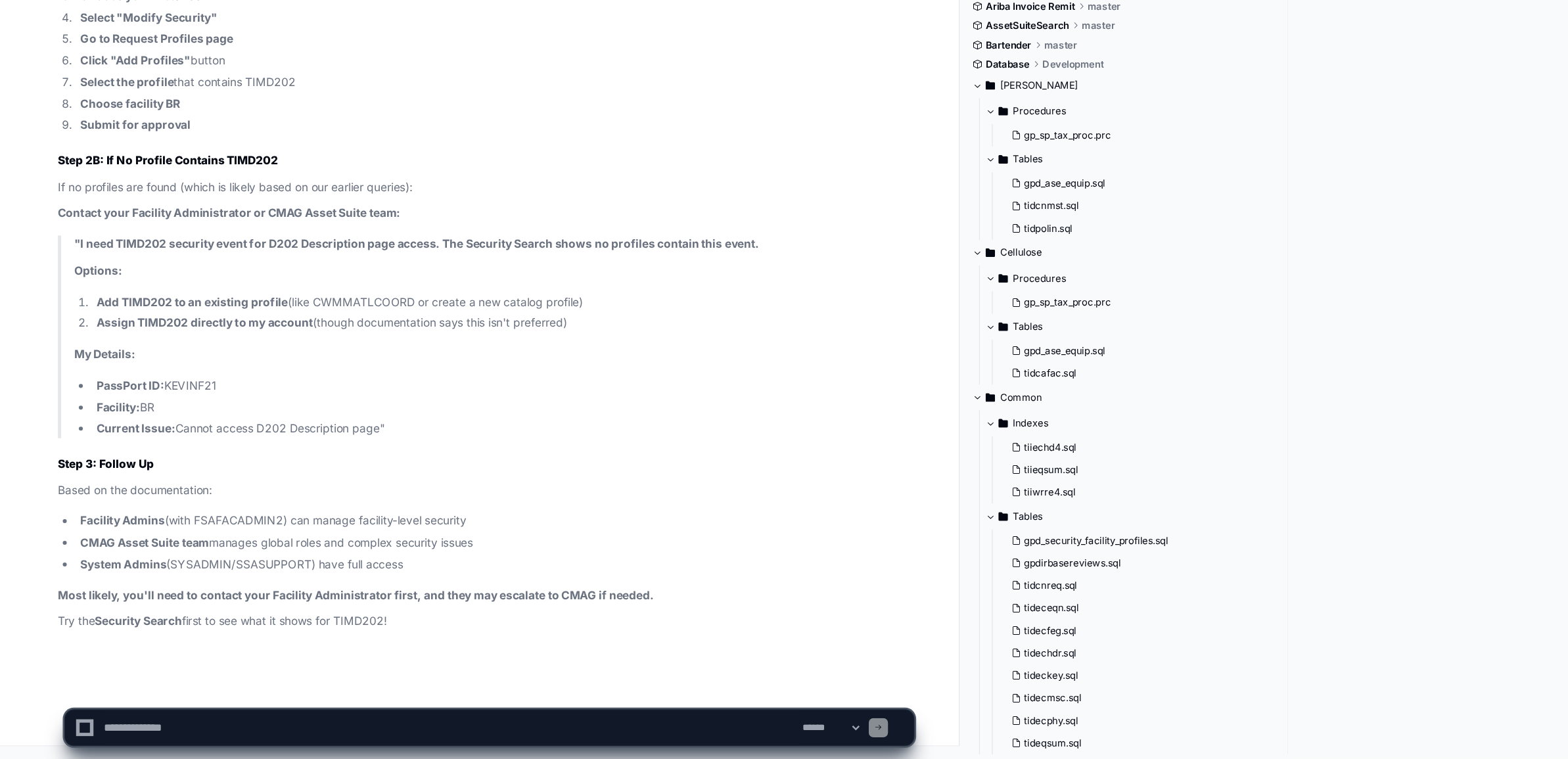
click at [204, 729] on textarea at bounding box center [368, 734] width 571 height 29
paste textarea "**********"
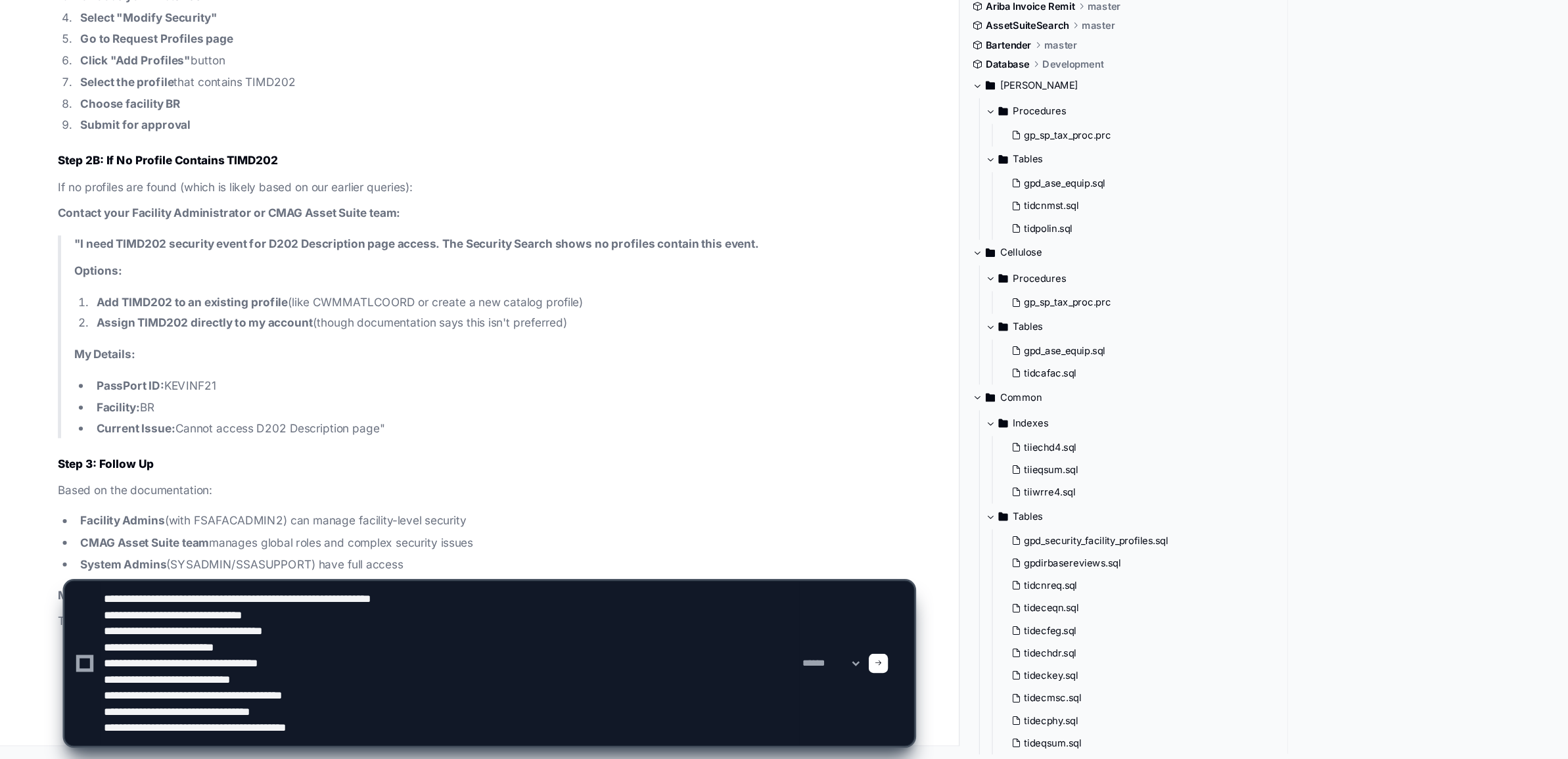
type textarea "**********"
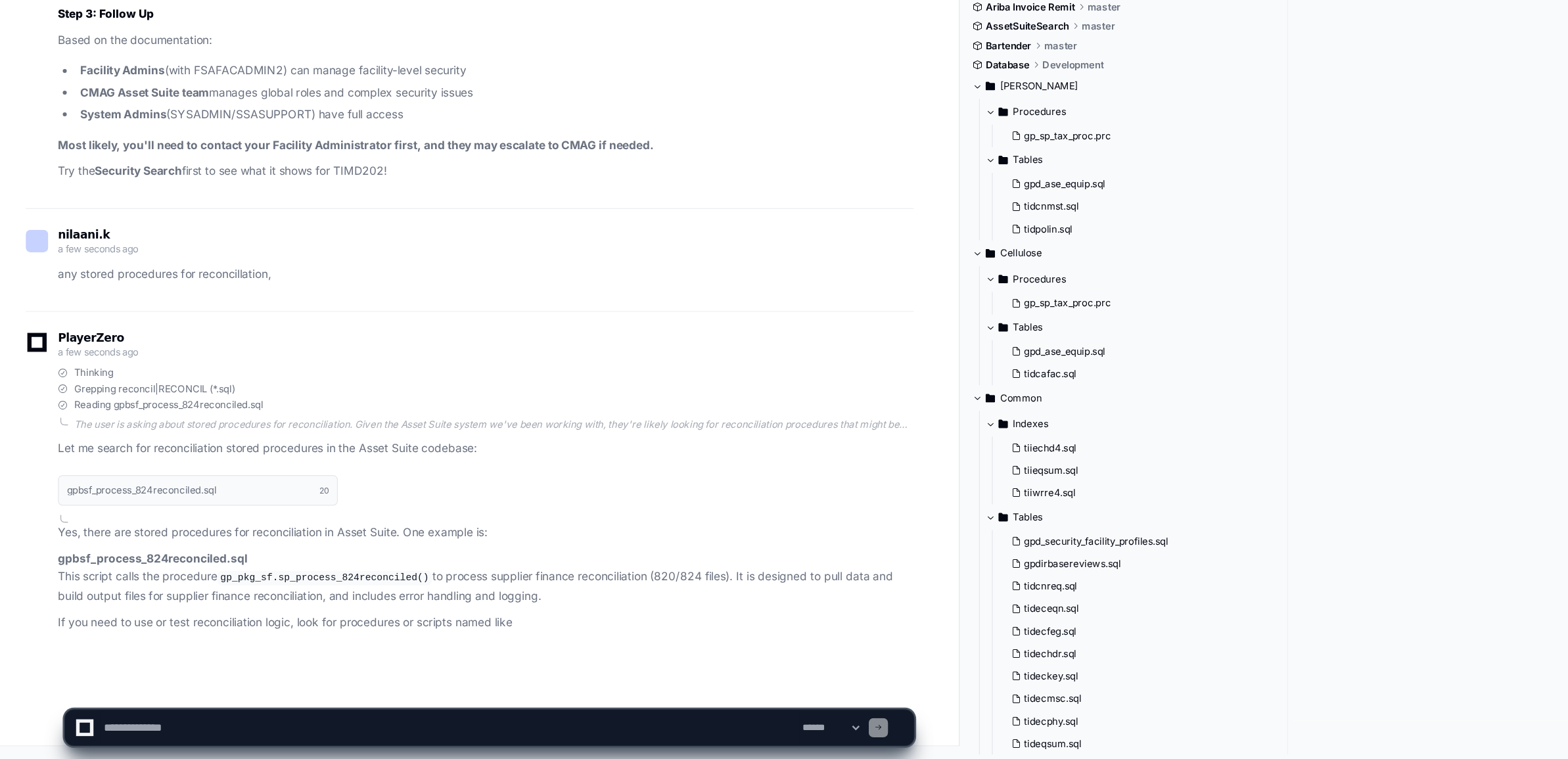
scroll to position [96313, 0]
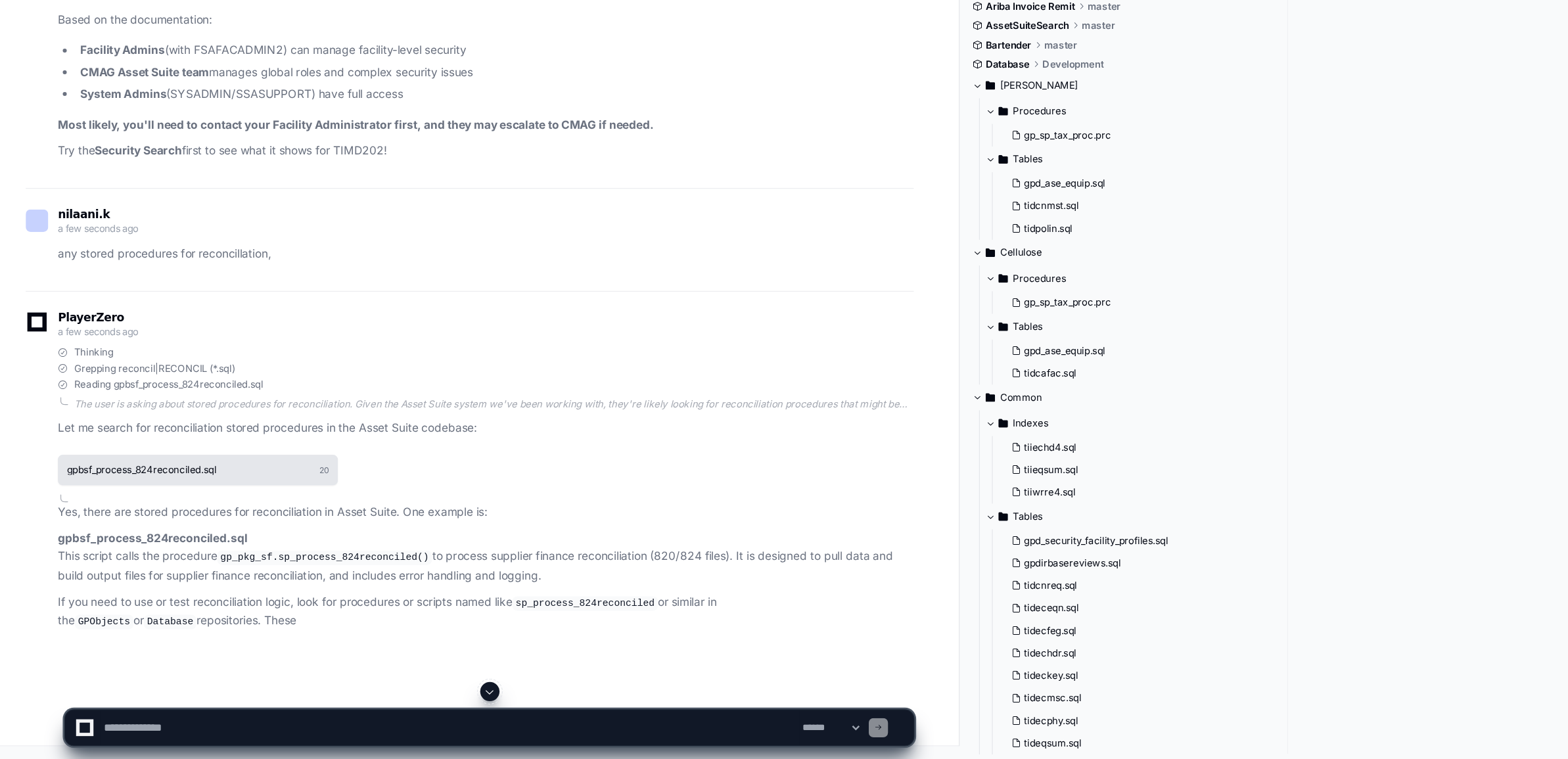
click at [256, 536] on button "gpbsf_process_824reconciled.sql 20" at bounding box center [161, 523] width 229 height 25
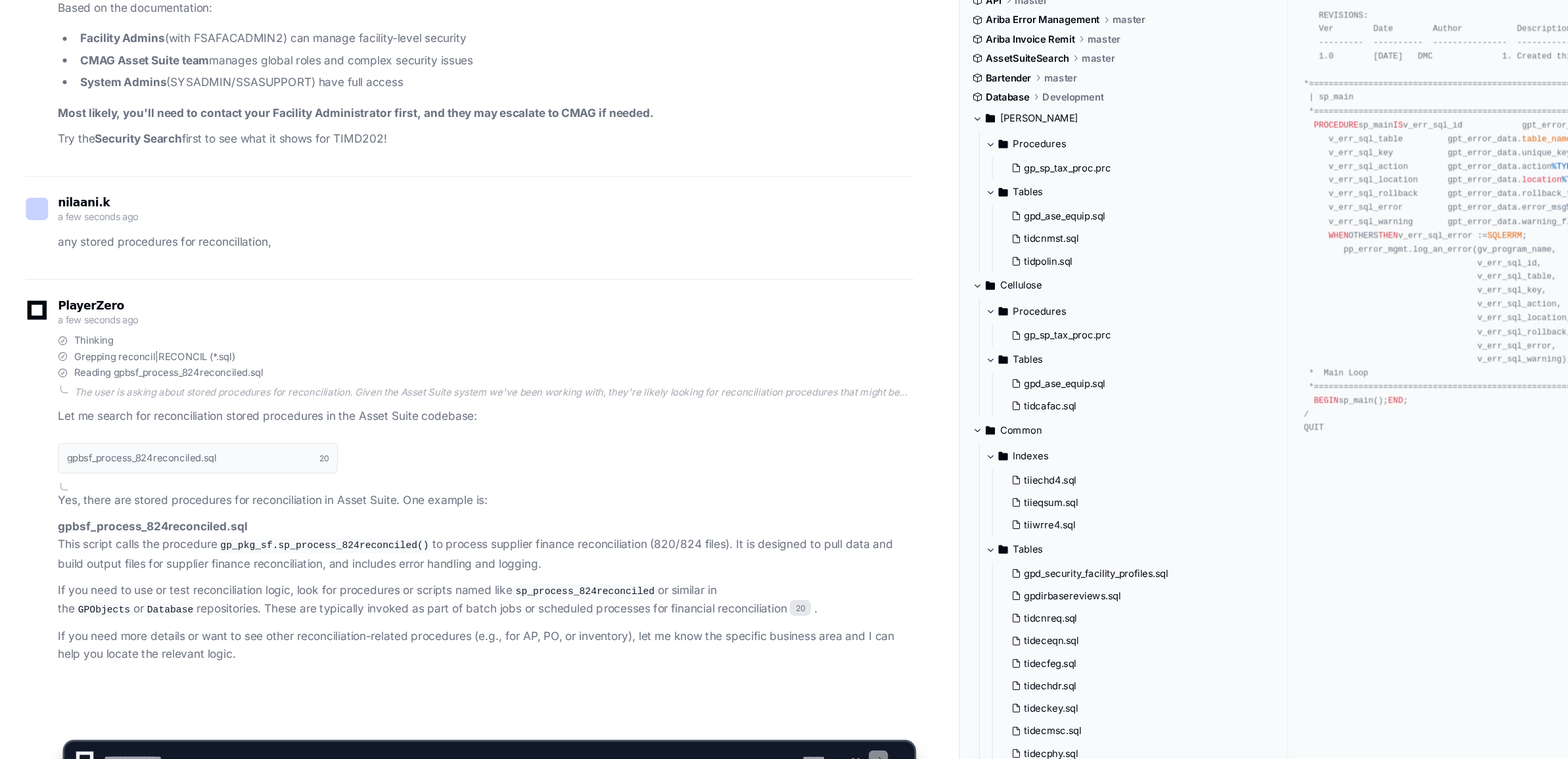
scroll to position [96364, 0]
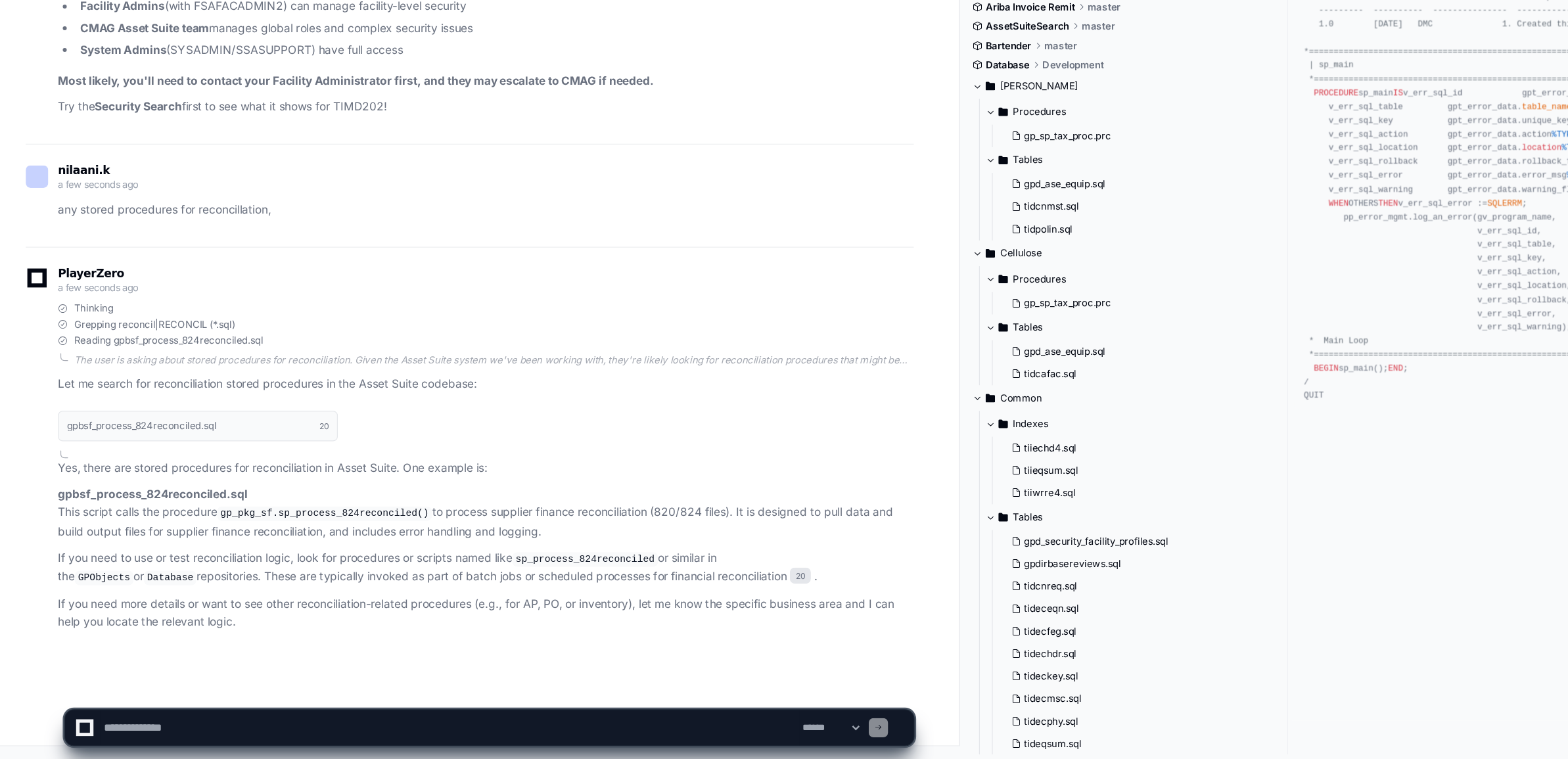
click at [191, 747] on textarea at bounding box center [368, 734] width 571 height 29
type textarea "**********"
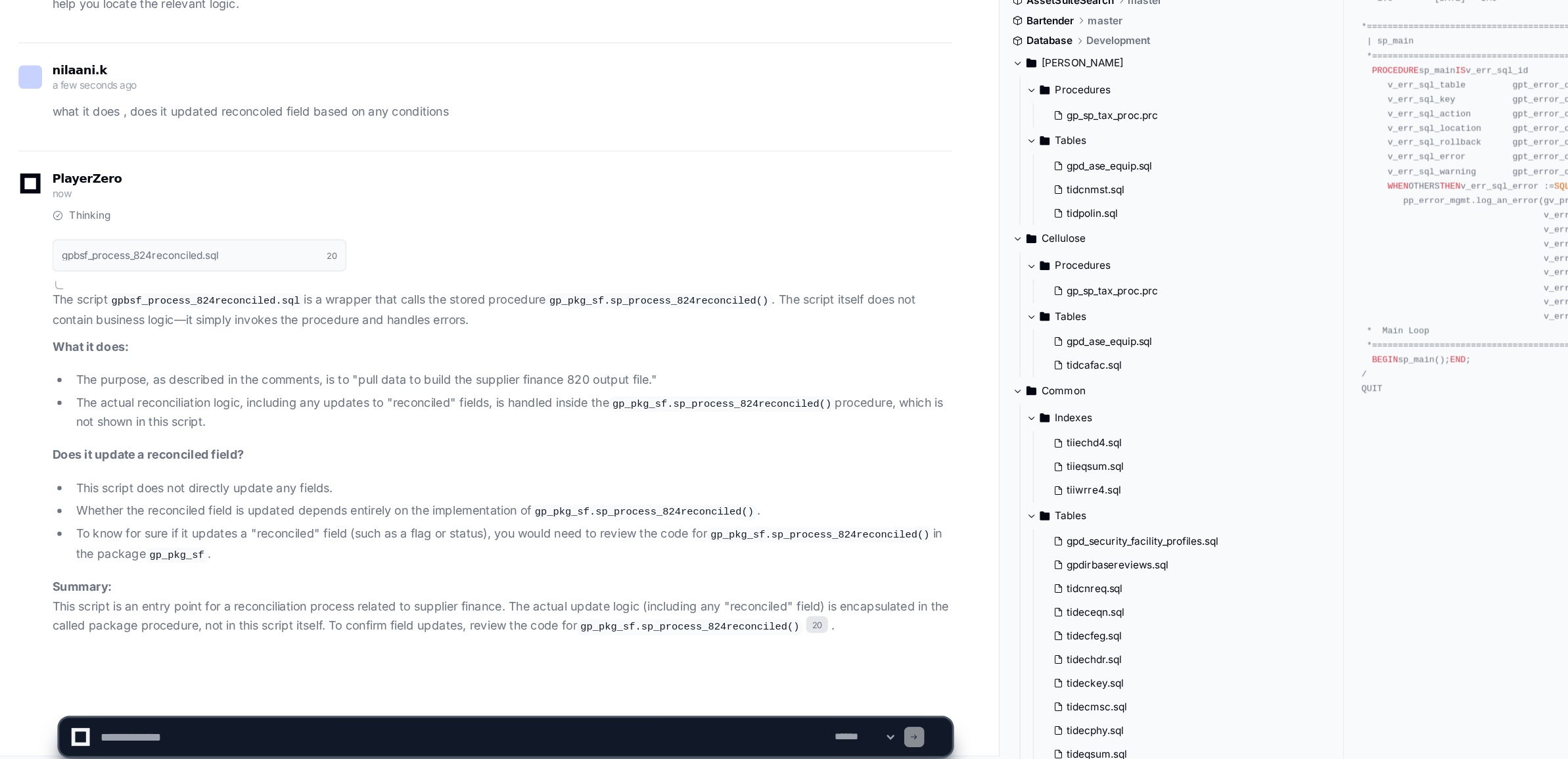
scroll to position [96846, 0]
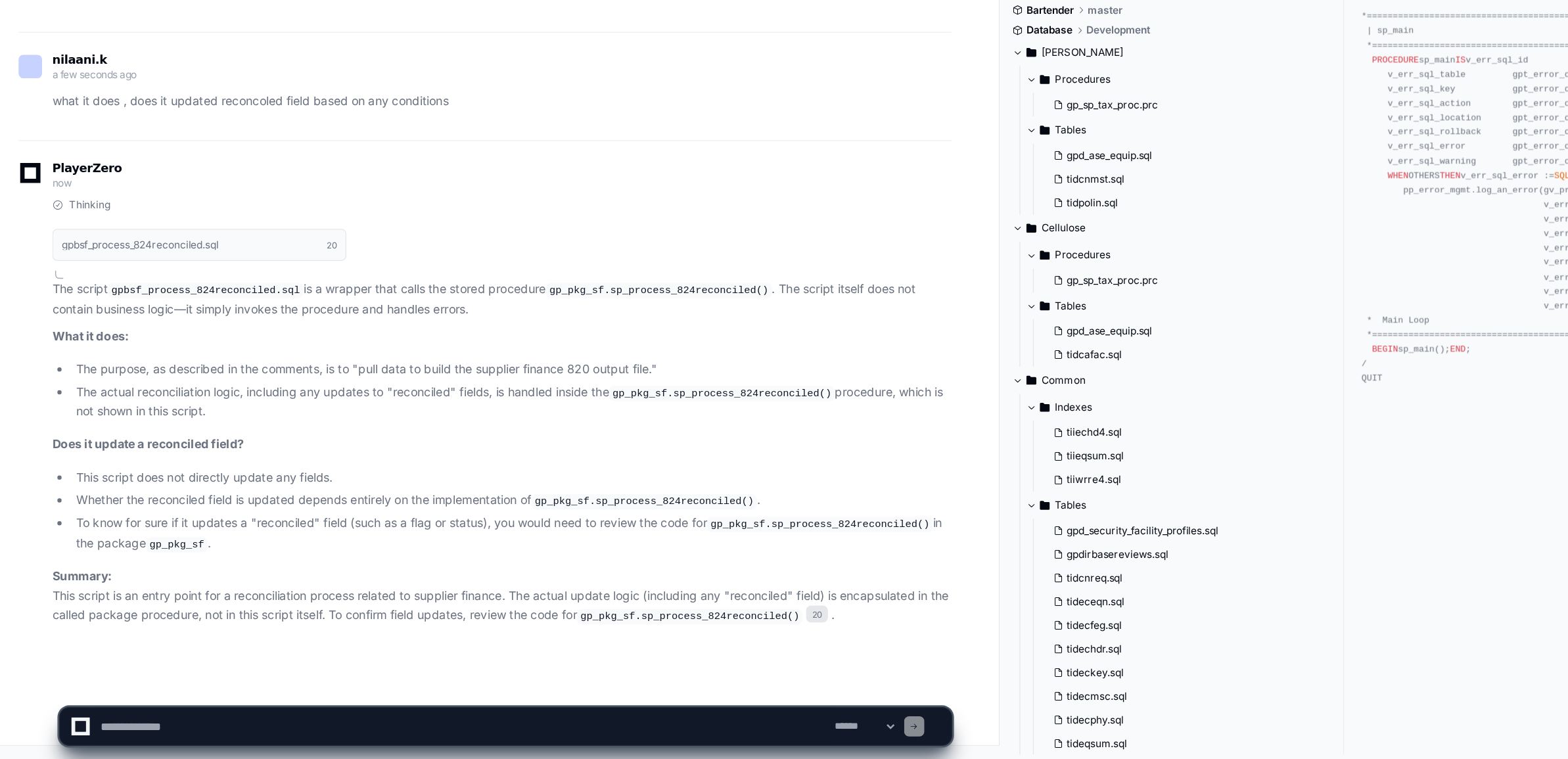
click at [287, 393] on p "The script gpbsf_process_824reconciled.sql is a wrapper that calls the stored p…" at bounding box center [397, 401] width 700 height 30
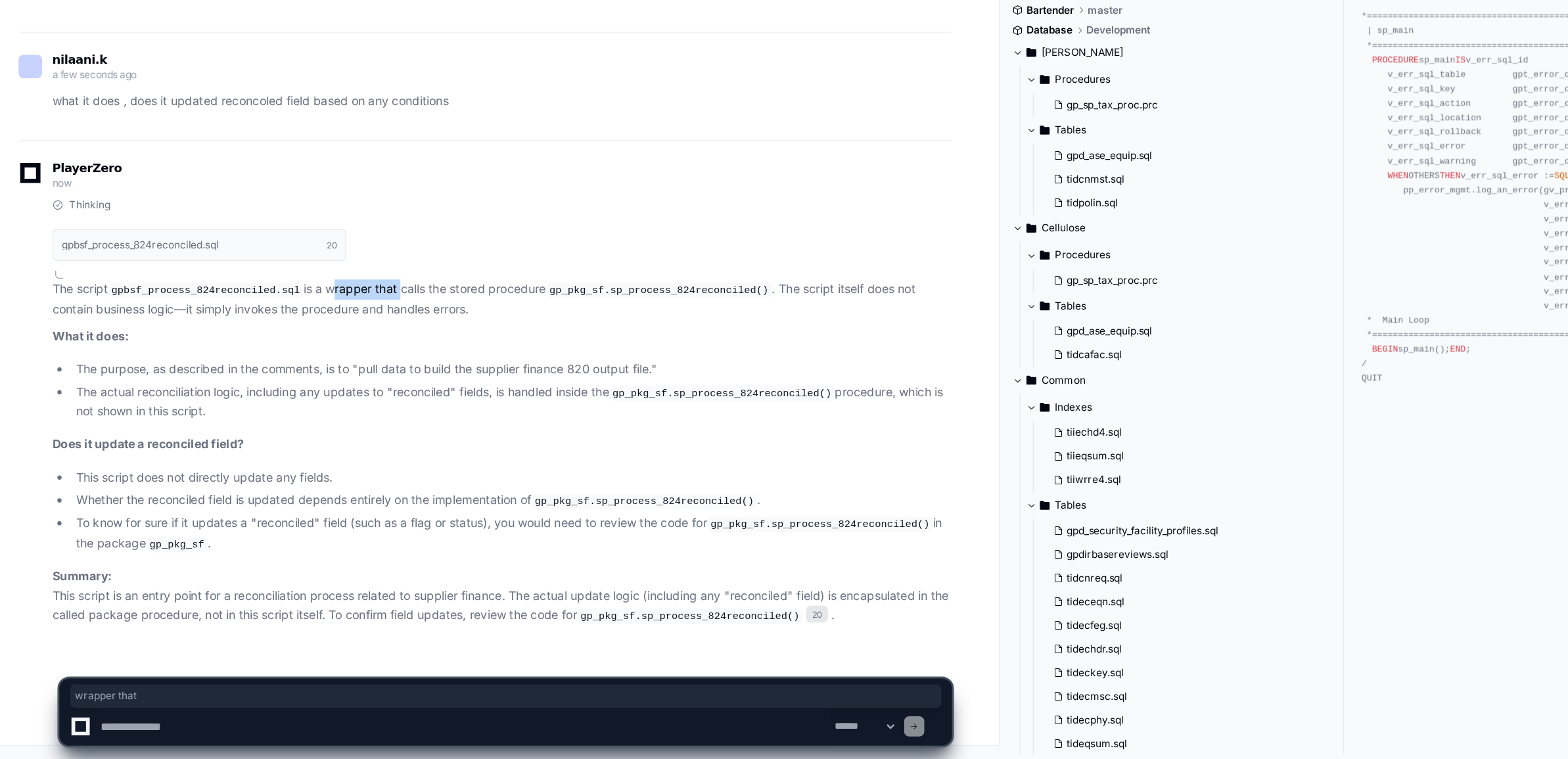
drag, startPoint x: 287, startPoint y: 393, endPoint x: 296, endPoint y: 392, distance: 9.1
click at [296, 392] on p "The script gpbsf_process_824reconciled.sql is a wrapper that calls the stored p…" at bounding box center [397, 401] width 700 height 30
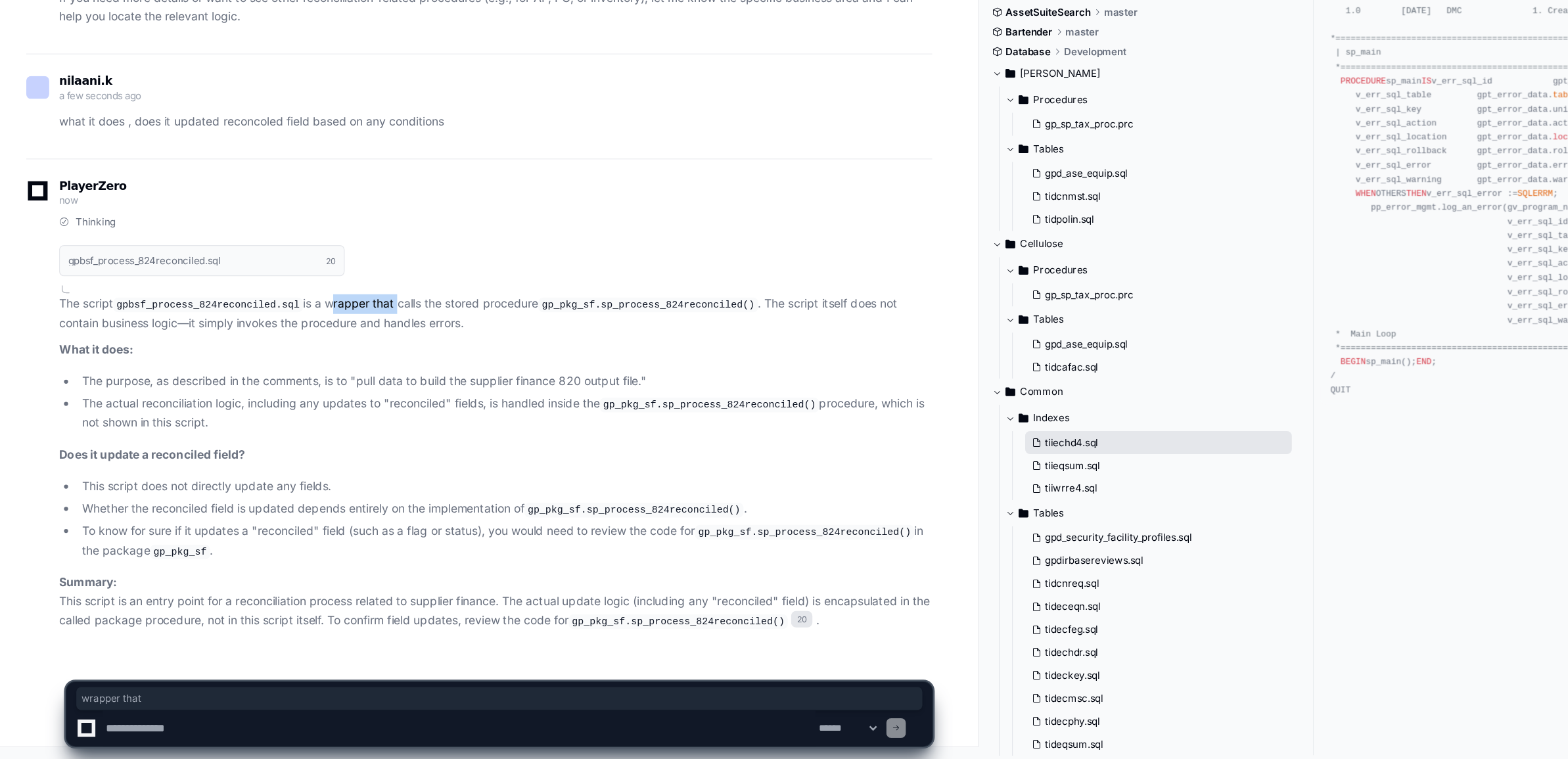
scroll to position [96845, 0]
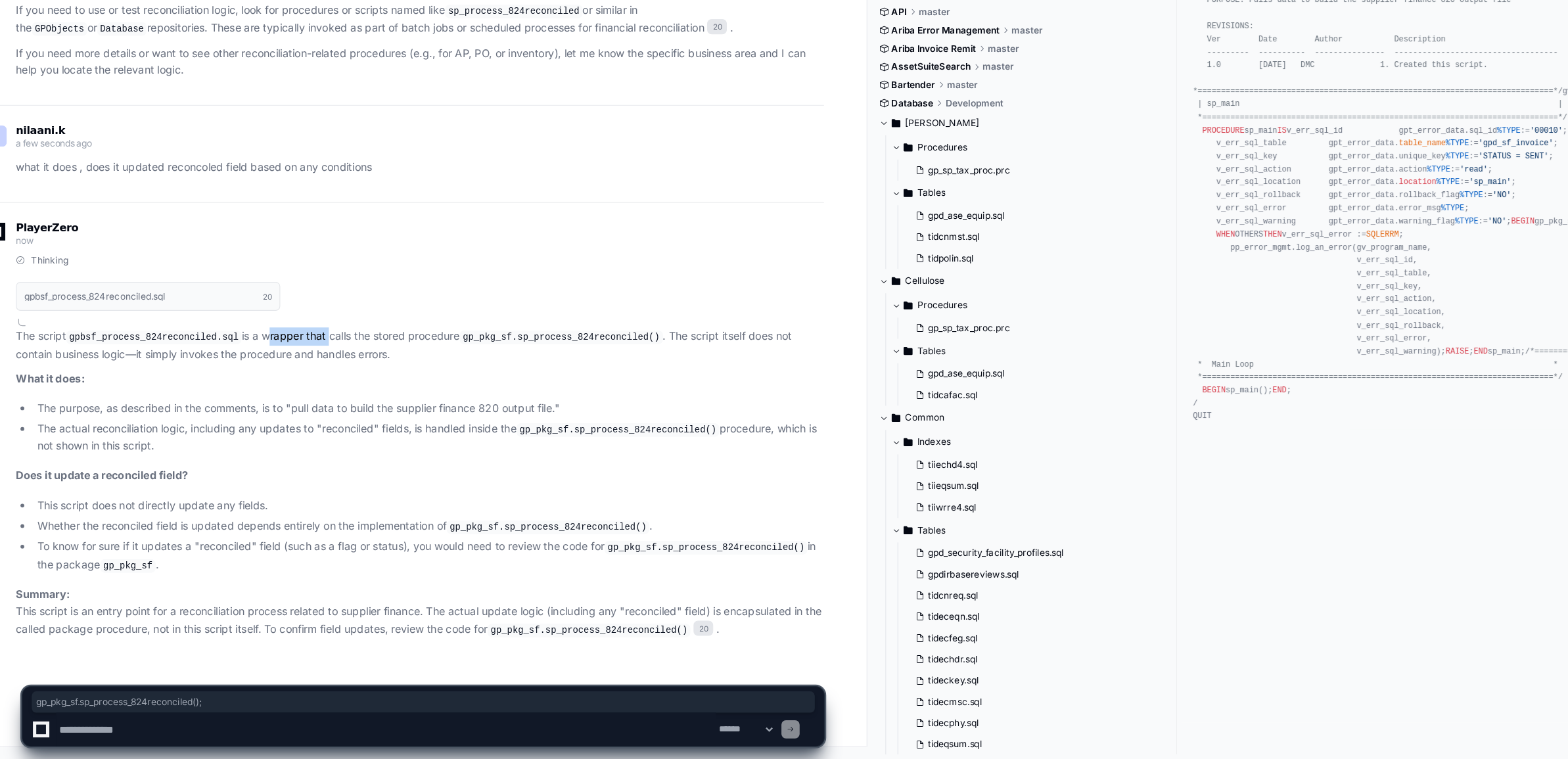
drag, startPoint x: 1079, startPoint y: 419, endPoint x: 1226, endPoint y: 417, distance: 147.0
click at [1226, 417] on div "SET SERVEROUT ON SIZE 1000000 FORMAT WRAPPED DECLARE /*========================…" at bounding box center [1310, 266] width 490 height 406
copy div "gp_pkg_sf.sp_process_824reconciled();"
click at [215, 735] on textarea at bounding box center [368, 734] width 571 height 29
paste textarea "**********"
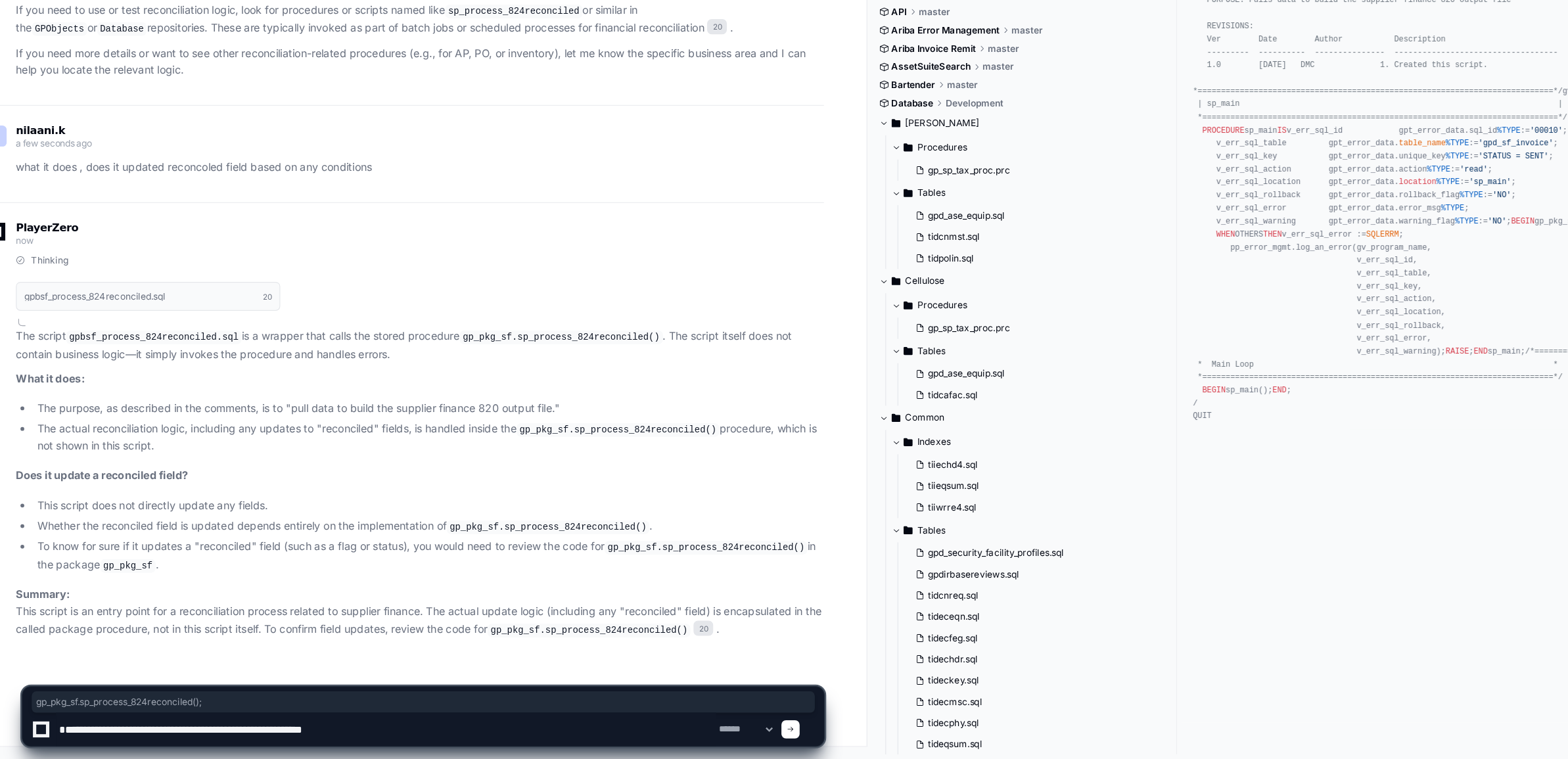
type textarea "**********"
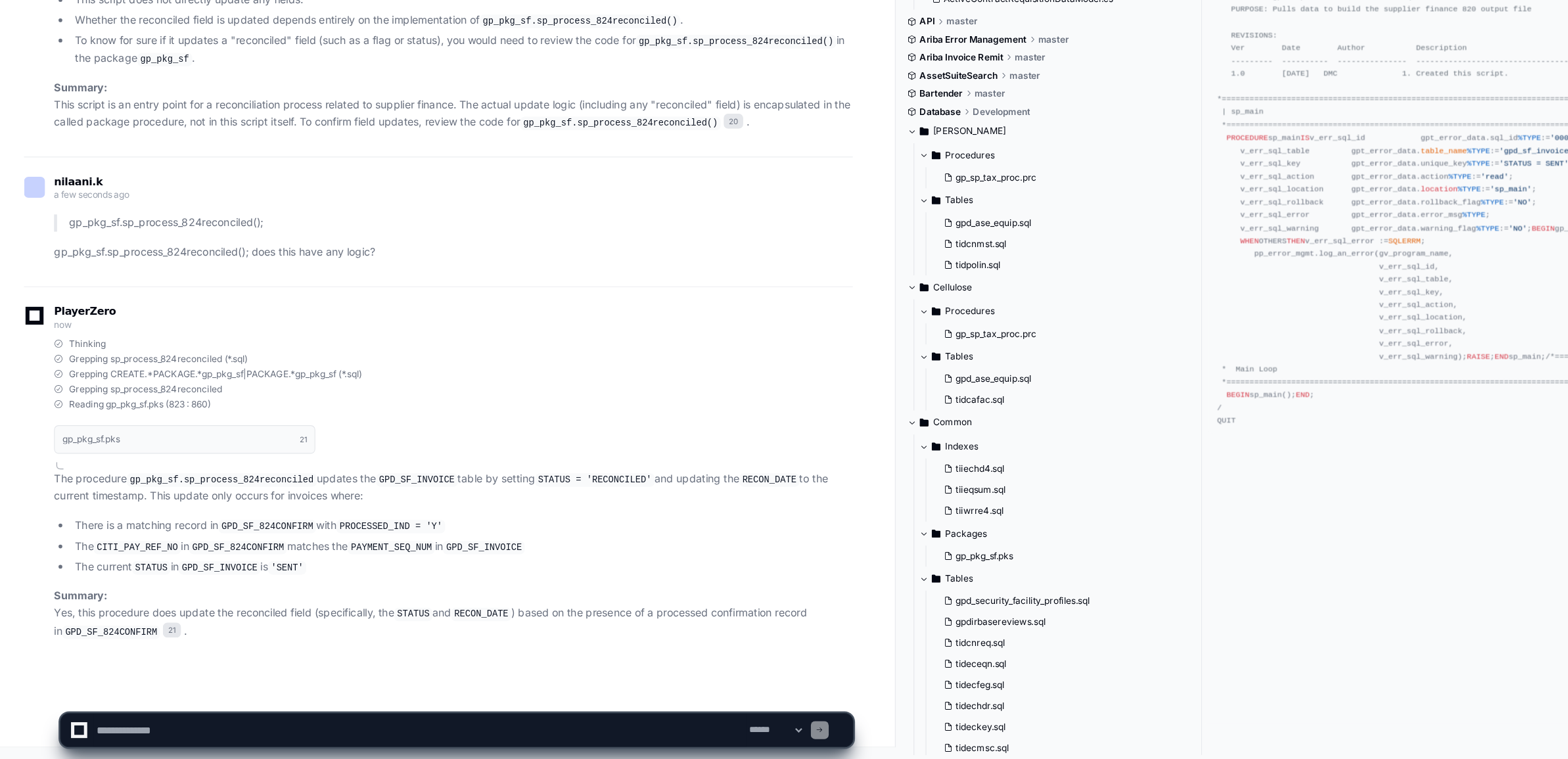
scroll to position [0, 0]
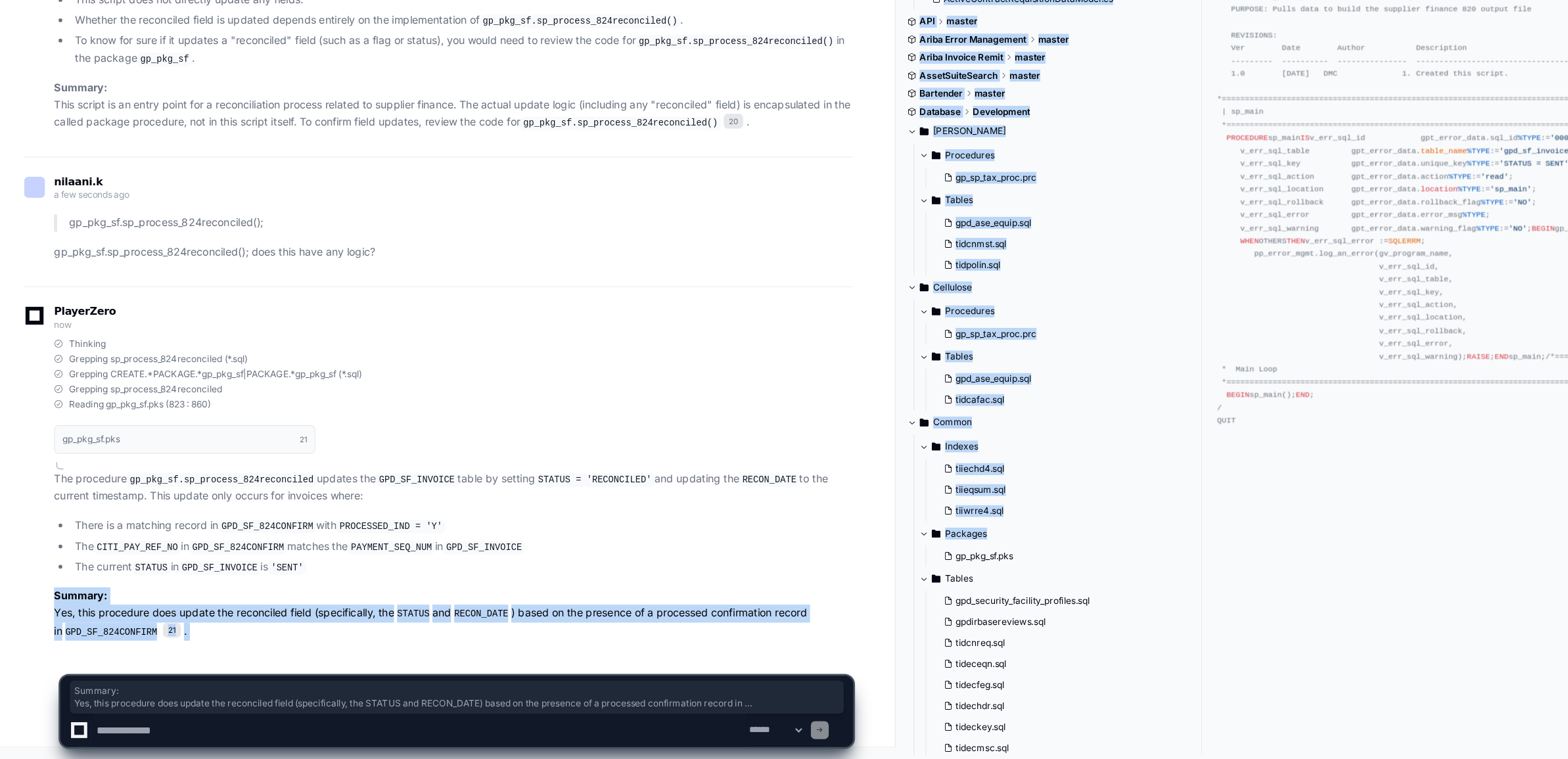
drag, startPoint x: 1046, startPoint y: 560, endPoint x: 463, endPoint y: 592, distance: 583.9
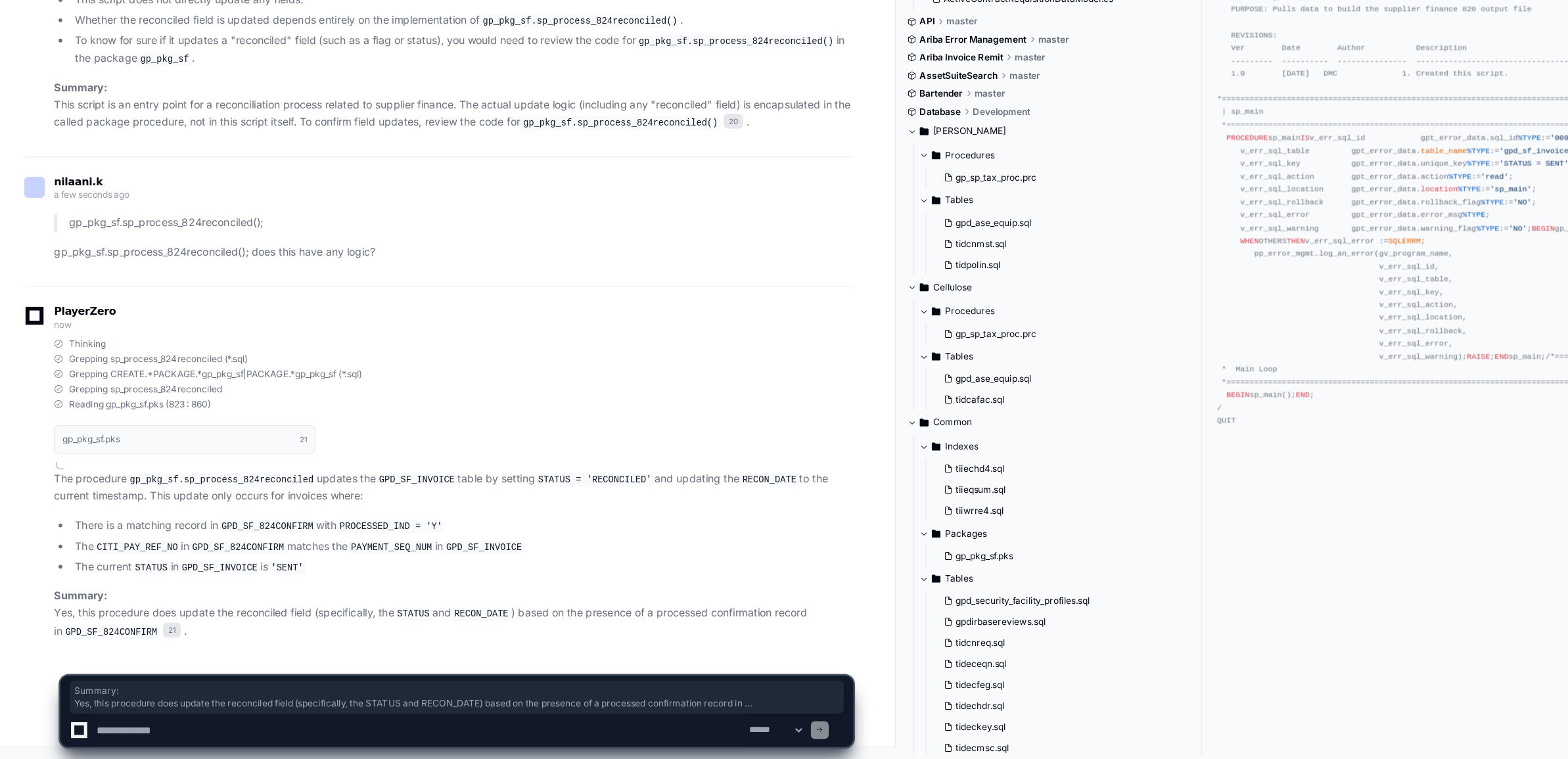
click at [160, 740] on textarea at bounding box center [368, 734] width 571 height 29
type textarea "**********"
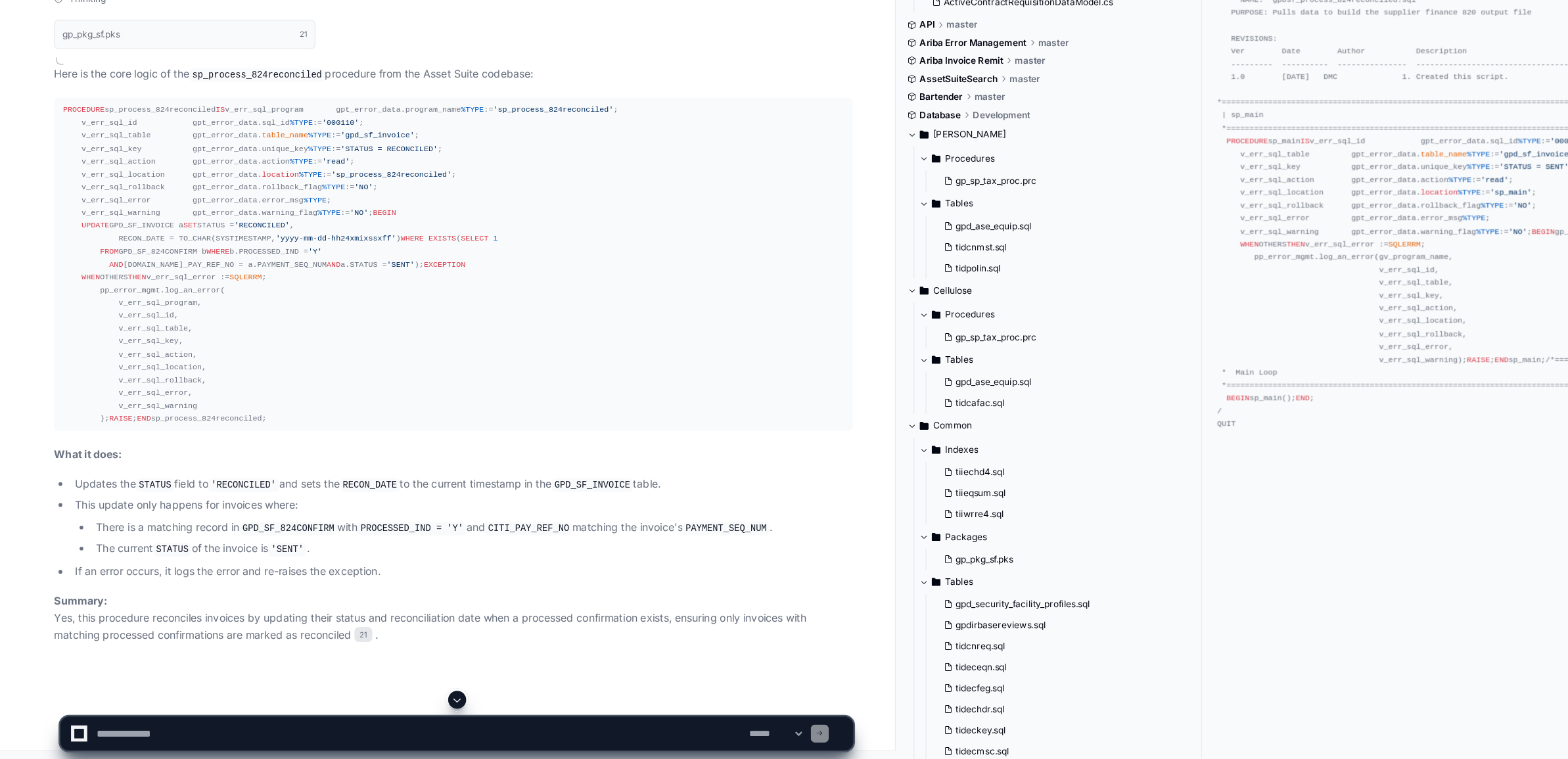
scroll to position [98864, 0]
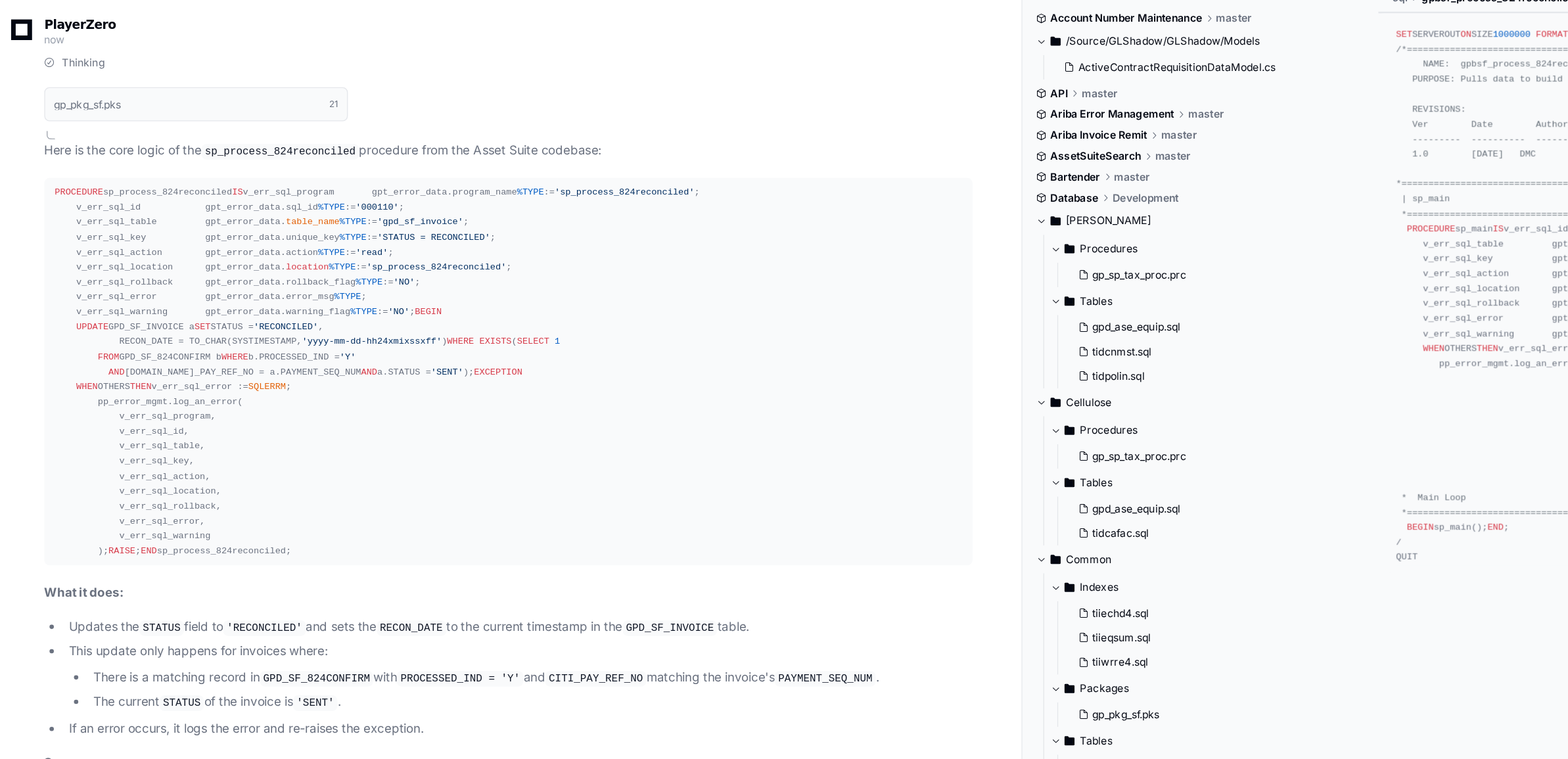
drag, startPoint x: 90, startPoint y: 251, endPoint x: 171, endPoint y: 293, distance: 91.2
click at [171, 292] on div "PROCEDURE sp_process_824reconciled IS v_err_sql_program gpt_error_data.program_…" at bounding box center [397, 323] width 684 height 281
drag, startPoint x: 104, startPoint y: 284, endPoint x: 80, endPoint y: 256, distance: 36.9
click at [80, 256] on div "PROCEDURE sp_process_824reconciled IS v_err_sql_program gpt_error_data.program_…" at bounding box center [397, 323] width 684 height 281
copy div "SELECT 1 FROM GPD_SF_824CONFIRM b WHERE b.PROCESSED_IND = 'Y' AND b.CITI_PAY_RE…"
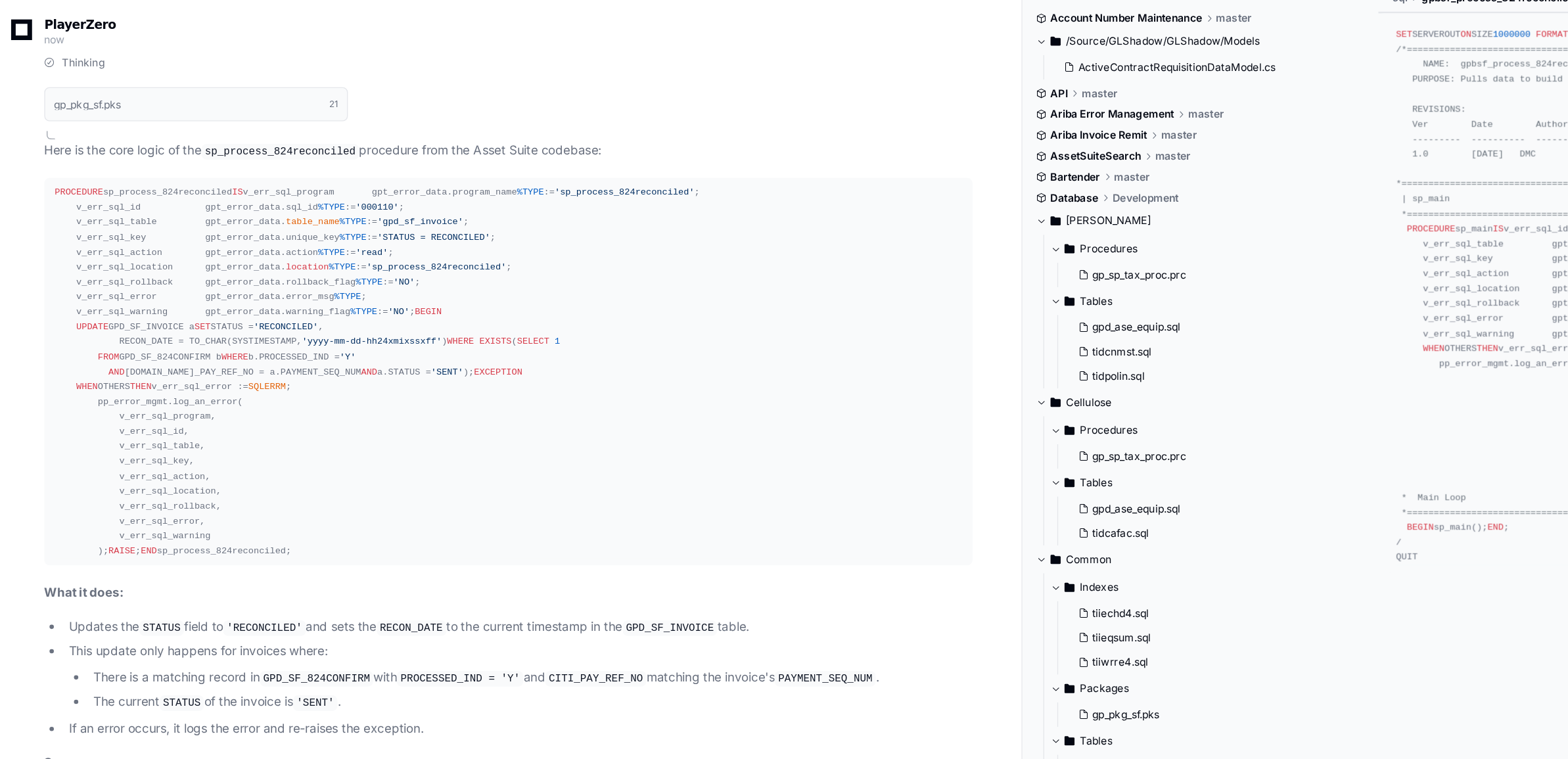
scroll to position [98896, 0]
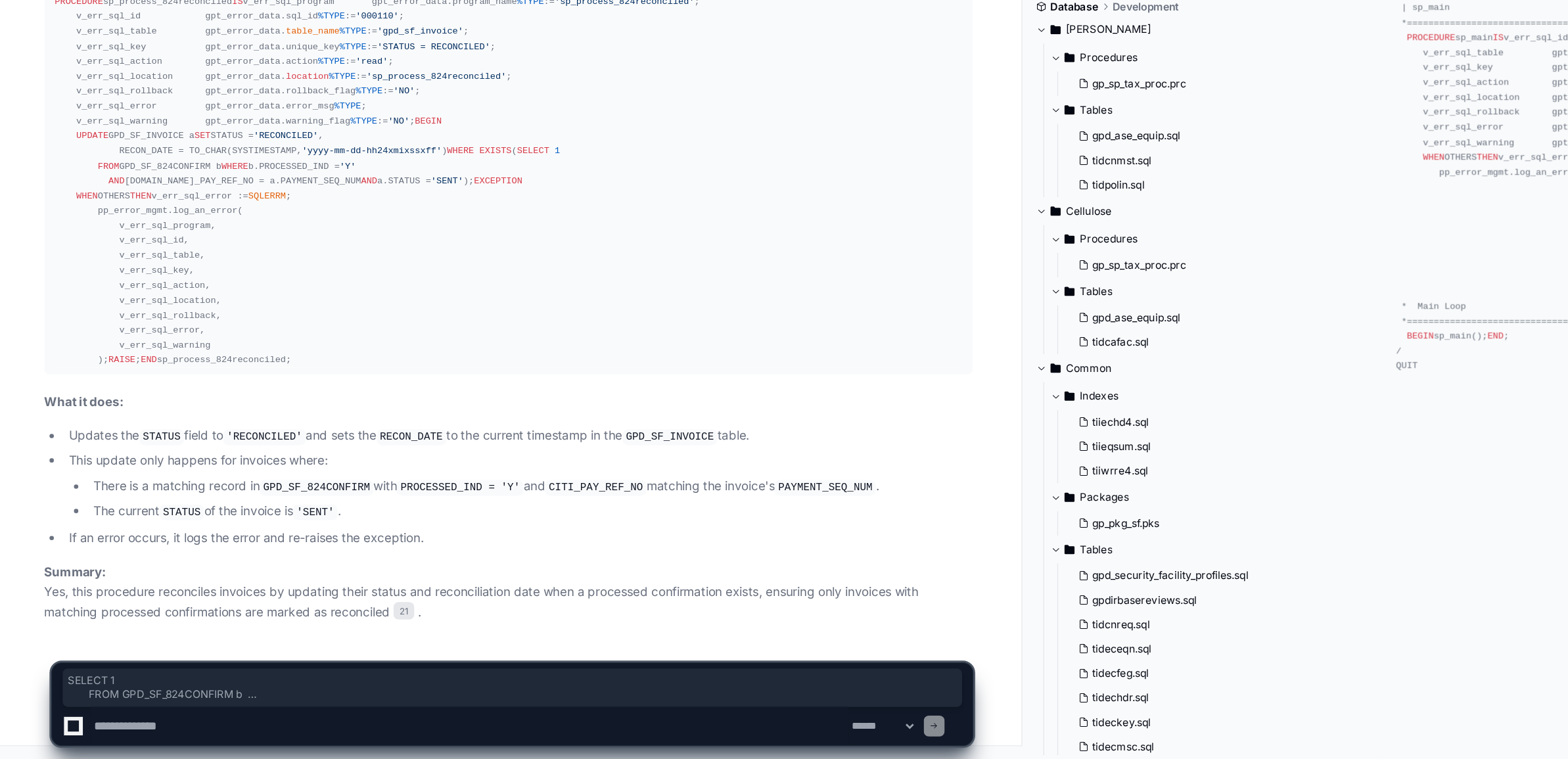
click at [153, 731] on textarea at bounding box center [368, 734] width 571 height 29
click at [136, 723] on textarea at bounding box center [368, 734] width 571 height 29
type textarea "**********"
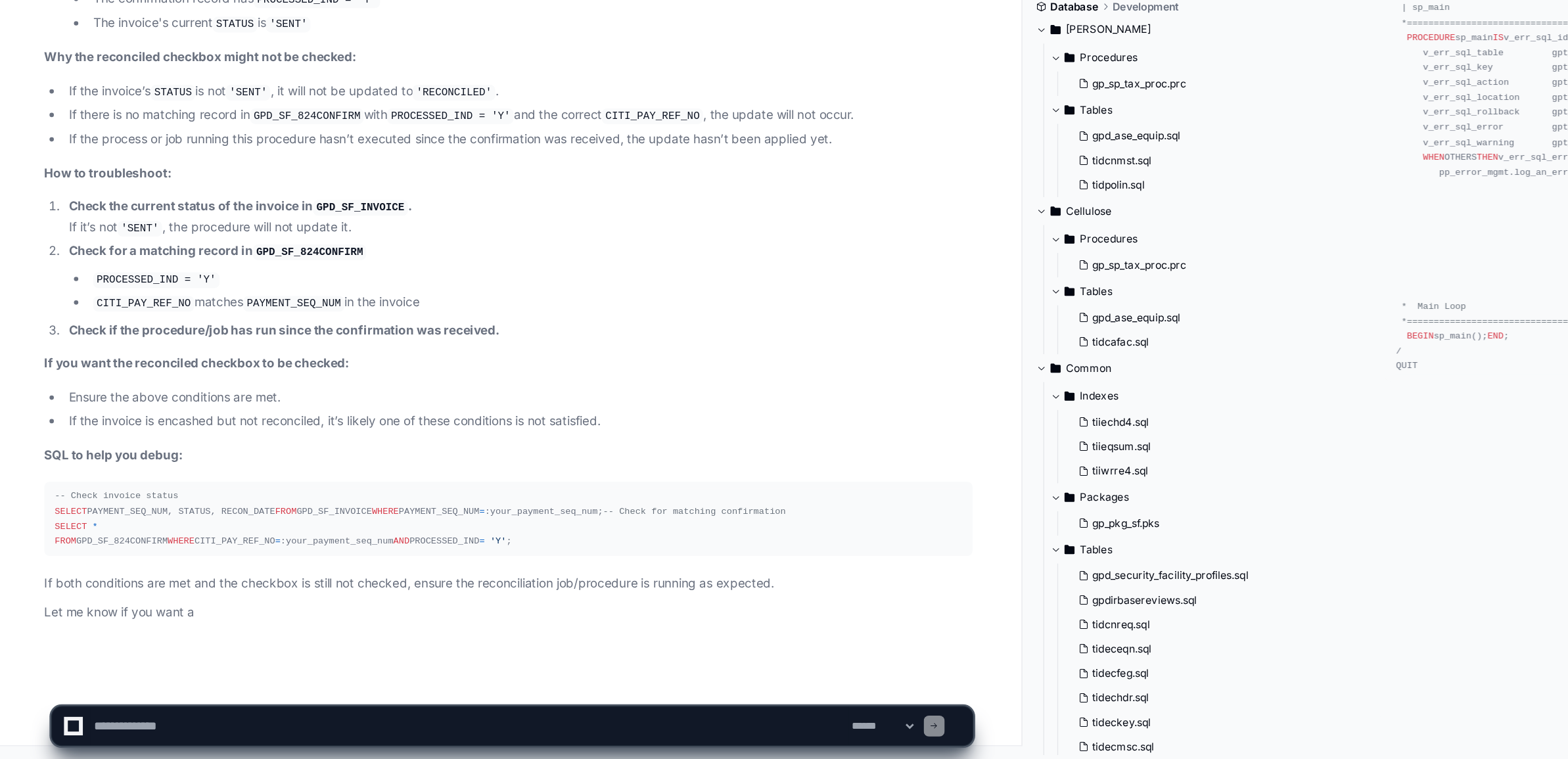
scroll to position [99781, 0]
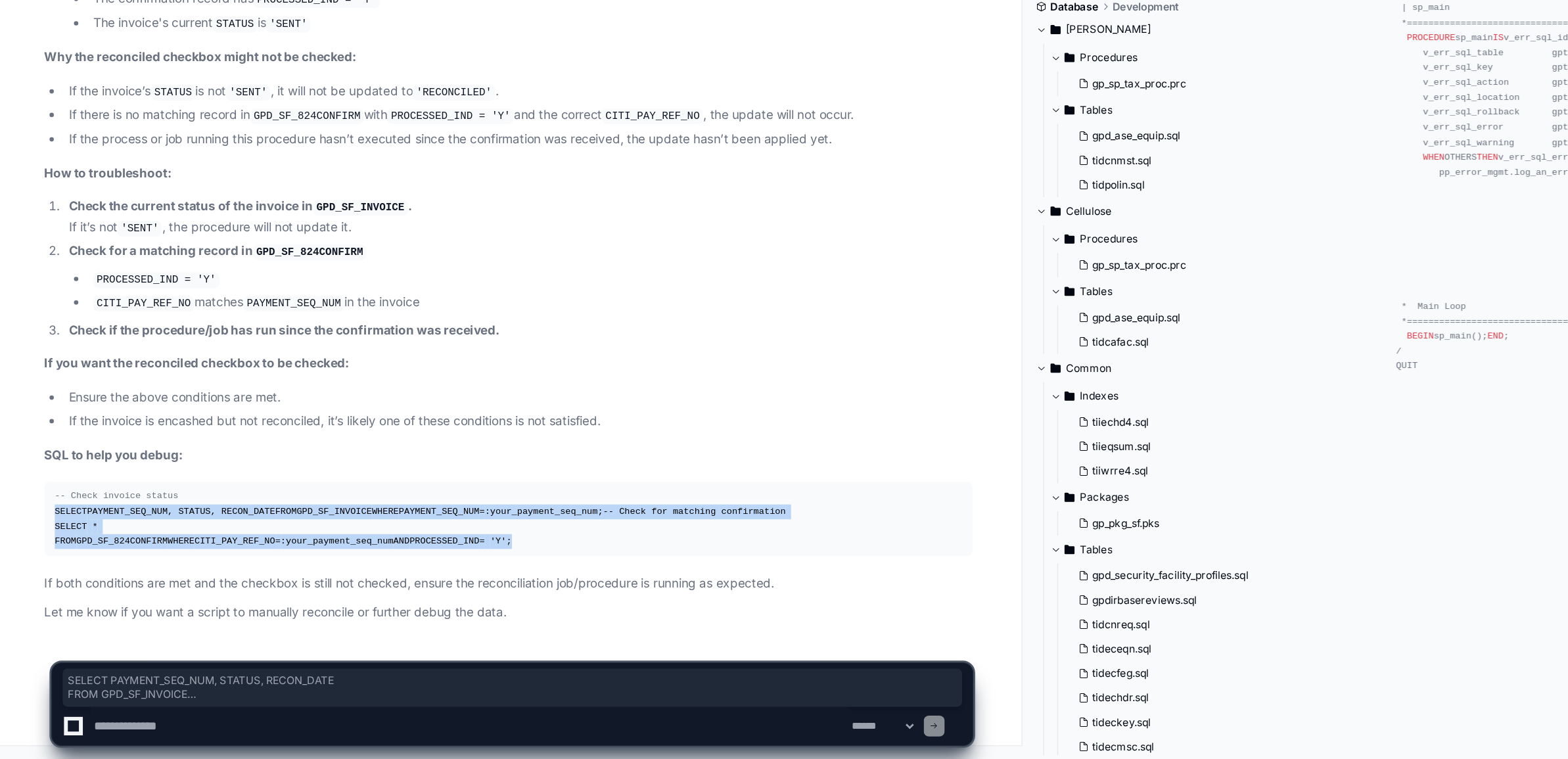
drag, startPoint x: 55, startPoint y: 502, endPoint x: 170, endPoint y: 591, distance: 145.4
click at [170, 591] on div "-- Check invoice status SELECT PAYMENT_SEQ_NUM, STATUS, RECON_DATE FROM GPD_SF_…" at bounding box center [397, 577] width 684 height 46
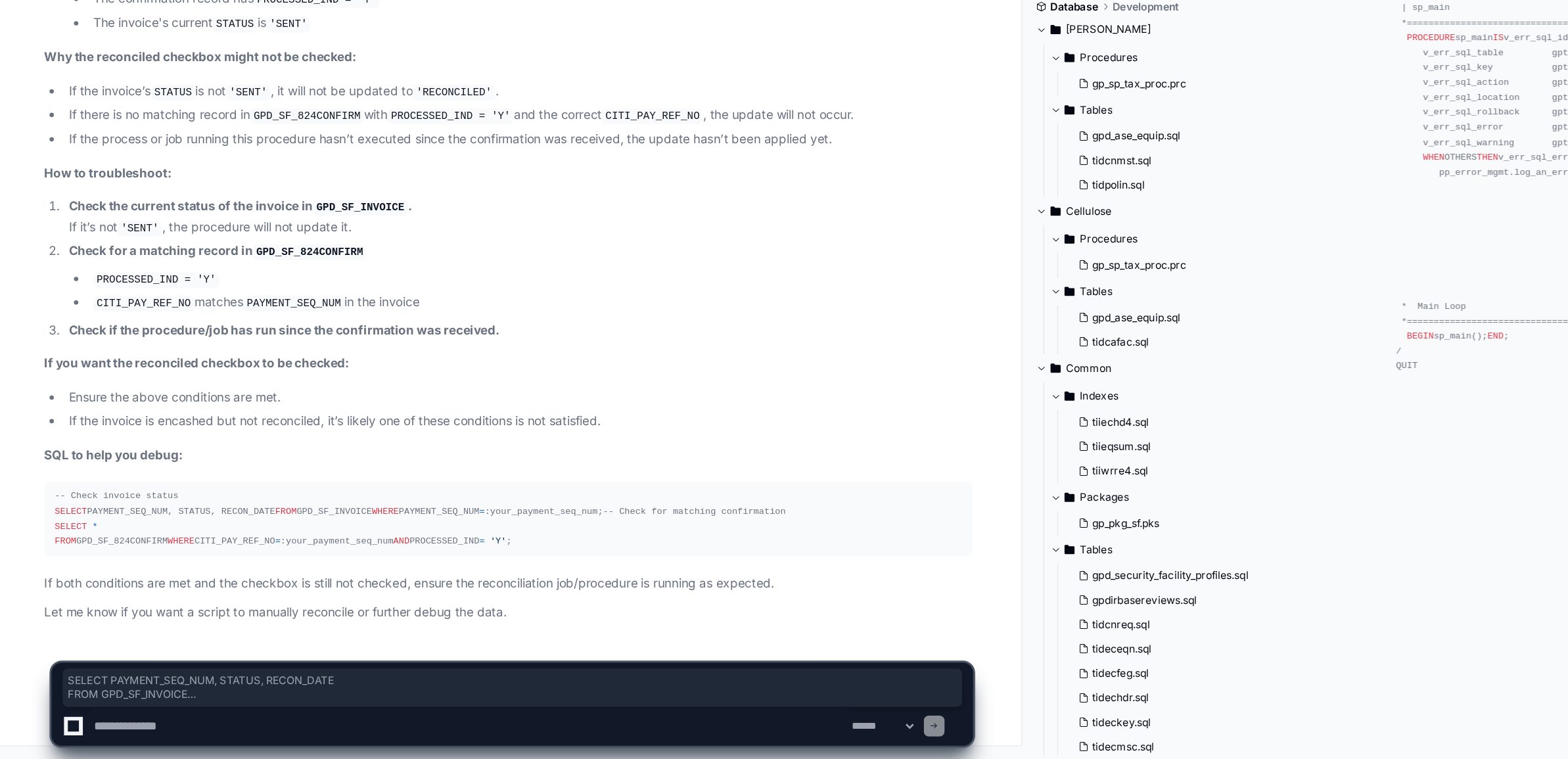
click at [182, 744] on textarea at bounding box center [368, 734] width 571 height 29
paste textarea "**********"
type textarea "**********"
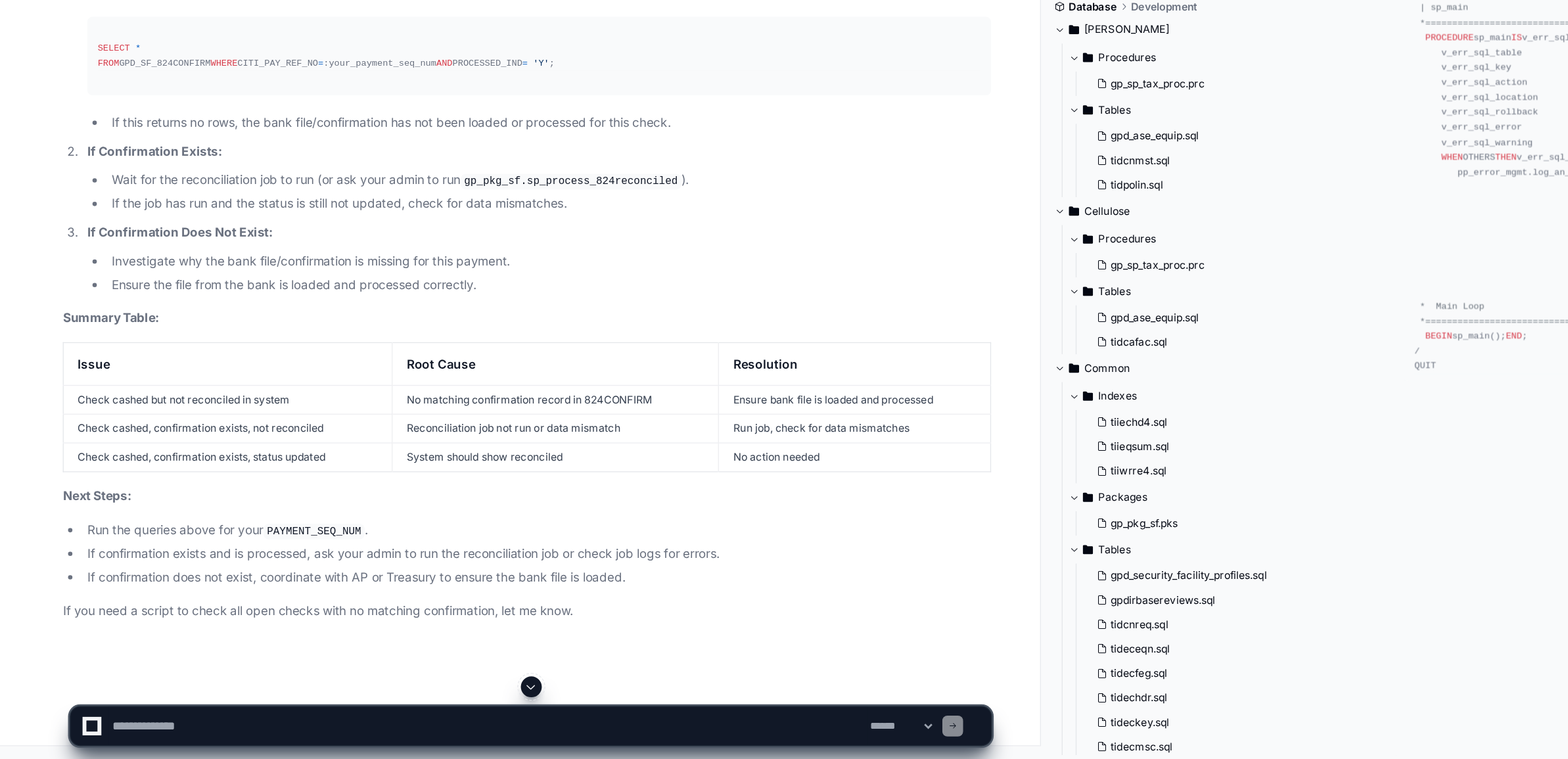
scroll to position [100670, 0]
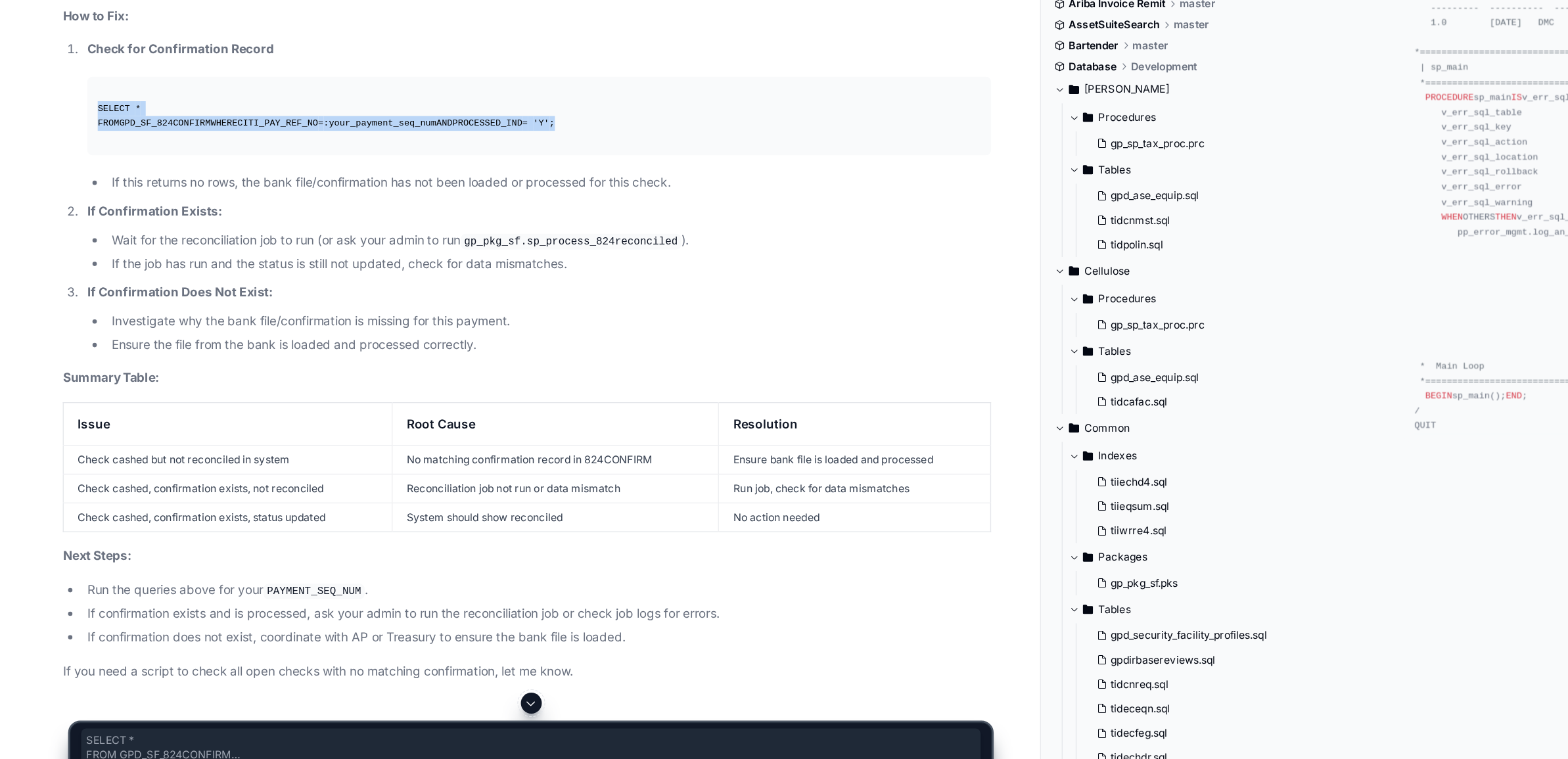
drag, startPoint x: 71, startPoint y: 397, endPoint x: 194, endPoint y: 439, distance: 130.0
click at [194, 258] on pre "SELECT * FROM GPD_SF_824CONFIRM WHERE CITI_PAY_REF_NO = :your_payment_seq_num A…" at bounding box center [406, 229] width 681 height 59
click at [224, 240] on div "SELECT * FROM GPD_SF_824CONFIRM WHERE CITI_PAY_REF_NO = :your_payment_seq_num A…" at bounding box center [406, 228] width 665 height 22
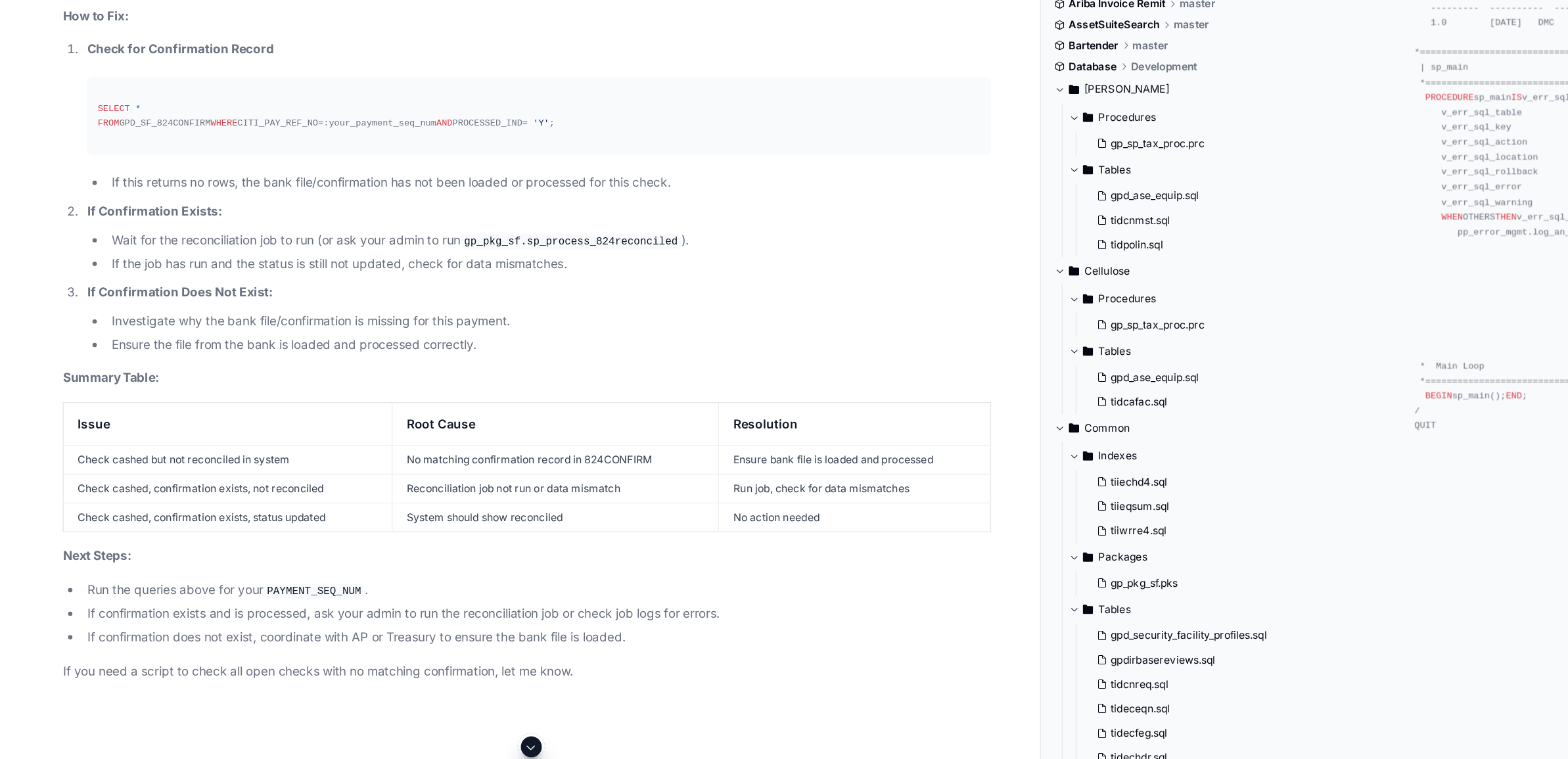
drag, startPoint x: 245, startPoint y: 428, endPoint x: 227, endPoint y: 431, distance: 18.2
click at [232, 240] on div "SELECT * FROM GPD_SF_824CONFIRM WHERE CITI_PAY_REF_NO = :your_payment_seq_num A…" at bounding box center [406, 228] width 665 height 22
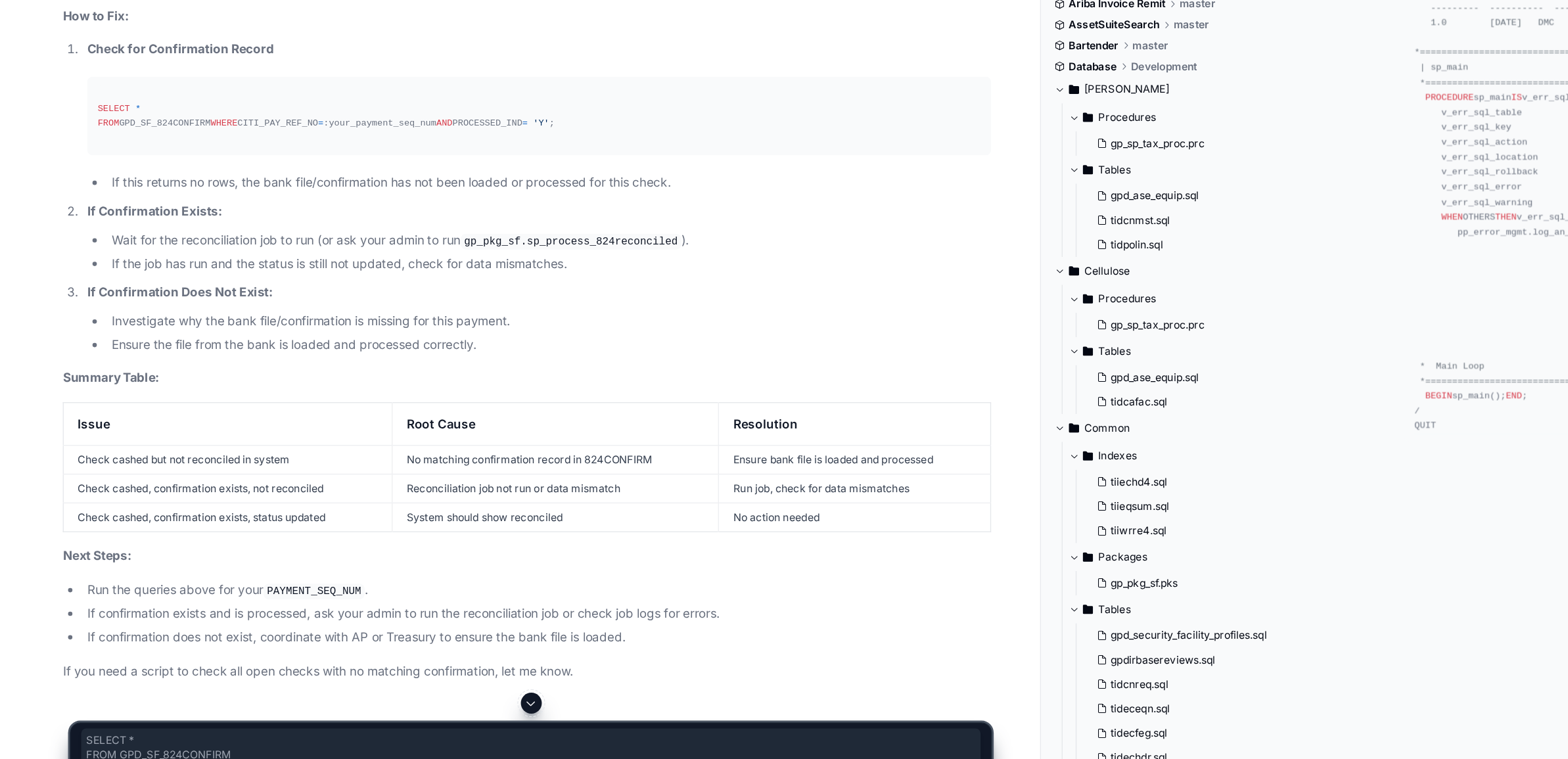
drag, startPoint x: 227, startPoint y: 431, endPoint x: 62, endPoint y: 402, distance: 167.5
click at [62, 286] on li "Check for Confirmation Record SELECT * FROM GPD_SF_824CONFIRM WHERE CITI_PAY_RE…" at bounding box center [404, 229] width 685 height 115
copy div "SELECT * FROM GPD_SF_824CONFIRM"
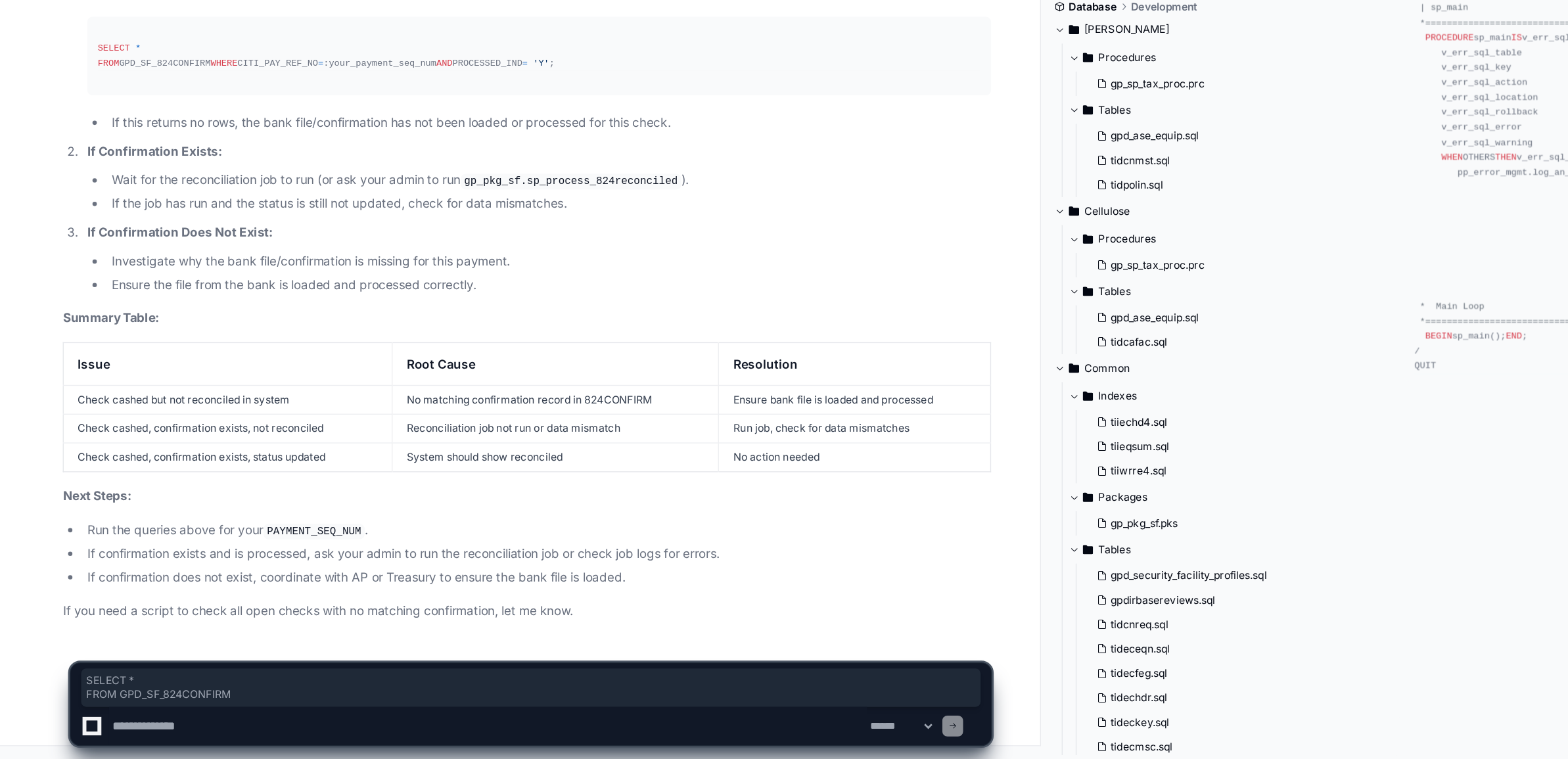
click at [144, 738] on textarea at bounding box center [368, 734] width 571 height 29
paste textarea "**********"
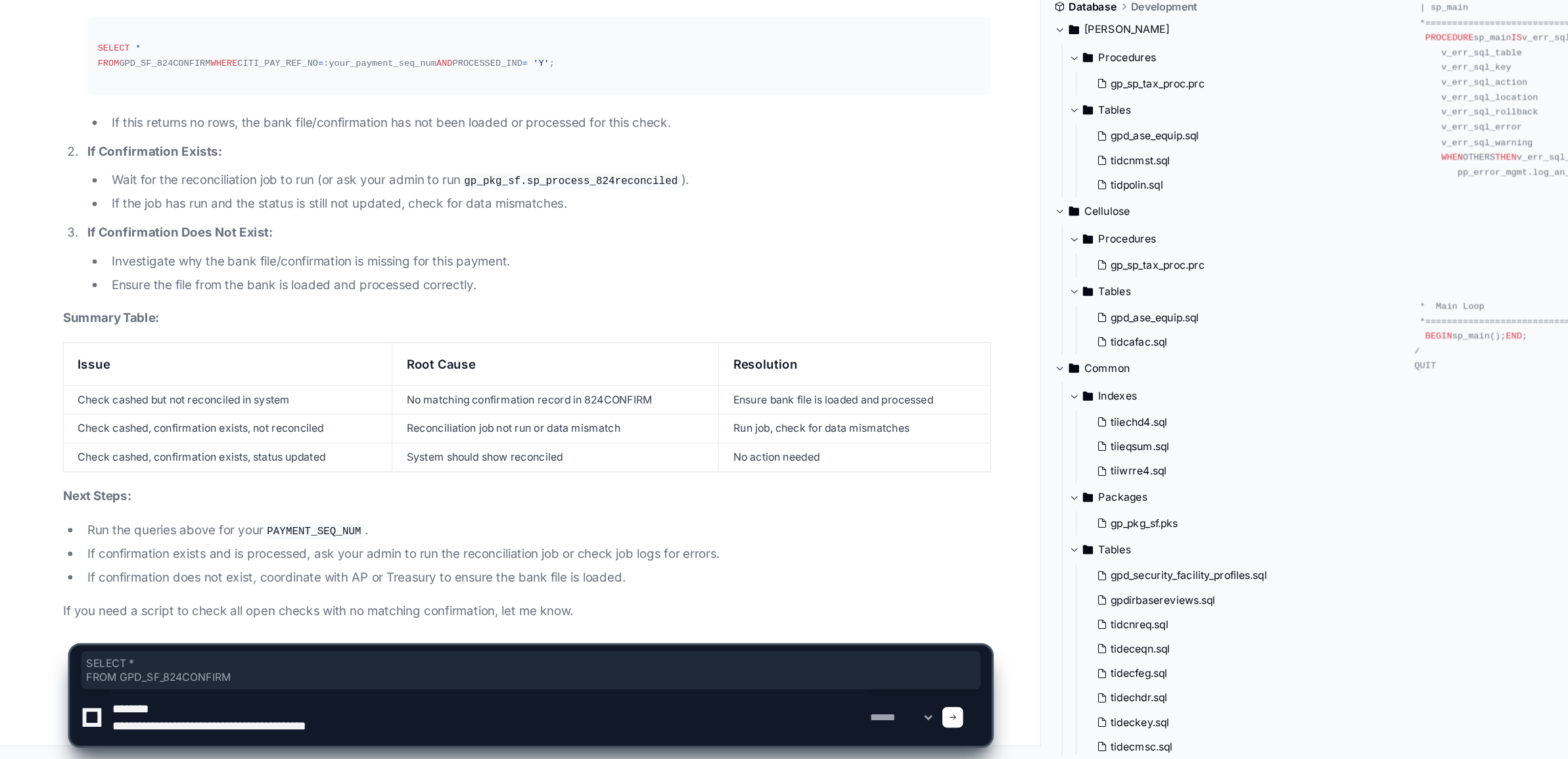
type textarea "**********"
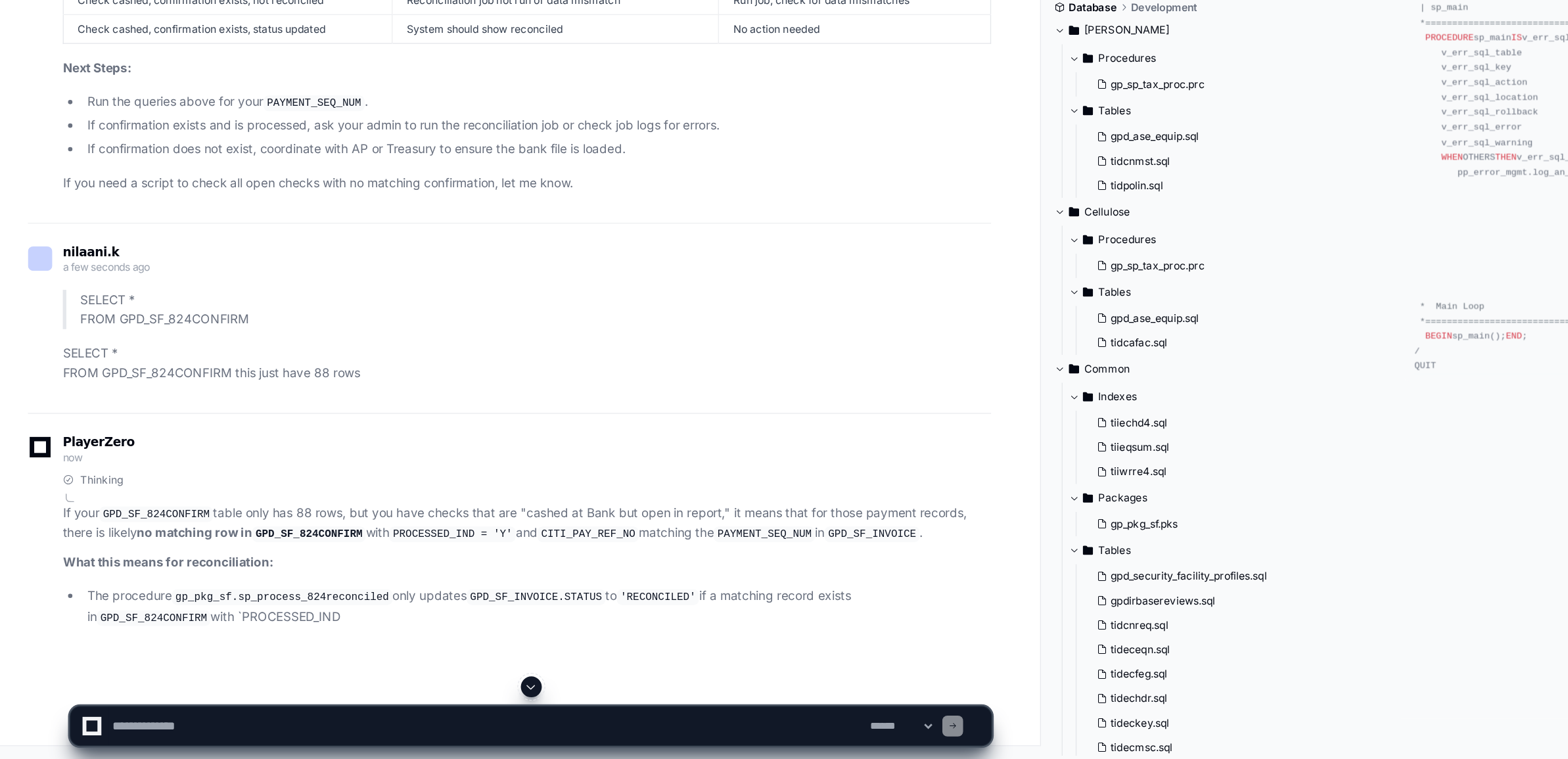
scroll to position [101205, 0]
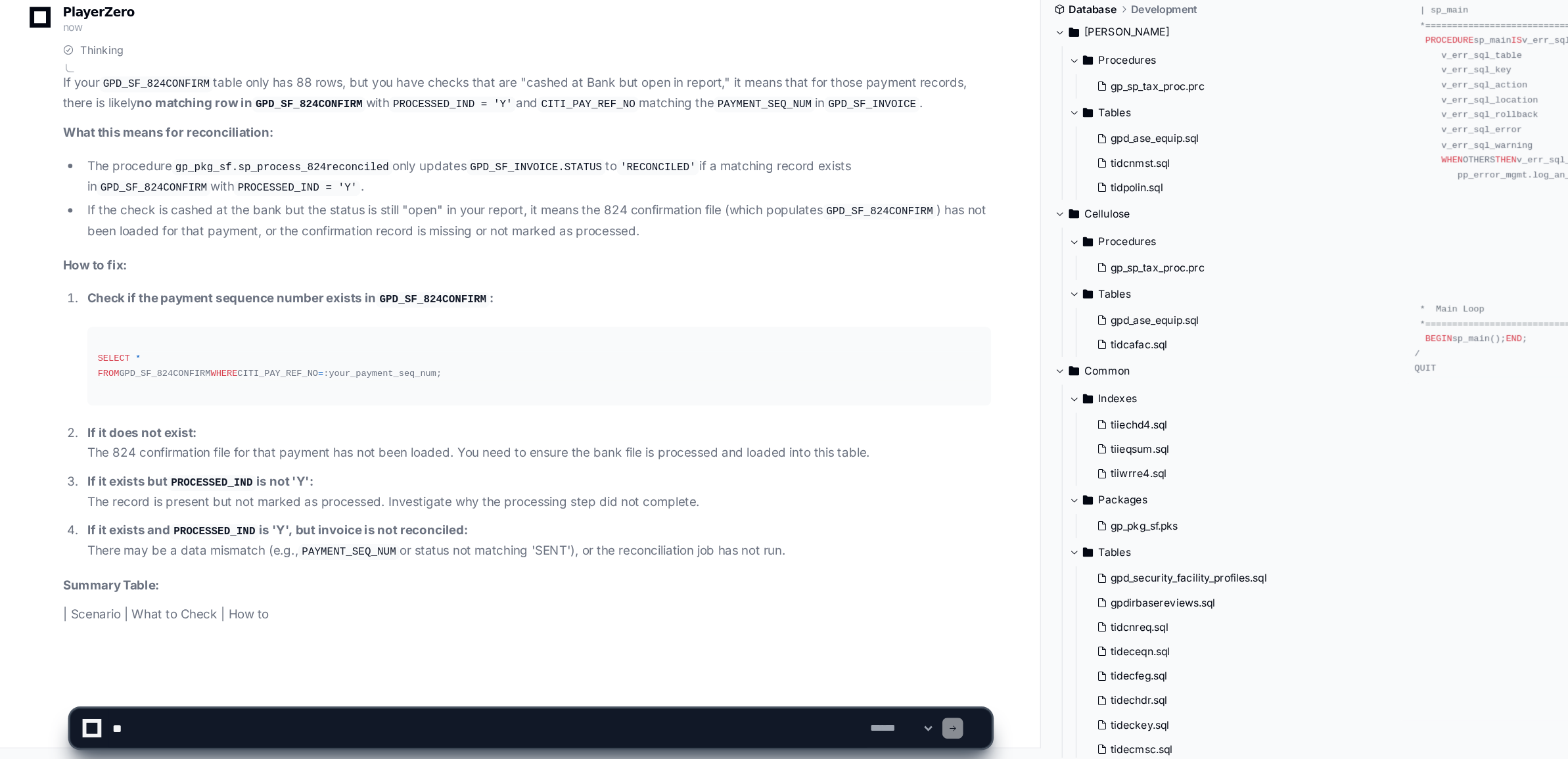
scroll to position [101523, 0]
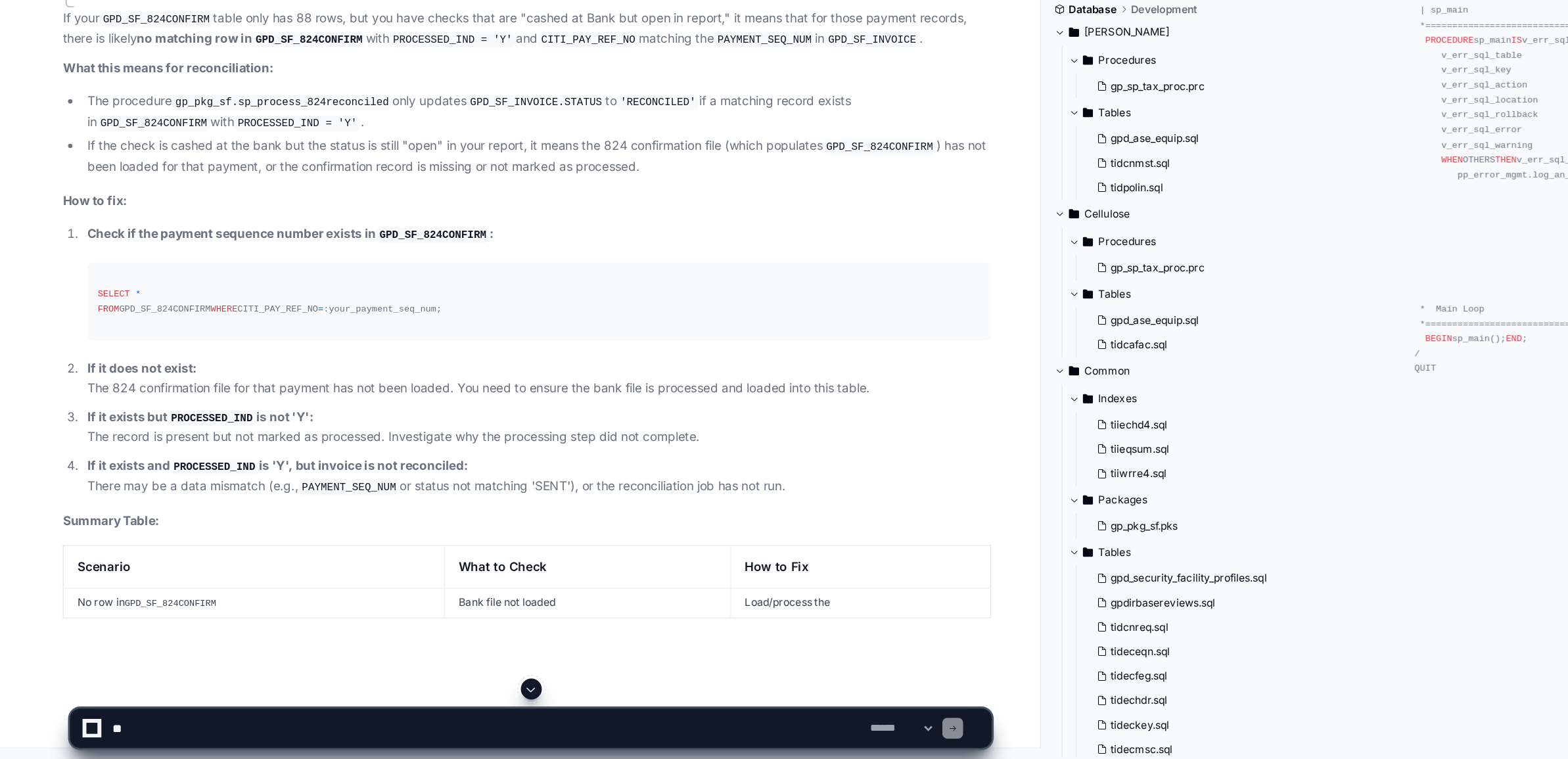
click at [103, 736] on textarea at bounding box center [368, 734] width 571 height 29
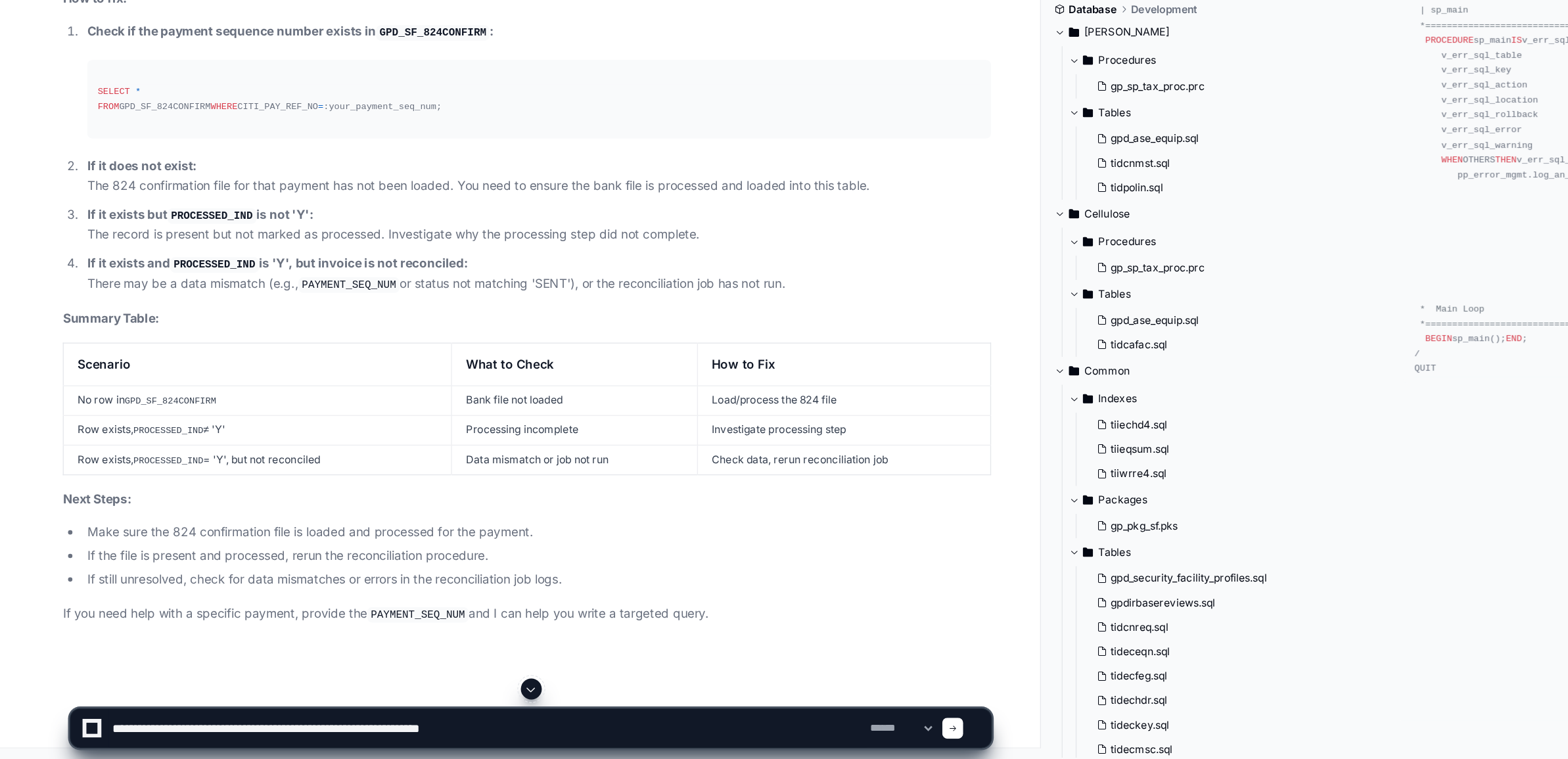
type textarea "**********"
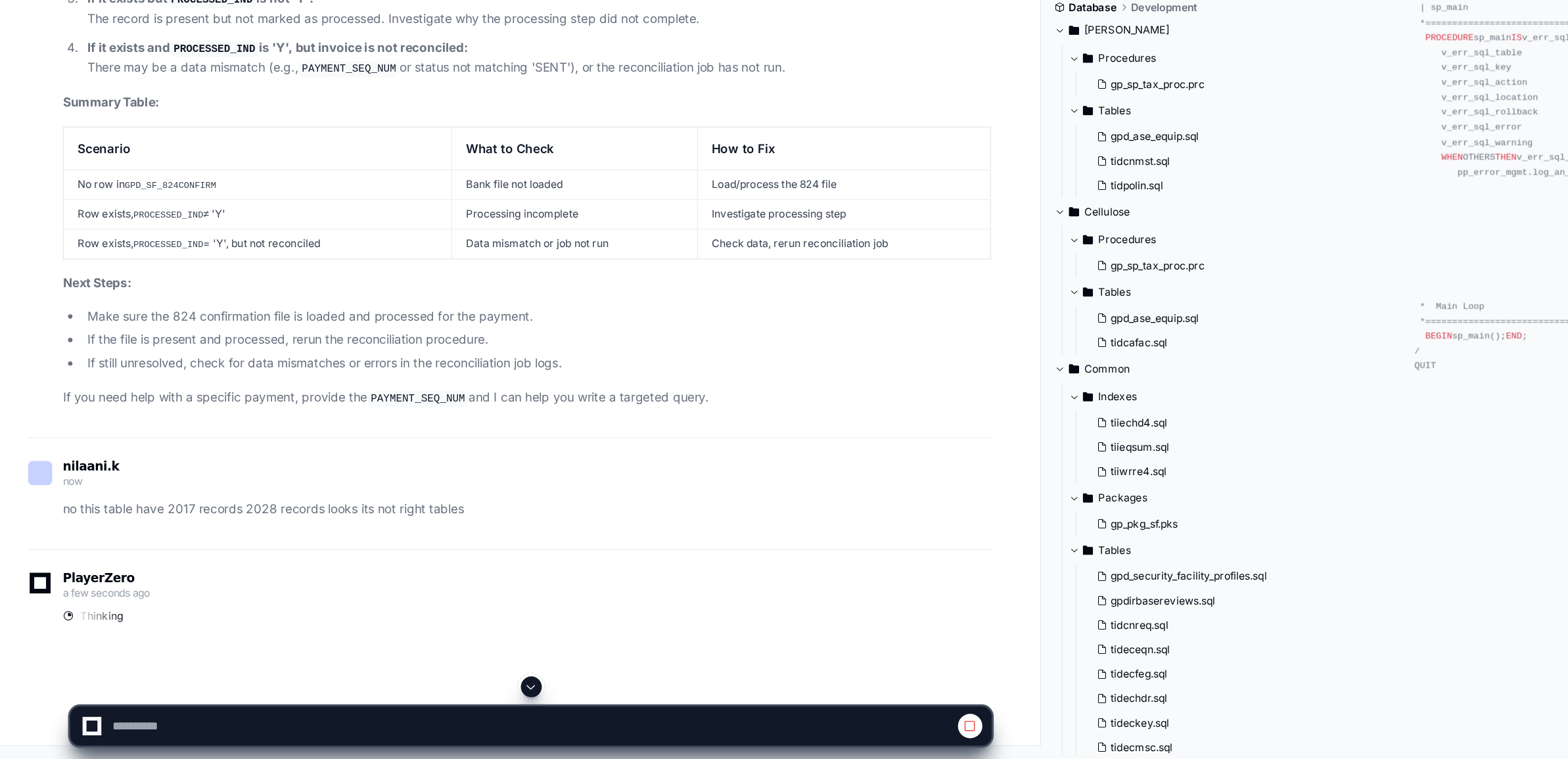
scroll to position [101876, 0]
